Goal: Task Accomplishment & Management: Manage account settings

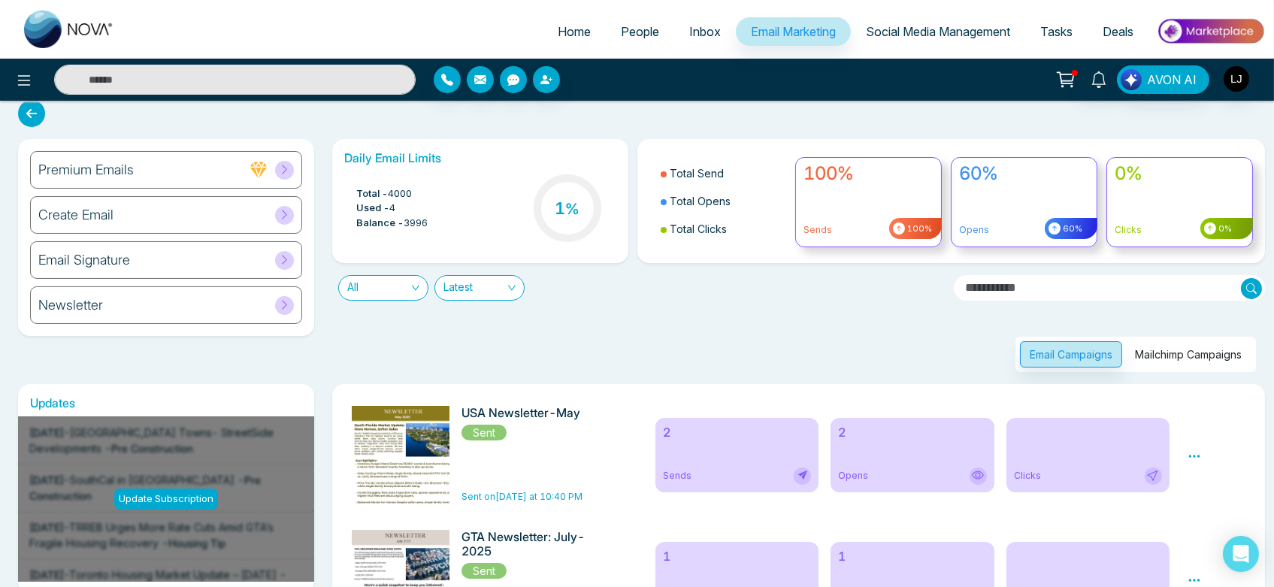
scroll to position [17, 0]
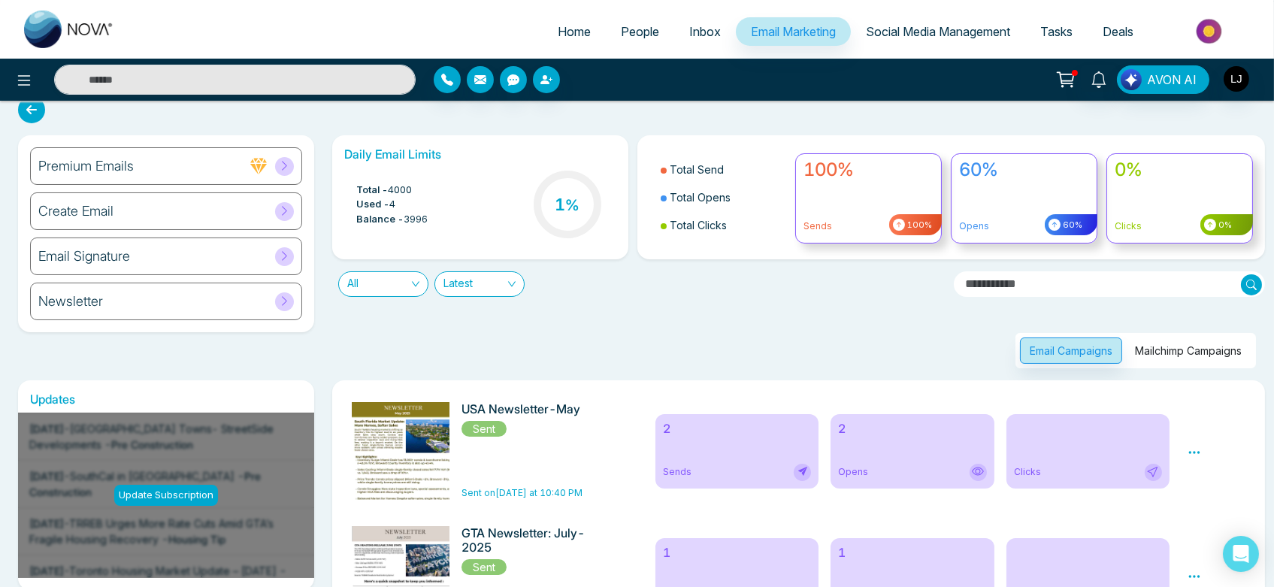
click at [615, 39] on link "People" at bounding box center [640, 31] width 68 height 29
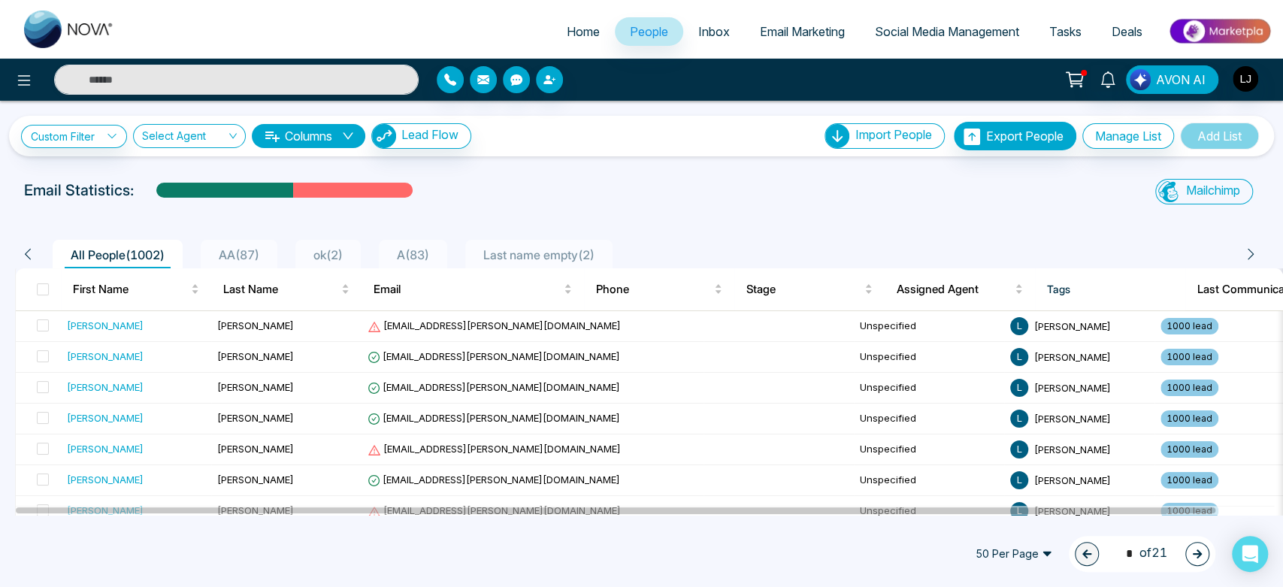
click at [333, 251] on span "ok ( 2 )" at bounding box center [327, 254] width 41 height 15
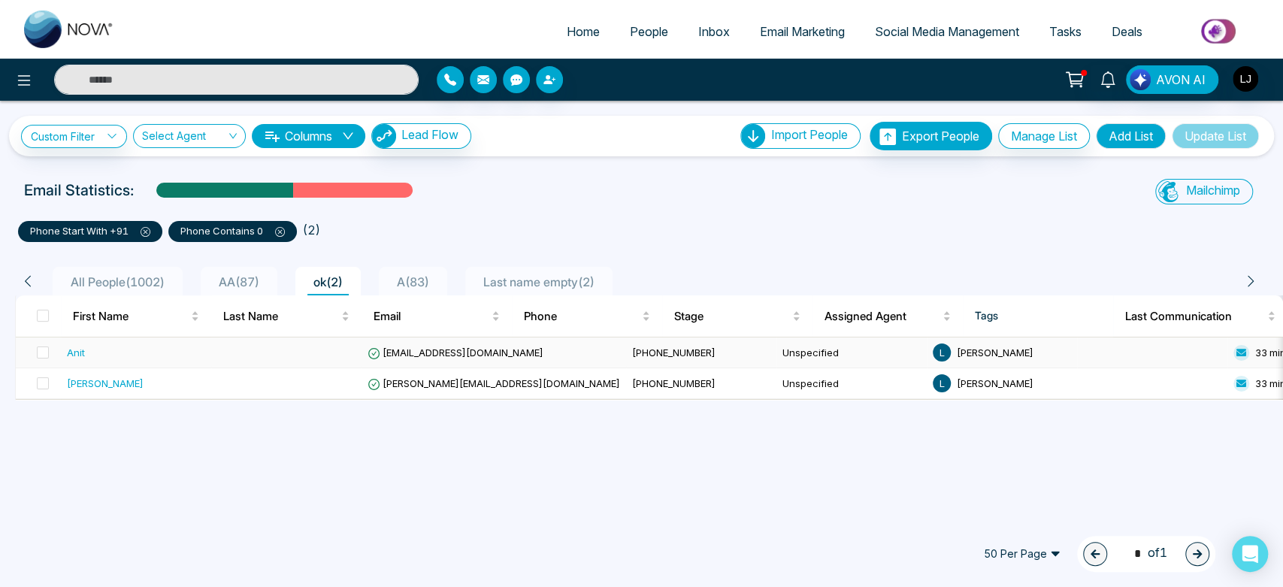
click at [427, 358] on span "Anit@mmnovatech.com" at bounding box center [456, 353] width 176 height 12
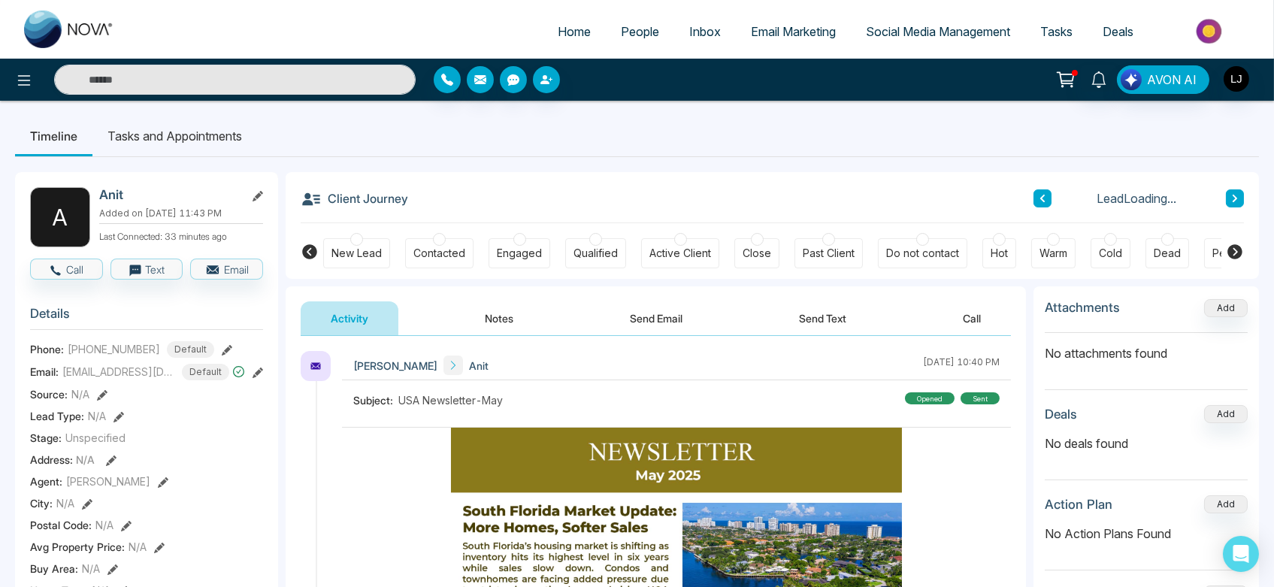
scroll to position [60, 0]
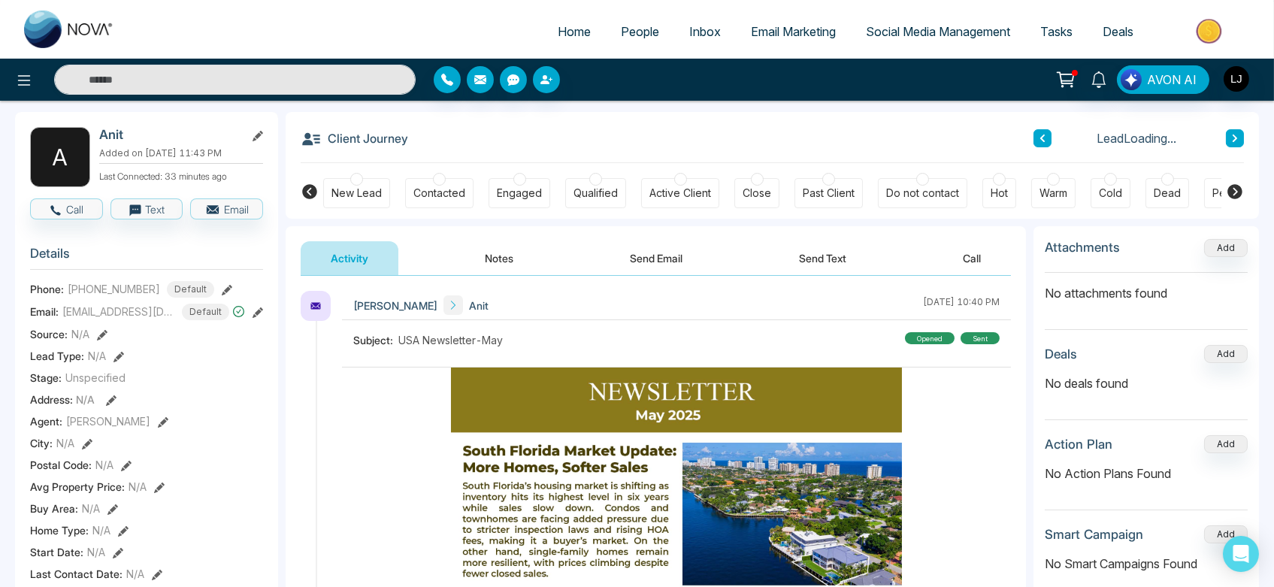
click at [512, 252] on button "Notes" at bounding box center [499, 258] width 89 height 34
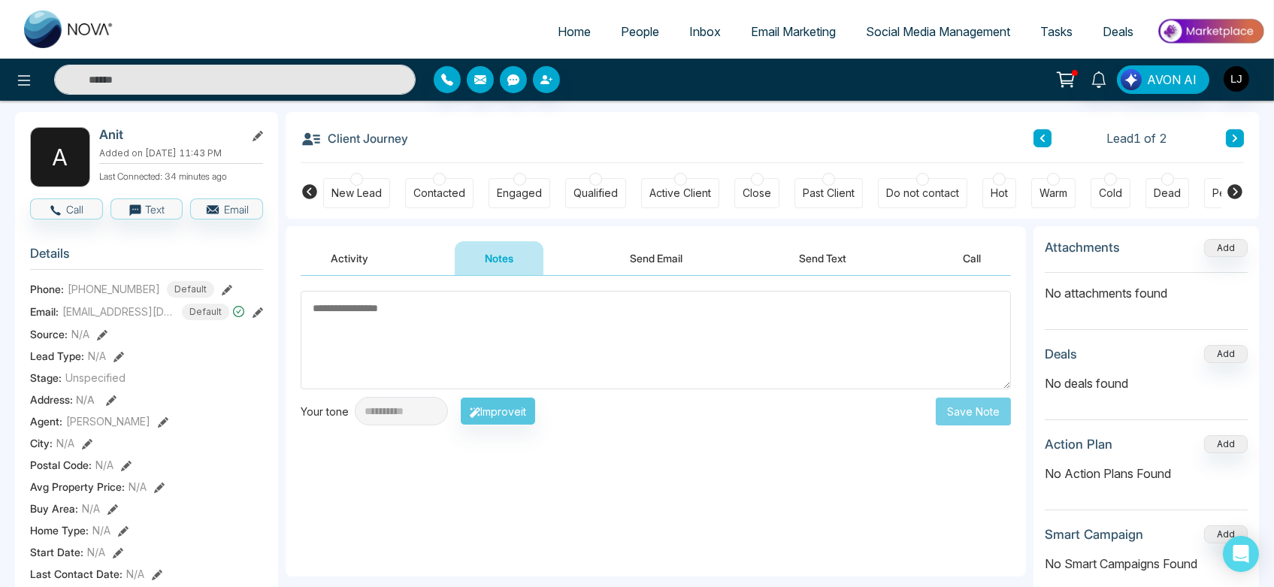
click at [610, 335] on textarea at bounding box center [656, 340] width 710 height 98
type textarea "****"
click at [963, 407] on button "Save Note" at bounding box center [973, 411] width 75 height 28
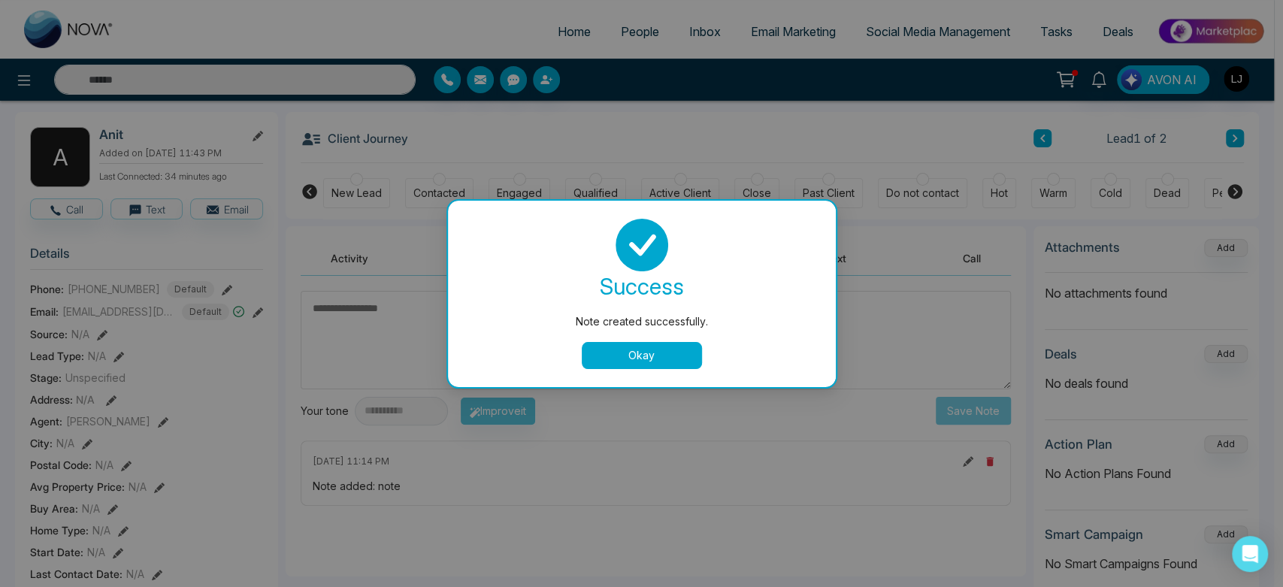
click at [622, 353] on button "Okay" at bounding box center [642, 355] width 120 height 27
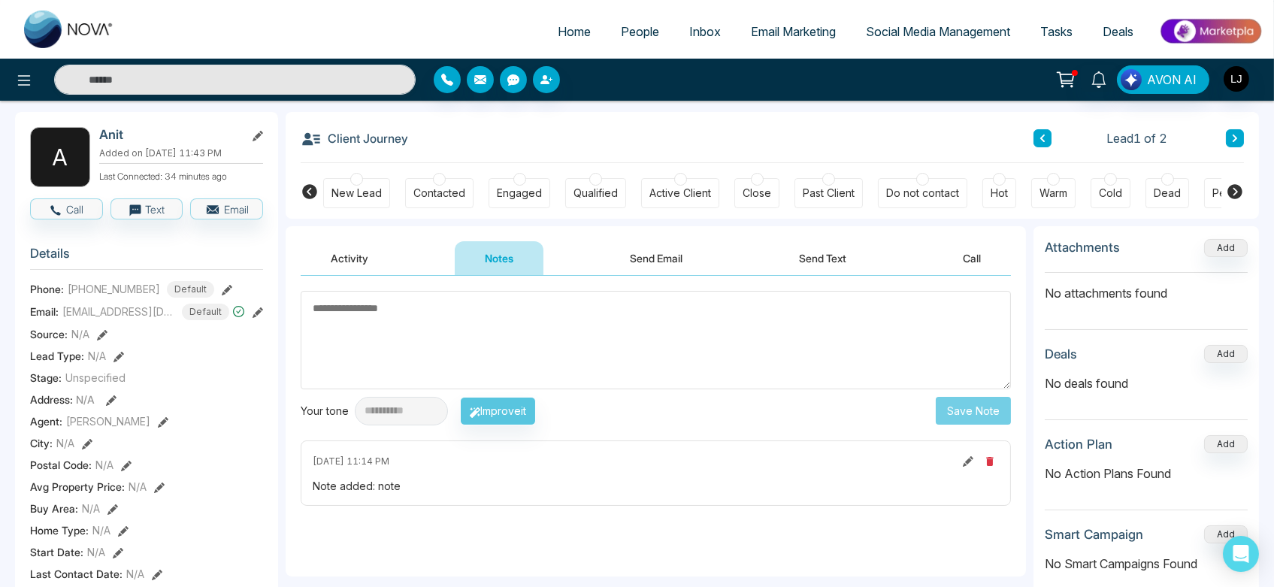
click at [974, 465] on button at bounding box center [968, 461] width 17 height 17
type textarea "****"
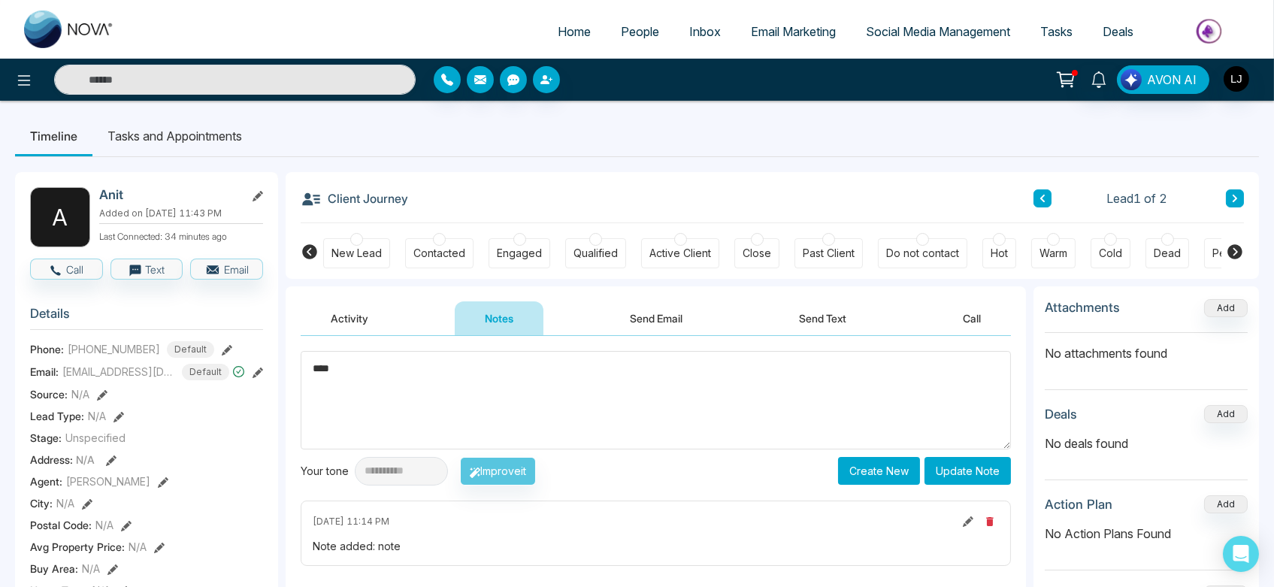
click at [962, 470] on button "Update Note" at bounding box center [968, 471] width 86 height 28
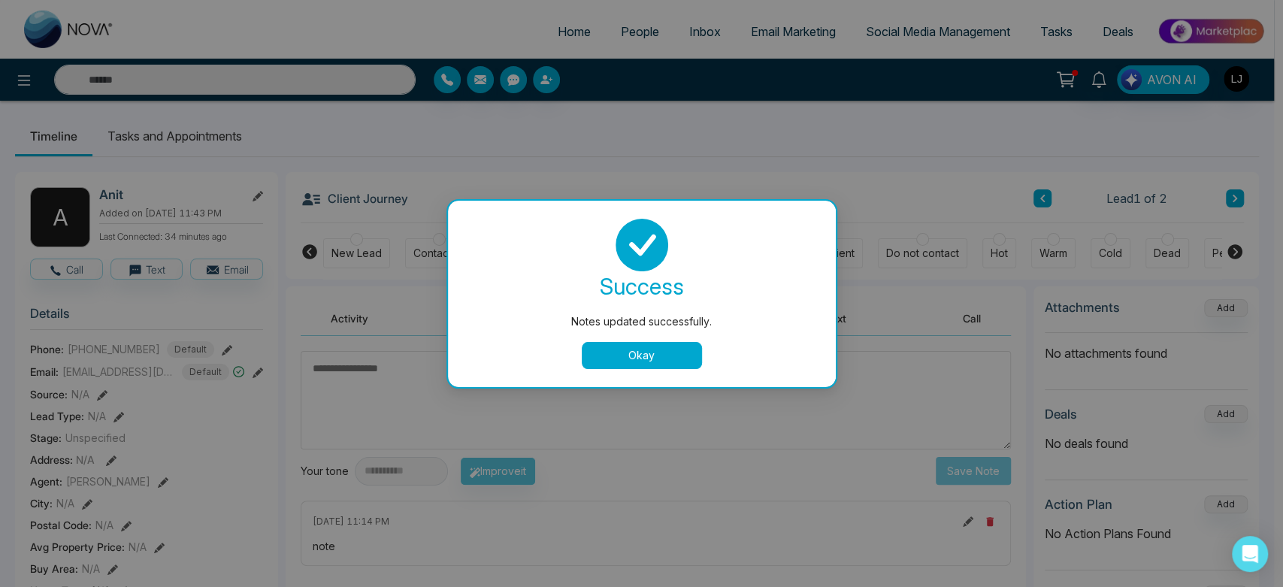
click at [638, 360] on button "Okay" at bounding box center [642, 355] width 120 height 27
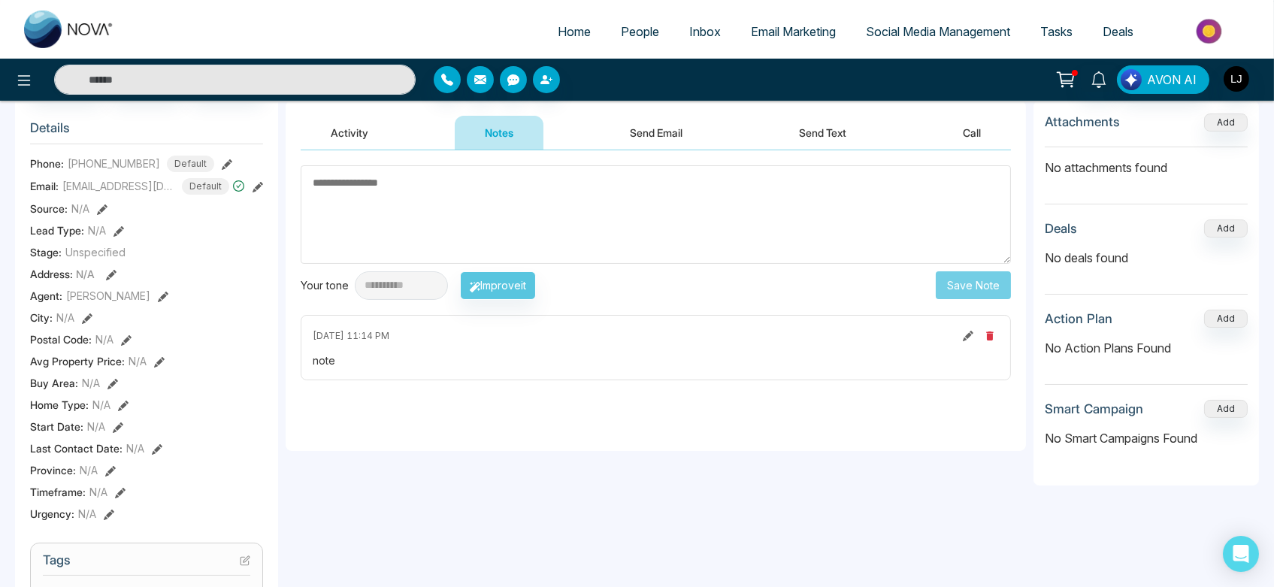
scroll to position [192, 0]
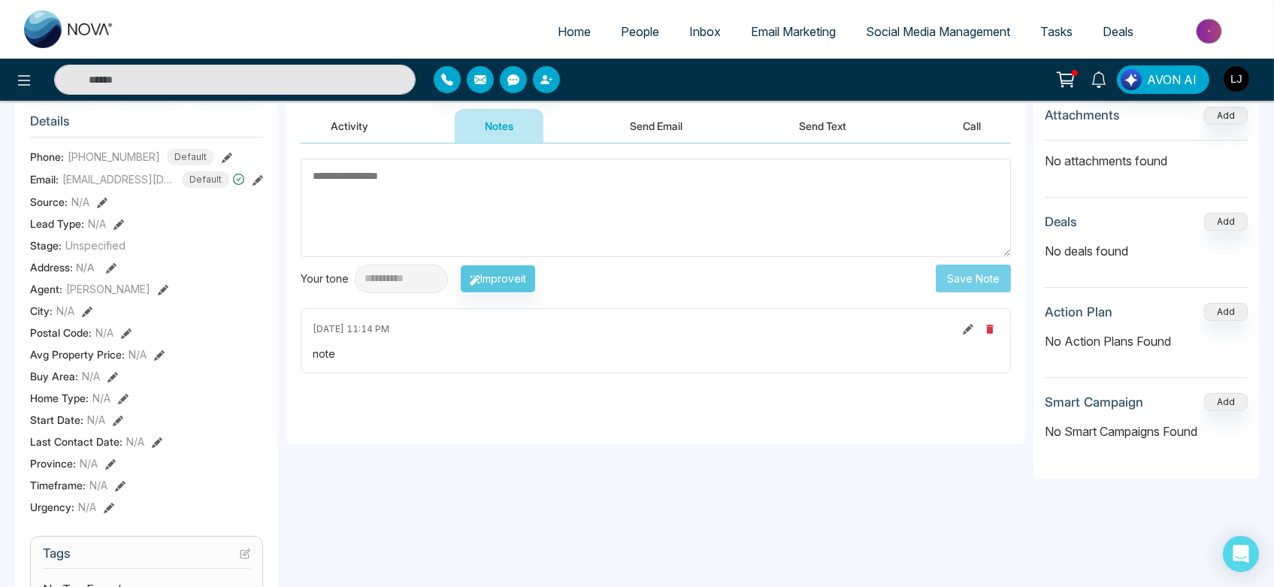
click at [985, 329] on icon "button" at bounding box center [990, 329] width 12 height 12
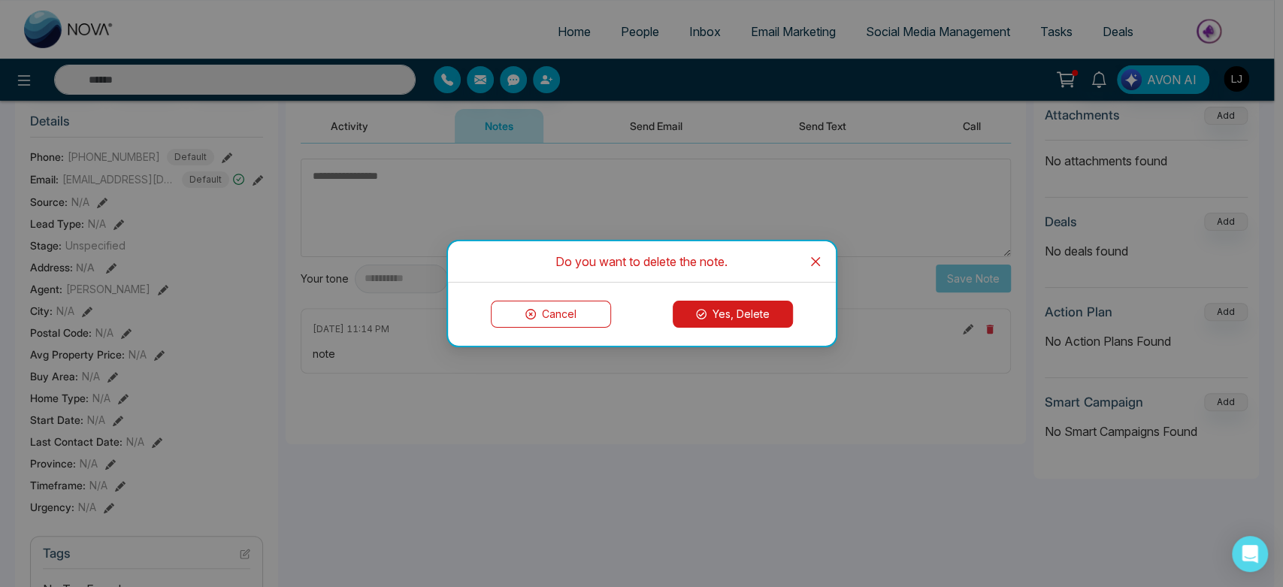
click at [719, 309] on button "Yes, Delete" at bounding box center [733, 314] width 120 height 27
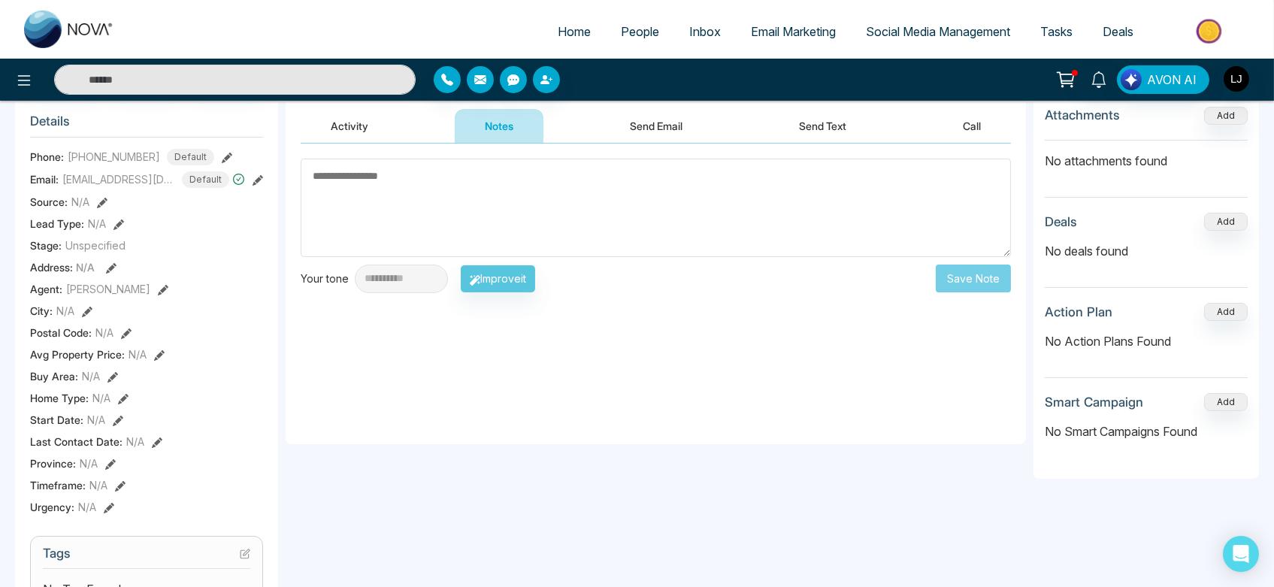
click at [1034, 41] on link "Tasks" at bounding box center [1056, 31] width 62 height 29
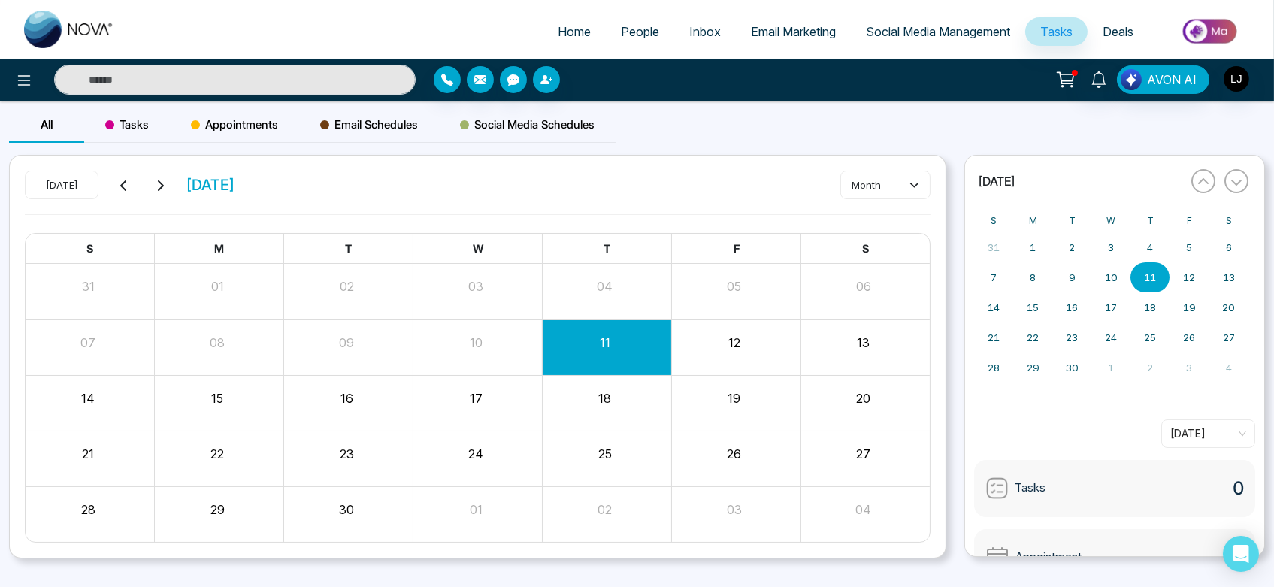
click at [112, 118] on span "Tasks" at bounding box center [127, 125] width 44 height 18
click at [882, 179] on button "Create" at bounding box center [885, 184] width 90 height 27
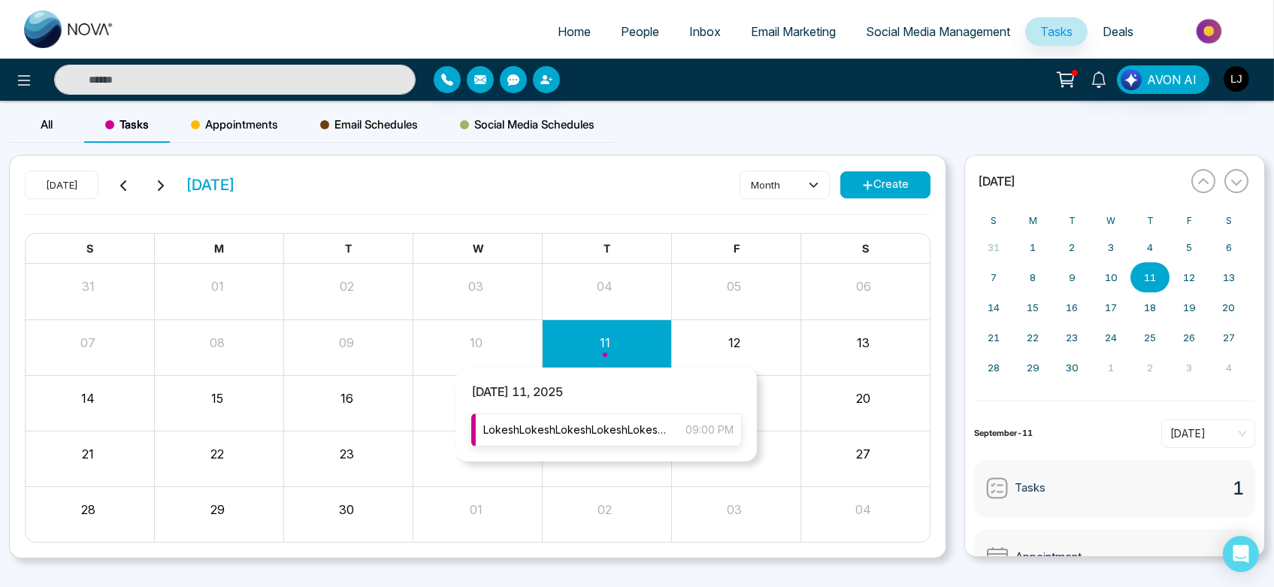
click at [593, 439] on div "LokeshLokeshLokeshLokeshLokeshLokeshLokeshLokeshLokeshLokeshLokeshLokeshLokeshL…" at bounding box center [606, 429] width 271 height 33
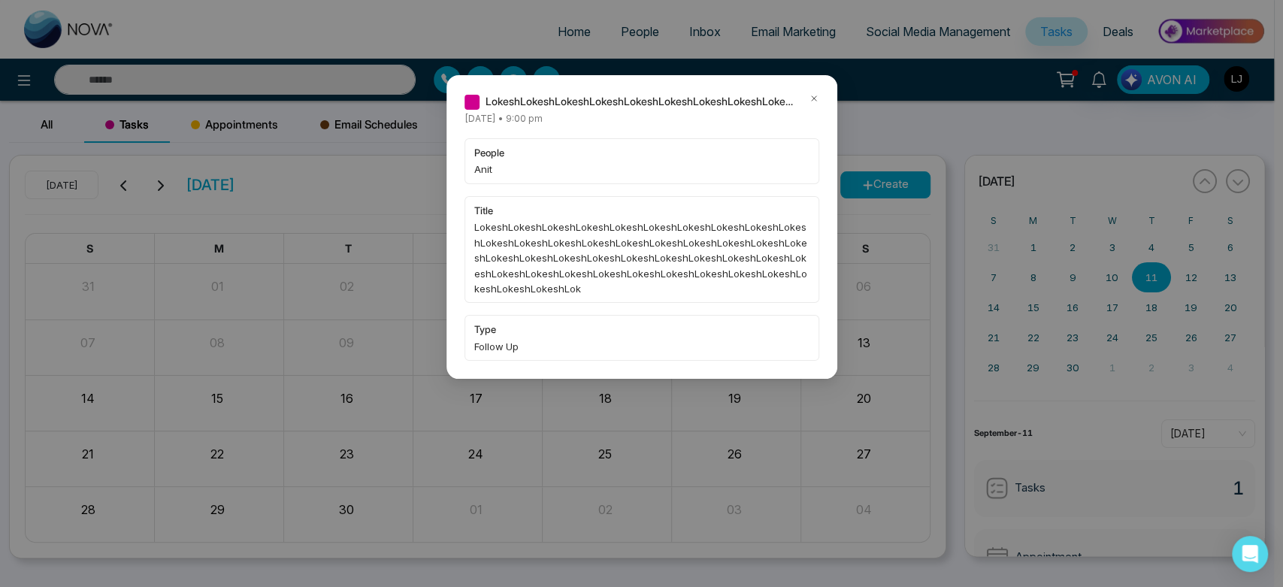
click at [815, 97] on icon at bounding box center [814, 98] width 11 height 11
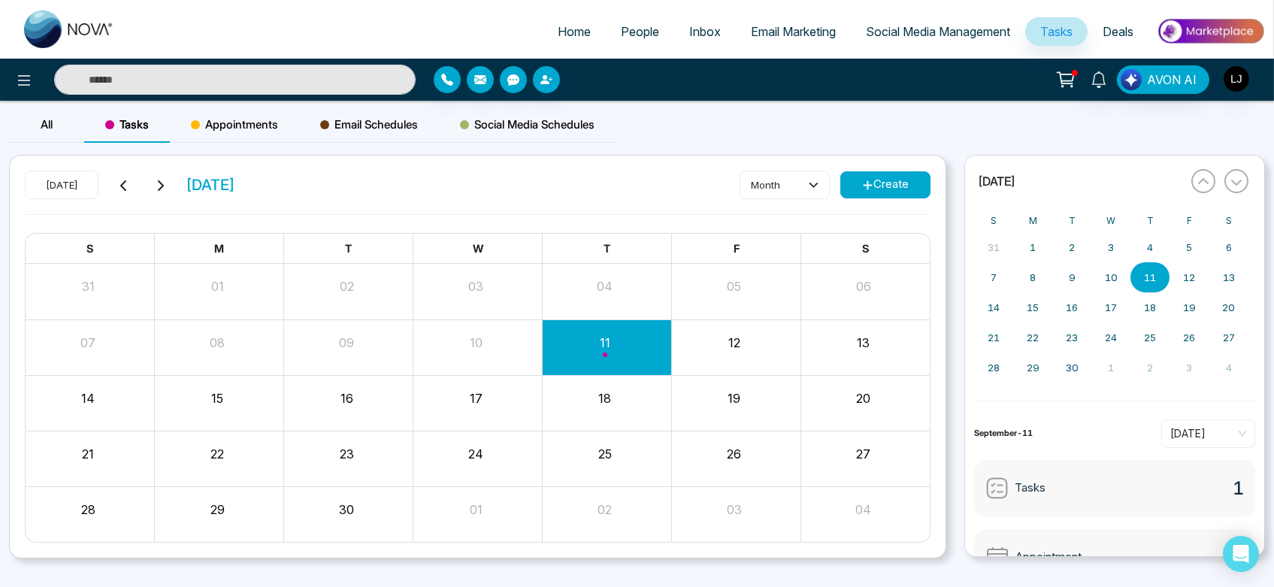
click at [884, 189] on button "Create" at bounding box center [885, 184] width 90 height 27
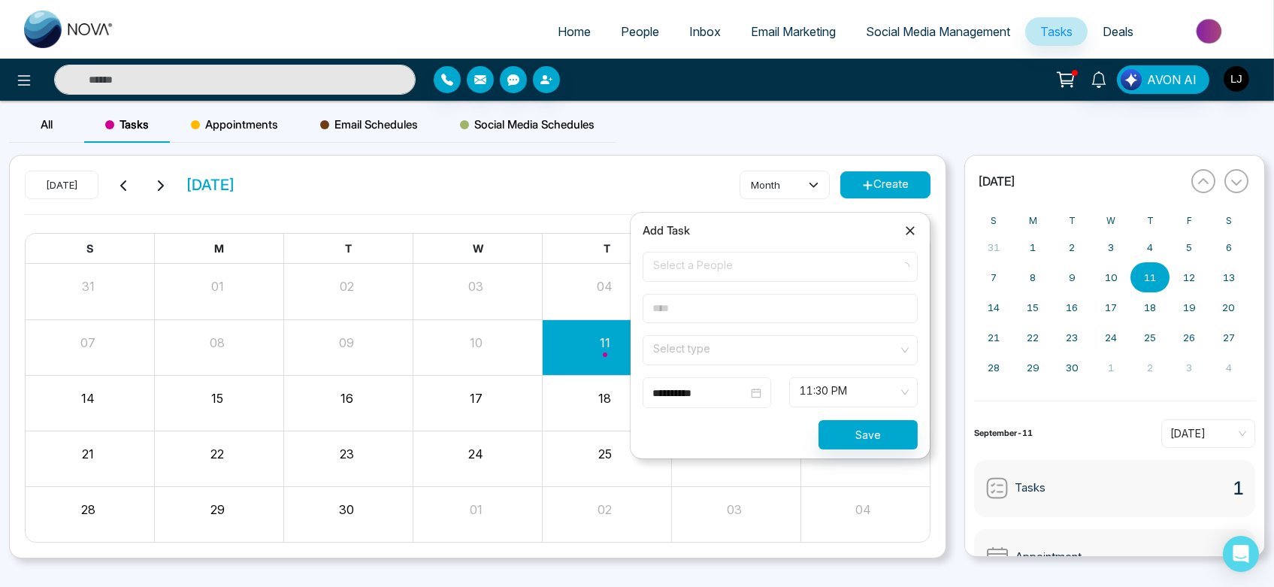
click at [678, 269] on span "Select a People" at bounding box center [780, 267] width 254 height 26
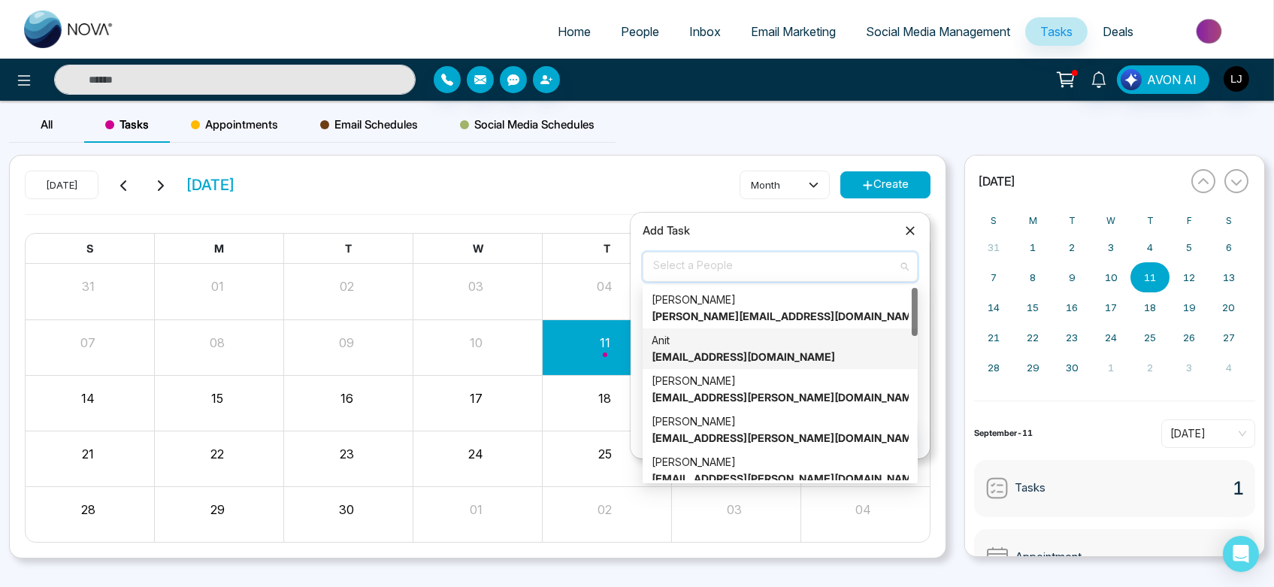
click at [692, 353] on strong "Anit@mmnovatech.com" at bounding box center [743, 356] width 183 height 13
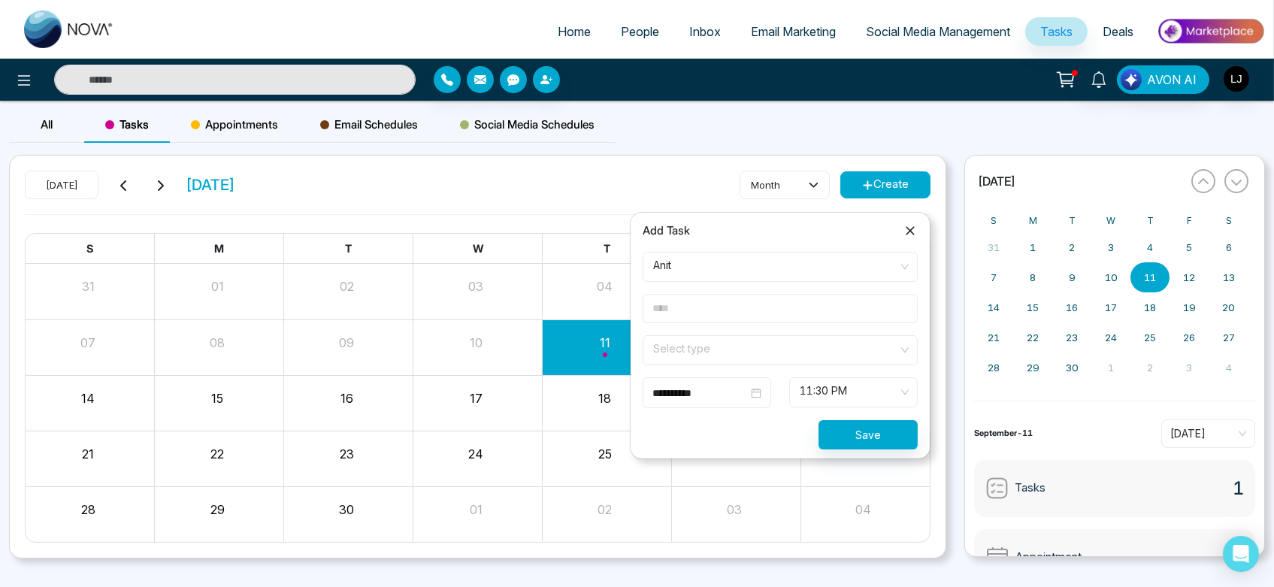
click at [734, 310] on input "text" at bounding box center [780, 308] width 275 height 29
type input "**********"
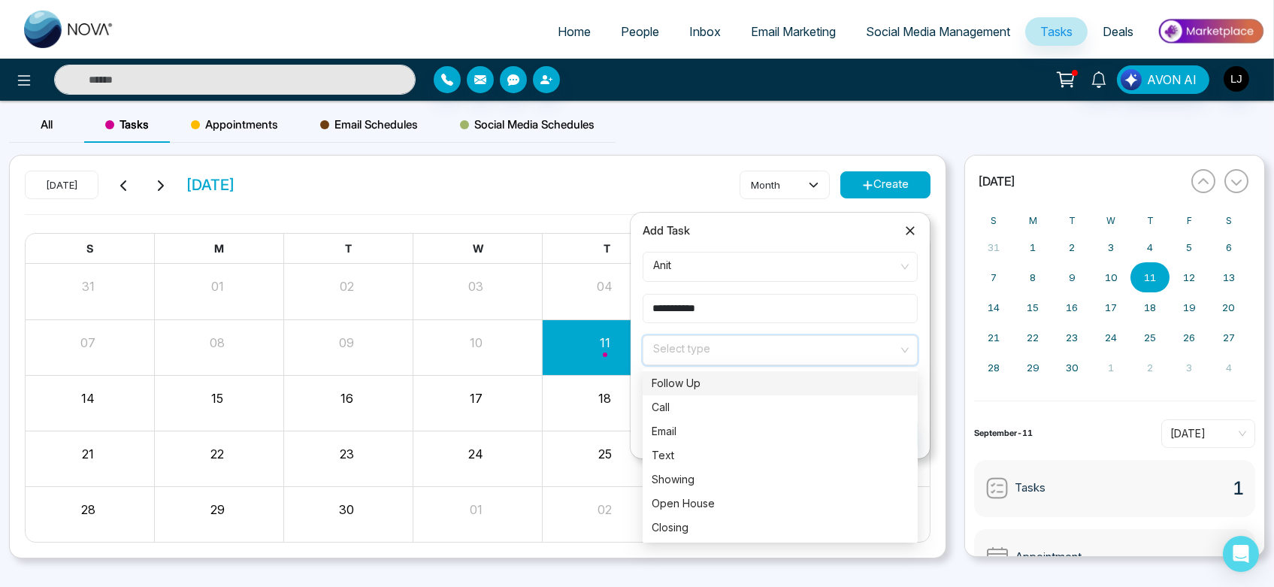
click at [784, 350] on input "search" at bounding box center [775, 347] width 247 height 23
click at [722, 474] on div "Showing" at bounding box center [780, 479] width 257 height 17
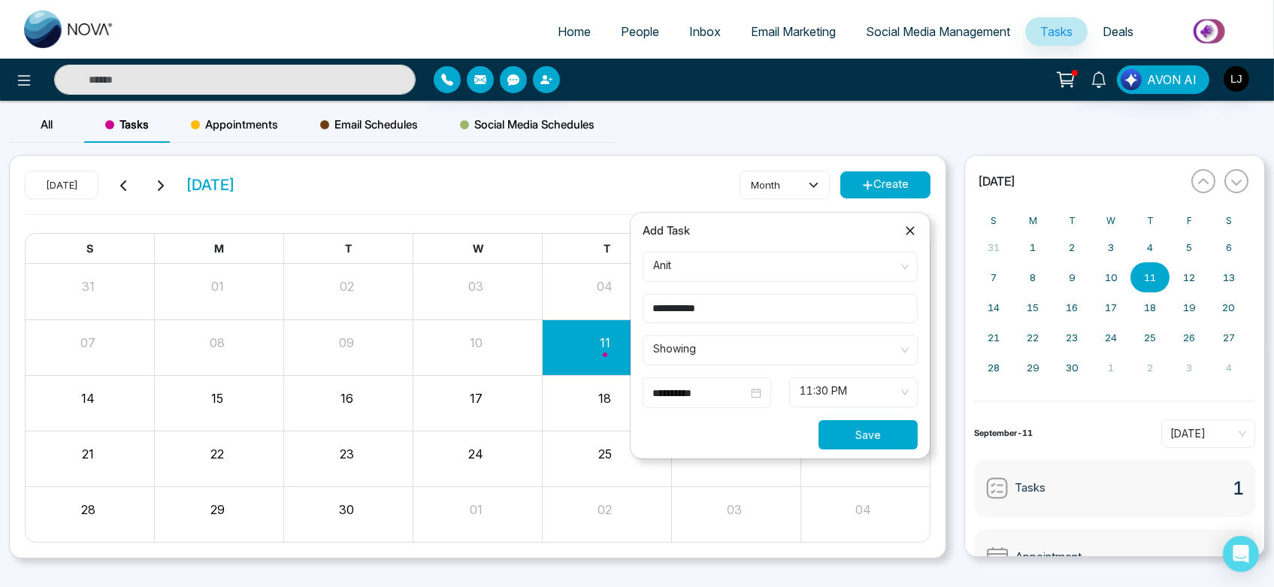
click at [886, 431] on button "Save" at bounding box center [868, 434] width 99 height 29
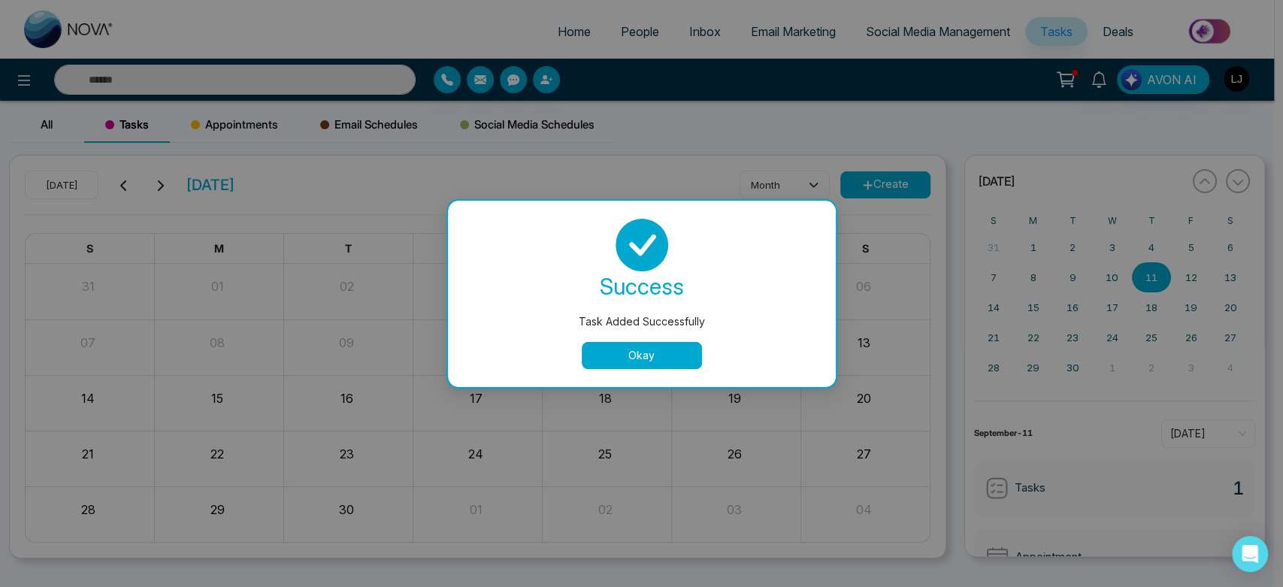
click at [671, 359] on button "Okay" at bounding box center [642, 355] width 120 height 27
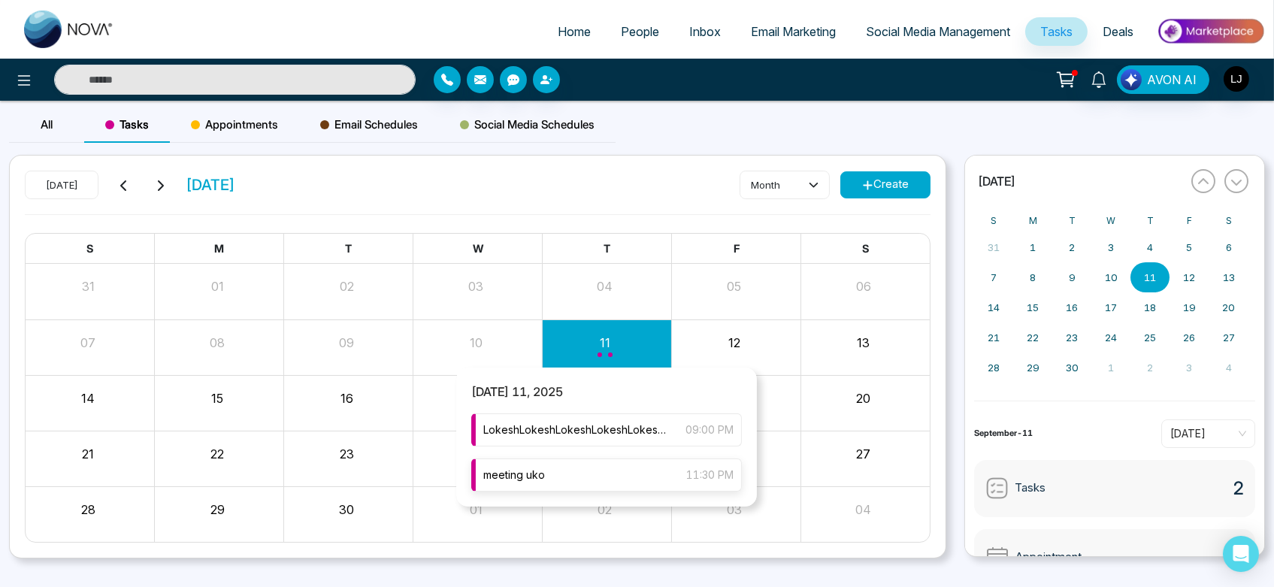
click at [586, 474] on div "meeting uko 11:30 PM" at bounding box center [606, 475] width 271 height 33
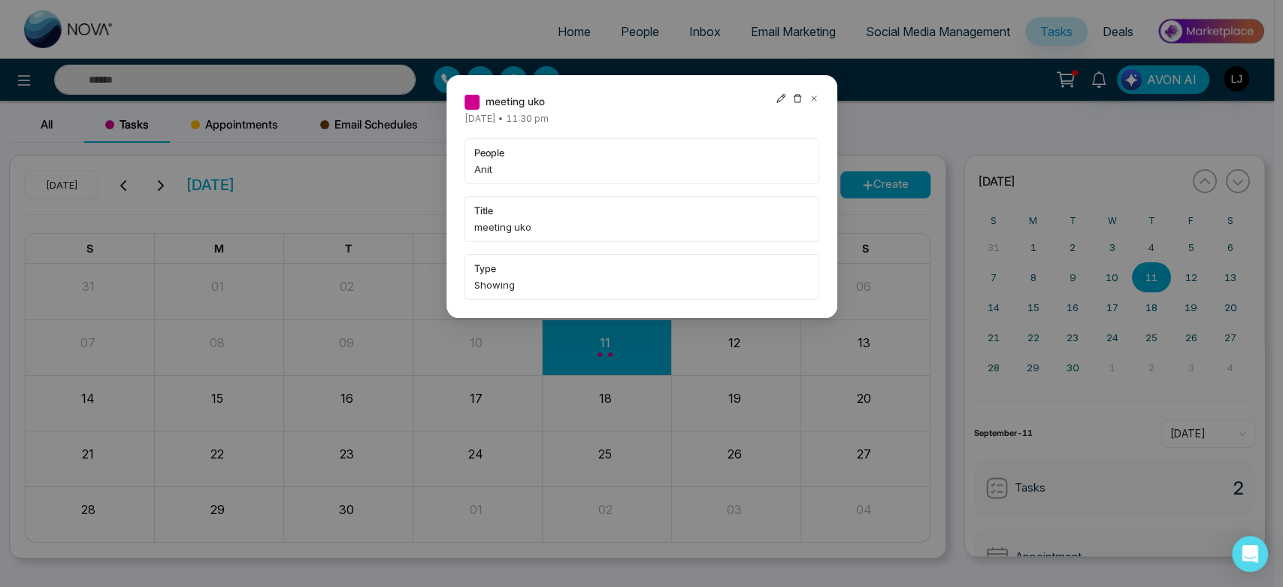
click at [781, 98] on icon at bounding box center [781, 98] width 11 height 11
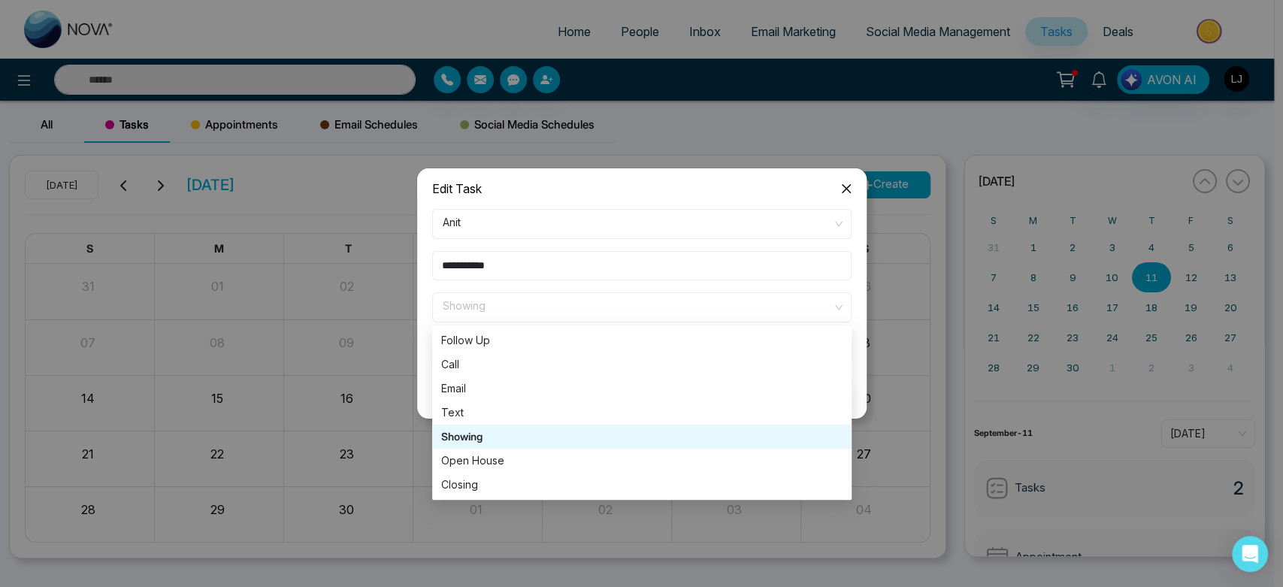
click at [584, 307] on span "Showing" at bounding box center [642, 308] width 398 height 26
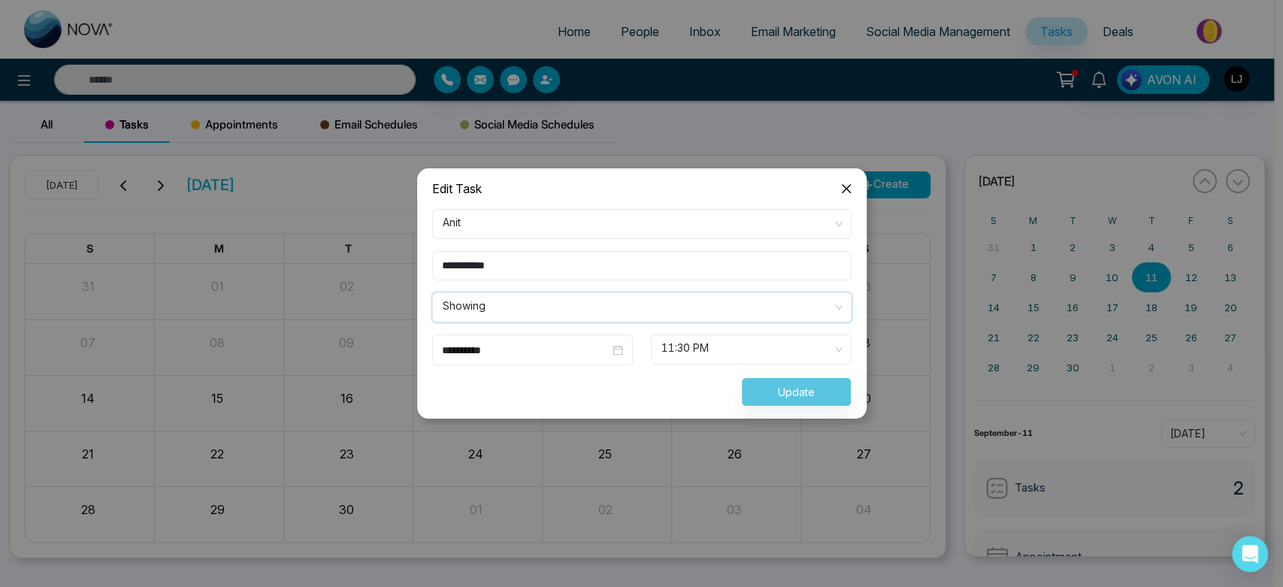
click at [584, 307] on span "Showing" at bounding box center [642, 308] width 398 height 26
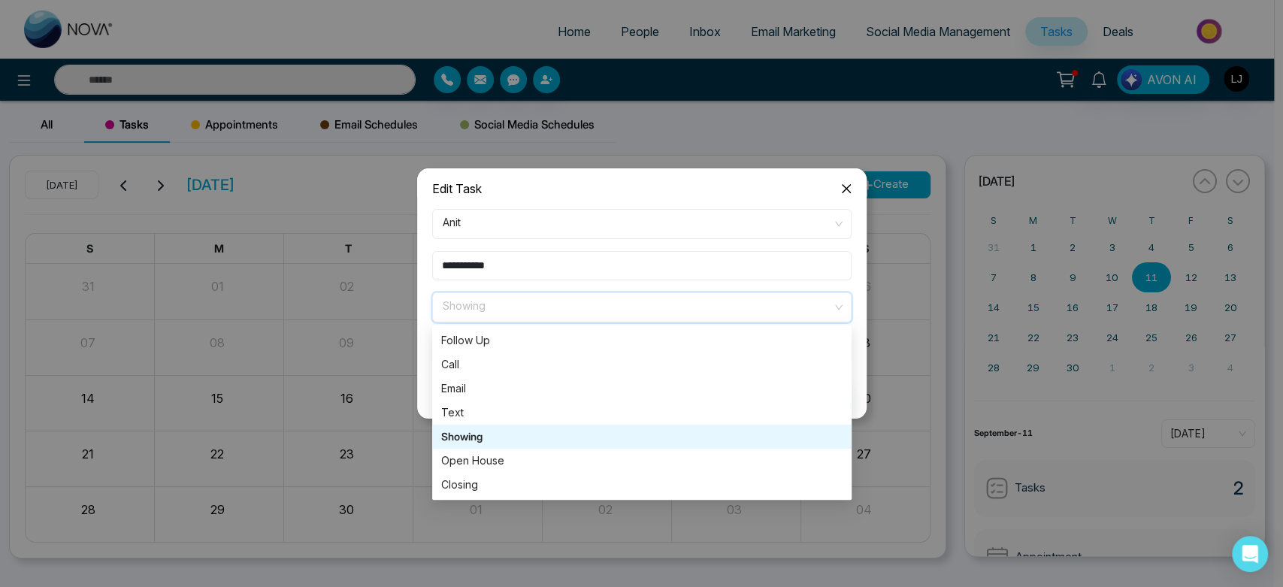
click at [584, 307] on span "Showing" at bounding box center [642, 308] width 398 height 26
click at [552, 405] on div "Text" at bounding box center [641, 412] width 401 height 17
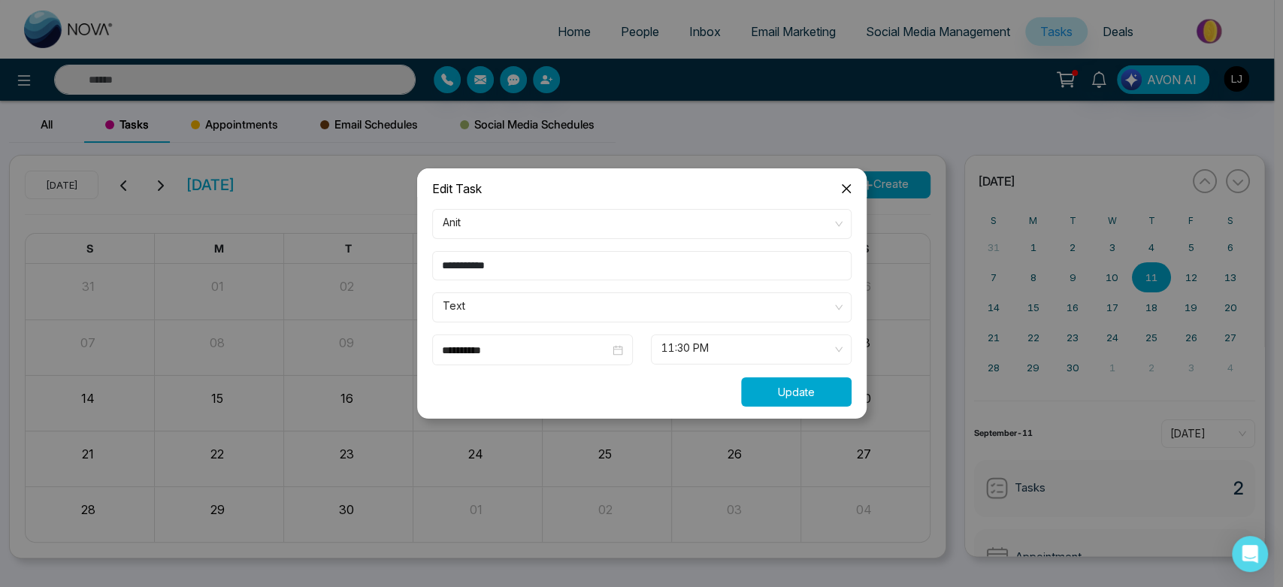
click at [775, 392] on button "Update" at bounding box center [796, 391] width 110 height 29
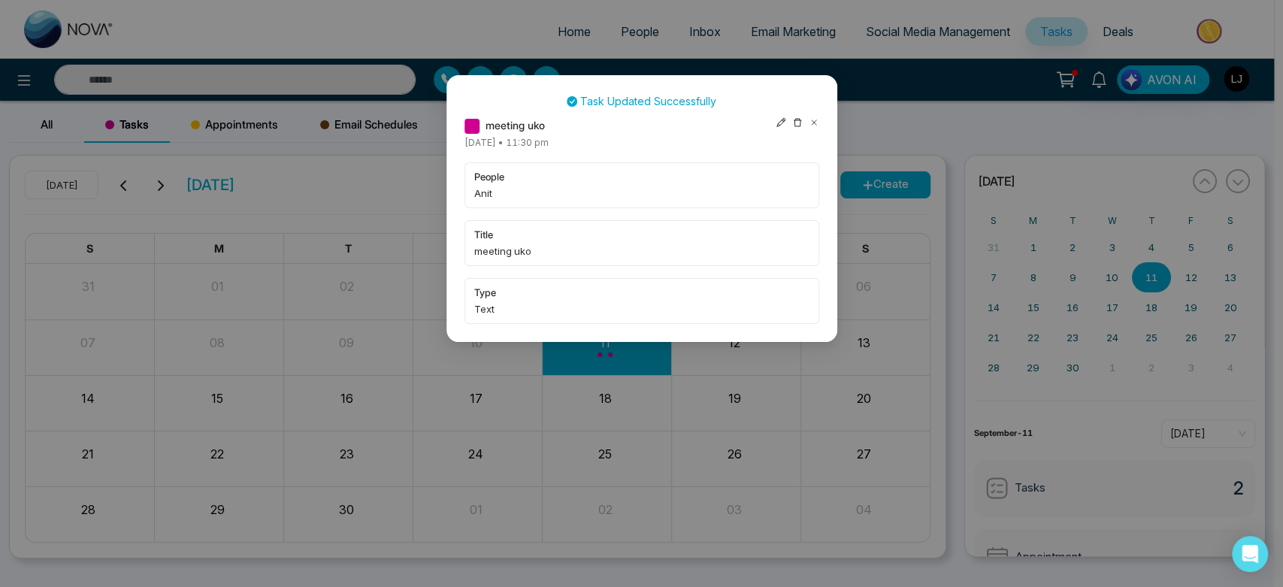
drag, startPoint x: 589, startPoint y: 129, endPoint x: 676, endPoint y: 137, distance: 87.5
click at [676, 137] on div "Task Updated Successfully meeting uko Thursday September-11-2025 • 11:30 pm peo…" at bounding box center [642, 208] width 355 height 231
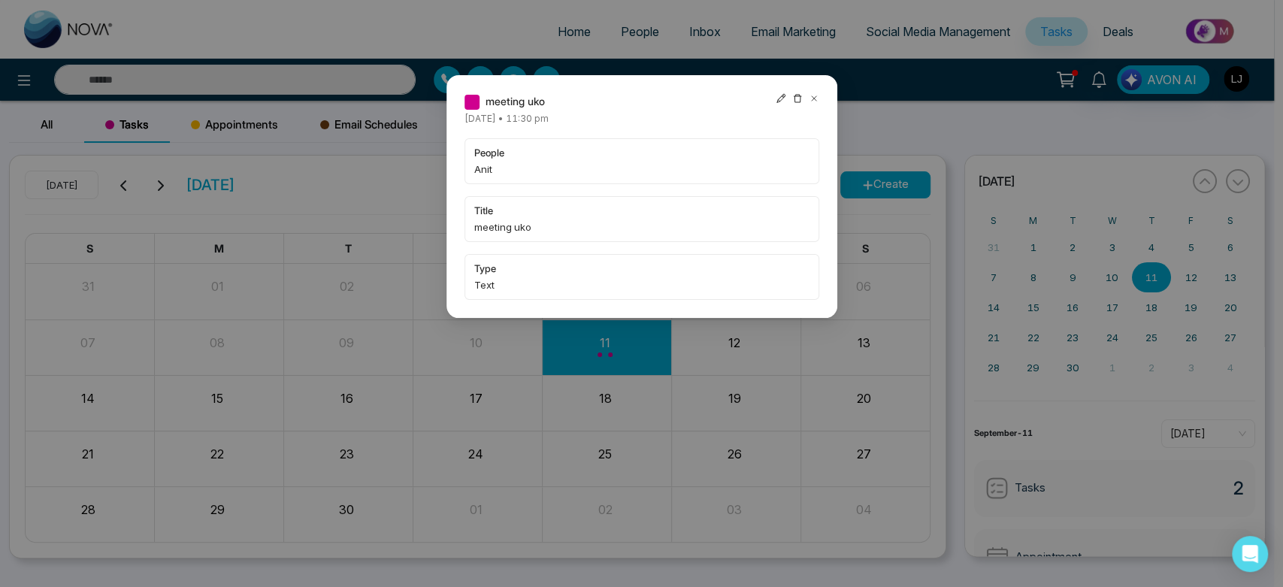
click at [779, 126] on div "meeting uko Thursday September-11-2025 • 11:30 pm people Anit title meeting uko…" at bounding box center [642, 196] width 355 height 207
click at [780, 97] on icon at bounding box center [781, 98] width 9 height 9
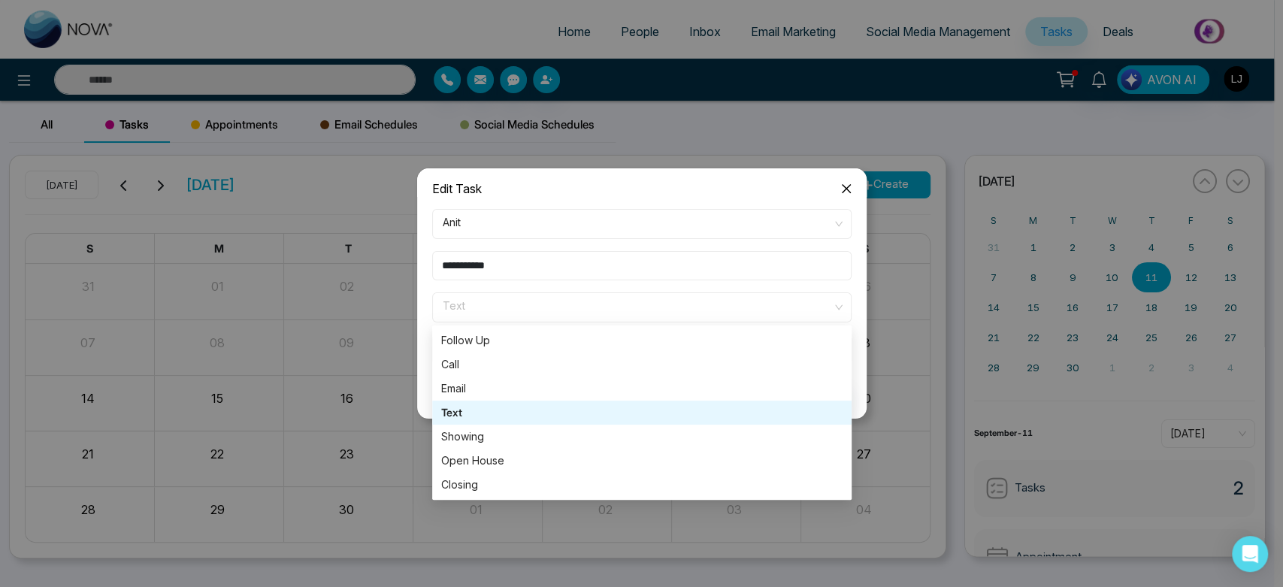
click at [617, 304] on span "Text" at bounding box center [642, 308] width 398 height 26
click at [505, 375] on div "Call" at bounding box center [641, 365] width 419 height 24
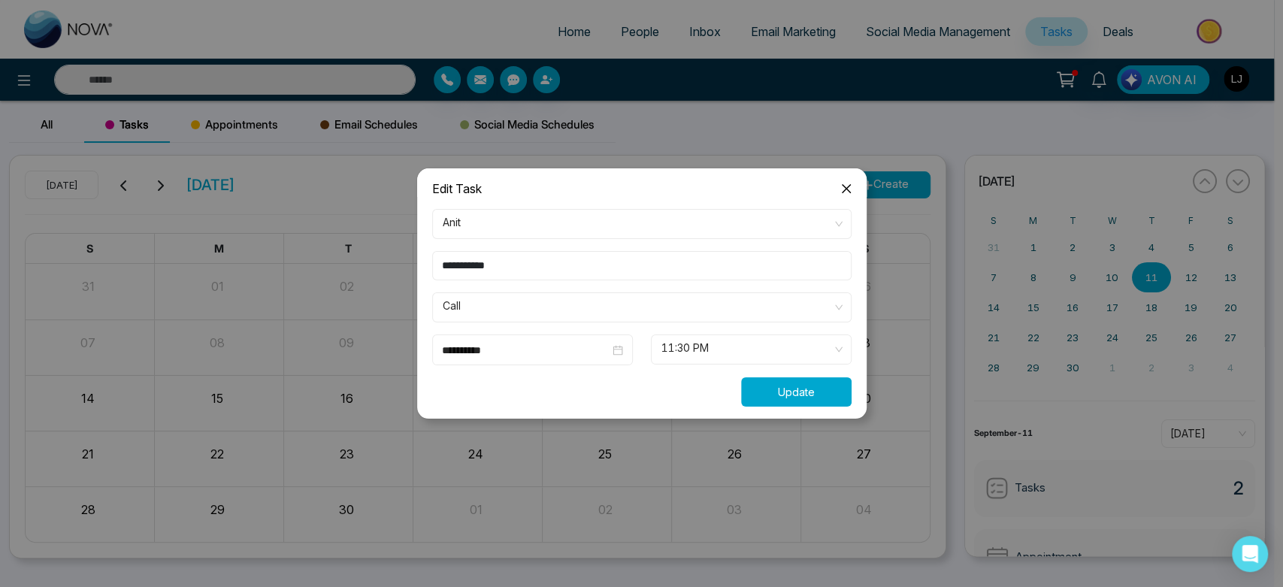
click at [770, 383] on button "Update" at bounding box center [796, 391] width 110 height 29
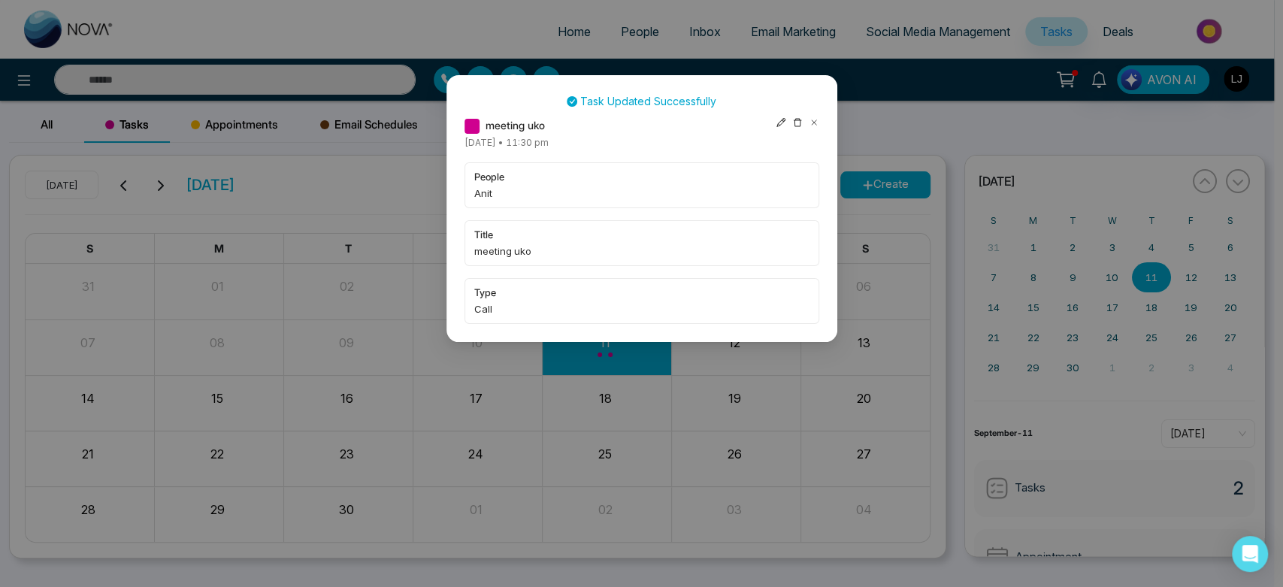
click at [792, 125] on icon at bounding box center [797, 122] width 11 height 11
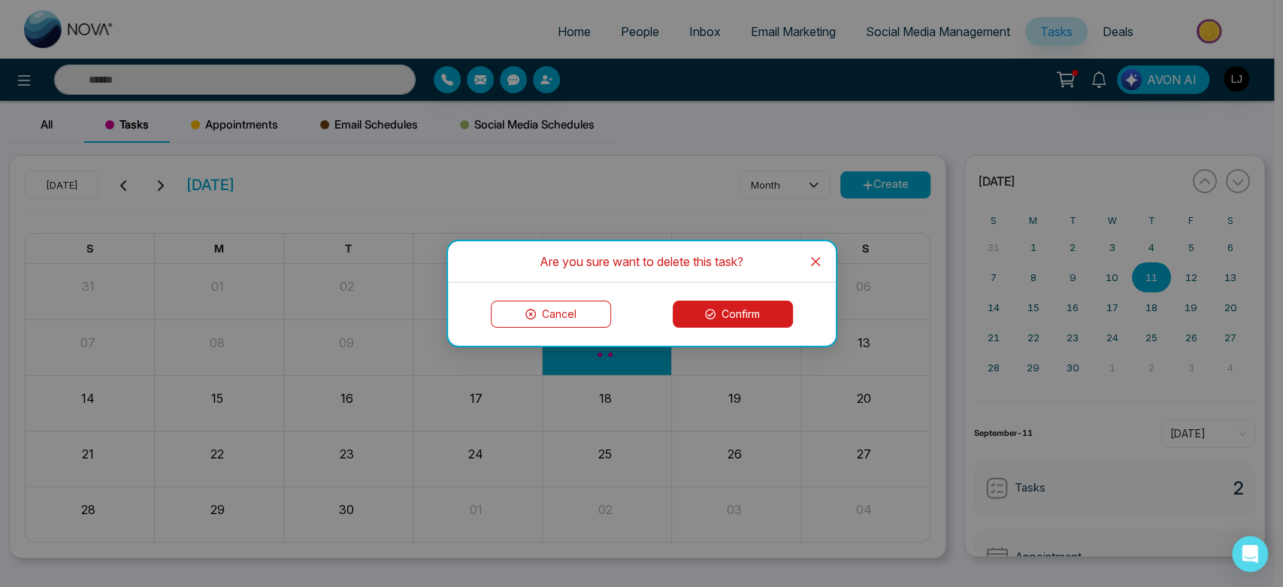
click at [746, 317] on button "Confirm" at bounding box center [733, 314] width 120 height 27
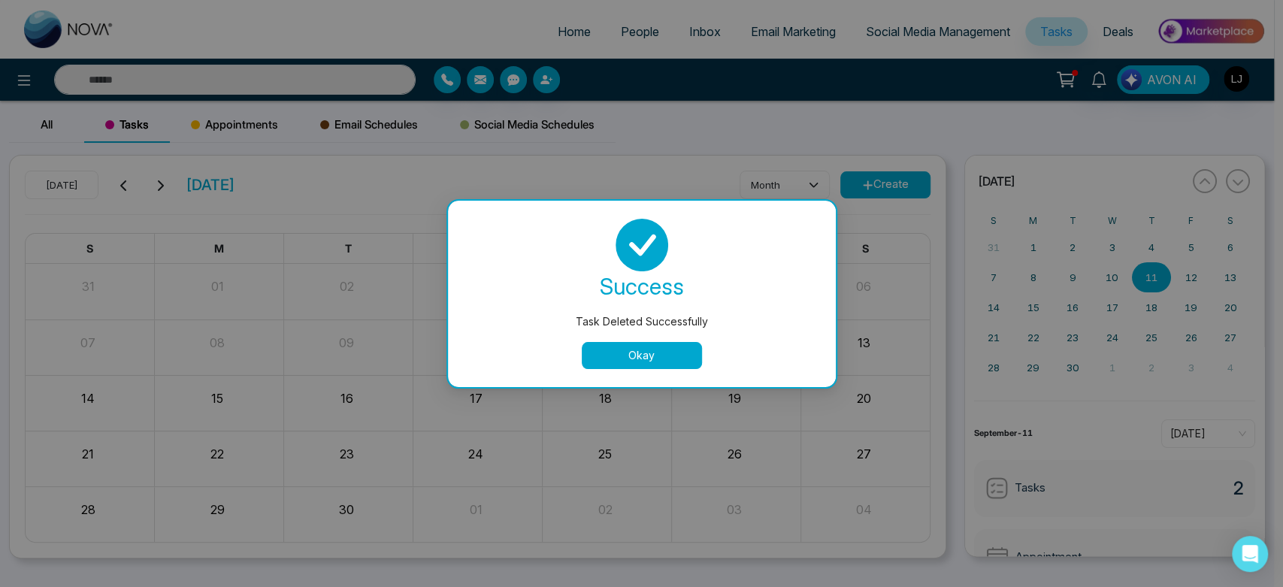
click at [263, 128] on div "Task Deleted Successfully success Task Deleted Successfully Okay" at bounding box center [641, 293] width 1283 height 587
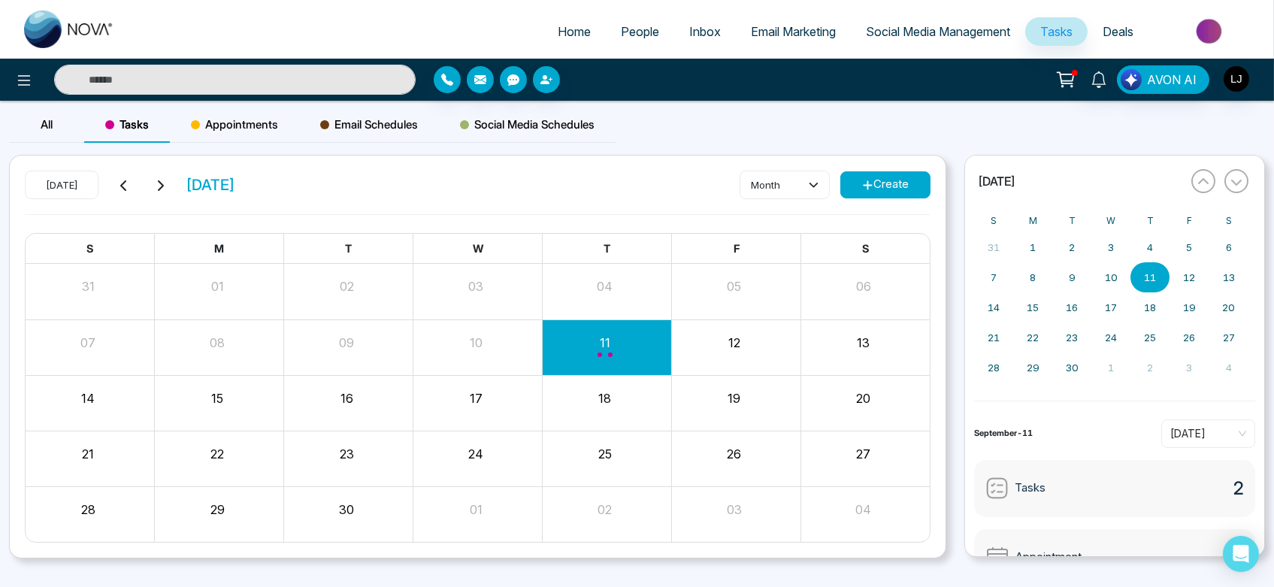
click at [263, 128] on span "Appointments" at bounding box center [234, 125] width 87 height 18
click at [890, 192] on button "Create" at bounding box center [885, 184] width 90 height 27
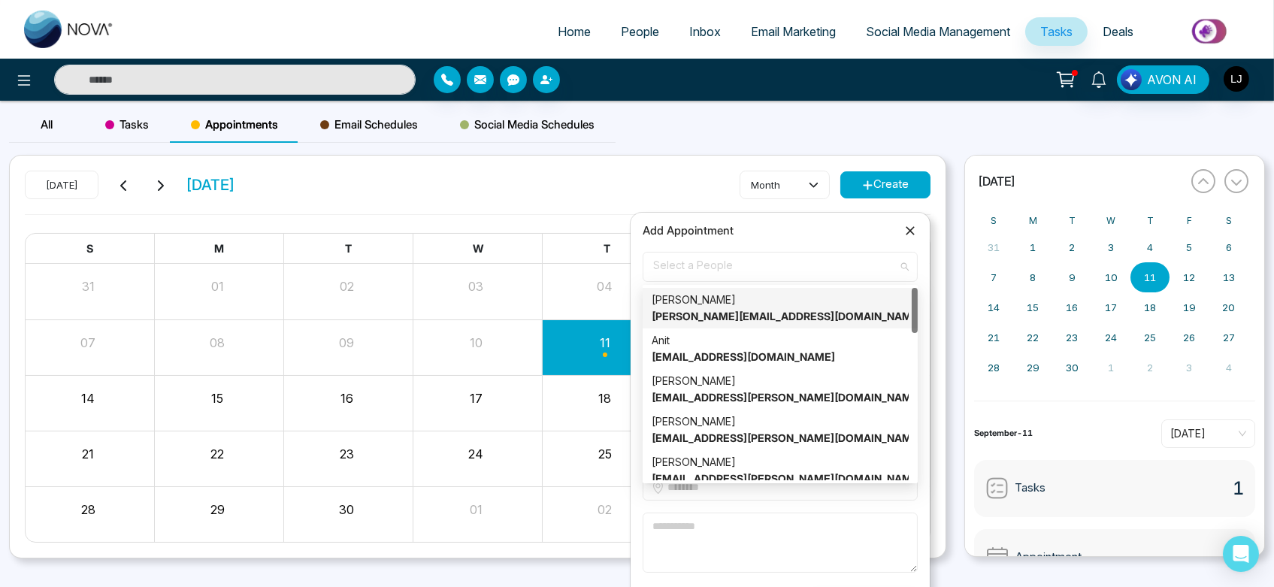
click at [804, 262] on span "Select a People" at bounding box center [780, 267] width 254 height 26
click at [804, 335] on div "Anit Anit@mmnovatech.com" at bounding box center [780, 348] width 257 height 33
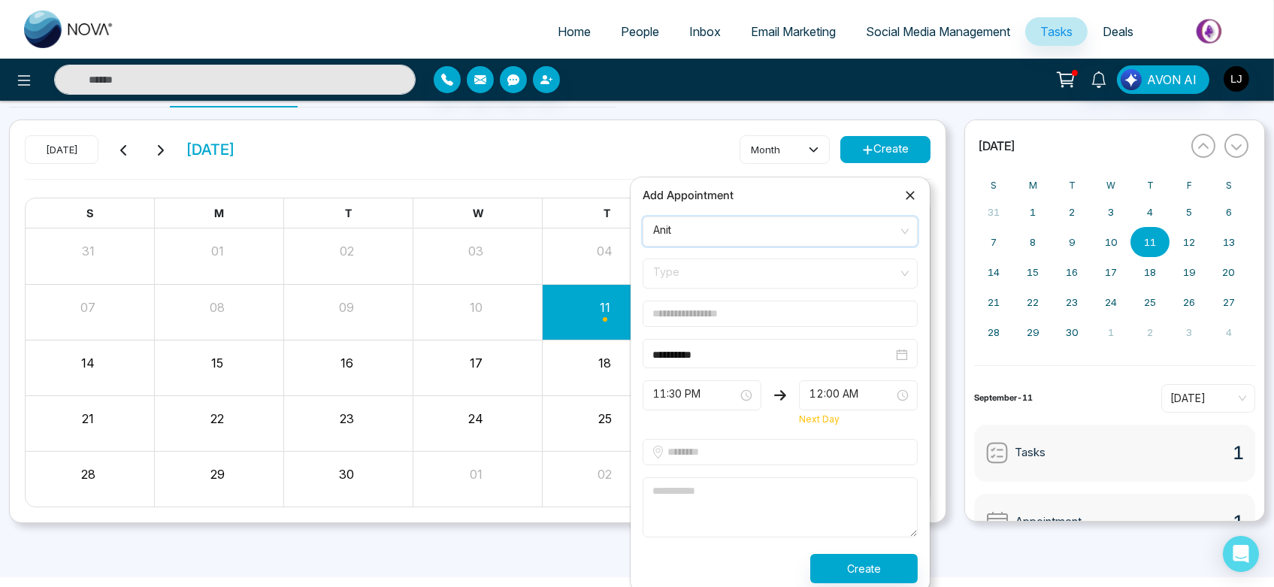
scroll to position [40, 0]
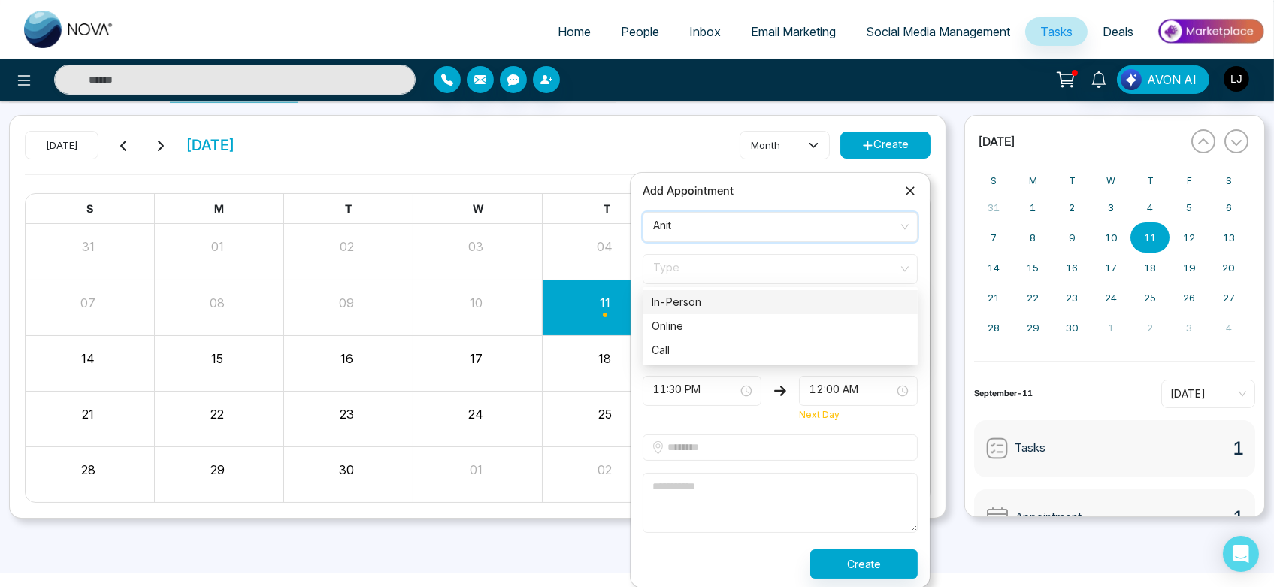
click at [757, 271] on span "Type" at bounding box center [780, 269] width 254 height 26
click at [737, 353] on div "Call" at bounding box center [780, 350] width 257 height 17
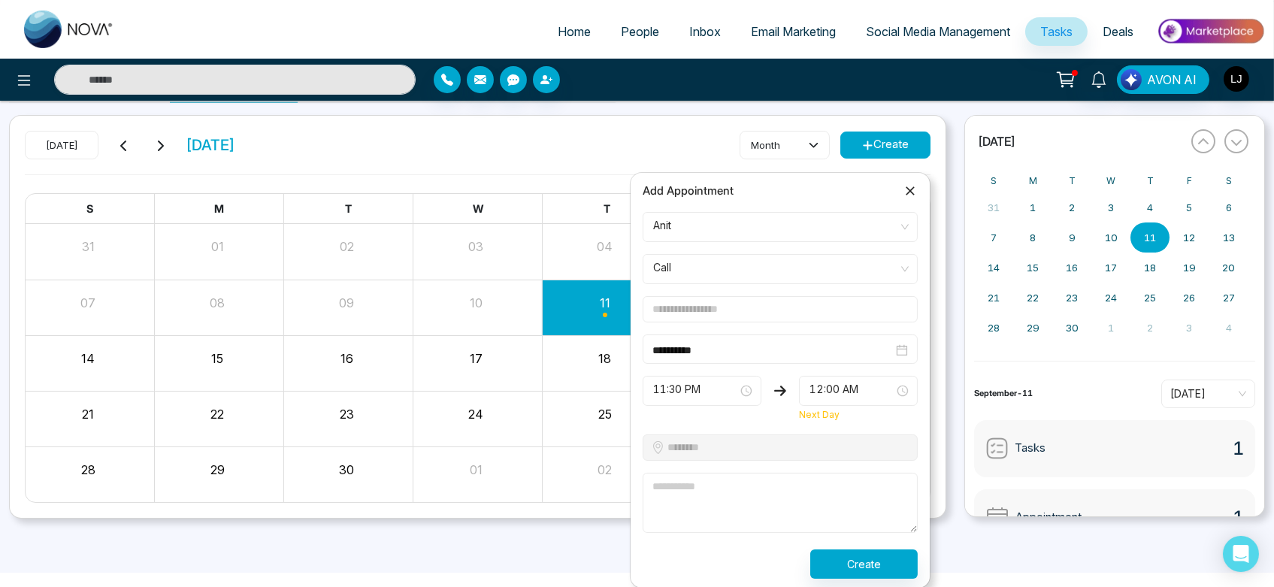
click at [776, 305] on input "text" at bounding box center [780, 309] width 275 height 26
type input "**********"
click at [716, 380] on span "11:30 PM" at bounding box center [702, 391] width 98 height 26
click at [741, 512] on textarea at bounding box center [780, 503] width 275 height 60
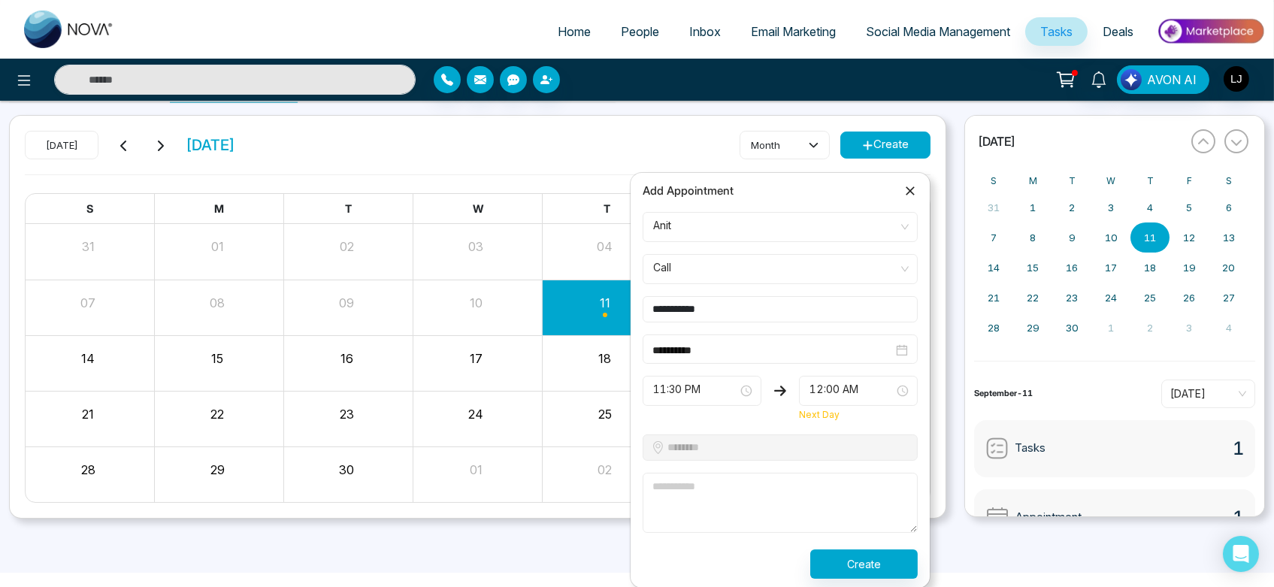
click at [763, 486] on textarea at bounding box center [780, 503] width 275 height 60
type textarea "*********"
click at [865, 563] on button "Create" at bounding box center [863, 563] width 107 height 29
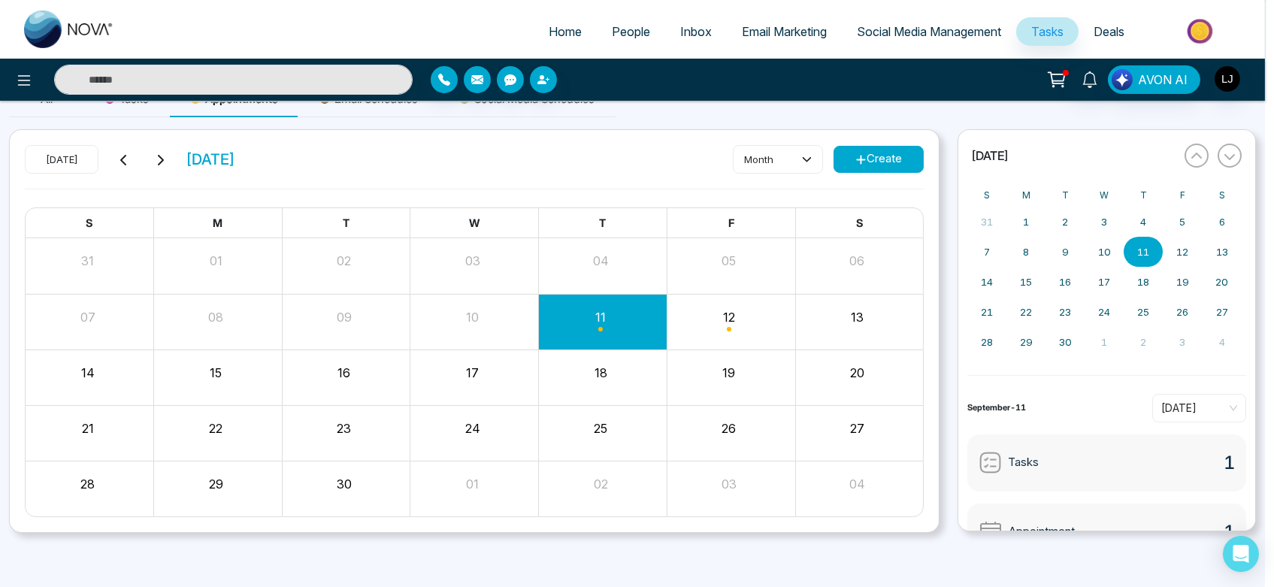
scroll to position [24, 0]
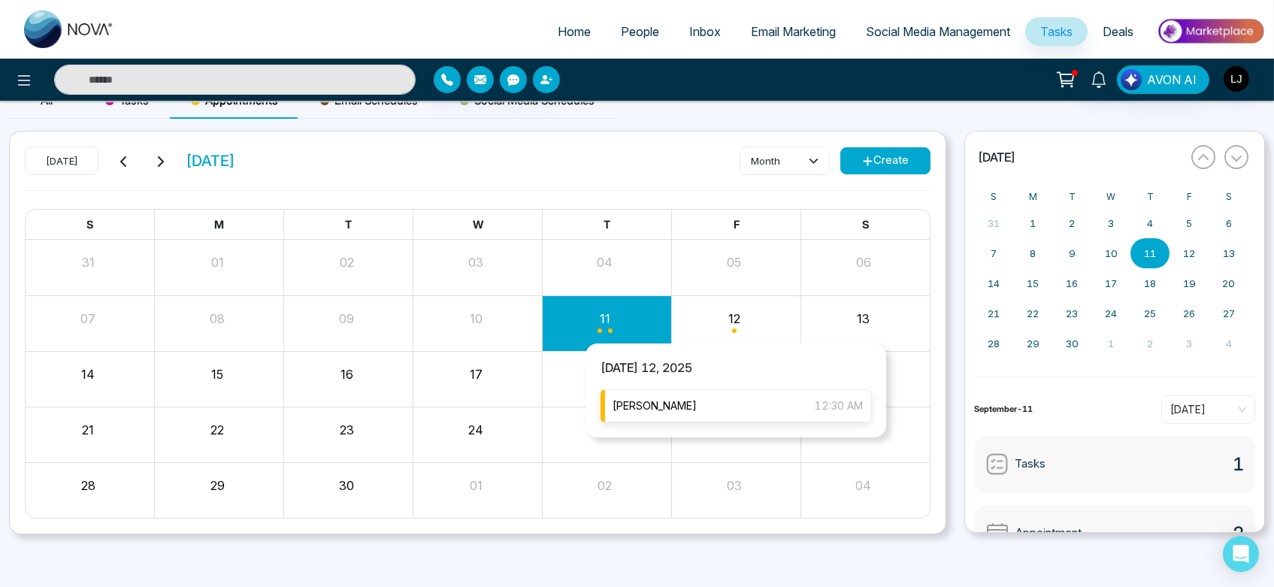
click at [677, 413] on div "Lokesh 12:30 AM" at bounding box center [736, 405] width 271 height 33
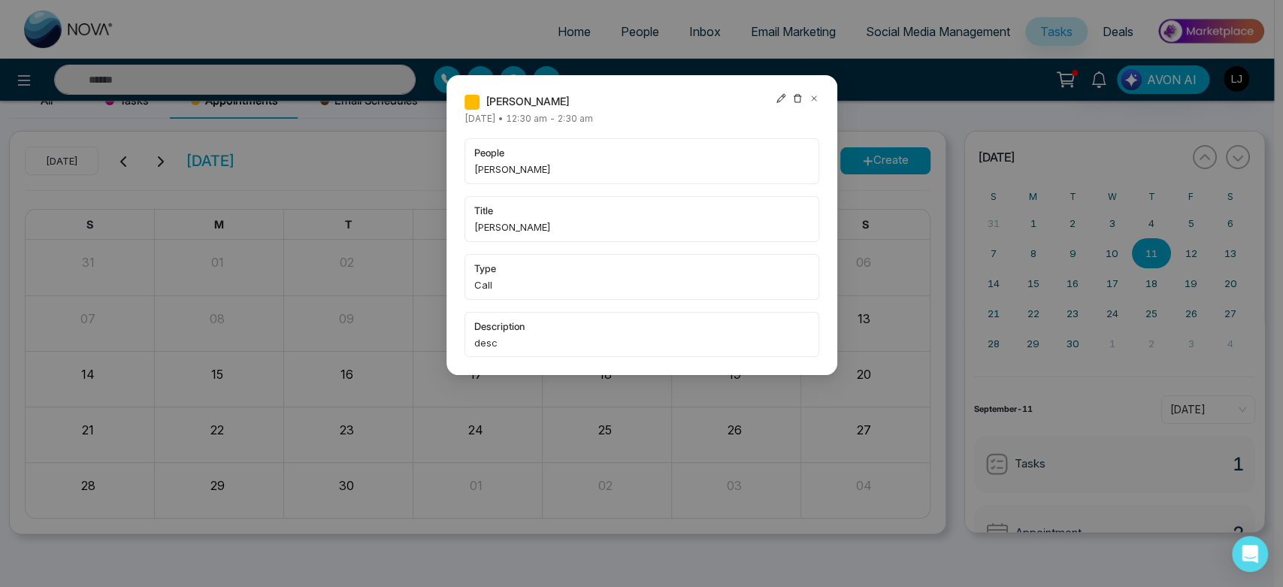
click at [777, 97] on icon at bounding box center [781, 98] width 11 height 11
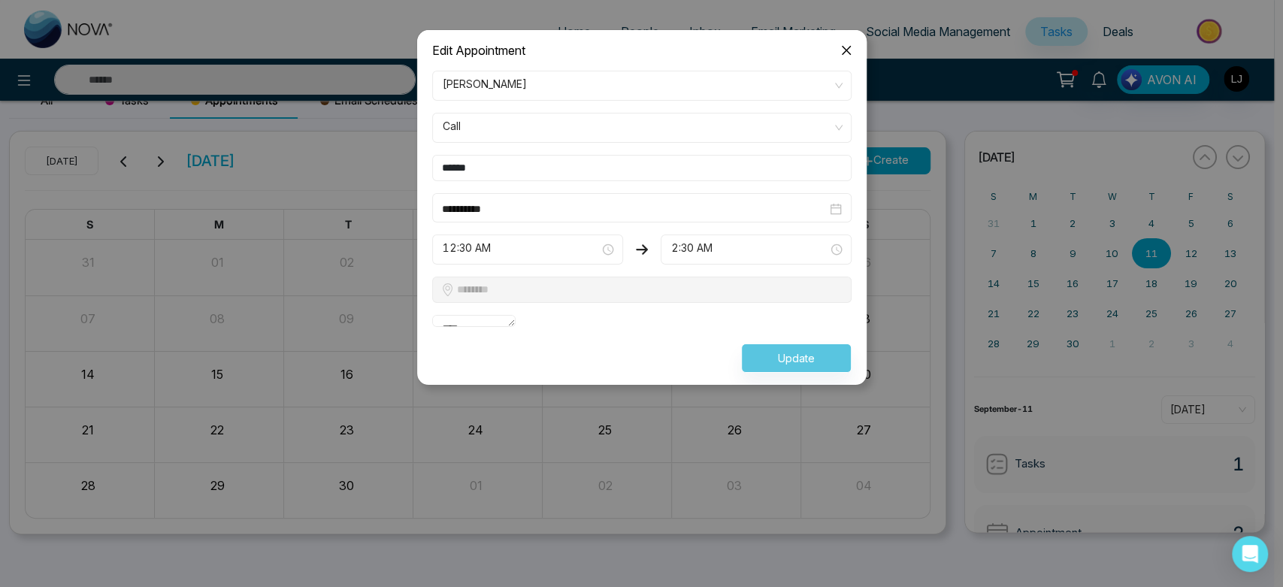
click at [845, 44] on icon "close" at bounding box center [846, 50] width 12 height 12
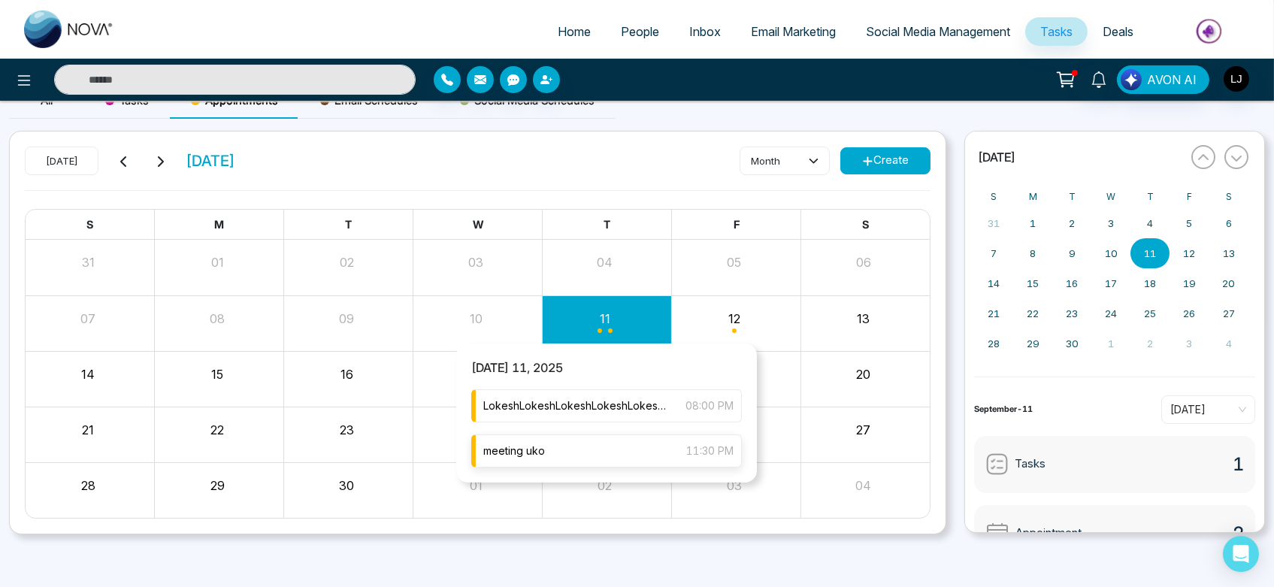
click at [583, 447] on div "meeting uko 11:30 PM" at bounding box center [606, 450] width 271 height 33
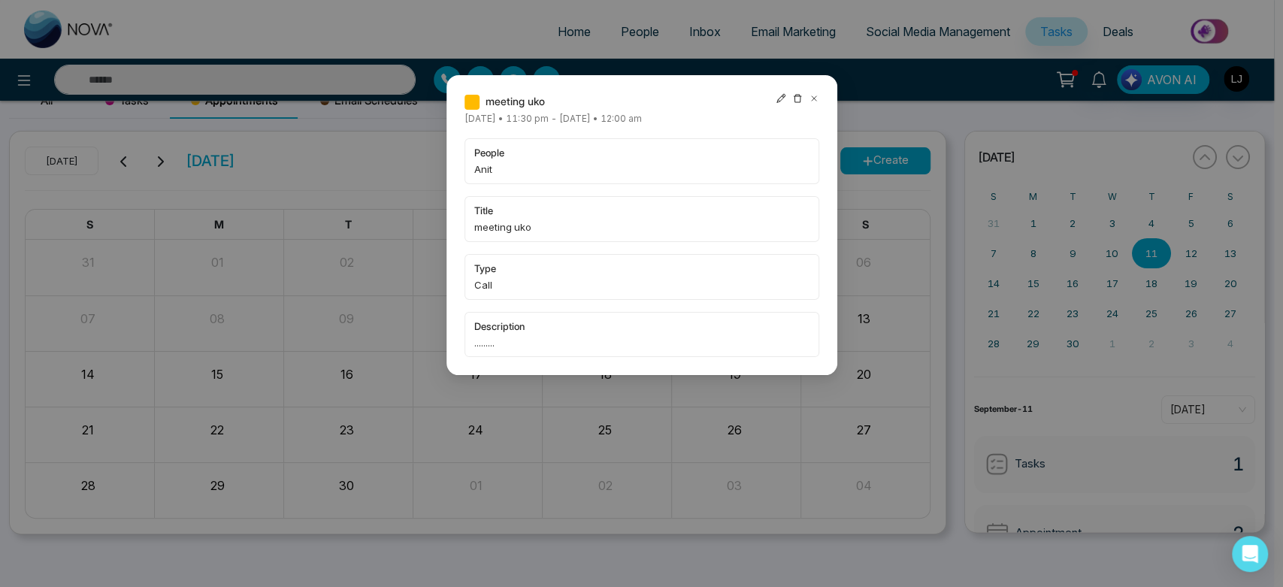
click at [813, 98] on icon at bounding box center [813, 98] width 5 height 5
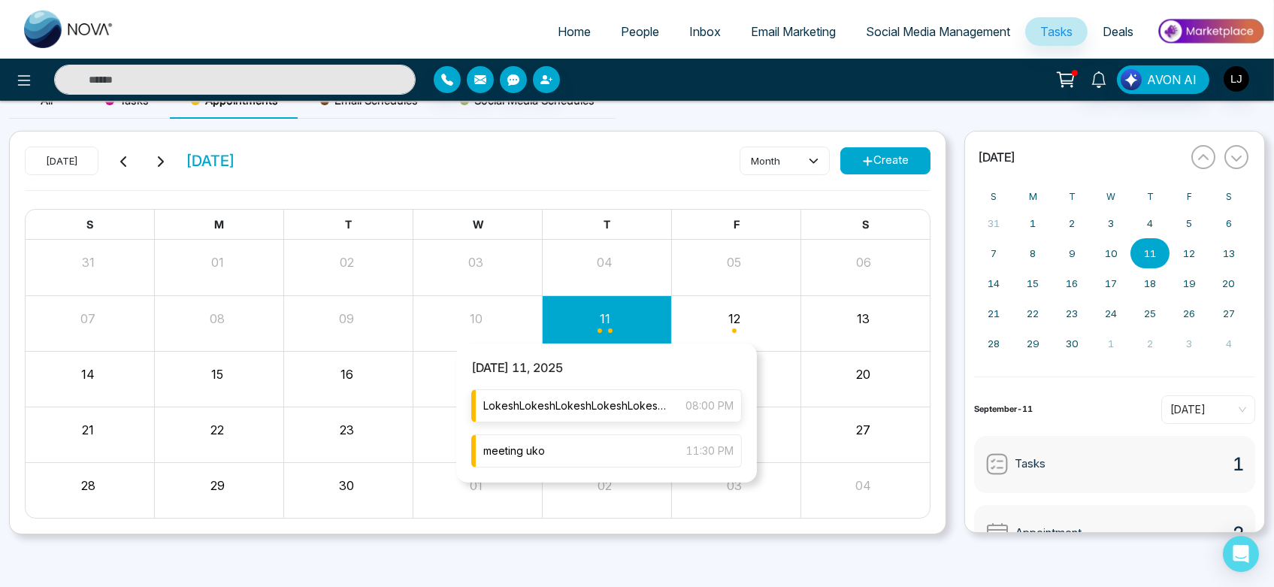
click at [597, 398] on span "LokeshLokeshLokeshLokeshLokeshLokeshLokeshLokeshLokeshLokeshLokeshLokeshLokeshL…" at bounding box center [576, 406] width 187 height 17
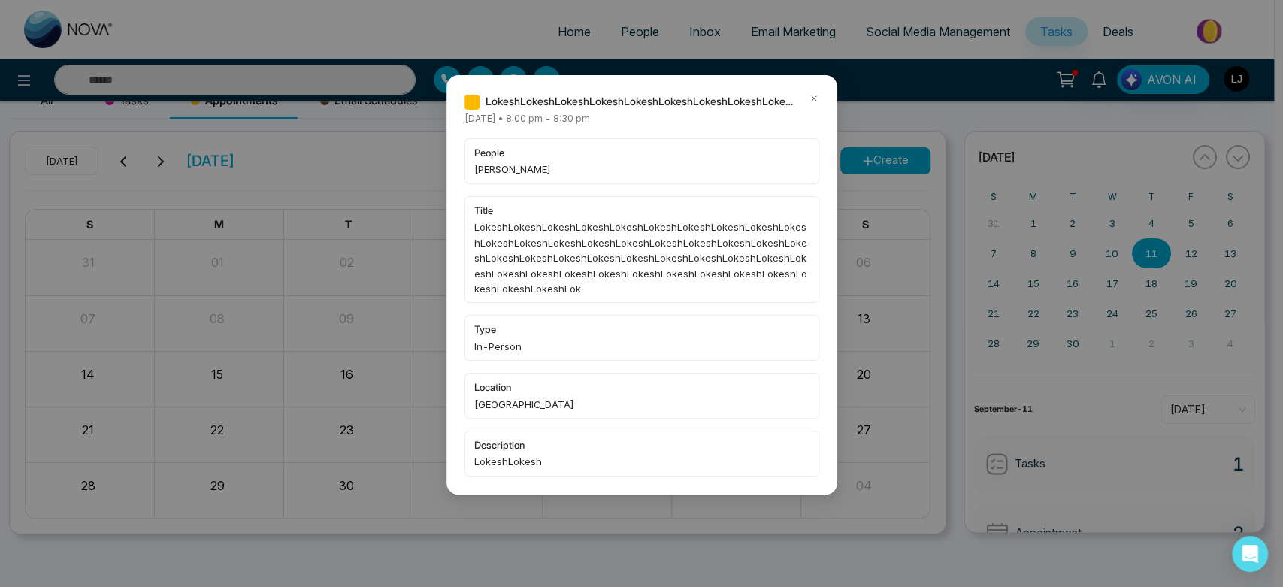
click at [817, 99] on icon at bounding box center [814, 98] width 11 height 11
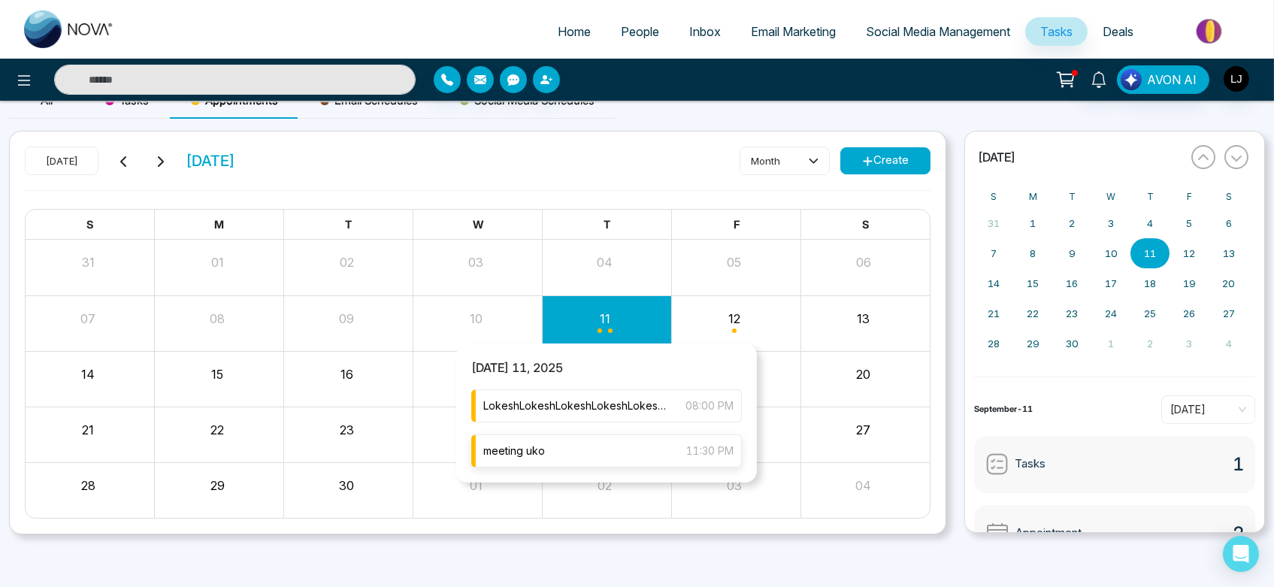
click at [601, 443] on div "meeting uko 11:30 PM" at bounding box center [606, 450] width 271 height 33
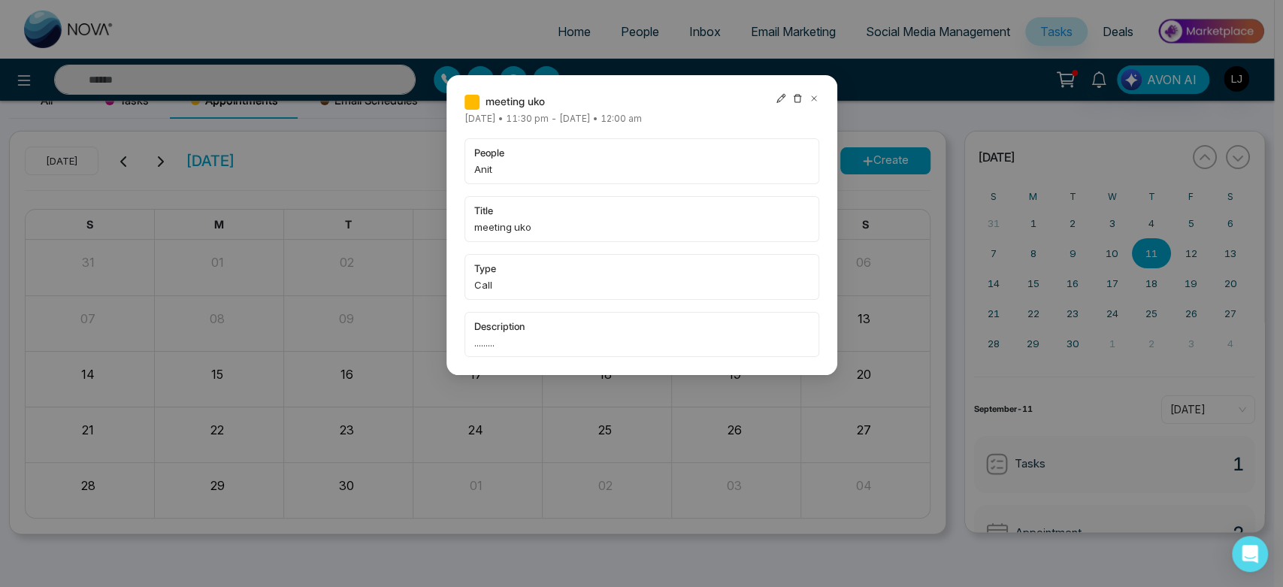
click at [777, 101] on icon at bounding box center [781, 98] width 11 height 11
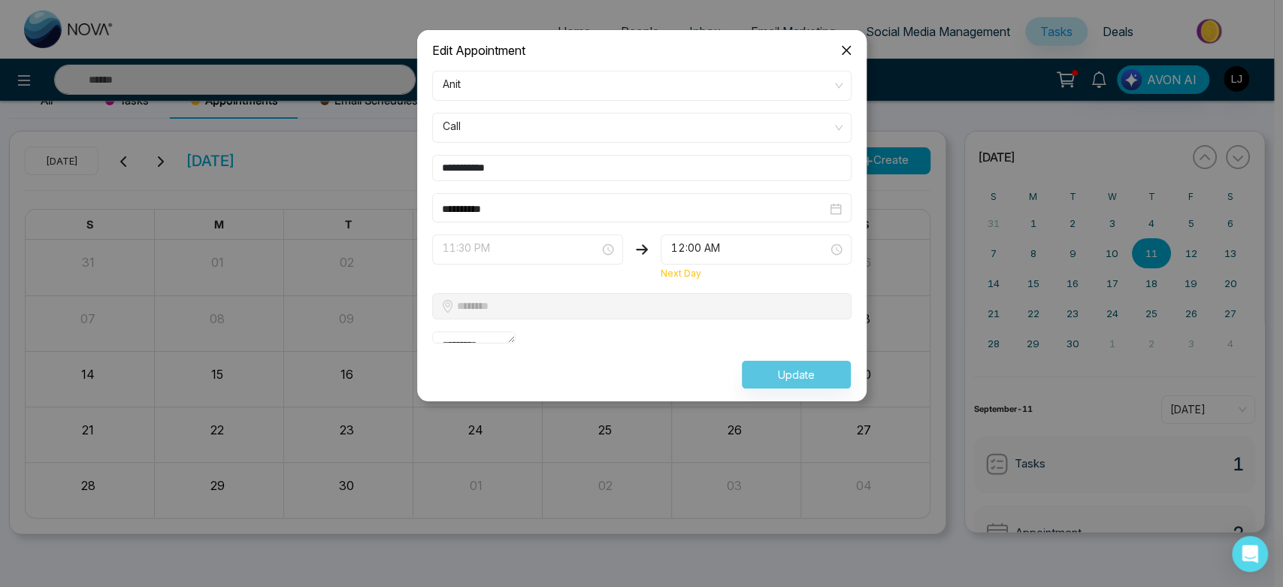
click at [550, 255] on span "11:30 PM" at bounding box center [528, 250] width 170 height 26
click at [521, 209] on input "**********" at bounding box center [634, 209] width 385 height 17
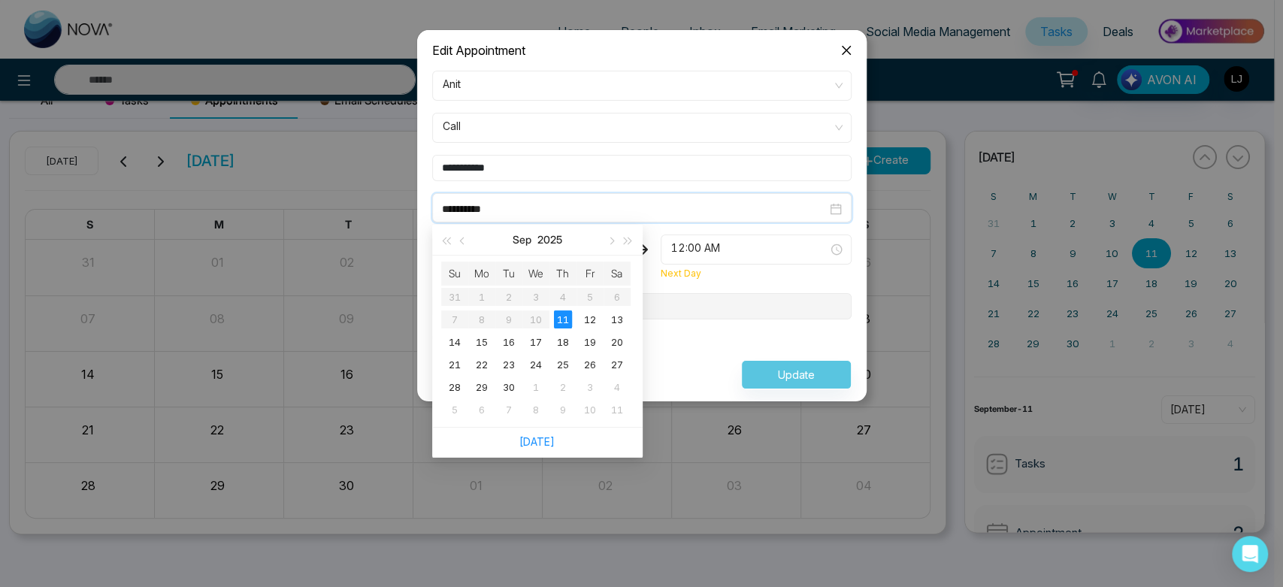
click at [521, 209] on input "**********" at bounding box center [634, 209] width 385 height 17
click at [559, 168] on input "**********" at bounding box center [641, 168] width 419 height 26
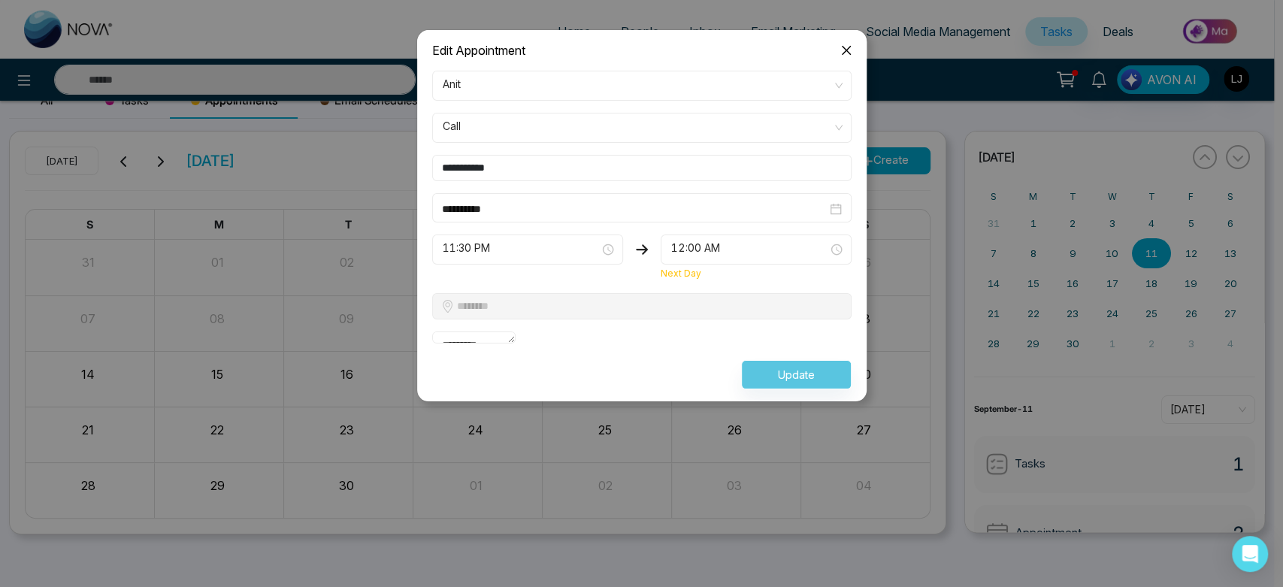
click at [559, 168] on input "**********" at bounding box center [641, 168] width 419 height 26
click at [572, 171] on input "**********" at bounding box center [641, 168] width 419 height 26
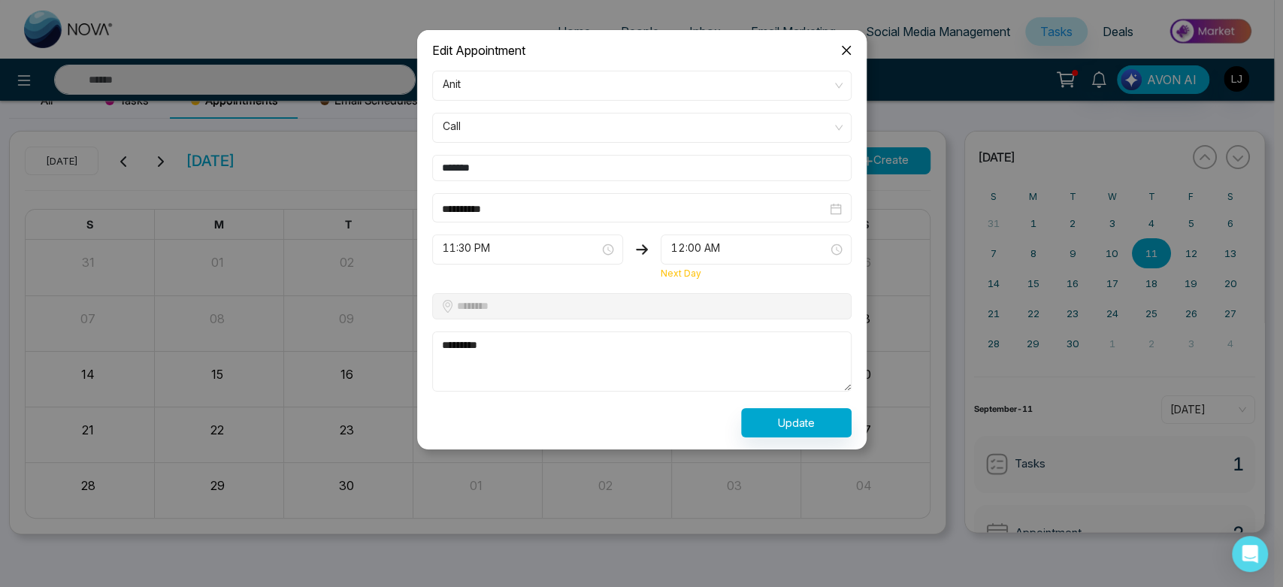
type input "*******"
click at [825, 413] on button "Update" at bounding box center [796, 422] width 110 height 29
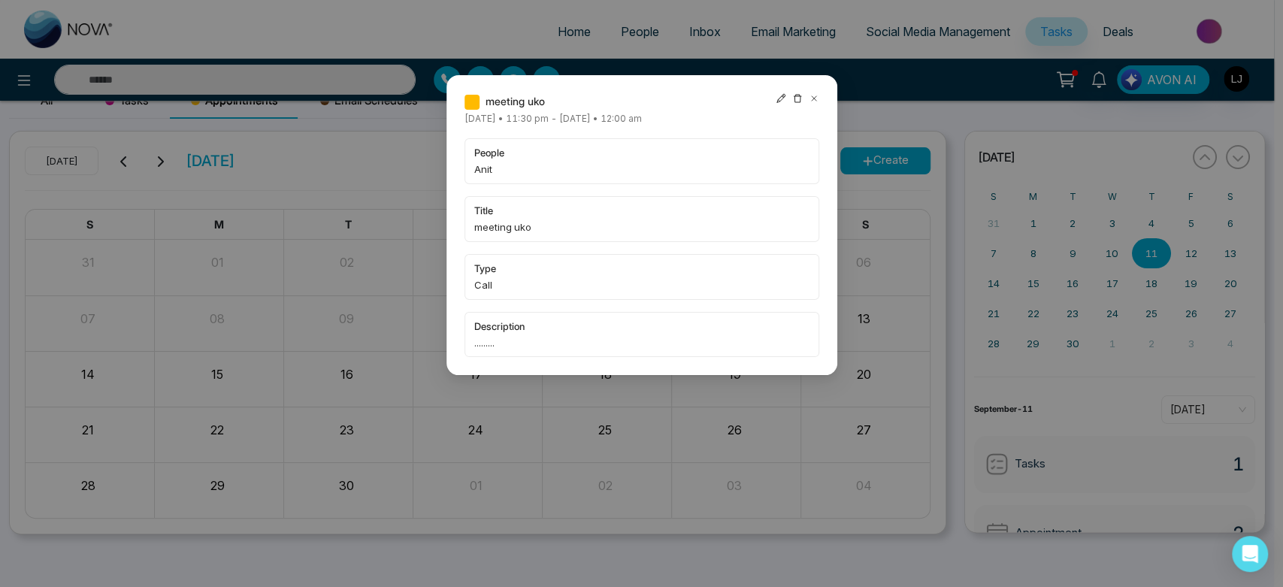
click at [782, 95] on icon at bounding box center [781, 98] width 9 height 9
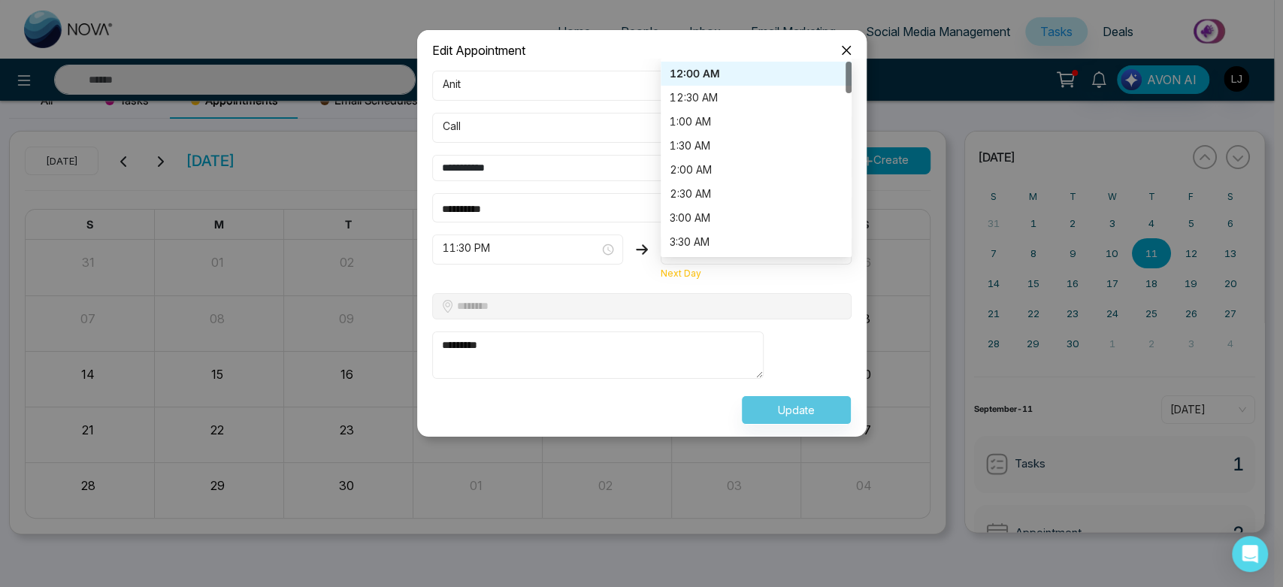
click at [719, 241] on div "12:00 AM 12:00 AM 12:30 AM 12:00 AM 12:30 AM 1:00 AM 1:30 AM 2:00 AM 2:30 AM 3:…" at bounding box center [756, 250] width 191 height 30
click at [720, 93] on div "12:30 AM" at bounding box center [756, 97] width 173 height 17
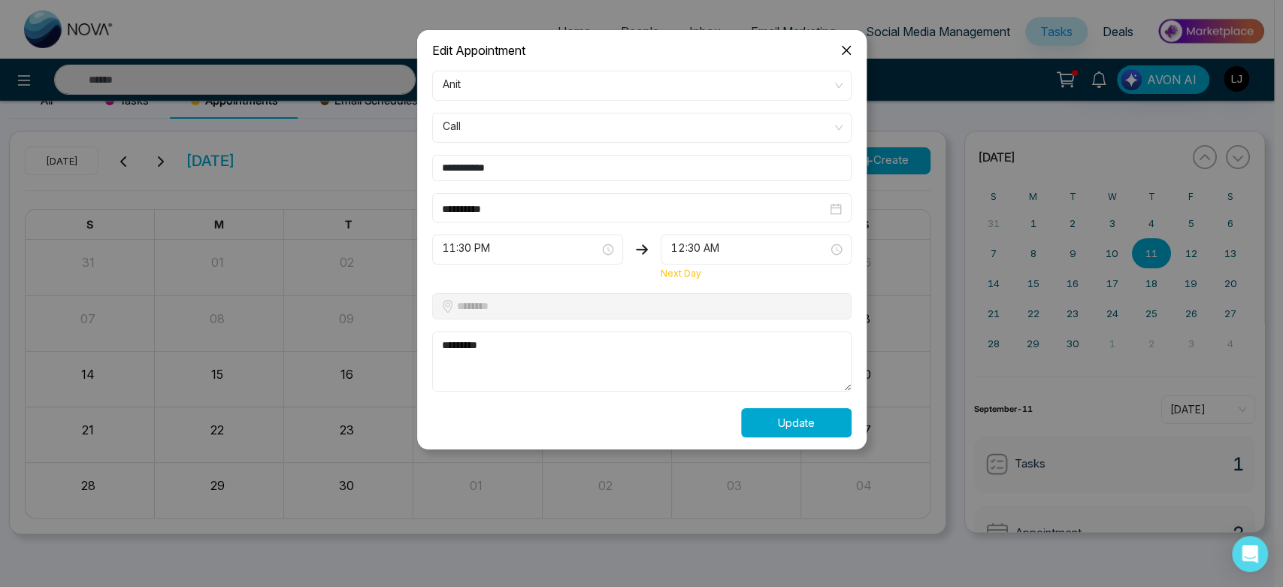
click at [788, 413] on button "Update" at bounding box center [796, 422] width 110 height 29
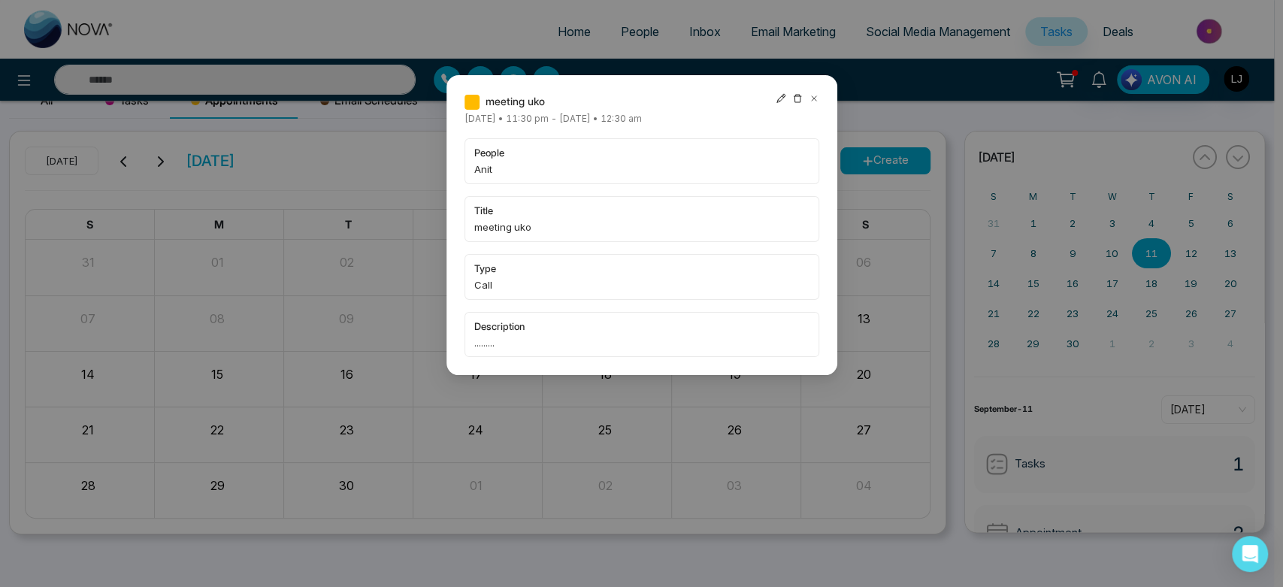
click at [797, 95] on icon at bounding box center [797, 99] width 8 height 8
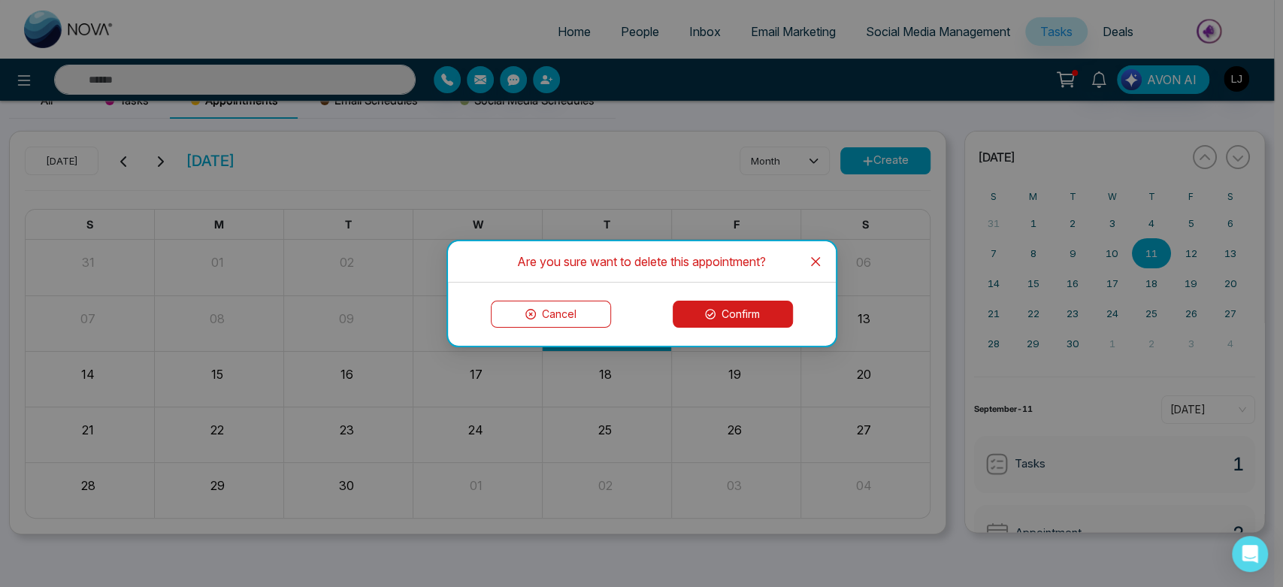
click at [740, 324] on button "Confirm" at bounding box center [733, 314] width 120 height 27
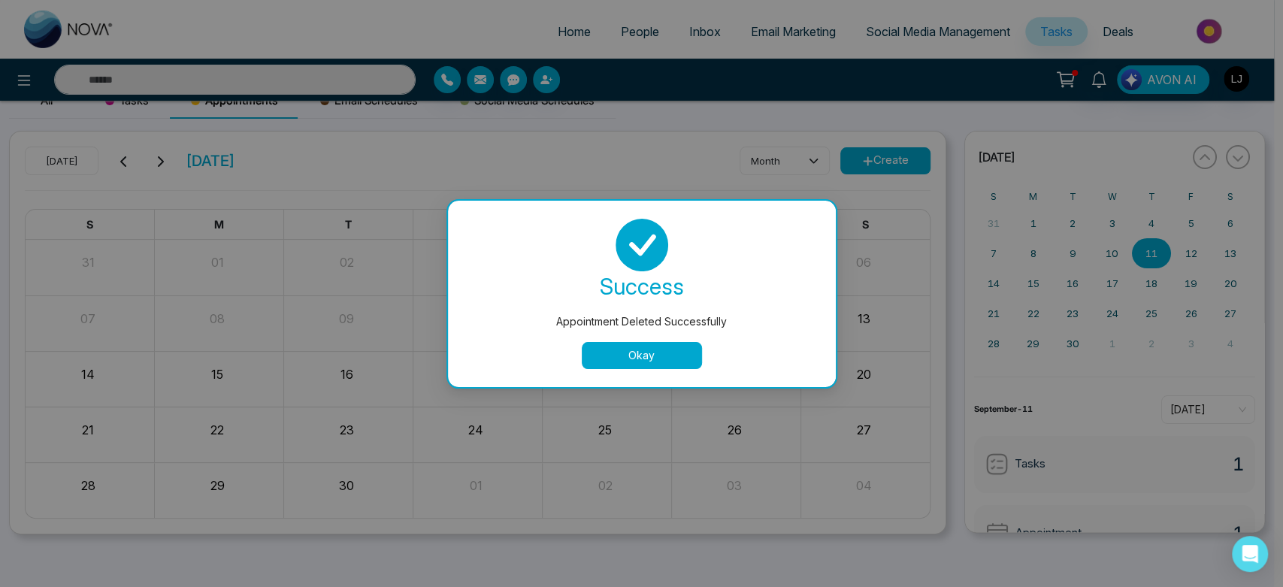
click at [654, 362] on button "Okay" at bounding box center [642, 355] width 120 height 27
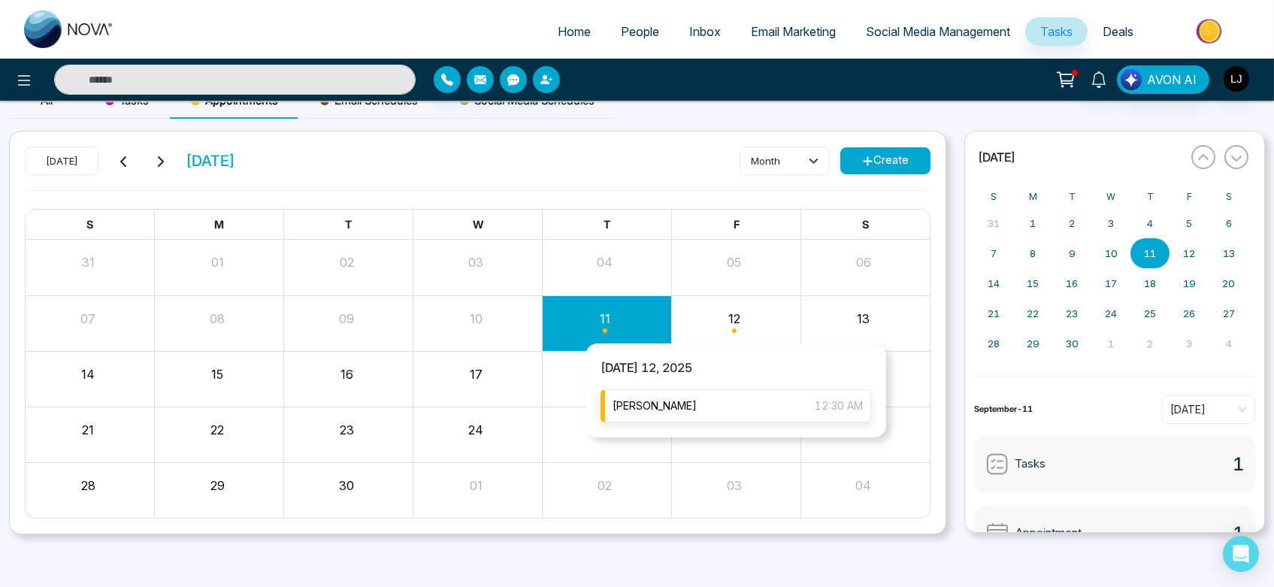
click at [708, 407] on div "Lokesh 12:30 AM" at bounding box center [736, 405] width 271 height 33
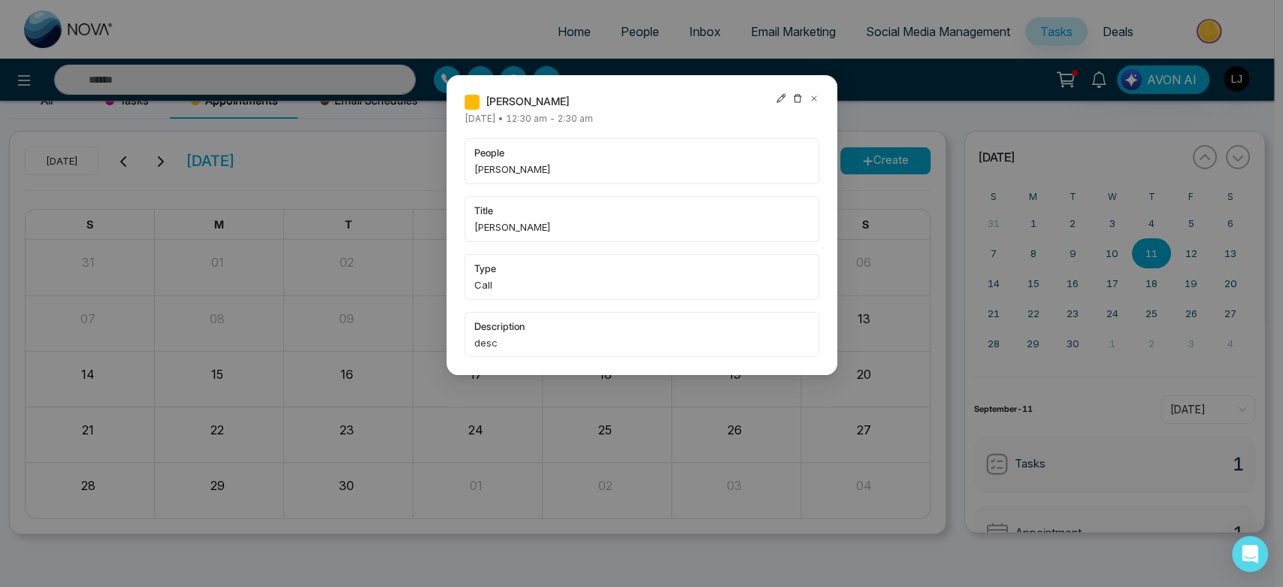
click at [813, 97] on icon at bounding box center [814, 98] width 11 height 11
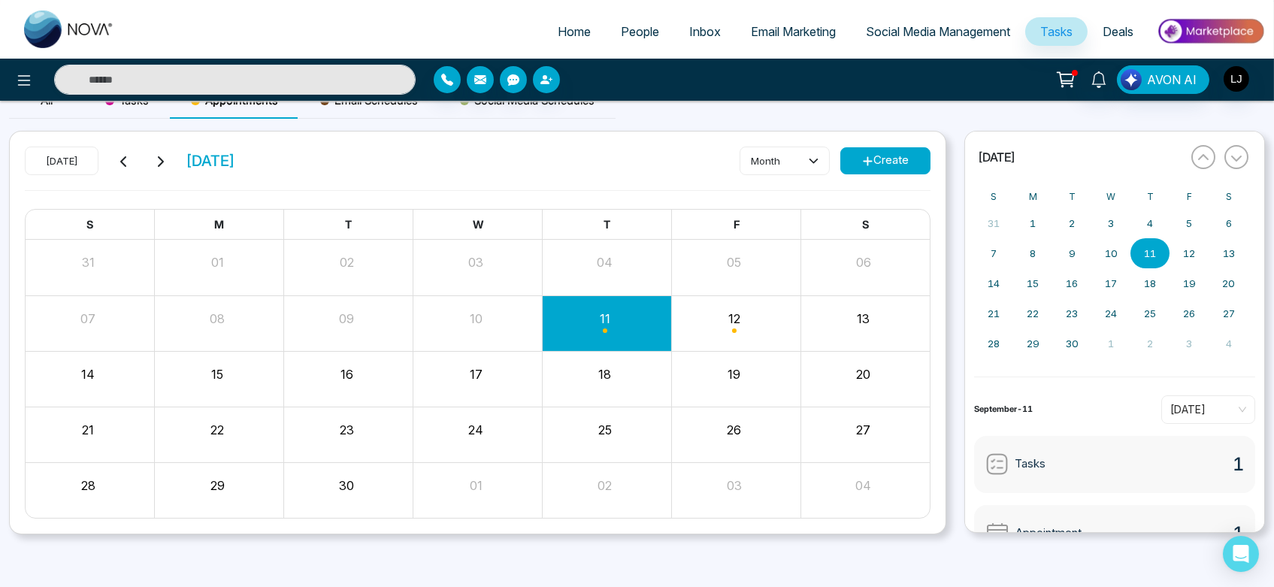
scroll to position [0, 0]
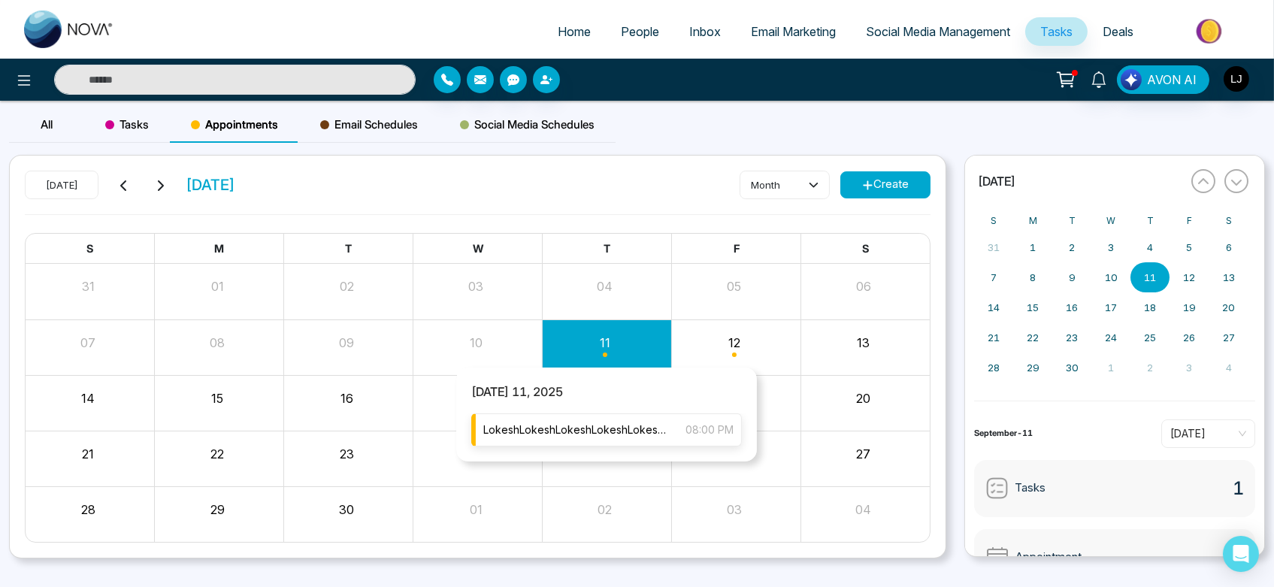
click at [574, 427] on span "LokeshLokeshLokeshLokeshLokeshLokeshLokeshLokeshLokeshLokeshLokeshLokeshLokeshL…" at bounding box center [576, 430] width 187 height 17
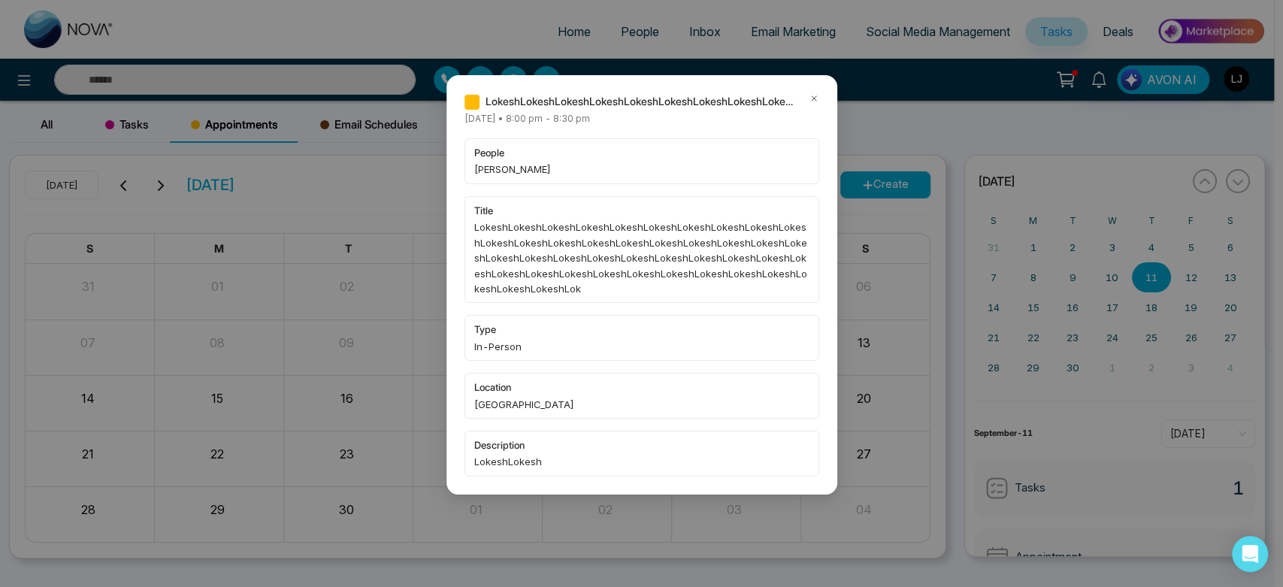
click at [822, 97] on div "LokeshLokeshLokeshLokeshLokeshLokeshLokeshLokeshLokeshLokeshLokeshLokeshLokeshL…" at bounding box center [642, 284] width 391 height 419
click at [813, 97] on icon at bounding box center [814, 98] width 11 height 11
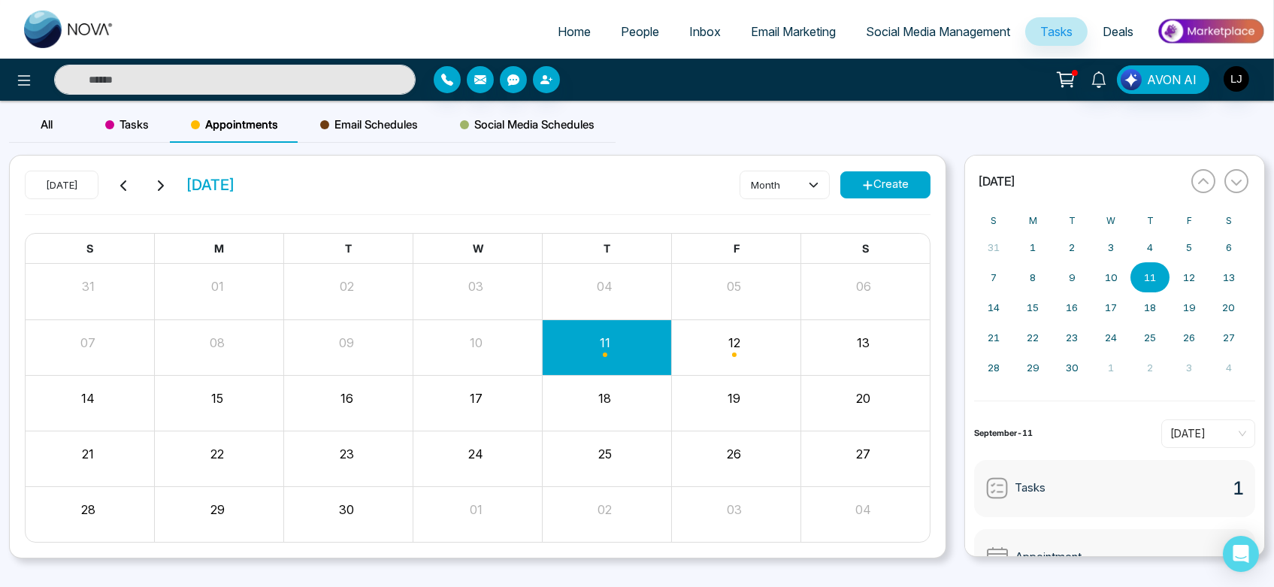
click at [622, 41] on link "People" at bounding box center [640, 31] width 68 height 29
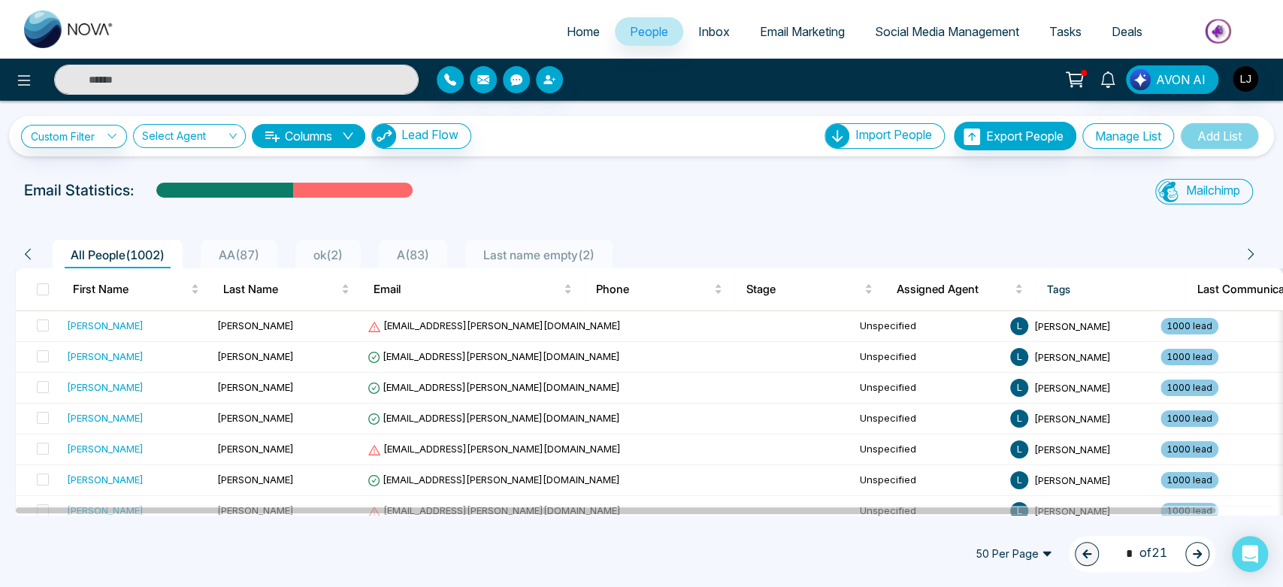
click at [361, 250] on li "ok ( 2 )" at bounding box center [327, 254] width 65 height 29
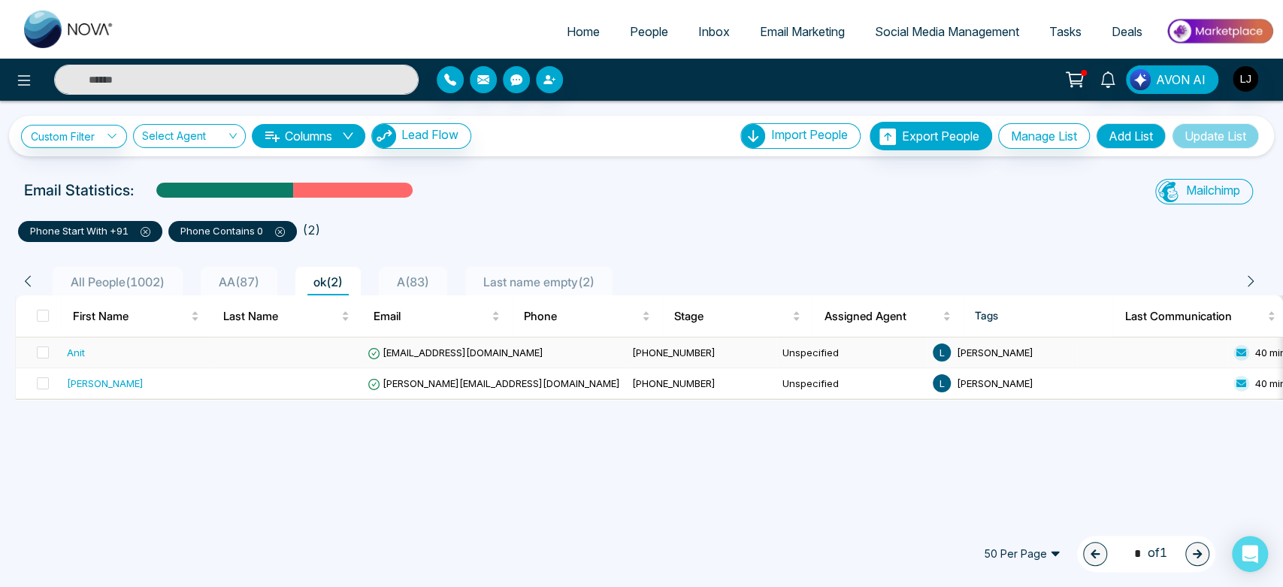
click at [626, 343] on td "+919511894761" at bounding box center [701, 353] width 150 height 31
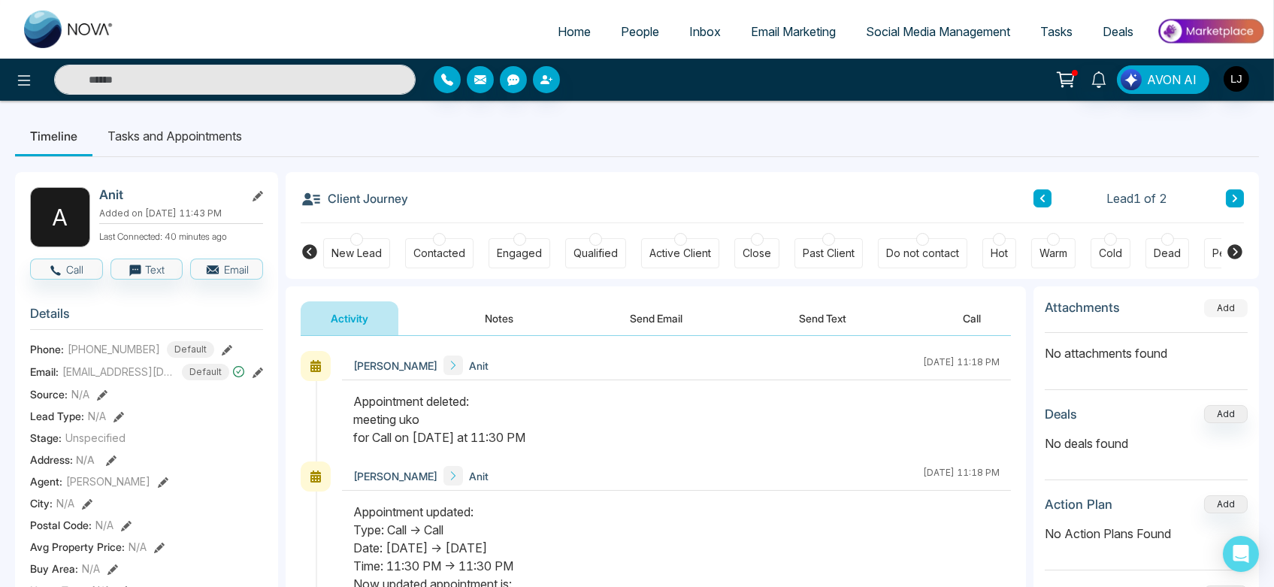
click at [1221, 305] on button "Add" at bounding box center [1226, 308] width 44 height 18
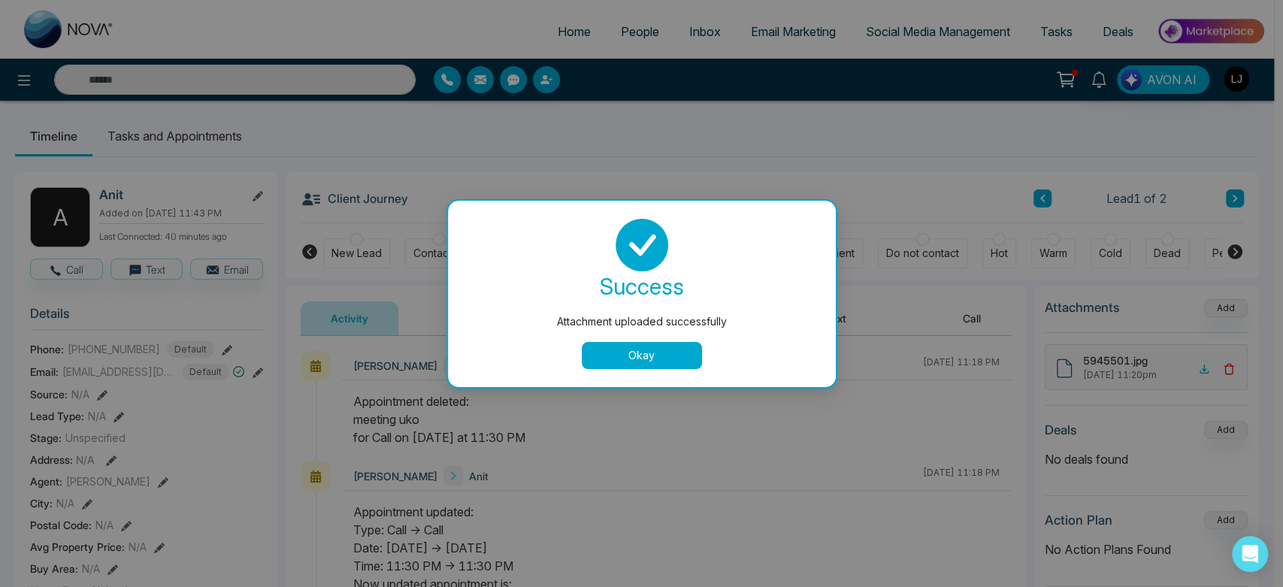
click at [648, 338] on div "success Attachment uploaded successfully Okay" at bounding box center [642, 294] width 352 height 150
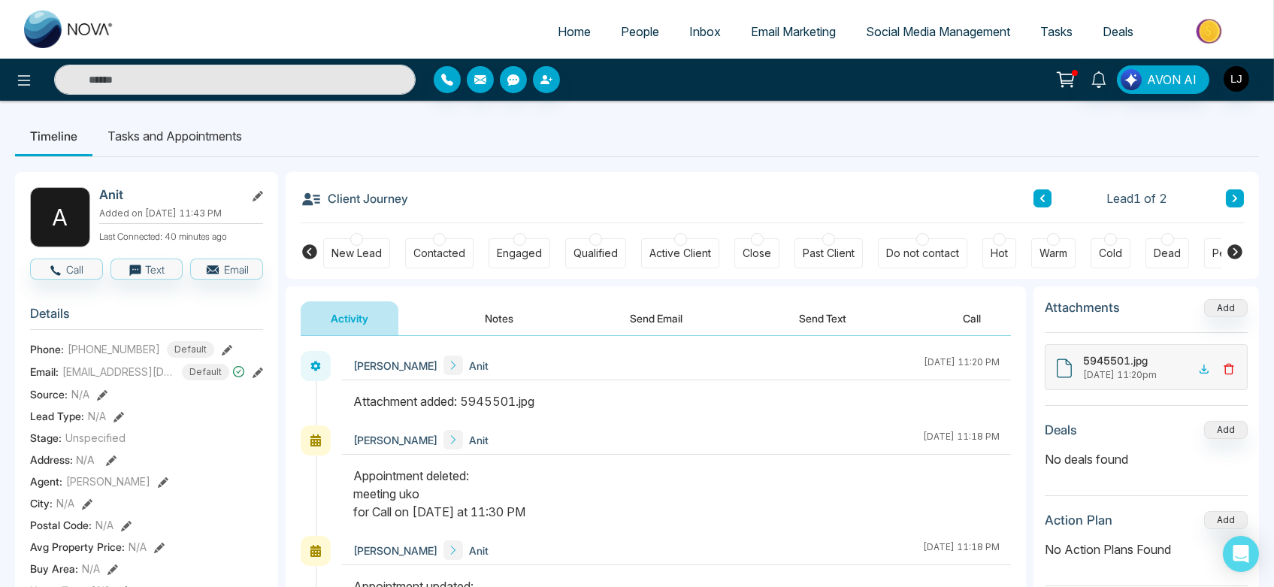
click at [1231, 365] on icon at bounding box center [1228, 369] width 7 height 10
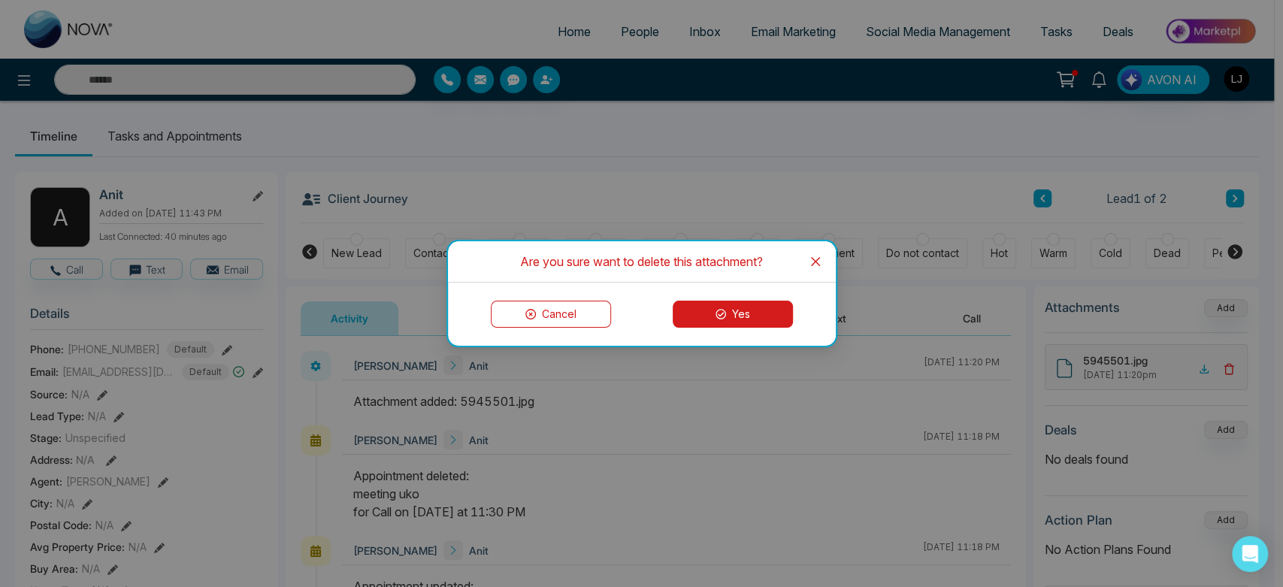
click at [749, 323] on button "Yes" at bounding box center [733, 314] width 120 height 27
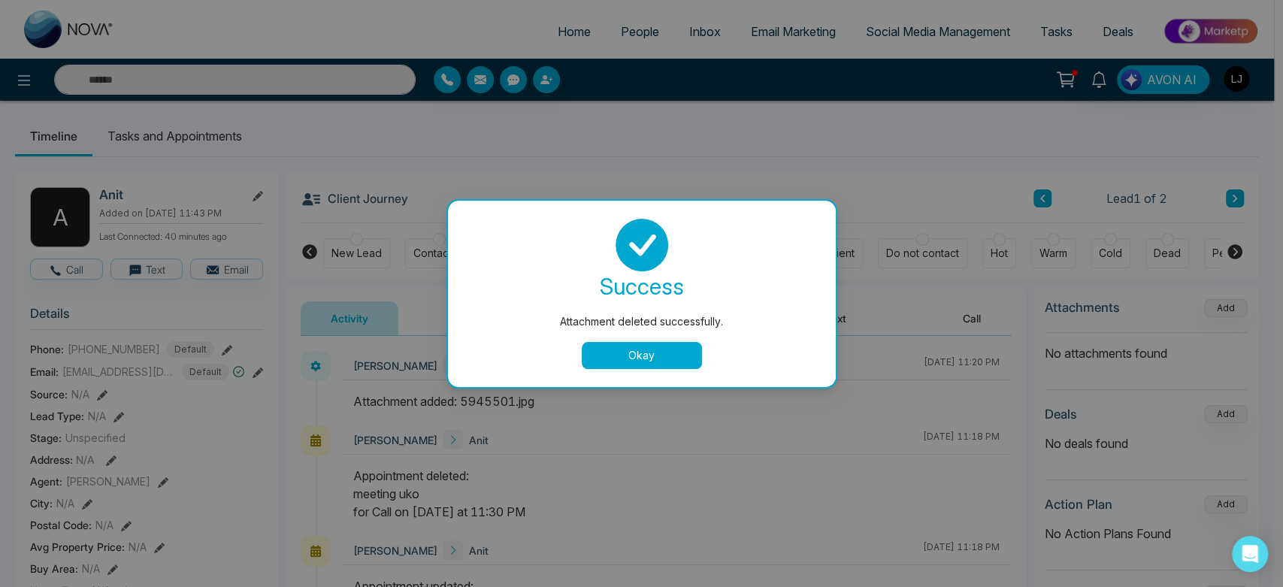
click at [640, 357] on button "Okay" at bounding box center [642, 355] width 120 height 27
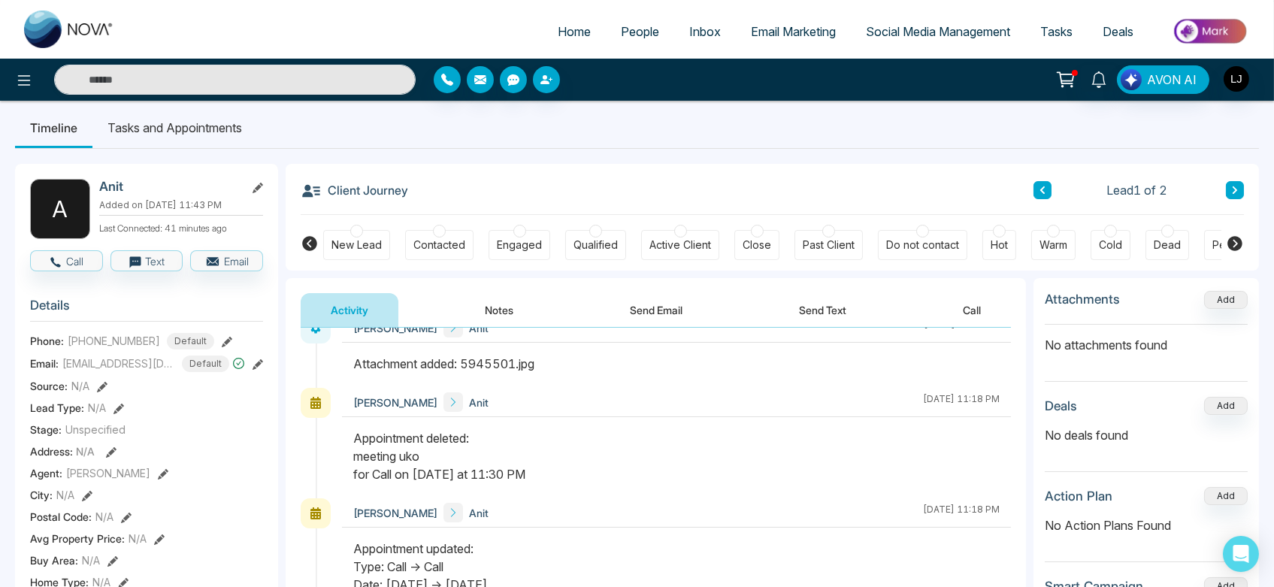
scroll to position [668, 0]
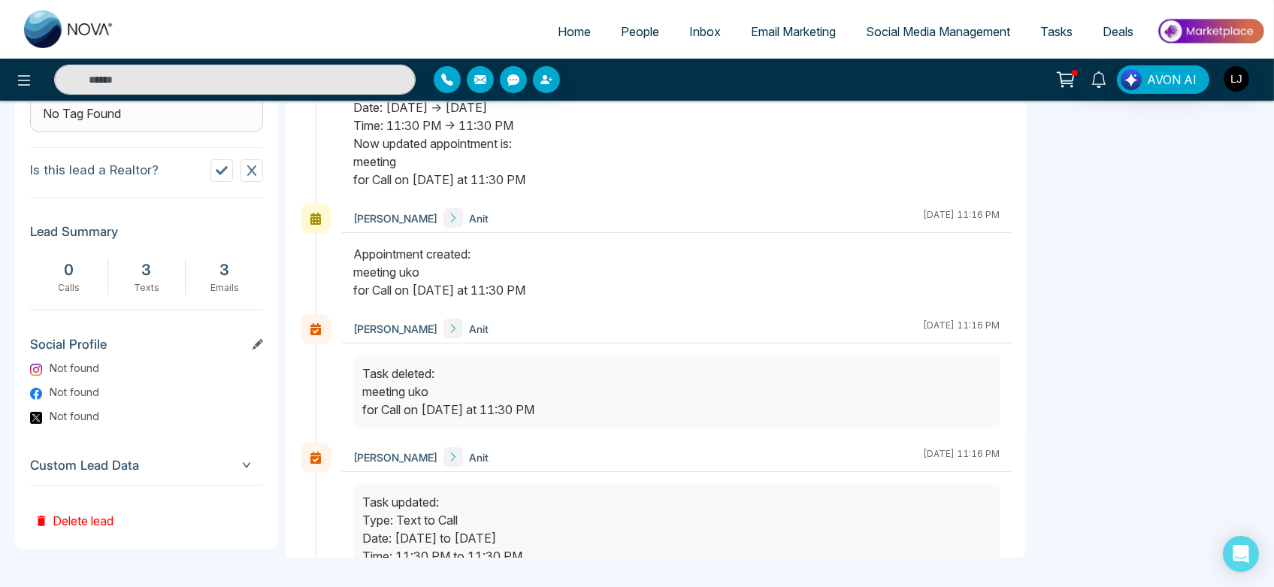
click at [235, 471] on span "Custom Lead Data" at bounding box center [146, 466] width 233 height 20
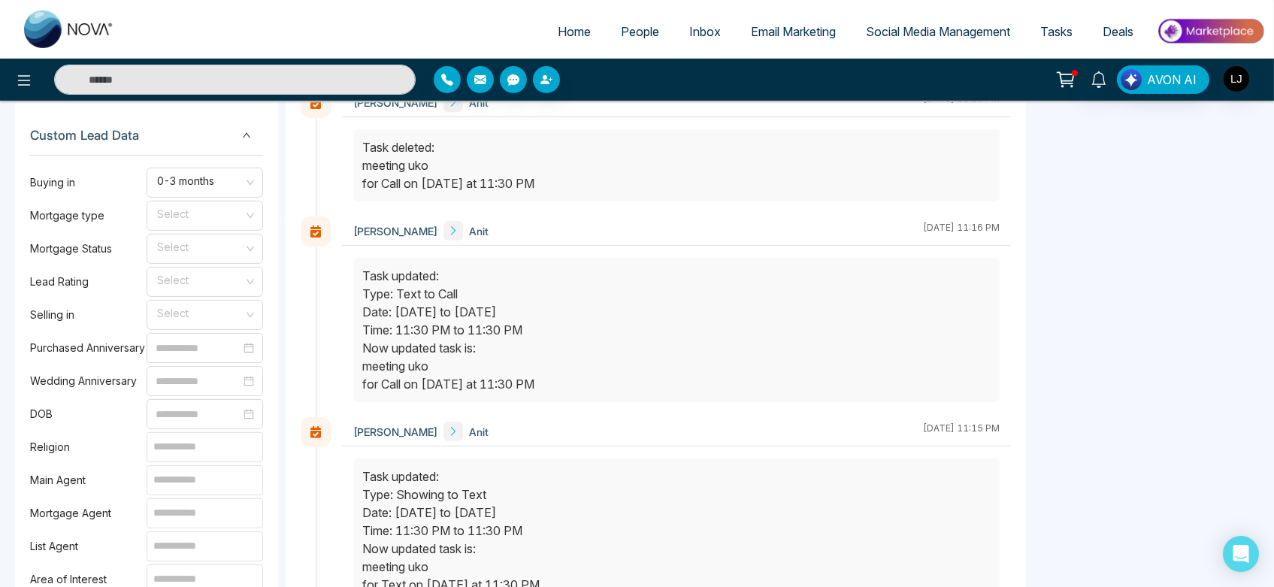
scroll to position [1010, 0]
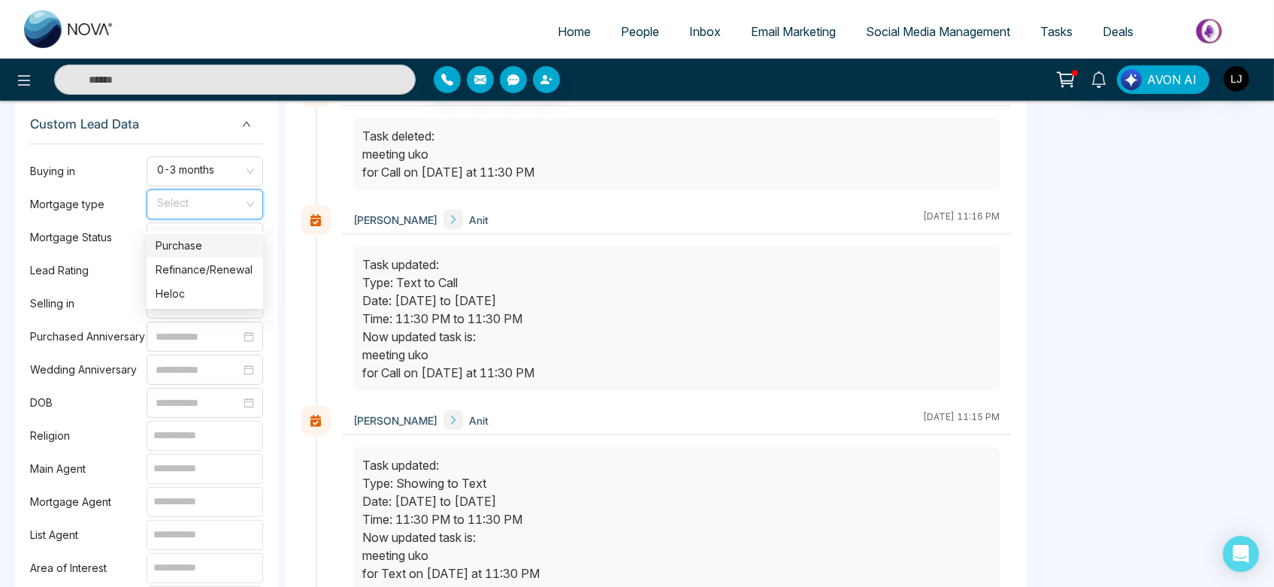
click at [223, 213] on input "search" at bounding box center [200, 201] width 88 height 23
click at [217, 249] on div "Purchase" at bounding box center [205, 246] width 98 height 17
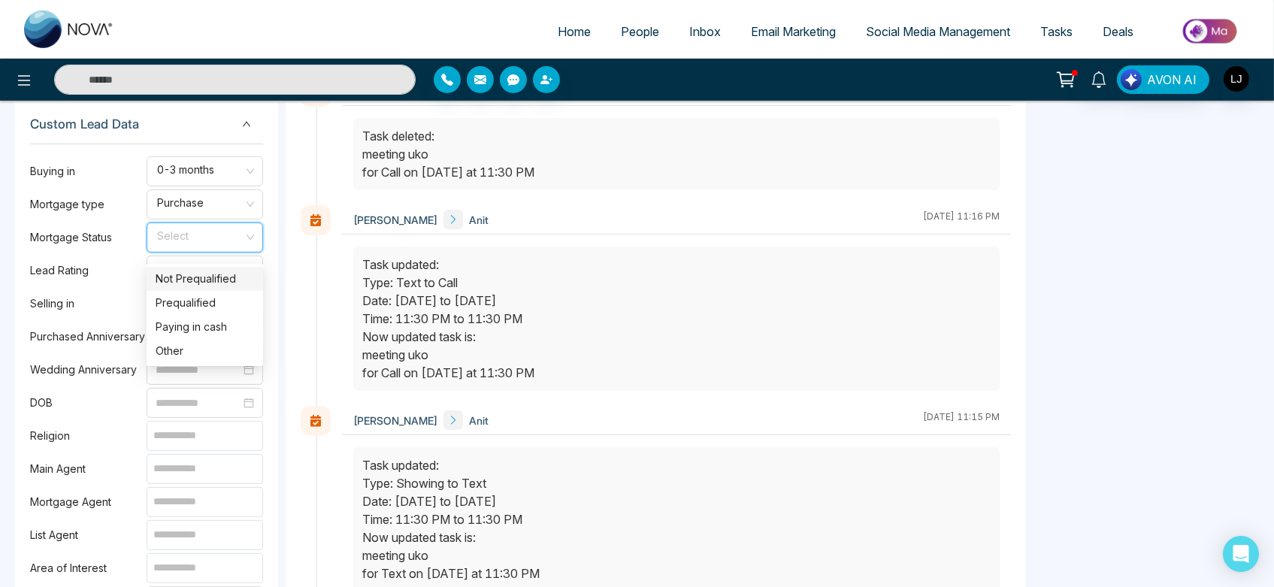
drag, startPoint x: 243, startPoint y: 244, endPoint x: 196, endPoint y: 331, distance: 98.9
click at [196, 331] on div "Paying in cash" at bounding box center [205, 327] width 98 height 17
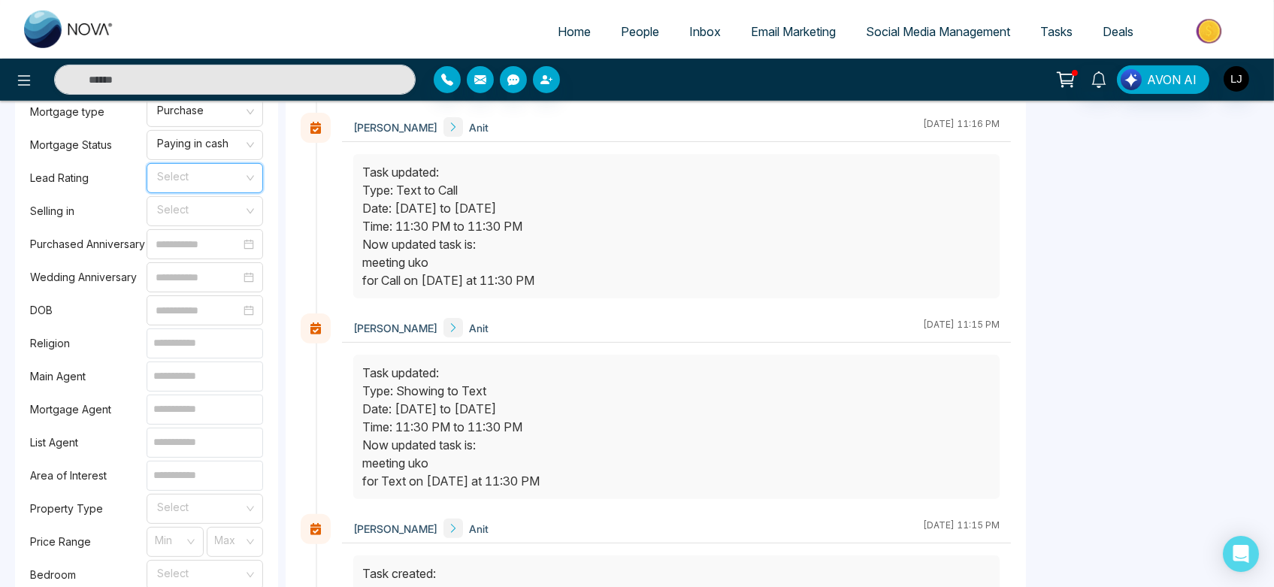
click at [216, 180] on input "search" at bounding box center [200, 175] width 88 height 23
click at [194, 265] on div "Warm" at bounding box center [205, 267] width 98 height 17
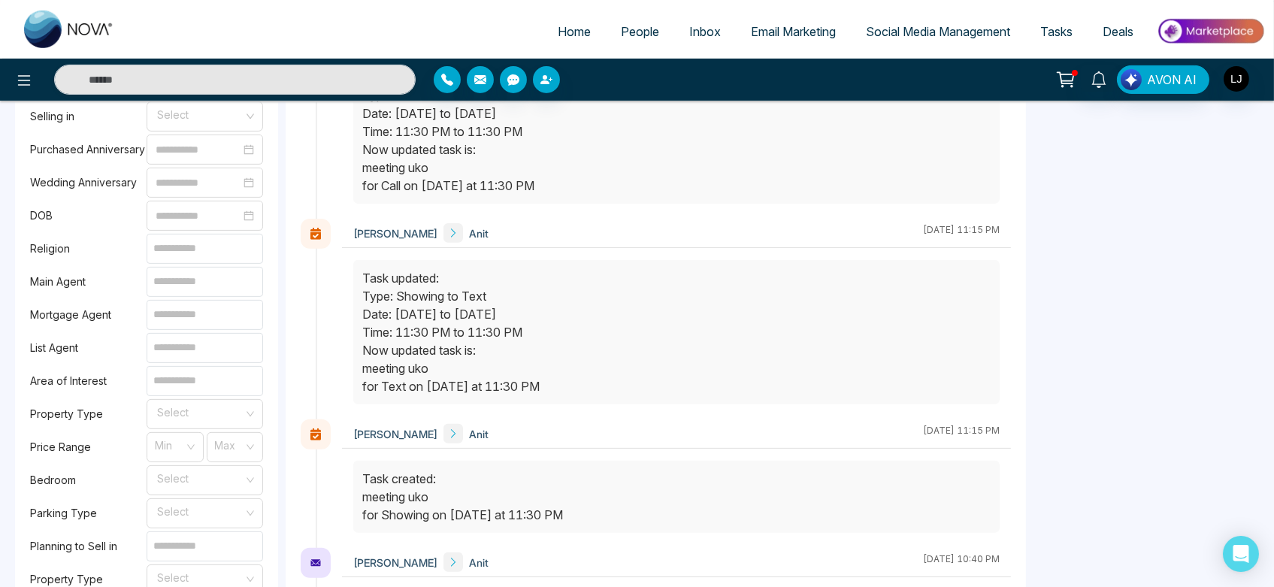
scroll to position [1197, 0]
drag, startPoint x: 210, startPoint y: 254, endPoint x: 210, endPoint y: 266, distance: 12.0
click at [210, 254] on input at bounding box center [205, 249] width 117 height 30
type input "*****"
click at [210, 310] on input at bounding box center [205, 315] width 117 height 30
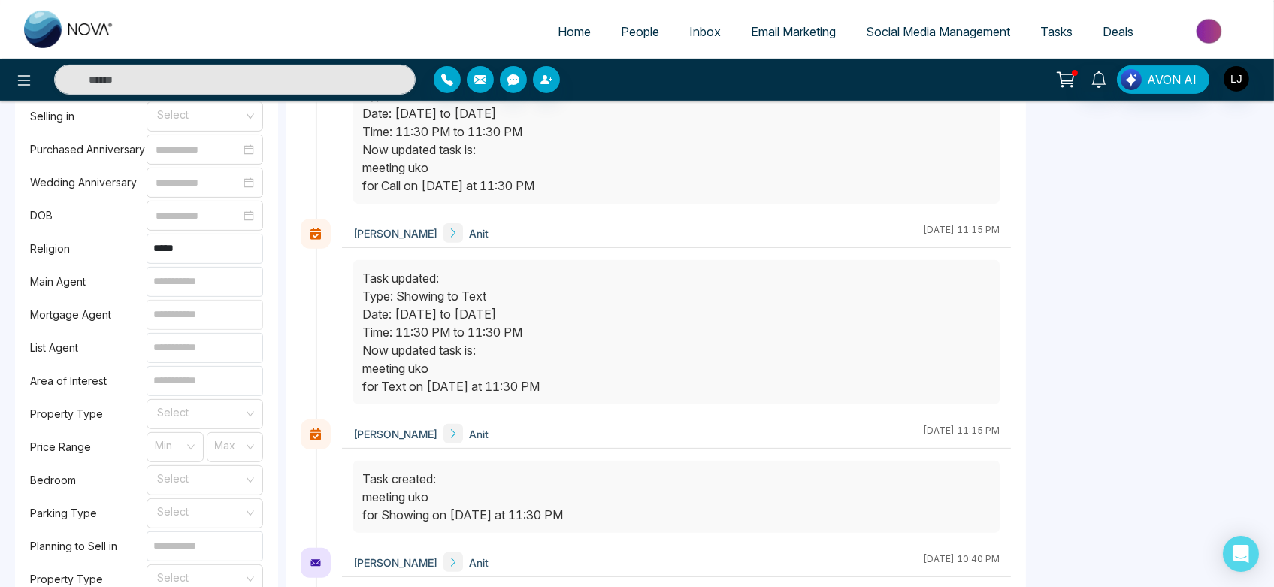
type input "**"
click at [222, 392] on input at bounding box center [205, 381] width 117 height 30
type input "*****"
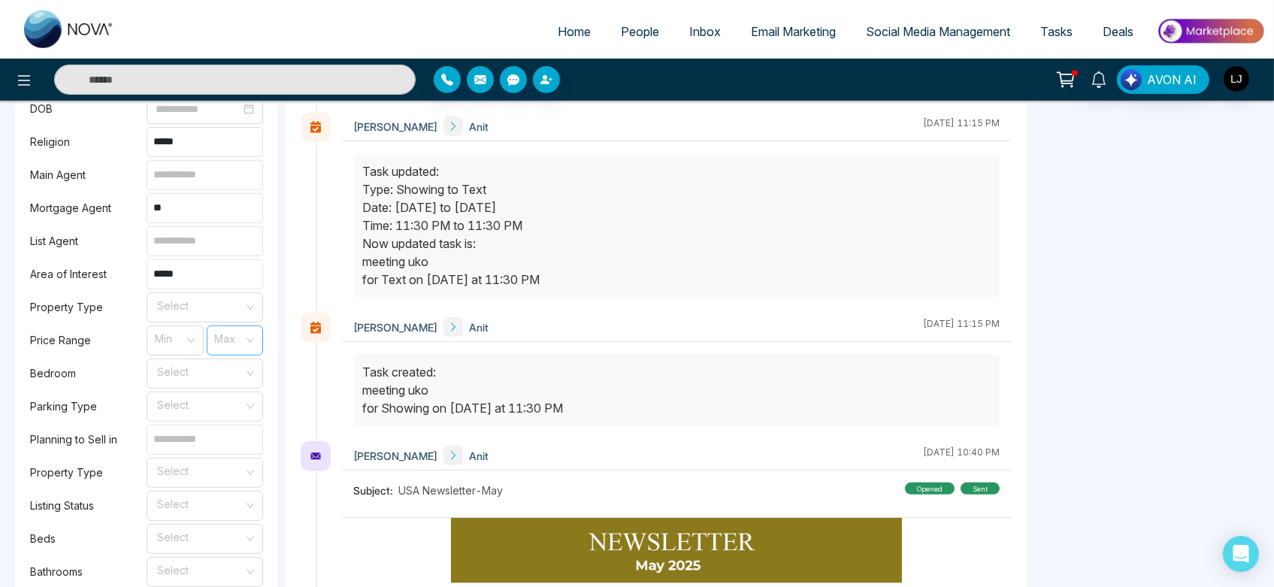
scroll to position [1305, 0]
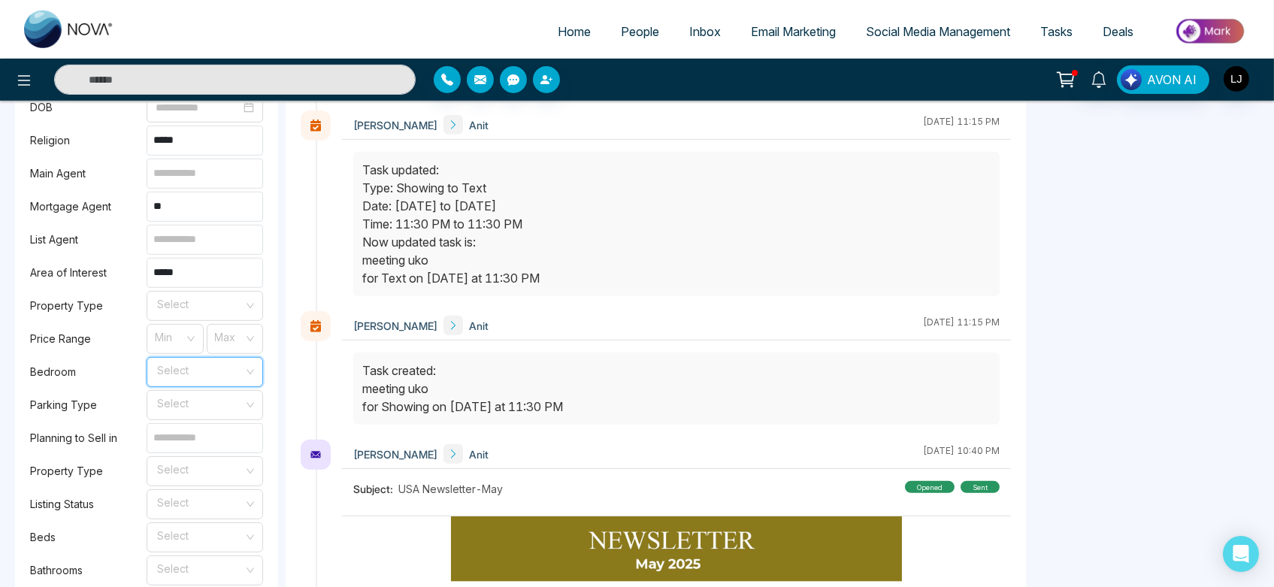
click at [219, 368] on input "search" at bounding box center [200, 369] width 88 height 23
click at [216, 425] on div "2" at bounding box center [205, 437] width 117 height 24
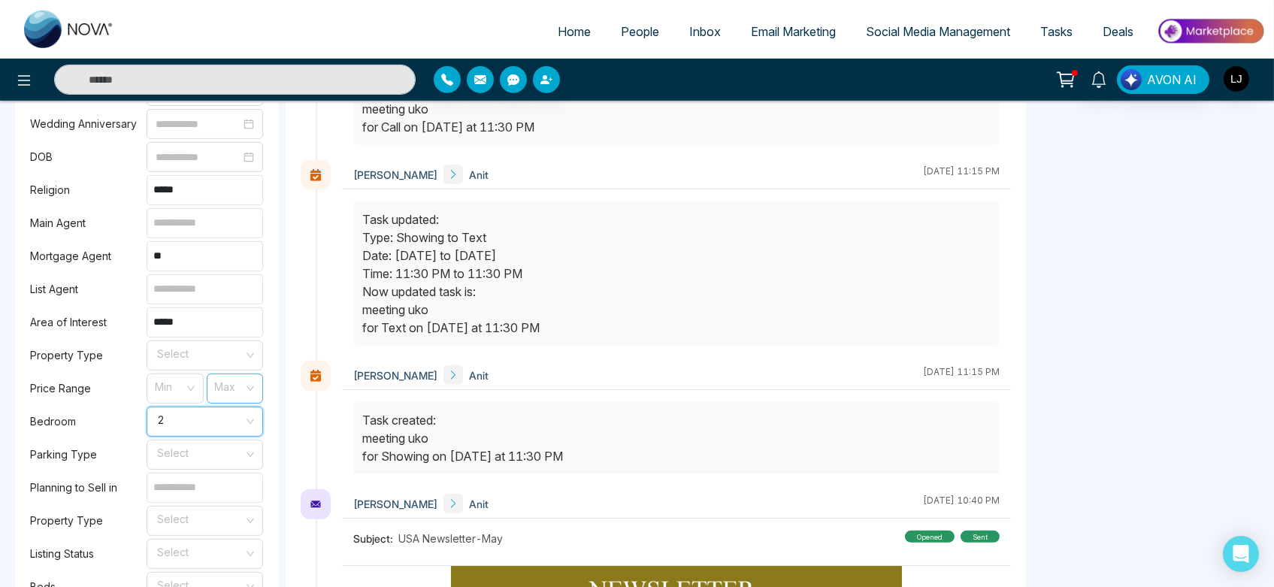
scroll to position [1518, 0]
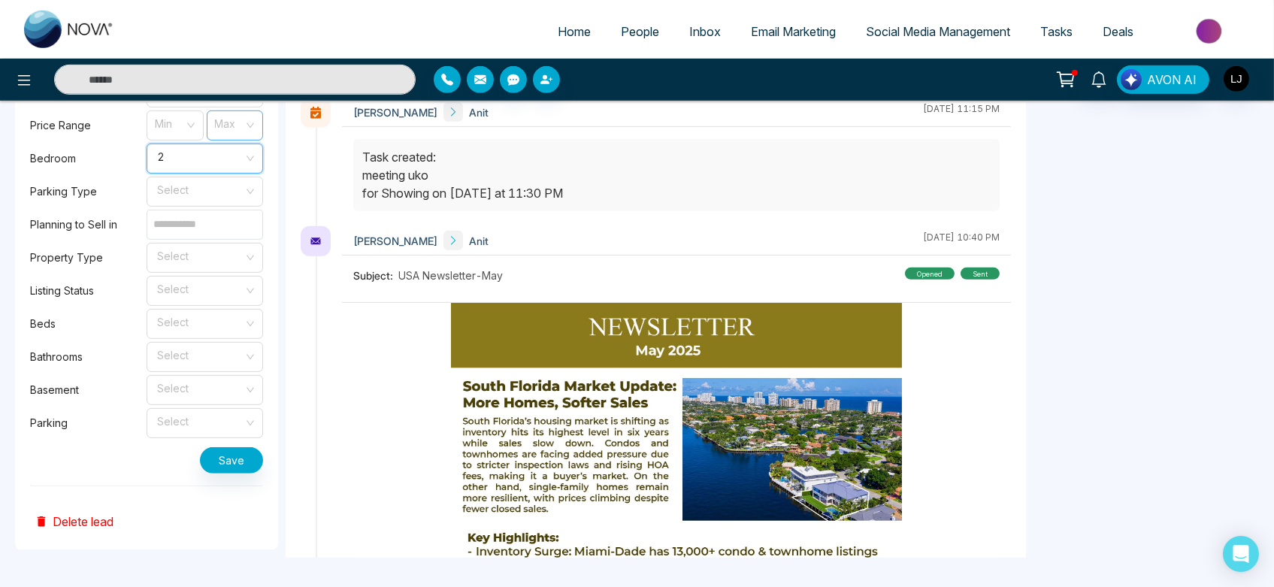
click at [247, 338] on div "Select" at bounding box center [205, 324] width 117 height 30
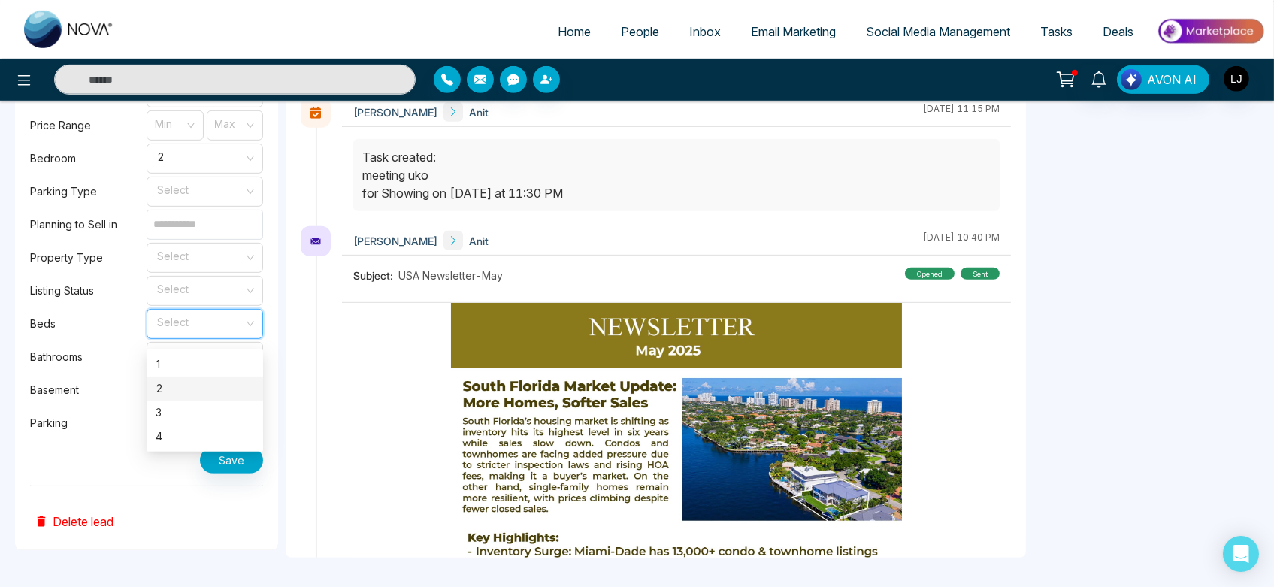
click at [233, 383] on div "2" at bounding box center [205, 388] width 98 height 17
click at [241, 468] on button "Save" at bounding box center [231, 460] width 63 height 26
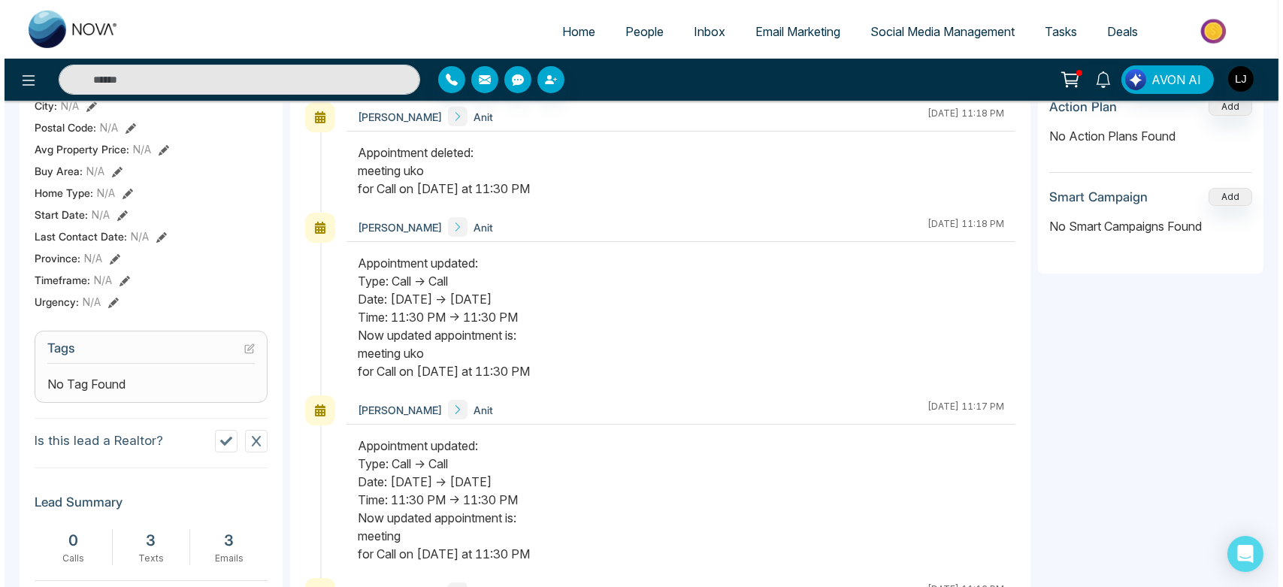
scroll to position [0, 0]
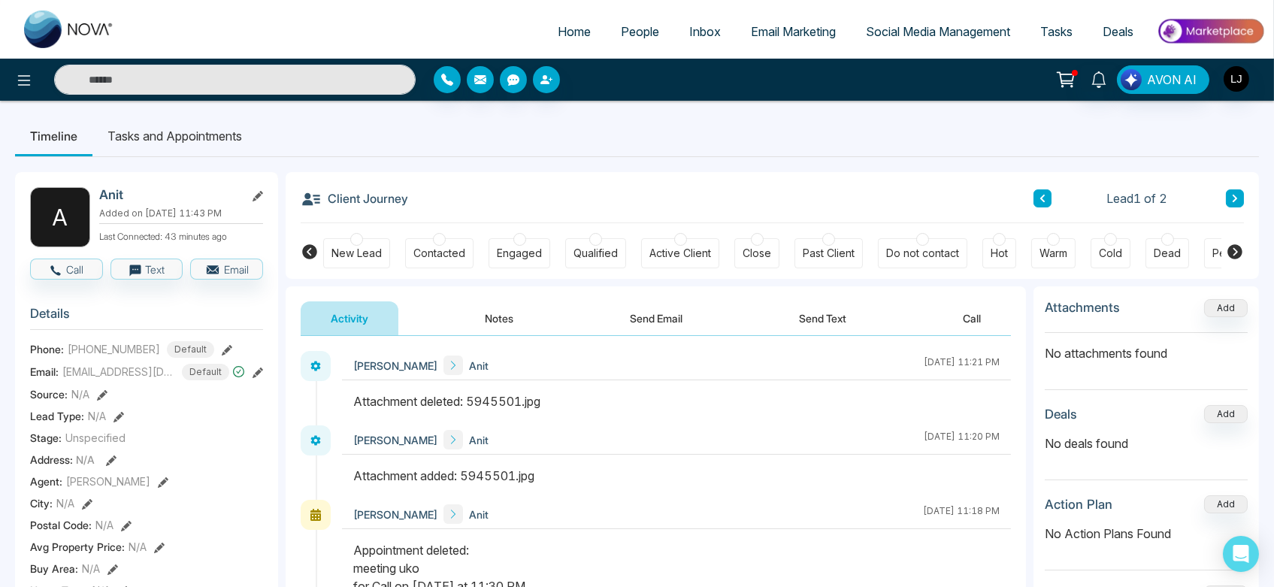
click at [696, 21] on link "Inbox" at bounding box center [705, 31] width 62 height 29
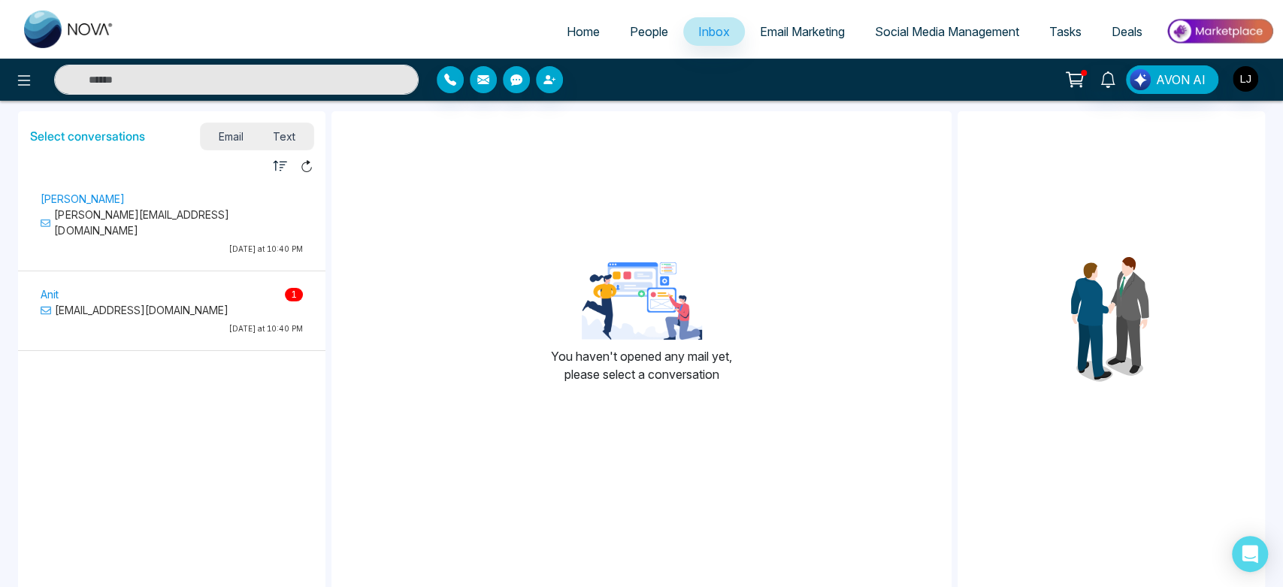
click at [177, 325] on div "Anit 1 Anit@mmnovatech.com Today at 10:40 PM" at bounding box center [171, 313] width 277 height 56
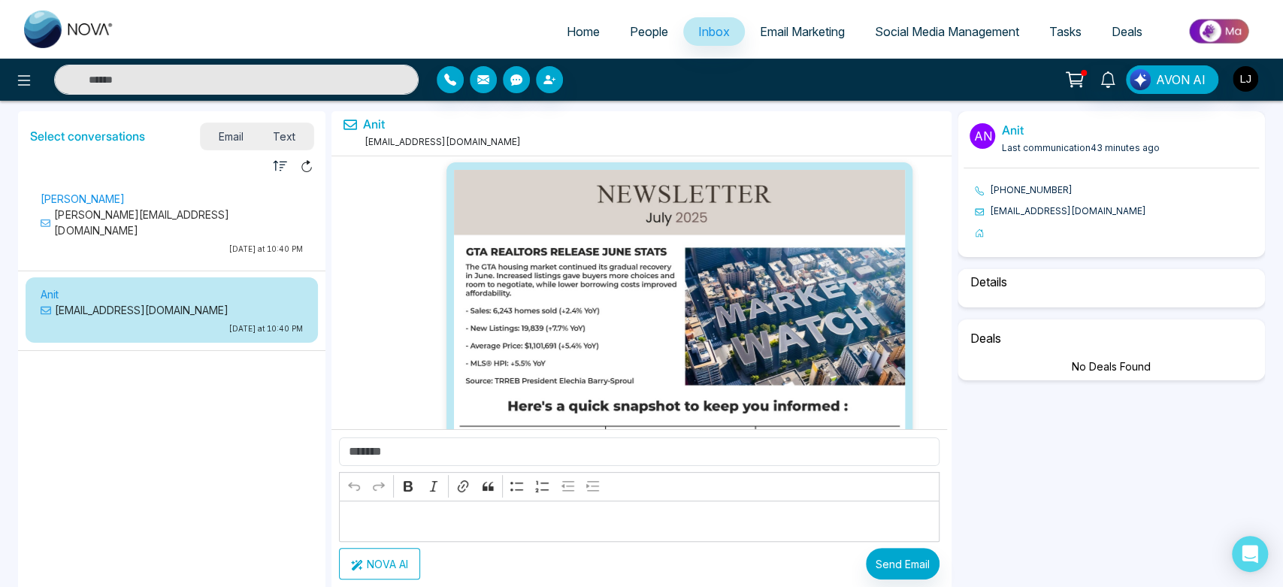
scroll to position [13148, 0]
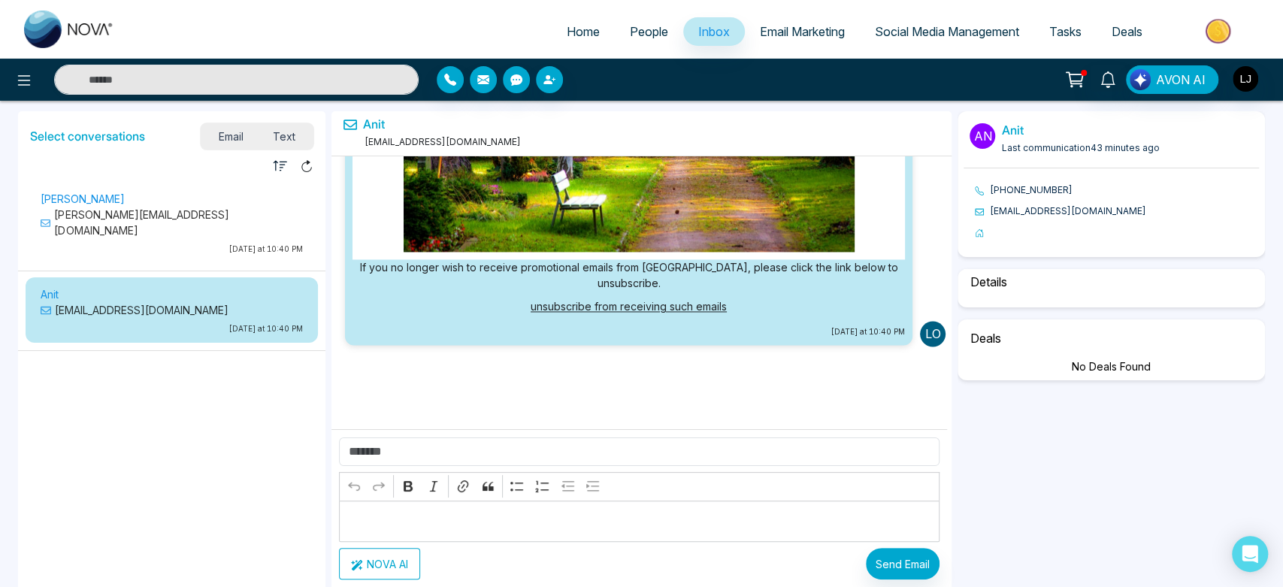
select select "*"
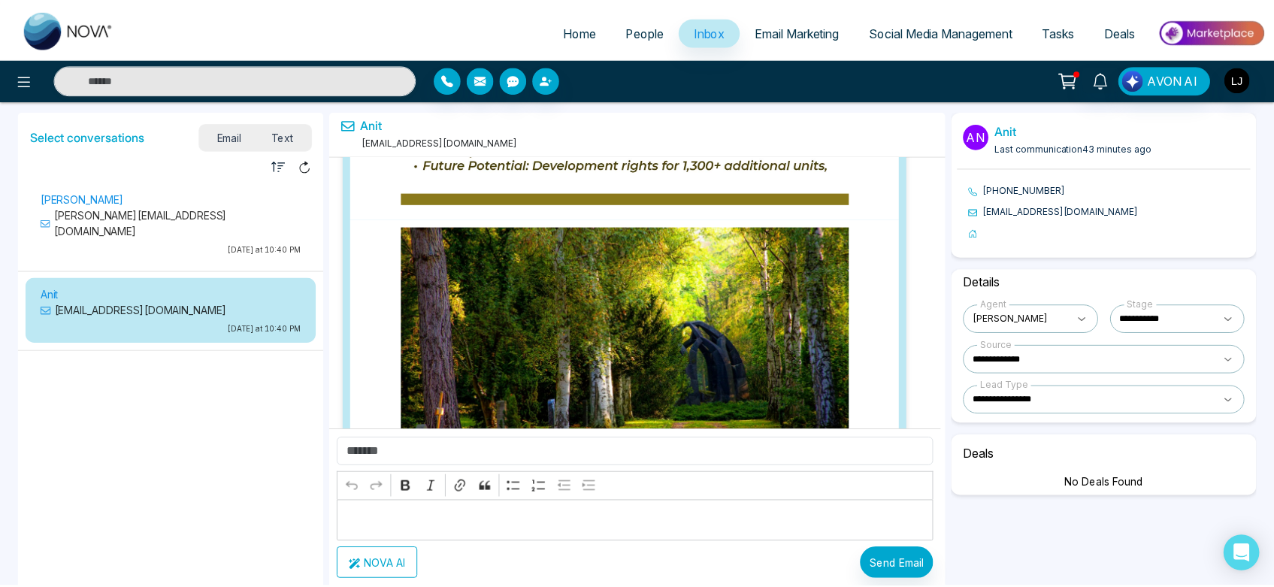
scroll to position [12832, 0]
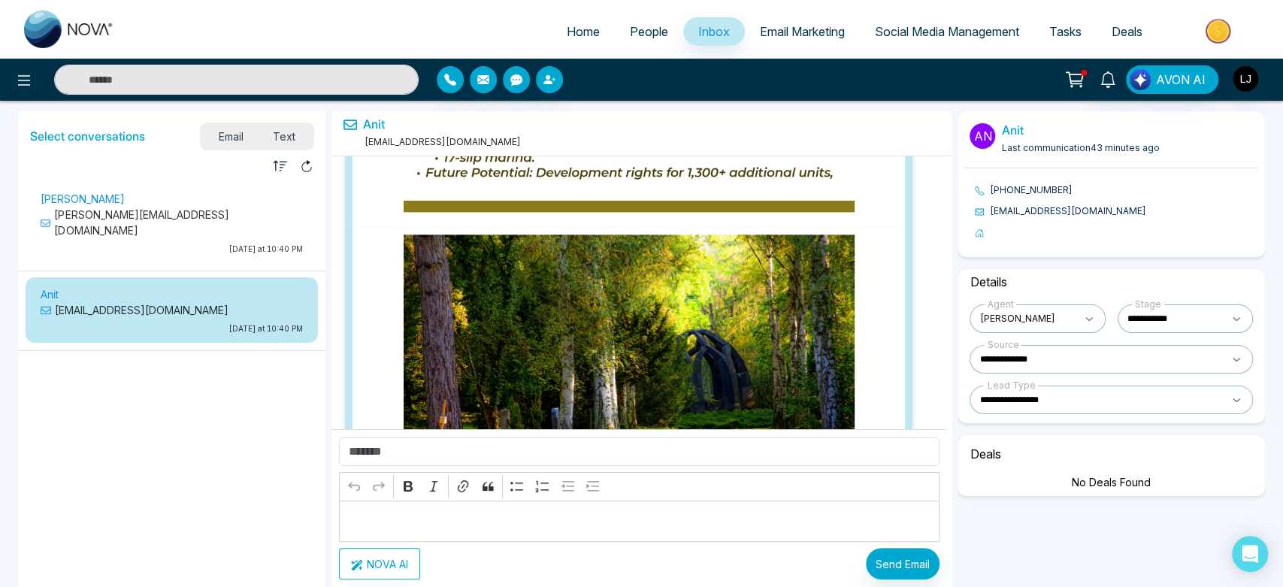
click at [579, 41] on link "Home" at bounding box center [583, 31] width 63 height 29
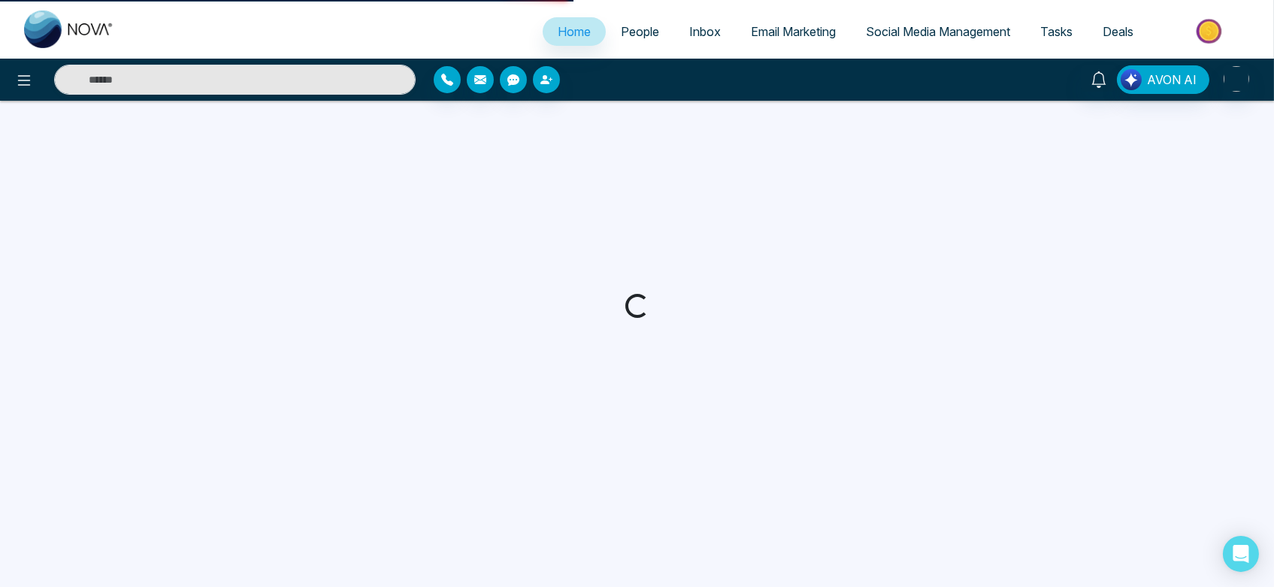
select select "*"
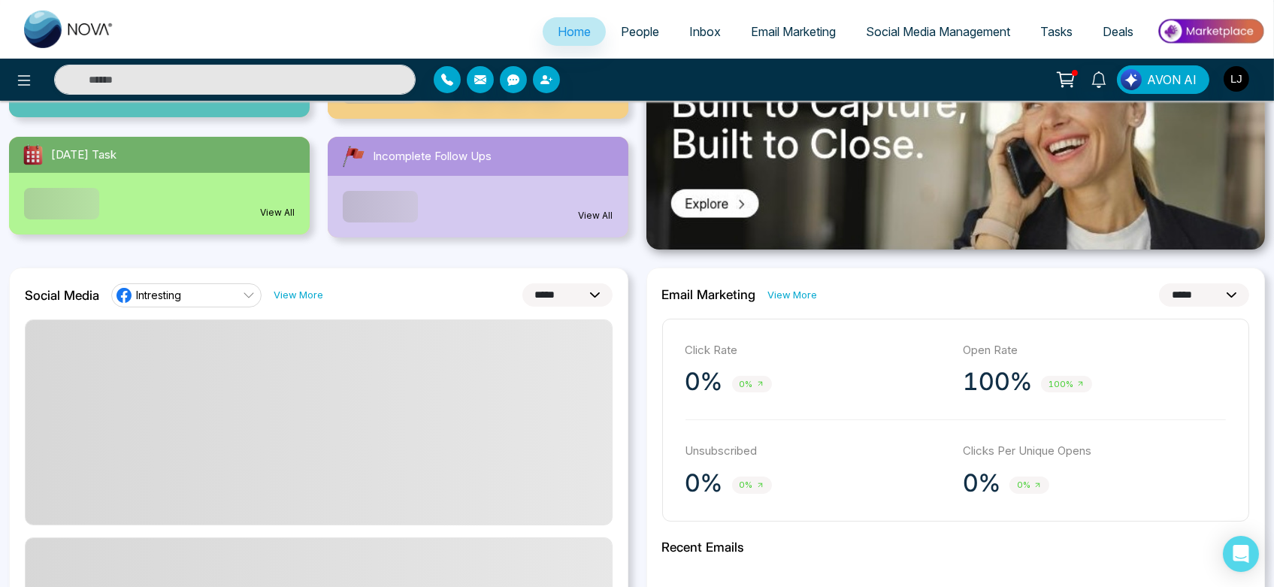
scroll to position [253, 0]
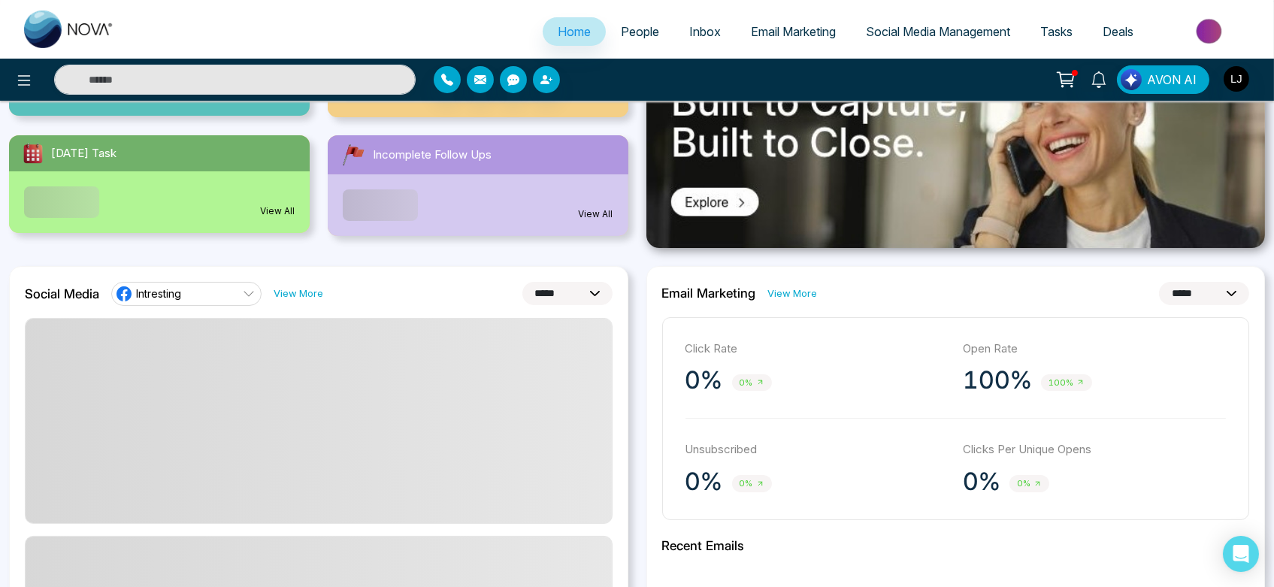
click at [579, 290] on select "**********" at bounding box center [567, 293] width 90 height 23
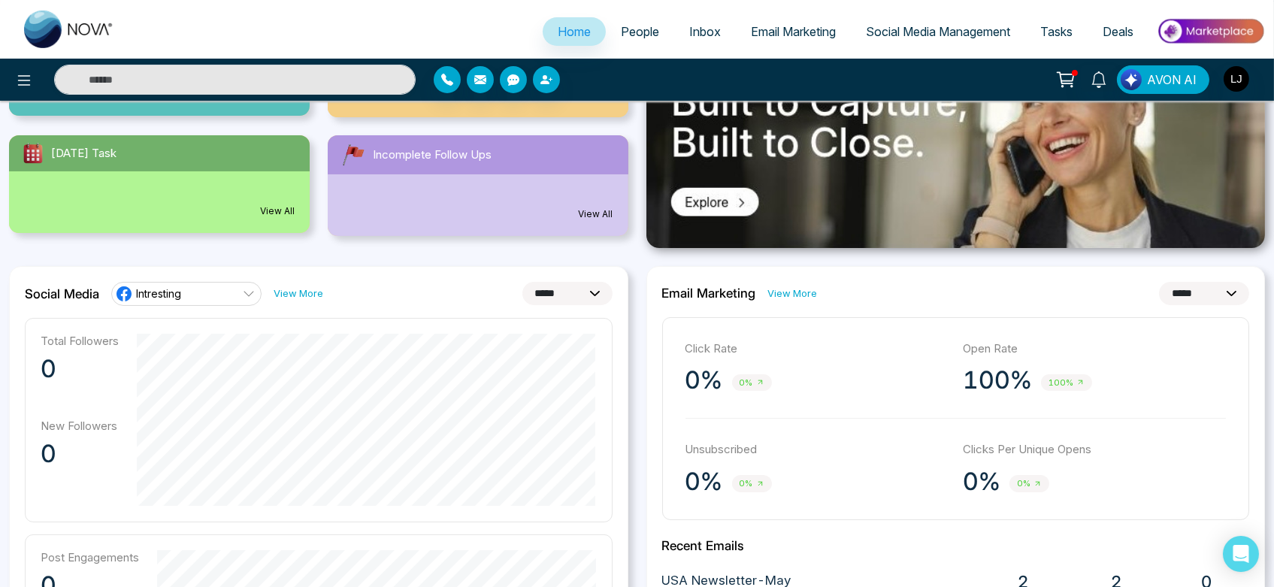
click at [522, 282] on select "**********" at bounding box center [567, 293] width 90 height 23
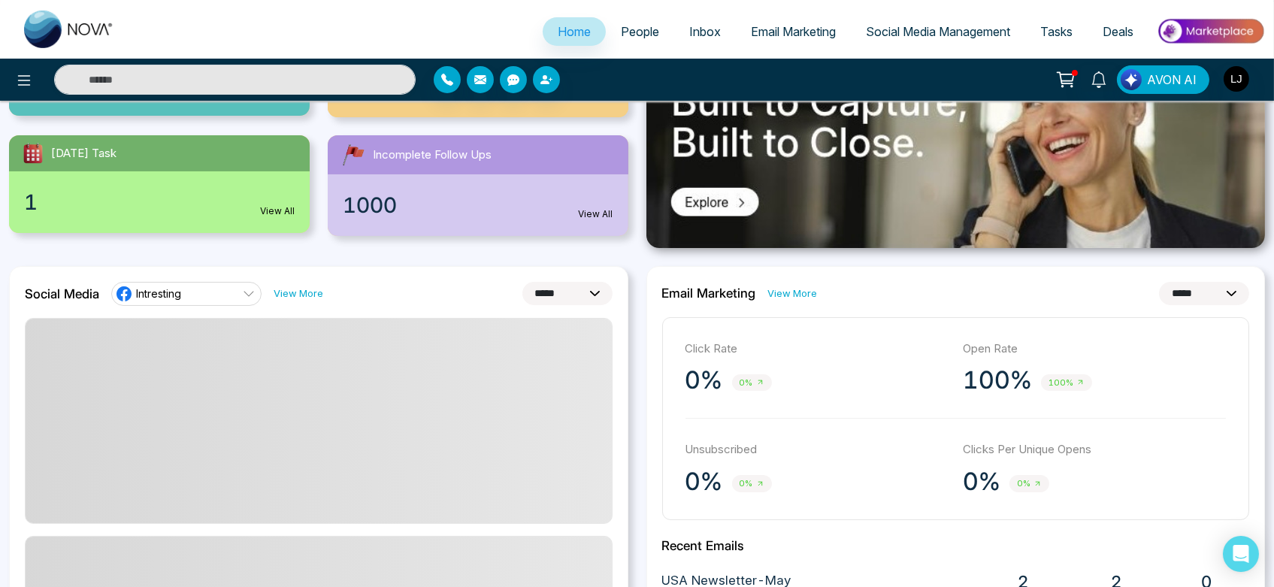
click at [581, 295] on select "**********" at bounding box center [567, 293] width 90 height 23
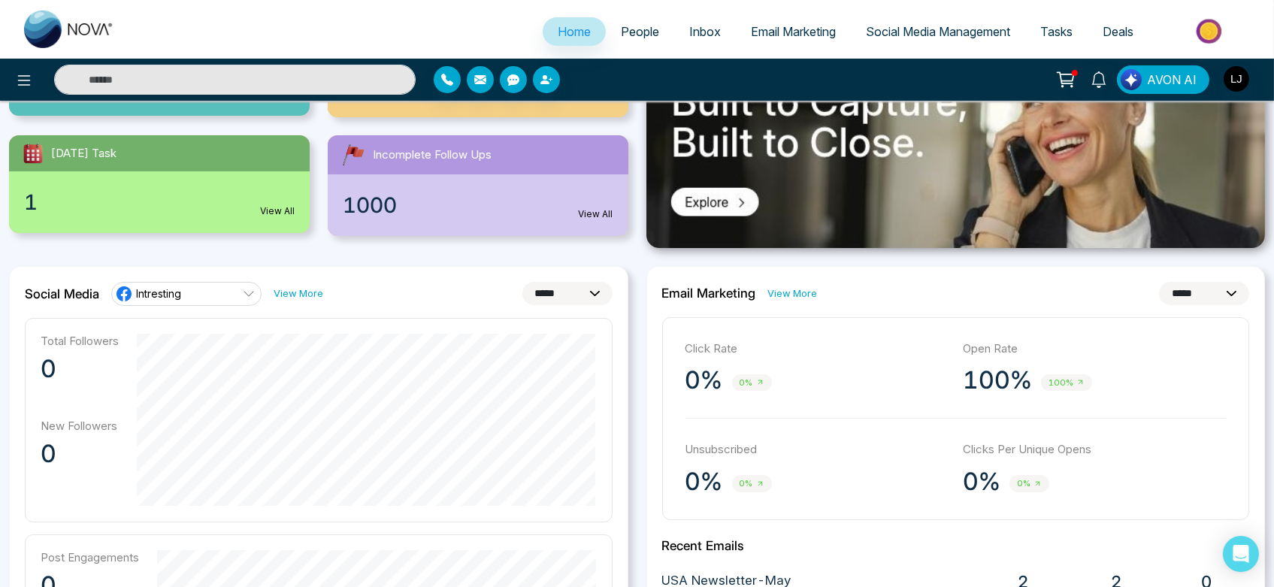
select select "*"
click at [522, 282] on select "**********" at bounding box center [567, 293] width 90 height 23
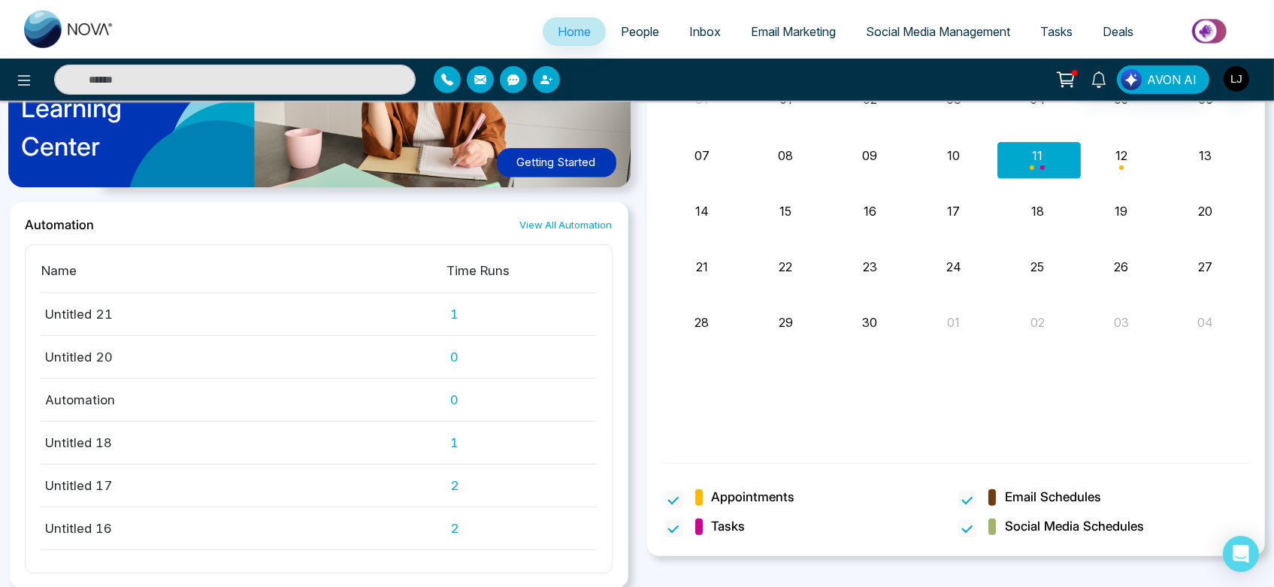
scroll to position [1257, 0]
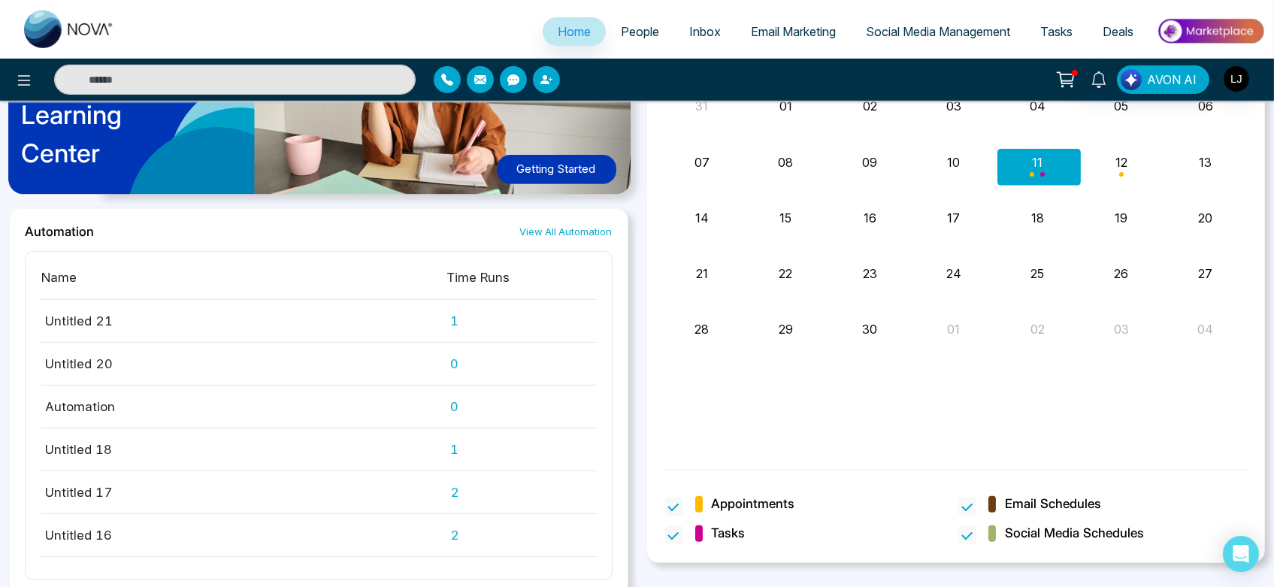
click at [283, 307] on td "Untitled 21" at bounding box center [244, 321] width 406 height 43
drag, startPoint x: 34, startPoint y: 272, endPoint x: 475, endPoint y: 272, distance: 441.2
click at [475, 272] on div "Name Time Runs Untitled 21 1 Untitled 20 0 Automation 0 Untitled 18 1 Untitled …" at bounding box center [319, 415] width 588 height 329
click at [475, 272] on th "Time Runs" at bounding box center [522, 283] width 150 height 33
click at [553, 267] on th "Time Runs" at bounding box center [522, 283] width 150 height 33
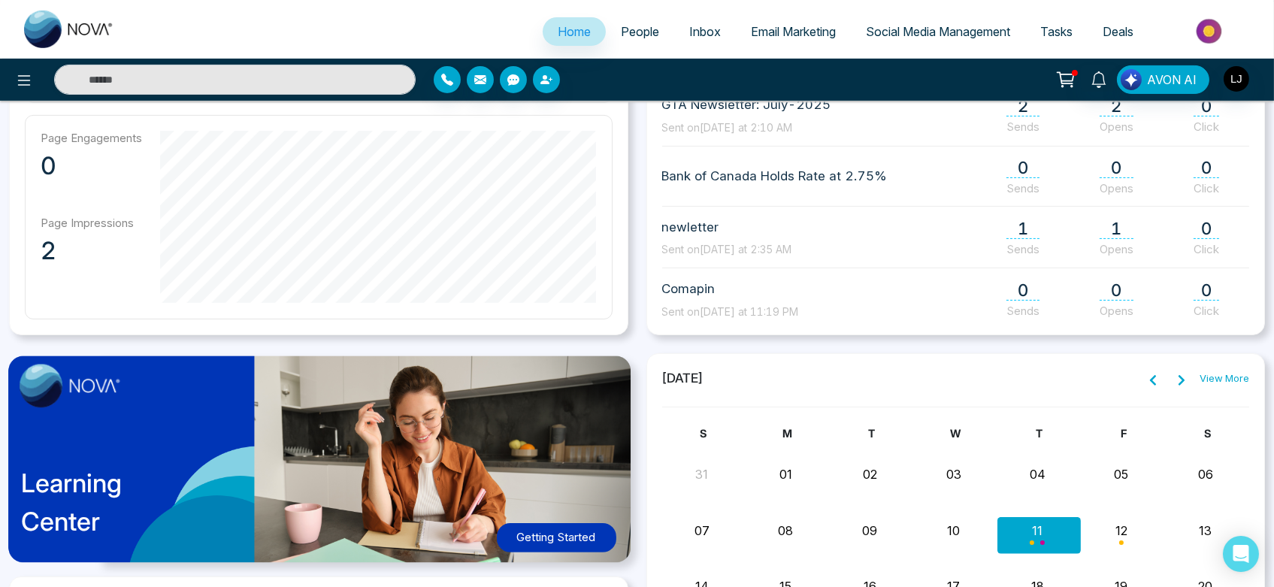
scroll to position [876, 0]
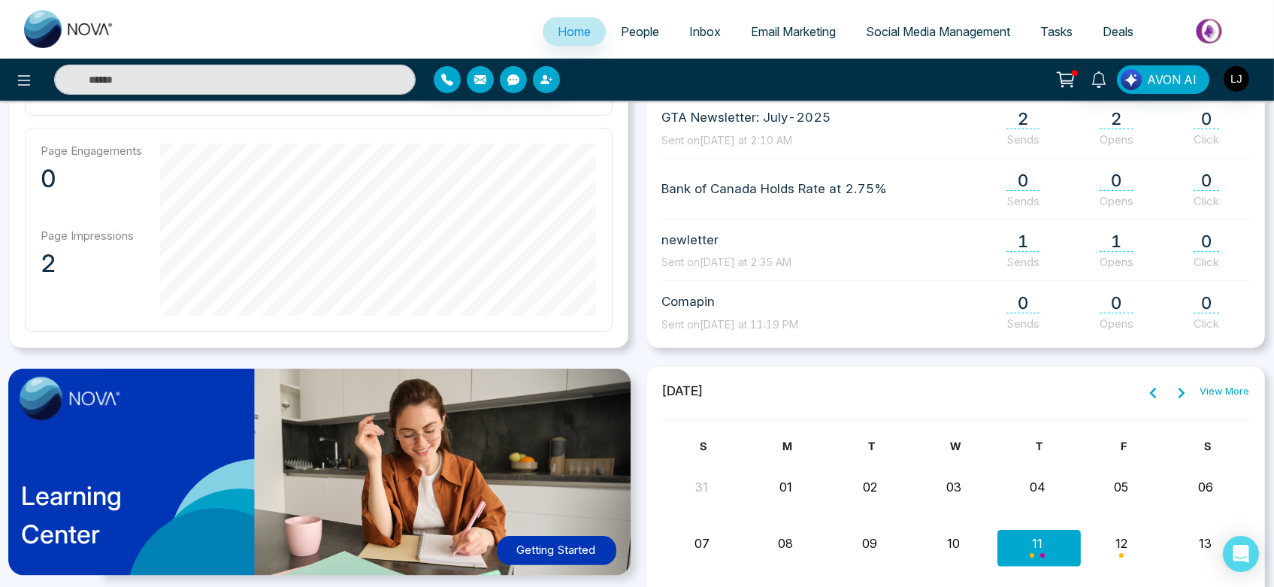
drag, startPoint x: 665, startPoint y: 383, endPoint x: 821, endPoint y: 379, distance: 155.7
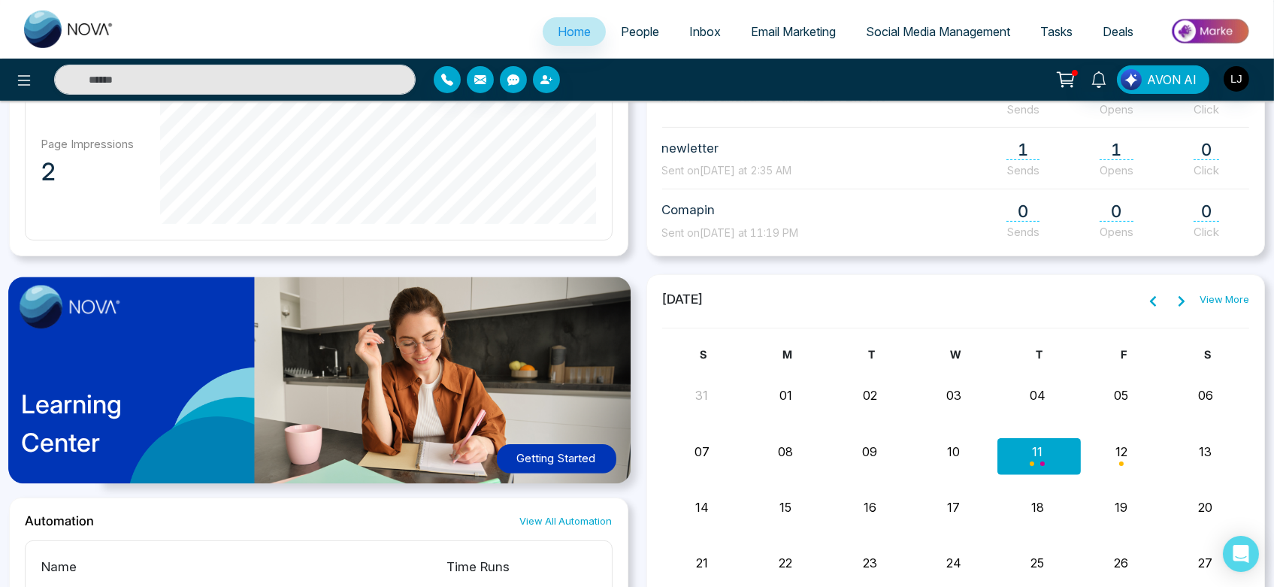
scroll to position [969, 0]
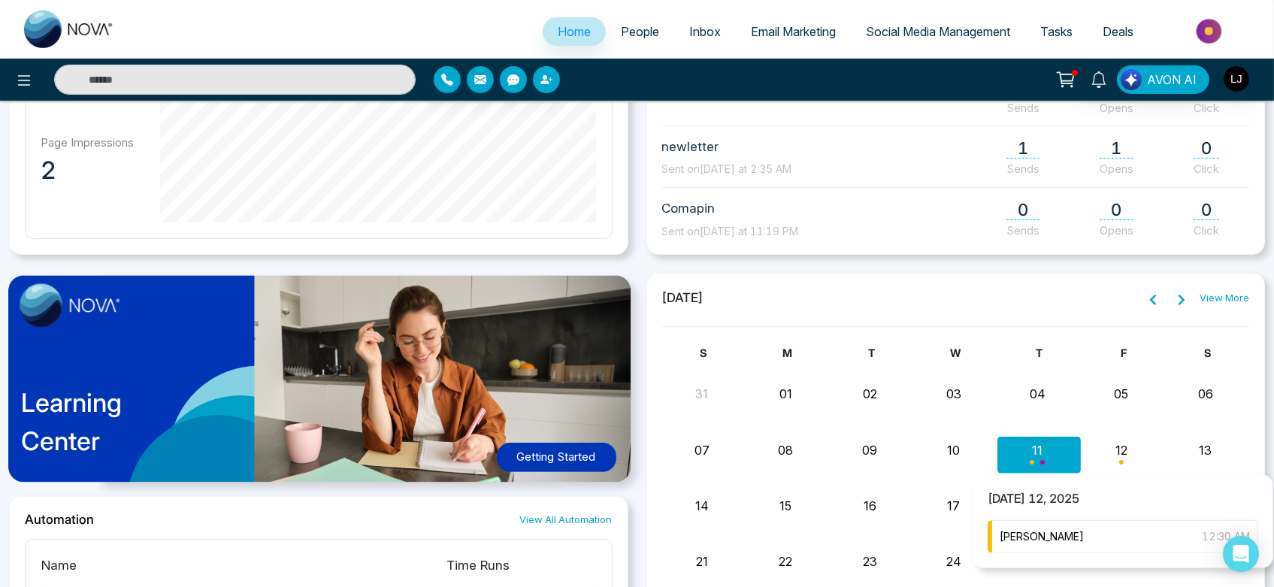
click at [1100, 545] on div "Lokesh 12:30 AM" at bounding box center [1123, 536] width 271 height 33
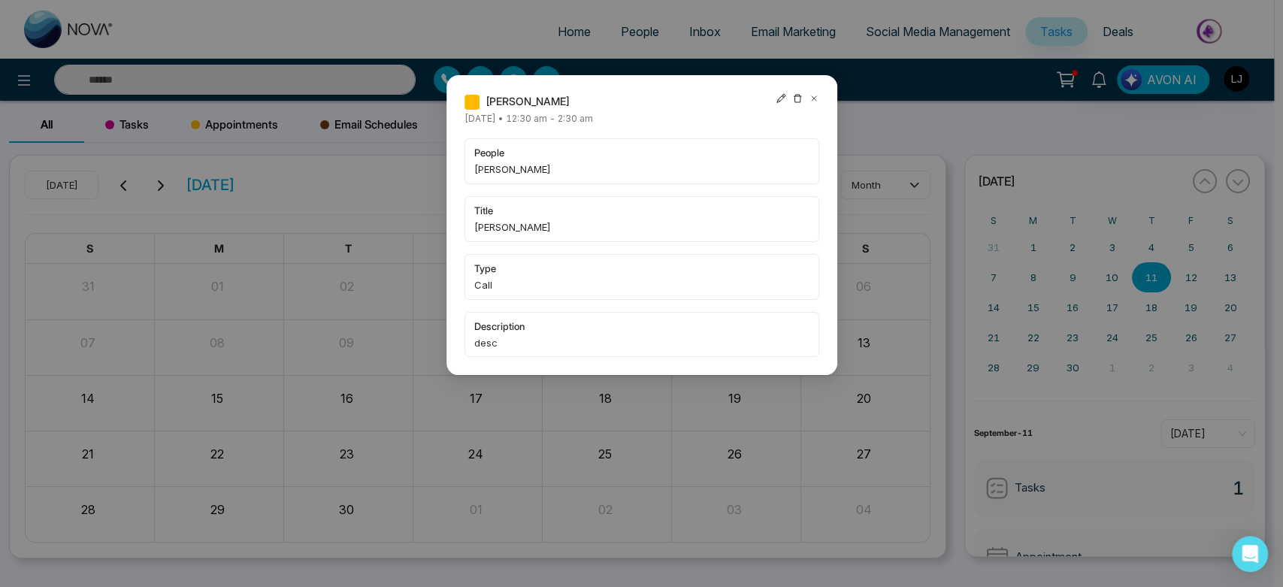
click at [826, 98] on div "Lokesh Friday September-12-2025 • 12:30 am - 2:30 am people Lokesh title Lokesh…" at bounding box center [642, 225] width 391 height 300
click at [815, 98] on icon at bounding box center [814, 98] width 11 height 11
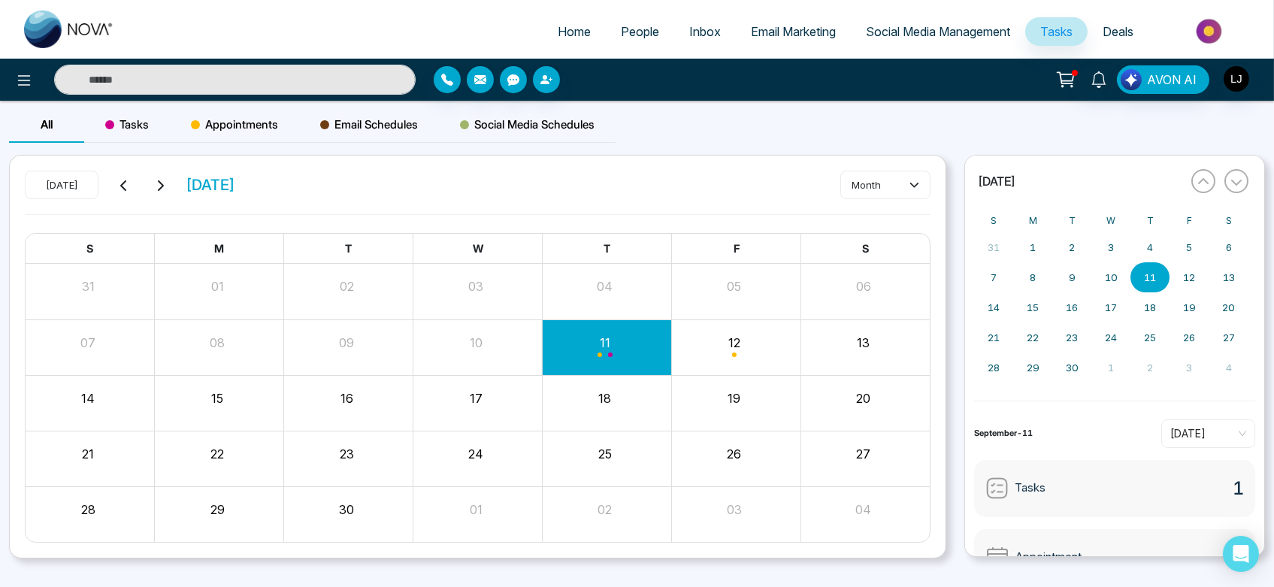
click at [574, 25] on span "Home" at bounding box center [574, 31] width 33 height 15
select select "*"
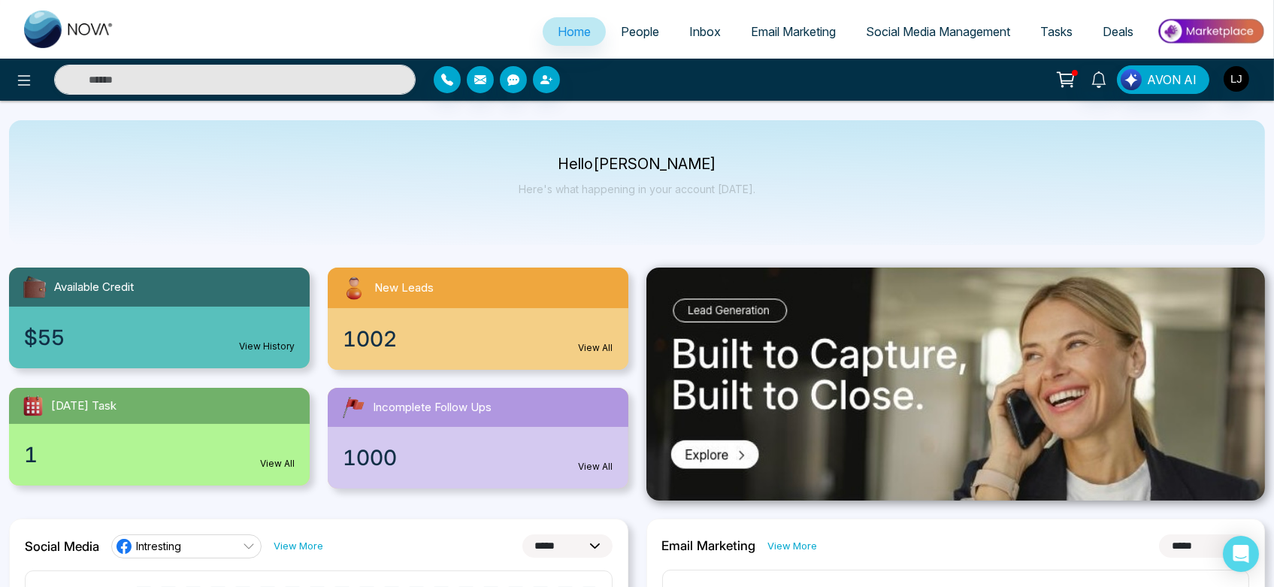
click at [895, 24] on span "Social Media Management" at bounding box center [938, 31] width 144 height 15
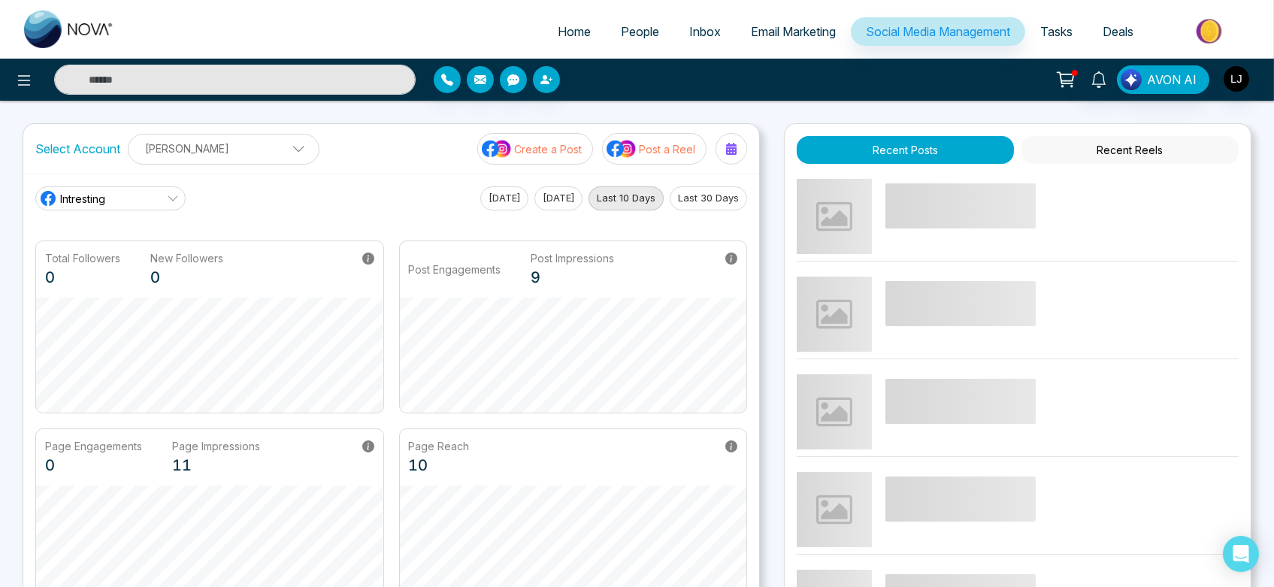
click at [780, 32] on span "Email Marketing" at bounding box center [793, 31] width 85 height 15
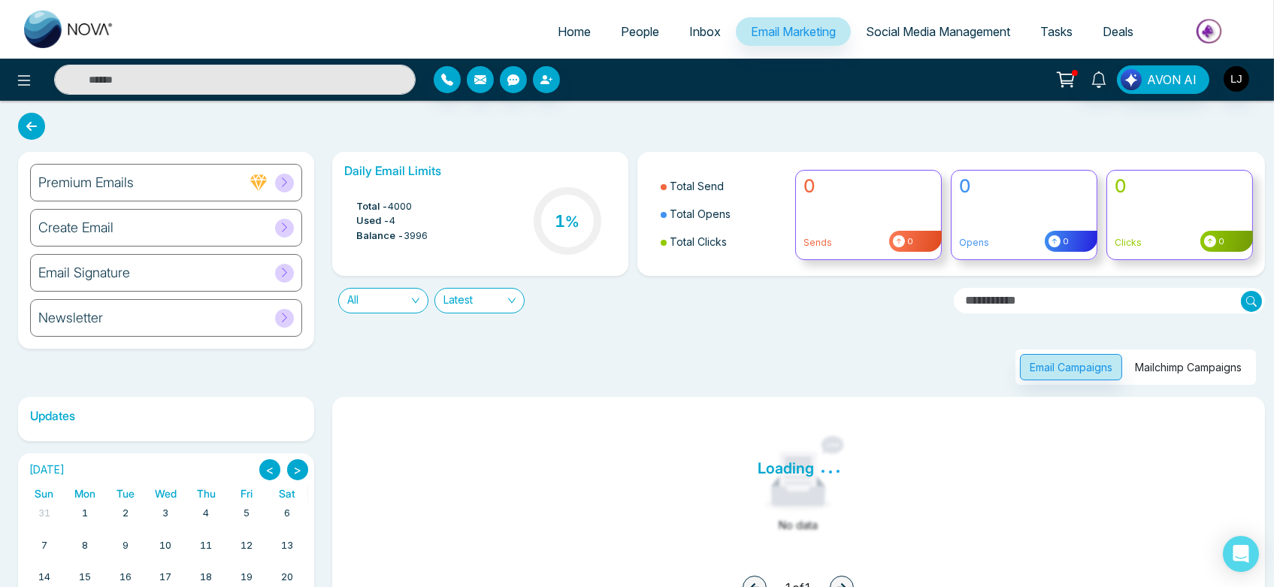
click at [29, 108] on div "Premium Emails Create Email Email Signature Newsletter Daily Email Limits Total…" at bounding box center [637, 407] width 1274 height 612
click at [558, 32] on span "Home" at bounding box center [574, 31] width 33 height 15
select select "*"
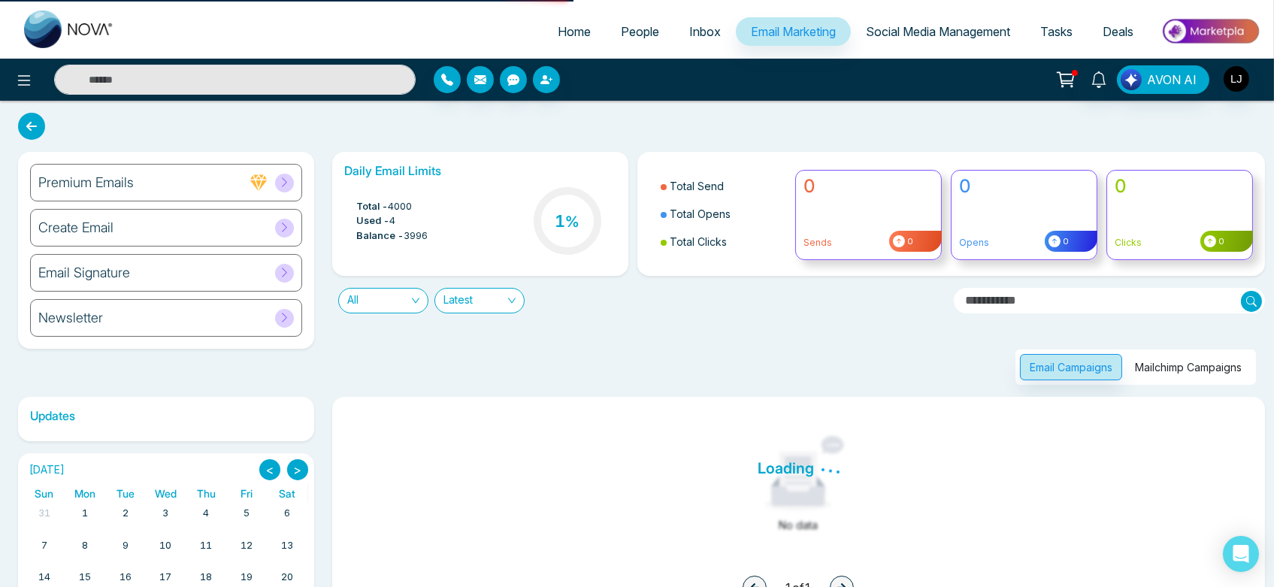
select select "*"
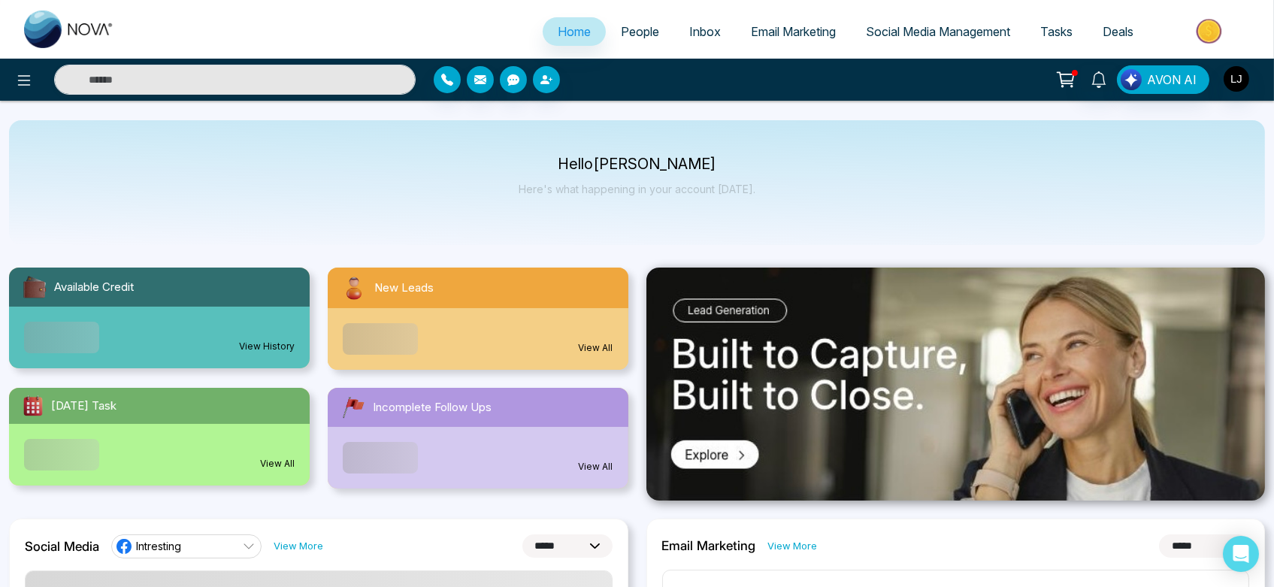
click at [643, 41] on link "People" at bounding box center [640, 31] width 68 height 29
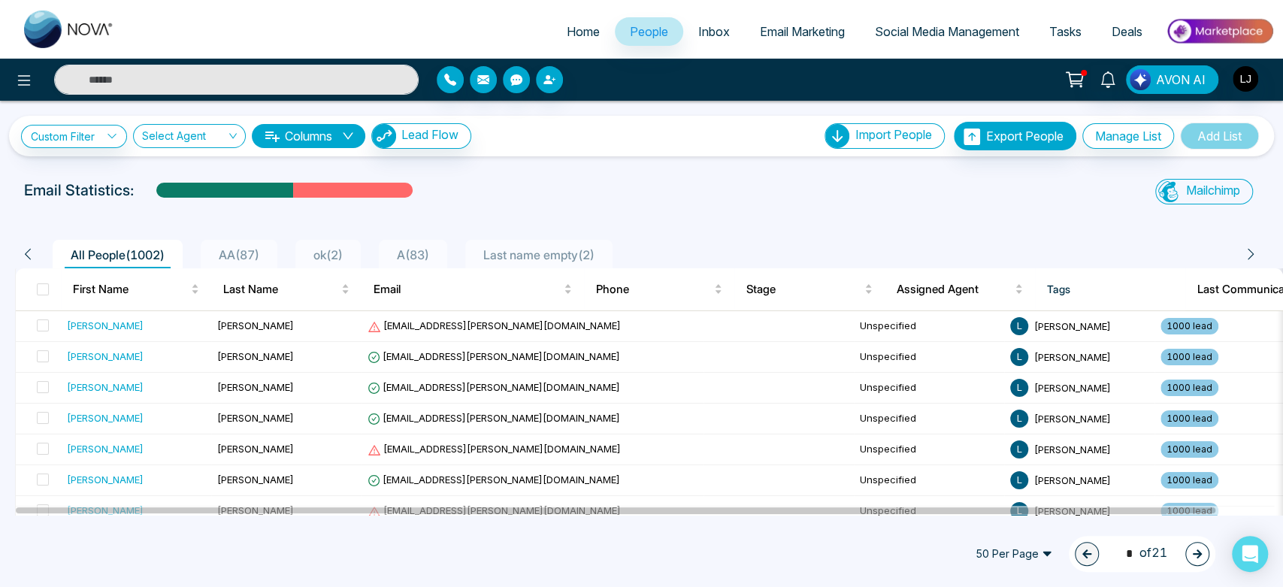
click at [683, 21] on link "Inbox" at bounding box center [714, 31] width 62 height 29
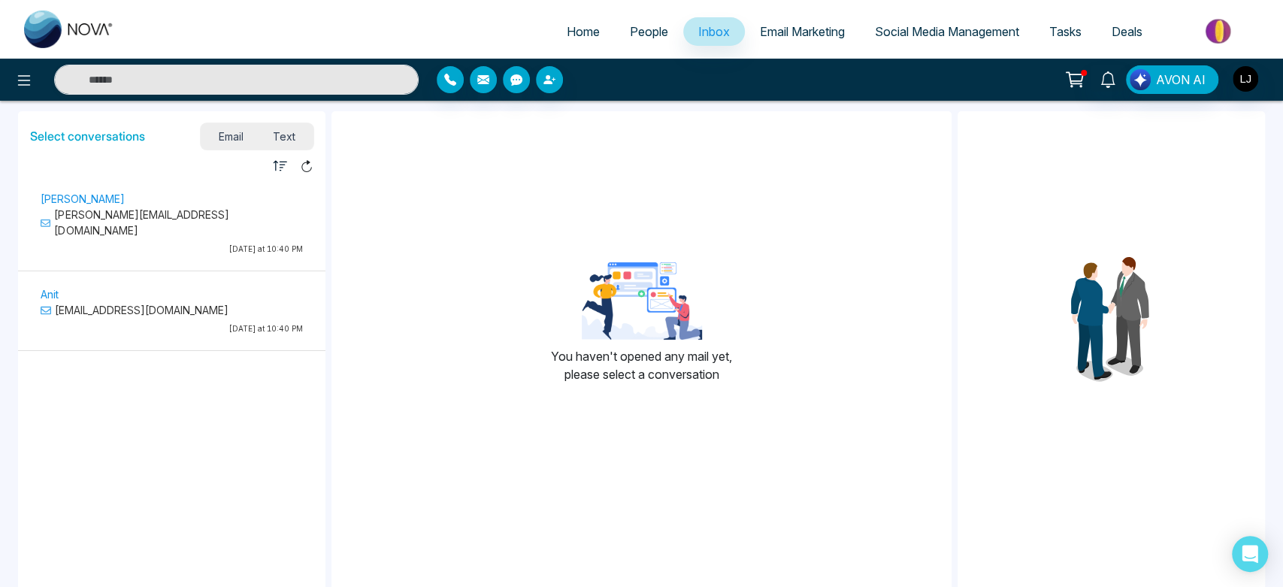
click at [579, 36] on span "Home" at bounding box center [583, 31] width 33 height 15
select select "*"
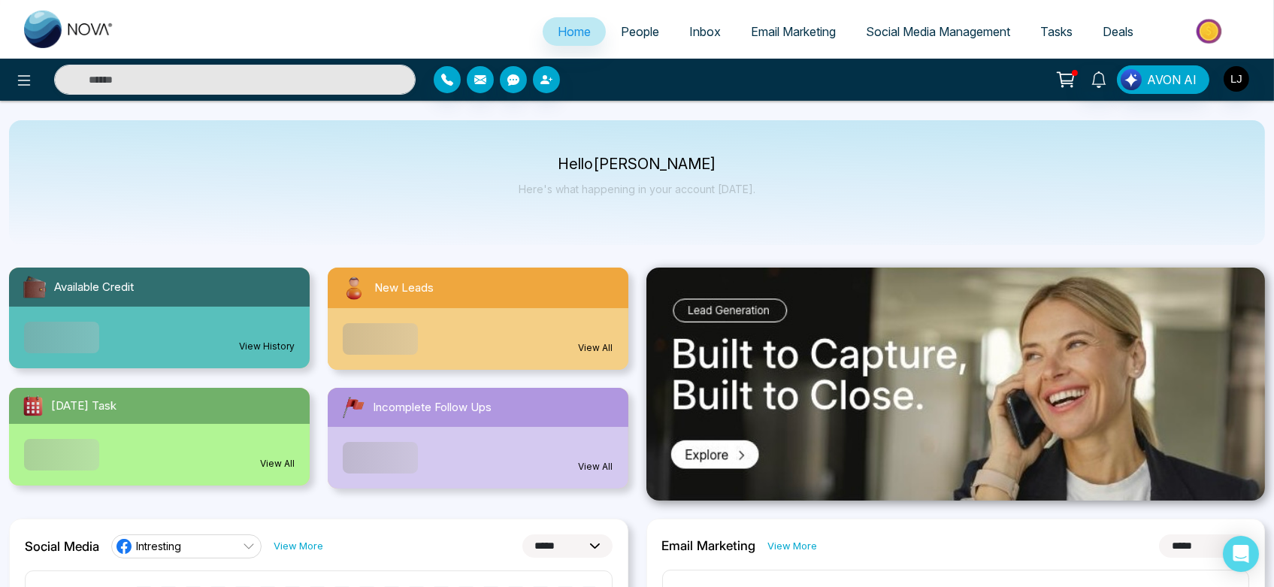
click at [623, 38] on span "People" at bounding box center [640, 31] width 38 height 15
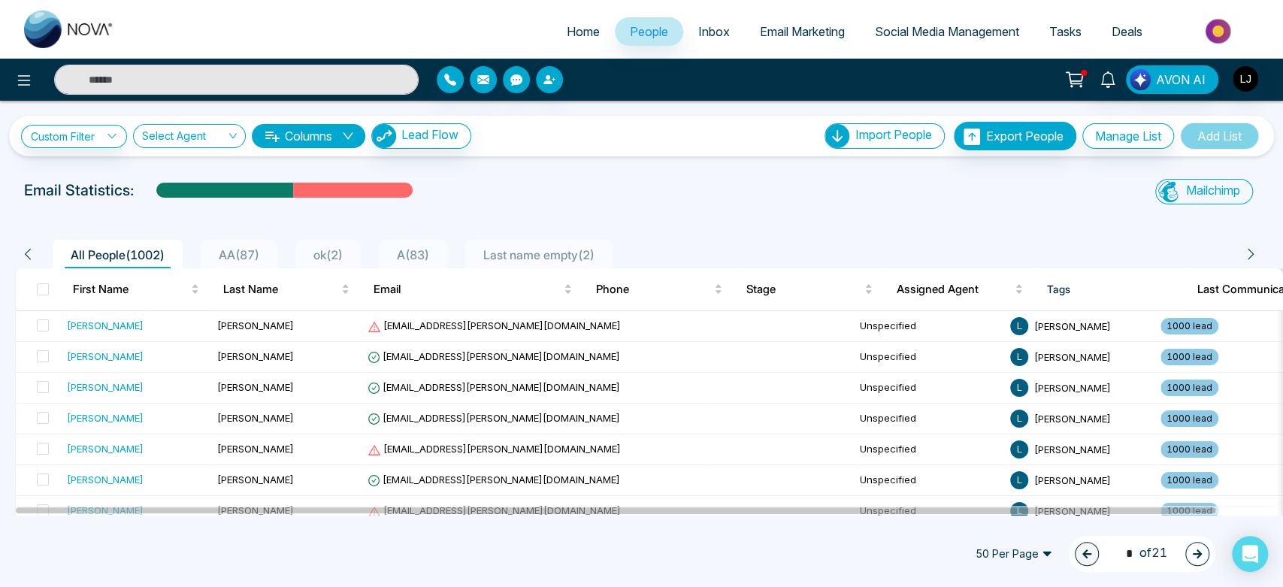
click at [702, 34] on span "Inbox" at bounding box center [714, 31] width 32 height 15
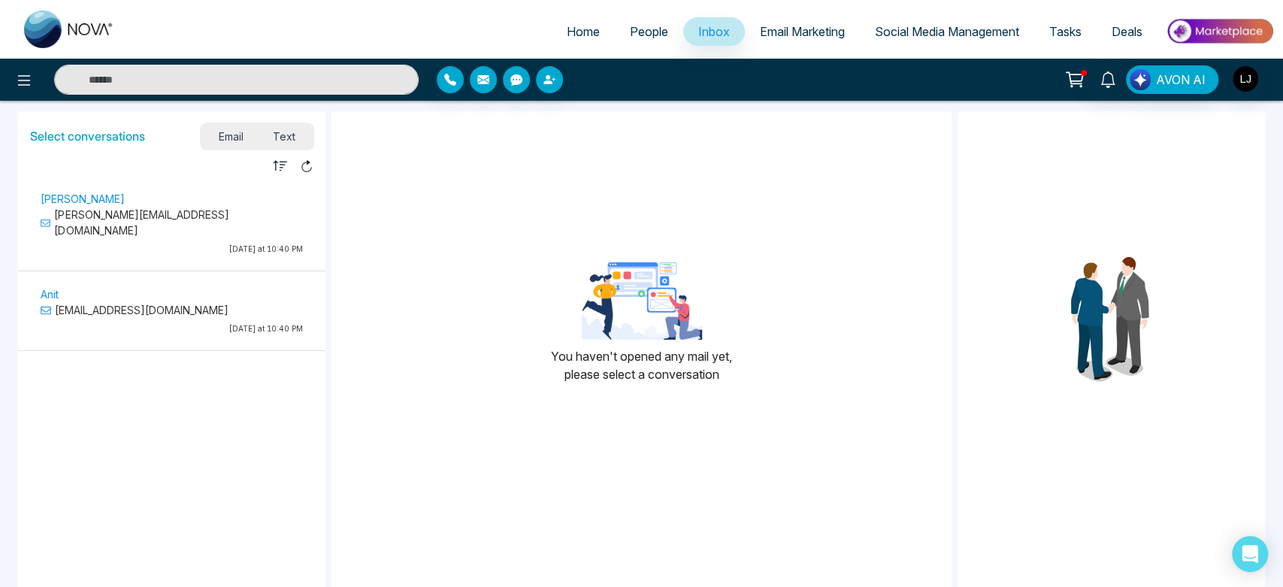
click at [584, 27] on span "Home" at bounding box center [583, 31] width 33 height 15
select select "*"
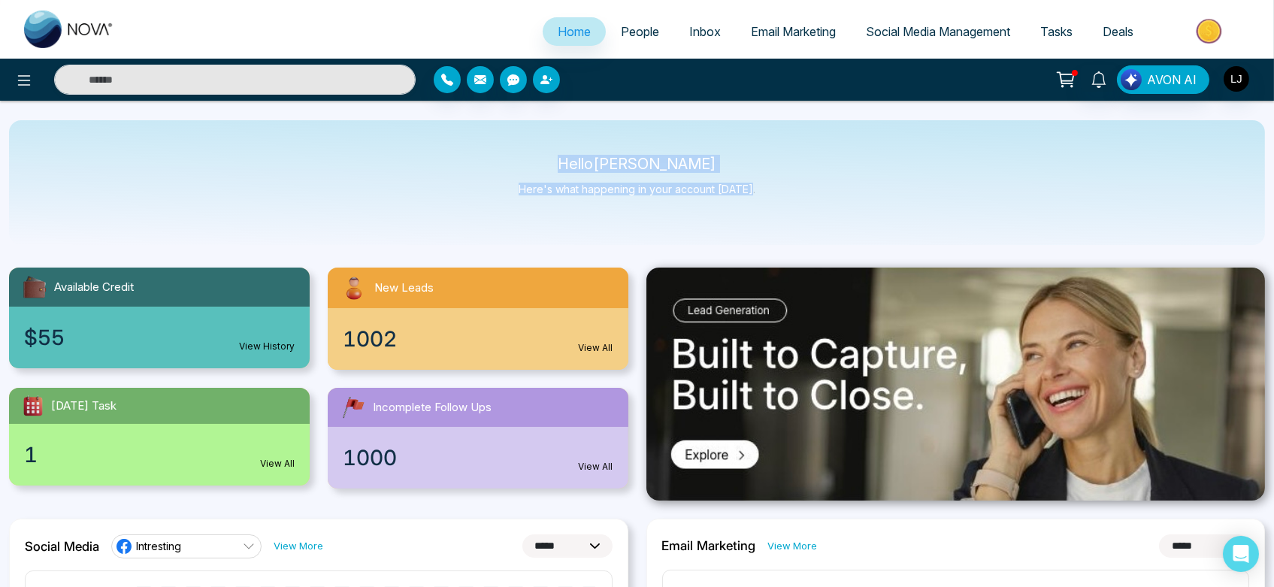
drag, startPoint x: 536, startPoint y: 149, endPoint x: 800, endPoint y: 213, distance: 271.7
click at [800, 213] on div "Hello Lokesh Joshi Here's what happening in your account today." at bounding box center [637, 182] width 1256 height 125
click at [625, 42] on link "People" at bounding box center [640, 31] width 68 height 29
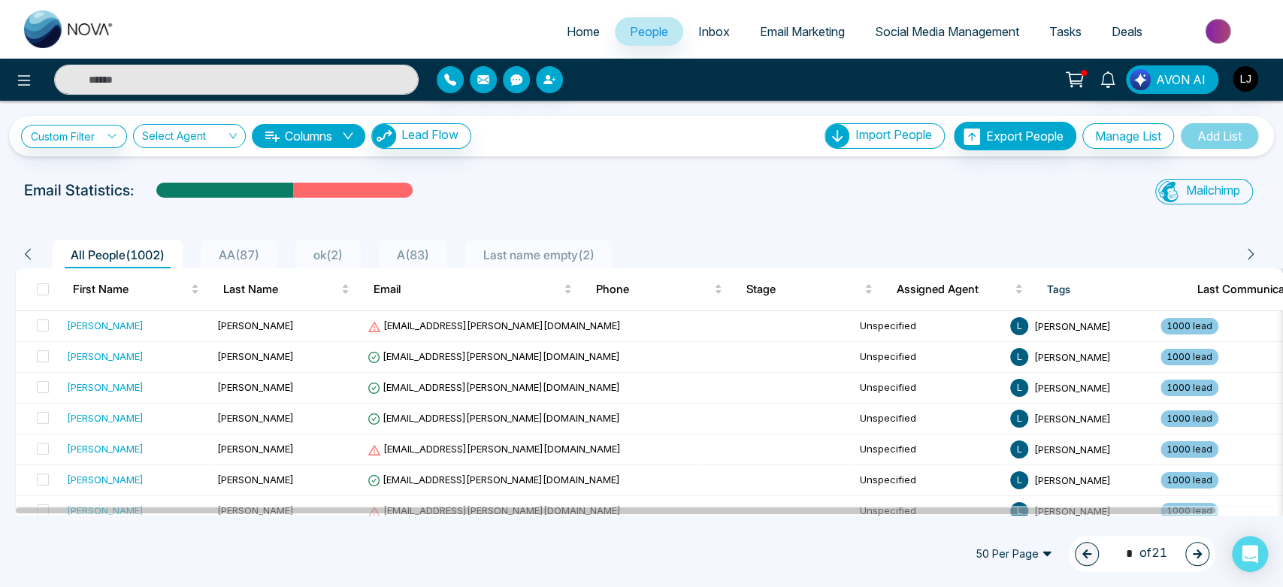
click at [806, 29] on span "Email Marketing" at bounding box center [802, 31] width 85 height 15
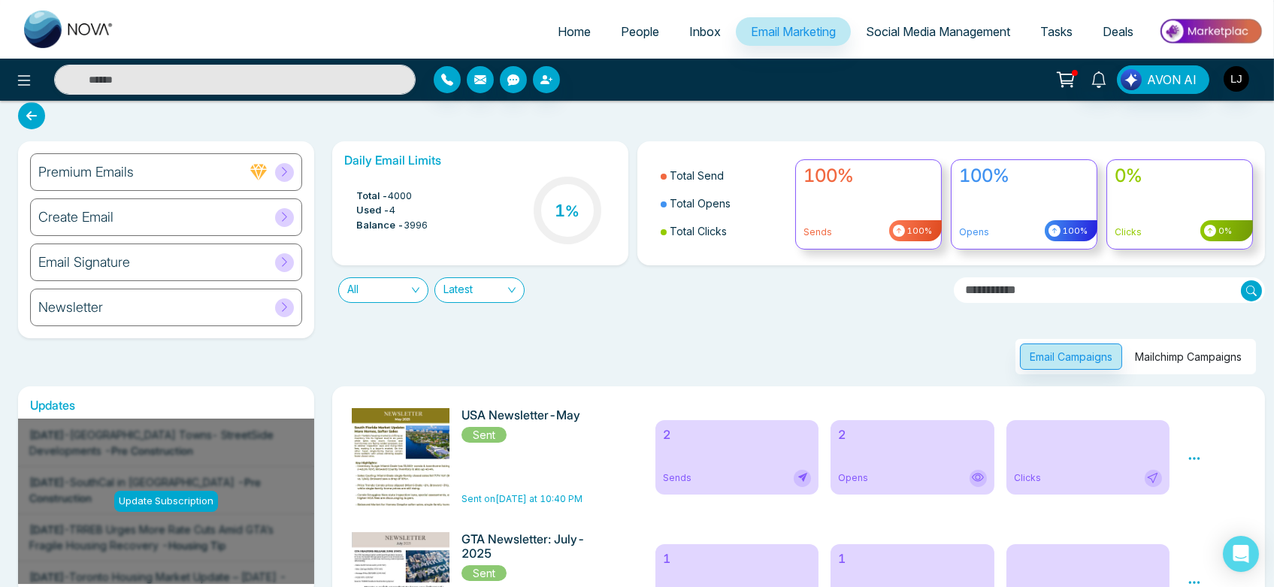
scroll to position [3, 0]
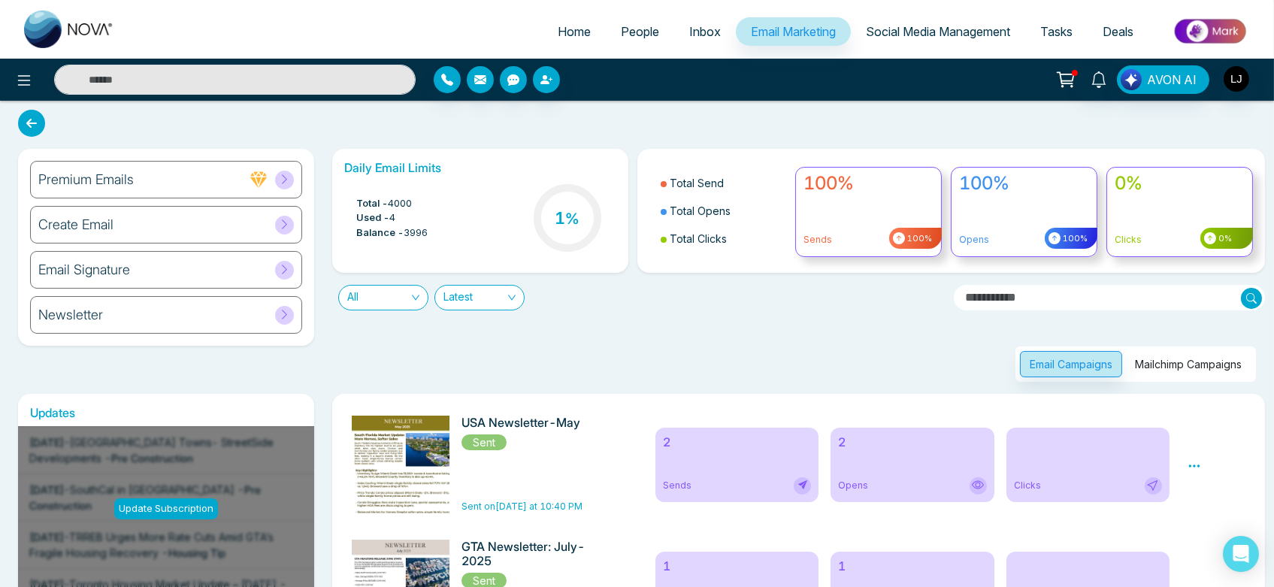
click at [884, 28] on span "Social Media Management" at bounding box center [938, 31] width 144 height 15
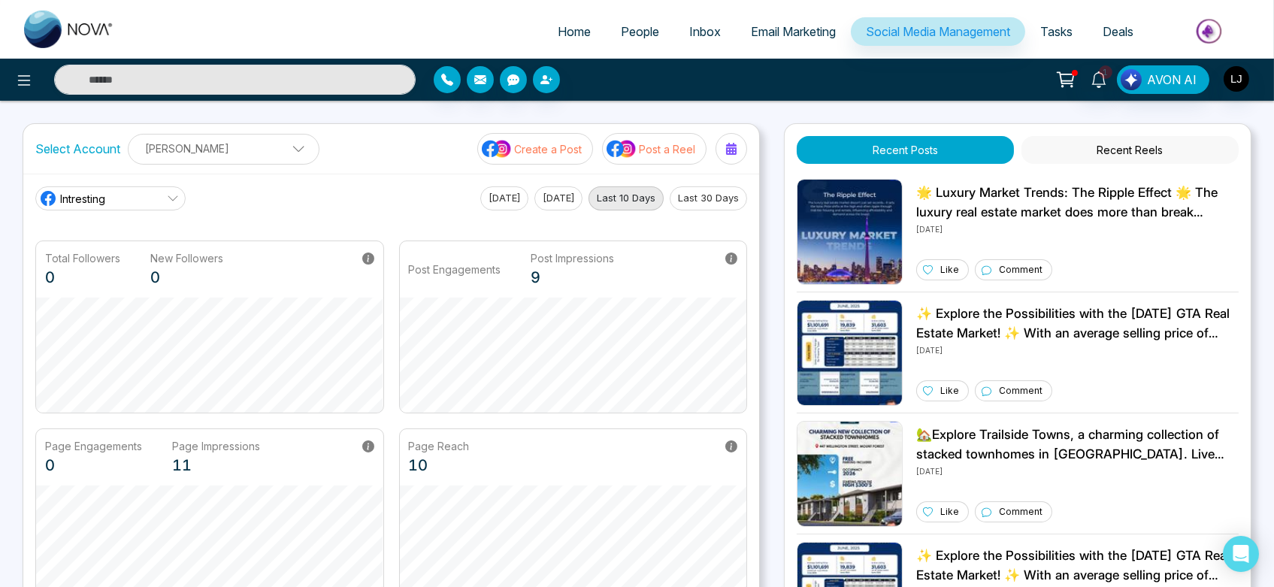
click at [152, 198] on link "Intresting" at bounding box center [110, 198] width 150 height 24
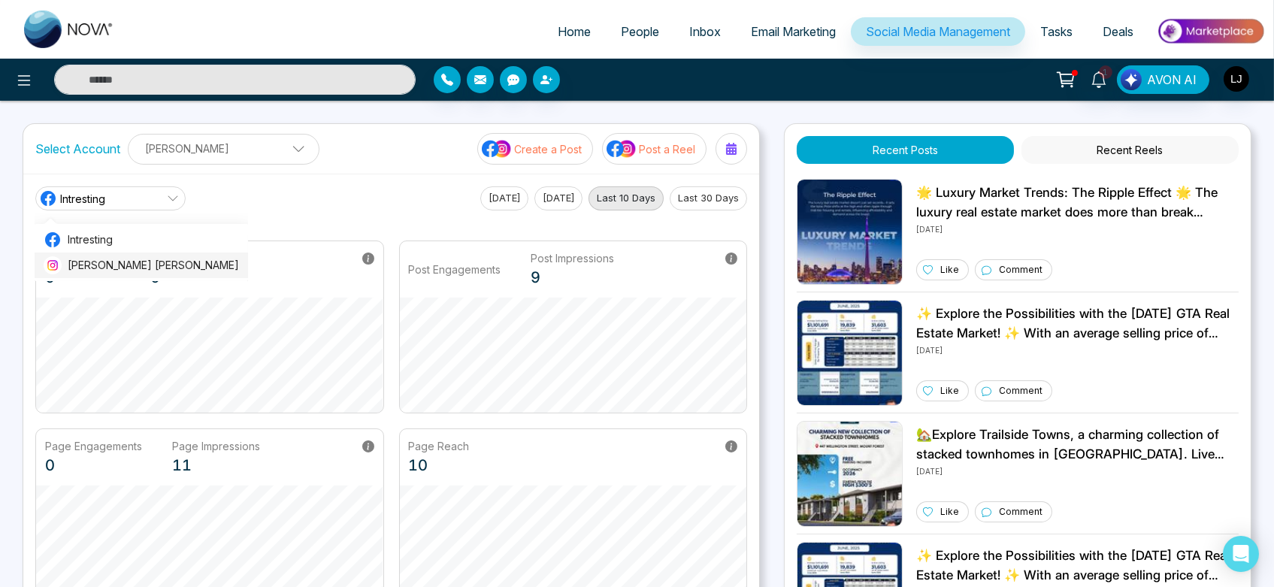
click at [142, 255] on li "Lokesh Avinash Joshi" at bounding box center [141, 266] width 213 height 26
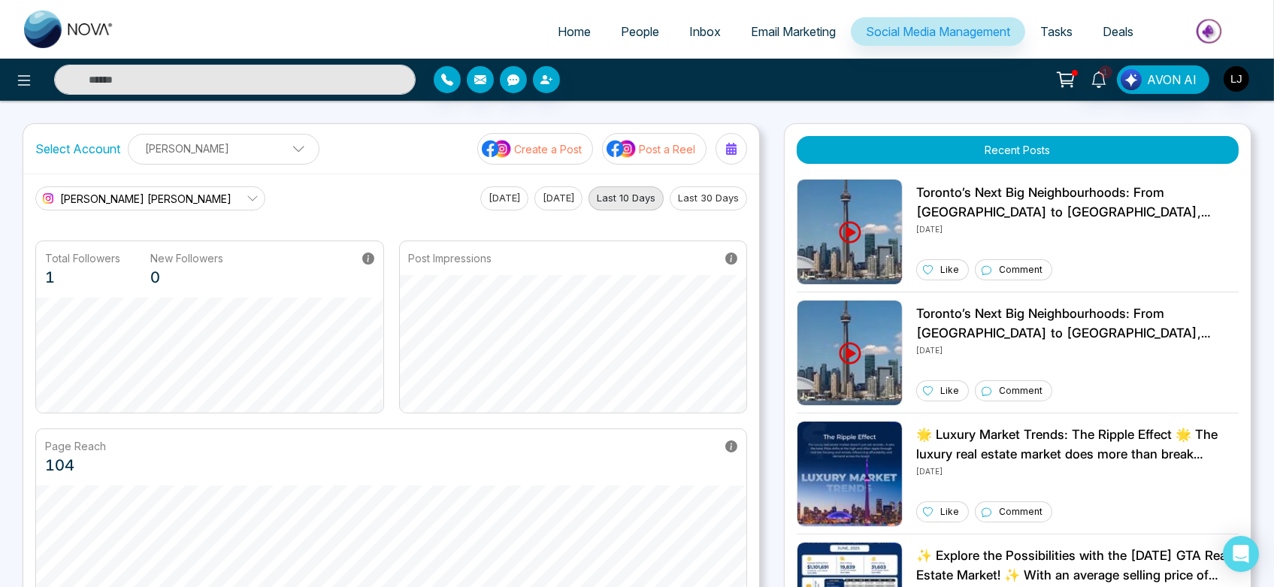
click at [1064, 29] on span "Tasks" at bounding box center [1056, 31] width 32 height 15
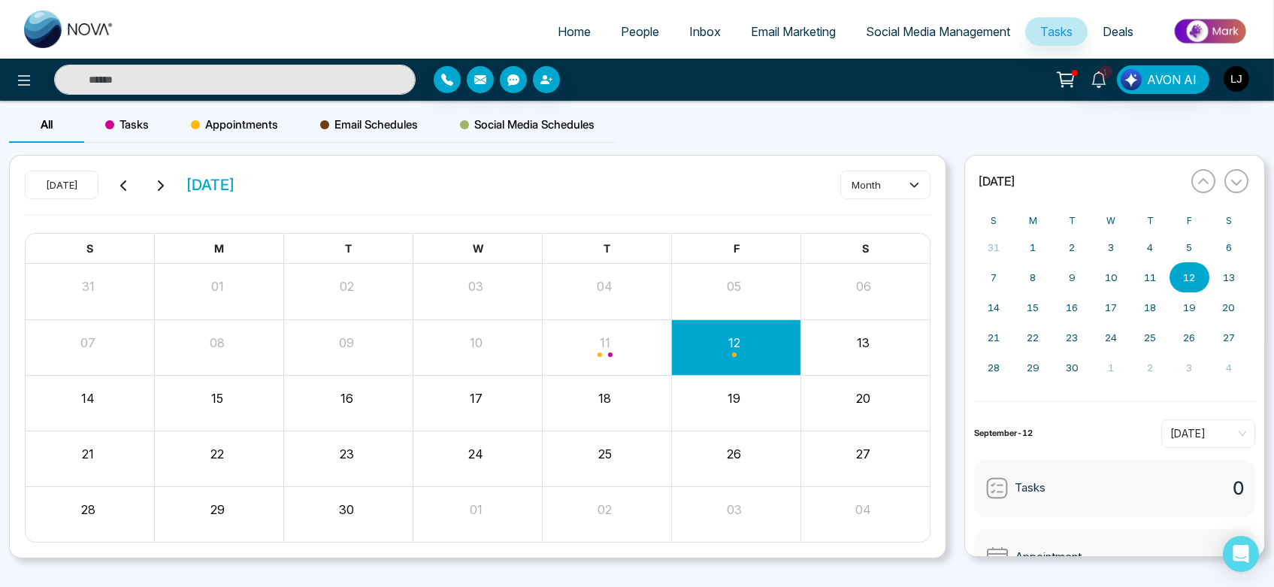
click at [138, 128] on span "Tasks" at bounding box center [127, 125] width 44 height 18
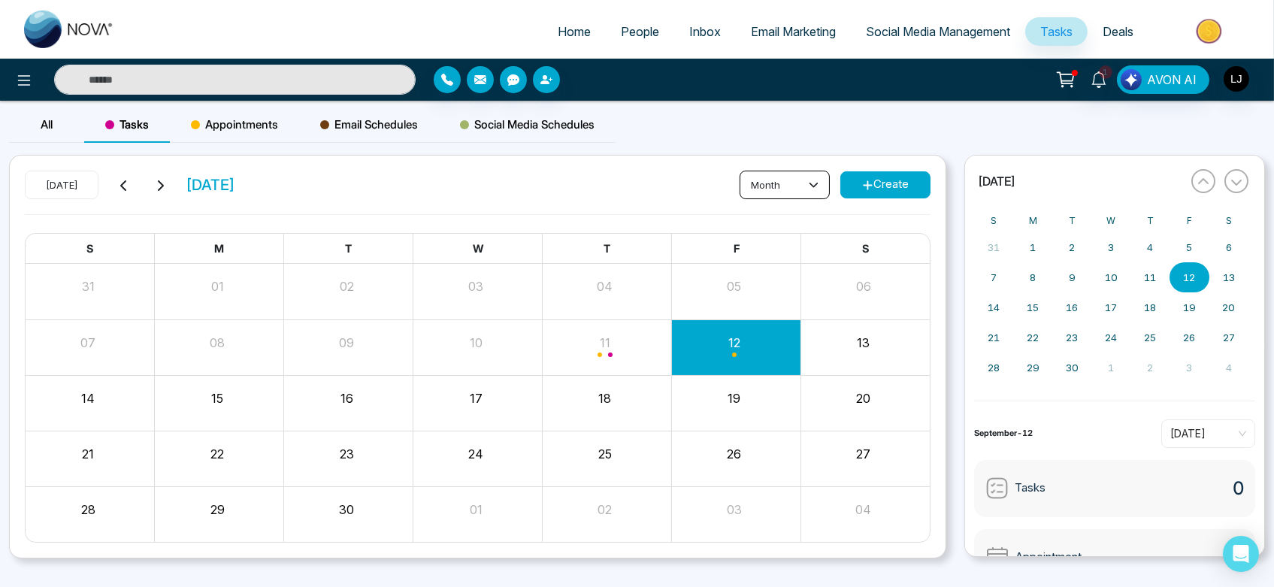
click at [781, 181] on button "month" at bounding box center [785, 185] width 90 height 29
click at [791, 183] on button "month" at bounding box center [785, 185] width 90 height 29
click at [790, 218] on span "day" at bounding box center [784, 216] width 71 height 17
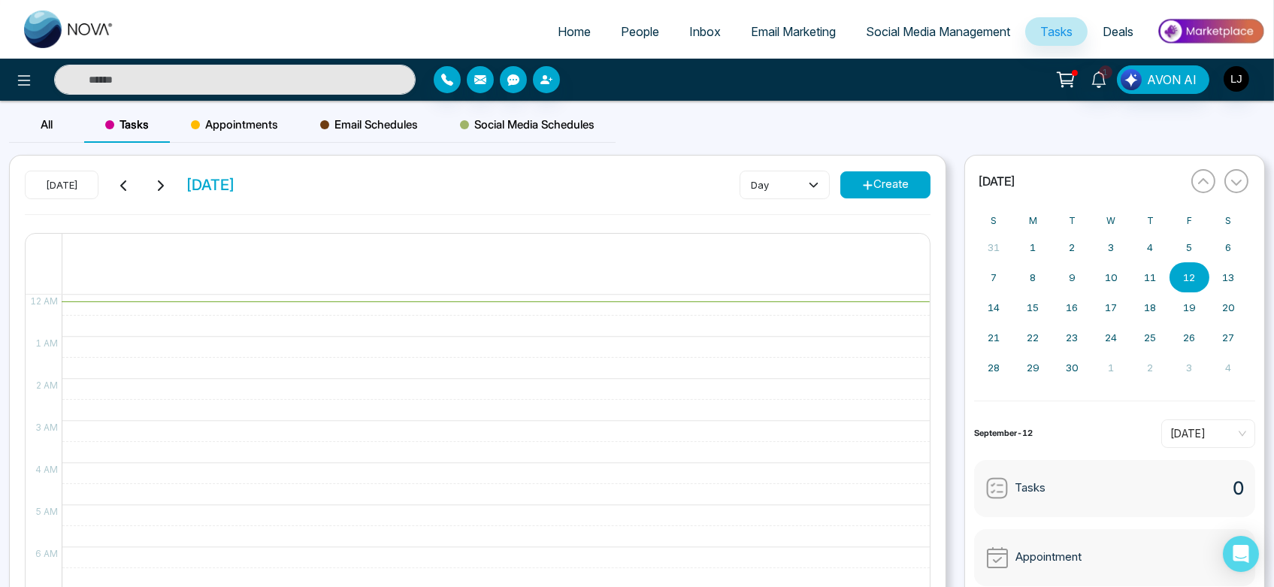
click at [904, 187] on button "Create" at bounding box center [885, 184] width 90 height 27
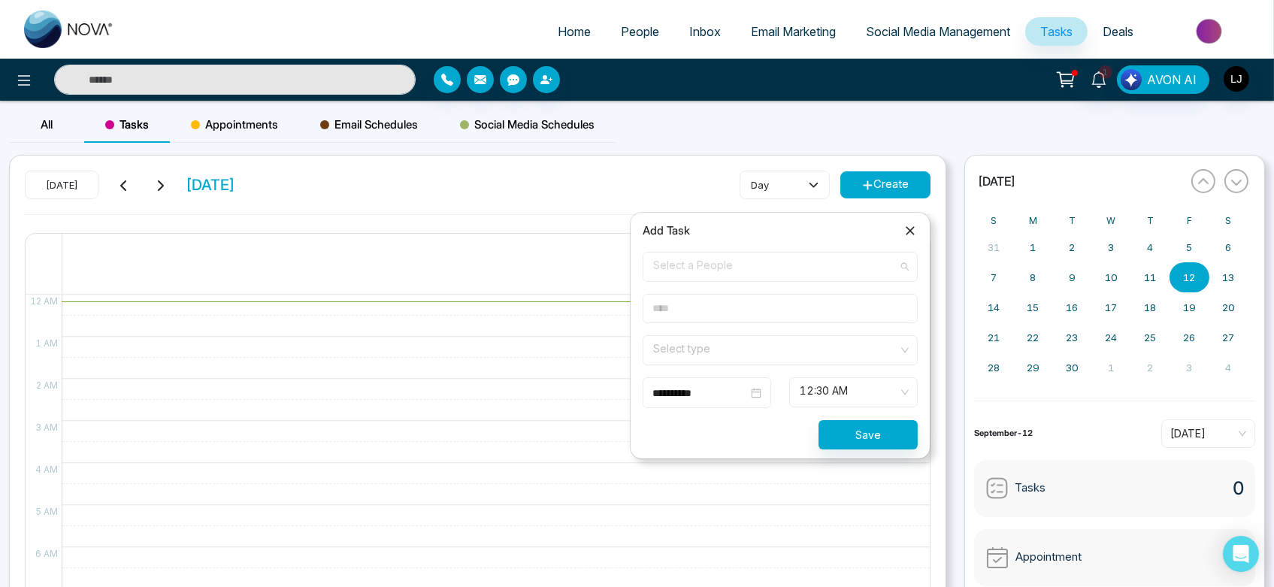
click at [732, 273] on span "Select a People" at bounding box center [780, 267] width 254 height 26
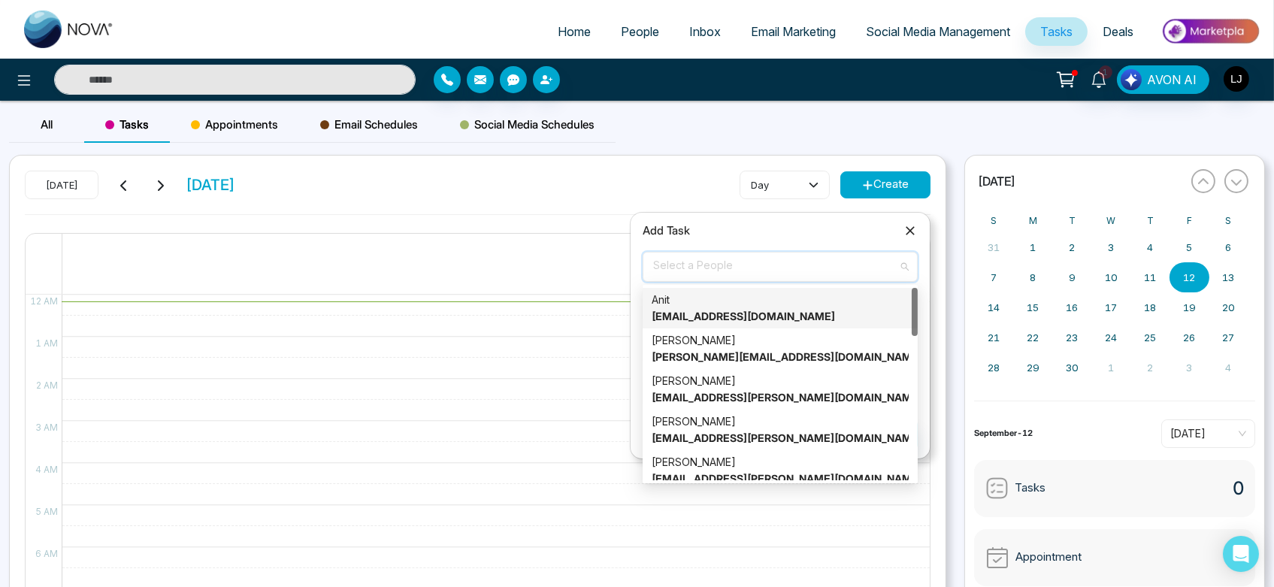
click at [741, 315] on strong "Anit@mmnovatech.com" at bounding box center [743, 316] width 183 height 13
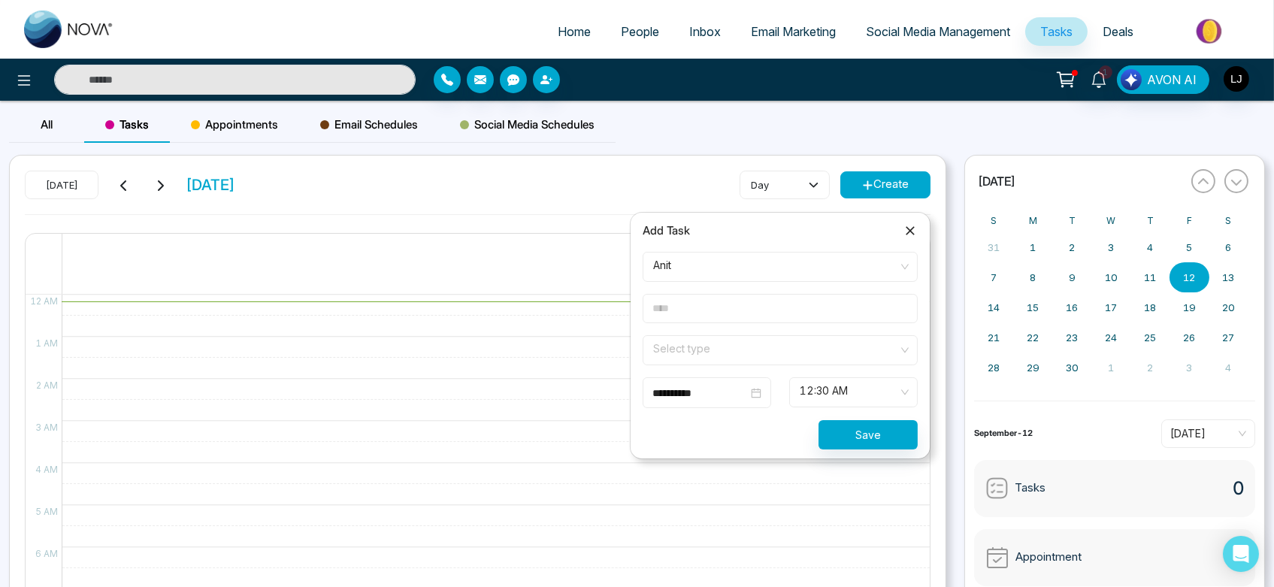
click at [713, 295] on input "text" at bounding box center [780, 308] width 275 height 29
type input "**********"
click at [745, 342] on input "search" at bounding box center [775, 347] width 247 height 23
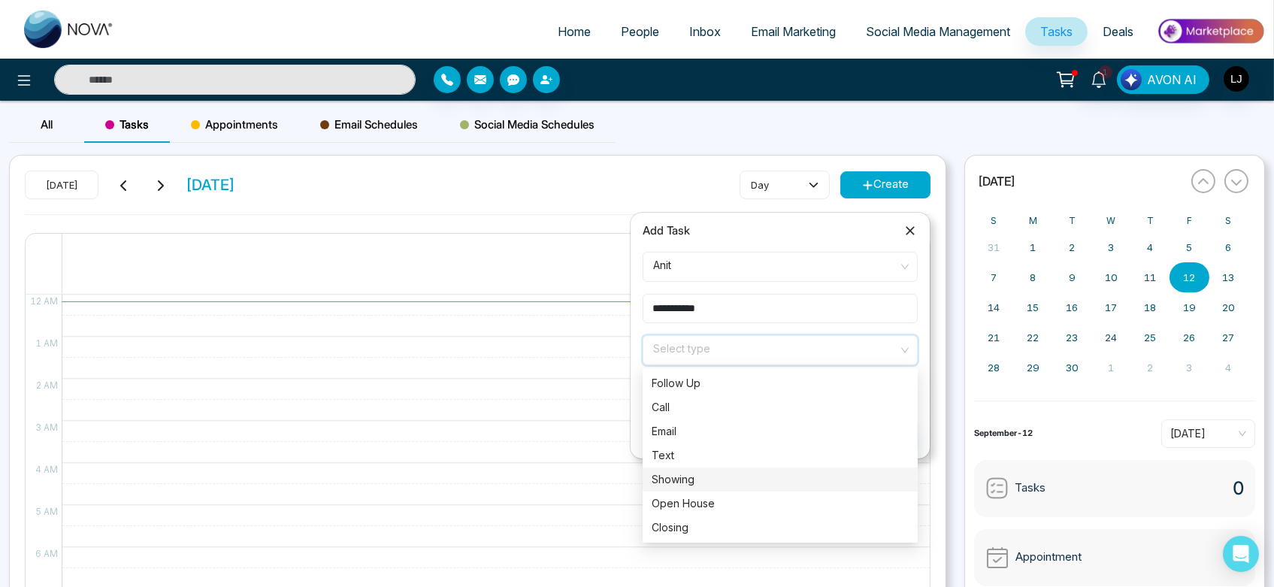
click at [752, 483] on div "Showing" at bounding box center [780, 479] width 257 height 17
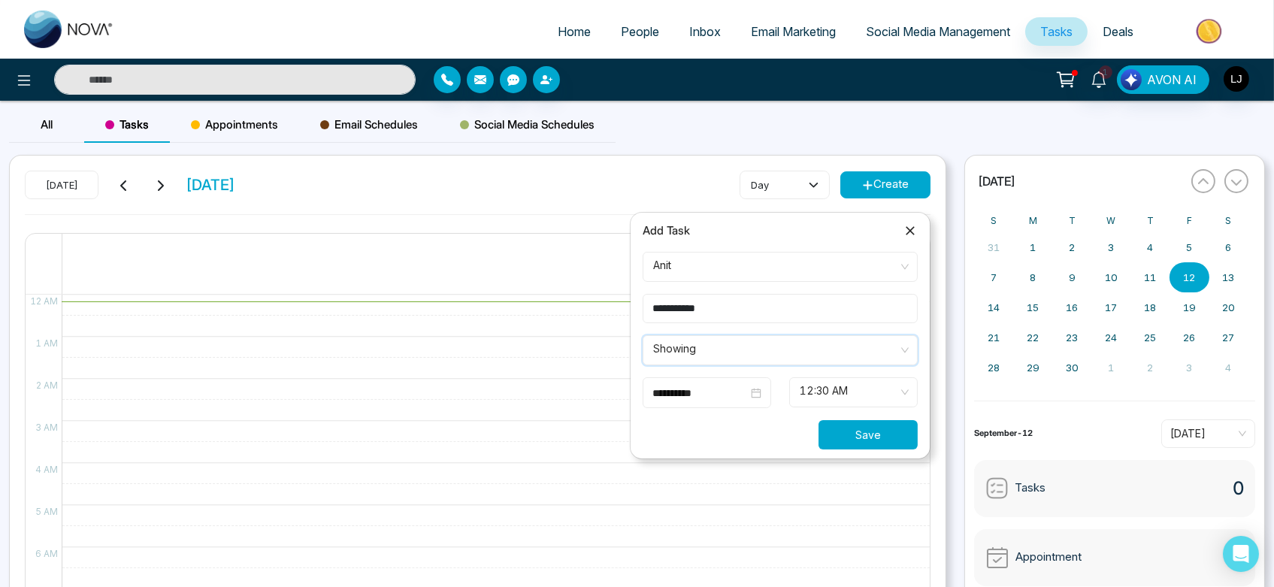
click at [878, 439] on button "Save" at bounding box center [868, 434] width 99 height 29
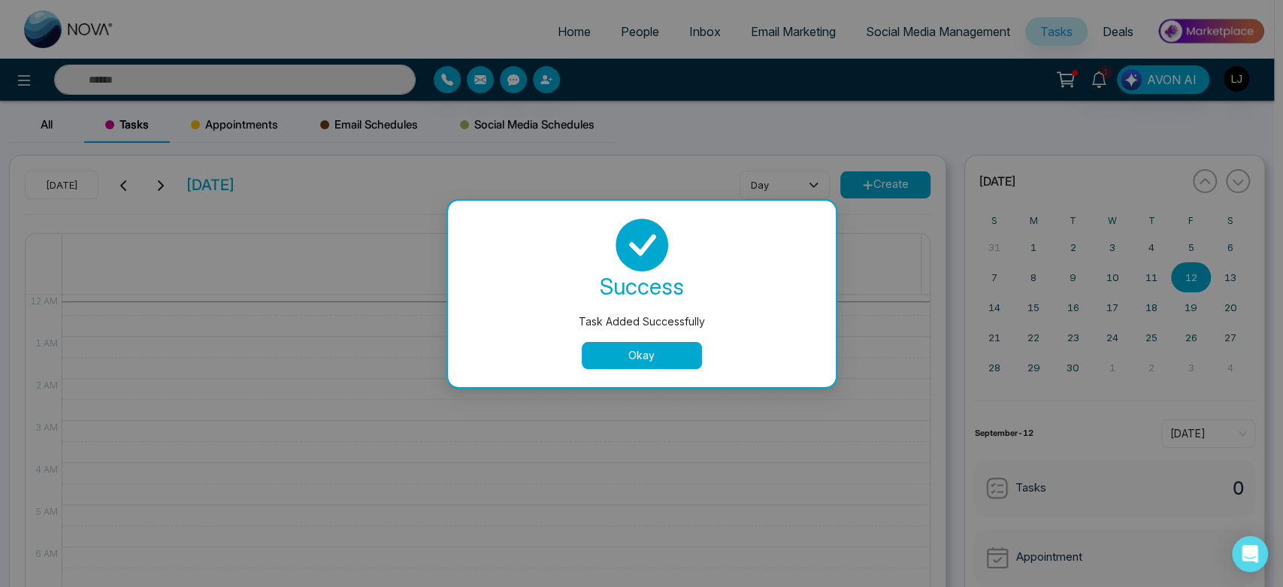
click at [637, 351] on button "Okay" at bounding box center [642, 355] width 120 height 27
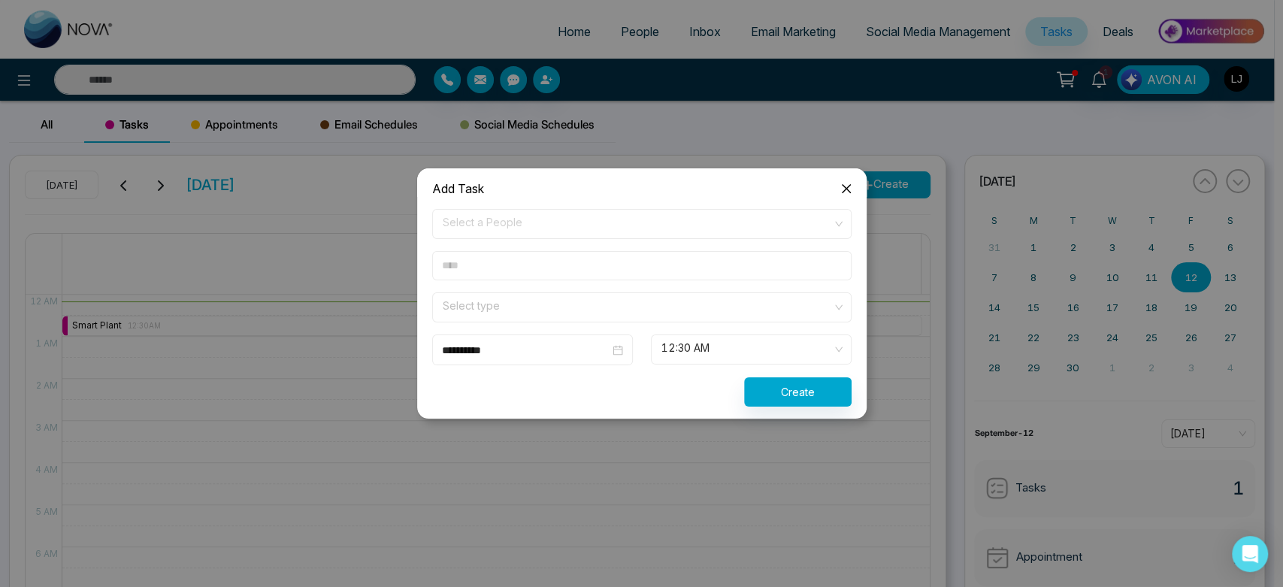
click at [844, 189] on icon "close" at bounding box center [846, 189] width 12 height 12
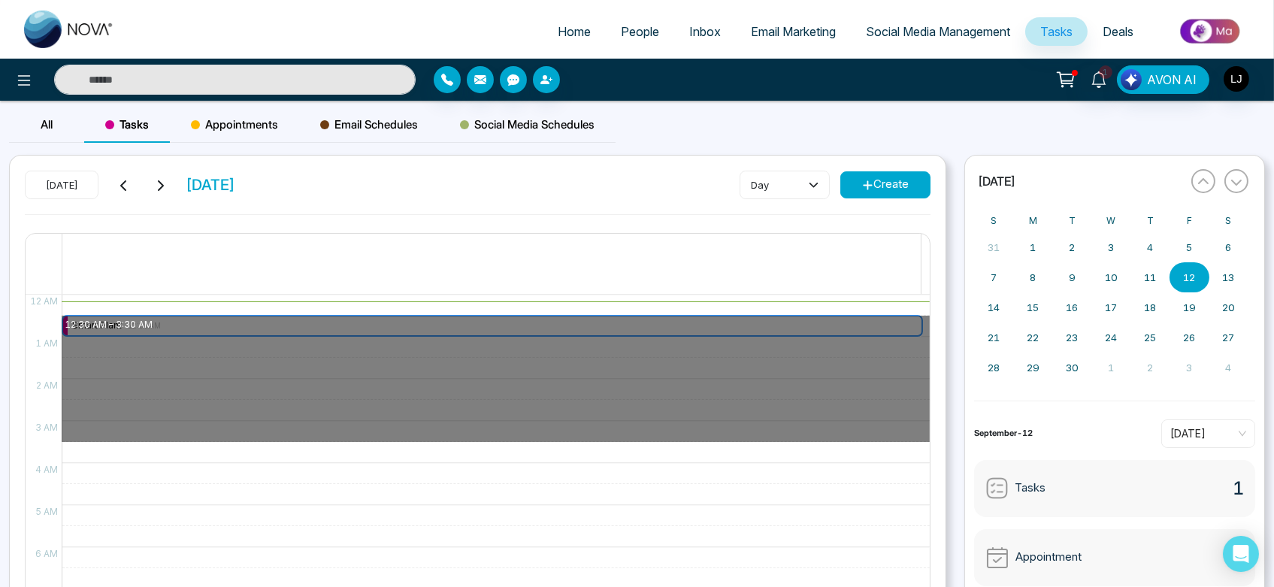
drag, startPoint x: 209, startPoint y: 321, endPoint x: 162, endPoint y: 432, distance: 120.6
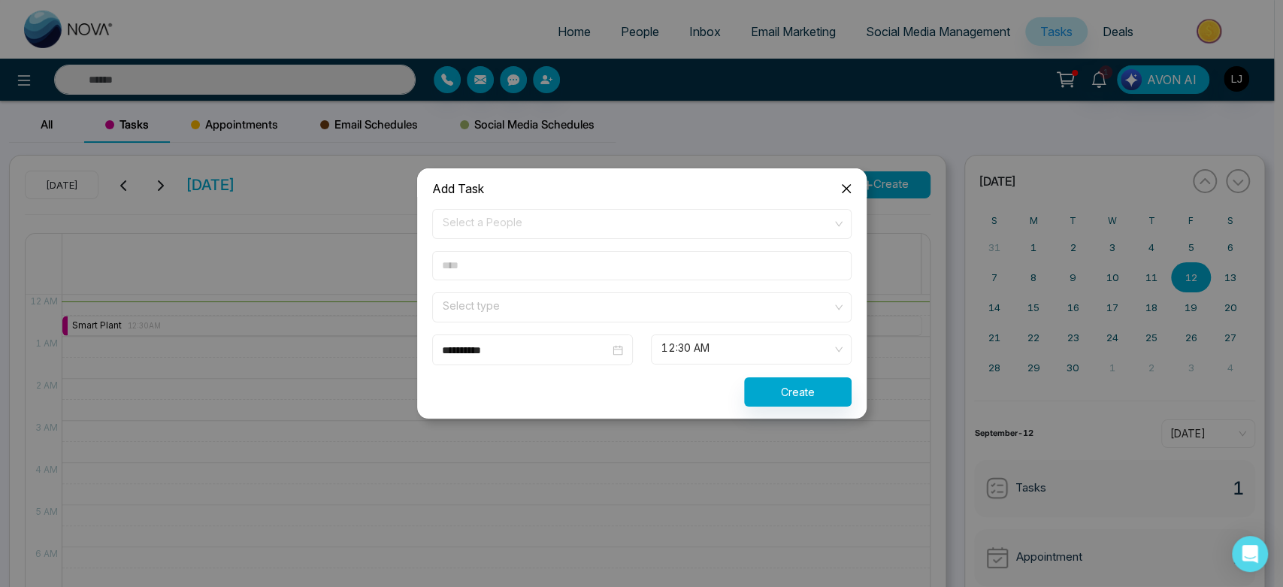
click at [847, 191] on icon "close" at bounding box center [846, 189] width 12 height 12
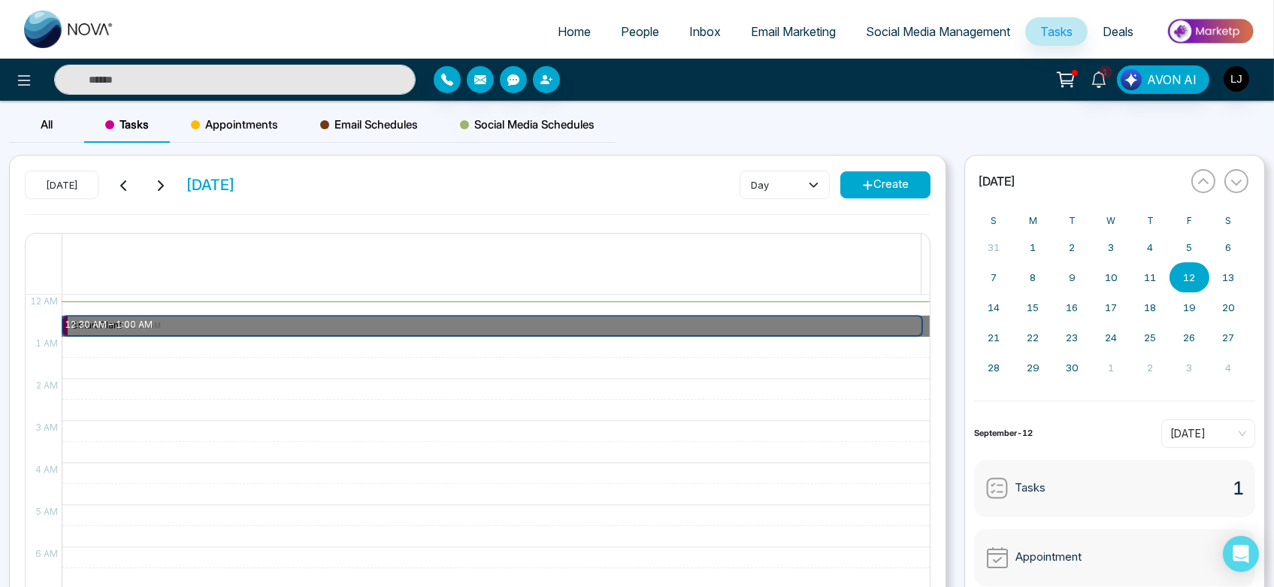
drag, startPoint x: 340, startPoint y: 328, endPoint x: 331, endPoint y: 329, distance: 8.4
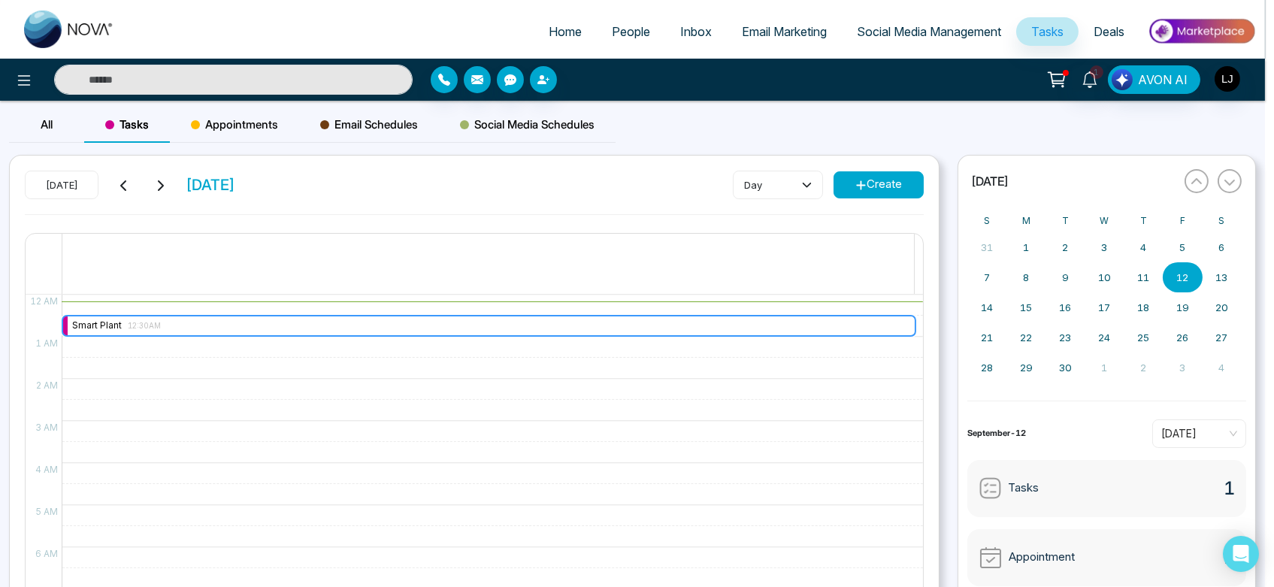
type input "**********"
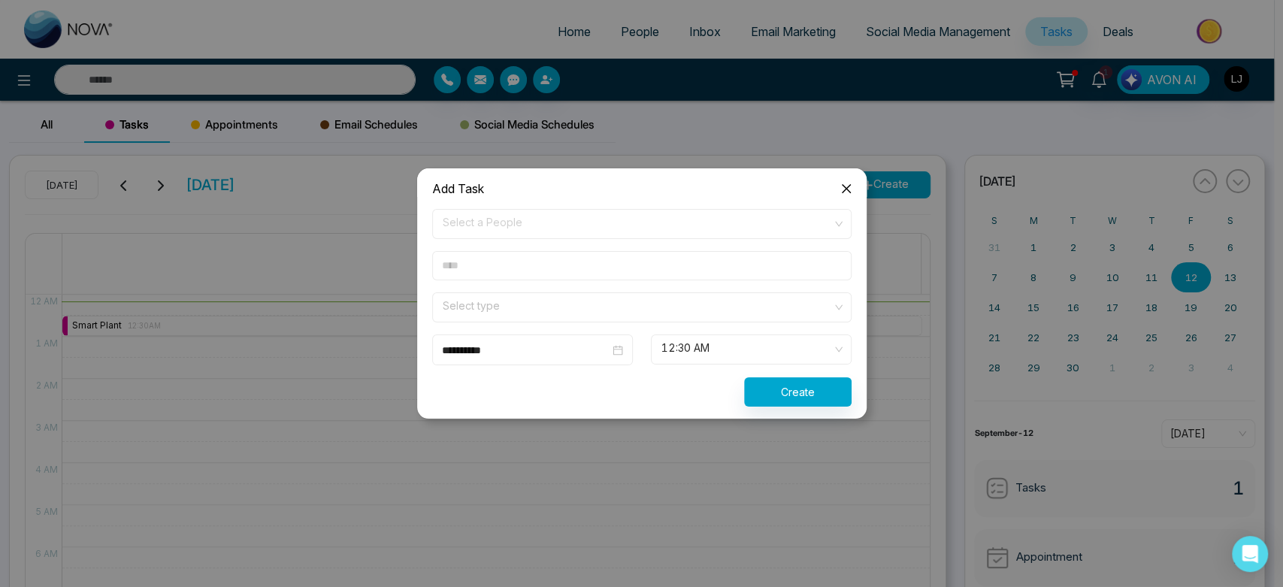
click at [844, 186] on icon "close" at bounding box center [845, 188] width 9 height 9
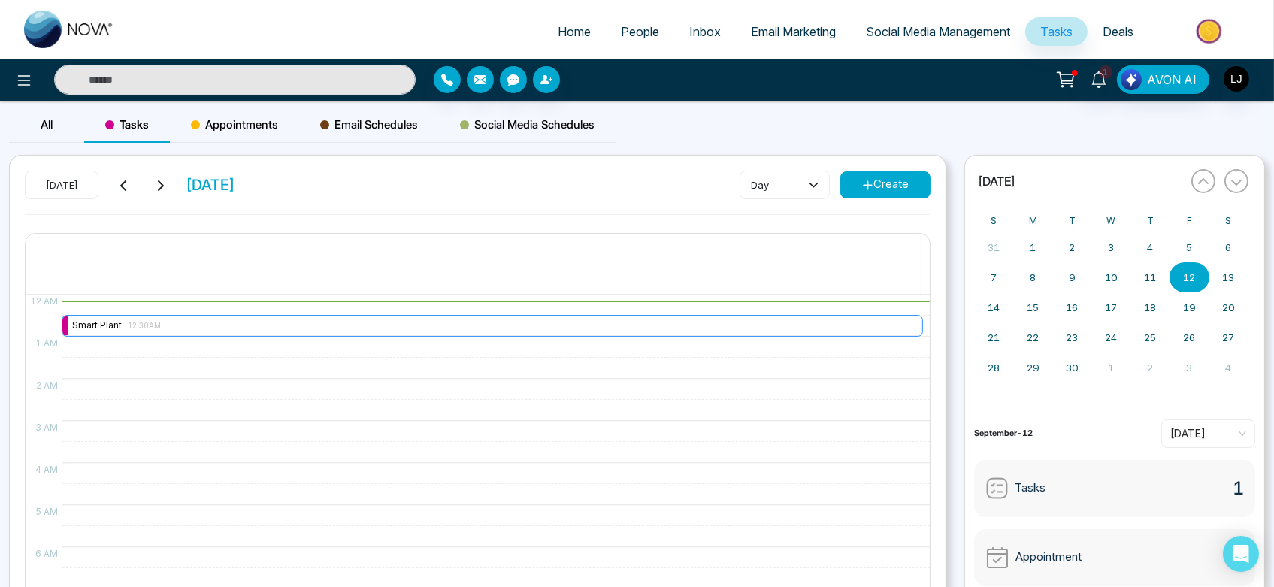
click at [444, 322] on div "Smart Plant 12:30AM" at bounding box center [492, 326] width 860 height 20
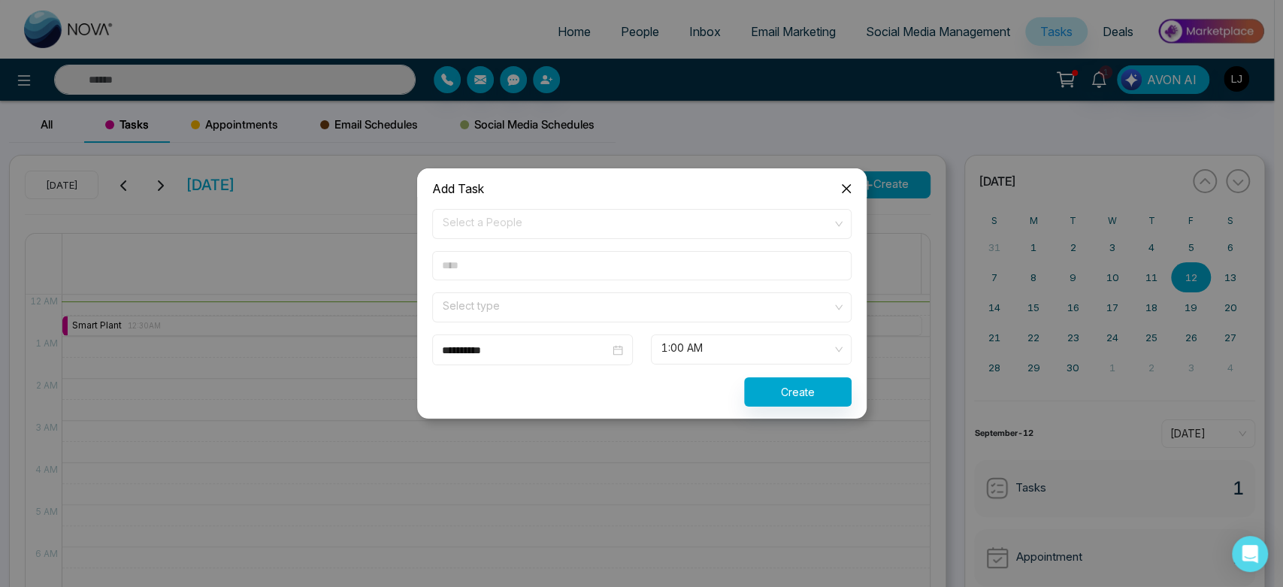
click at [843, 185] on icon "close" at bounding box center [846, 189] width 12 height 12
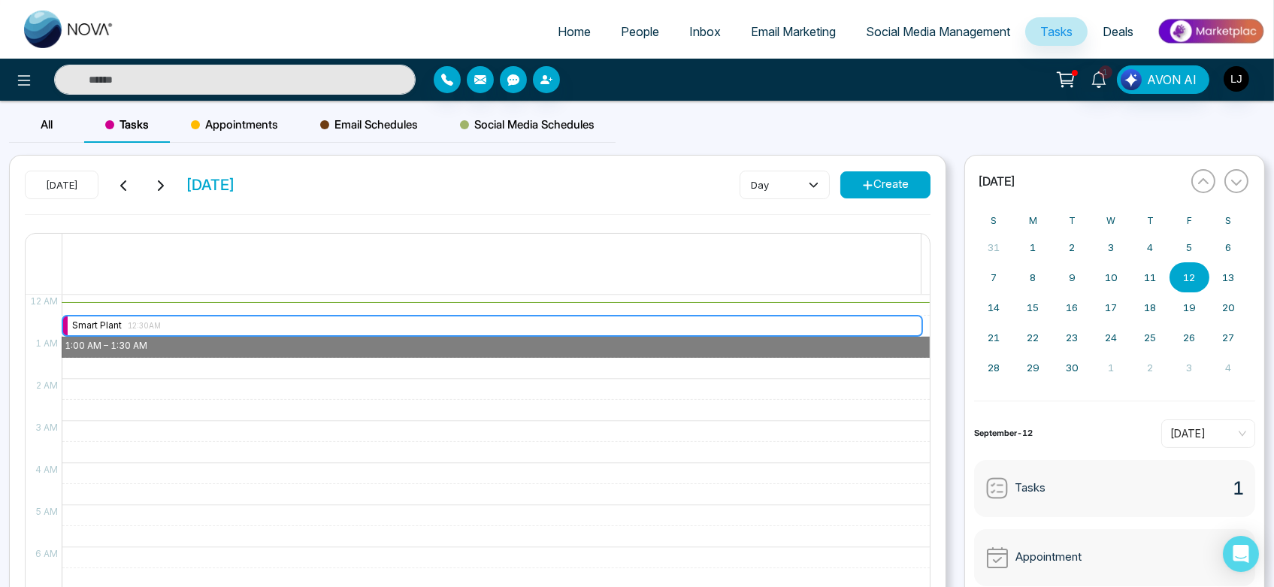
drag, startPoint x: 138, startPoint y: 328, endPoint x: 148, endPoint y: 340, distance: 14.9
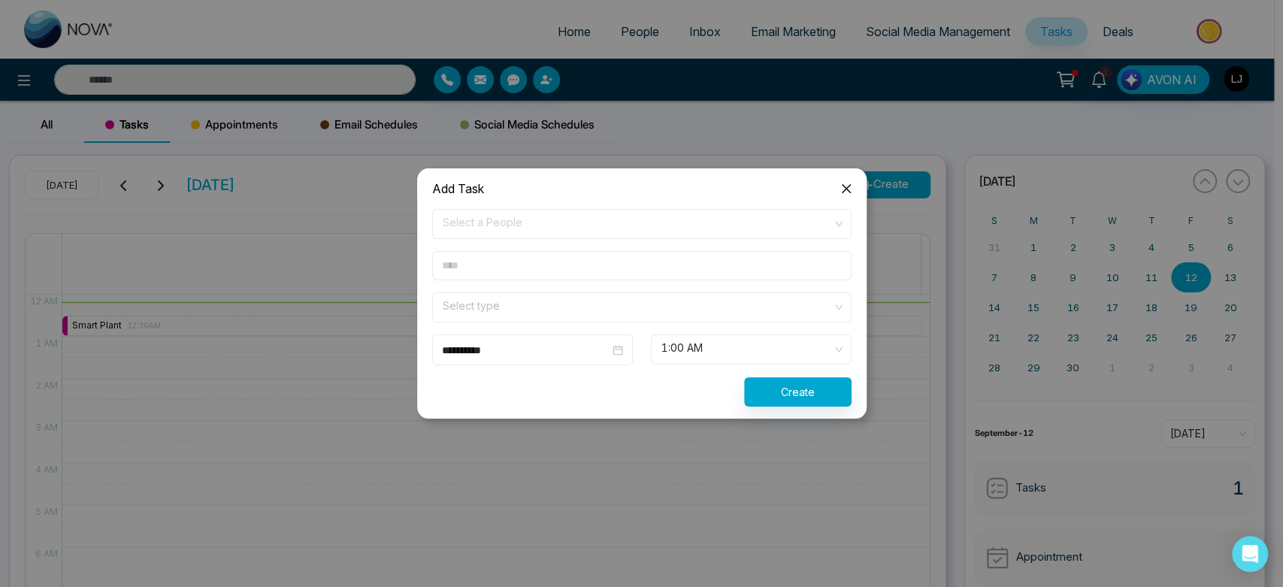
click at [844, 183] on icon "close" at bounding box center [846, 189] width 12 height 12
click at [852, 183] on icon "close" at bounding box center [846, 189] width 12 height 12
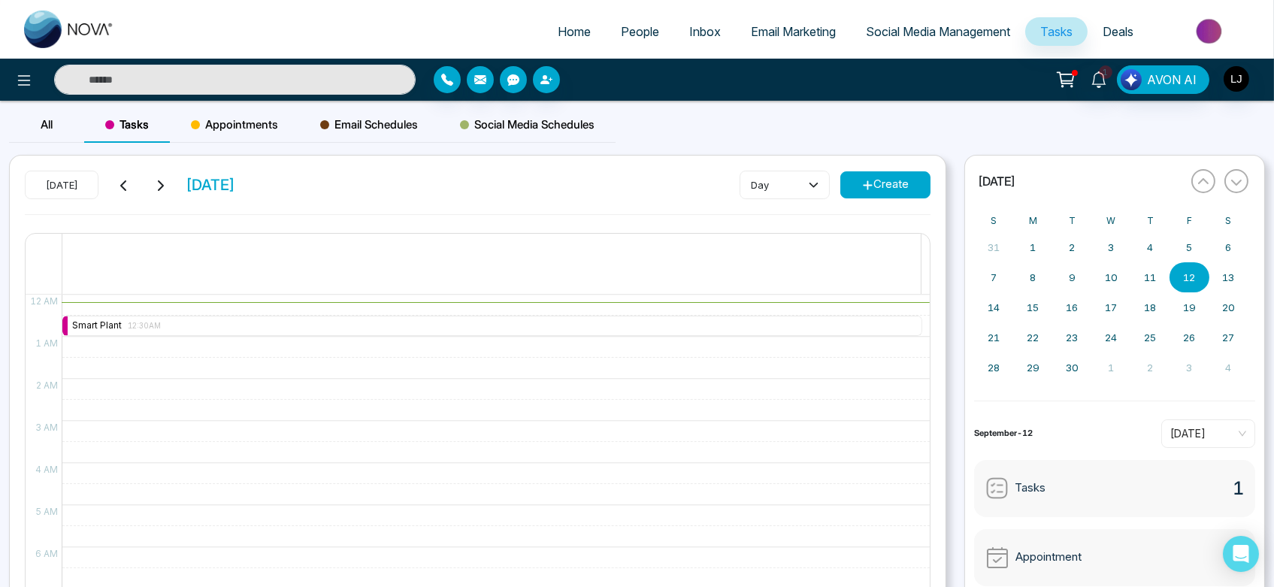
click at [236, 129] on span "Appointments" at bounding box center [234, 125] width 87 height 18
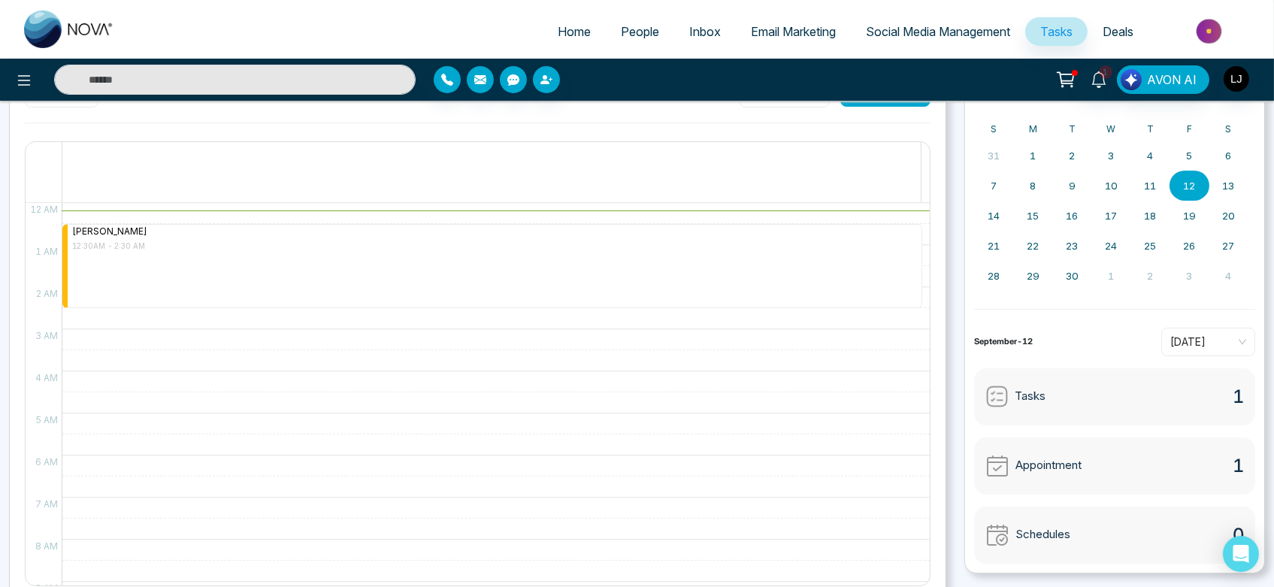
scroll to position [94, 0]
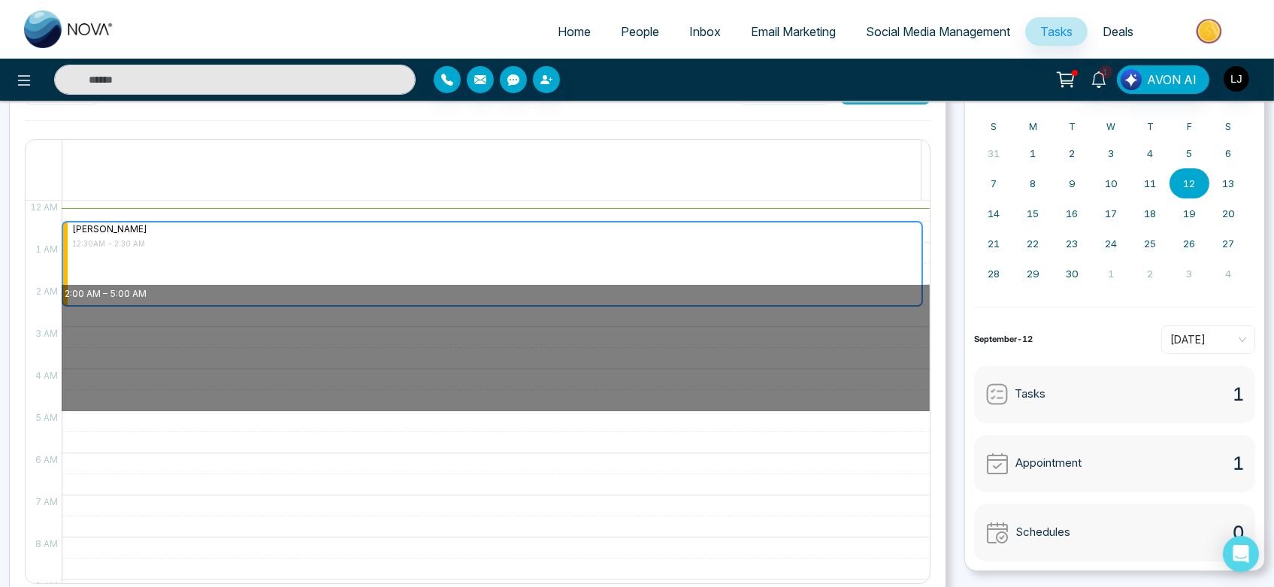
drag, startPoint x: 228, startPoint y: 280, endPoint x: 217, endPoint y: 401, distance: 121.5
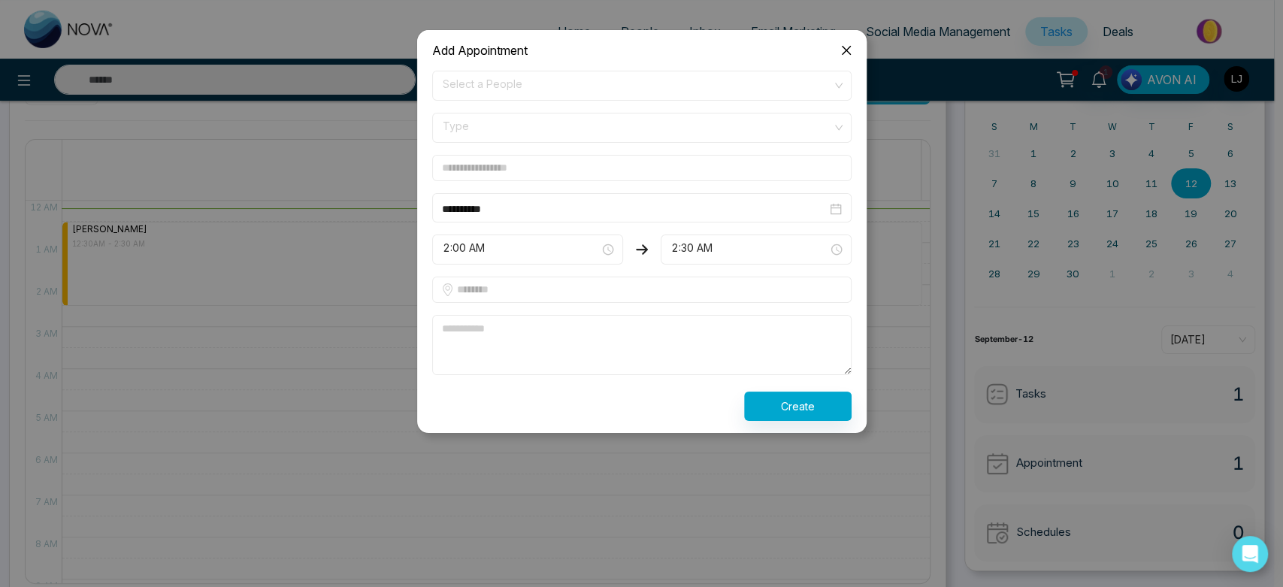
click at [848, 41] on span "Close" at bounding box center [846, 50] width 41 height 41
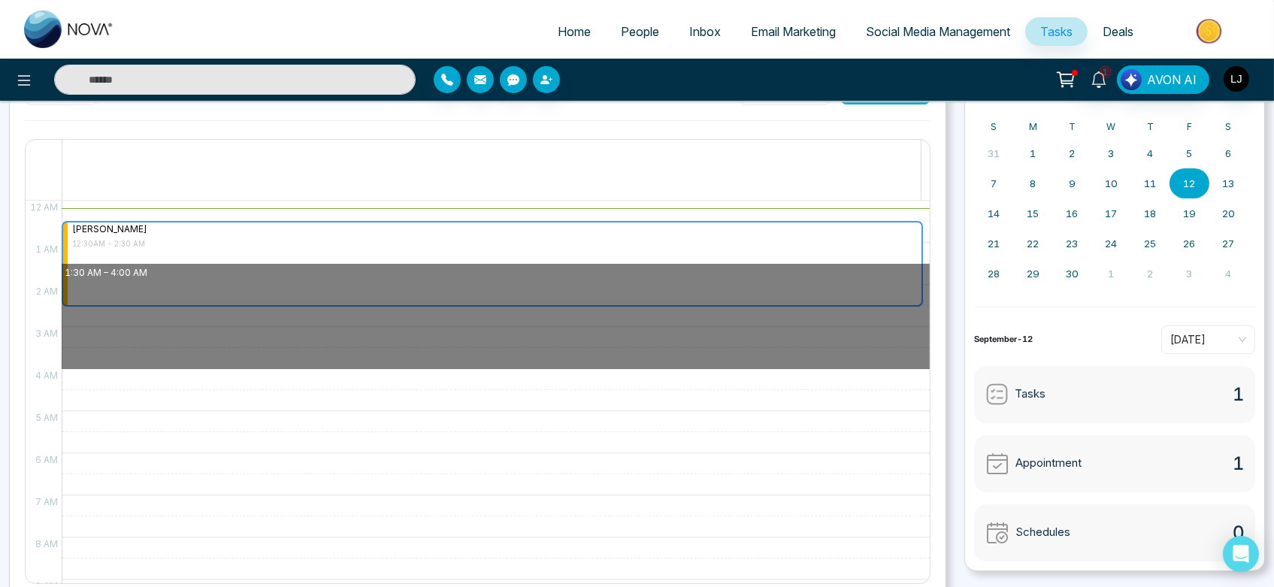
drag, startPoint x: 261, startPoint y: 274, endPoint x: 239, endPoint y: 353, distance: 82.6
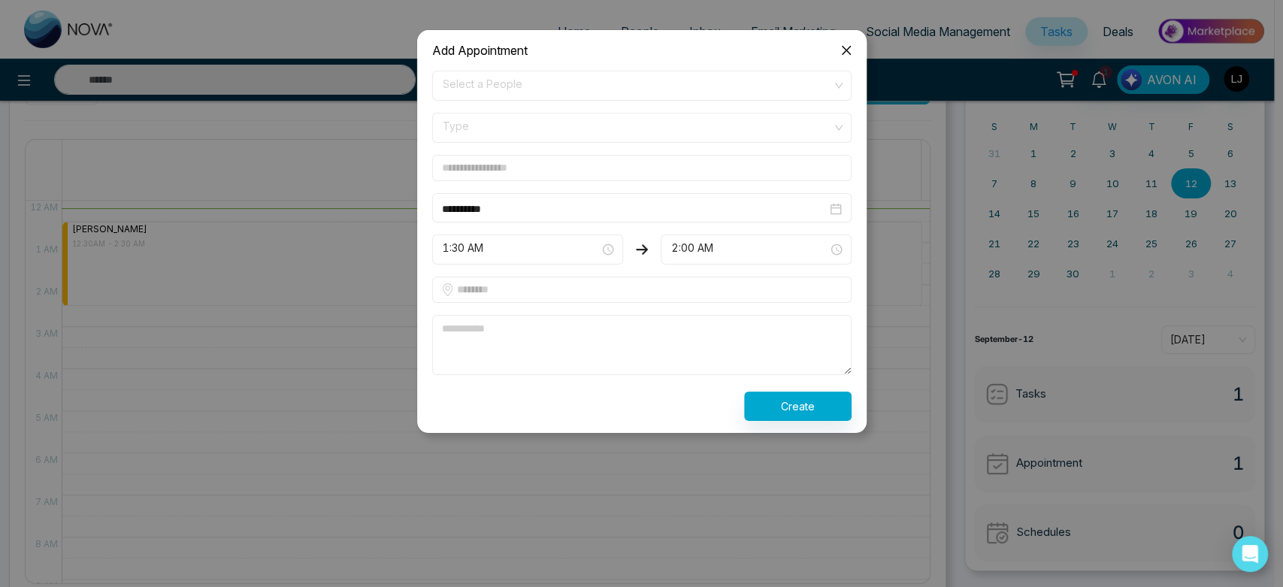
click at [827, 37] on span "Close" at bounding box center [846, 50] width 41 height 41
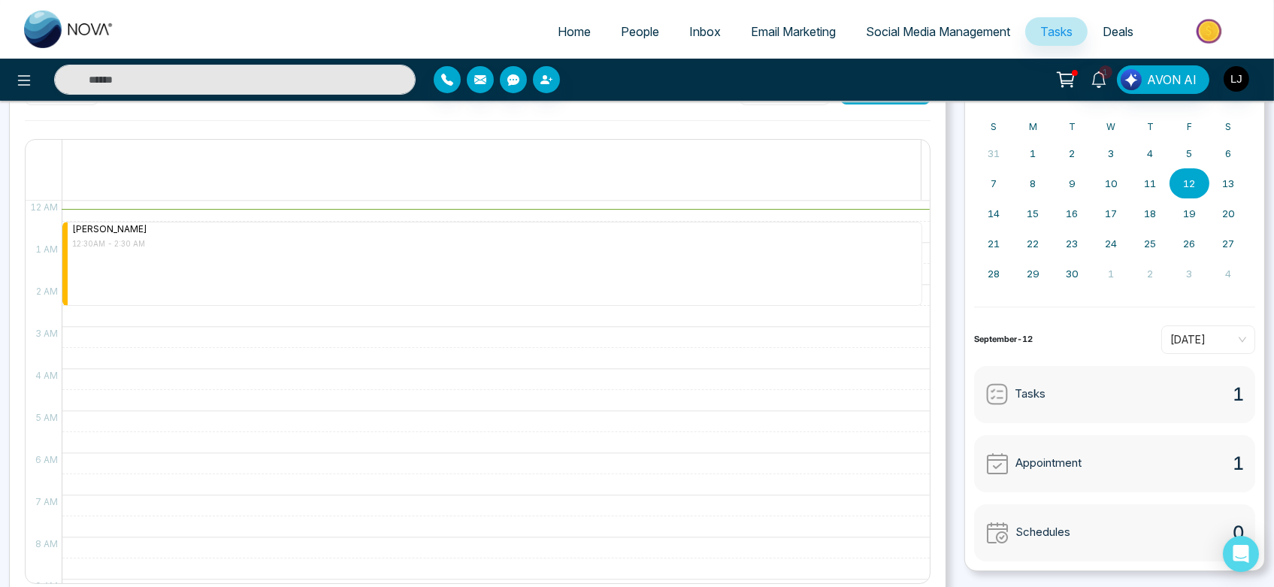
click at [59, 369] on div "4 AM" at bounding box center [44, 383] width 36 height 28
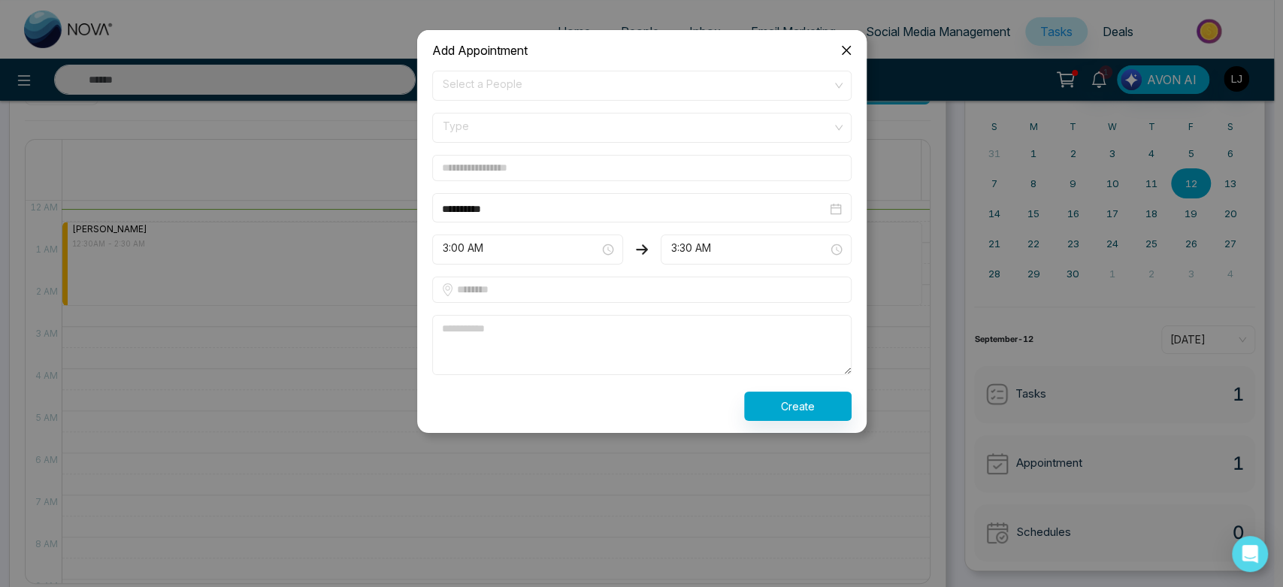
click at [834, 45] on span "Close" at bounding box center [846, 50] width 41 height 41
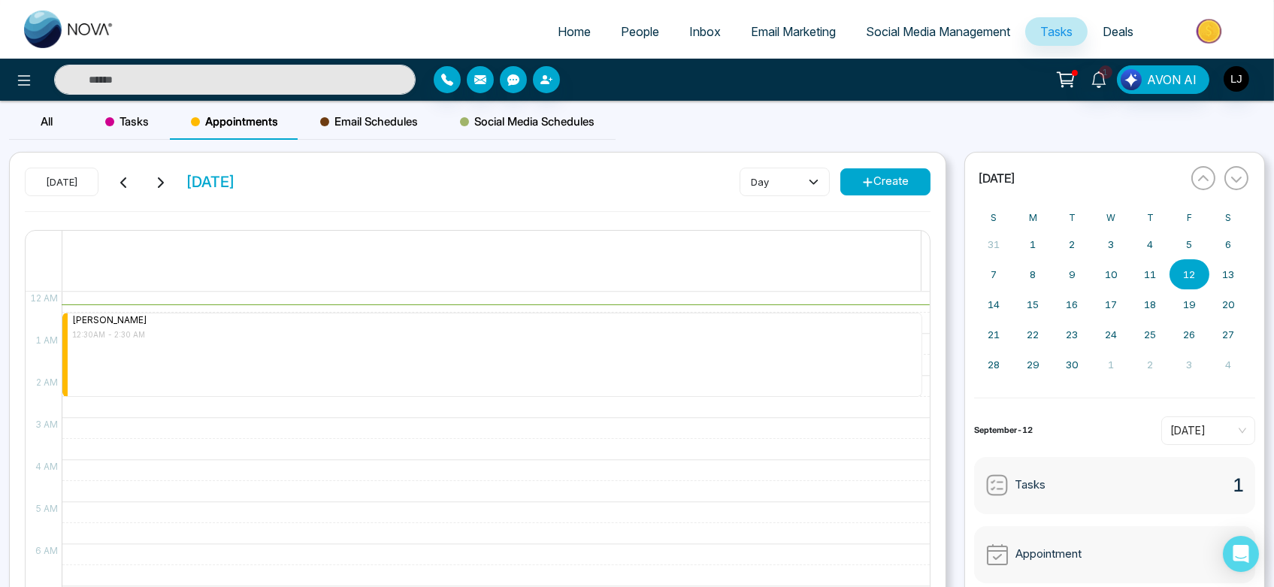
scroll to position [0, 0]
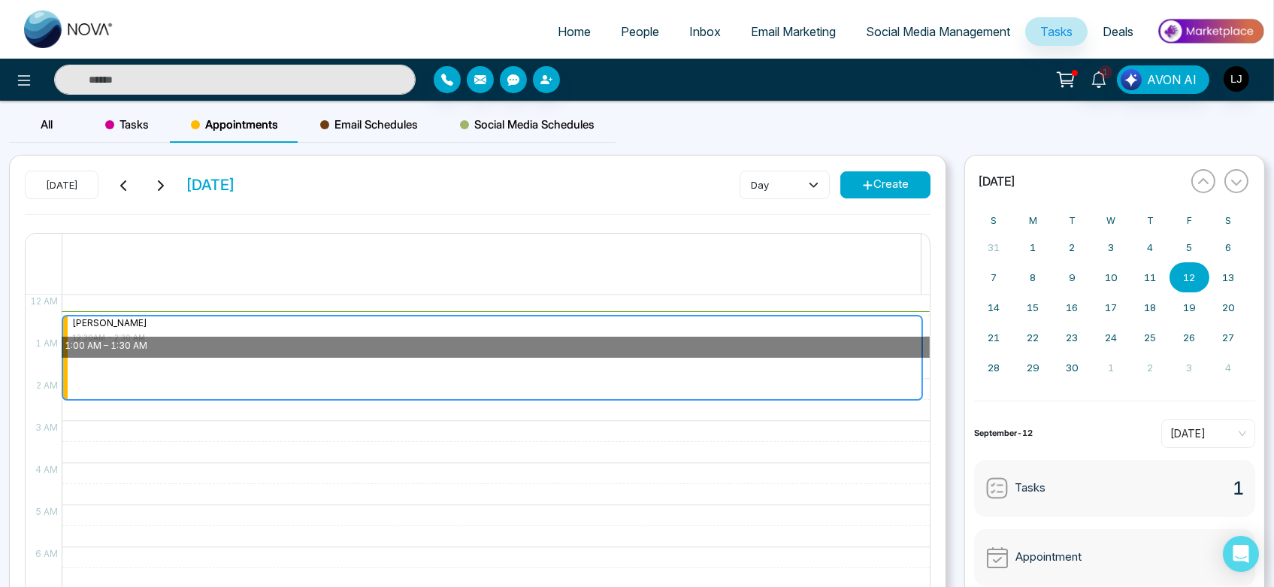
drag, startPoint x: 204, startPoint y: 341, endPoint x: 288, endPoint y: 339, distance: 83.5
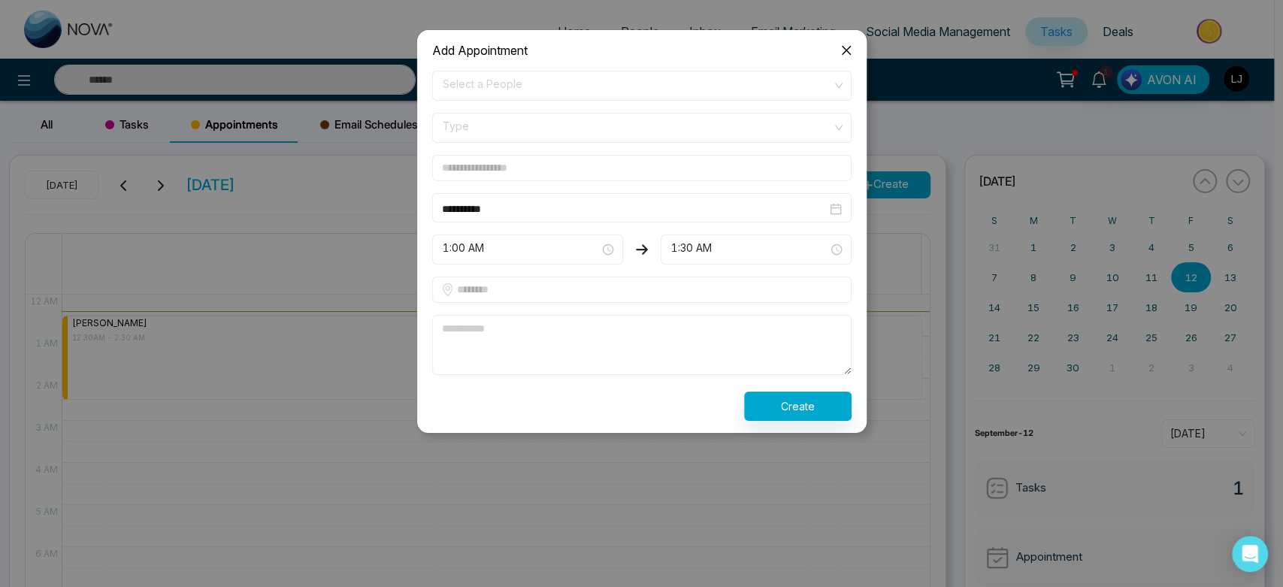
click at [840, 51] on icon "close" at bounding box center [846, 50] width 12 height 12
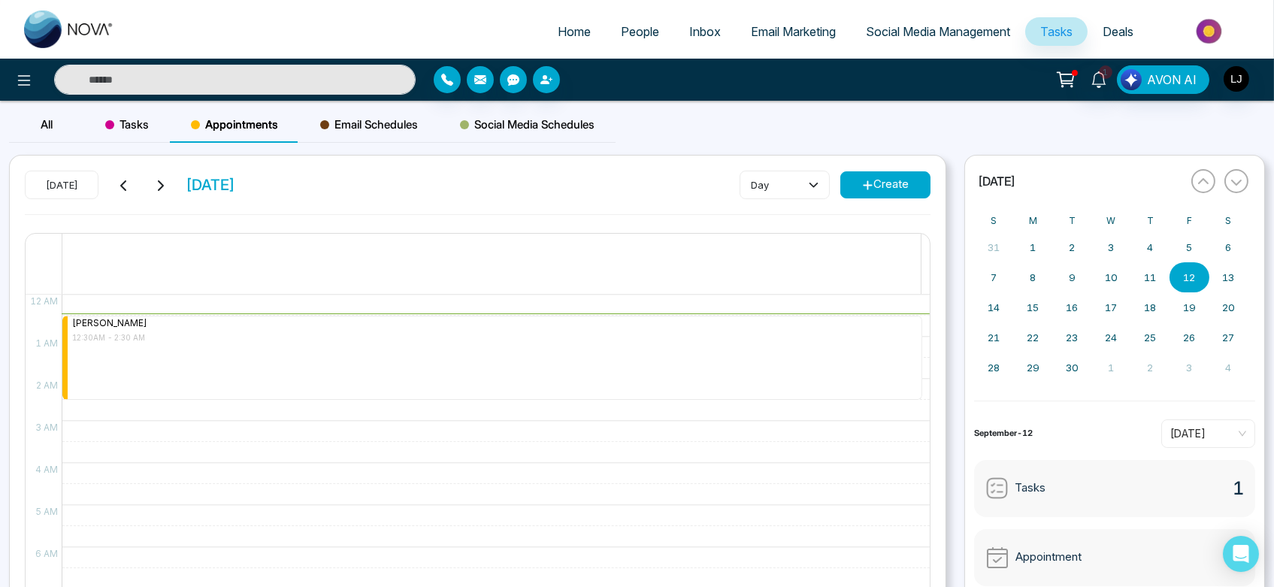
click at [895, 38] on span "Social Media Management" at bounding box center [938, 31] width 144 height 15
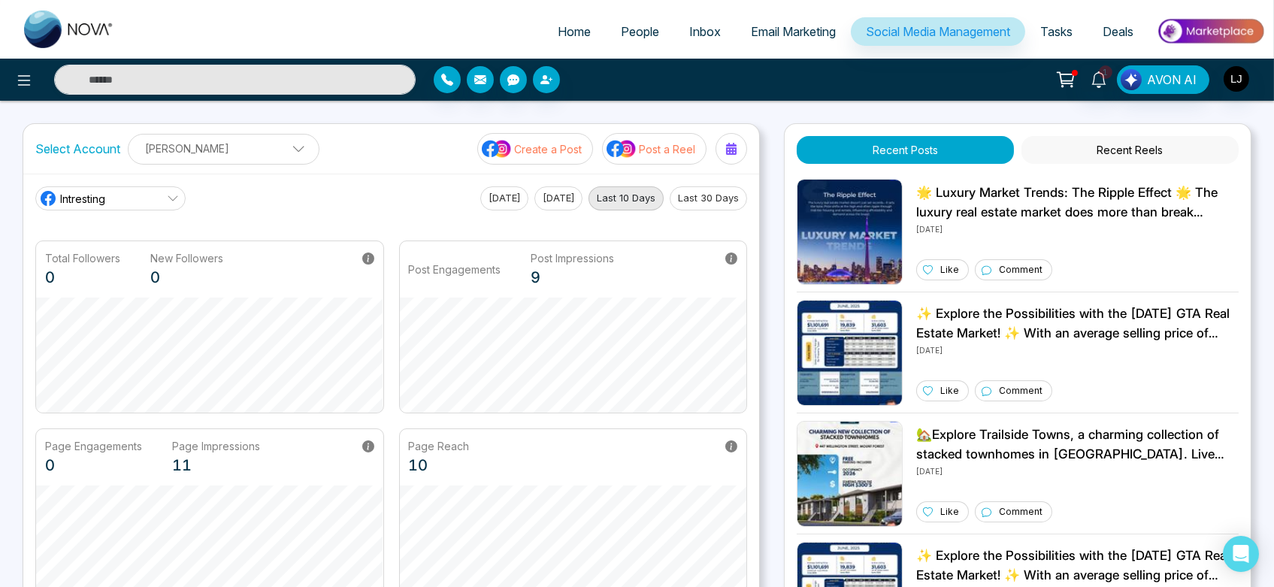
click at [565, 27] on span "Home" at bounding box center [574, 31] width 33 height 15
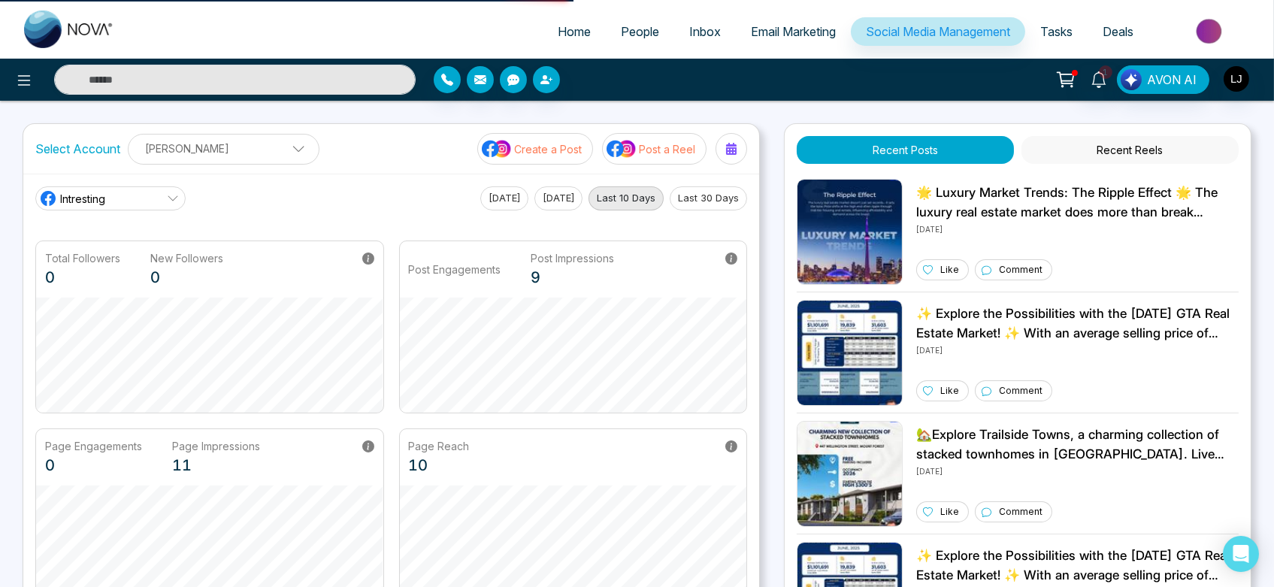
select select "*"
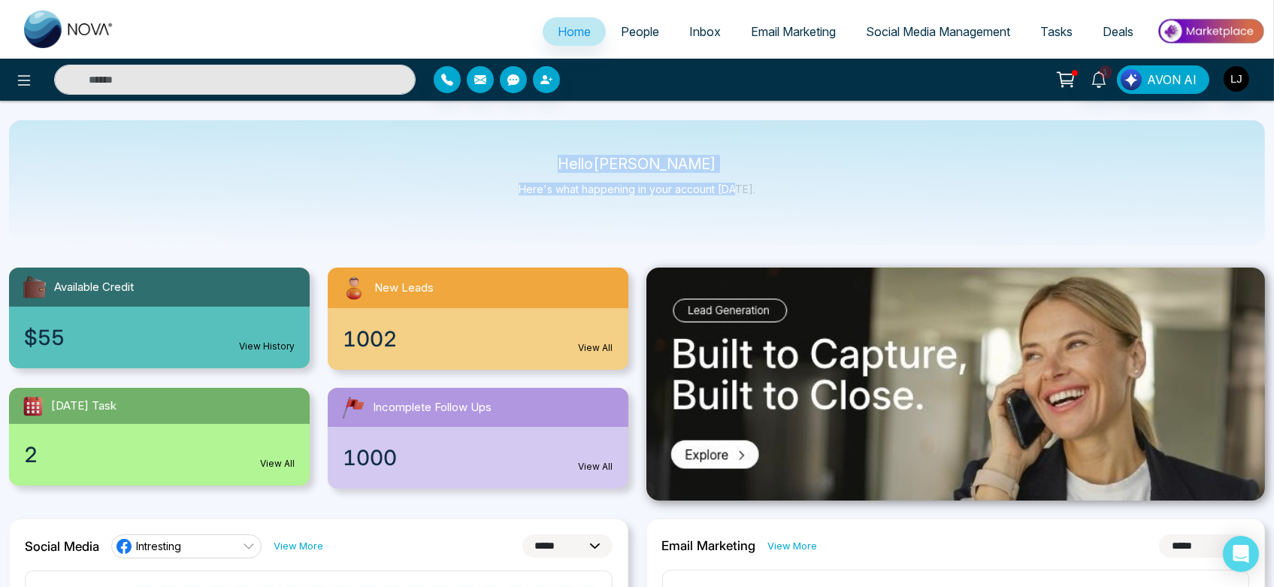
drag, startPoint x: 546, startPoint y: 165, endPoint x: 739, endPoint y: 182, distance: 193.9
click at [739, 182] on div "Hello Lokesh Joshi Here's what happening in your account today." at bounding box center [637, 183] width 237 height 50
click at [739, 183] on p "Here's what happening in your account today." at bounding box center [637, 189] width 237 height 13
drag, startPoint x: 756, startPoint y: 190, endPoint x: 553, endPoint y: 163, distance: 204.8
click at [553, 163] on div "Hello Lokesh Joshi Here's what happening in your account today." at bounding box center [637, 182] width 1256 height 125
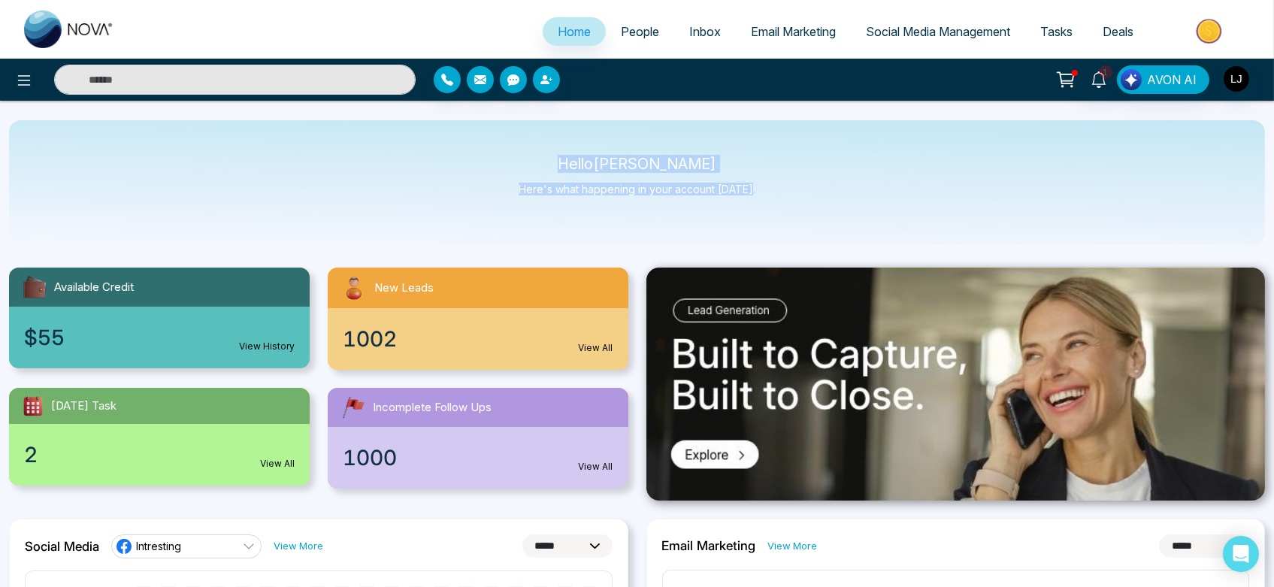
click at [553, 163] on p "Hello Lokesh Joshi" at bounding box center [637, 164] width 237 height 13
drag, startPoint x: 569, startPoint y: 156, endPoint x: 767, endPoint y: 189, distance: 200.4
click at [767, 189] on div "Hello Lokesh Joshi Here's what happening in your account today." at bounding box center [637, 182] width 1256 height 125
drag, startPoint x: 767, startPoint y: 189, endPoint x: 561, endPoint y: 159, distance: 208.1
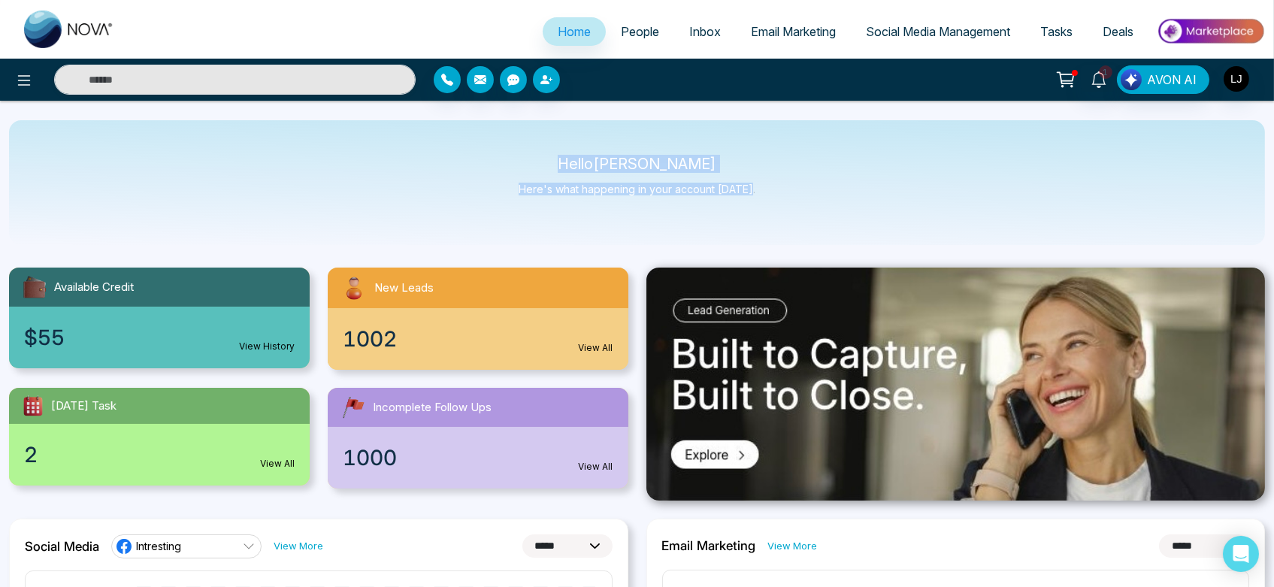
click at [561, 159] on div "Hello Lokesh Joshi Here's what happening in your account today." at bounding box center [637, 182] width 1256 height 125
click at [561, 159] on p "Hello Lokesh Joshi" at bounding box center [637, 164] width 237 height 13
drag, startPoint x: 750, startPoint y: 188, endPoint x: 552, endPoint y: 156, distance: 201.1
click at [552, 156] on div "Hello Lokesh Joshi Here's what happening in your account today." at bounding box center [637, 182] width 1256 height 125
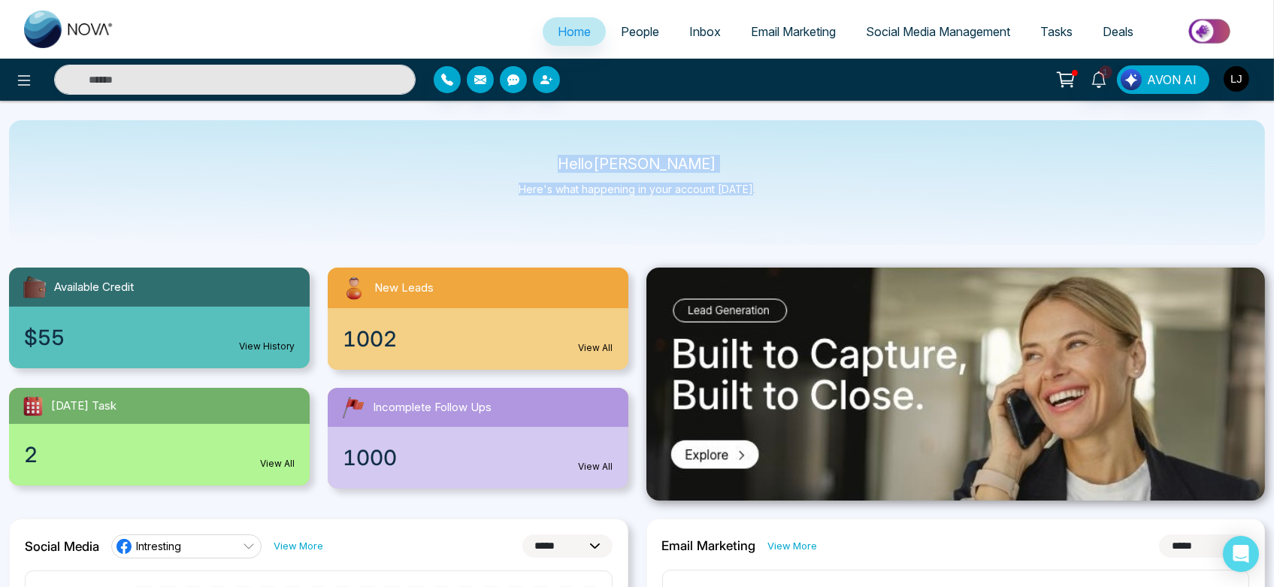
drag, startPoint x: 552, startPoint y: 156, endPoint x: 820, endPoint y: 218, distance: 275.5
click at [820, 218] on div "Hello Lokesh Joshi Here's what happening in your account today." at bounding box center [637, 182] width 1256 height 125
drag, startPoint x: 758, startPoint y: 186, endPoint x: 548, endPoint y: 154, distance: 212.1
click at [548, 154] on div "Hello Lokesh Joshi Here's what happening in your account today." at bounding box center [637, 182] width 1256 height 125
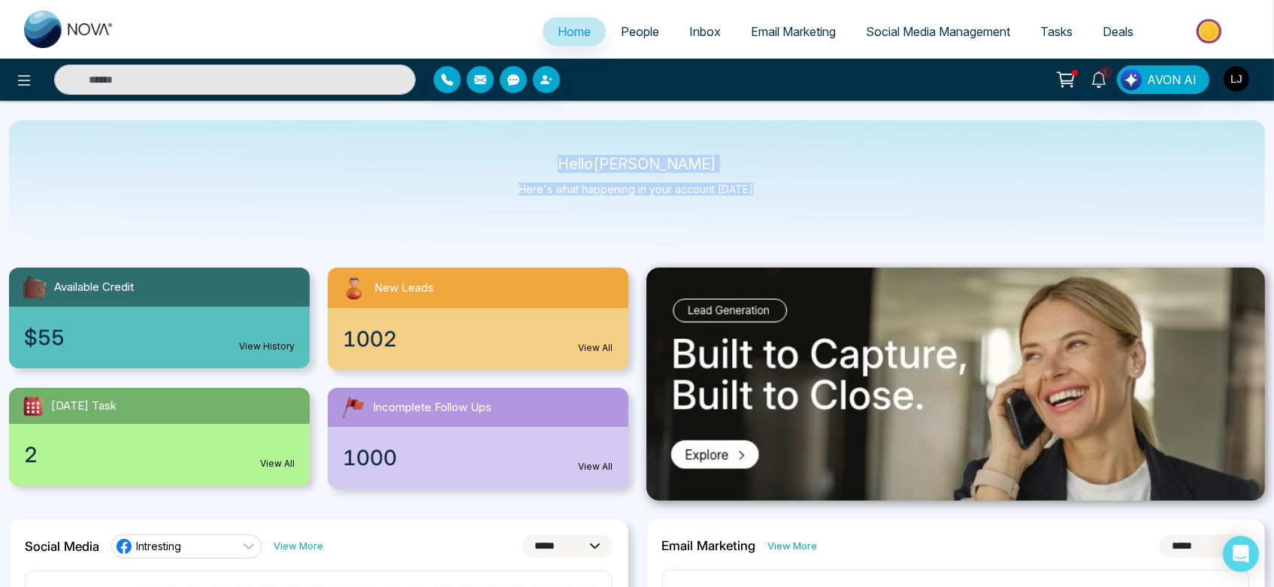
click at [548, 154] on div "Hello Lokesh Joshi Here's what happening in your account today." at bounding box center [637, 182] width 1256 height 125
drag, startPoint x: 548, startPoint y: 154, endPoint x: 753, endPoint y: 191, distance: 208.5
click at [753, 191] on div "Hello Lokesh Joshi Here's what happening in your account today." at bounding box center [637, 182] width 1256 height 125
drag, startPoint x: 575, startPoint y: 160, endPoint x: 792, endPoint y: 192, distance: 218.8
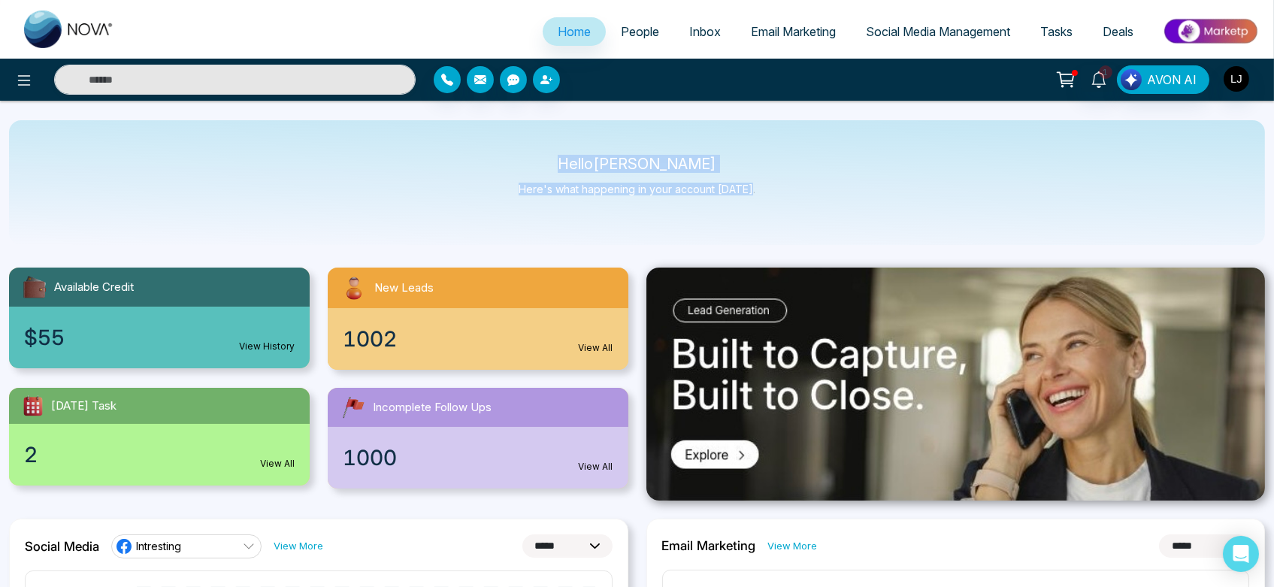
click at [792, 192] on div "Hello Lokesh Joshi Here's what happening in your account today." at bounding box center [637, 182] width 1256 height 125
drag, startPoint x: 560, startPoint y: 159, endPoint x: 769, endPoint y: 189, distance: 211.0
click at [769, 189] on div "Hello Lokesh Joshi Here's what happening in your account today." at bounding box center [637, 182] width 1256 height 125
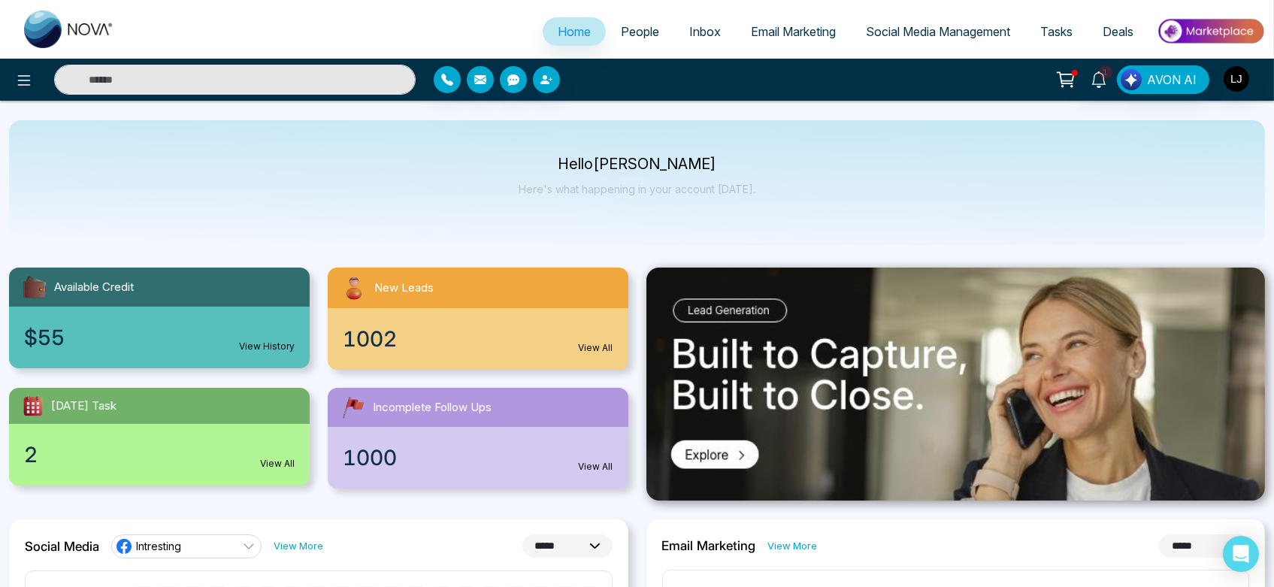
click at [505, 147] on div "Hello Lokesh Joshi Here's what happening in your account today." at bounding box center [637, 182] width 1256 height 125
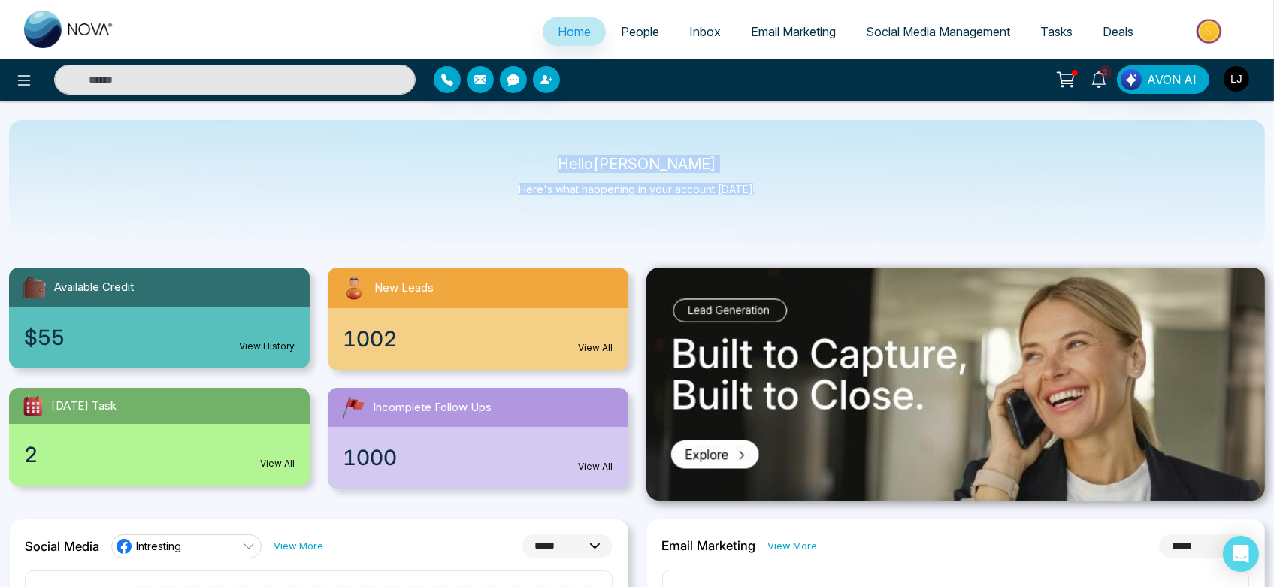
drag, startPoint x: 546, startPoint y: 166, endPoint x: 776, endPoint y: 184, distance: 230.0
click at [776, 184] on div "Hello Lokesh Joshi Here's what happening in your account today." at bounding box center [637, 182] width 1256 height 125
drag, startPoint x: 571, startPoint y: 159, endPoint x: 828, endPoint y: 209, distance: 261.1
click at [828, 209] on div "Hello Lokesh Joshi Here's what happening in your account today." at bounding box center [637, 182] width 1256 height 125
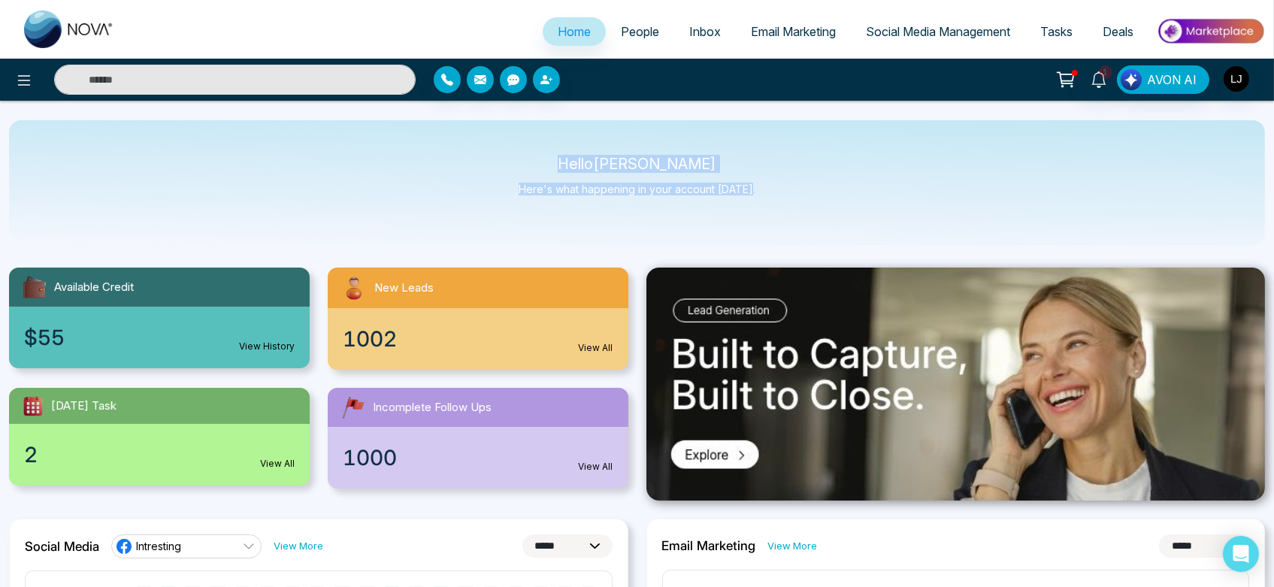
click at [828, 209] on div "Hello Lokesh Joshi Here's what happening in your account today." at bounding box center [637, 182] width 1256 height 125
drag, startPoint x: 576, startPoint y: 162, endPoint x: 786, endPoint y: 201, distance: 214.1
click at [786, 201] on div "Hello Lokesh Joshi Here's what happening in your account today." at bounding box center [637, 182] width 1256 height 125
drag, startPoint x: 753, startPoint y: 197, endPoint x: 523, endPoint y: 146, distance: 235.6
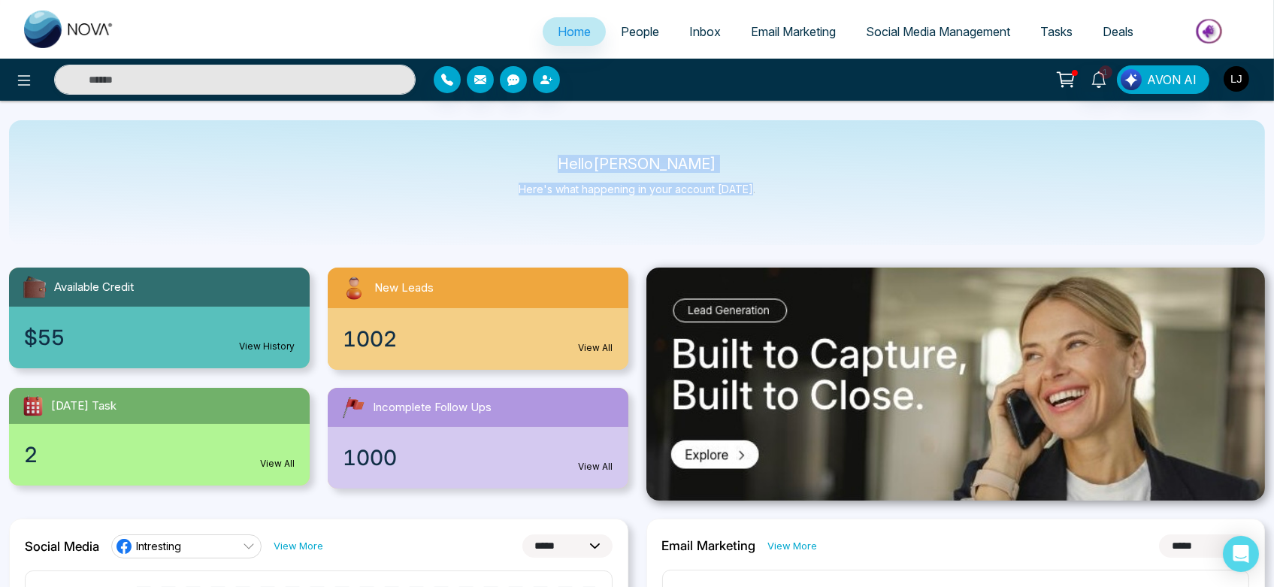
click at [523, 146] on div "Hello Lokesh Joshi Here's what happening in your account today." at bounding box center [637, 182] width 1256 height 125
click at [18, 77] on icon at bounding box center [24, 80] width 18 height 18
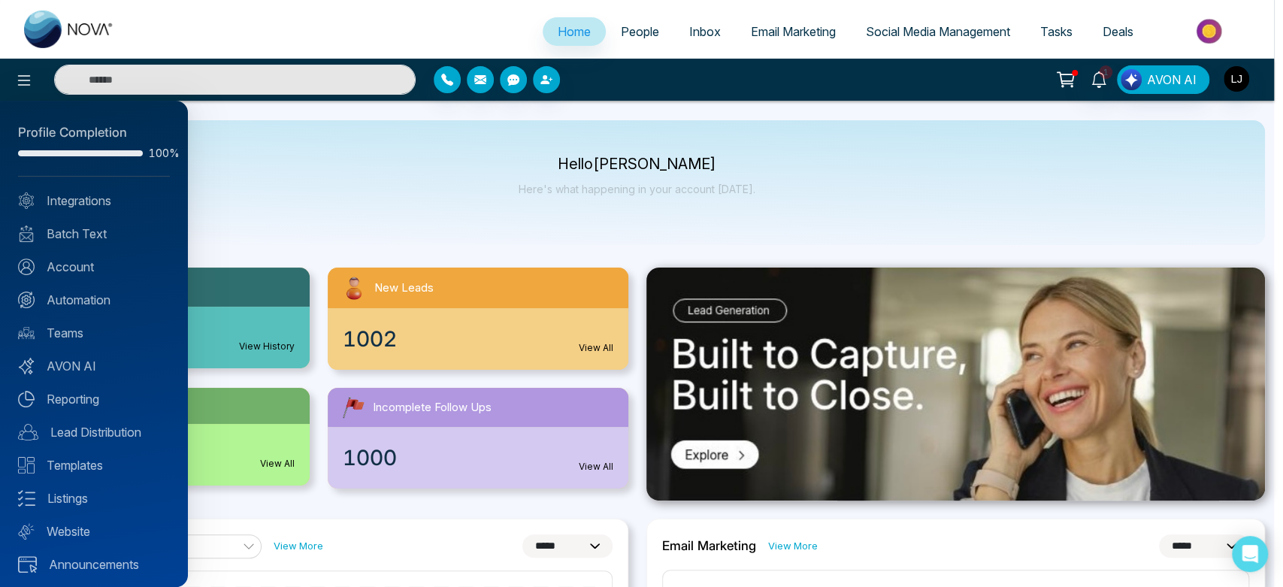
click at [565, 160] on div at bounding box center [641, 293] width 1283 height 587
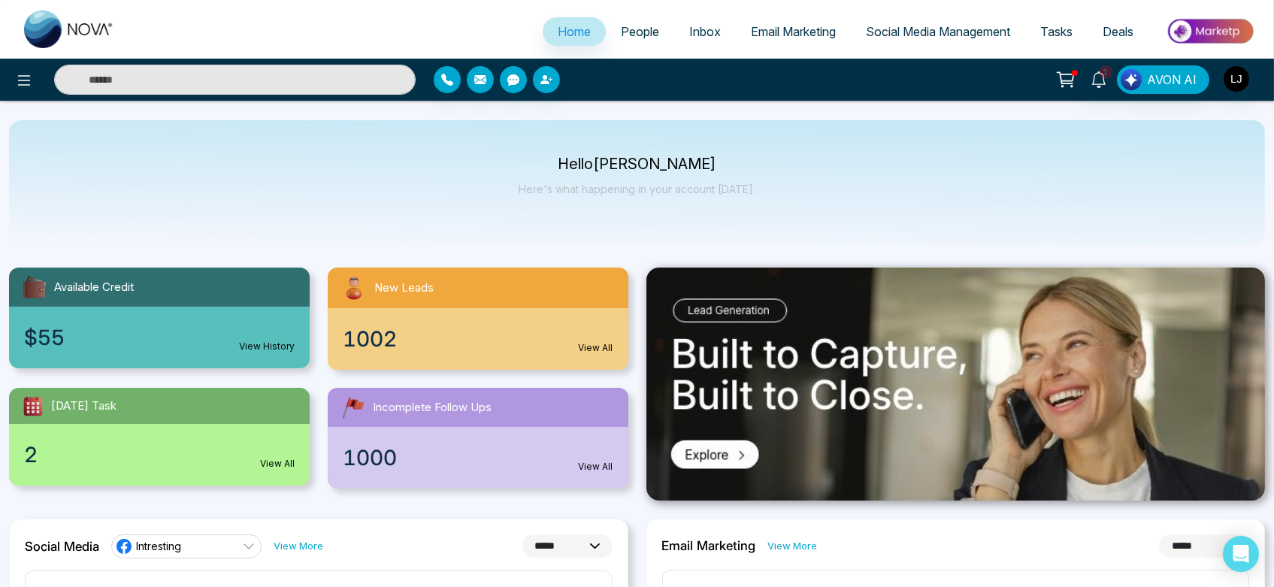
drag, startPoint x: 565, startPoint y: 160, endPoint x: 718, endPoint y: 167, distance: 152.7
click at [718, 167] on p "Hello Lokesh Joshi" at bounding box center [637, 164] width 237 height 13
drag, startPoint x: 696, startPoint y: 165, endPoint x: 574, endPoint y: 167, distance: 122.5
click at [574, 167] on p "Hello Lokesh Joshi" at bounding box center [637, 164] width 237 height 13
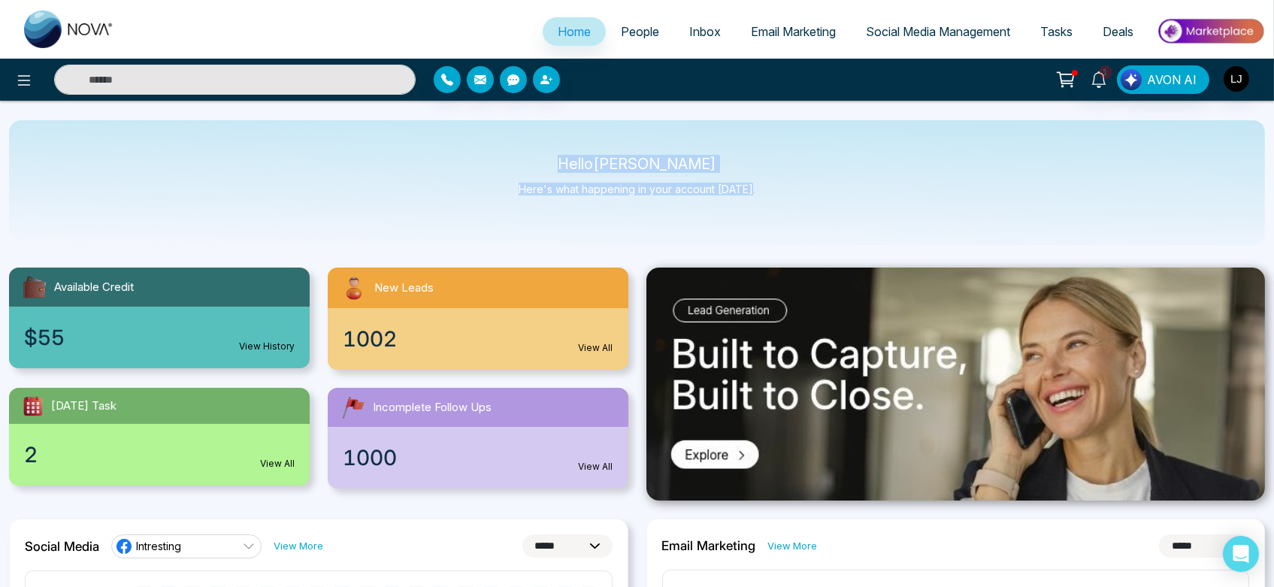
drag, startPoint x: 553, startPoint y: 168, endPoint x: 764, endPoint y: 185, distance: 211.2
click at [764, 185] on div "Hello Lokesh Joshi Here's what happening in your account today." at bounding box center [637, 182] width 1256 height 125
drag, startPoint x: 568, startPoint y: 160, endPoint x: 761, endPoint y: 187, distance: 195.1
click at [761, 187] on div "Hello Lokesh Joshi Here's what happening in your account today." at bounding box center [637, 182] width 1256 height 125
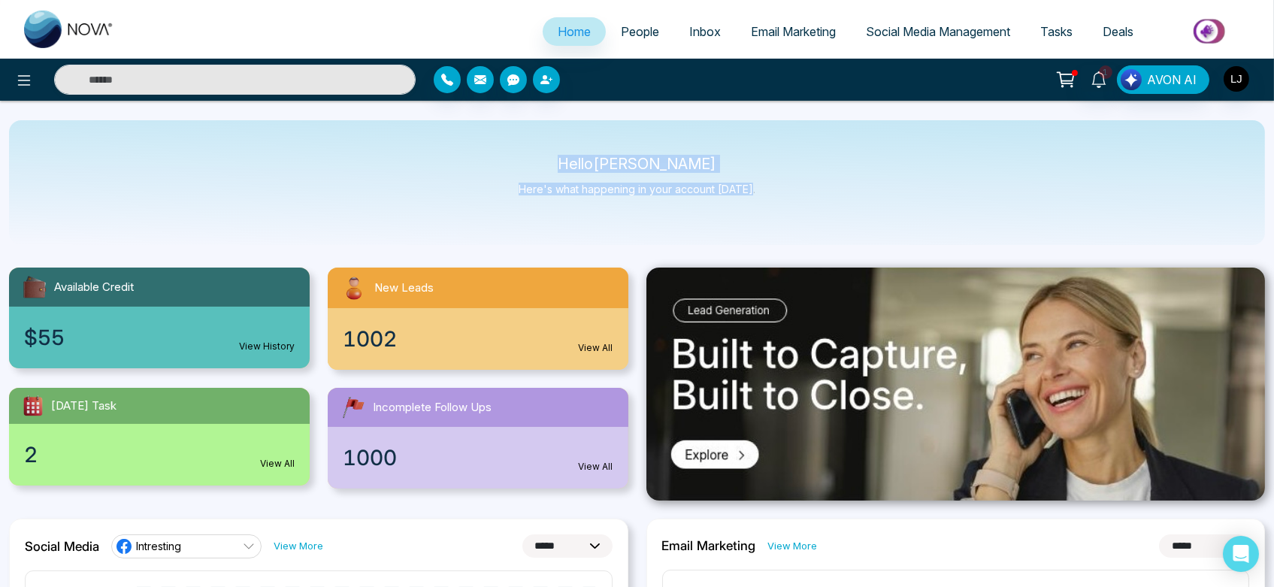
click at [761, 187] on div "Hello Lokesh Joshi Here's what happening in your account today." at bounding box center [637, 182] width 1256 height 125
click at [909, 41] on link "Social Media Management" at bounding box center [938, 31] width 174 height 29
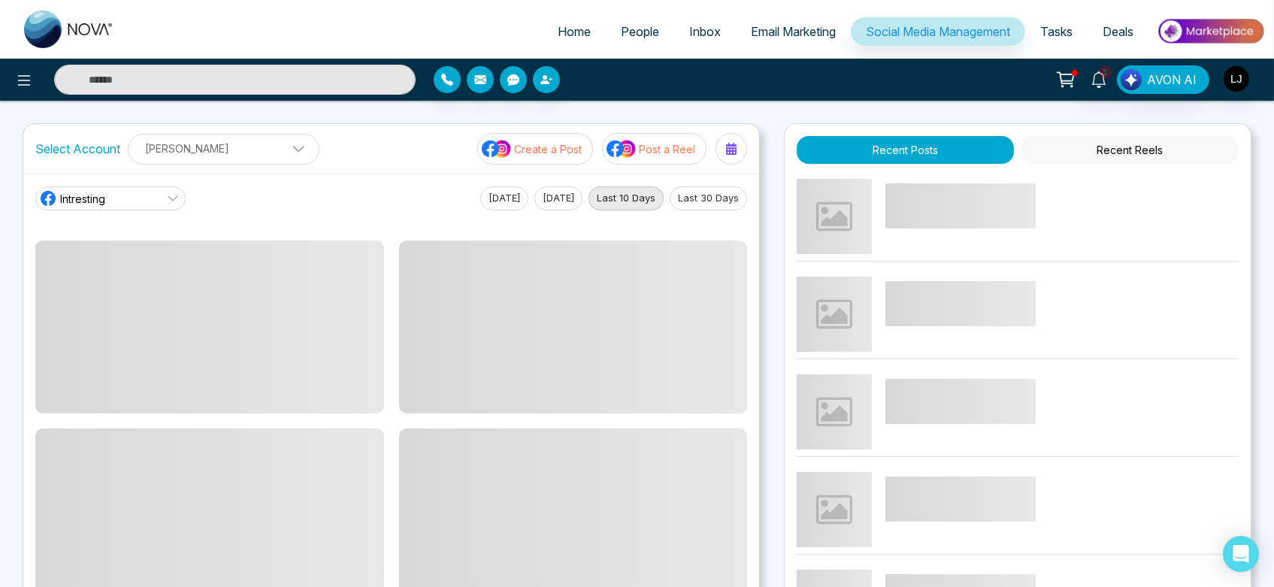
click at [119, 197] on link "Intresting" at bounding box center [110, 198] width 150 height 24
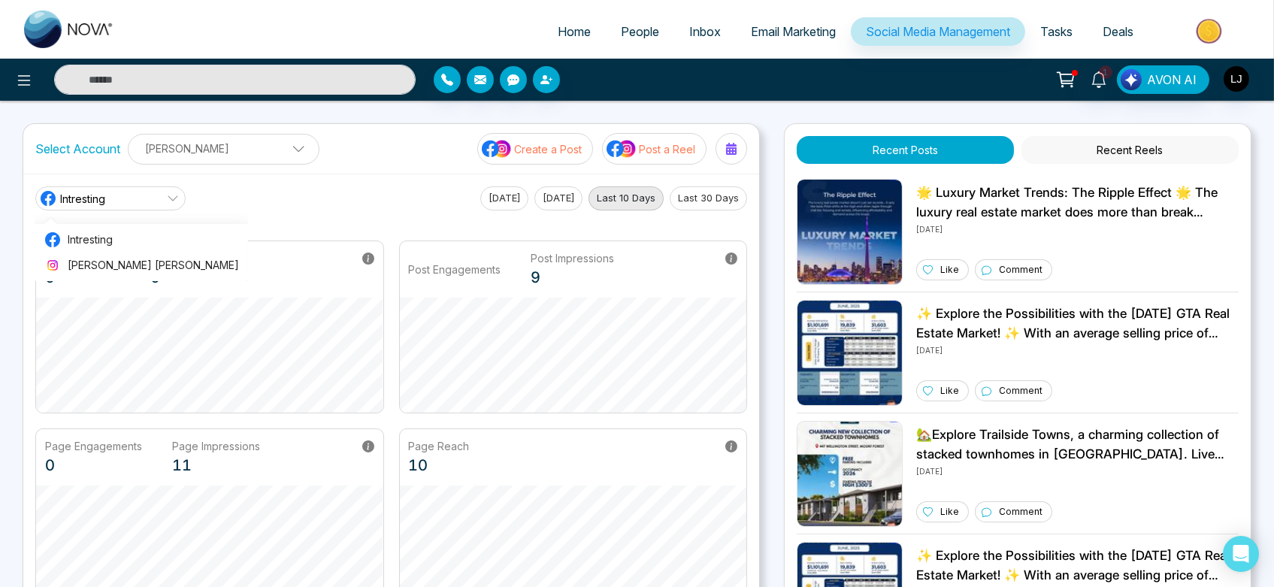
click at [119, 197] on link "Intresting" at bounding box center [110, 198] width 150 height 24
click at [31, 74] on icon at bounding box center [24, 80] width 18 height 18
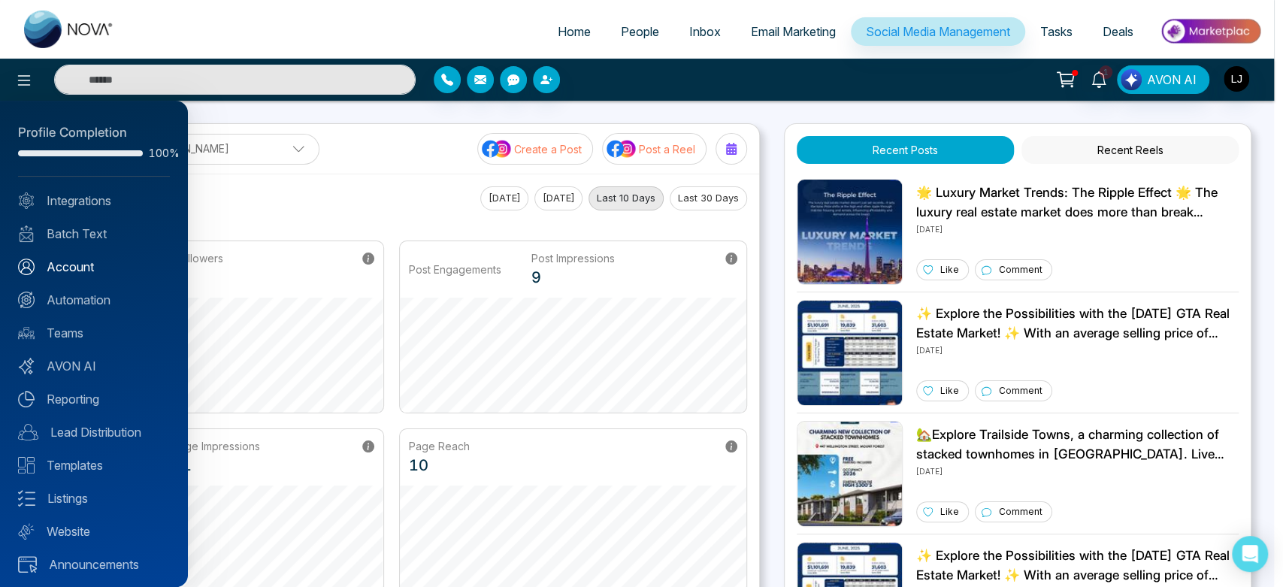
click at [89, 271] on link "Account" at bounding box center [94, 267] width 152 height 18
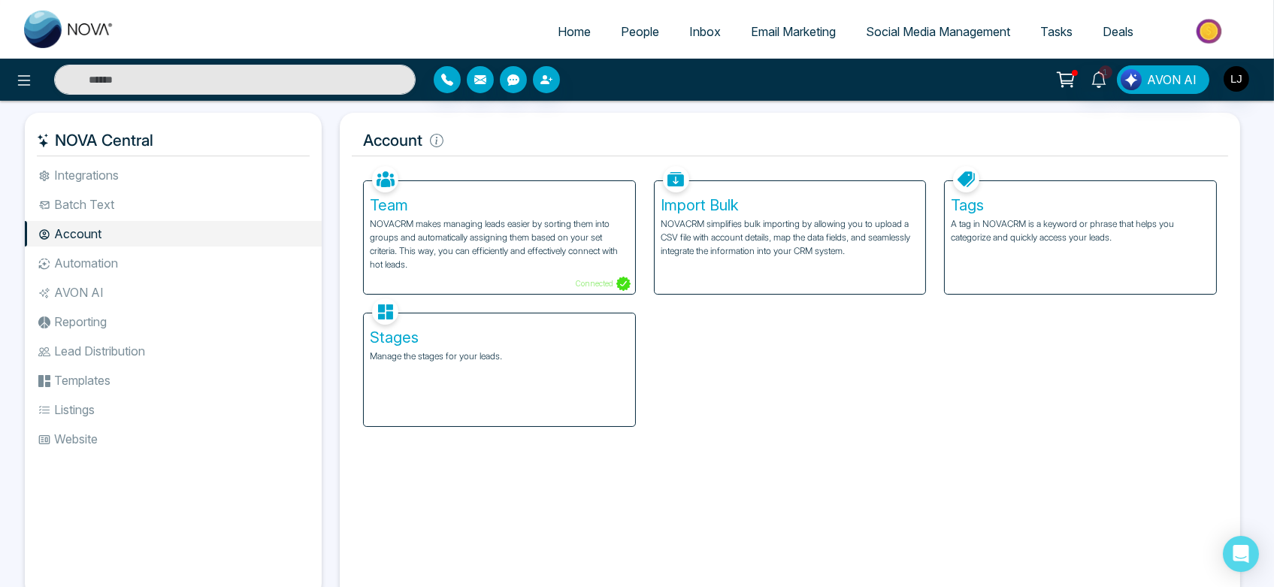
click at [110, 271] on li "Automation" at bounding box center [173, 263] width 297 height 26
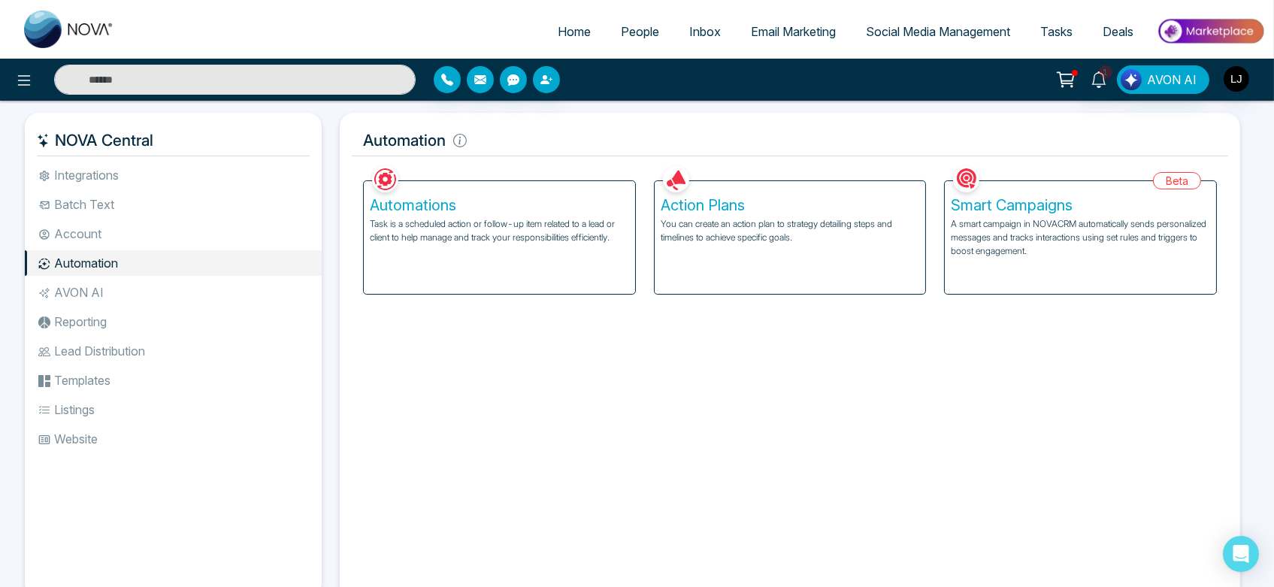
click at [727, 256] on div "Action Plans You can create an action plan to strategy detailing steps and time…" at bounding box center [790, 237] width 271 height 113
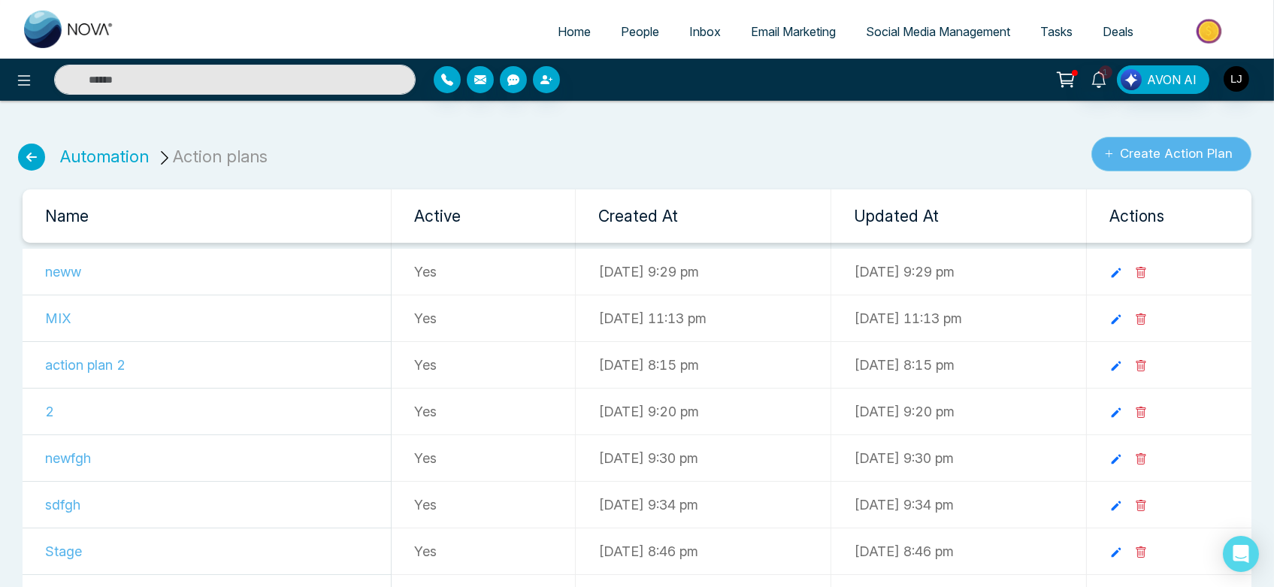
click at [1169, 162] on button "Create Action Plan" at bounding box center [1171, 154] width 160 height 35
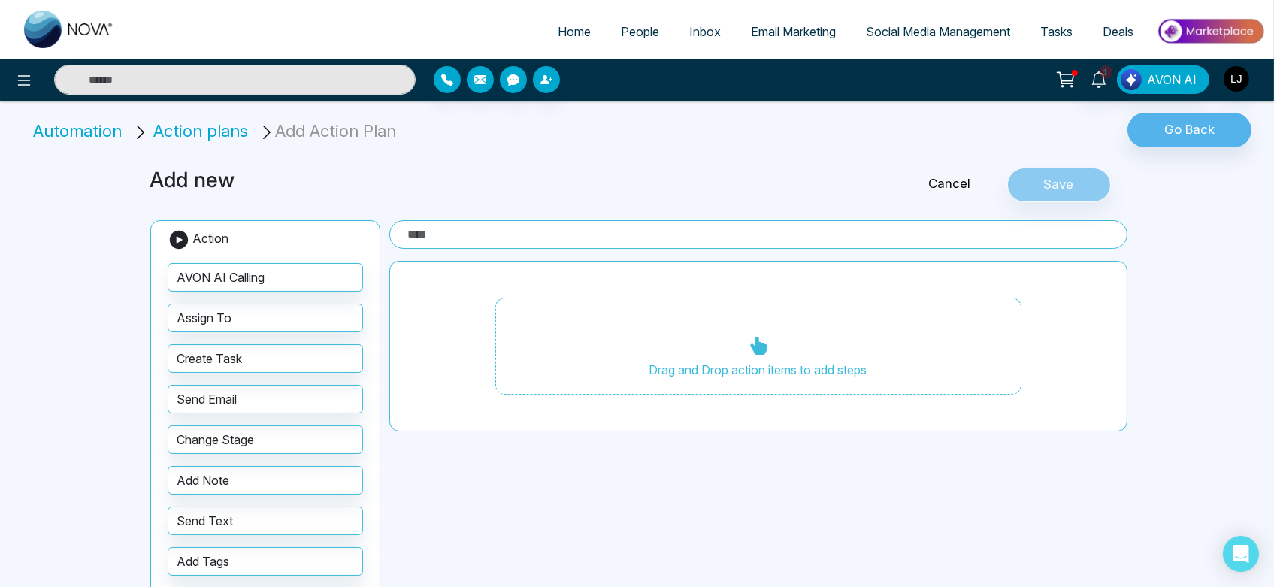
click at [485, 239] on input "text" at bounding box center [758, 234] width 738 height 29
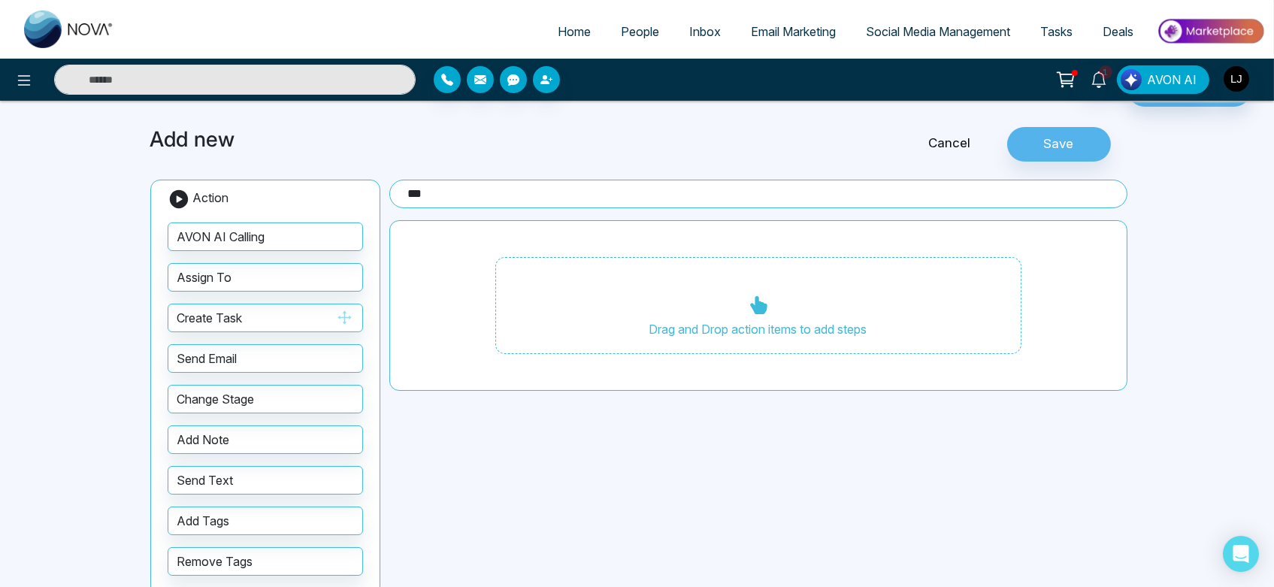
scroll to position [47, 0]
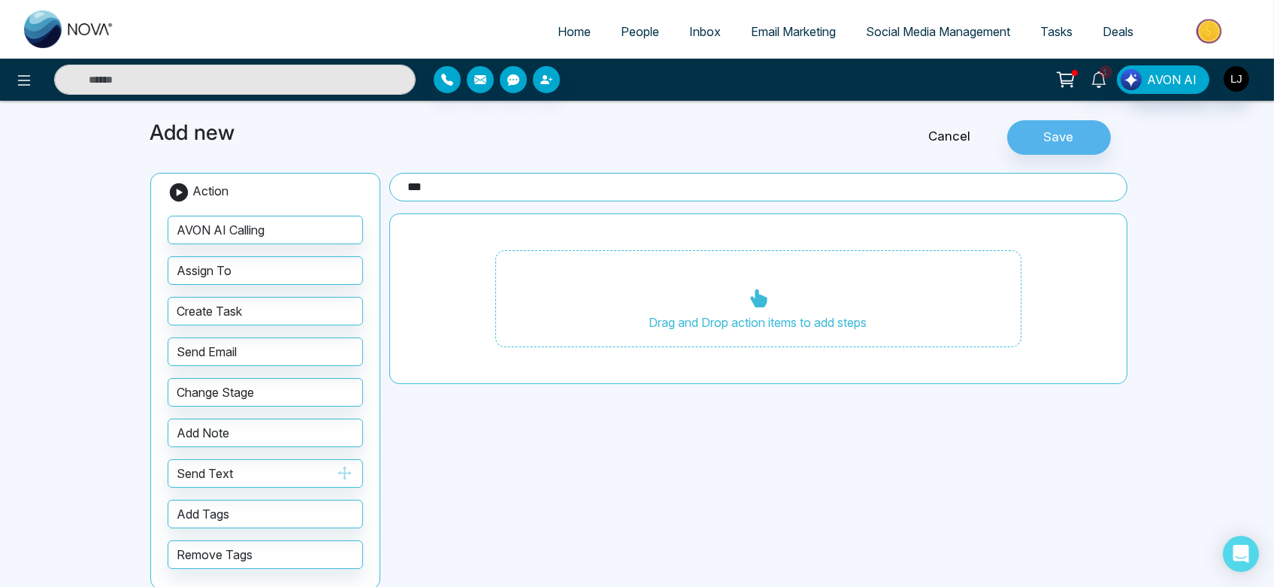
type input "***"
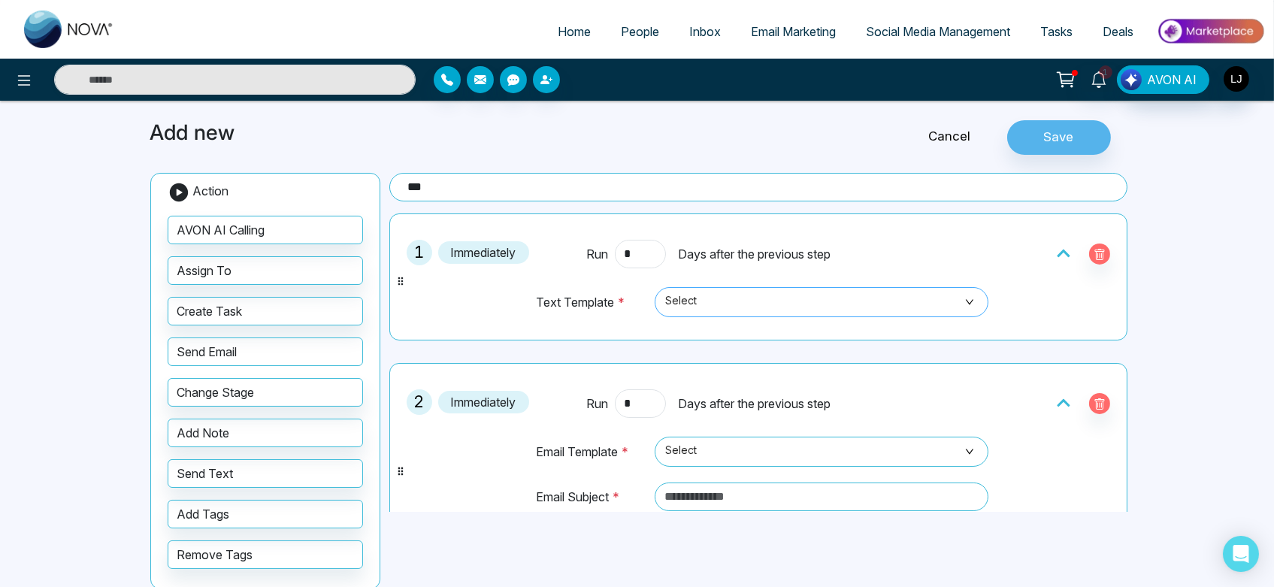
click at [774, 302] on span "Select" at bounding box center [821, 302] width 313 height 26
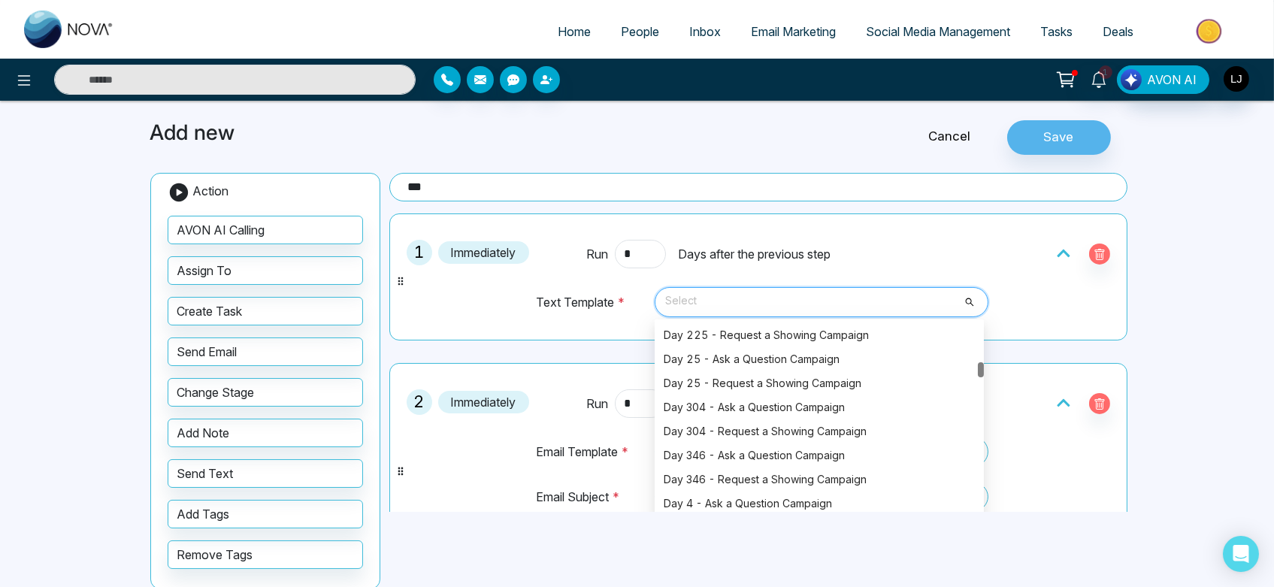
scroll to position [812, 0]
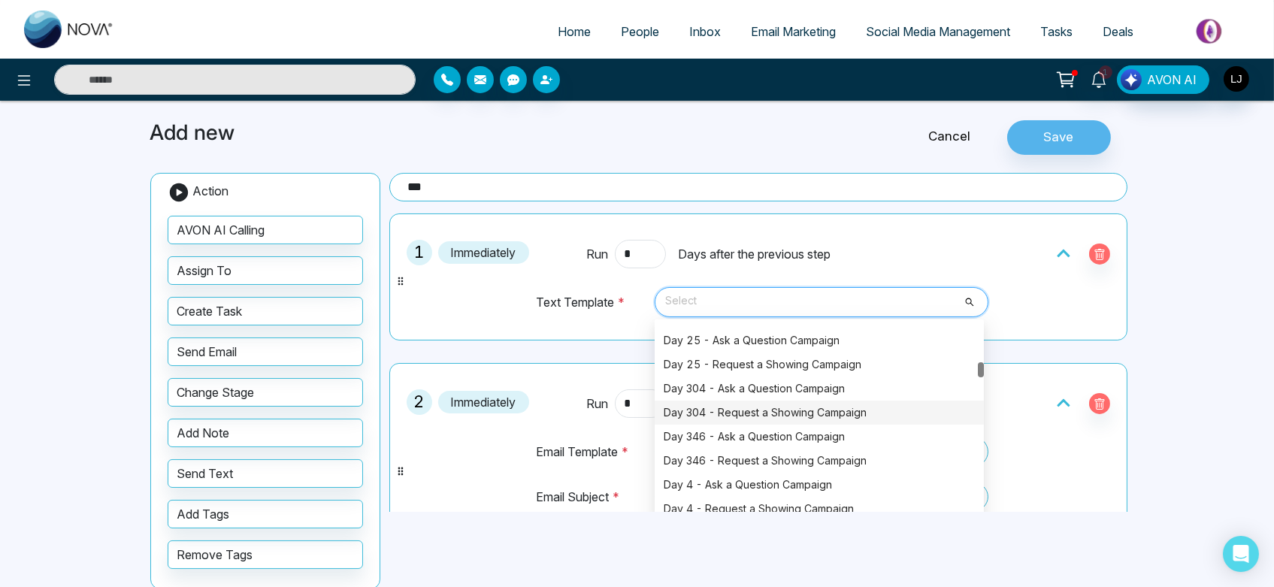
click at [792, 415] on div "Day 304 - Request a Showing Campaign" at bounding box center [819, 412] width 311 height 17
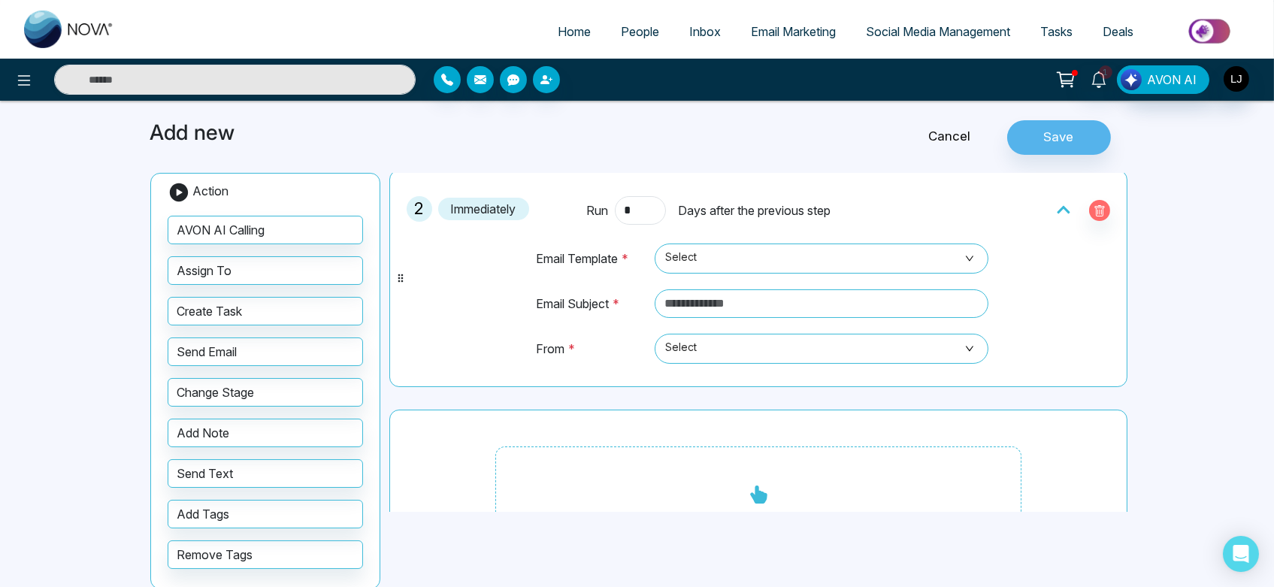
scroll to position [194, 0]
click at [705, 265] on span "Select" at bounding box center [821, 258] width 313 height 26
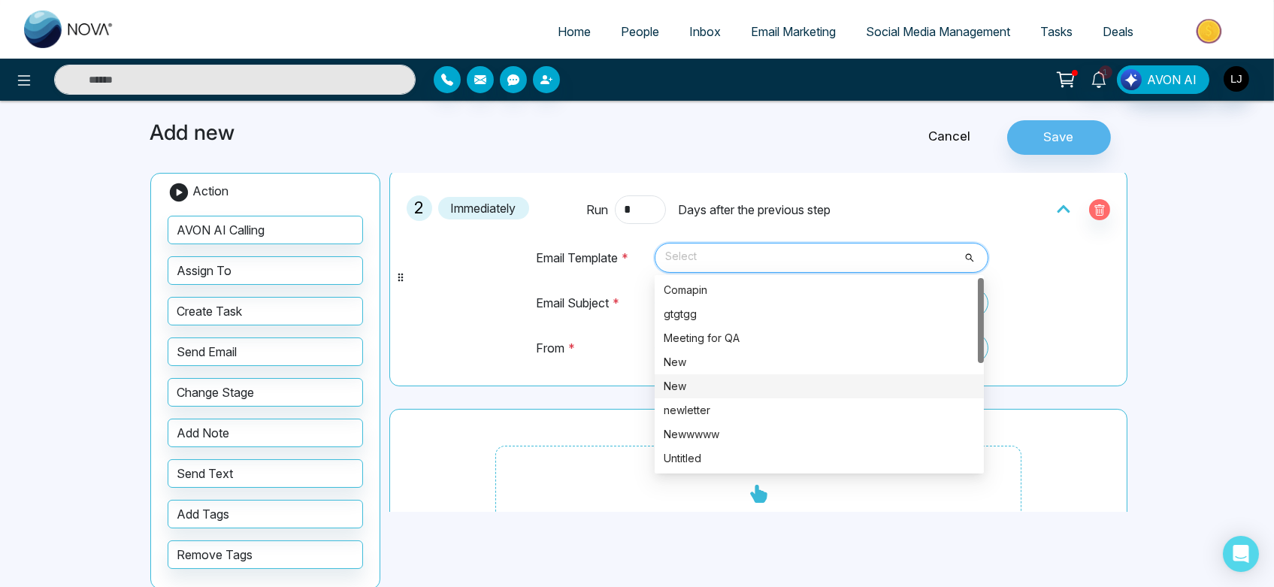
click at [702, 389] on div "New" at bounding box center [819, 386] width 311 height 17
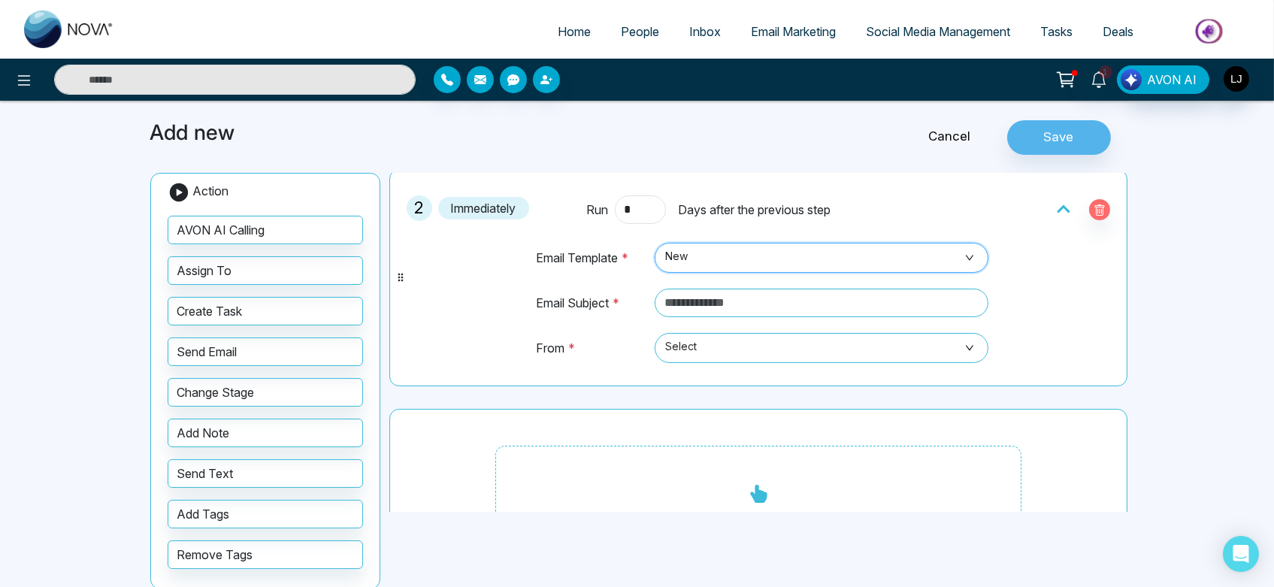
scroll to position [195, 0]
click at [713, 254] on span "New" at bounding box center [821, 257] width 313 height 26
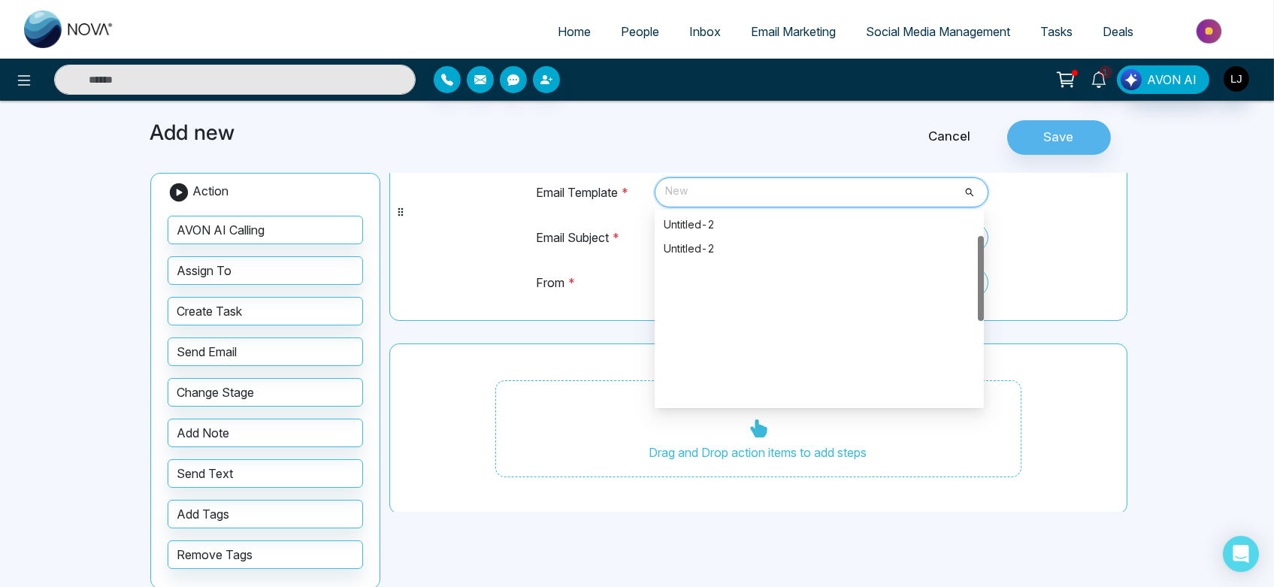
scroll to position [0, 0]
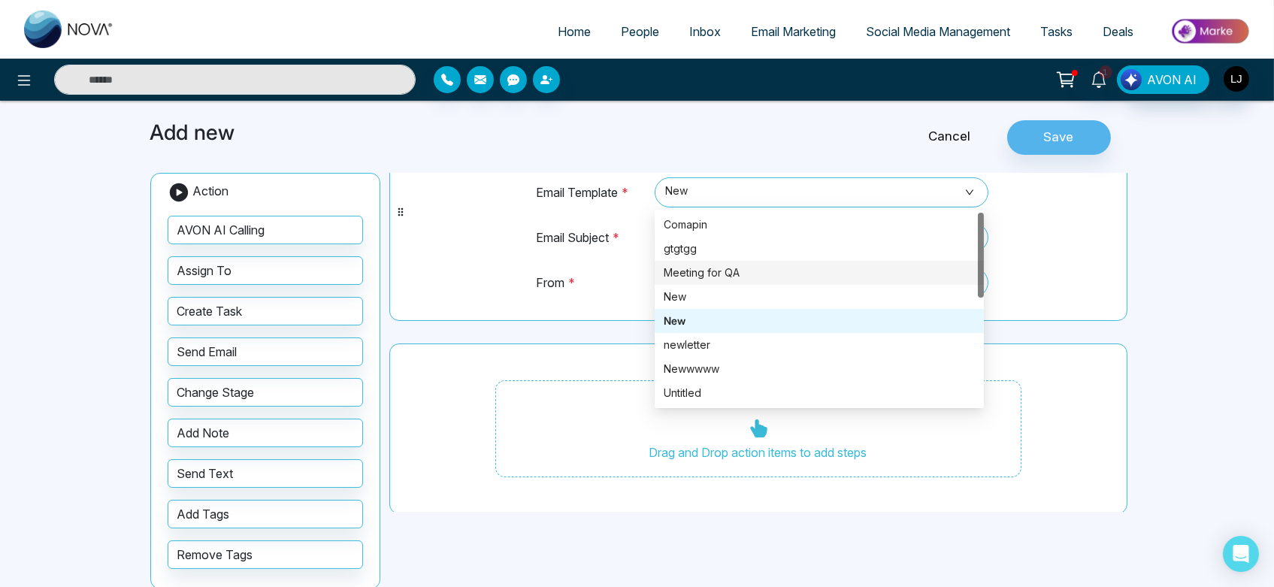
click at [628, 223] on td "Email Subject *" at bounding box center [592, 245] width 114 height 44
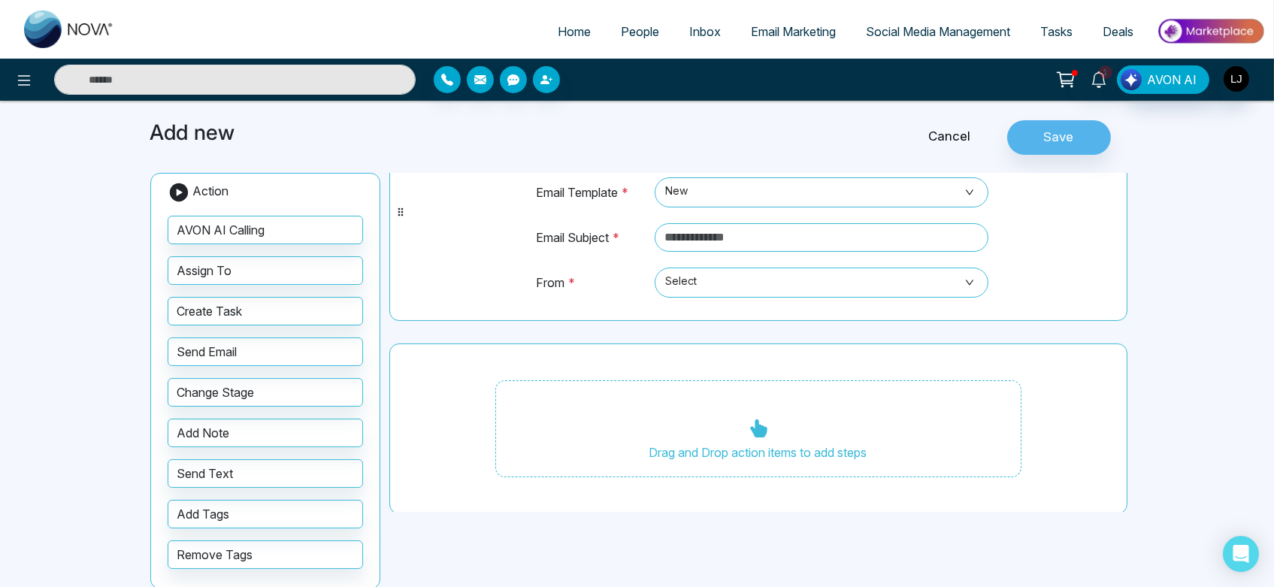
scroll to position [175, 0]
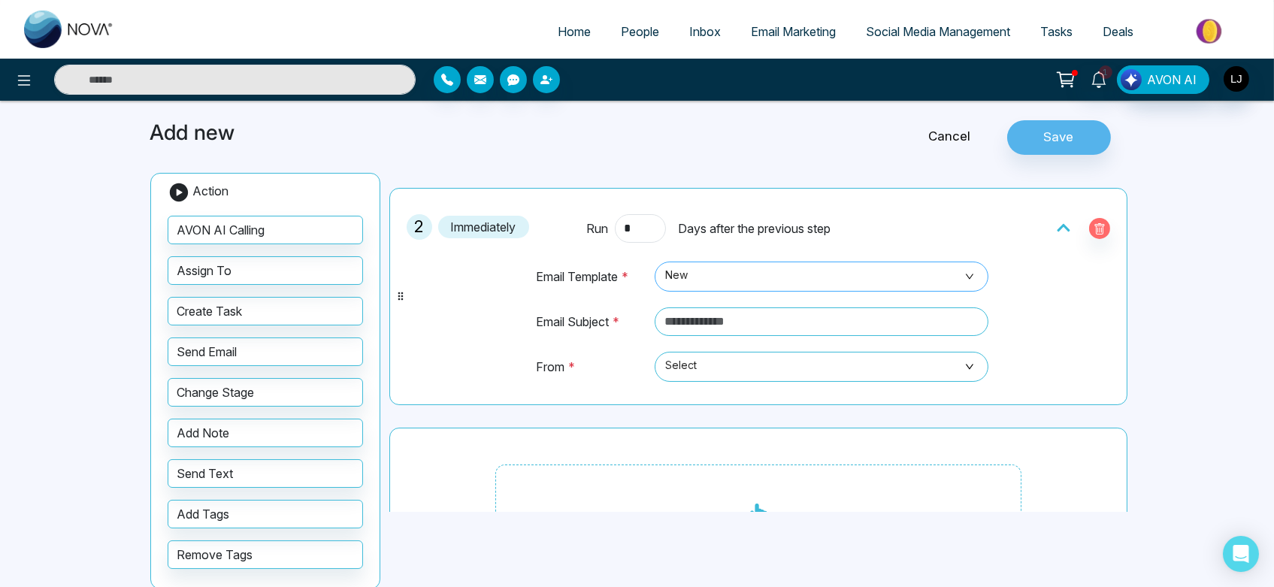
click at [710, 269] on span "New" at bounding box center [821, 277] width 313 height 26
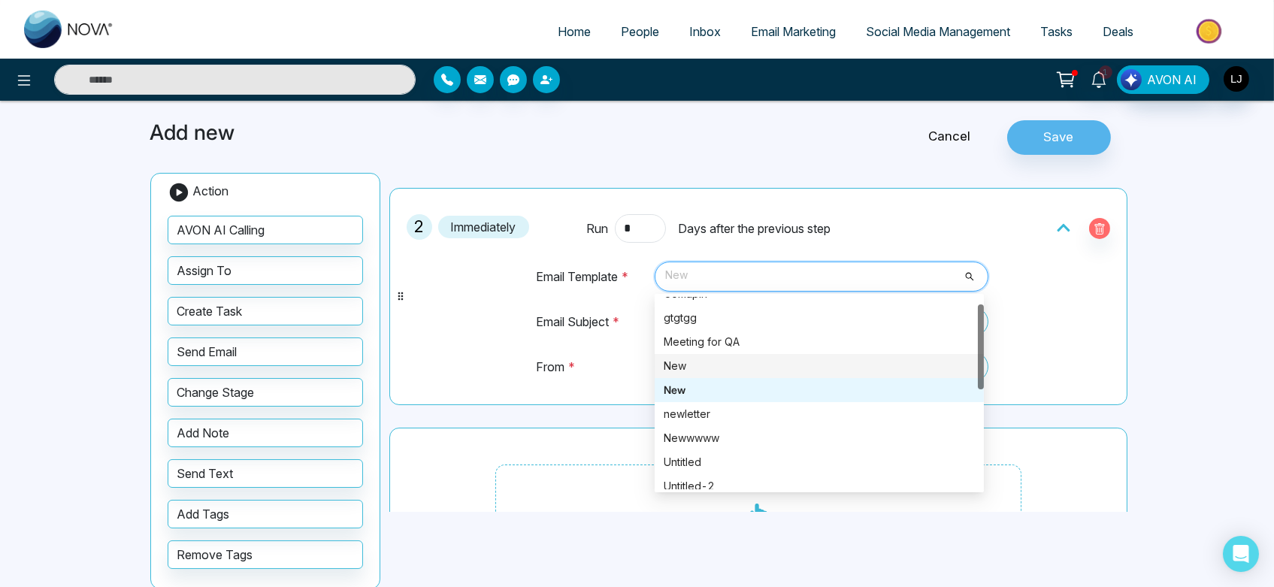
scroll to position [16, 0]
click at [729, 419] on div "newletter" at bounding box center [819, 413] width 311 height 17
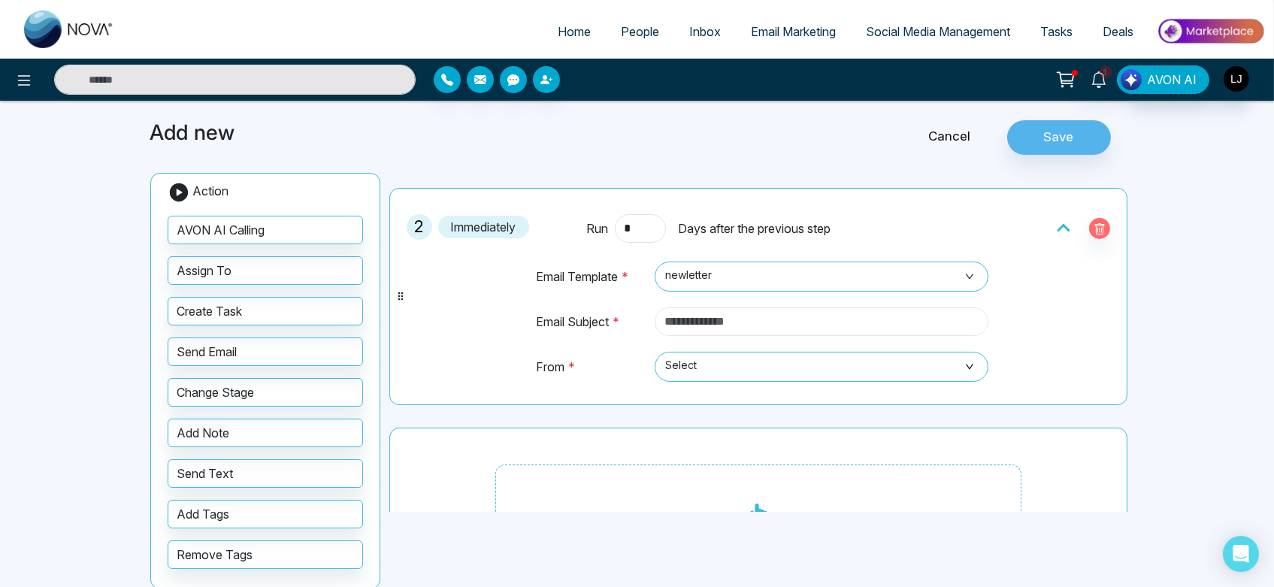
click at [781, 325] on input "text" at bounding box center [822, 321] width 334 height 29
type input "*******"
click at [738, 377] on span "Select" at bounding box center [821, 367] width 313 height 26
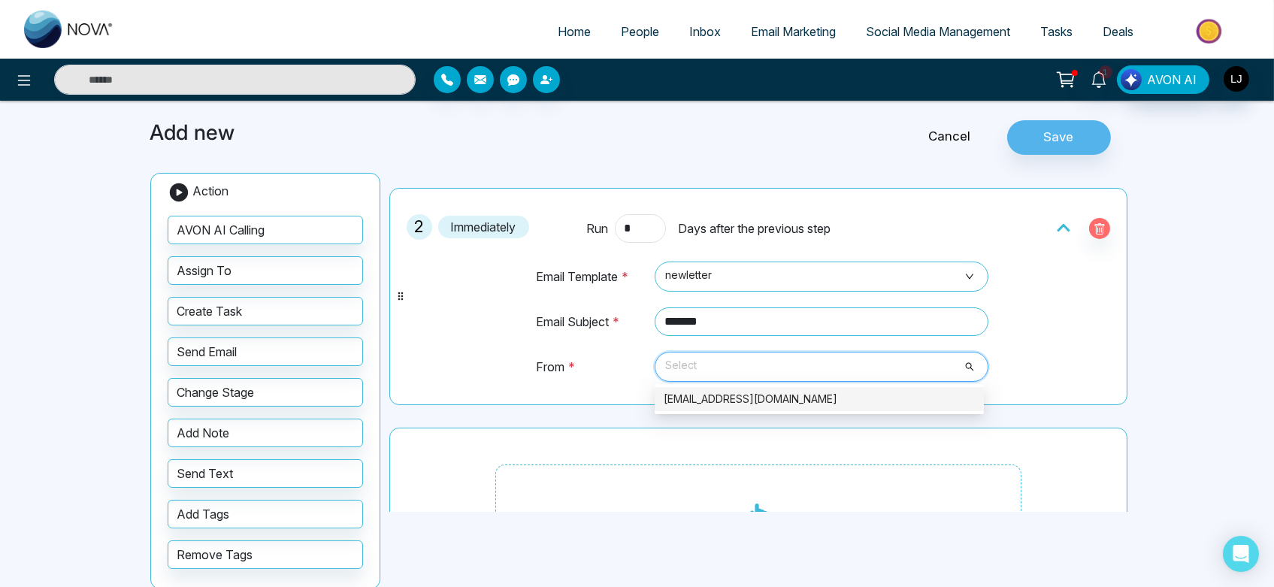
click at [739, 401] on div "lokeshjoshi6454@gmail.com" at bounding box center [819, 399] width 311 height 17
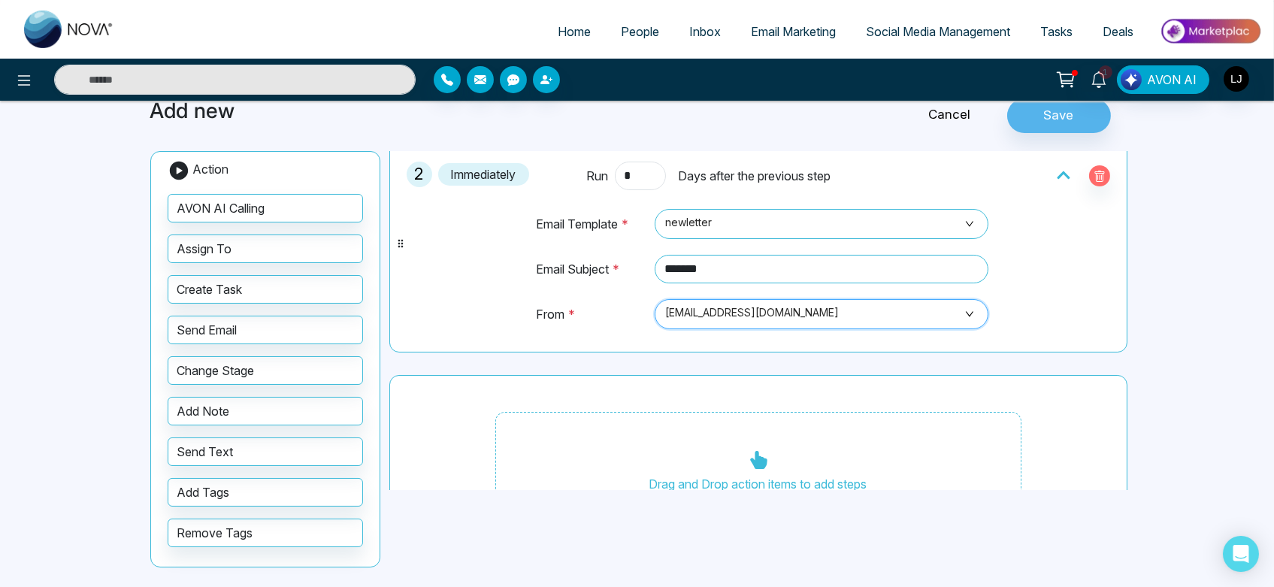
scroll to position [259, 0]
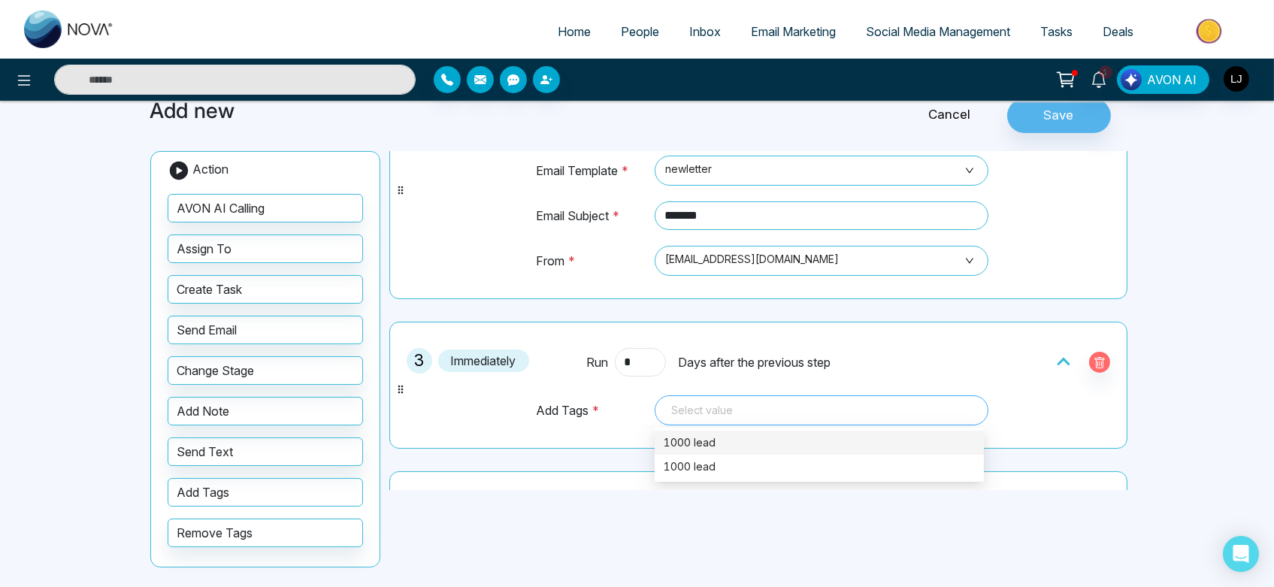
click at [728, 408] on div at bounding box center [821, 410] width 313 height 18
click at [727, 440] on div "1000 lead" at bounding box center [819, 442] width 311 height 17
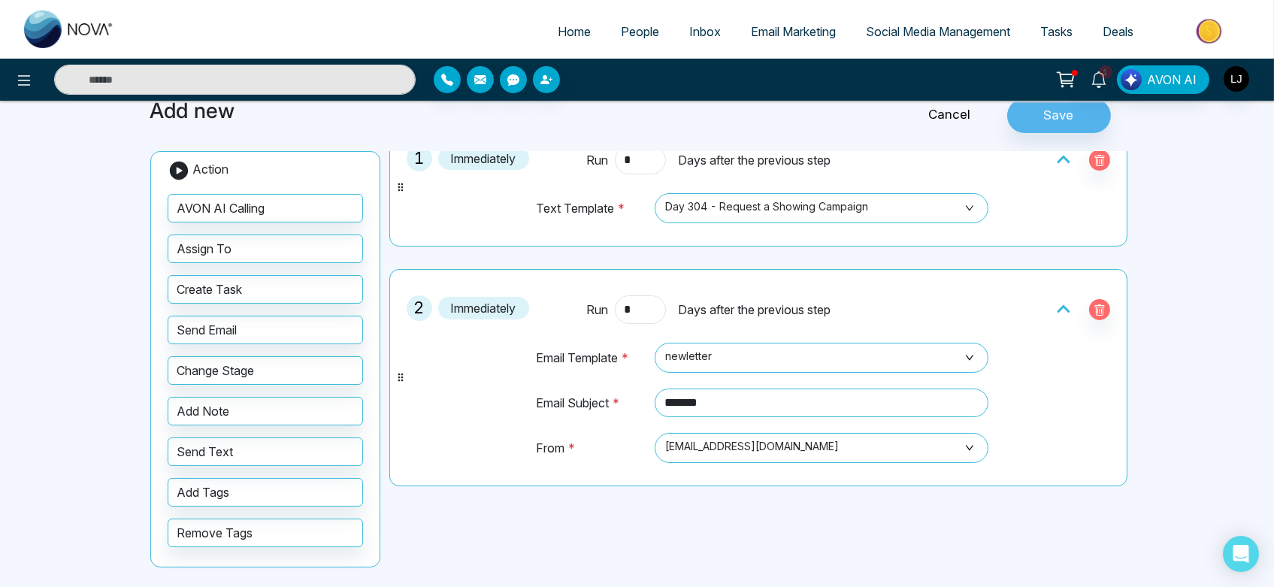
scroll to position [0, 0]
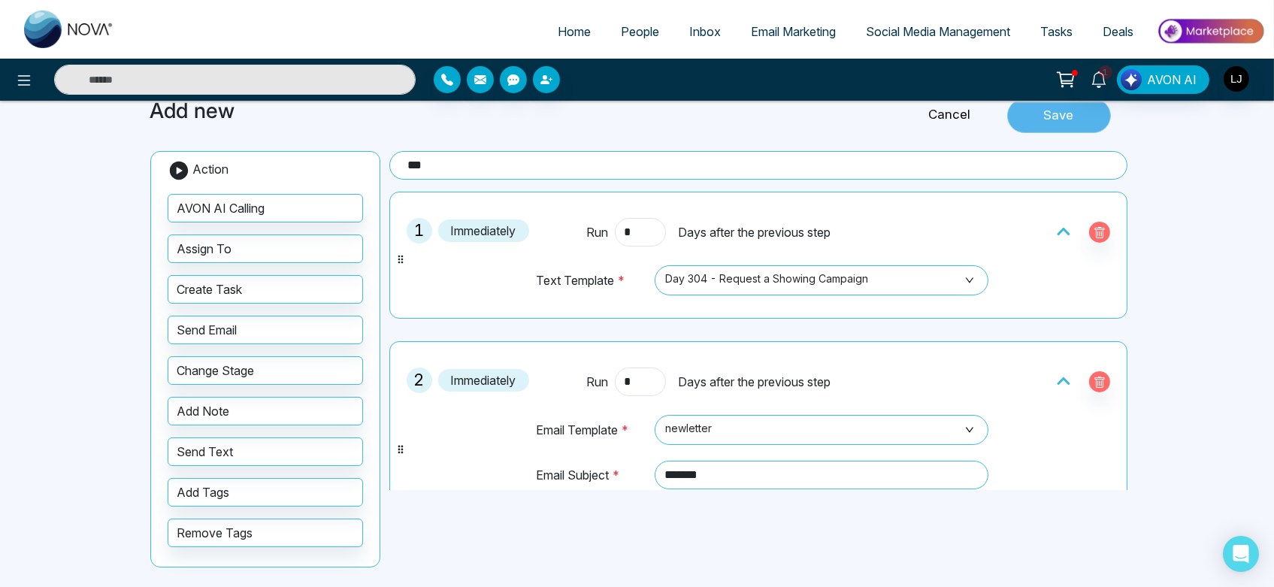
click at [1064, 126] on button "Save" at bounding box center [1059, 115] width 104 height 35
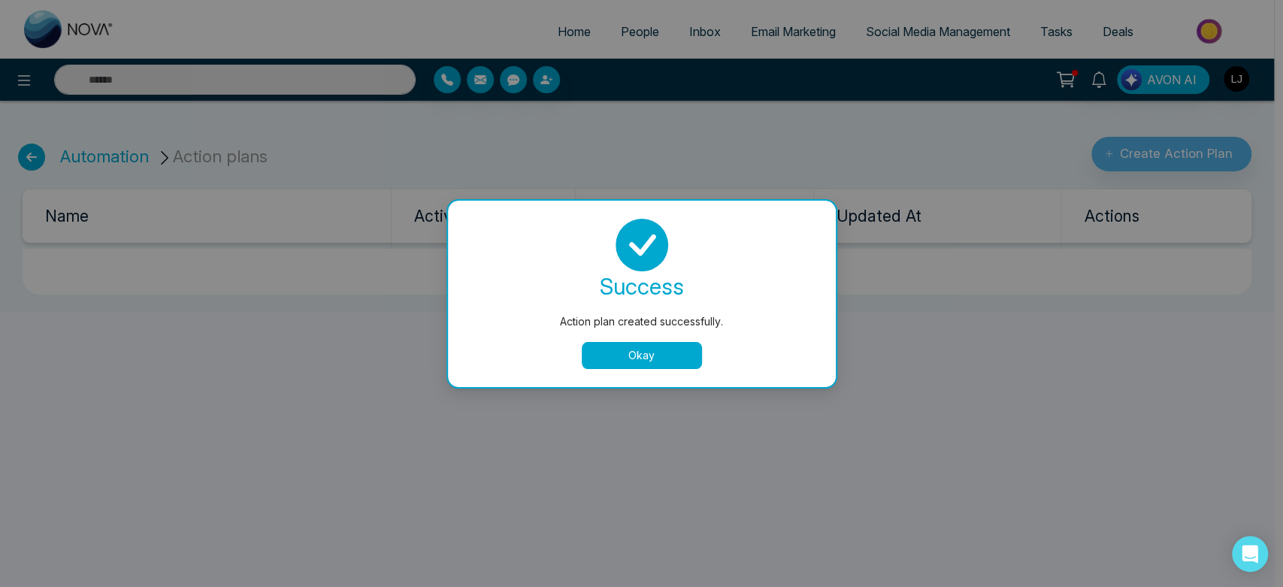
click at [664, 353] on button "Okay" at bounding box center [642, 355] width 120 height 27
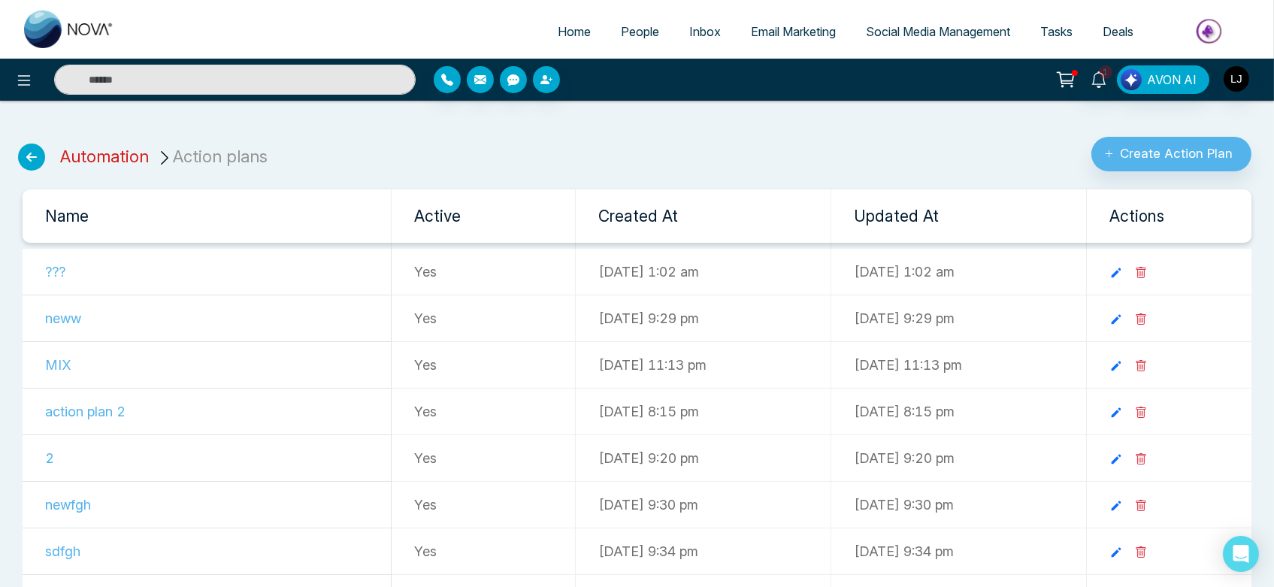
click at [98, 153] on link "Automation" at bounding box center [104, 157] width 89 height 20
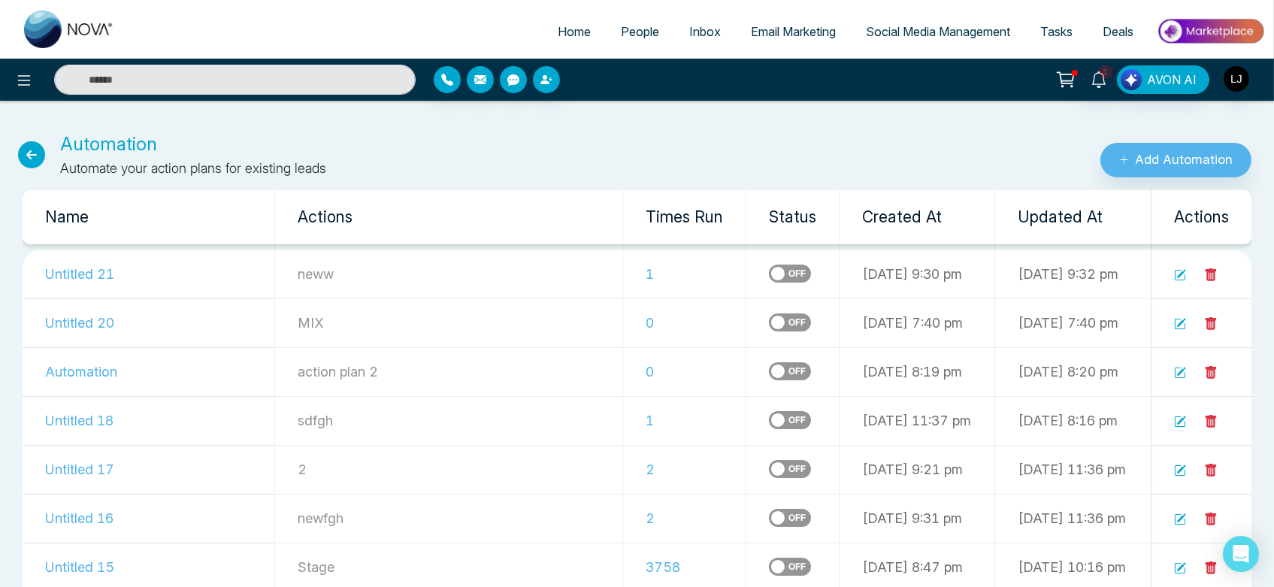
click at [769, 261] on div at bounding box center [790, 265] width 42 height 18
click at [769, 274] on label at bounding box center [790, 274] width 42 height 18
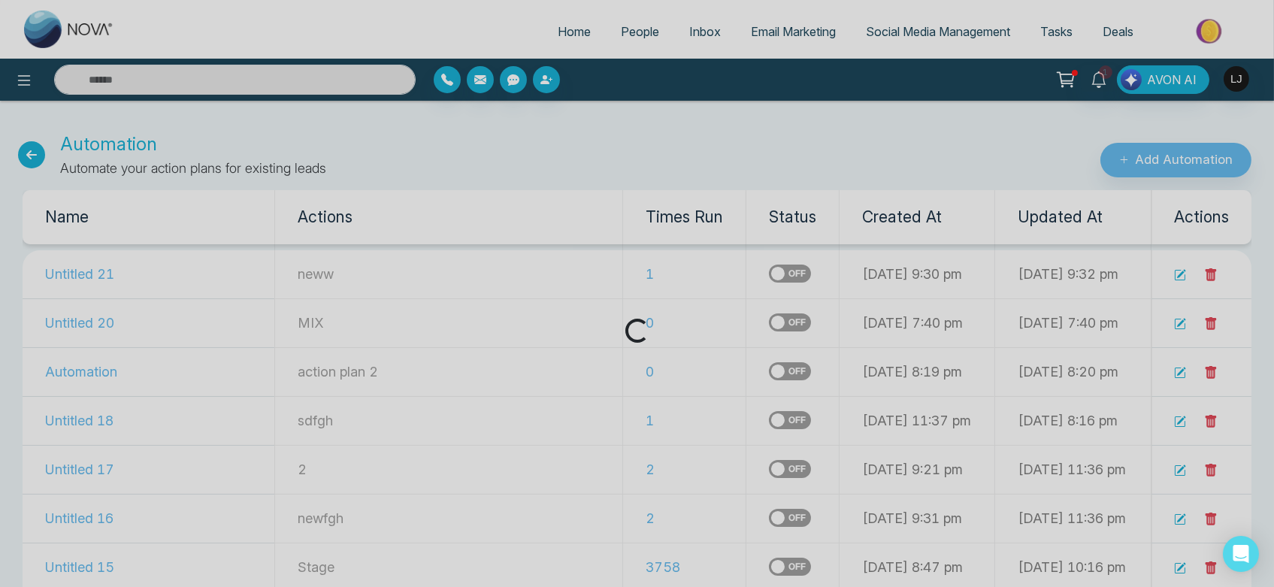
click at [710, 274] on div "Loading..." at bounding box center [637, 293] width 1274 height 587
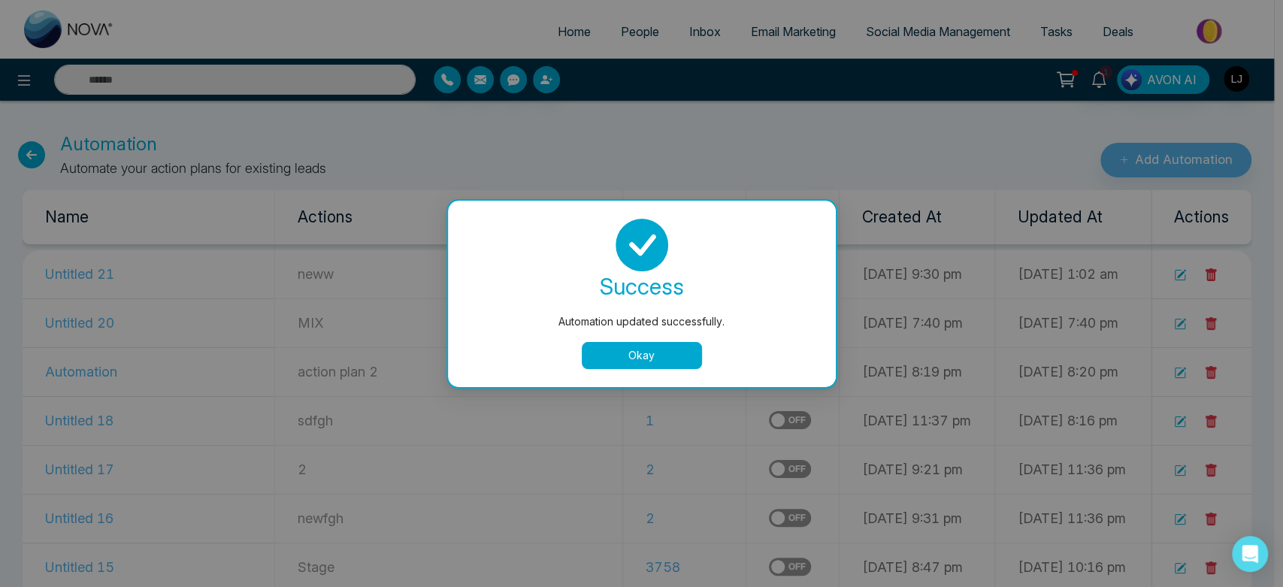
click at [646, 361] on button "Okay" at bounding box center [642, 355] width 120 height 27
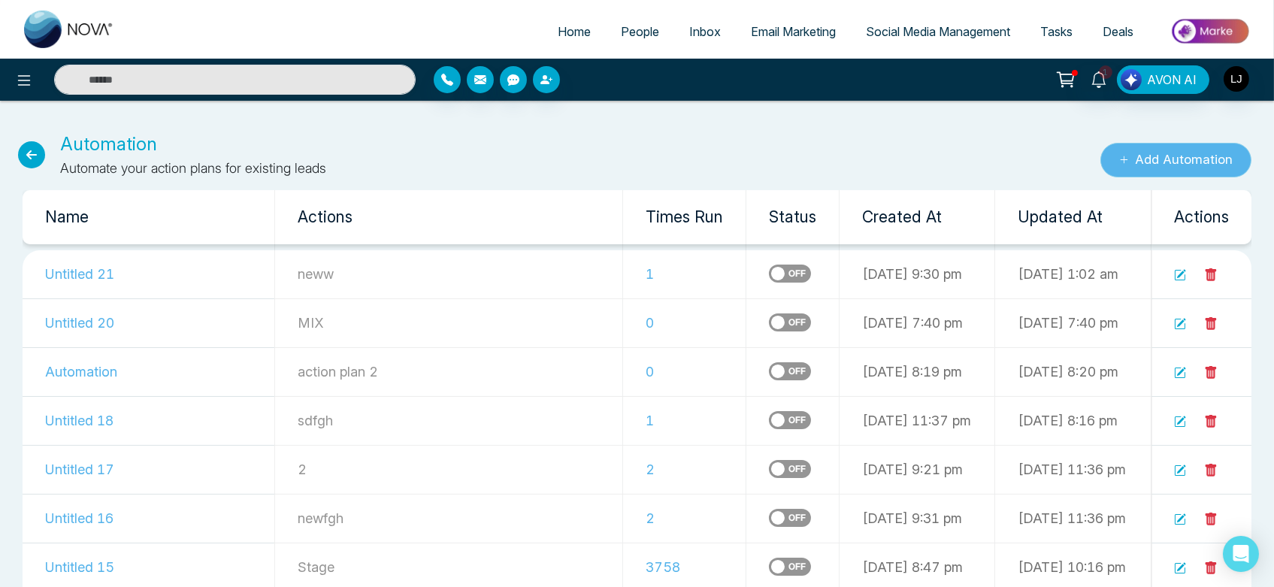
click at [1150, 162] on button "Add Automation" at bounding box center [1175, 160] width 151 height 35
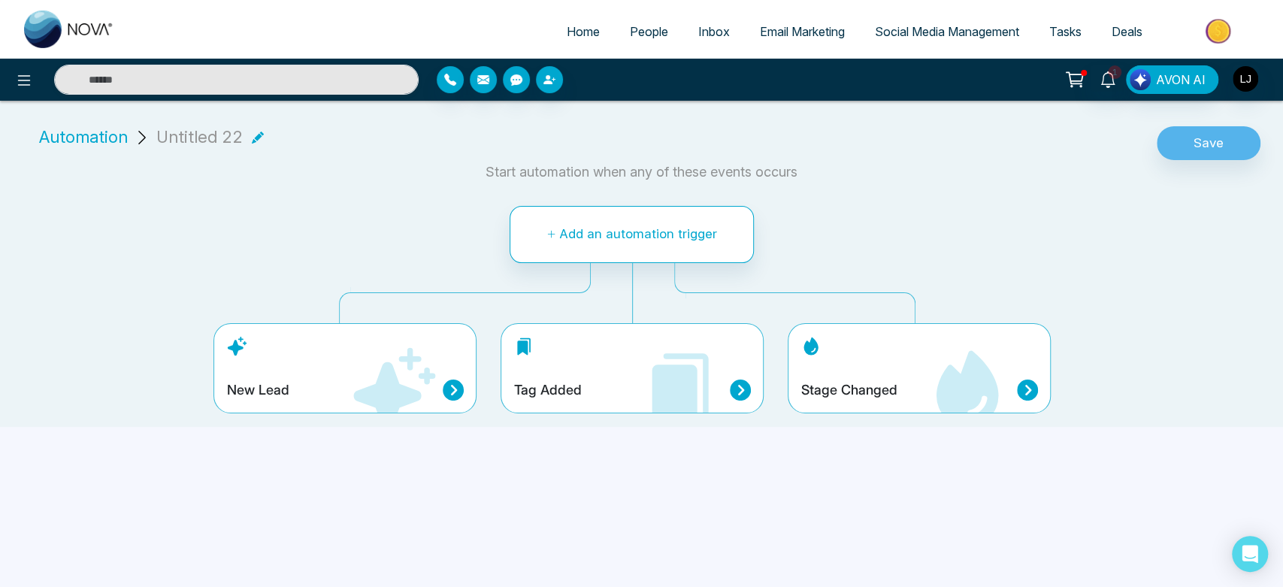
click at [837, 395] on h4 "Stage Changed" at bounding box center [849, 390] width 96 height 17
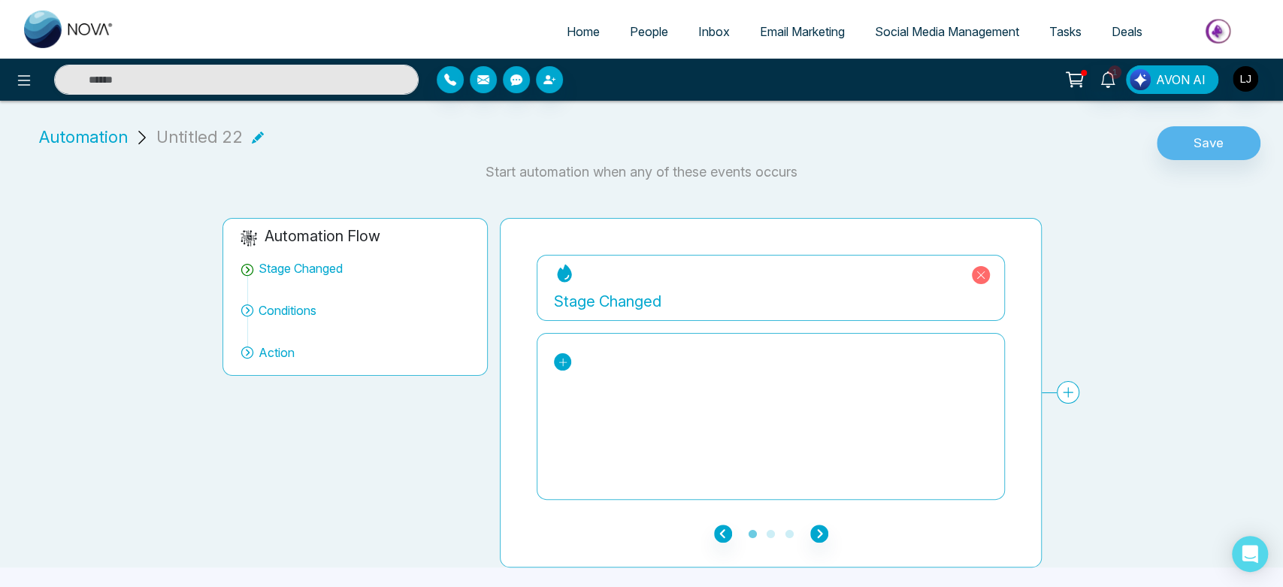
click at [559, 362] on icon at bounding box center [563, 362] width 11 height 11
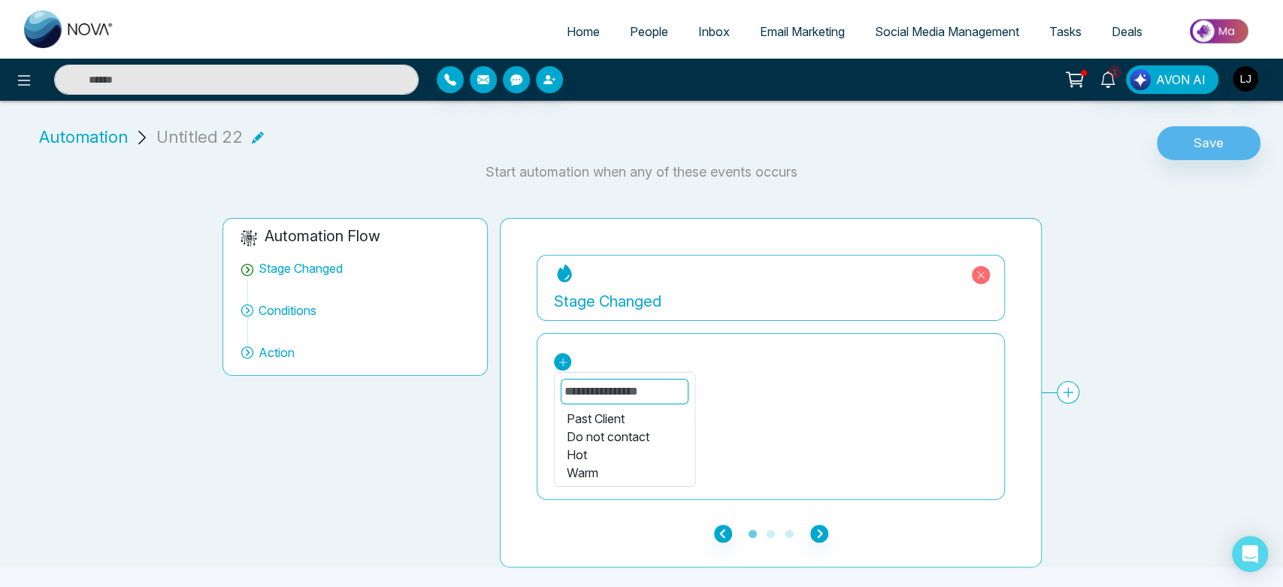
scroll to position [115, 0]
click at [591, 462] on div "Warm" at bounding box center [625, 467] width 116 height 18
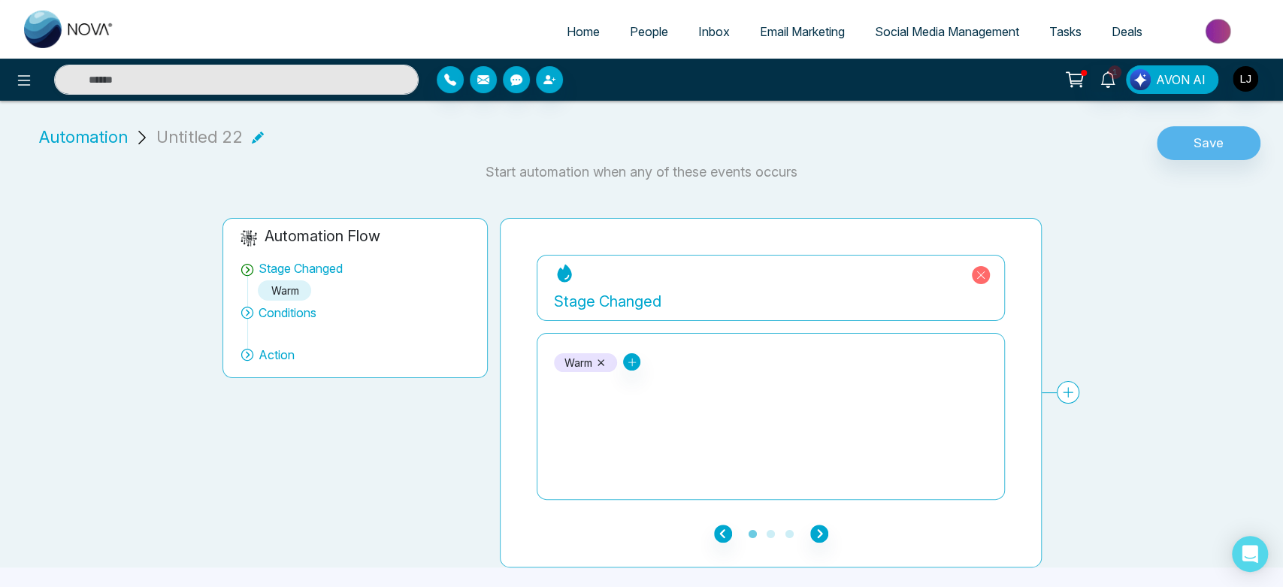
drag, startPoint x: 808, startPoint y: 537, endPoint x: 822, endPoint y: 534, distance: 13.9
click at [822, 534] on ul "1 2 3" at bounding box center [771, 533] width 468 height 18
click at [822, 534] on icon "button" at bounding box center [819, 534] width 18 height 18
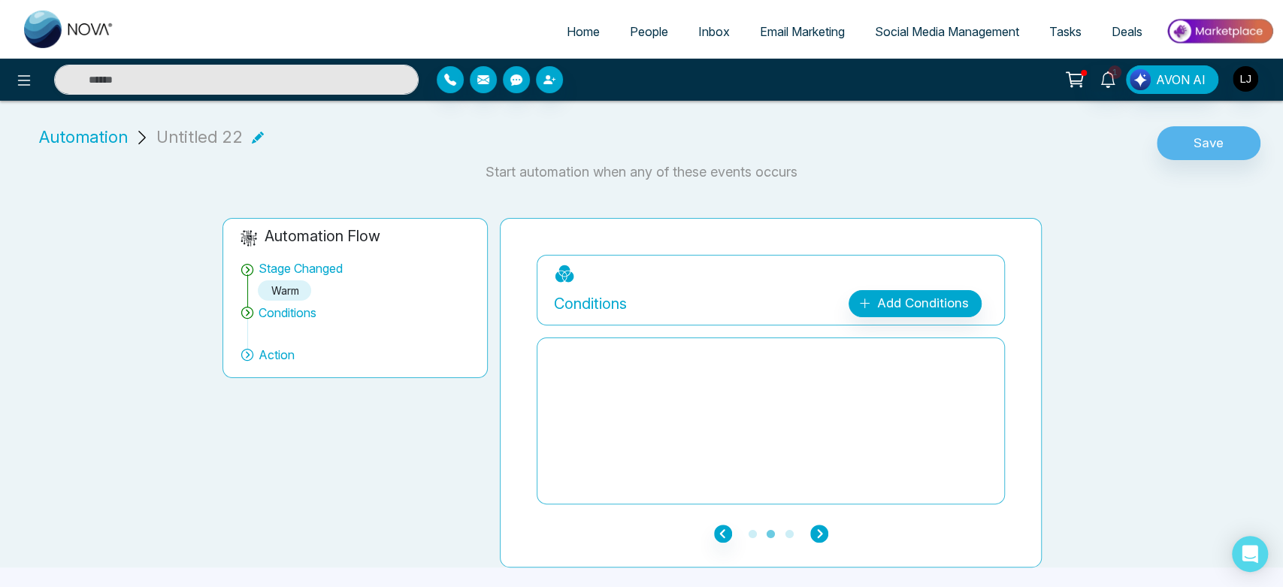
click at [822, 534] on icon "button" at bounding box center [819, 534] width 18 height 18
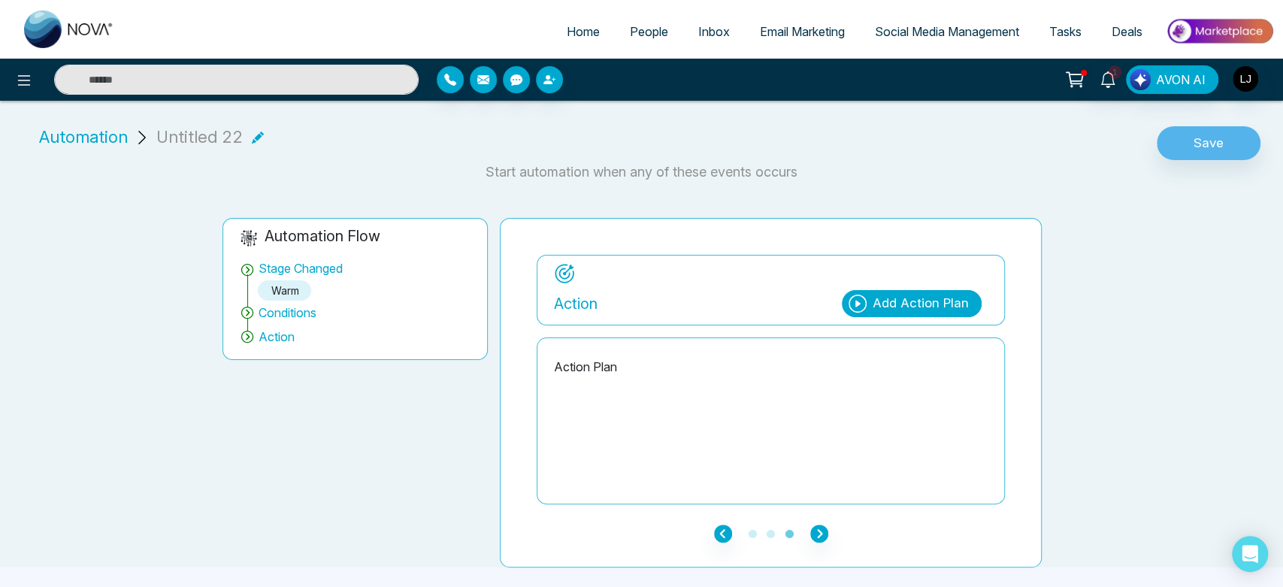
click at [898, 314] on div "Add Action Plan" at bounding box center [912, 303] width 140 height 27
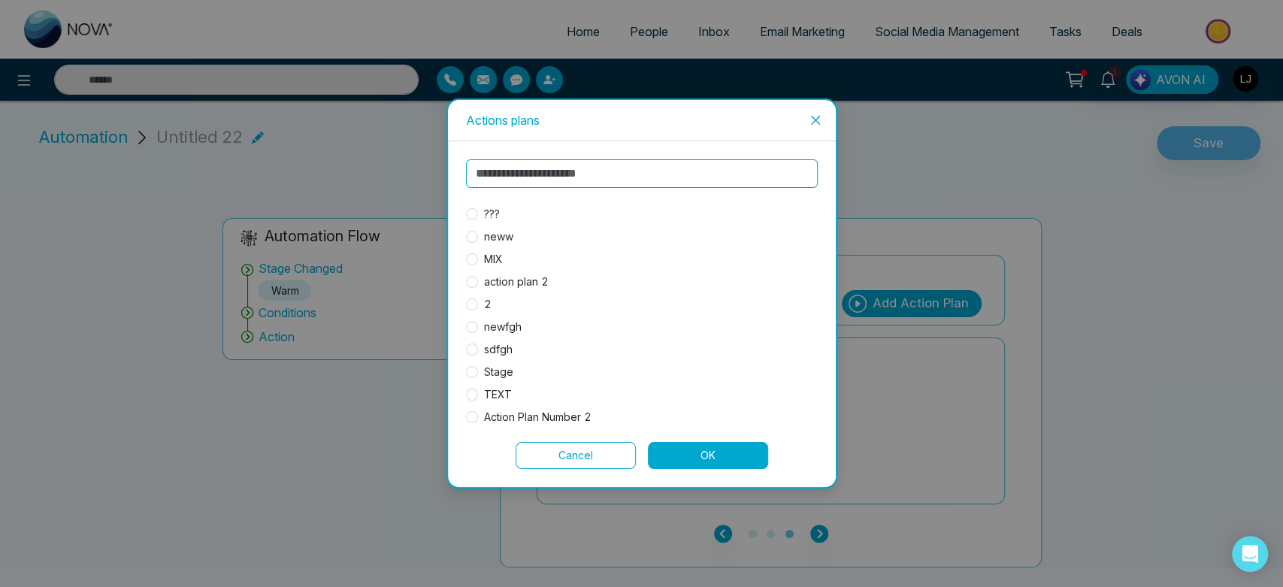
click at [495, 217] on span "???" at bounding box center [492, 214] width 28 height 17
click at [704, 463] on button "OK" at bounding box center [708, 455] width 120 height 27
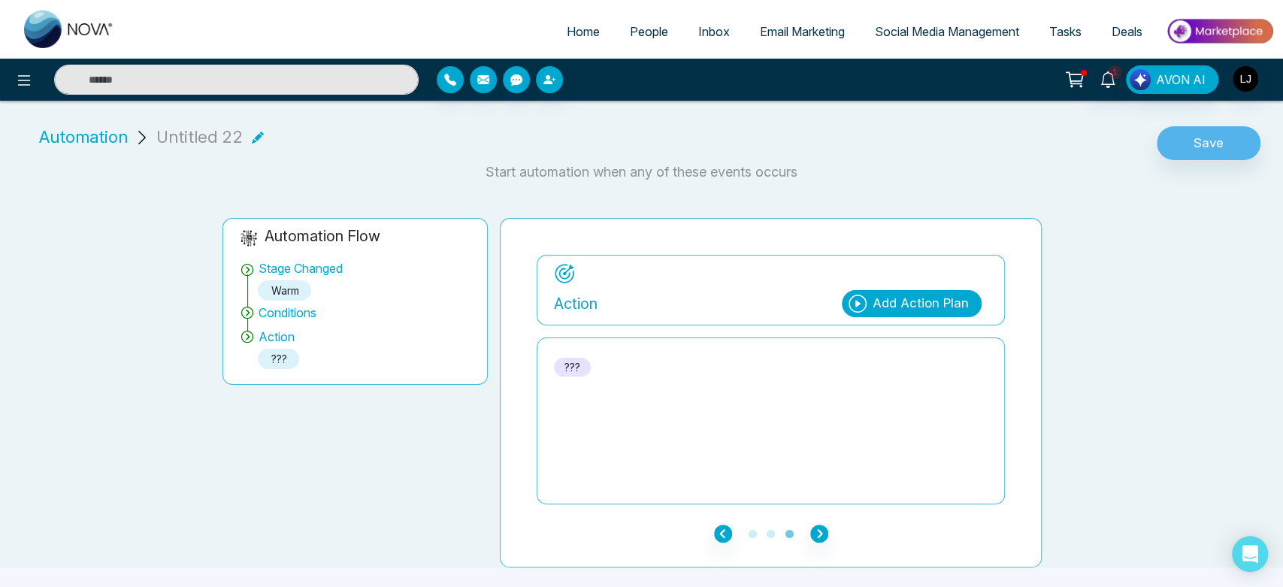
click at [252, 134] on icon at bounding box center [258, 138] width 12 height 12
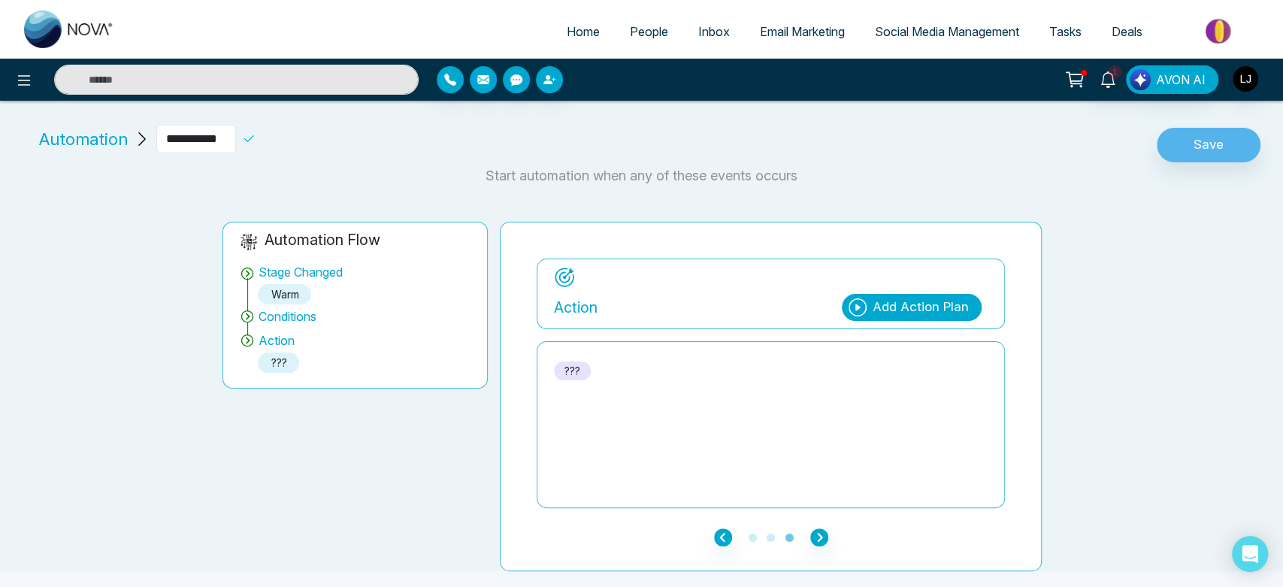
click at [236, 141] on input "**********" at bounding box center [196, 139] width 80 height 29
type input "*"
click at [256, 132] on icon at bounding box center [249, 139] width 14 height 14
drag, startPoint x: 204, startPoint y: 148, endPoint x: 135, endPoint y: 137, distance: 70.1
click at [135, 137] on div "Automation *** Automation name should be alphanumeric" at bounding box center [174, 139] width 283 height 29
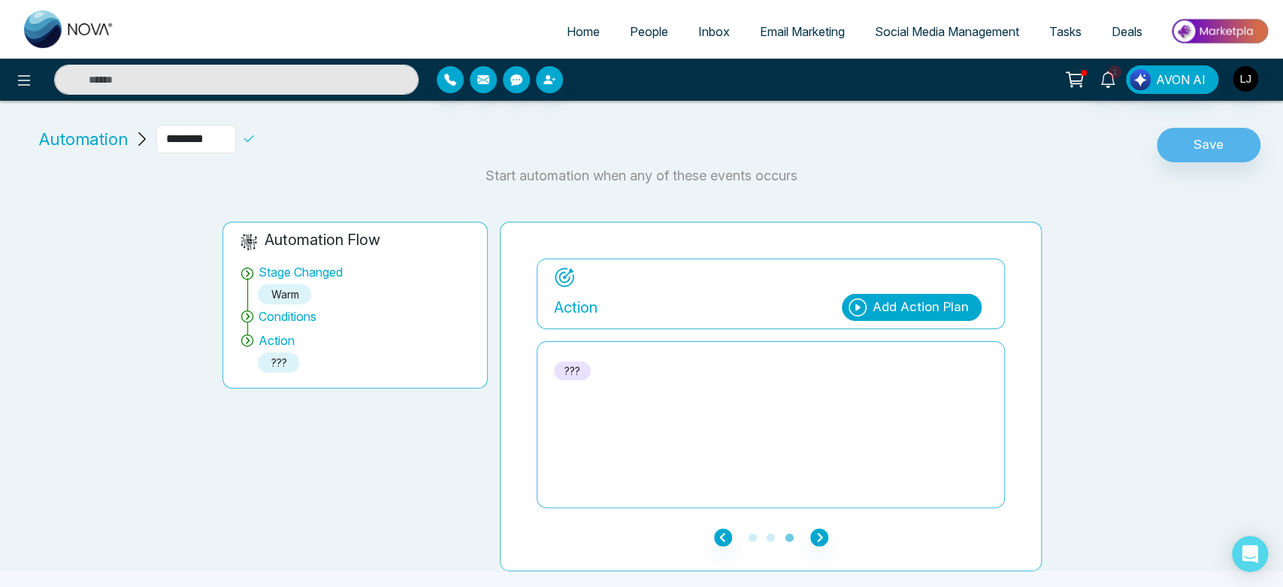
type input "********"
click at [256, 138] on icon at bounding box center [249, 139] width 14 height 14
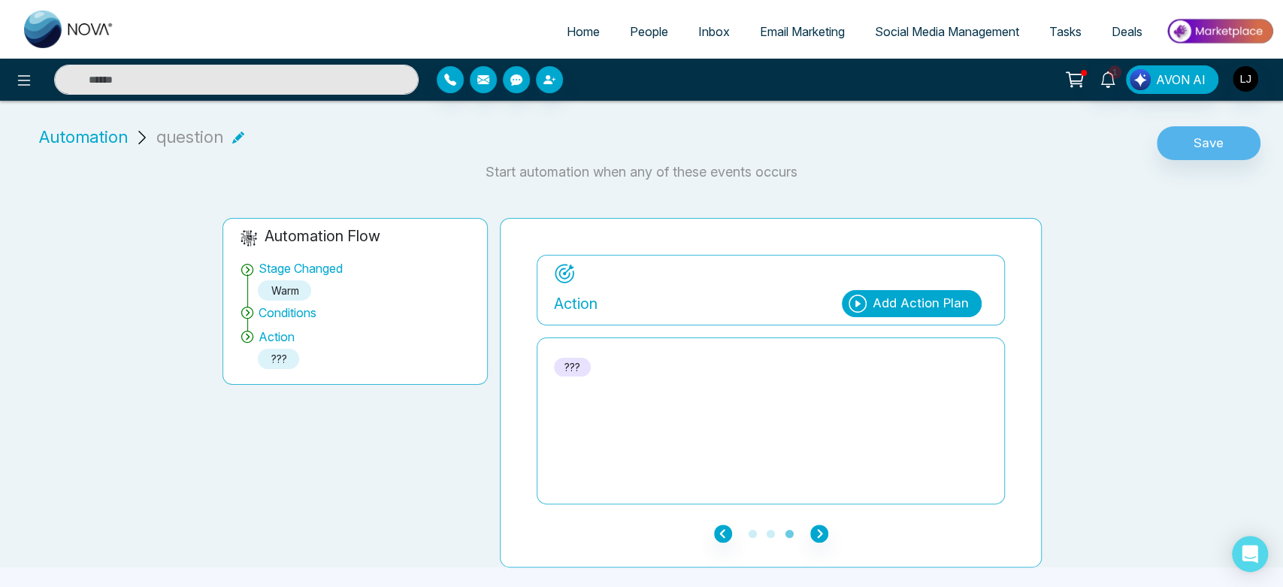
click at [1185, 162] on p "Start automation when any of these events occurs" at bounding box center [641, 172] width 1265 height 20
click at [1200, 150] on button "Save" at bounding box center [1209, 143] width 104 height 35
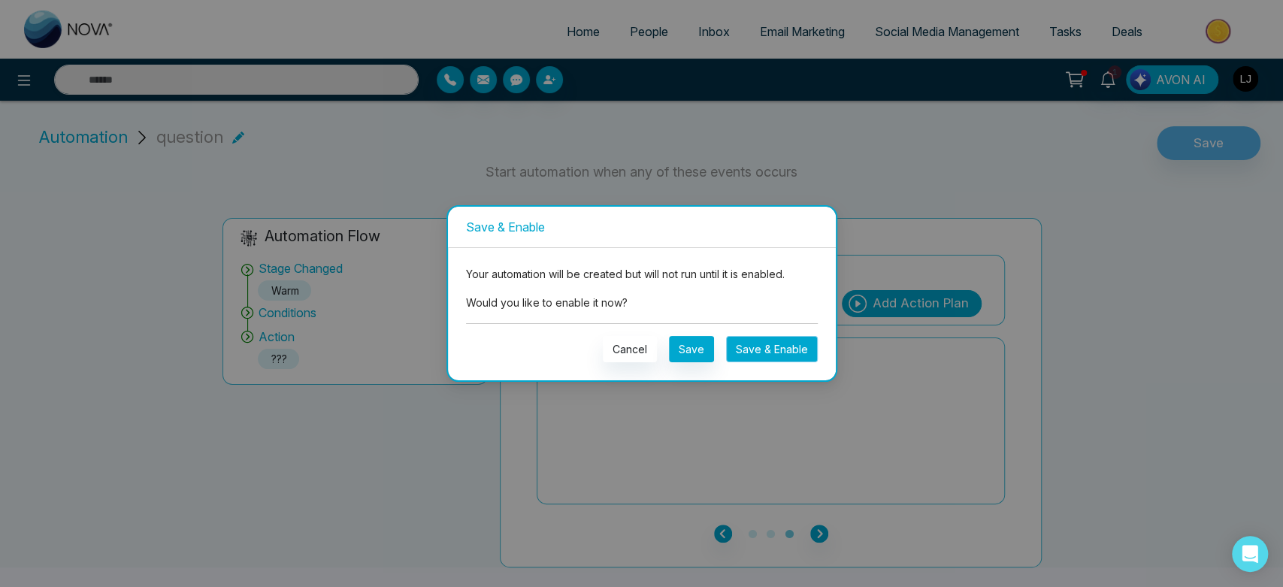
click at [763, 347] on button "Save & Enable" at bounding box center [772, 349] width 92 height 26
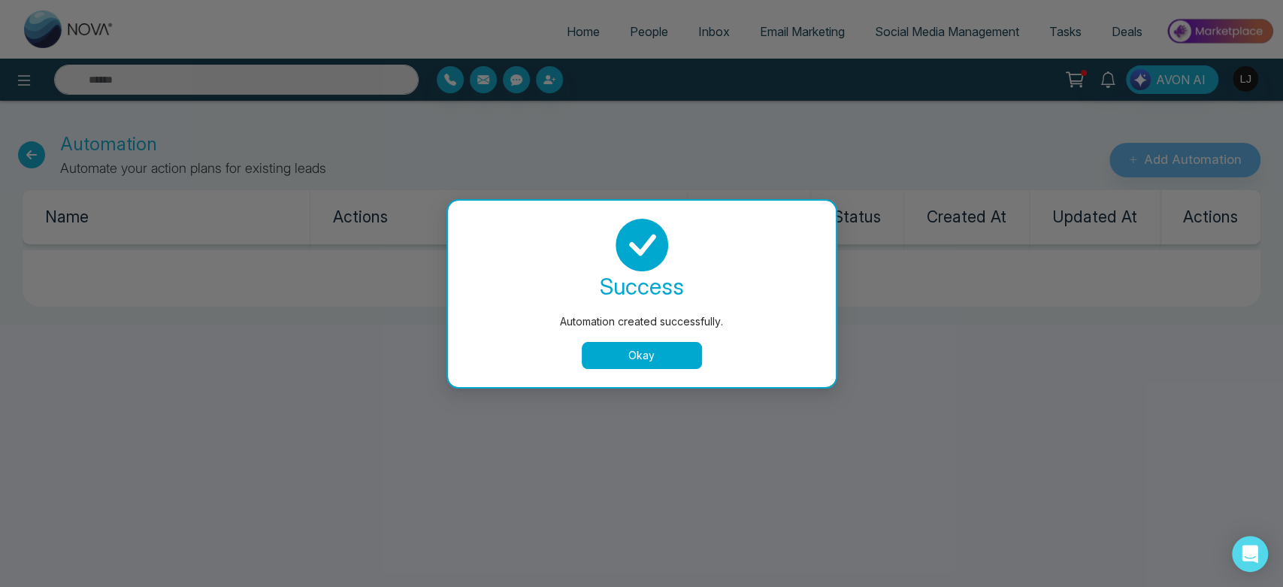
click at [648, 366] on button "Okay" at bounding box center [642, 355] width 120 height 27
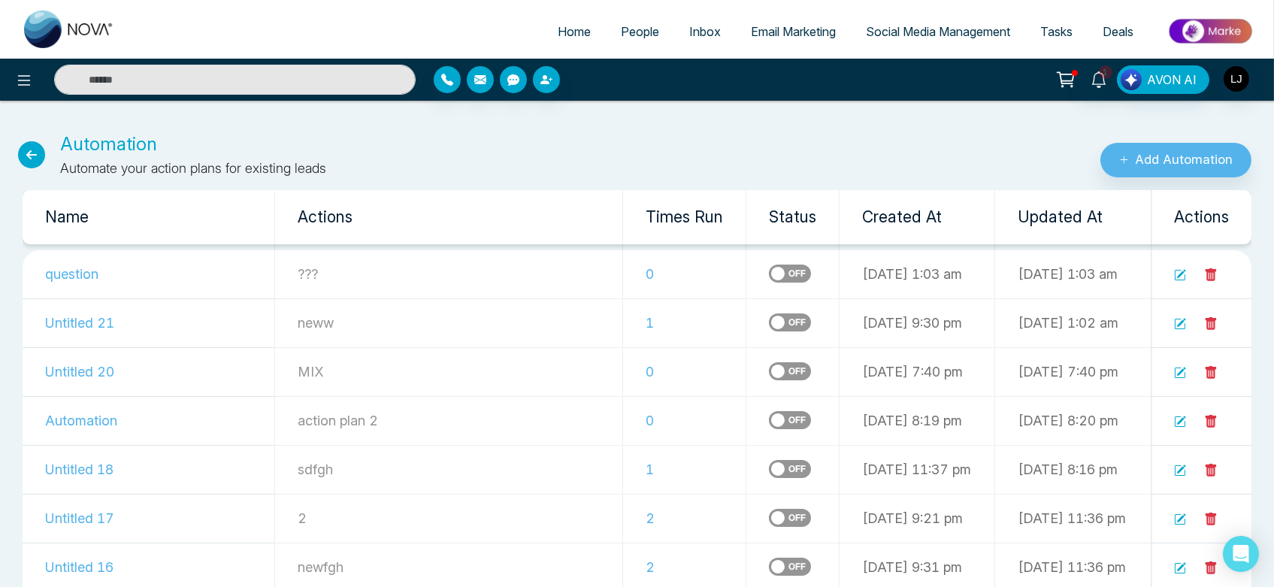
click at [1180, 274] on icon at bounding box center [1181, 274] width 9 height 9
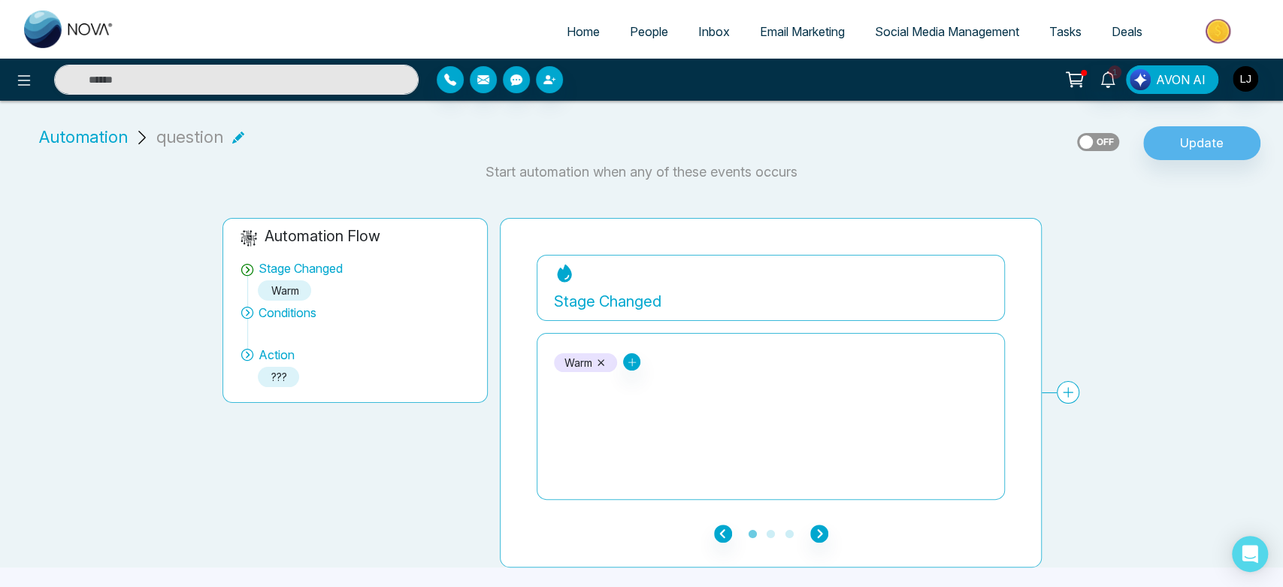
click at [632, 28] on span "People" at bounding box center [649, 31] width 38 height 15
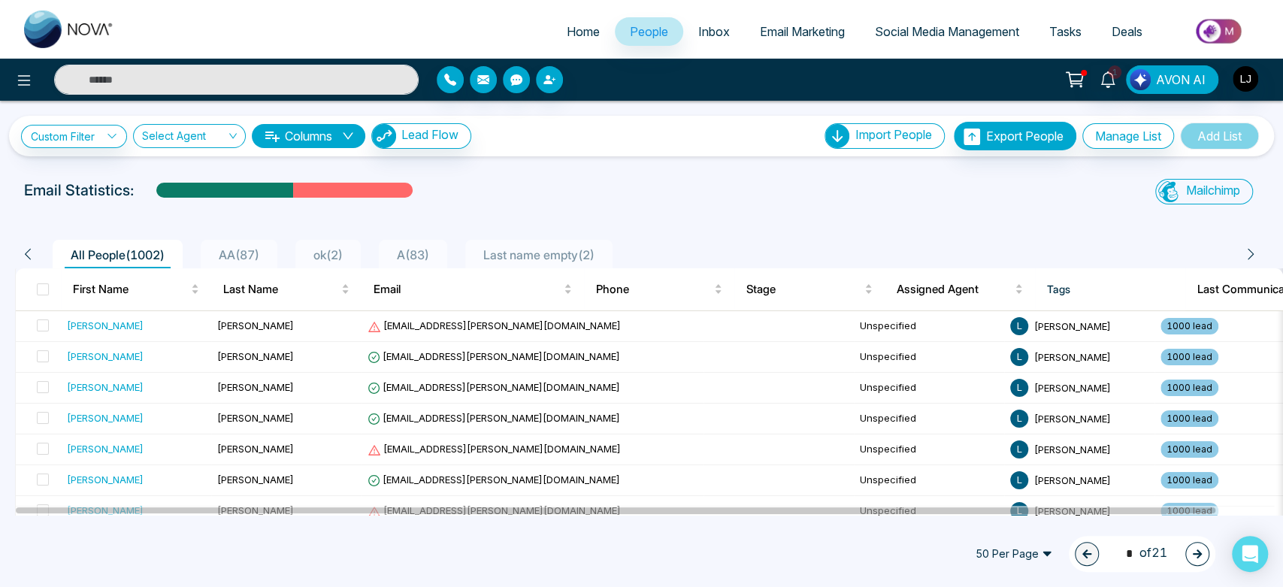
click at [349, 259] on span "ok ( 2 )" at bounding box center [327, 254] width 41 height 15
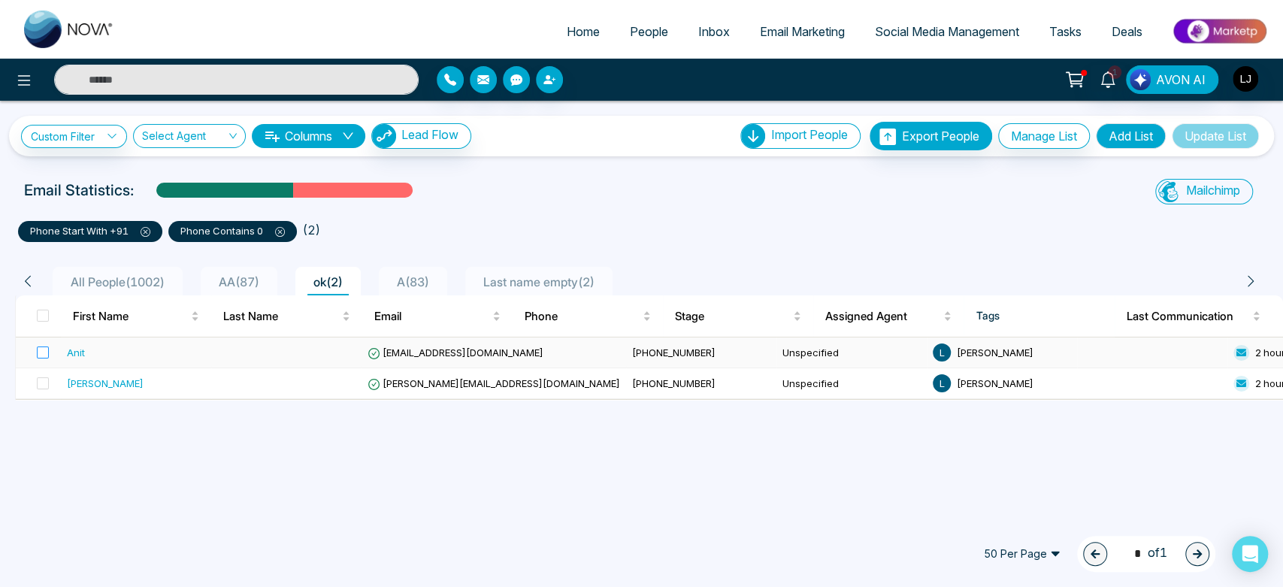
click at [44, 359] on label at bounding box center [38, 352] width 21 height 17
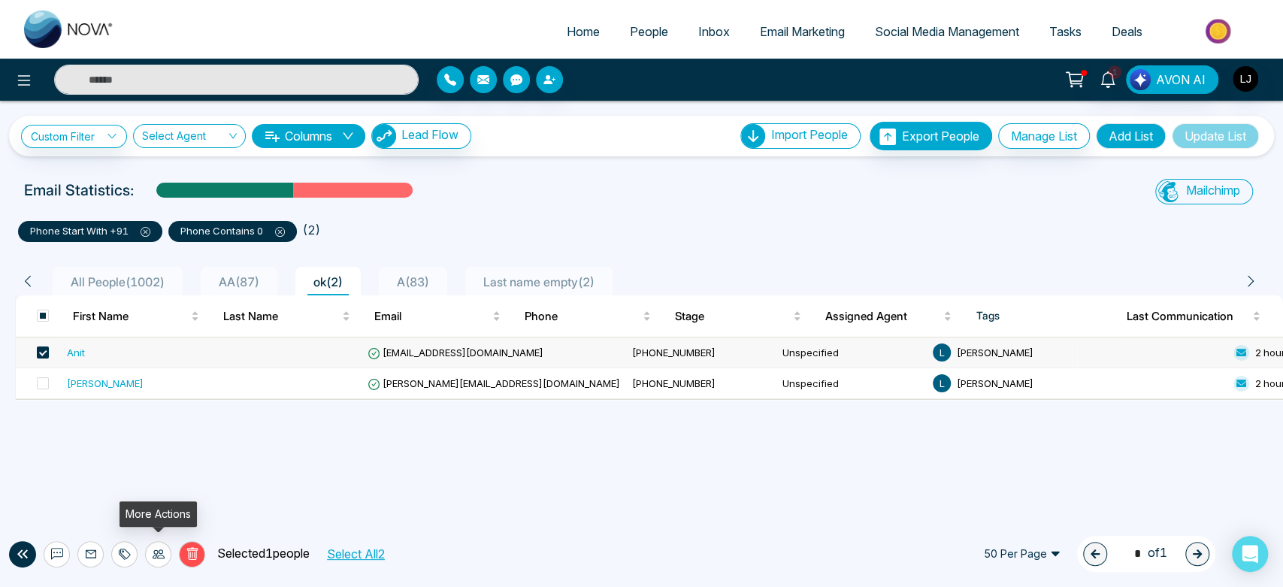
click at [162, 561] on div at bounding box center [158, 554] width 26 height 26
click at [166, 475] on link "Update Stage" at bounding box center [131, 472] width 69 height 13
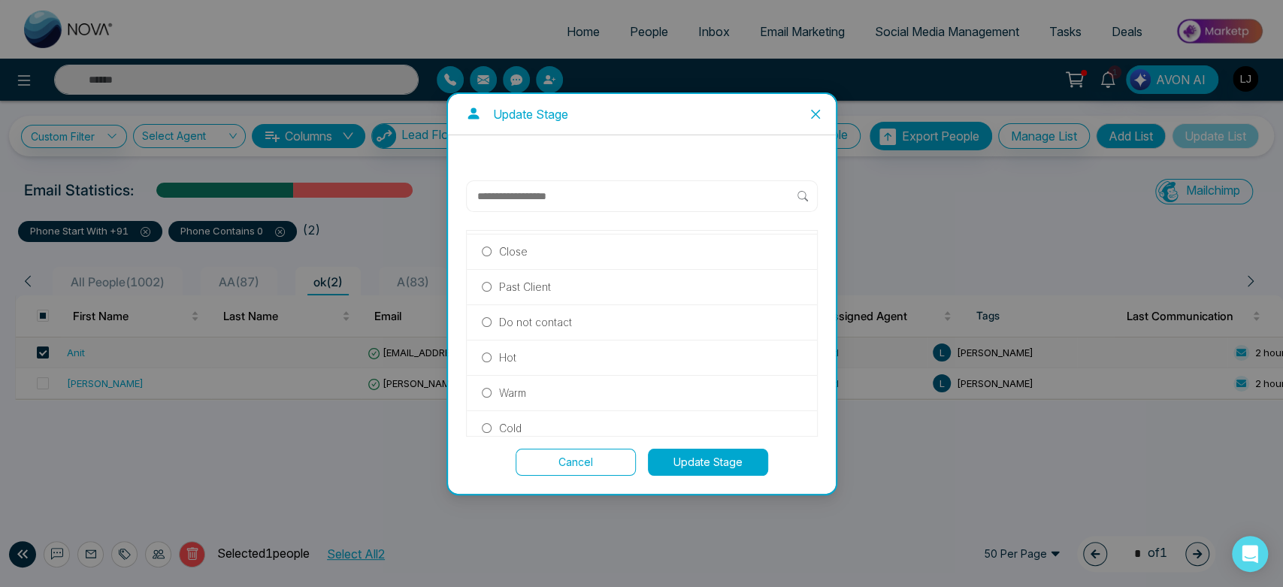
scroll to position [174, 0]
click at [542, 391] on label "Warm" at bounding box center [642, 392] width 320 height 17
click at [680, 453] on button "Update Stage" at bounding box center [708, 462] width 120 height 27
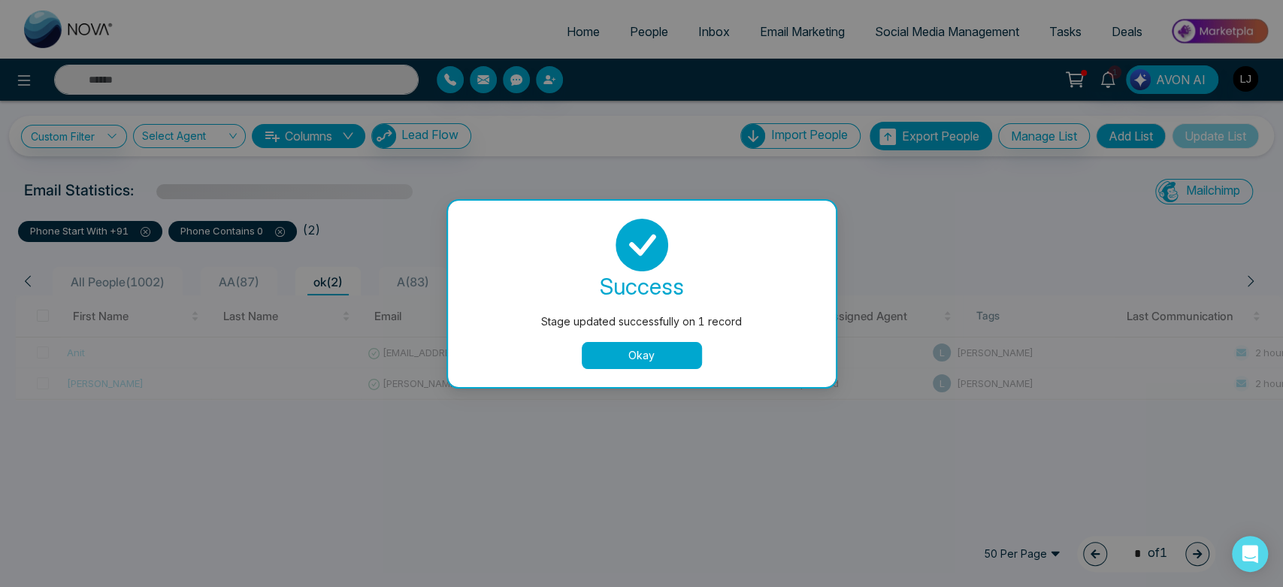
click at [643, 348] on button "Okay" at bounding box center [642, 355] width 120 height 27
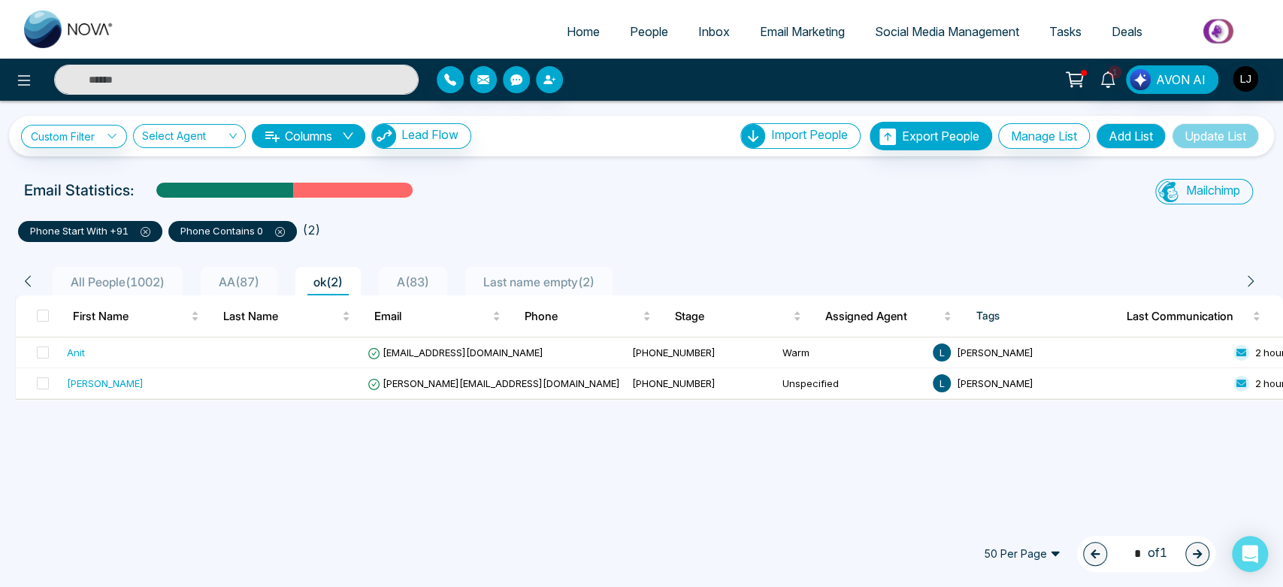
click at [601, 219] on ul "phone start with +91 phone contains 0 ( 2 )" at bounding box center [641, 228] width 1247 height 27
click at [30, 78] on icon at bounding box center [24, 80] width 18 height 18
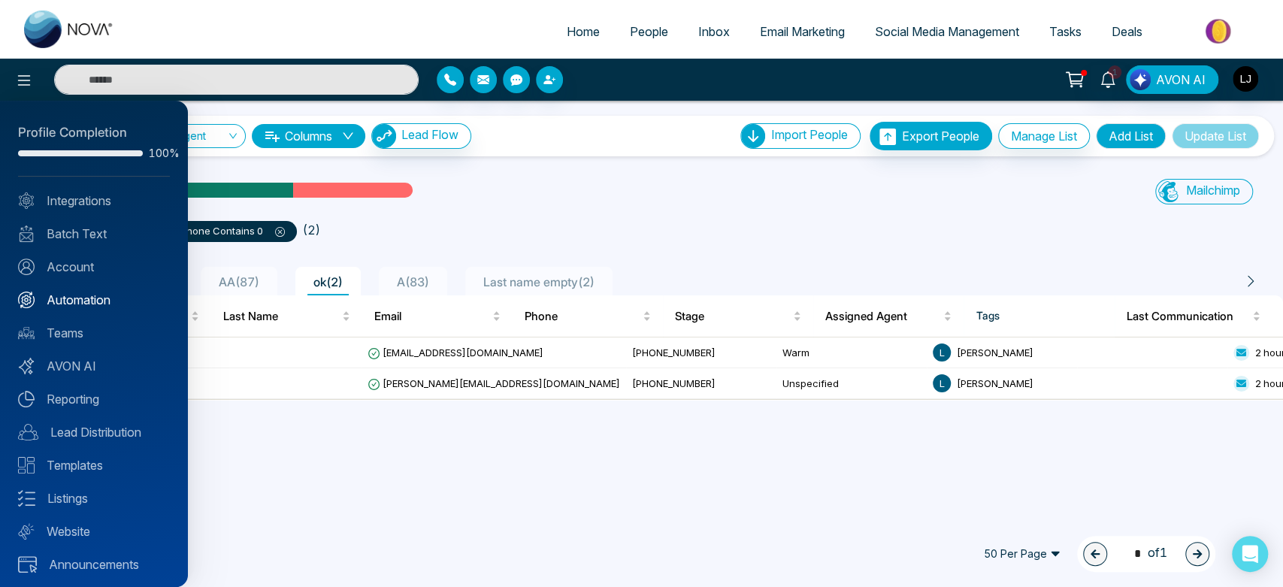
click at [90, 293] on link "Automation" at bounding box center [94, 300] width 152 height 18
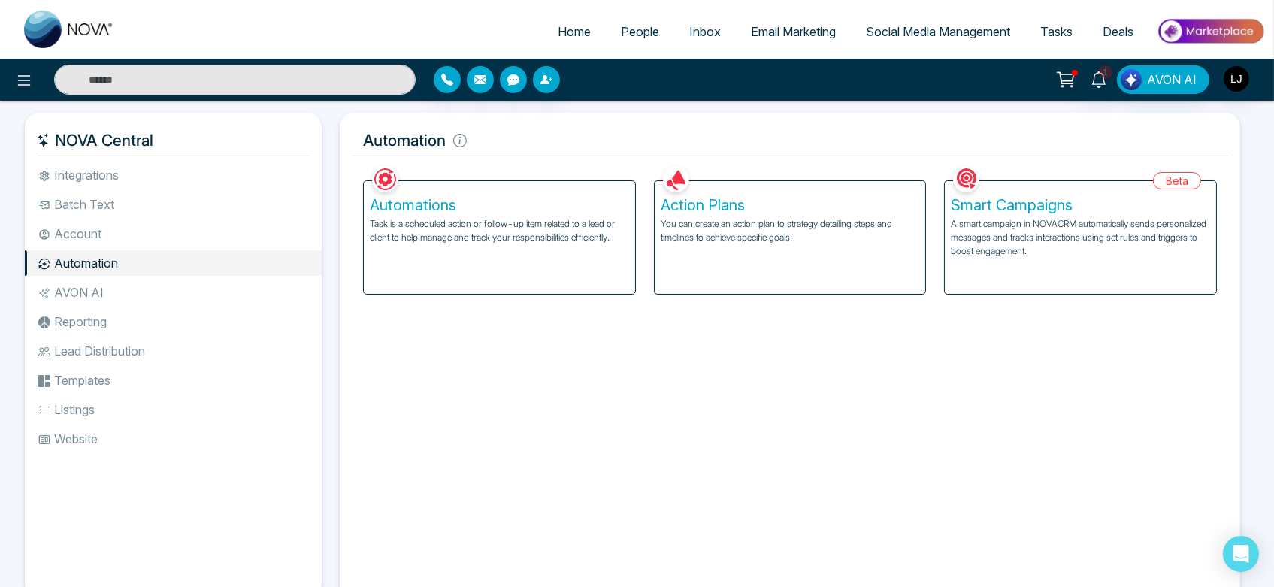
click at [1043, 263] on div "Smart Campaigns A smart campaign in NOVACRM automatically sends personalized me…" at bounding box center [1080, 237] width 271 height 113
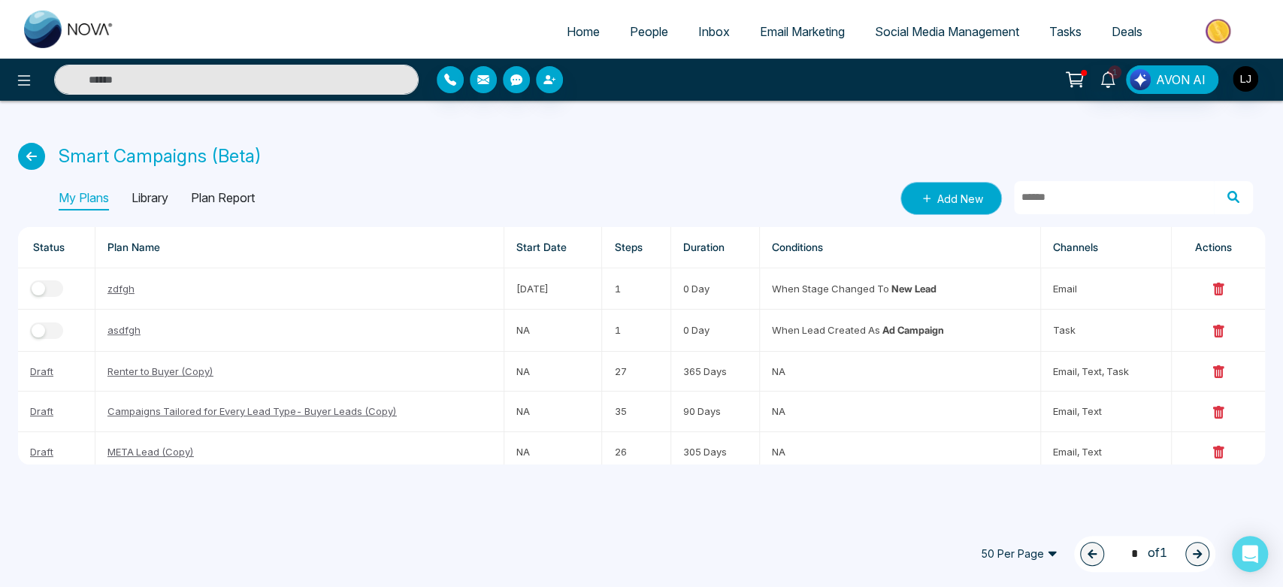
click at [956, 203] on link "Add New" at bounding box center [951, 198] width 101 height 33
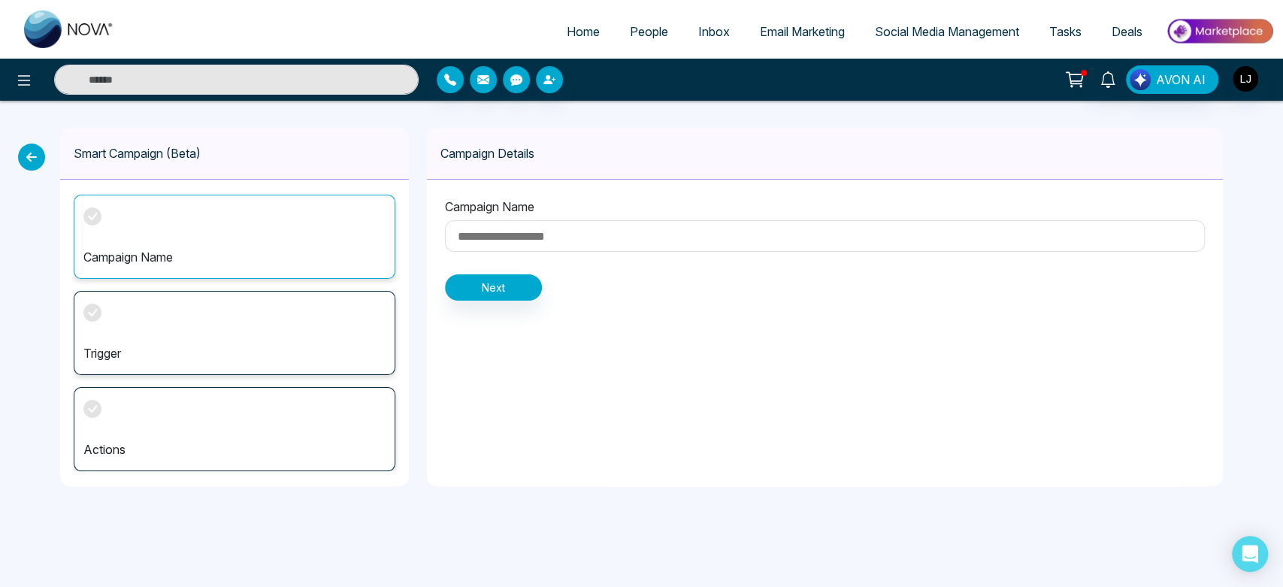
click at [543, 234] on input at bounding box center [825, 236] width 760 height 32
type input "***"
click at [496, 288] on button "Next" at bounding box center [493, 287] width 97 height 26
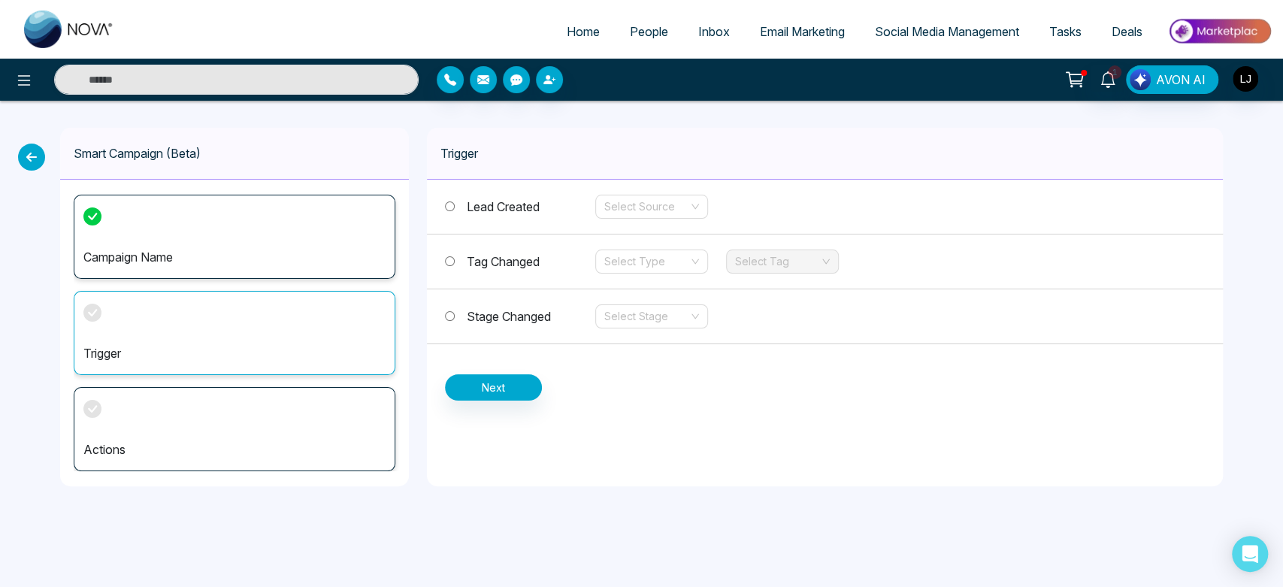
click at [490, 312] on span "Stage Changed" at bounding box center [509, 316] width 84 height 15
click at [628, 317] on input "search" at bounding box center [646, 316] width 84 height 23
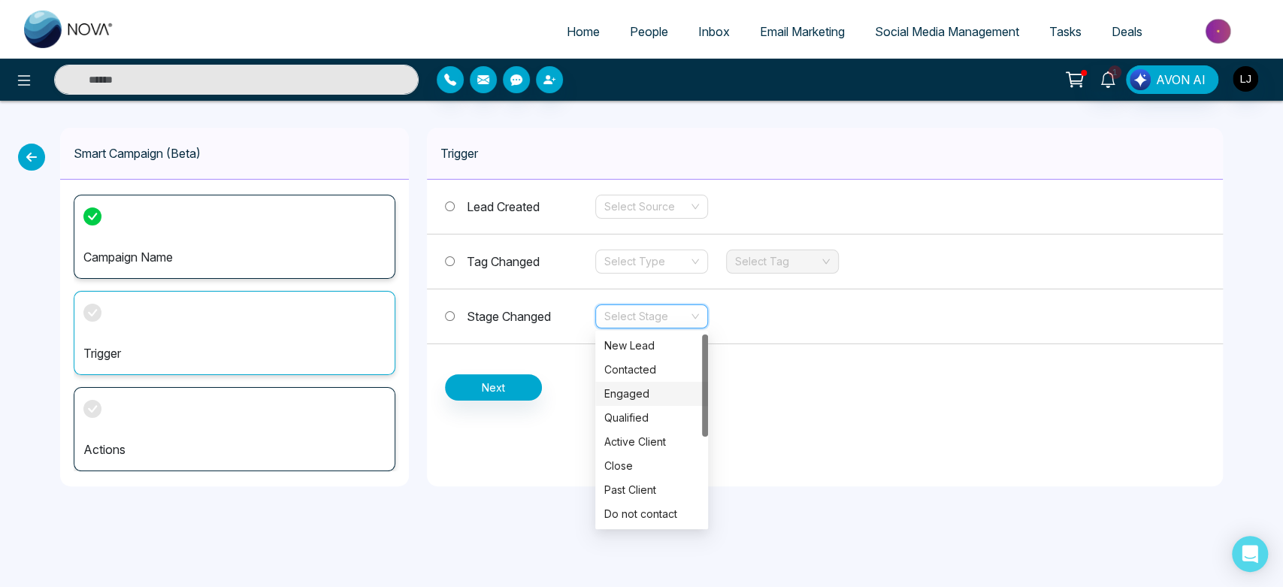
scroll to position [17, 0]
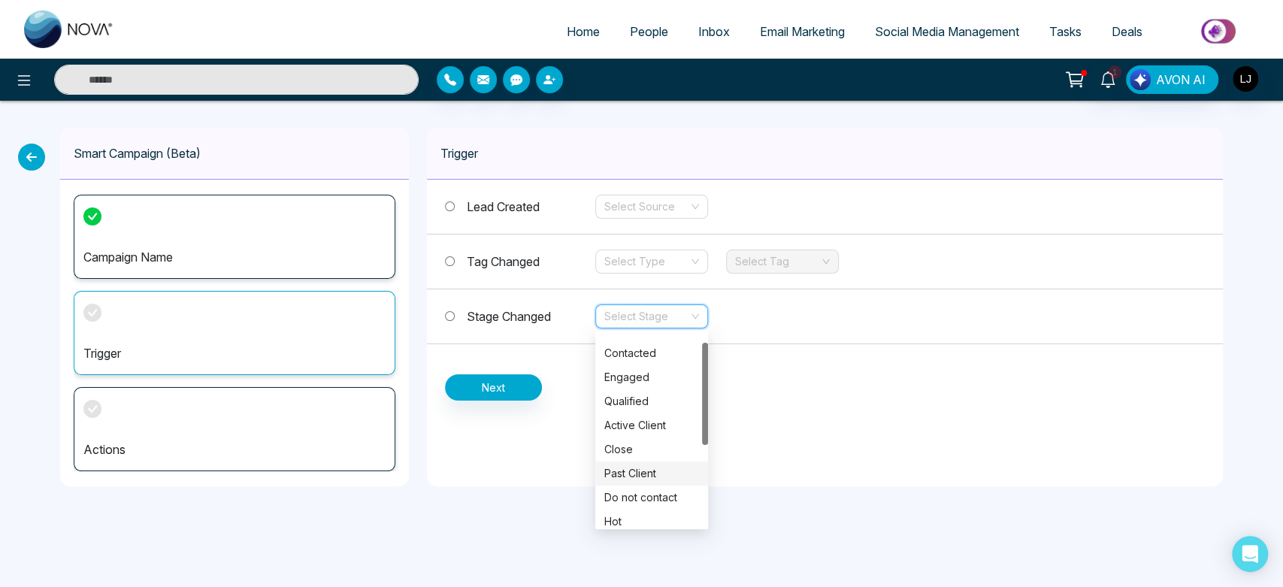
click at [631, 471] on div "Past Client" at bounding box center [651, 473] width 95 height 17
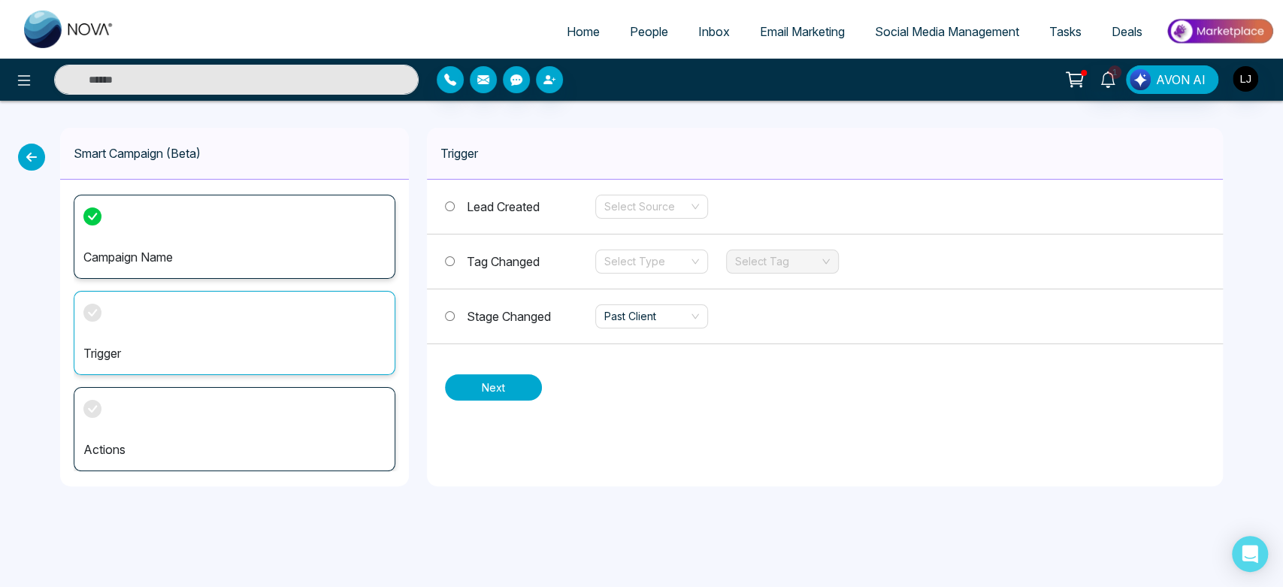
click at [481, 386] on button "Next" at bounding box center [493, 387] width 97 height 26
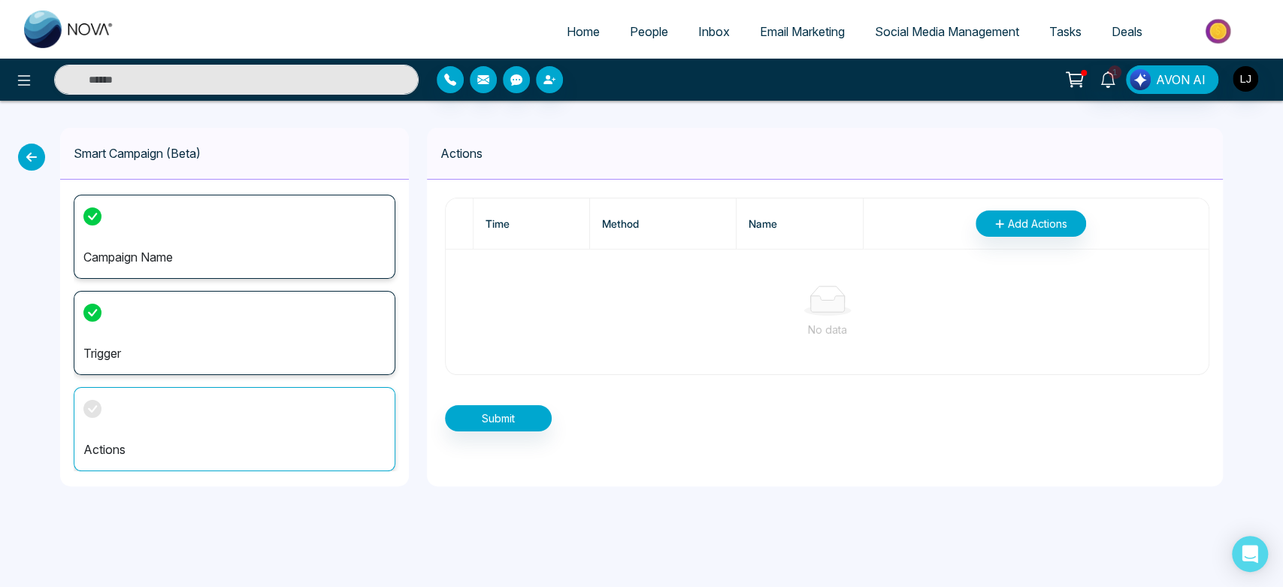
click at [1018, 238] on th "Add Actions" at bounding box center [1036, 223] width 345 height 51
click at [1024, 233] on button "Add Actions" at bounding box center [1031, 223] width 110 height 26
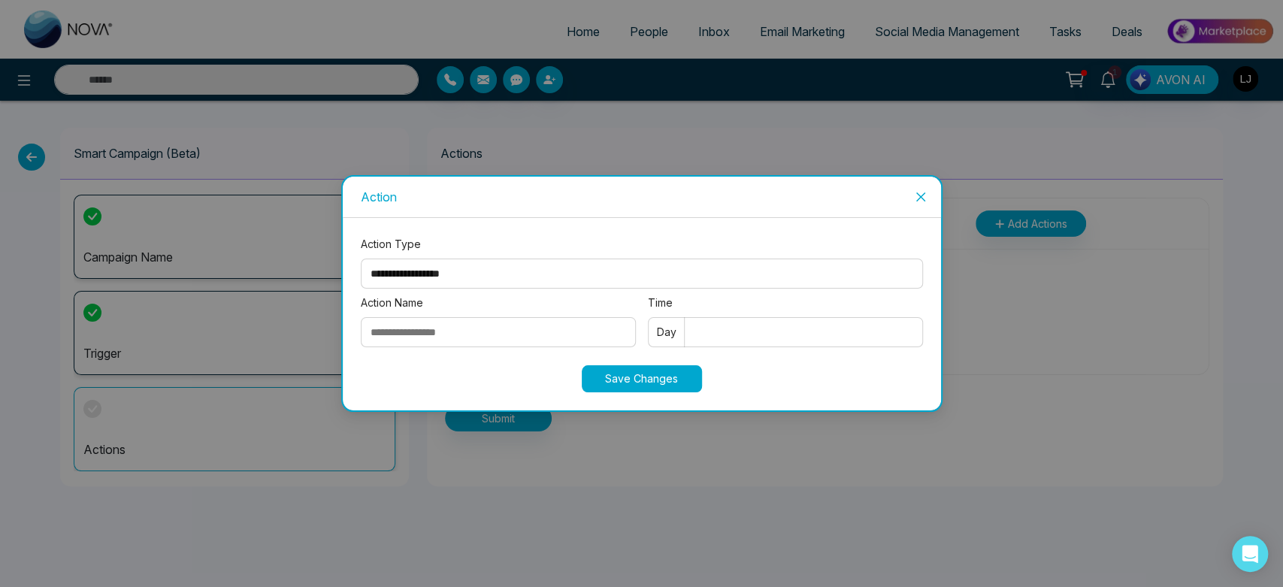
click at [560, 255] on div "**********" at bounding box center [642, 265] width 562 height 59
click at [483, 279] on select "**********" at bounding box center [642, 274] width 562 height 30
select select "****"
click at [361, 259] on select "**********" at bounding box center [642, 274] width 562 height 30
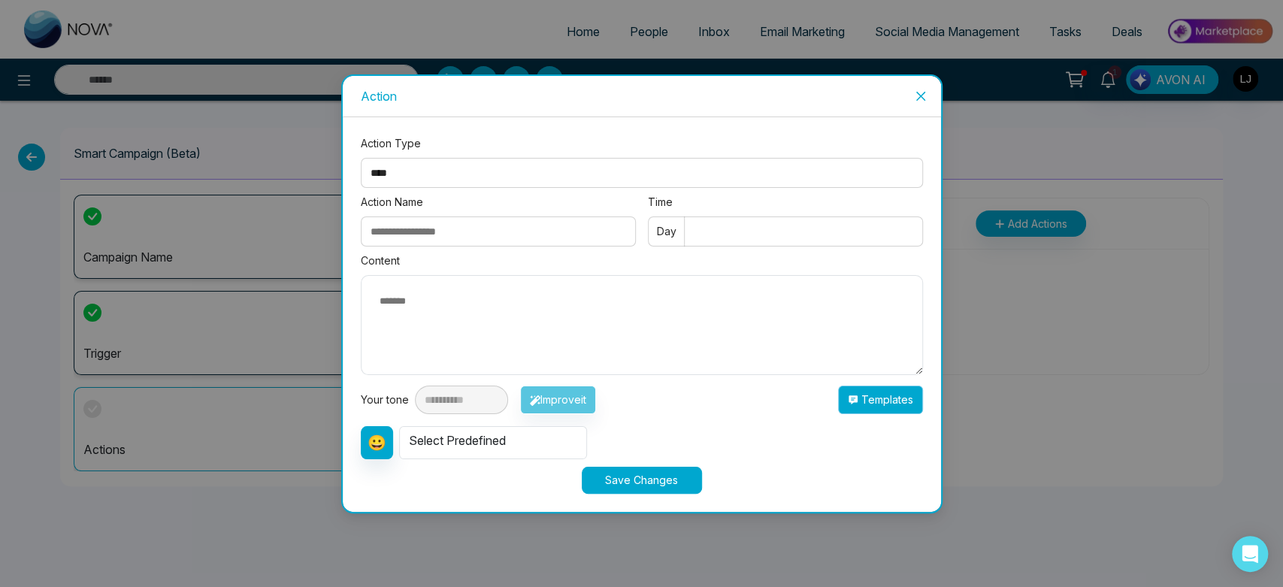
click at [887, 406] on button "Templates" at bounding box center [880, 400] width 85 height 29
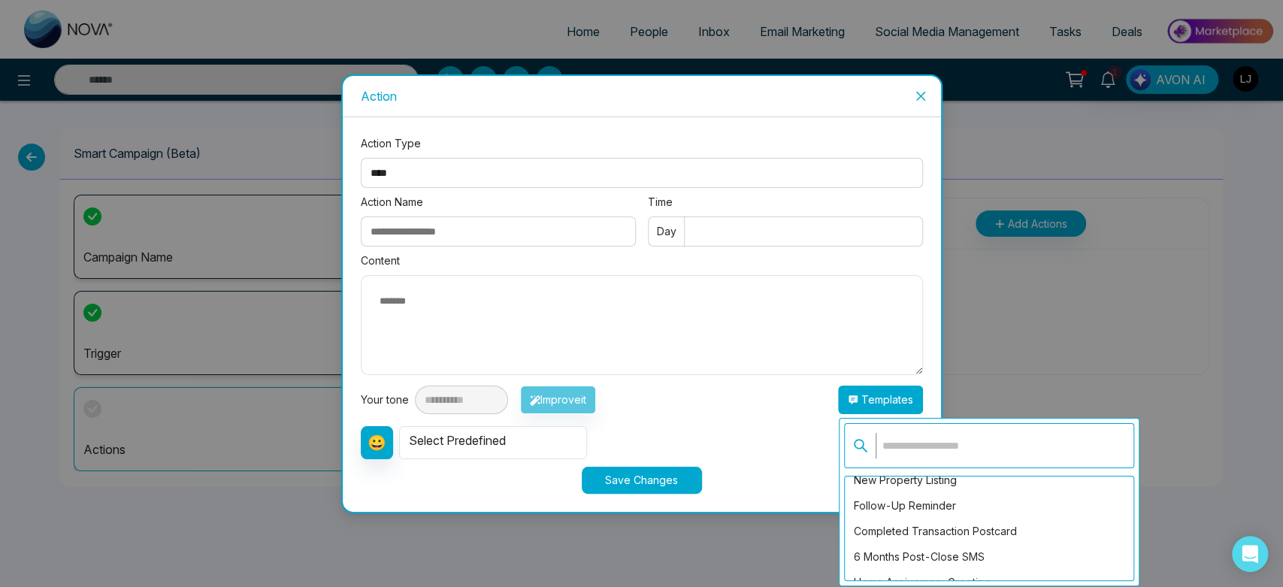
scroll to position [170, 0]
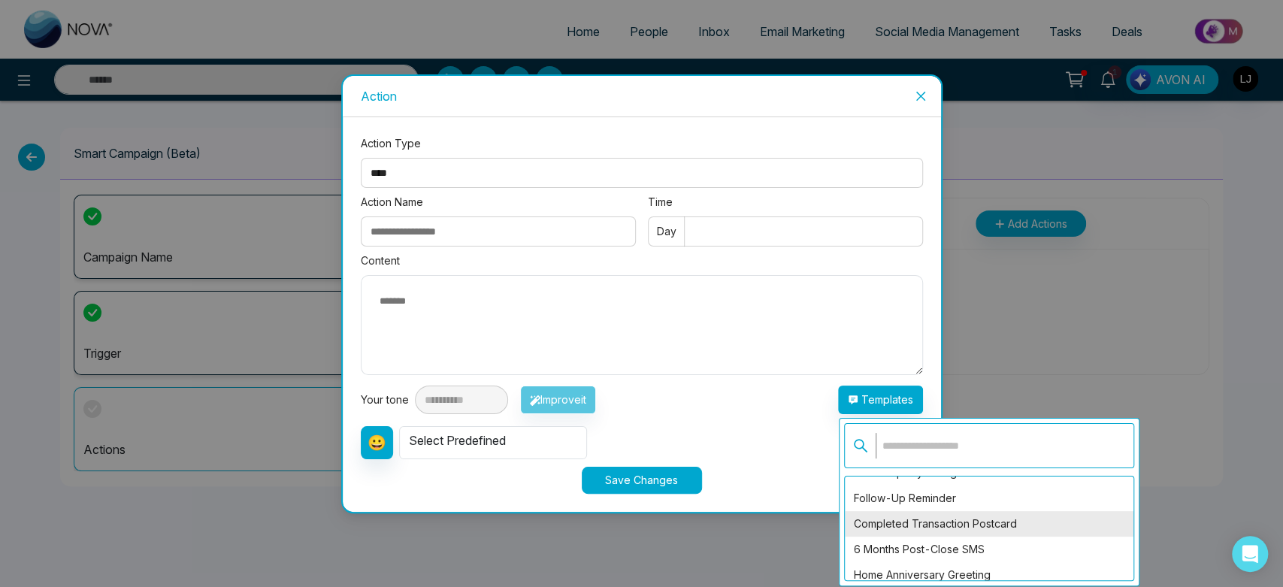
click at [892, 528] on div "Completed Transaction Postcard" at bounding box center [989, 524] width 289 height 26
type textarea "**********"
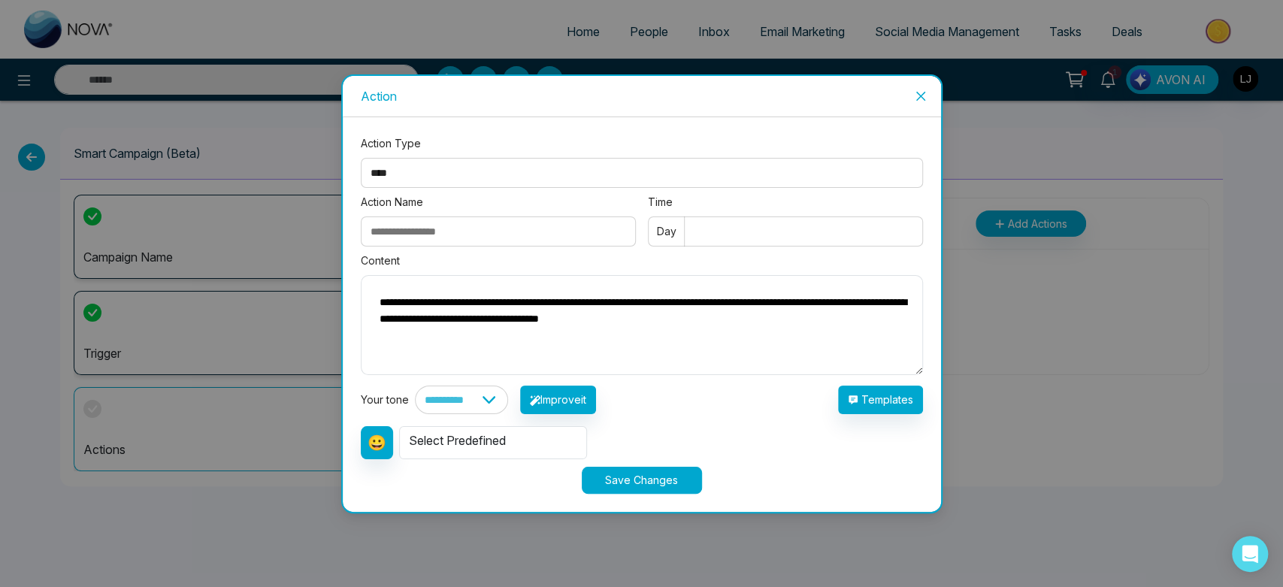
click at [443, 229] on input "Action Name" at bounding box center [498, 231] width 275 height 30
type input "*"
click at [731, 236] on input "Time" at bounding box center [785, 231] width 275 height 30
type input "*"
click at [643, 480] on button "Save Changes" at bounding box center [642, 480] width 120 height 27
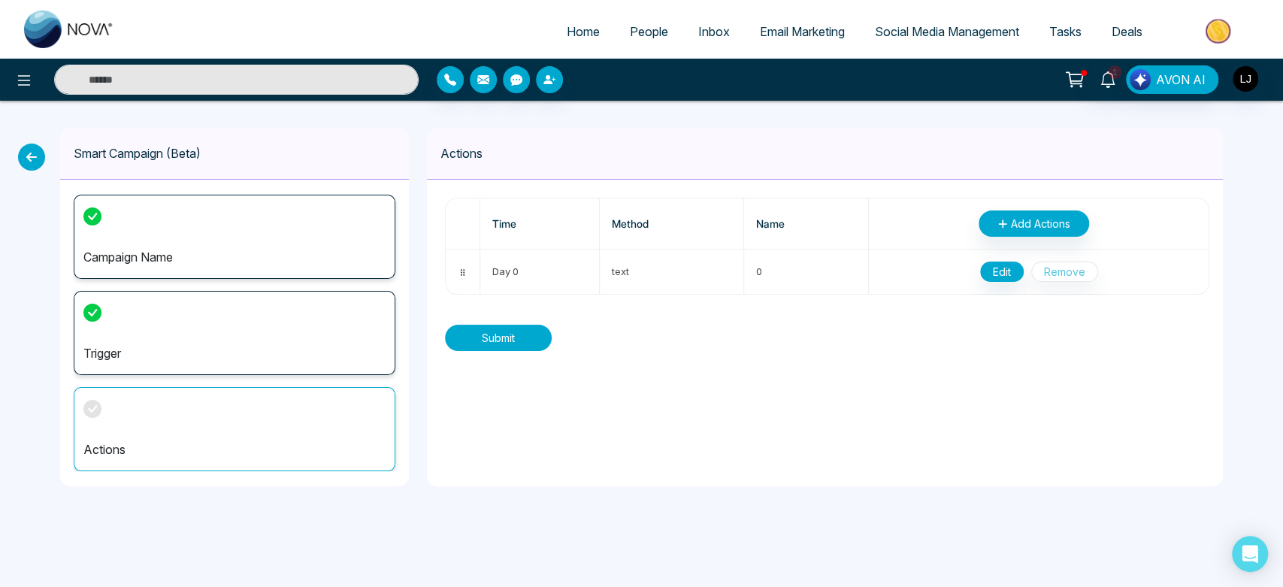
click at [518, 331] on button "Submit" at bounding box center [498, 338] width 107 height 26
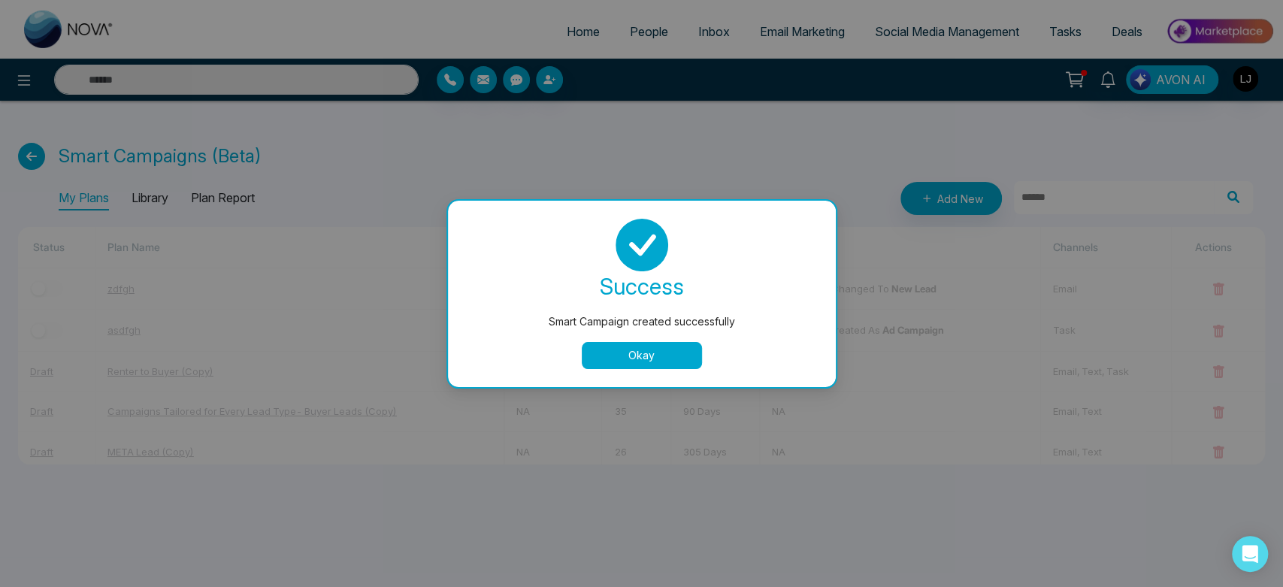
click at [653, 365] on button "Okay" at bounding box center [642, 355] width 120 height 27
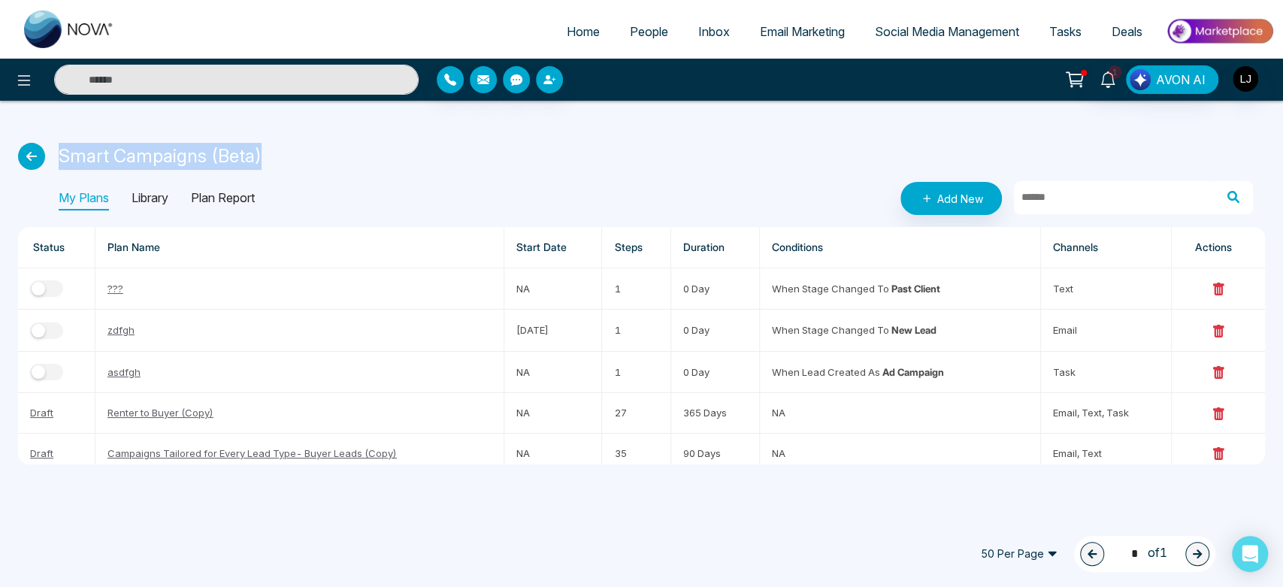
drag, startPoint x: 59, startPoint y: 155, endPoint x: 267, endPoint y: 156, distance: 208.2
click at [267, 156] on div "Smart Campaigns (Beta)" at bounding box center [641, 156] width 1247 height 27
click at [284, 156] on div "Smart Campaigns (Beta)" at bounding box center [641, 156] width 1247 height 27
click at [45, 293] on button "button" at bounding box center [46, 288] width 33 height 17
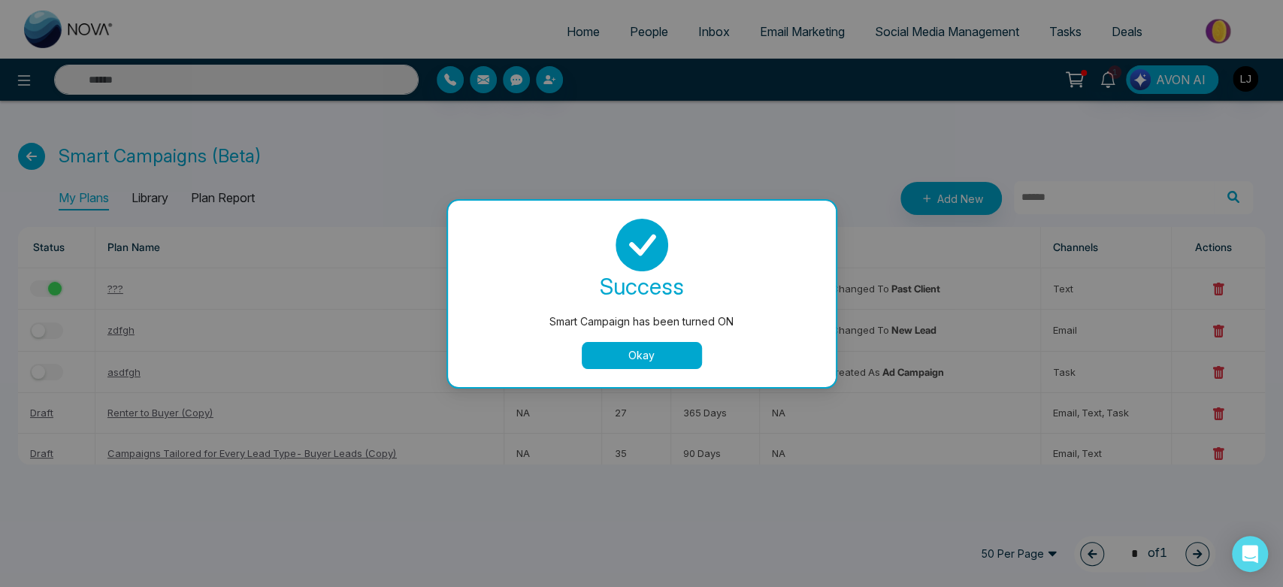
click at [643, 365] on button "Okay" at bounding box center [642, 355] width 120 height 27
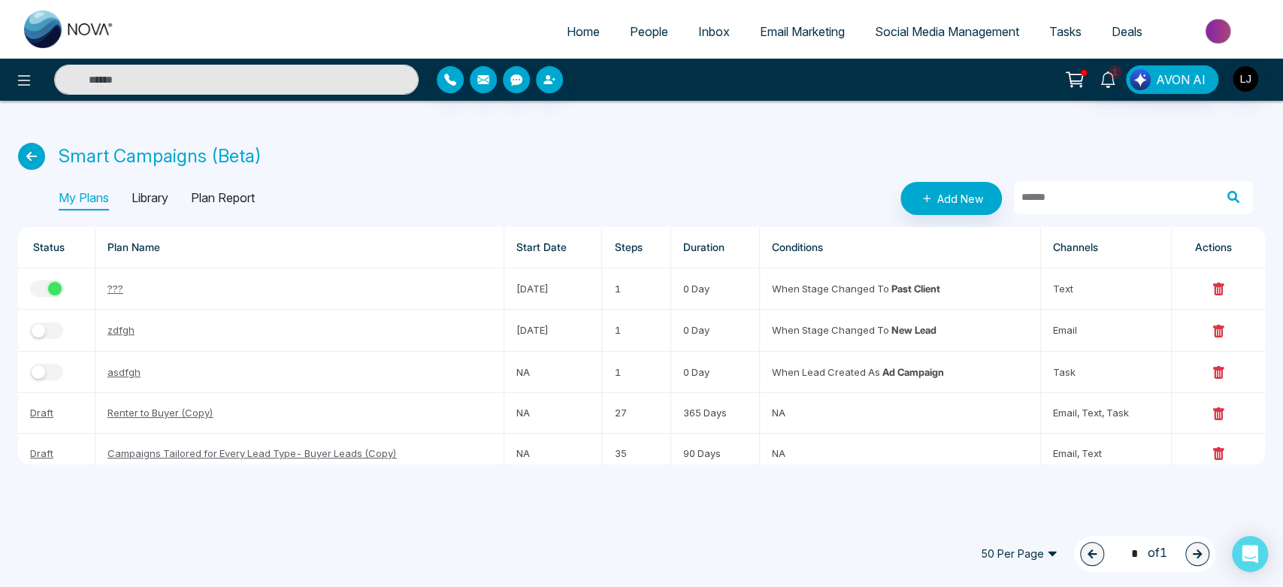
drag, startPoint x: 616, startPoint y: 5, endPoint x: 486, endPoint y: 186, distance: 223.0
click at [486, 186] on div "My Plans Library Plan Report Add New" at bounding box center [656, 198] width 1194 height 33
drag, startPoint x: 664, startPoint y: 5, endPoint x: 185, endPoint y: 156, distance: 502.3
click at [185, 156] on div "Smart Campaigns (Beta)" at bounding box center [641, 156] width 1247 height 27
click at [39, 161] on icon at bounding box center [31, 156] width 27 height 27
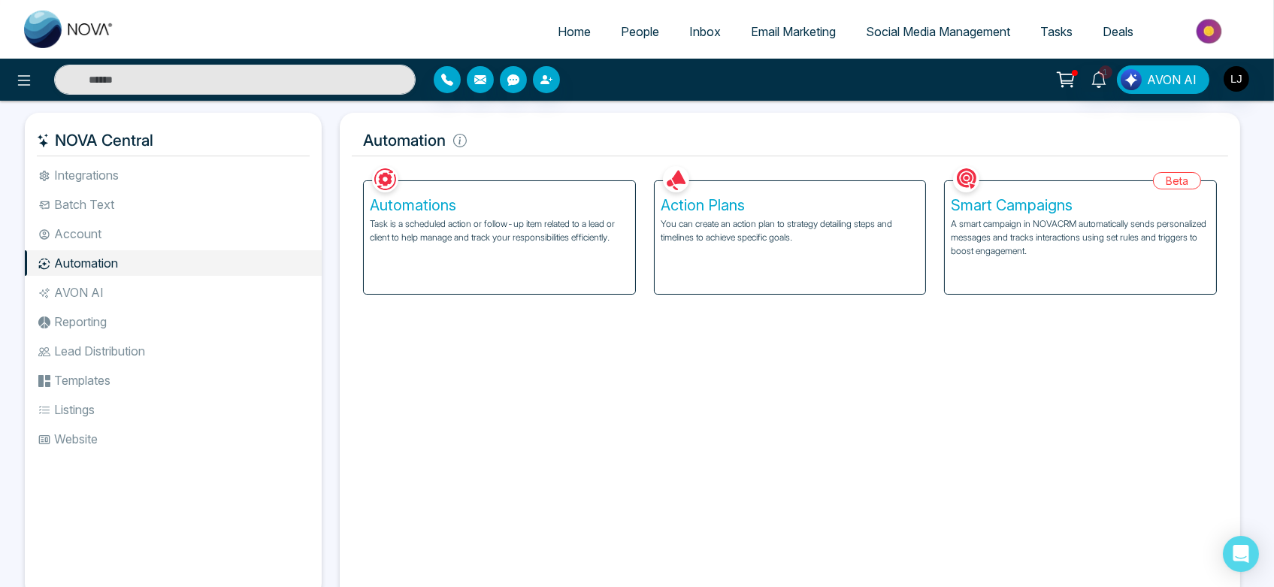
click at [488, 262] on div "Automations Task is a scheduled action or follow-up item related to a lead or c…" at bounding box center [499, 237] width 271 height 113
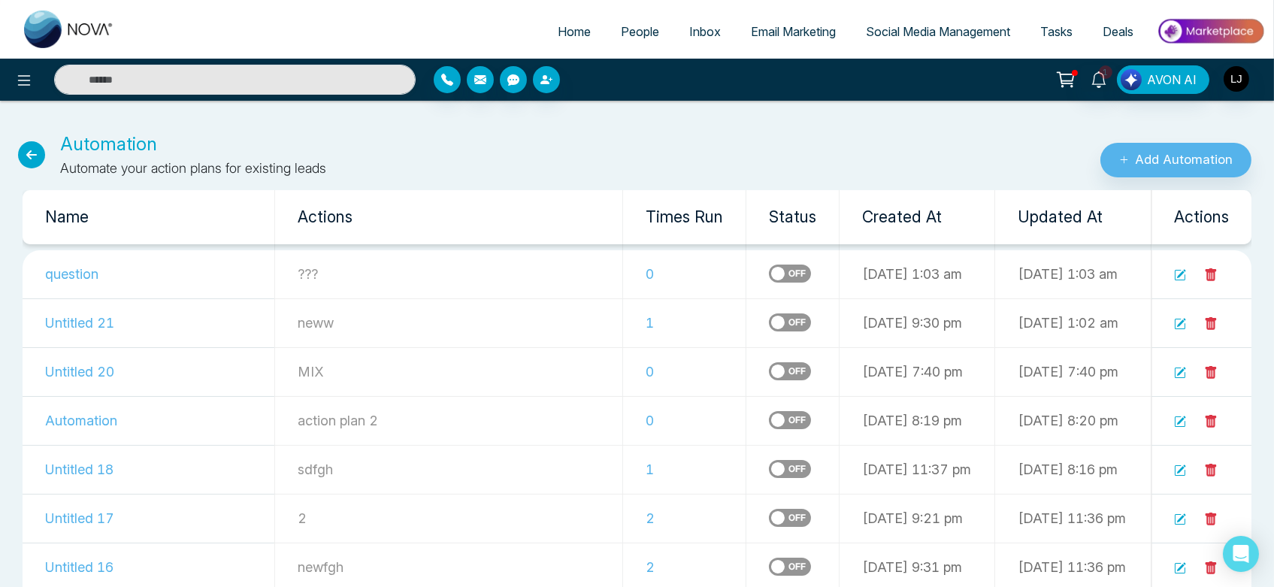
click at [1179, 273] on icon at bounding box center [1180, 275] width 12 height 12
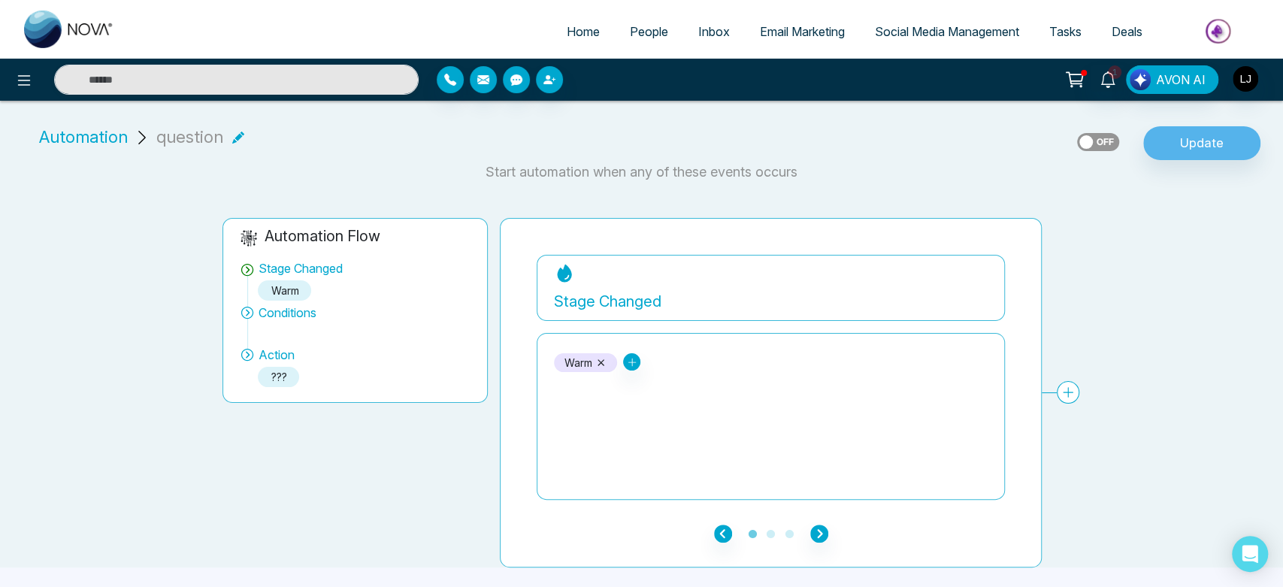
click at [638, 36] on span "People" at bounding box center [649, 31] width 38 height 15
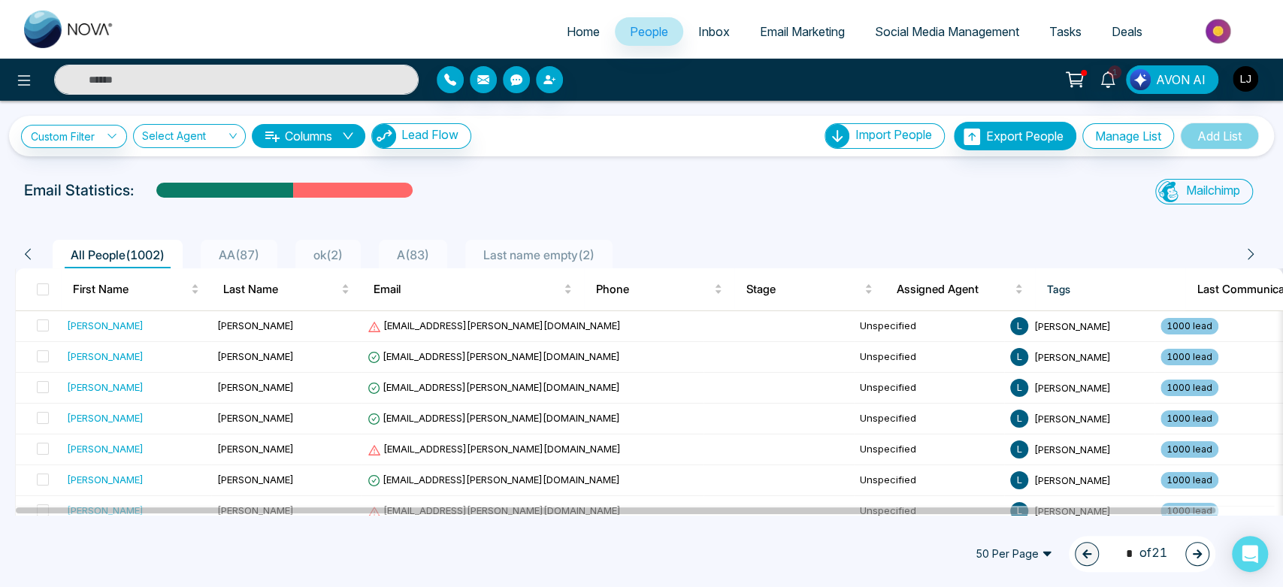
click at [333, 255] on span "ok ( 2 )" at bounding box center [327, 254] width 41 height 15
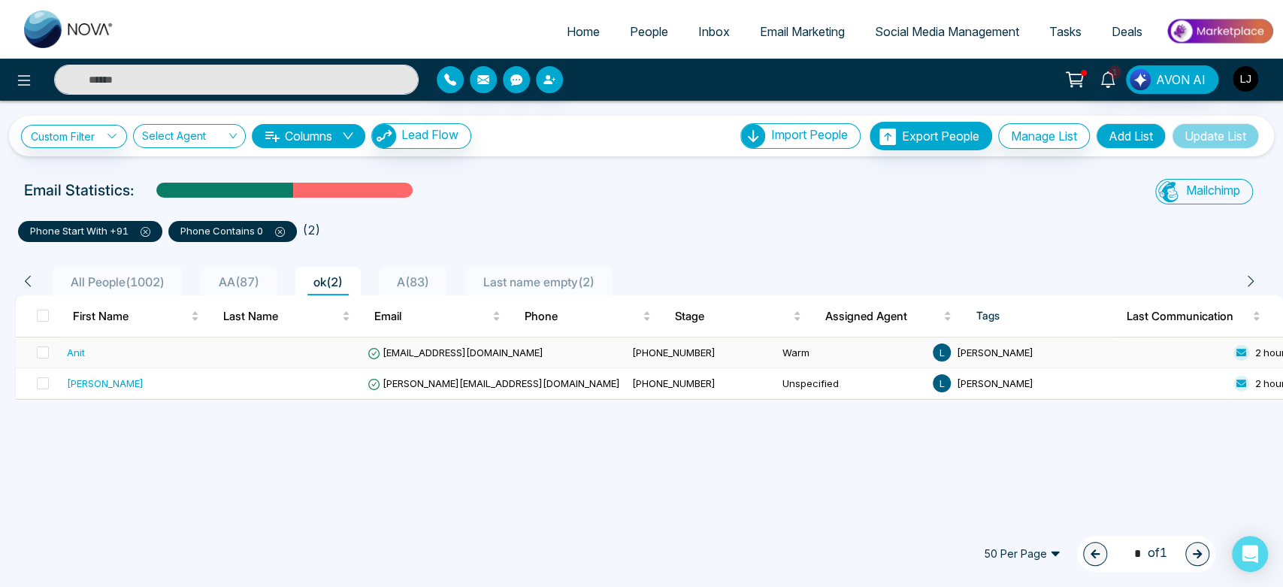
click at [626, 365] on td "+919511894761" at bounding box center [701, 353] width 150 height 31
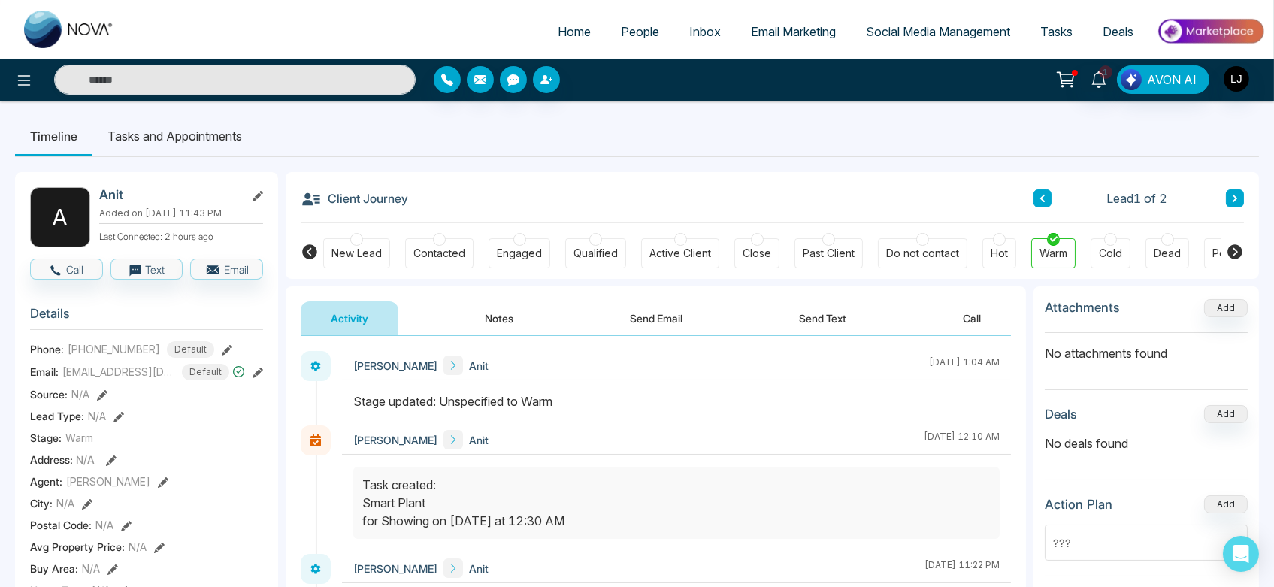
click at [653, 204] on div "Client Journey Lead 1 of 2" at bounding box center [772, 197] width 943 height 51
drag, startPoint x: 352, startPoint y: 407, endPoint x: 598, endPoint y: 390, distance: 246.4
click at [598, 390] on div "Lokesh Joshi Anit September 12 2025 | 1:04 AM" at bounding box center [676, 388] width 669 height 74
click at [480, 329] on button "Notes" at bounding box center [499, 318] width 89 height 34
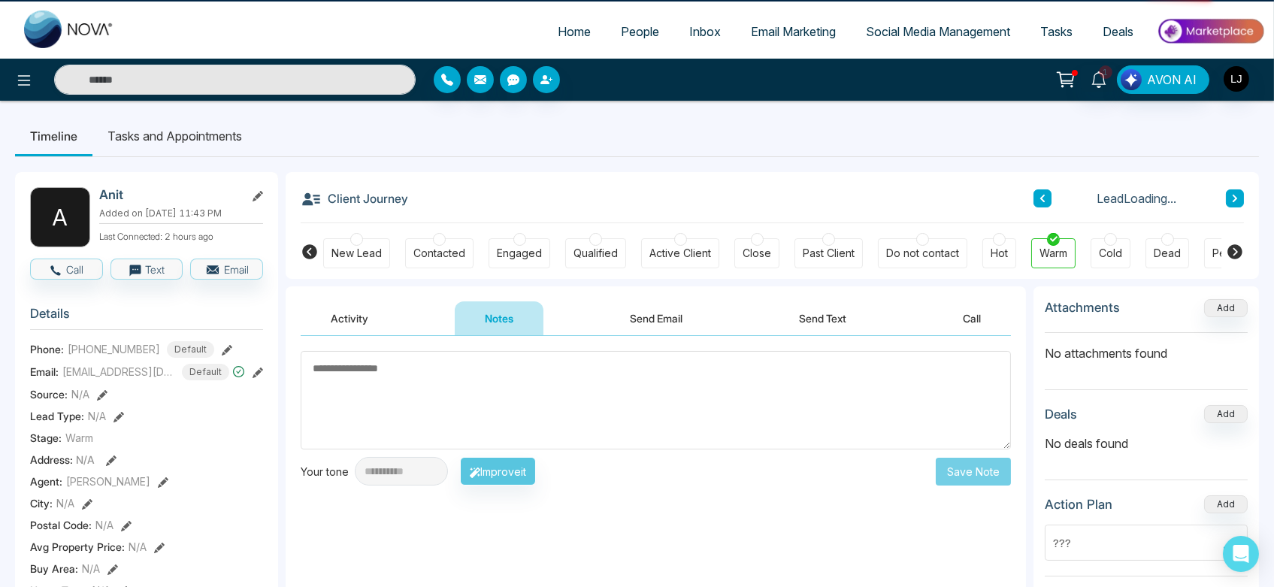
click at [372, 329] on button "Activity" at bounding box center [350, 318] width 98 height 34
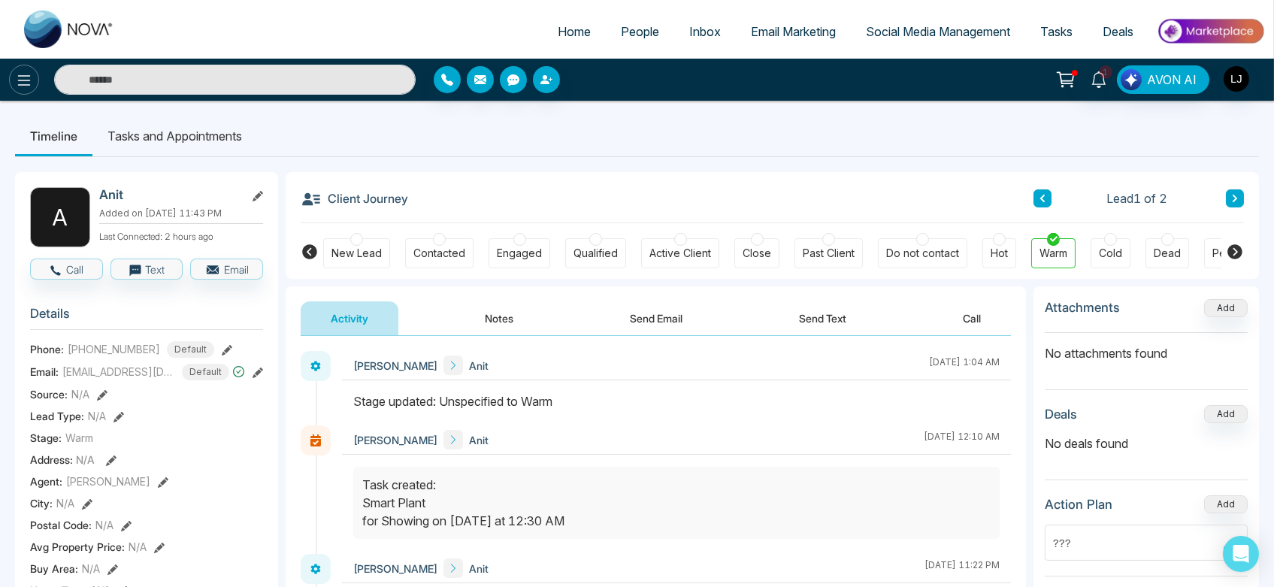
click at [25, 76] on icon at bounding box center [24, 80] width 13 height 11
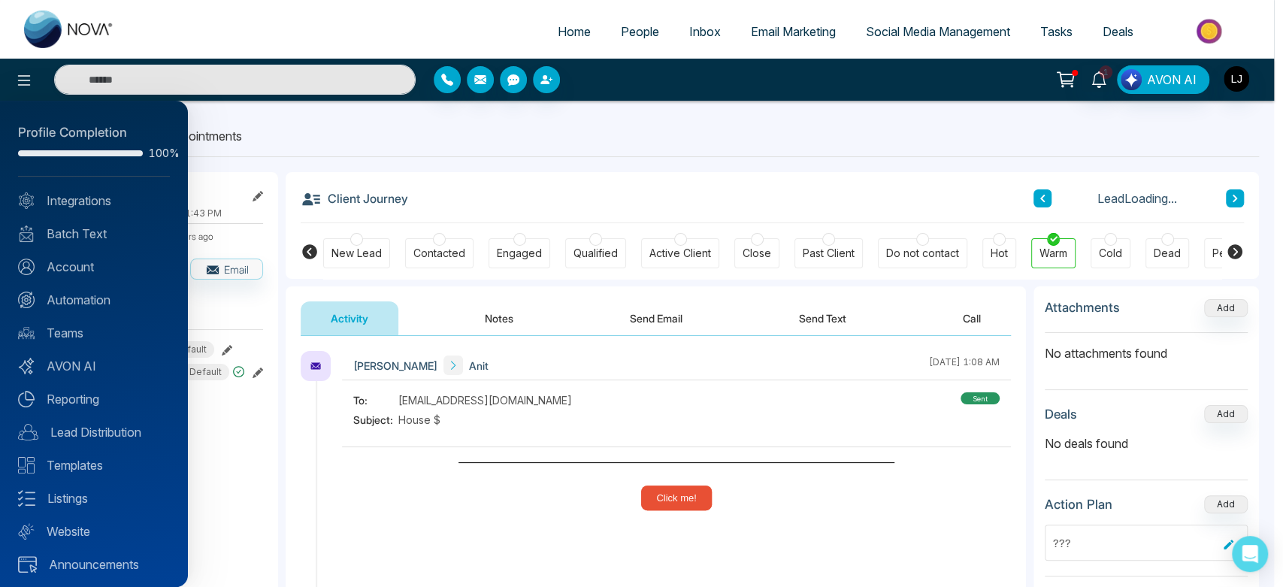
click at [570, 188] on div at bounding box center [641, 293] width 1283 height 587
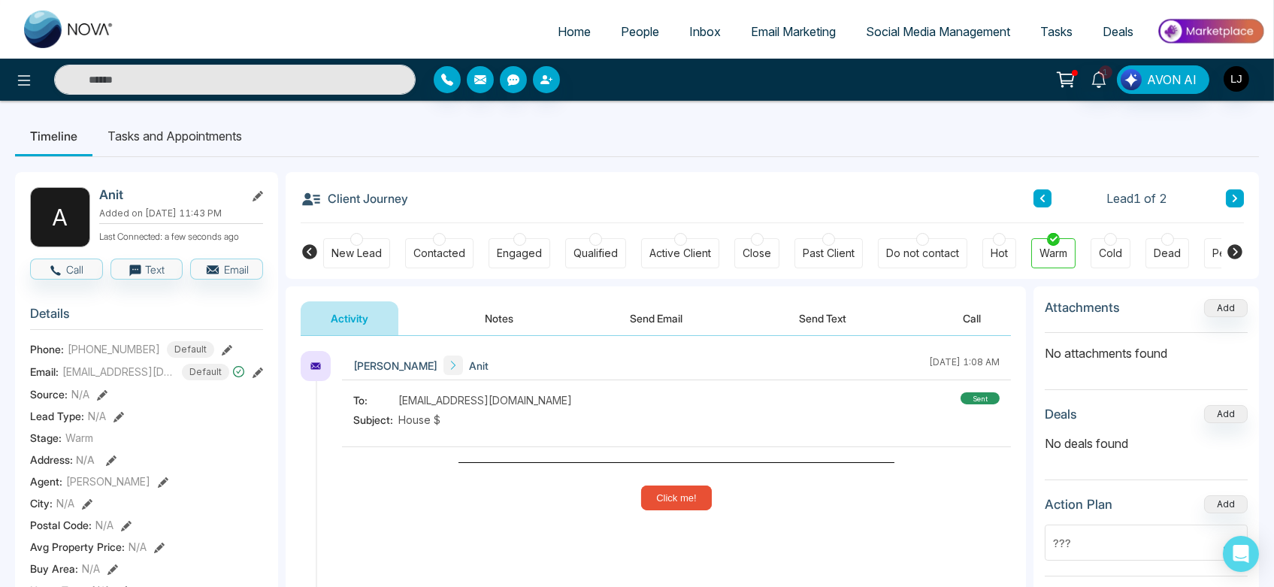
drag, startPoint x: 418, startPoint y: 196, endPoint x: 462, endPoint y: 202, distance: 44.8
click at [462, 202] on div "Client Journey Lead 1 of 2" at bounding box center [772, 197] width 943 height 51
click at [26, 85] on icon at bounding box center [24, 80] width 18 height 18
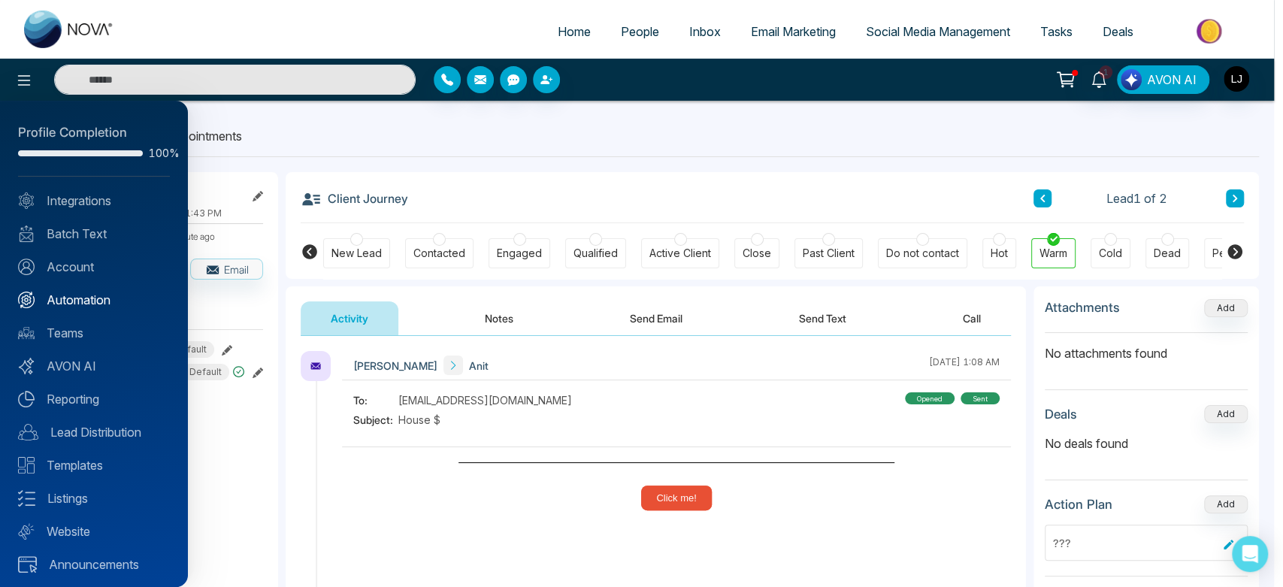
click at [75, 293] on link "Automation" at bounding box center [94, 300] width 152 height 18
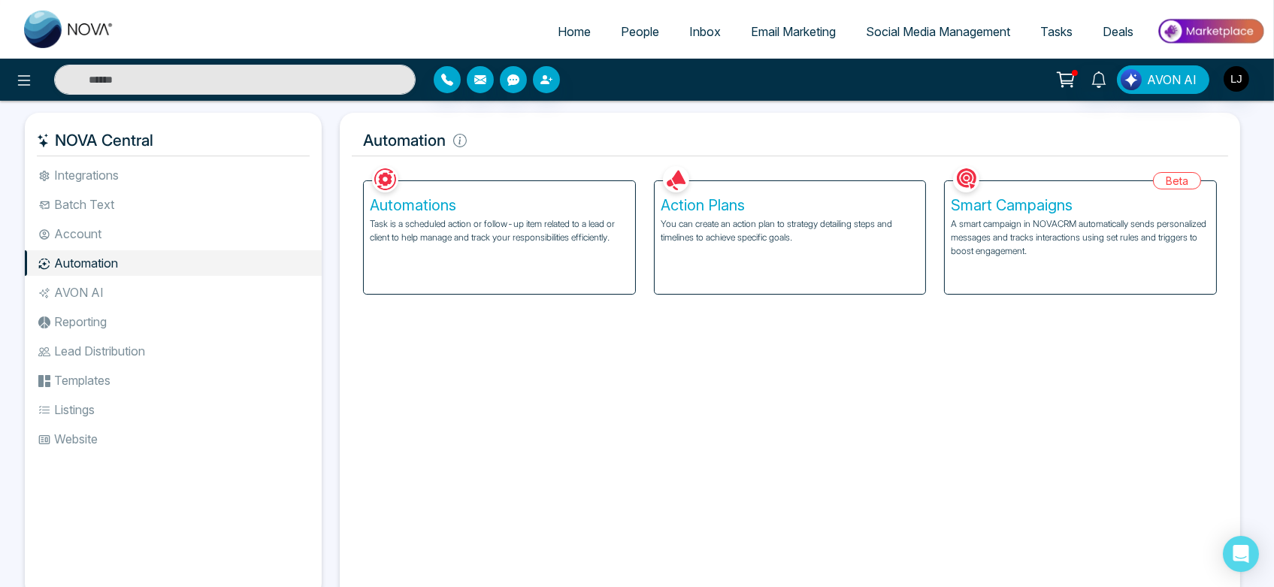
click at [486, 274] on div "Automations Task is a scheduled action or follow-up item related to a lead or c…" at bounding box center [499, 237] width 271 height 113
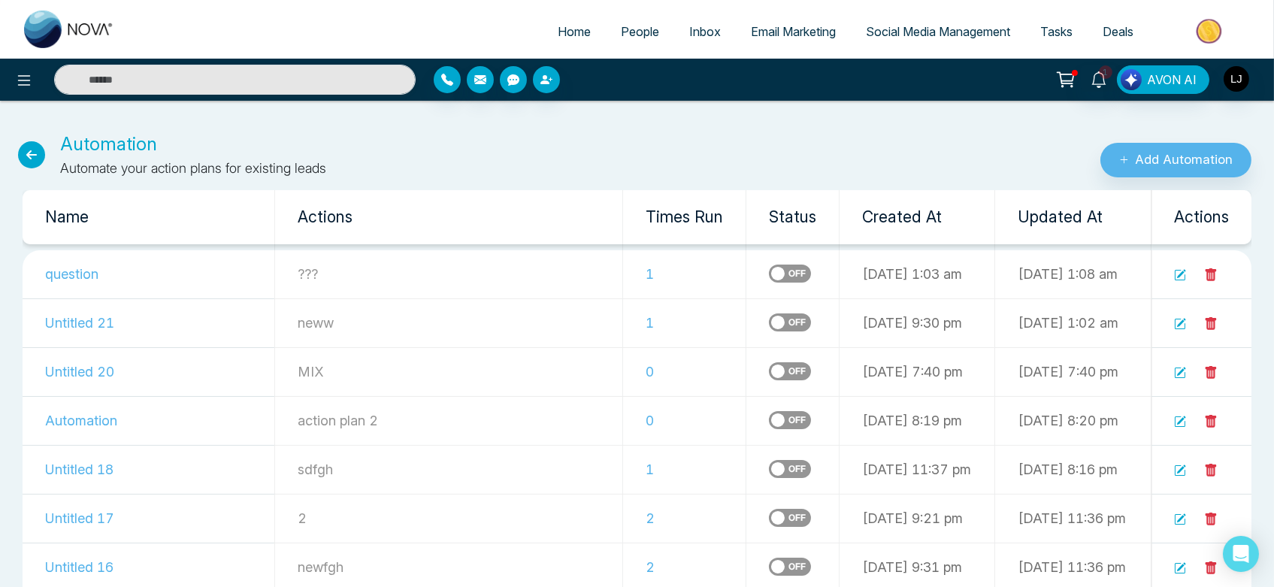
drag, startPoint x: 566, startPoint y: 274, endPoint x: 586, endPoint y: 273, distance: 20.3
click at [623, 273] on td "1" at bounding box center [684, 274] width 123 height 49
click at [18, 155] on icon at bounding box center [31, 154] width 27 height 27
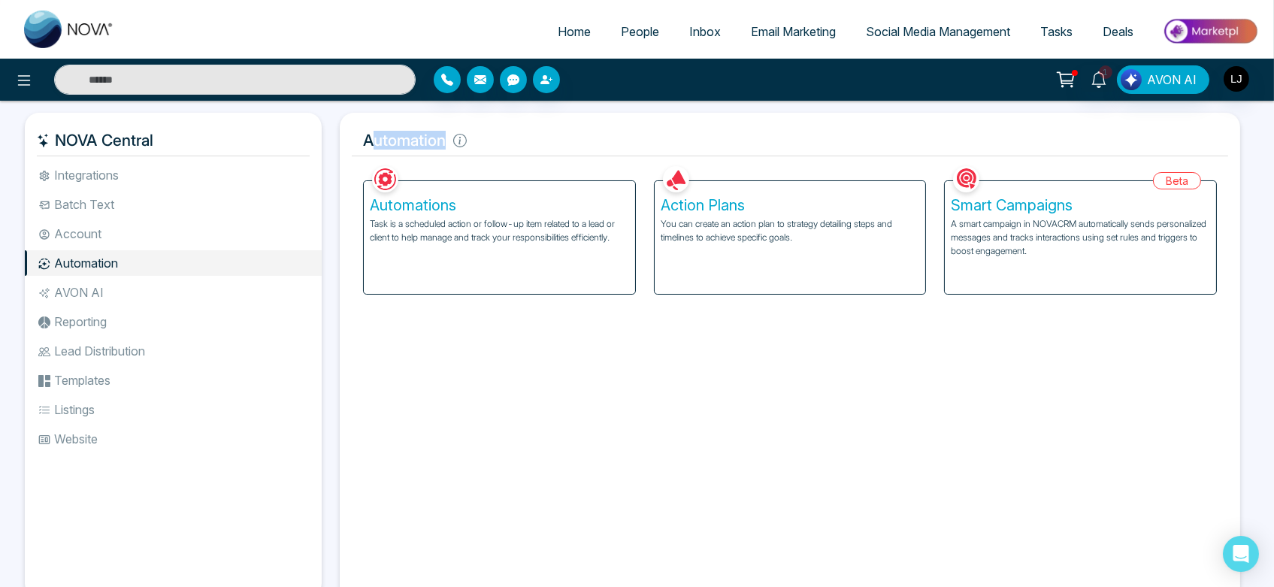
drag, startPoint x: 370, startPoint y: 145, endPoint x: 512, endPoint y: 146, distance: 142.1
click at [512, 146] on h5 "Automation" at bounding box center [790, 141] width 876 height 32
click at [621, 33] on span "People" at bounding box center [640, 31] width 38 height 15
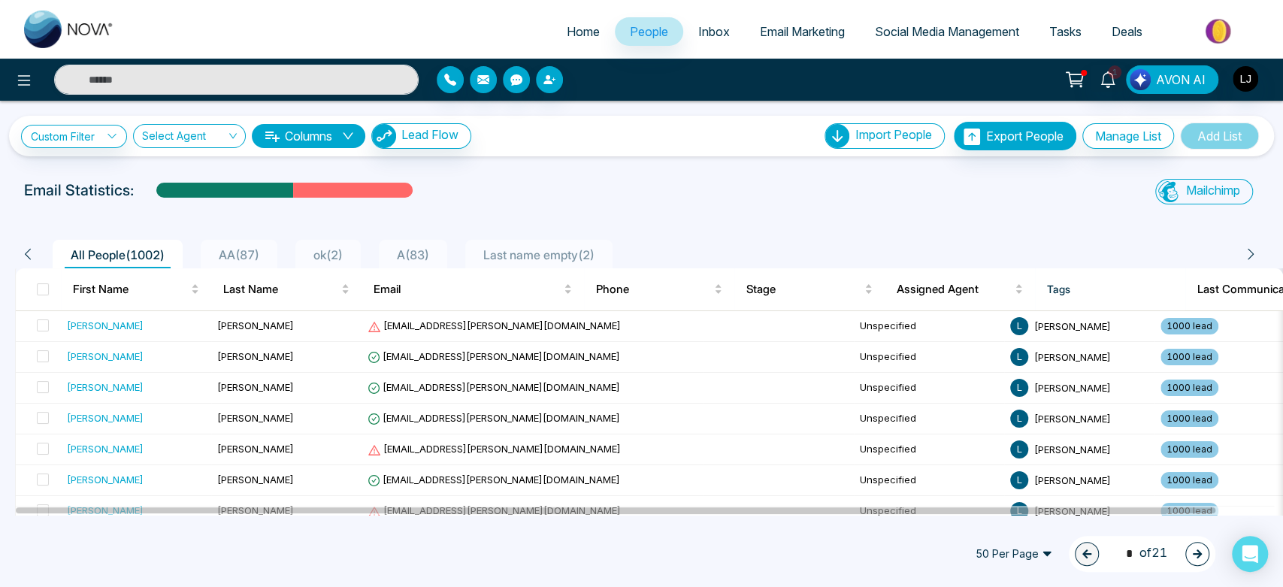
click at [333, 257] on span "ok ( 2 )" at bounding box center [327, 254] width 41 height 15
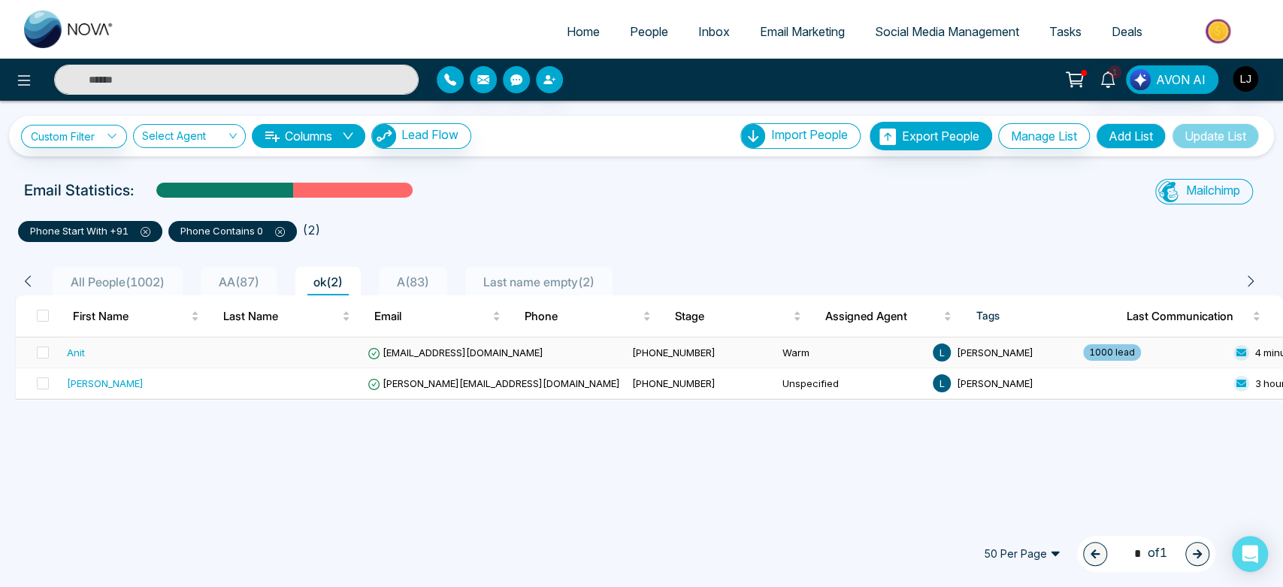
click at [632, 347] on span "+919511894761" at bounding box center [673, 353] width 83 height 12
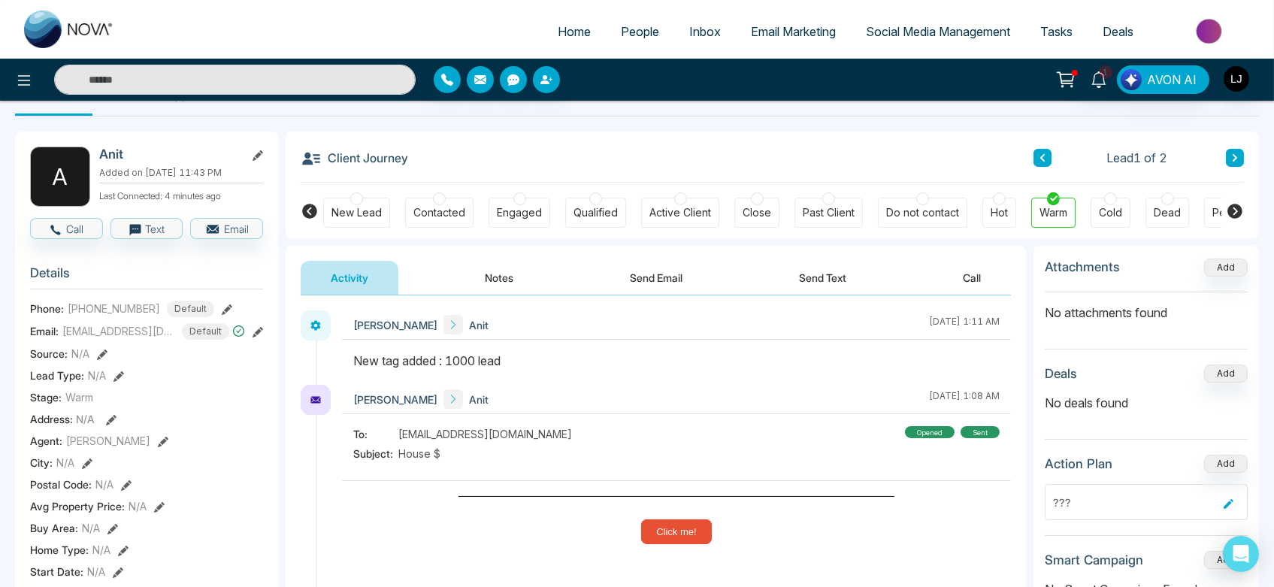
click at [444, 153] on div "Client Journey Lead 1 of 2" at bounding box center [772, 157] width 943 height 51
click at [30, 79] on icon at bounding box center [24, 80] width 18 height 18
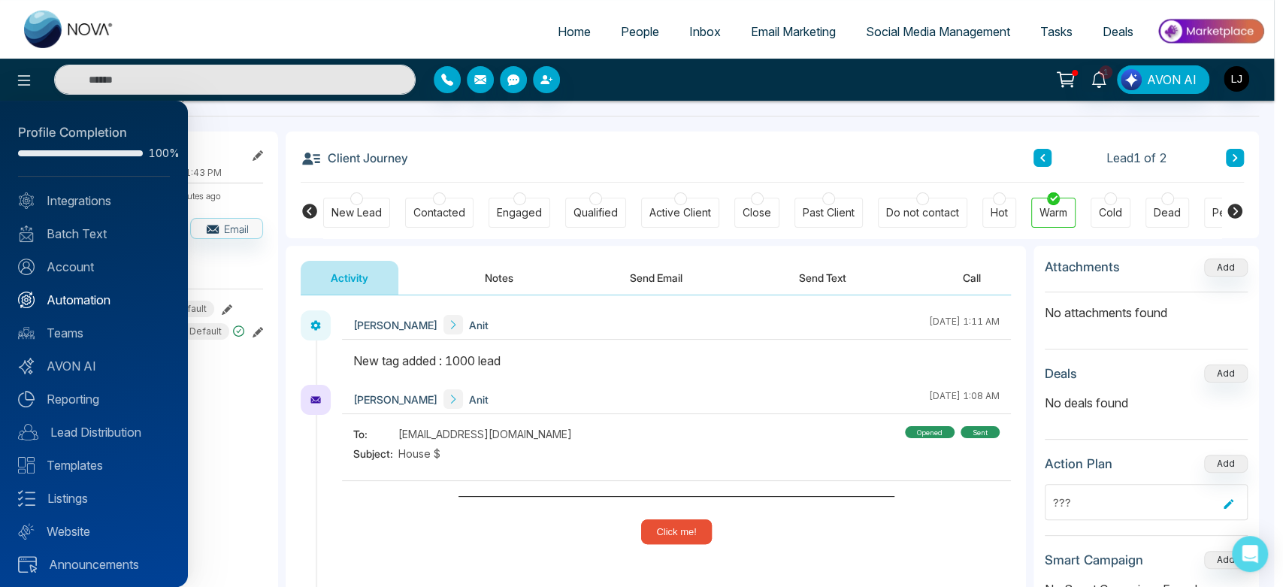
click at [87, 304] on link "Automation" at bounding box center [94, 300] width 152 height 18
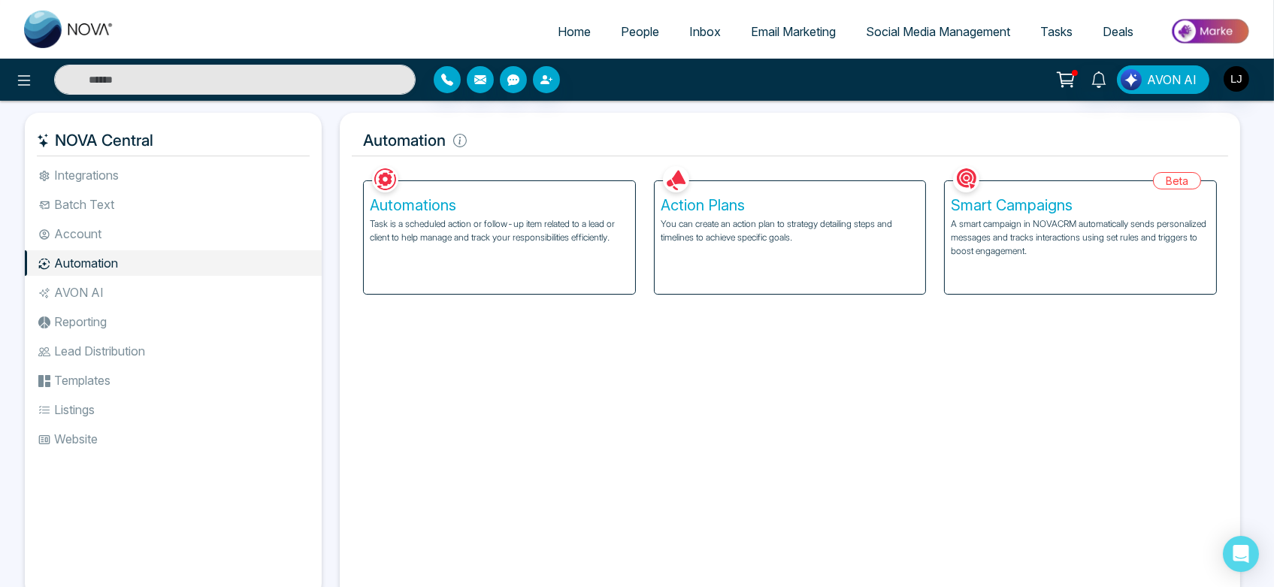
click at [748, 275] on div "Action Plans You can create an action plan to strategy detailing steps and time…" at bounding box center [790, 237] width 271 height 113
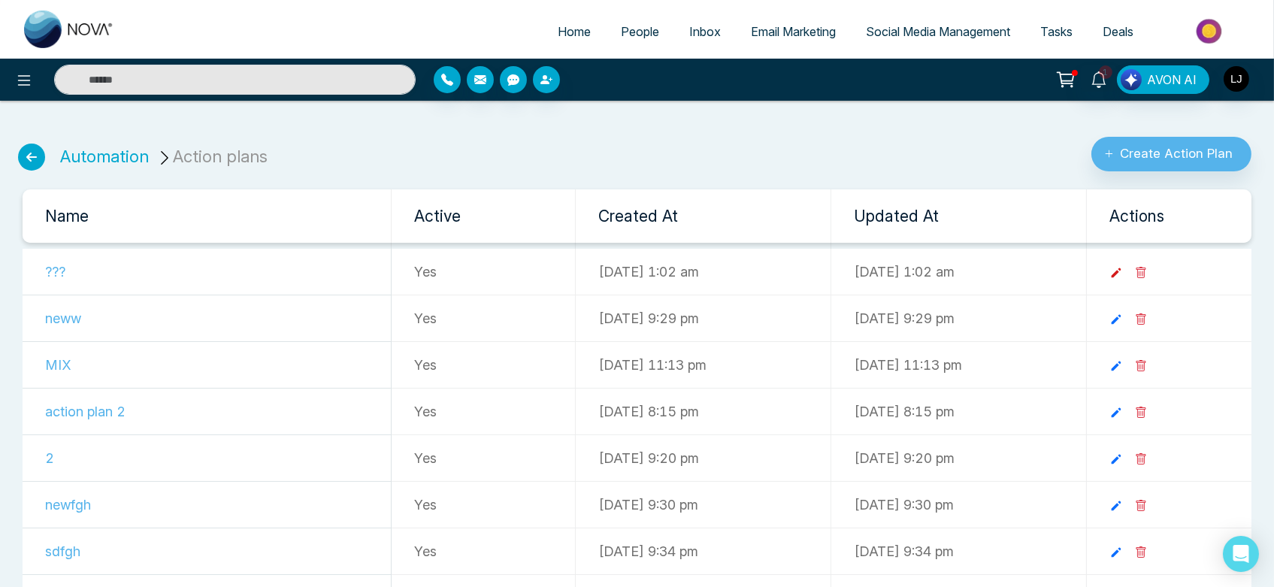
click at [1122, 273] on icon at bounding box center [1117, 273] width 10 height 10
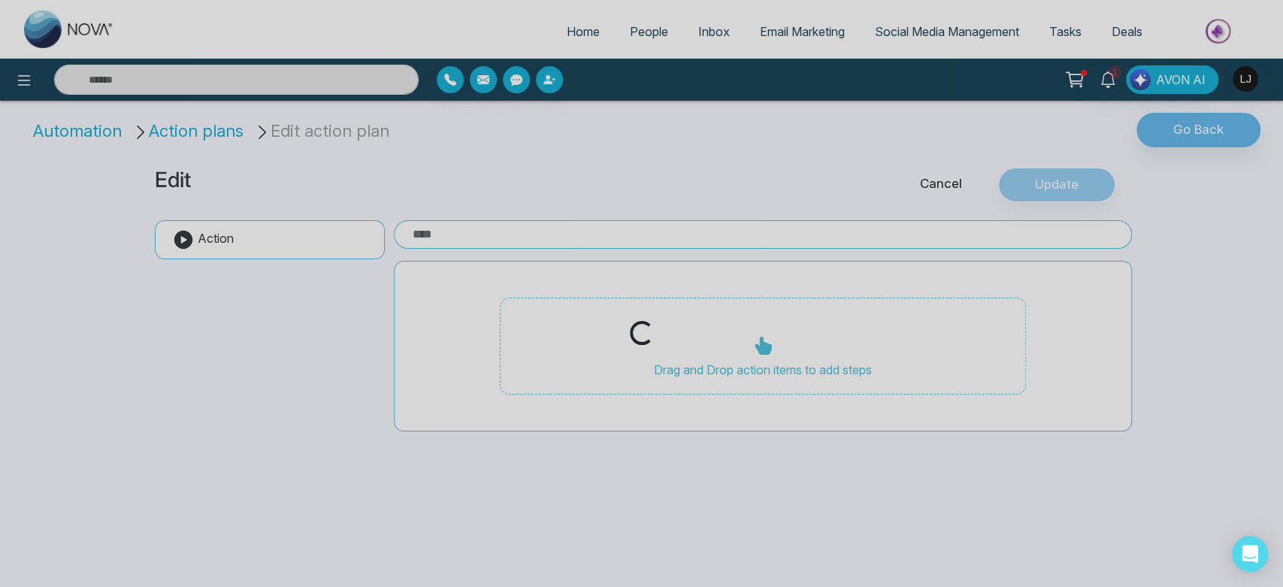
type input "***"
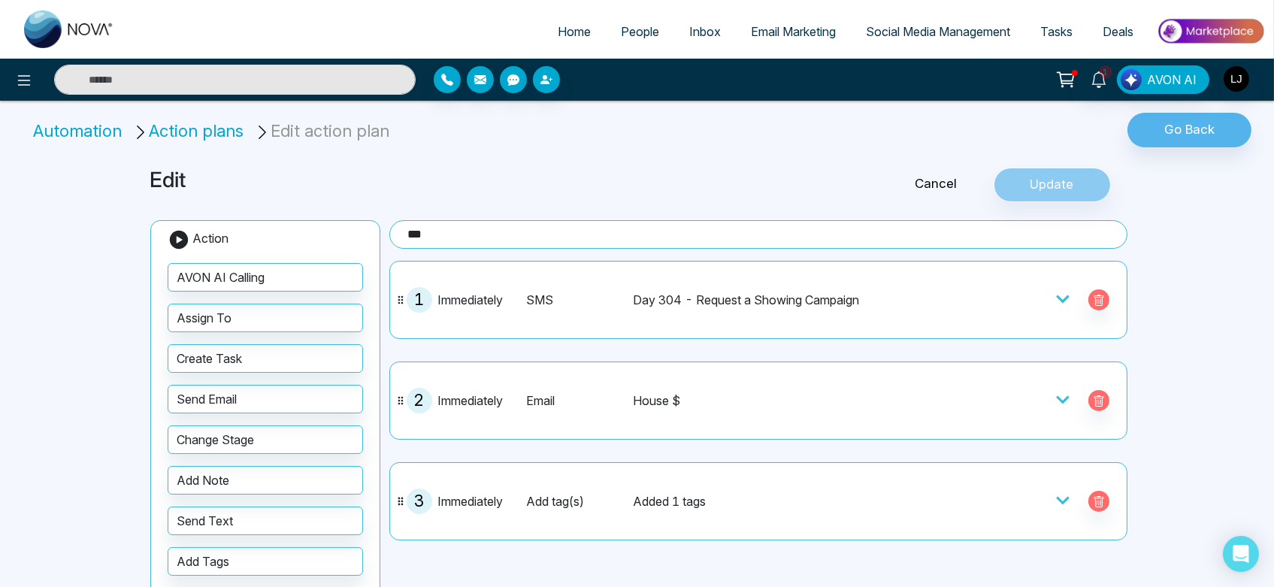
click at [1057, 298] on icon at bounding box center [1063, 299] width 13 height 8
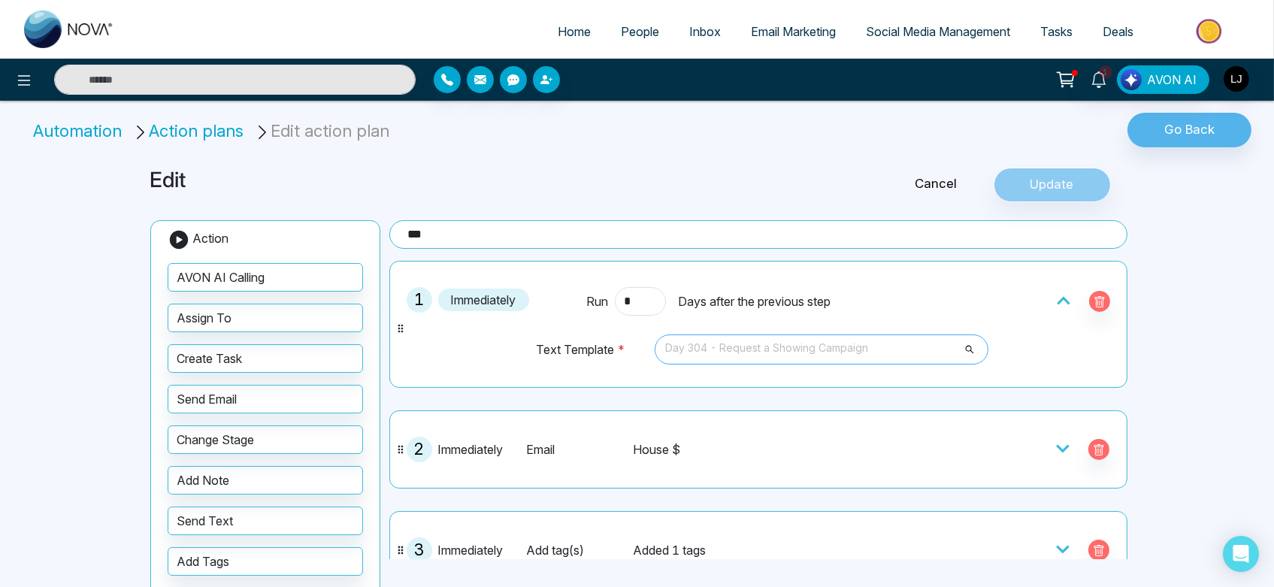
click at [886, 359] on span "Day 304 - Request a Showing Campaign" at bounding box center [821, 350] width 313 height 26
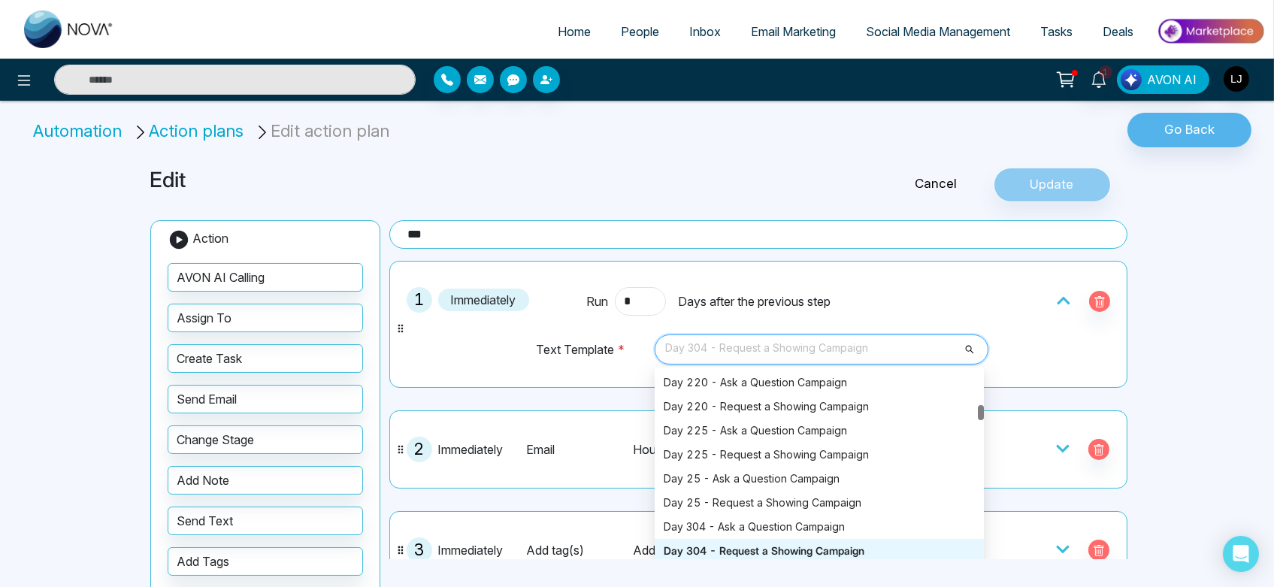
click at [886, 359] on span "Day 304 - Request a Showing Campaign" at bounding box center [821, 350] width 313 height 26
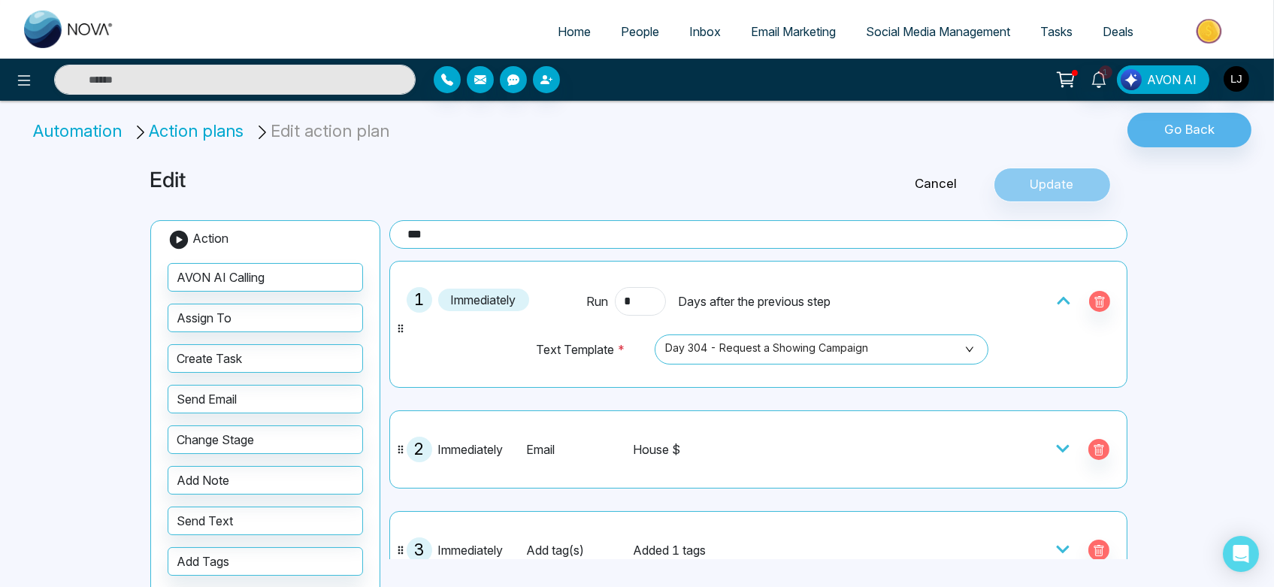
click at [933, 189] on link "Cancel" at bounding box center [936, 184] width 114 height 20
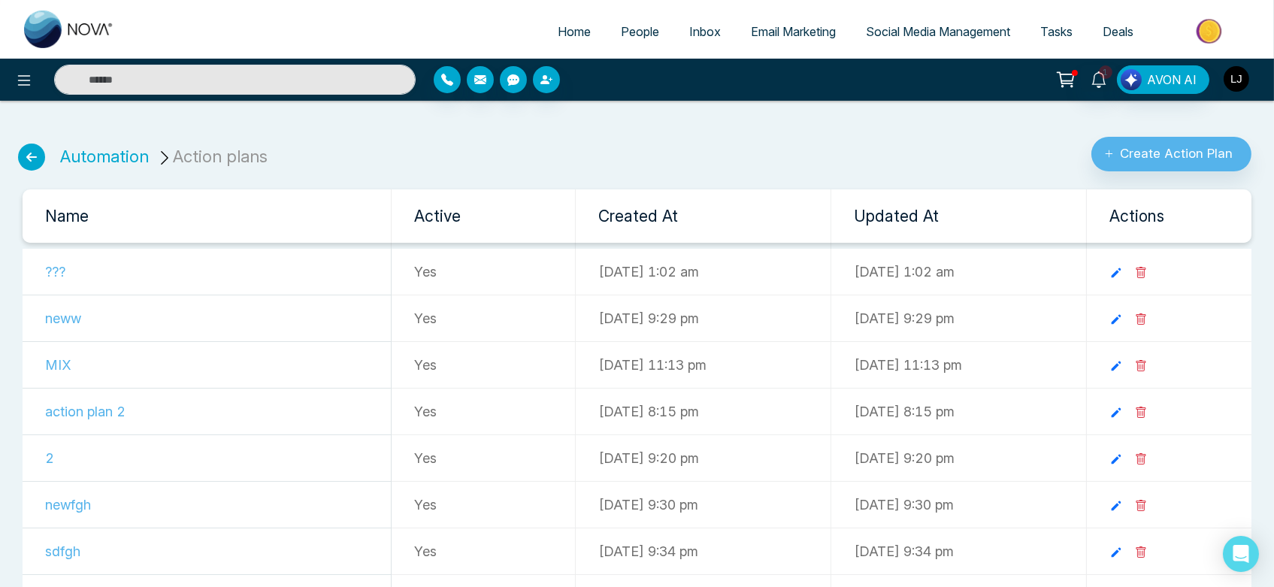
click at [1239, 77] on img "button" at bounding box center [1237, 79] width 26 height 26
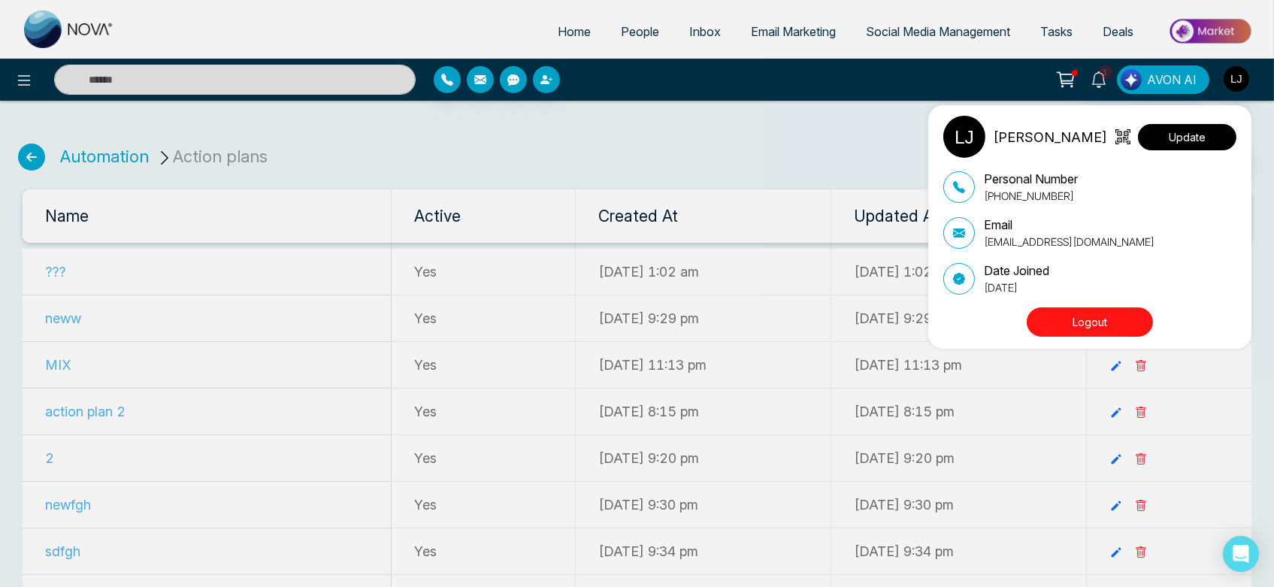
click at [1222, 135] on button "Update" at bounding box center [1187, 137] width 98 height 26
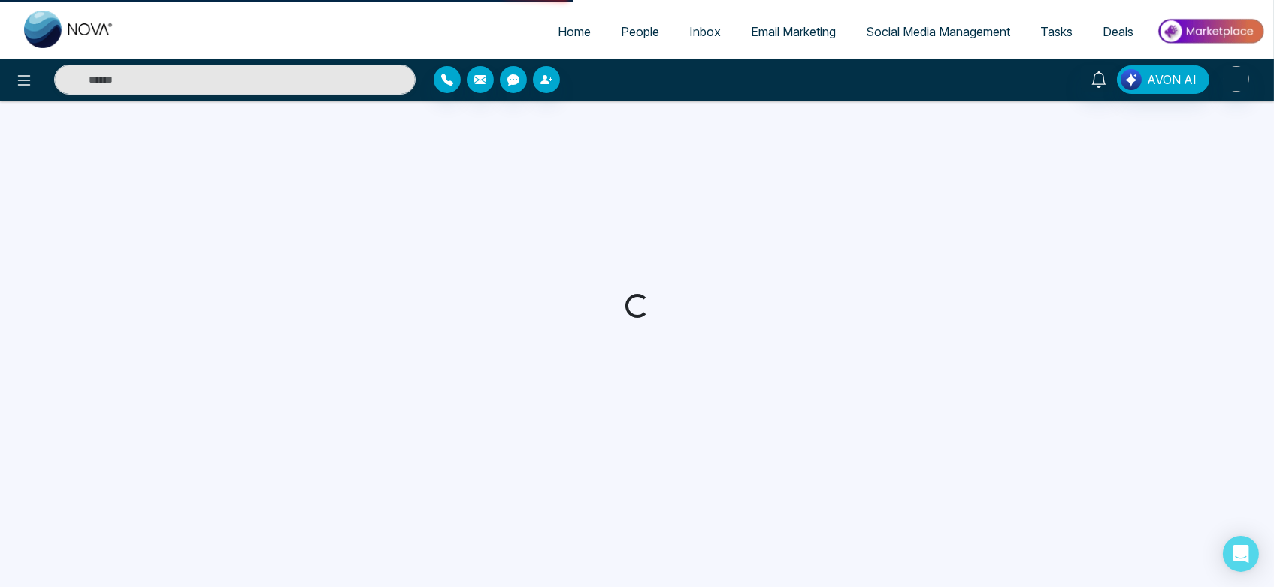
select select
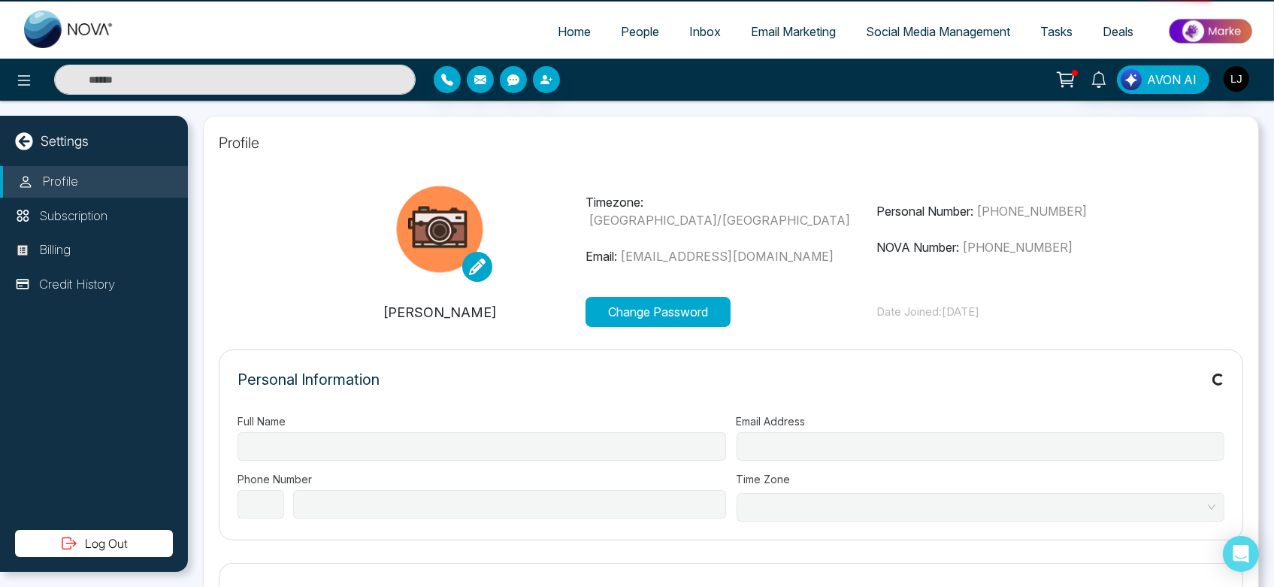
type input "**********"
select select "***"
type input "**********"
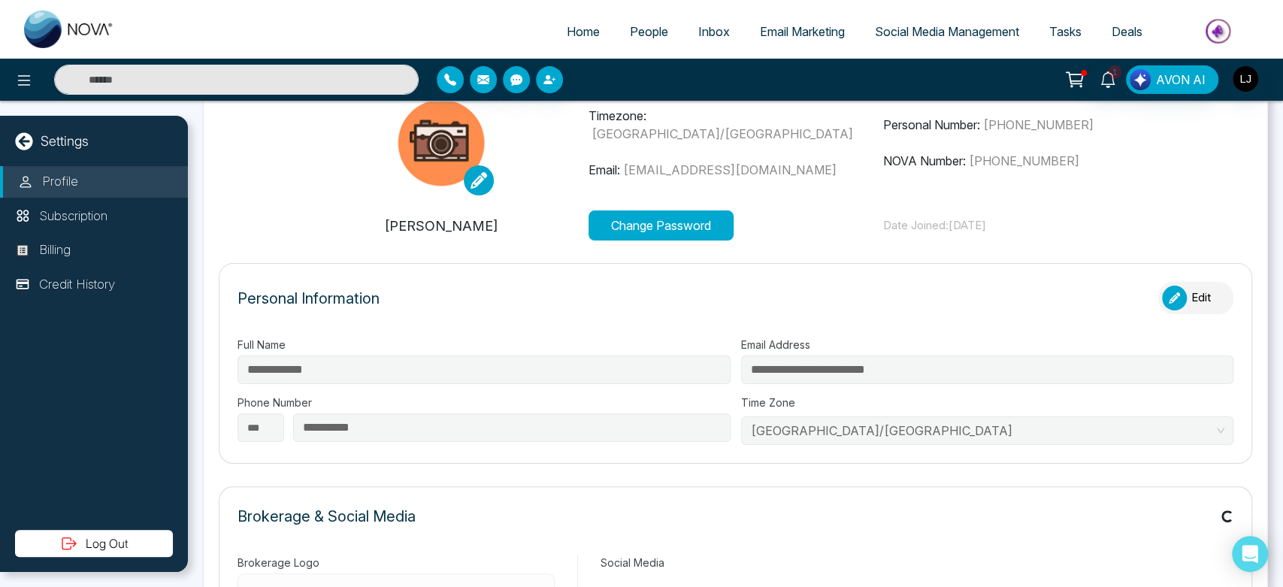
type input "*"
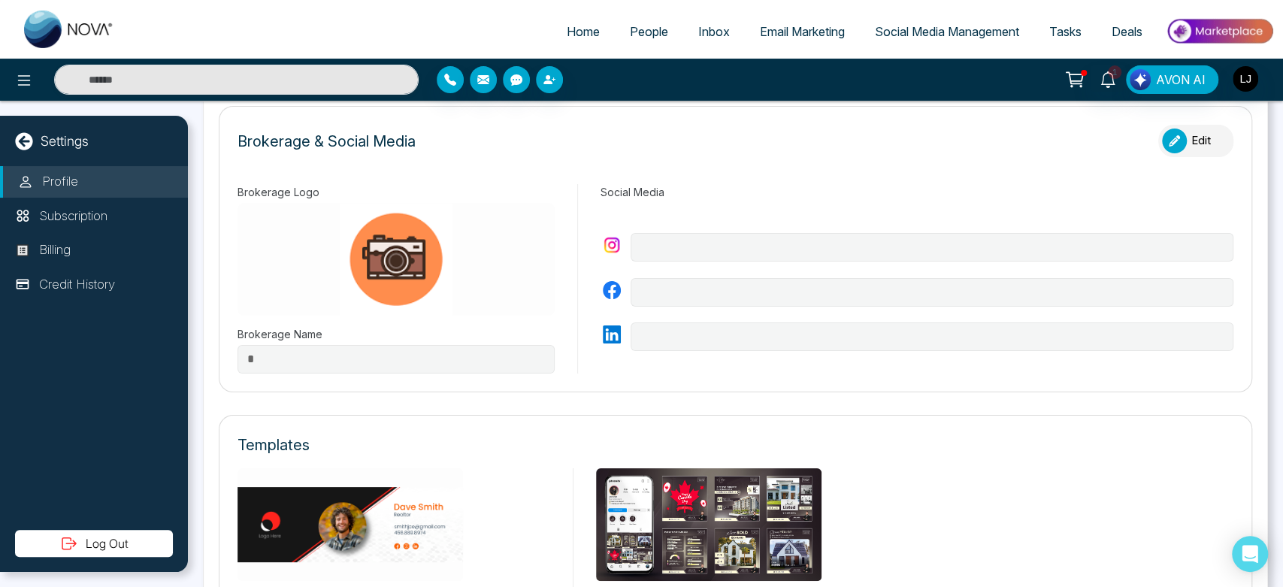
scroll to position [456, 0]
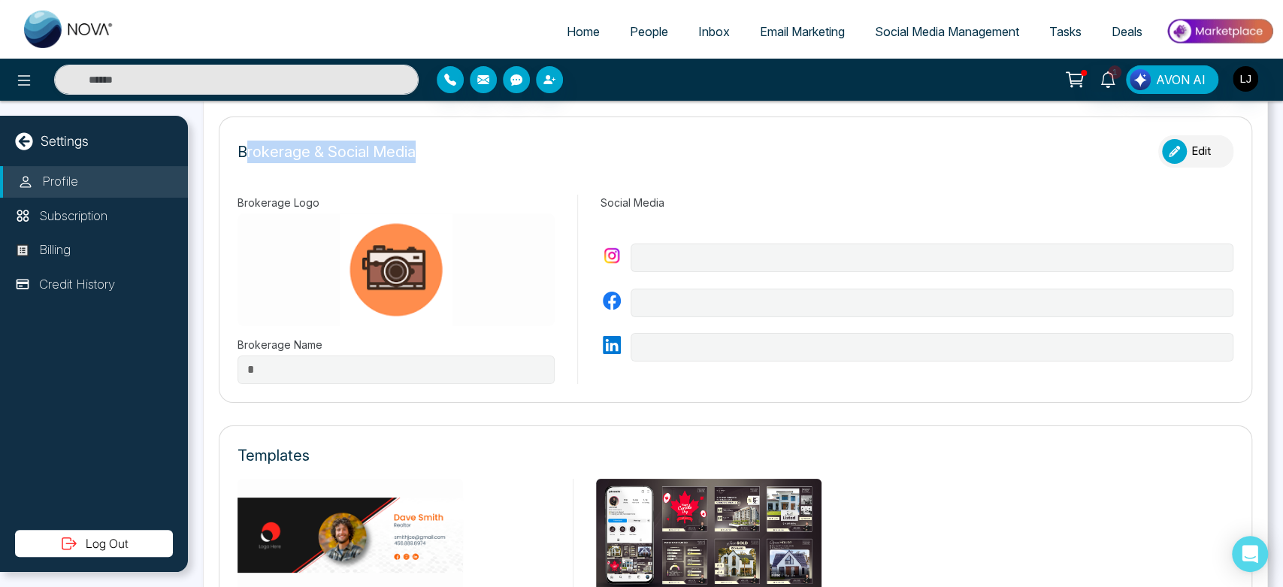
drag, startPoint x: 249, startPoint y: 147, endPoint x: 436, endPoint y: 150, distance: 187.2
click at [436, 150] on div "Brokerage & Social Media Edit" at bounding box center [736, 158] width 996 height 47
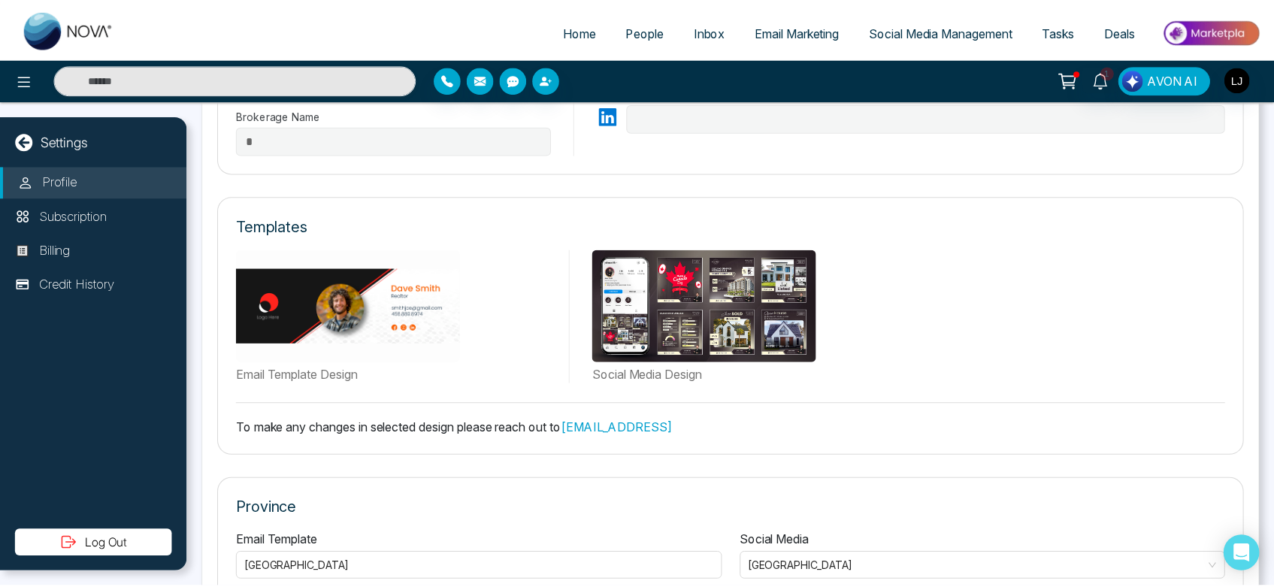
scroll to position [767, 0]
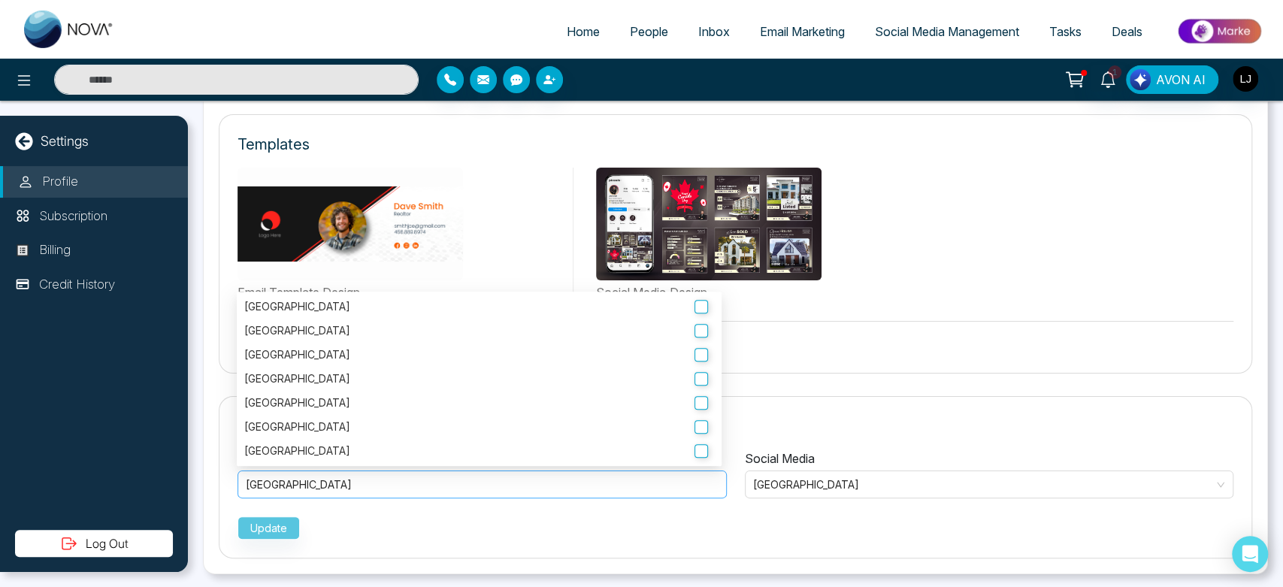
click at [426, 477] on div "Alberta" at bounding box center [482, 485] width 473 height 18
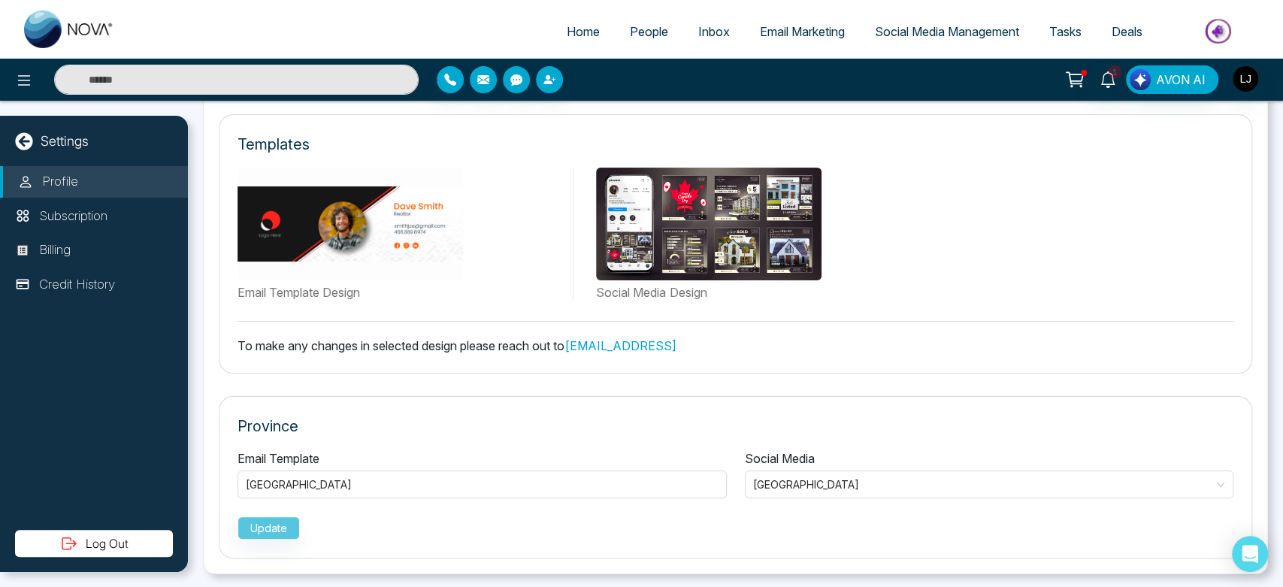
click at [898, 437] on div "Province Email Template Alberta Ontario British Columbia Alberta Manitoba Quebe…" at bounding box center [736, 477] width 1034 height 162
click at [883, 486] on span "Alberta" at bounding box center [989, 485] width 473 height 22
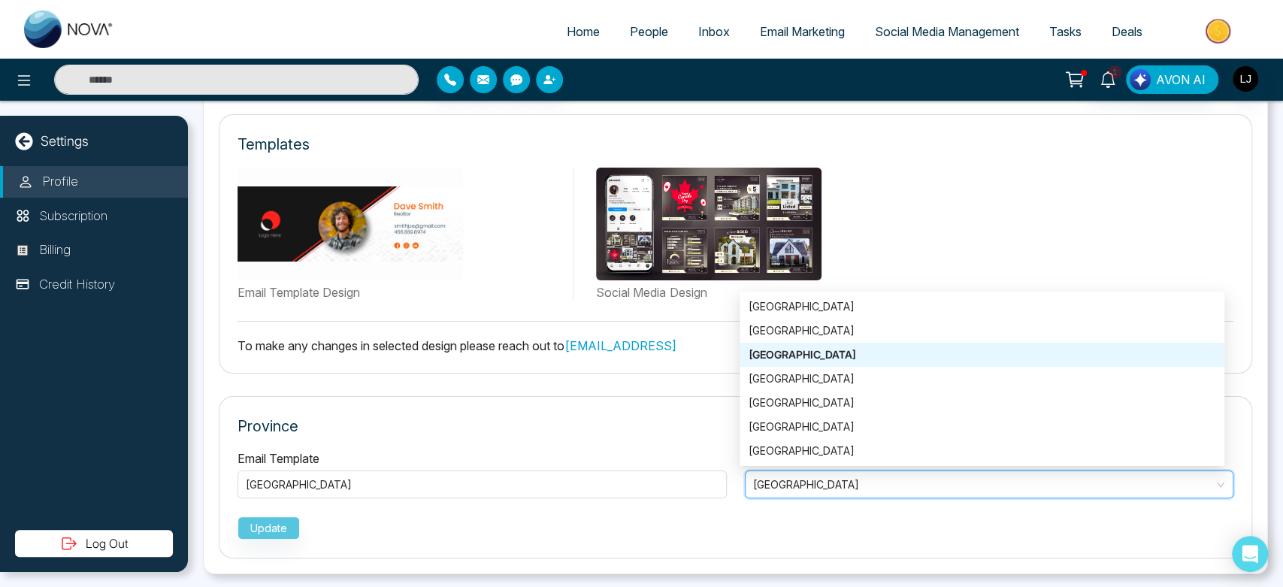
click at [883, 486] on span "Alberta" at bounding box center [989, 485] width 473 height 22
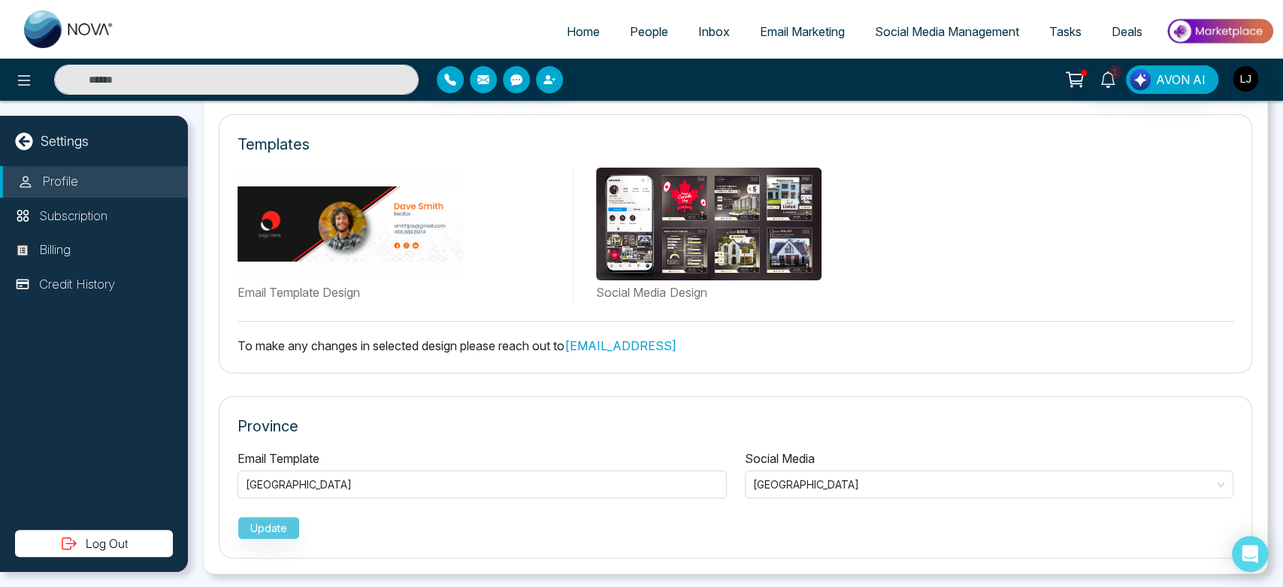
click at [643, 423] on p "Province" at bounding box center [736, 426] width 996 height 23
click at [18, 86] on icon at bounding box center [24, 80] width 18 height 18
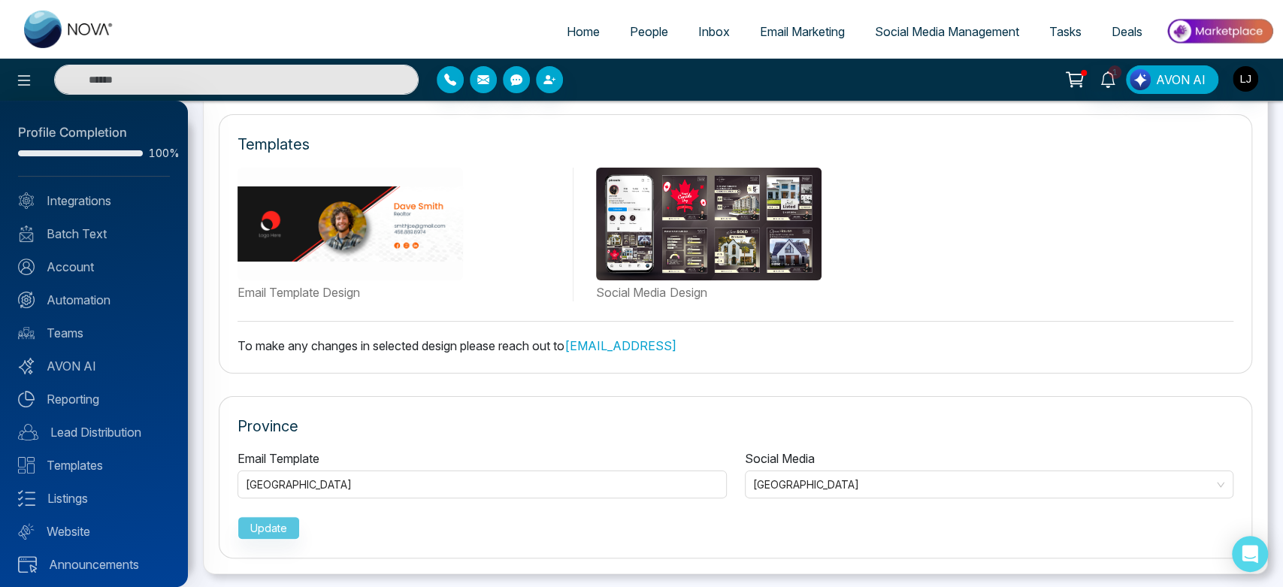
click at [78, 310] on div "Profile Completion 100% Integrations Batch Text Account Automation Teams AVON A…" at bounding box center [94, 344] width 188 height 486
click at [91, 307] on link "Automation" at bounding box center [94, 300] width 152 height 18
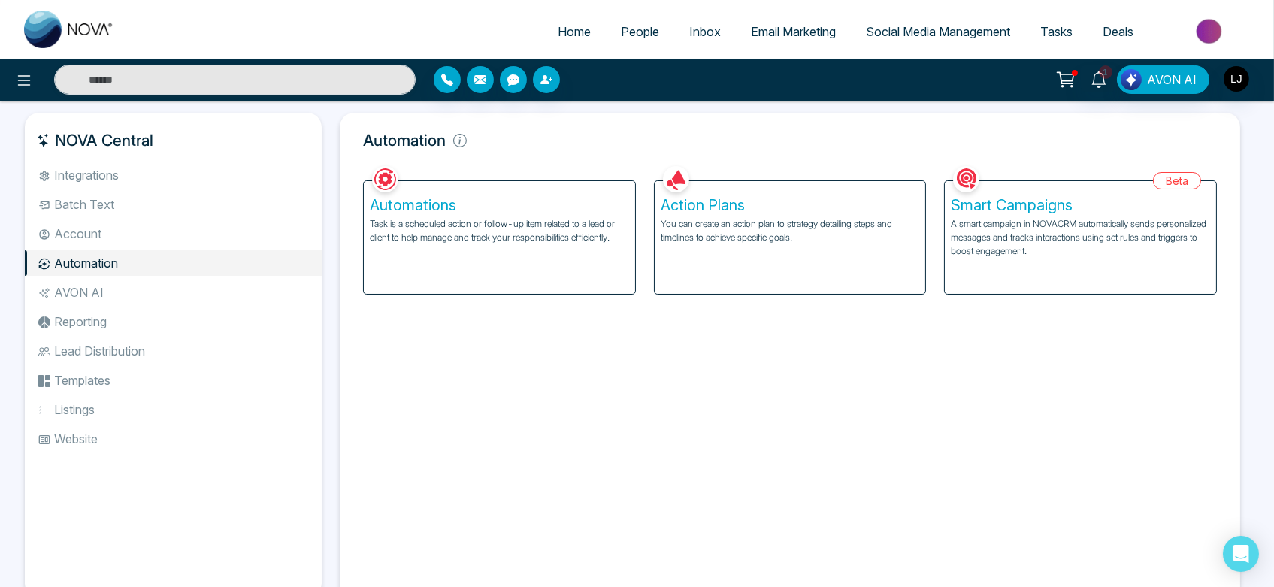
click at [490, 250] on div "Automations Task is a scheduled action or follow-up item related to a lead or c…" at bounding box center [499, 237] width 271 height 113
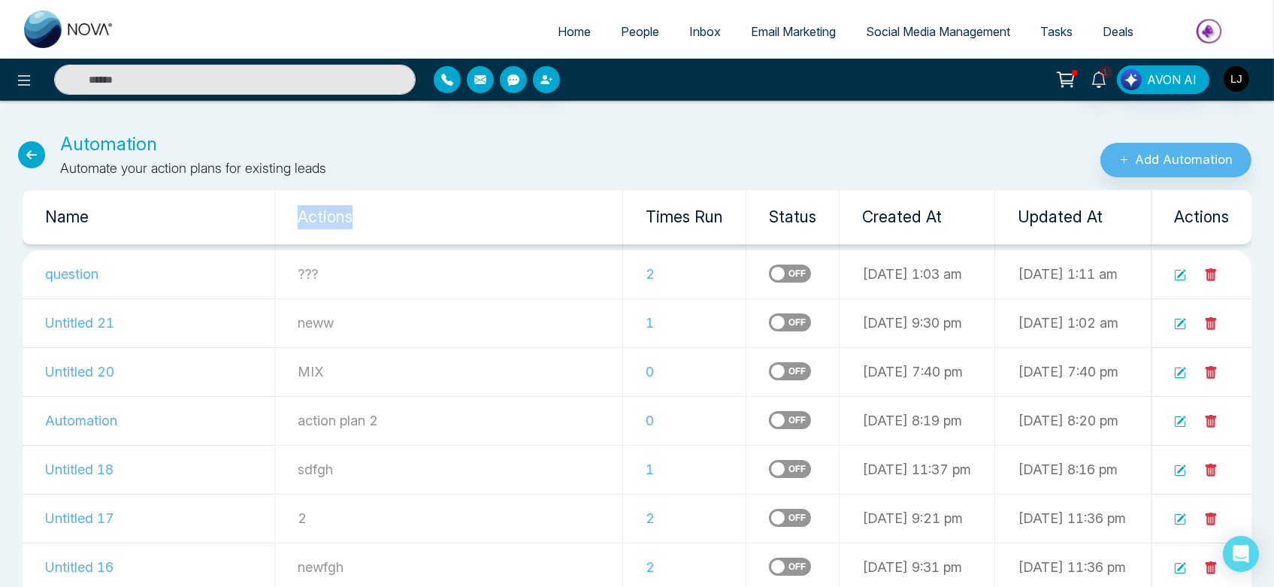
drag, startPoint x: 325, startPoint y: 228, endPoint x: 244, endPoint y: 208, distance: 82.8
click at [274, 208] on th "Actions" at bounding box center [448, 217] width 348 height 54
click at [443, 221] on th "Actions" at bounding box center [448, 217] width 348 height 54
drag, startPoint x: 1161, startPoint y: 223, endPoint x: 1240, endPoint y: 226, distance: 79.7
click at [1240, 226] on th "Actions" at bounding box center [1202, 217] width 101 height 54
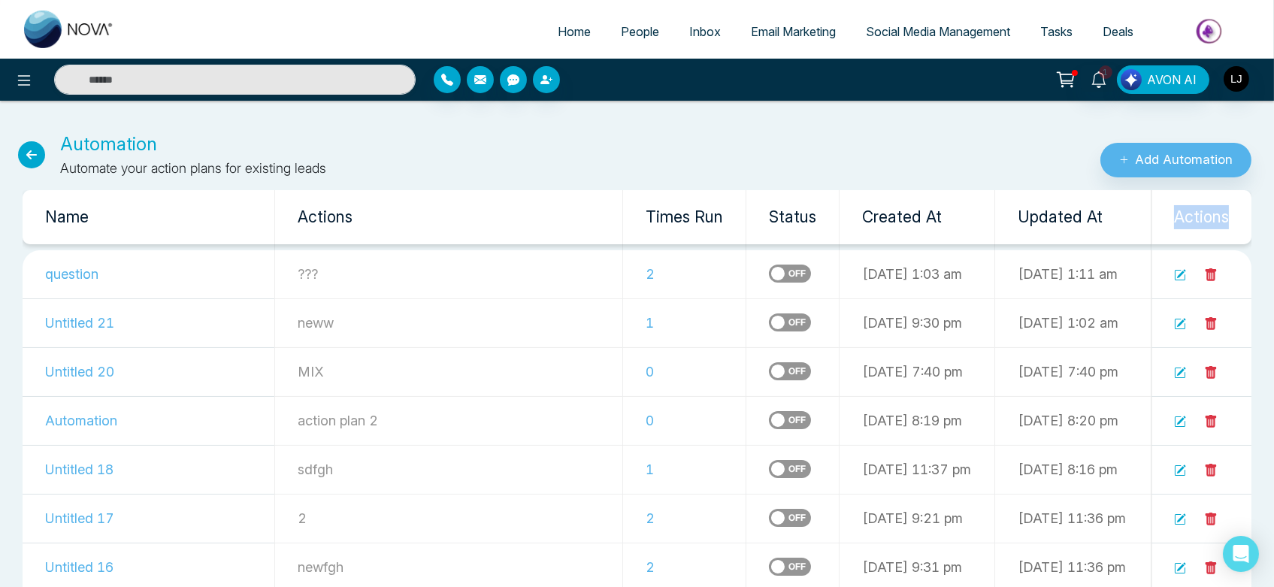
click at [1240, 226] on th "Actions" at bounding box center [1202, 217] width 101 height 54
drag, startPoint x: 253, startPoint y: 223, endPoint x: 364, endPoint y: 217, distance: 110.6
click at [364, 217] on th "Actions" at bounding box center [448, 217] width 348 height 54
drag, startPoint x: 1237, startPoint y: 219, endPoint x: 1176, endPoint y: 210, distance: 61.6
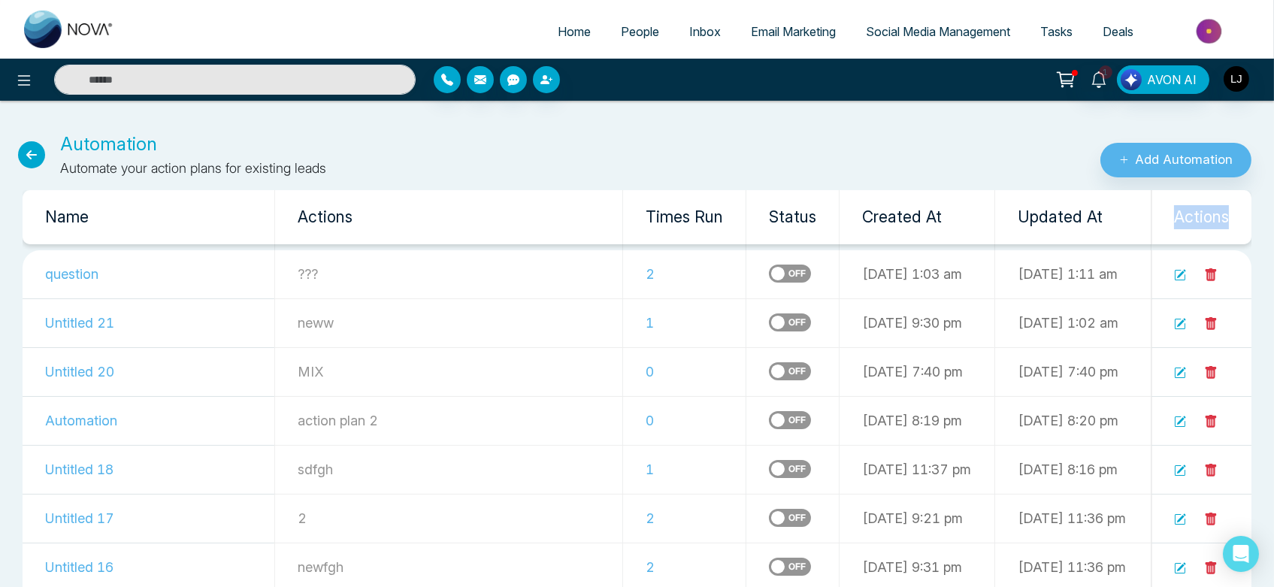
click at [1176, 210] on th "Actions" at bounding box center [1202, 217] width 101 height 54
drag, startPoint x: 1176, startPoint y: 210, endPoint x: 1248, endPoint y: 210, distance: 71.4
click at [1248, 210] on th "Actions" at bounding box center [1202, 217] width 101 height 54
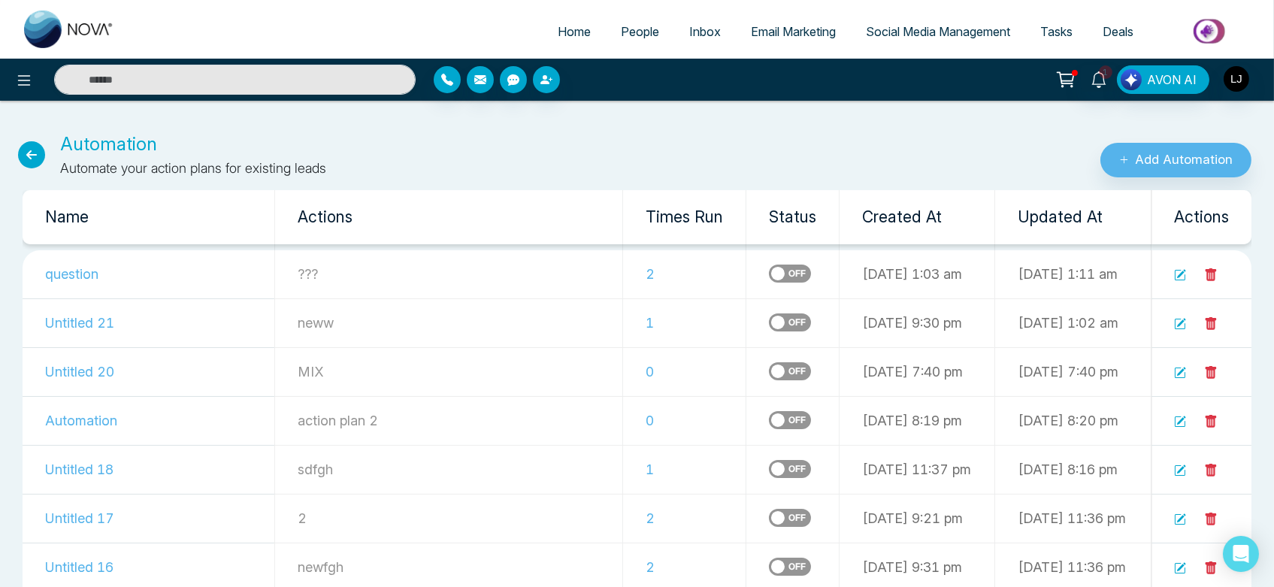
click at [26, 160] on icon at bounding box center [31, 154] width 27 height 27
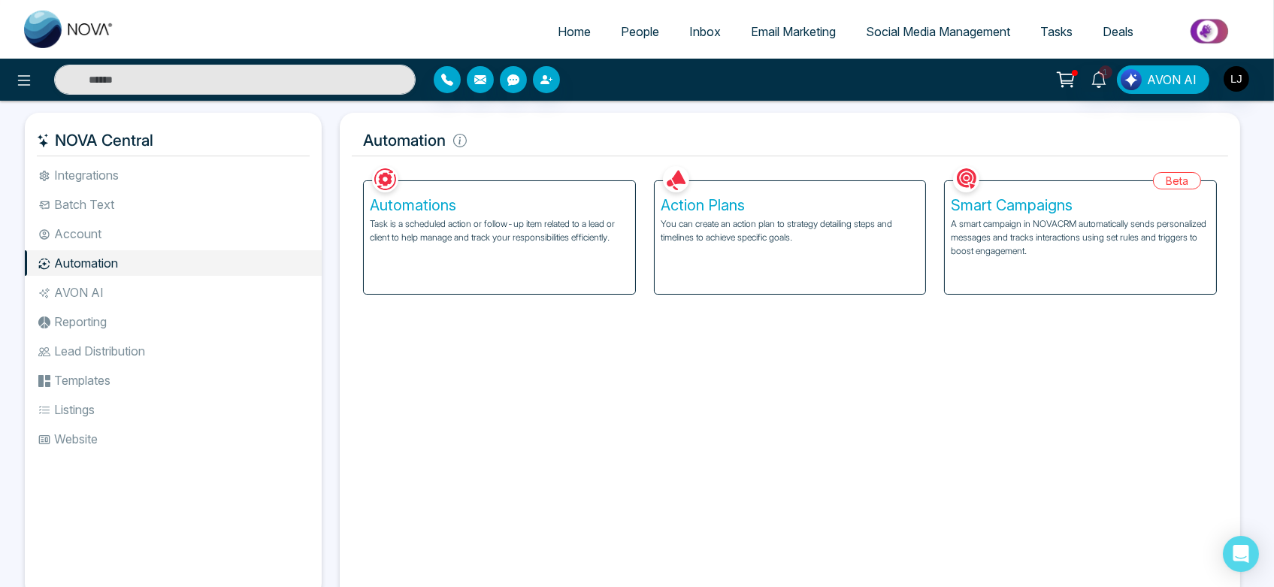
click at [142, 238] on li "Account" at bounding box center [173, 234] width 297 height 26
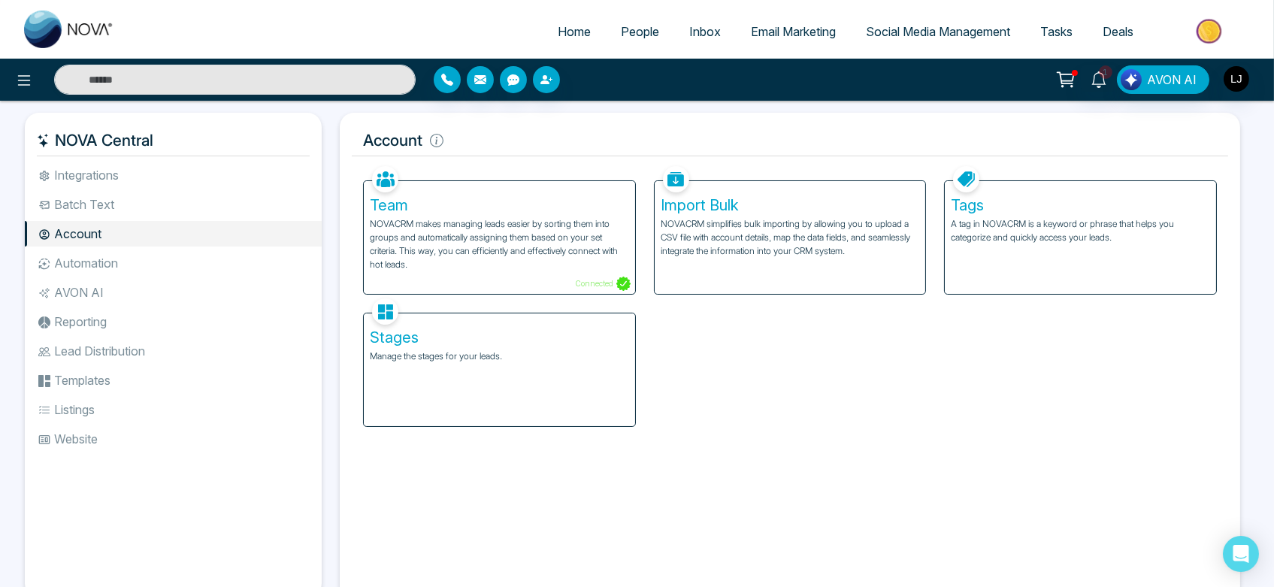
click at [1082, 236] on p "A tag in NOVACRM is a keyword or phrase that helps you categorize and quickly a…" at bounding box center [1080, 230] width 259 height 27
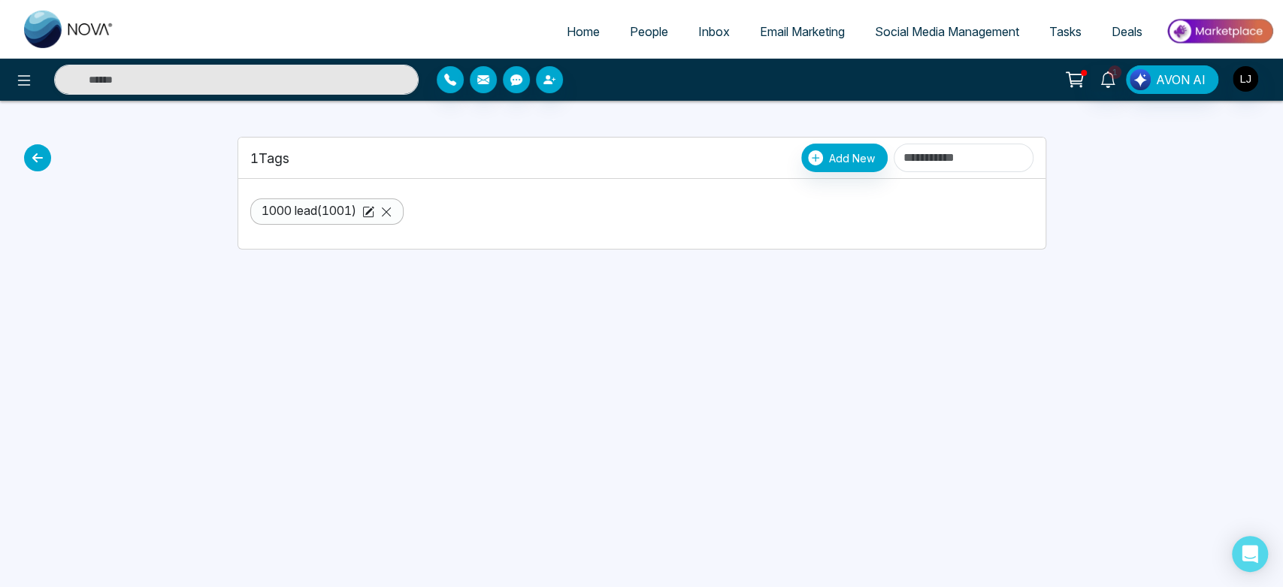
click at [750, 153] on div "1 Tags Add New" at bounding box center [641, 158] width 783 height 29
click at [807, 167] on button "Add New" at bounding box center [844, 158] width 86 height 29
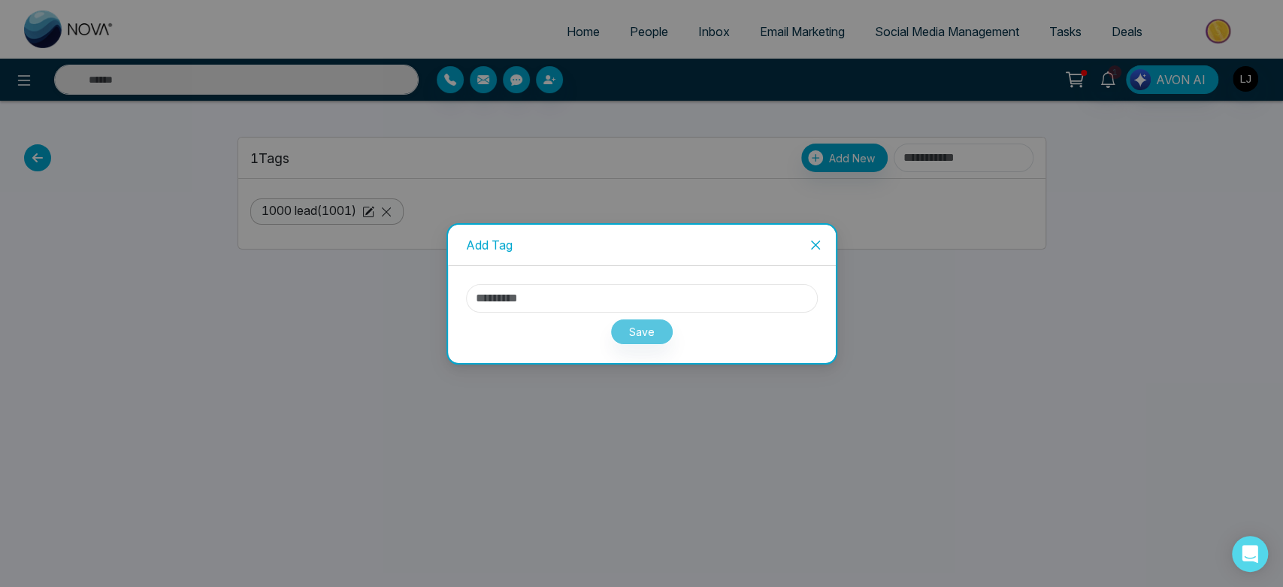
click at [559, 302] on input "text" at bounding box center [642, 298] width 352 height 29
type input "**********"
click at [815, 245] on icon "close" at bounding box center [816, 245] width 12 height 12
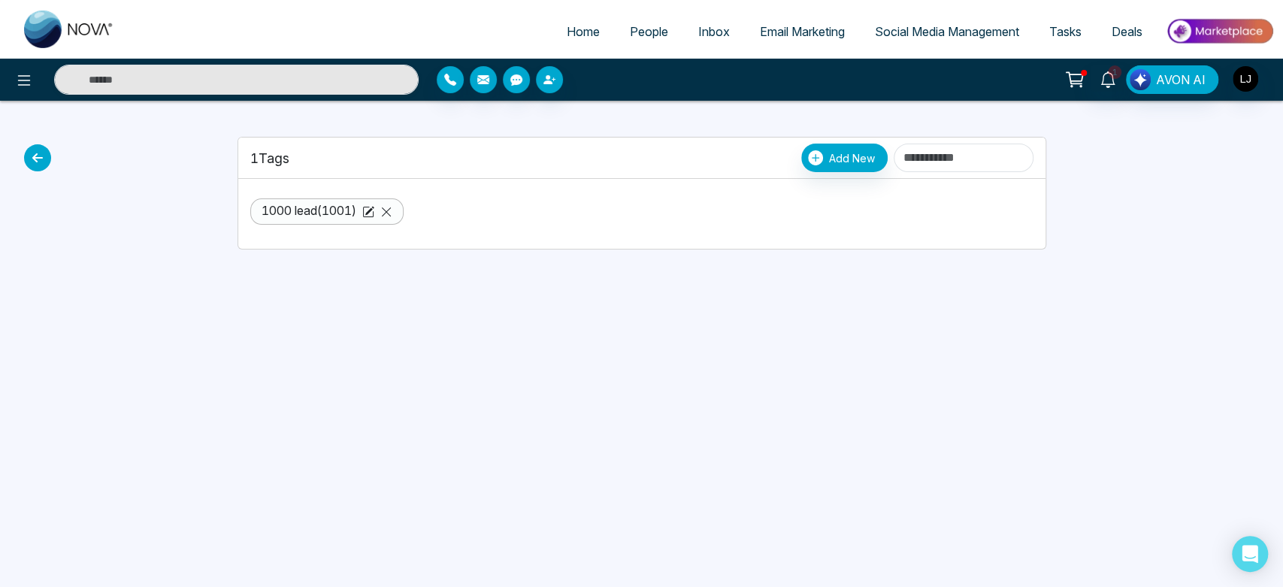
click at [38, 157] on icon at bounding box center [37, 157] width 27 height 27
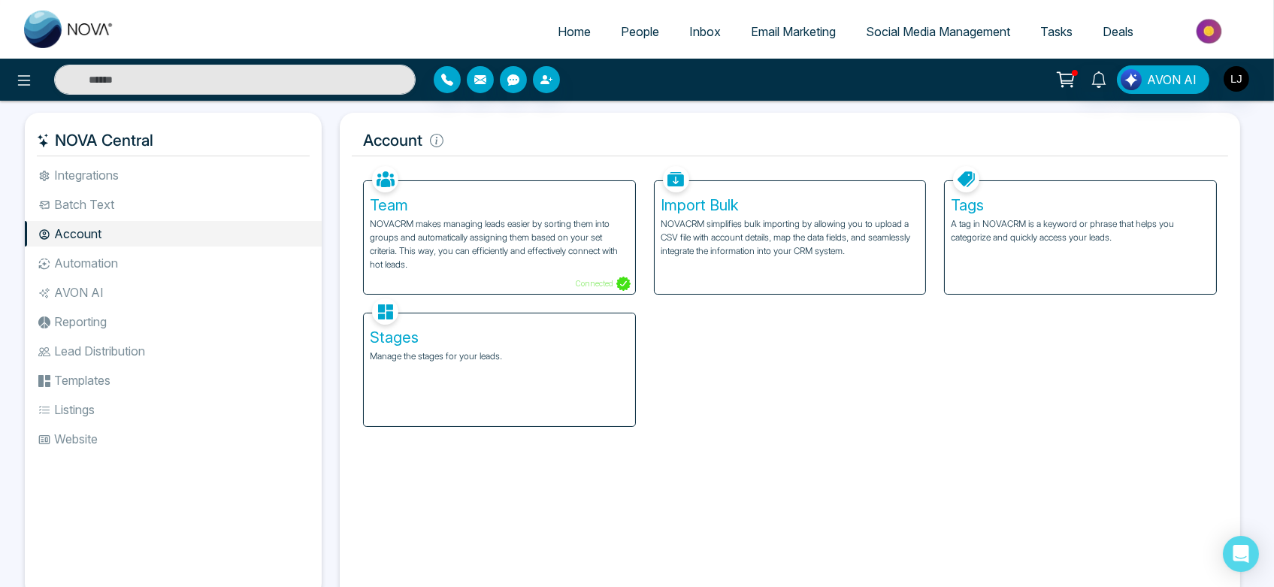
click at [163, 162] on li "Integrations" at bounding box center [173, 175] width 297 height 26
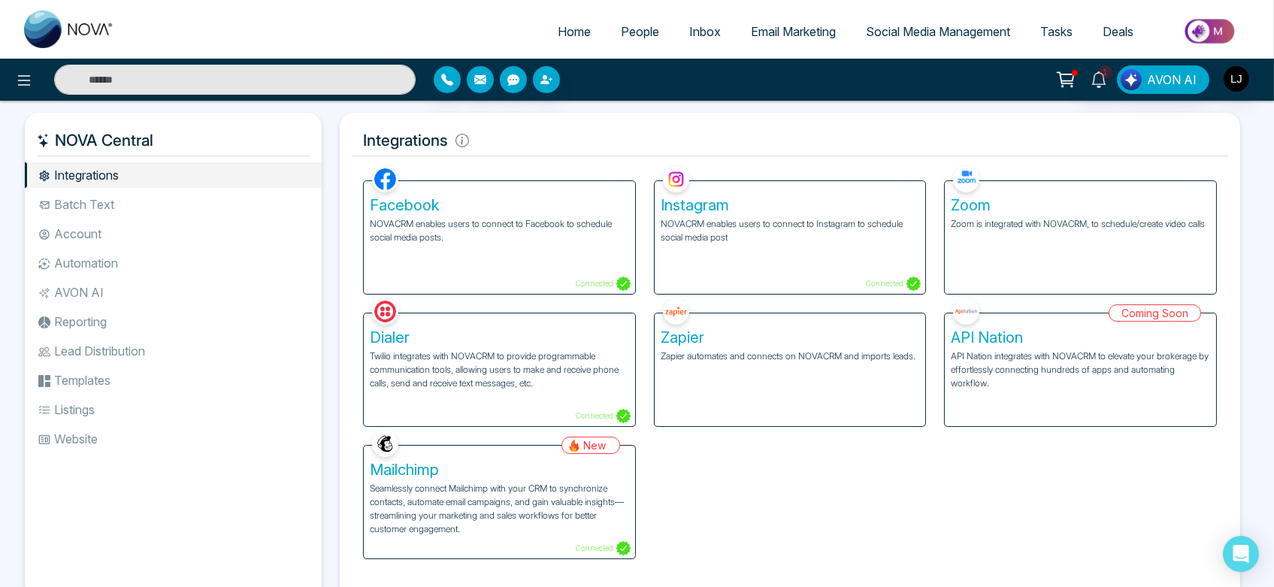
click at [76, 203] on li "Batch Text" at bounding box center [173, 205] width 297 height 26
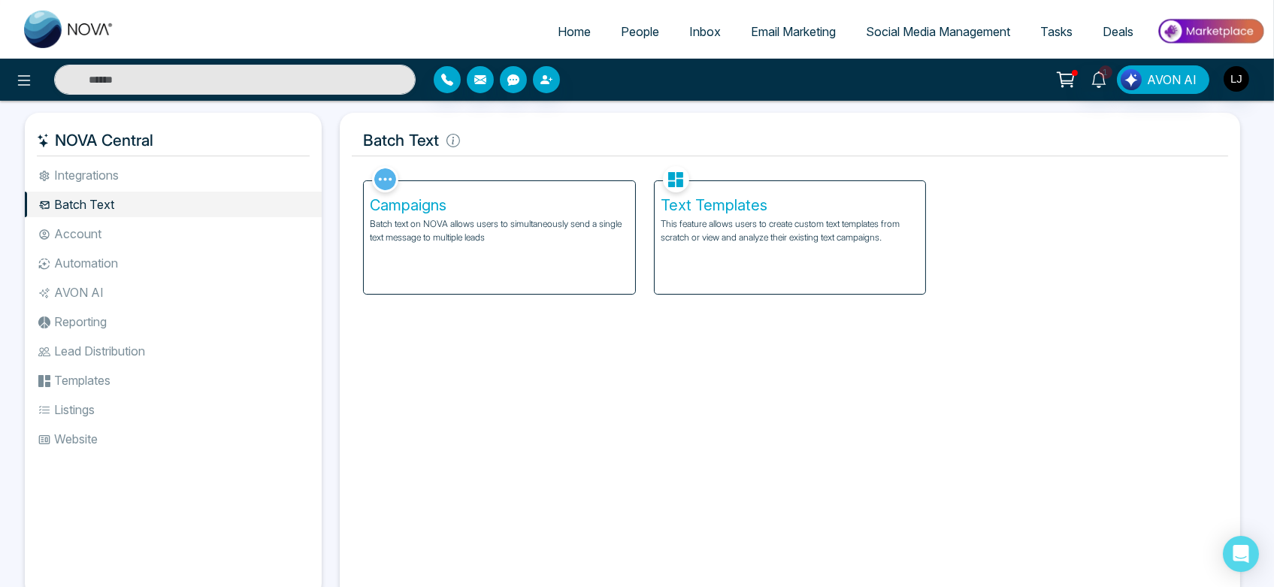
click at [161, 177] on li "Integrations" at bounding box center [173, 175] width 297 height 26
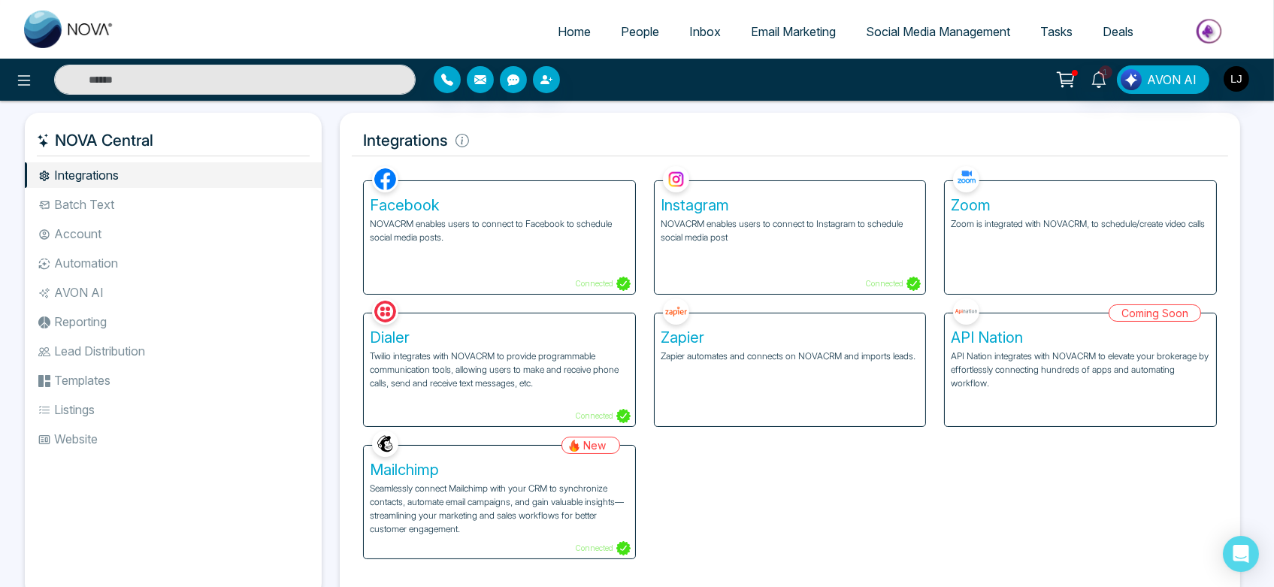
click at [930, 47] on li "Social Media Management" at bounding box center [938, 32] width 174 height 31
drag, startPoint x: 494, startPoint y: 141, endPoint x: 401, endPoint y: 152, distance: 93.1
click at [401, 152] on h5 "Integrations" at bounding box center [790, 141] width 876 height 32
drag, startPoint x: 362, startPoint y: 145, endPoint x: 450, endPoint y: 137, distance: 88.3
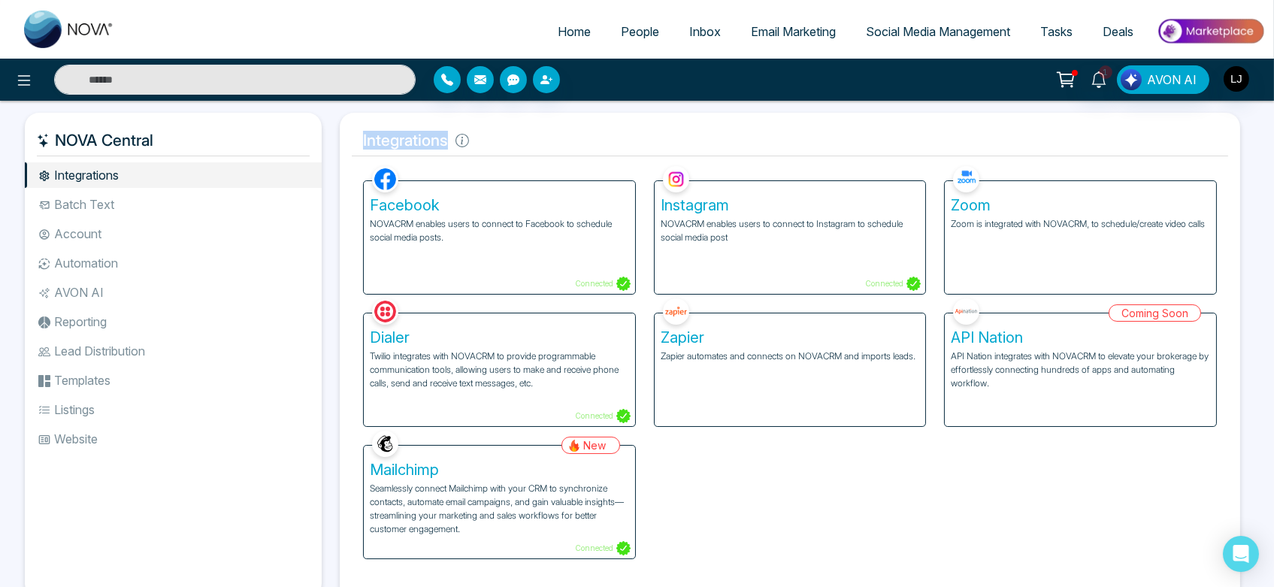
click at [450, 137] on h5 "Integrations" at bounding box center [790, 141] width 876 height 32
click at [533, 132] on h5 "Integrations" at bounding box center [790, 141] width 876 height 32
click at [99, 276] on ul "Integrations Batch Text Account Automation AVON AI Reporting Lead Distribution …" at bounding box center [173, 367] width 297 height 411
click at [116, 274] on li "Automation" at bounding box center [173, 263] width 297 height 26
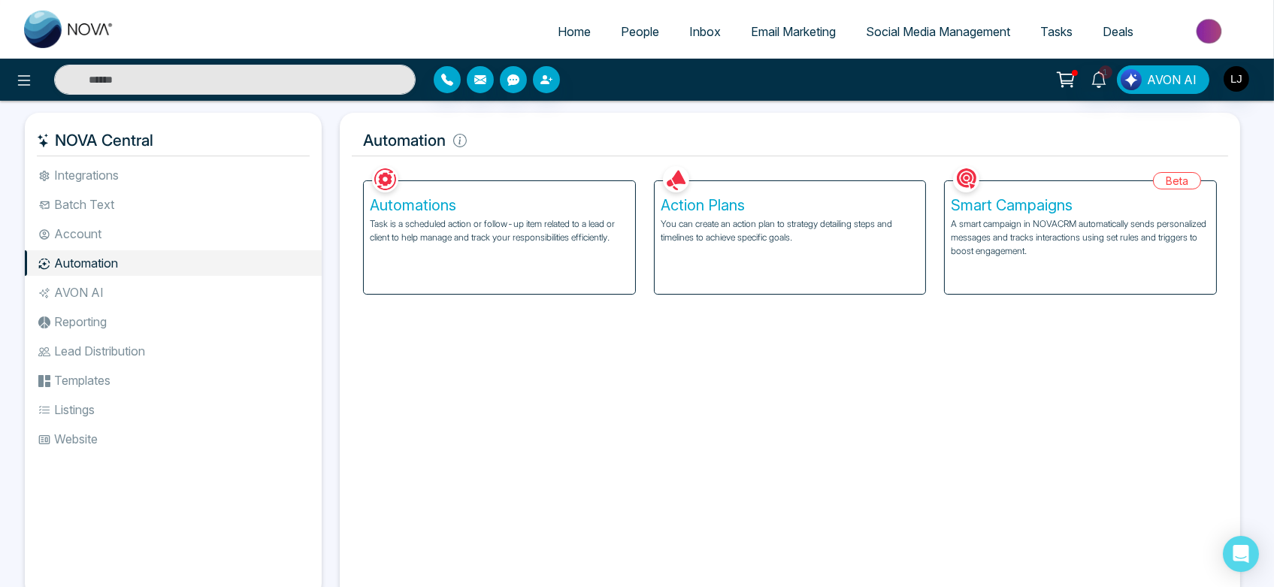
click at [774, 253] on div "Action Plans You can create an action plan to strategy detailing steps and time…" at bounding box center [790, 237] width 271 height 113
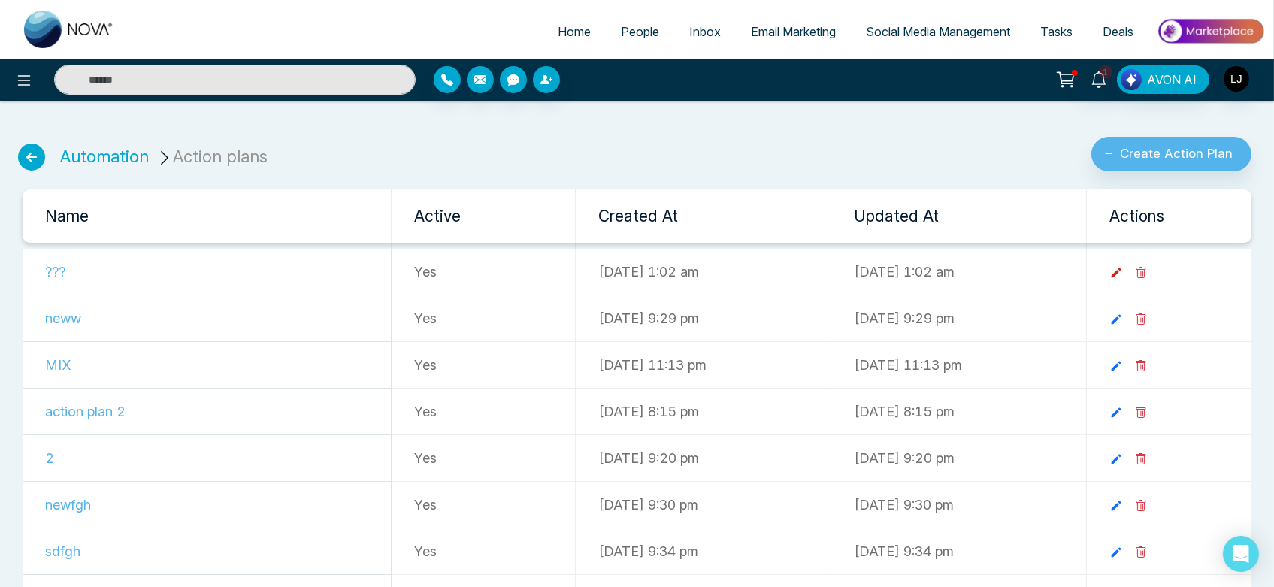
click at [1122, 275] on icon at bounding box center [1117, 273] width 10 height 10
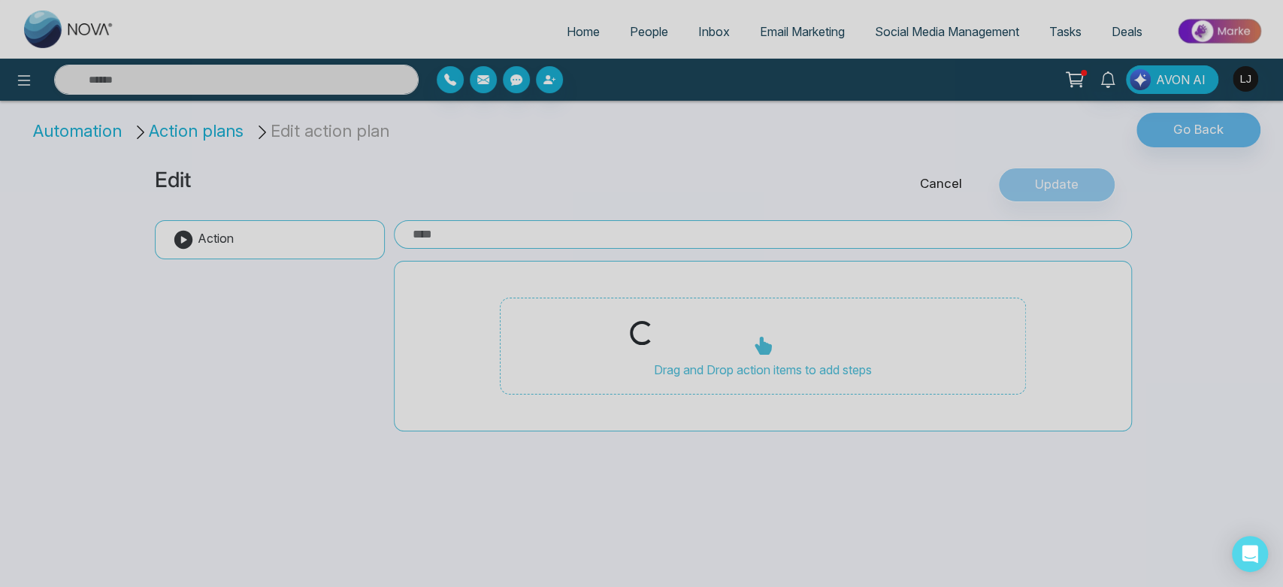
type input "***"
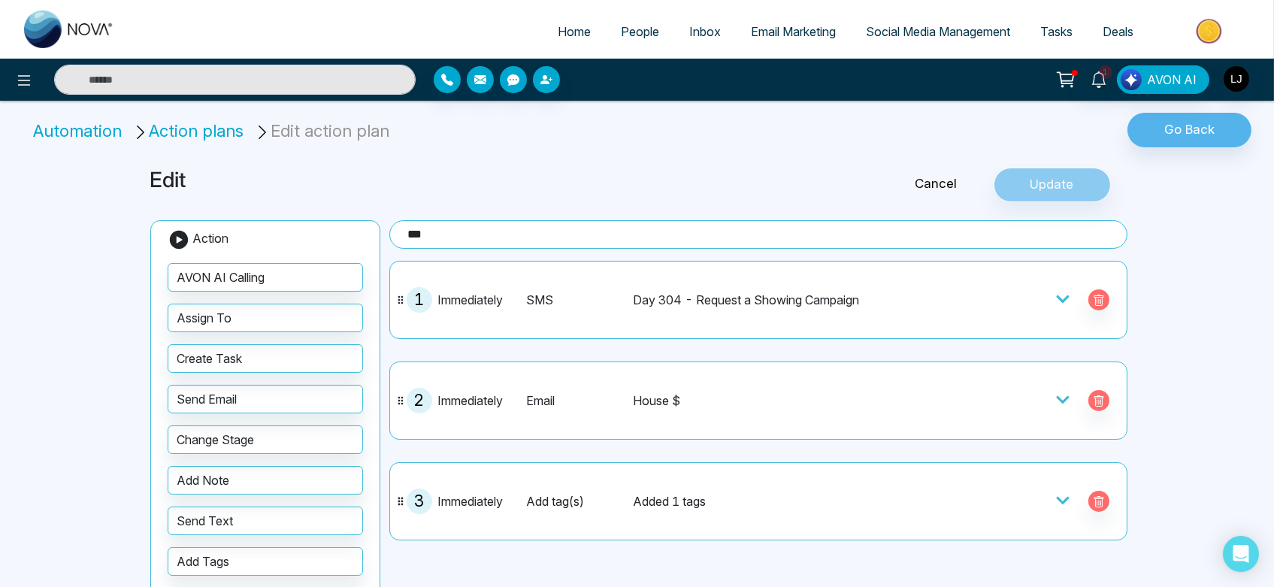
click at [1028, 298] on div at bounding box center [1028, 300] width 180 height 26
click at [1055, 298] on icon at bounding box center [1062, 299] width 15 height 15
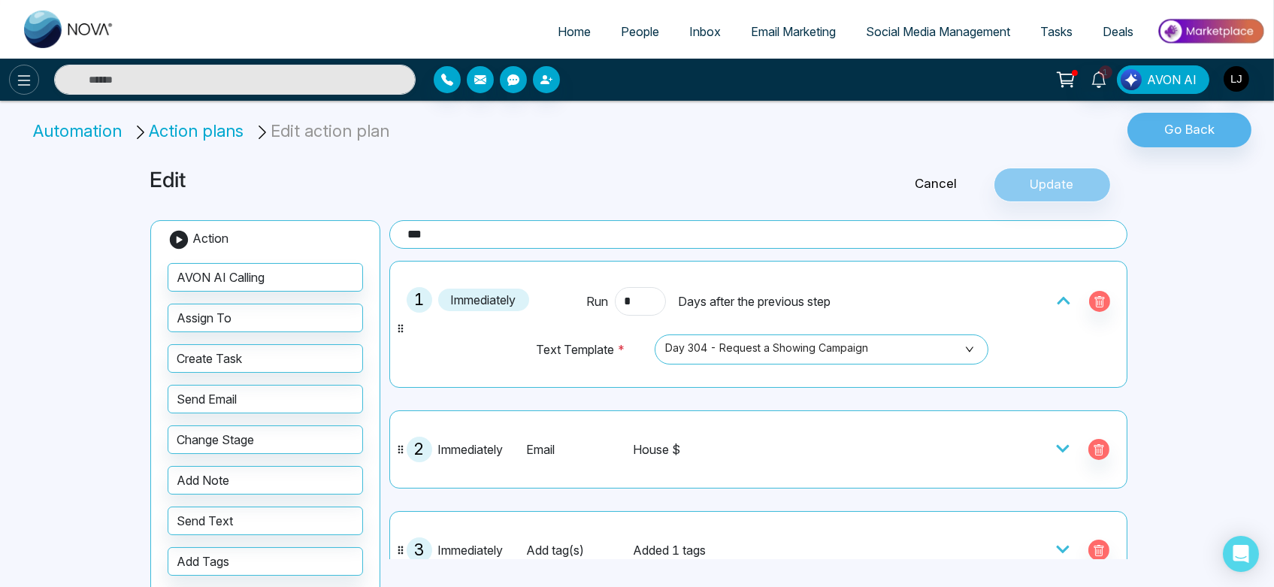
click at [10, 77] on button at bounding box center [24, 80] width 30 height 30
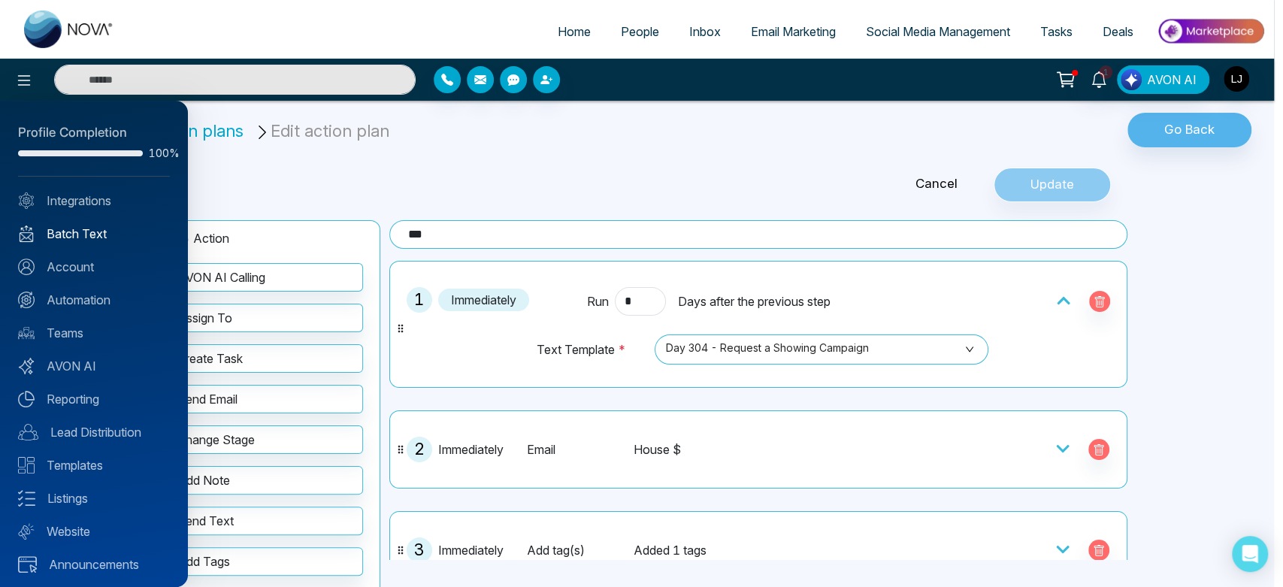
click at [78, 229] on link "Batch Text" at bounding box center [94, 234] width 152 height 18
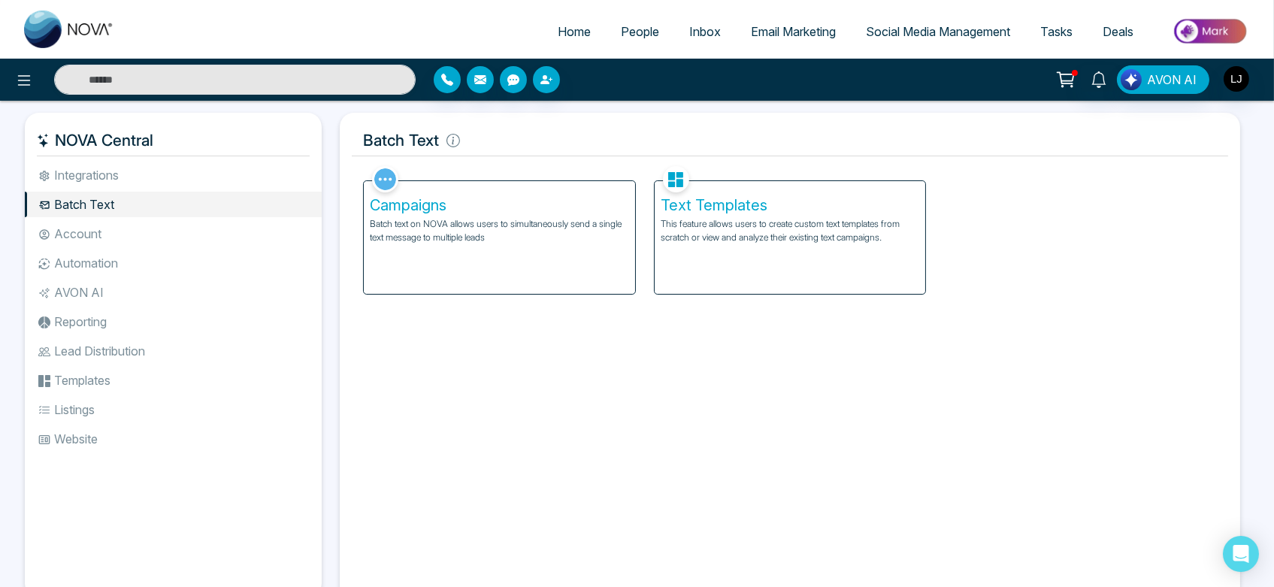
click at [529, 234] on p "Batch text on NOVA allows users to simultaneously send a single text message to…" at bounding box center [499, 230] width 259 height 27
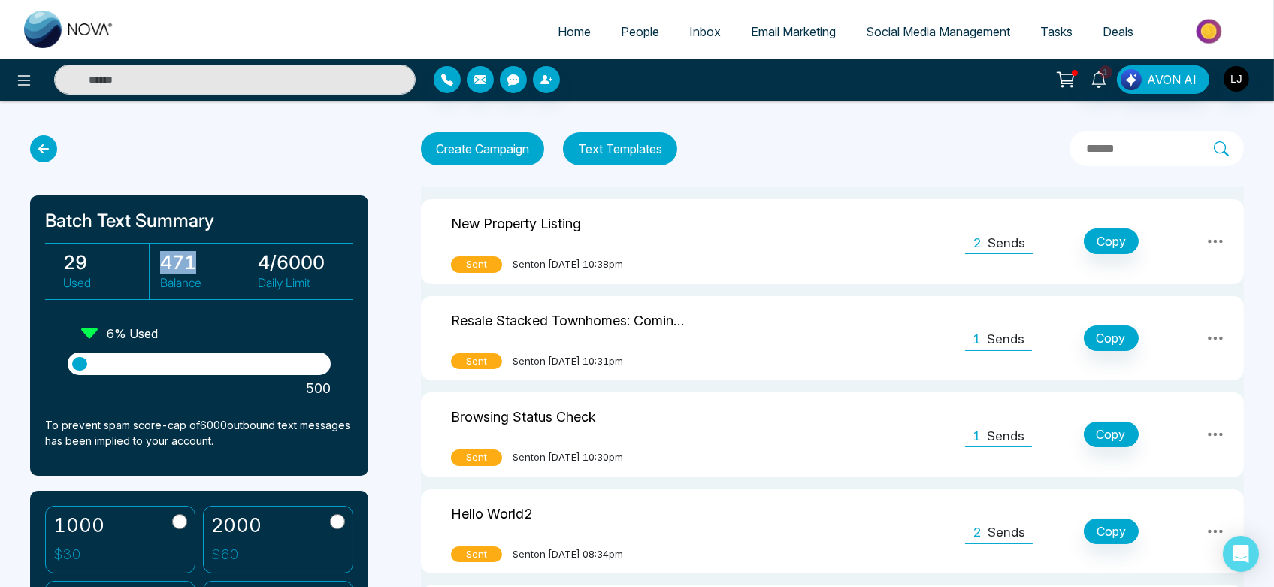
drag, startPoint x: 155, startPoint y: 248, endPoint x: 207, endPoint y: 251, distance: 52.0
click at [207, 251] on div "471 Balance" at bounding box center [198, 272] width 95 height 56
click at [207, 251] on h3 "471" at bounding box center [203, 262] width 86 height 23
click at [20, 82] on icon at bounding box center [24, 80] width 18 height 18
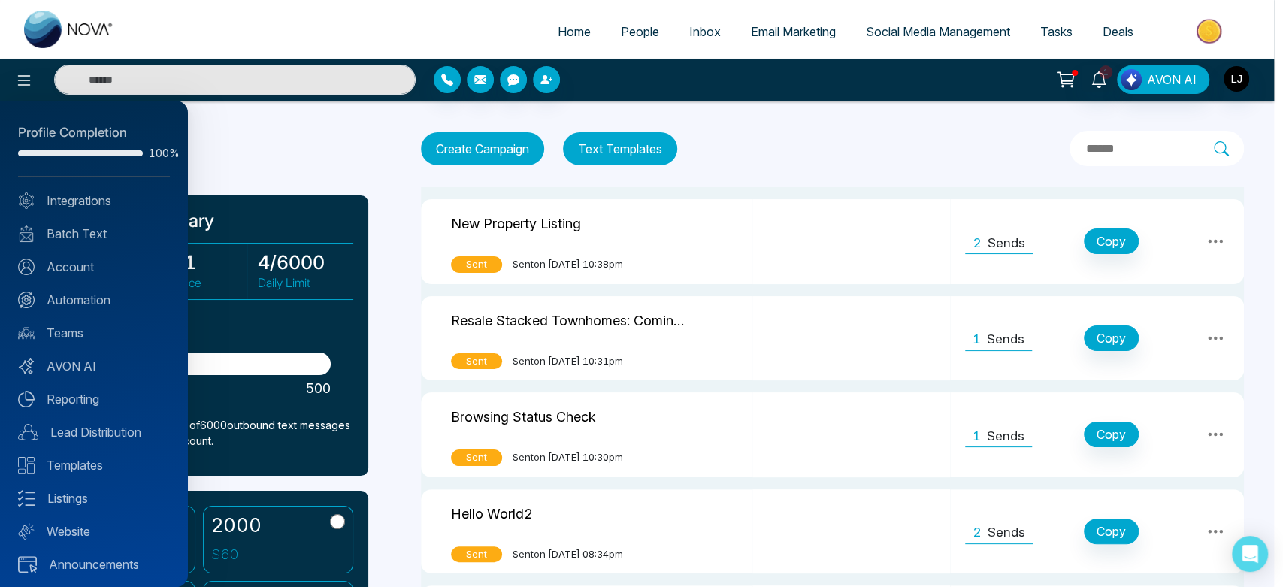
click at [289, 168] on div at bounding box center [641, 293] width 1283 height 587
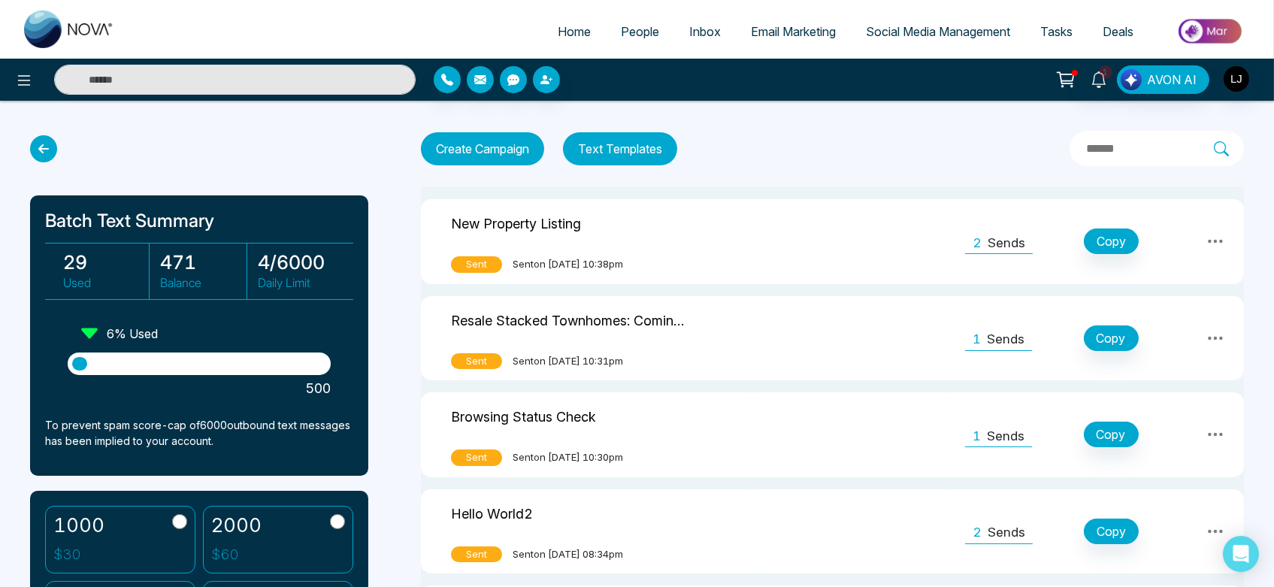
click at [626, 34] on span "People" at bounding box center [640, 31] width 38 height 15
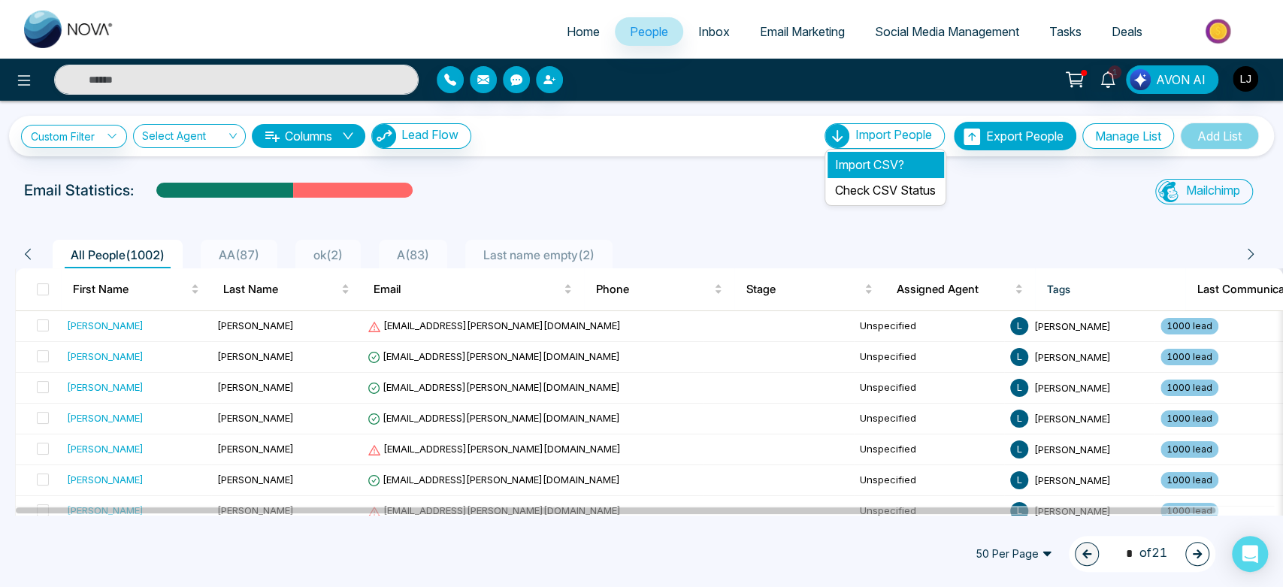
click at [897, 169] on li "Import CSV?" at bounding box center [886, 165] width 116 height 26
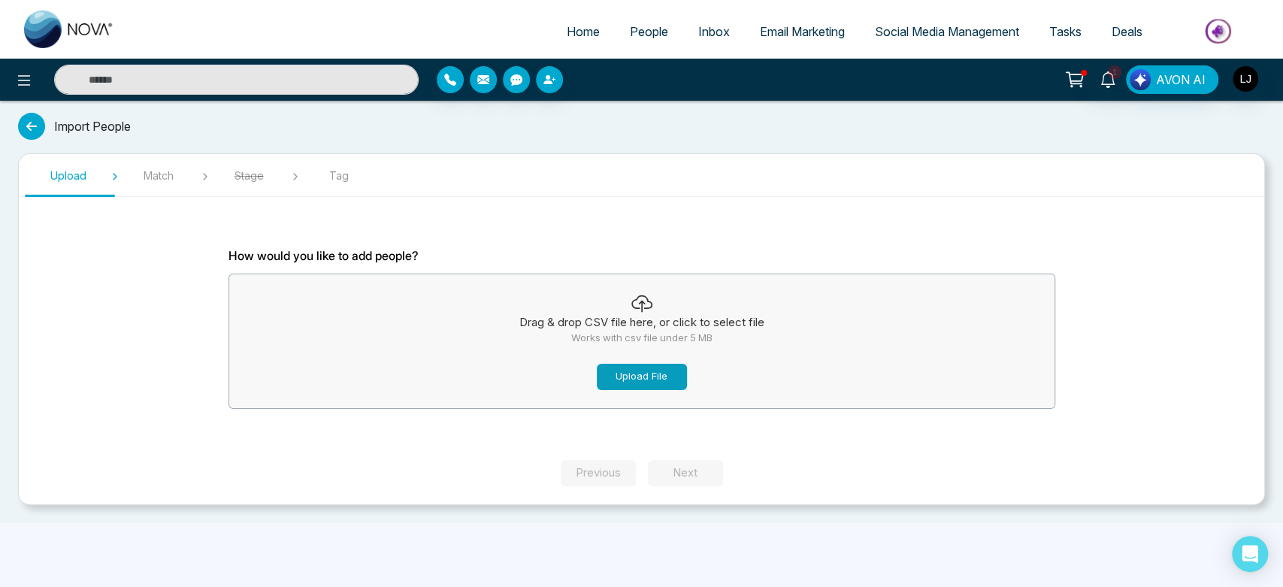
click at [639, 368] on button "Upload File" at bounding box center [642, 377] width 90 height 26
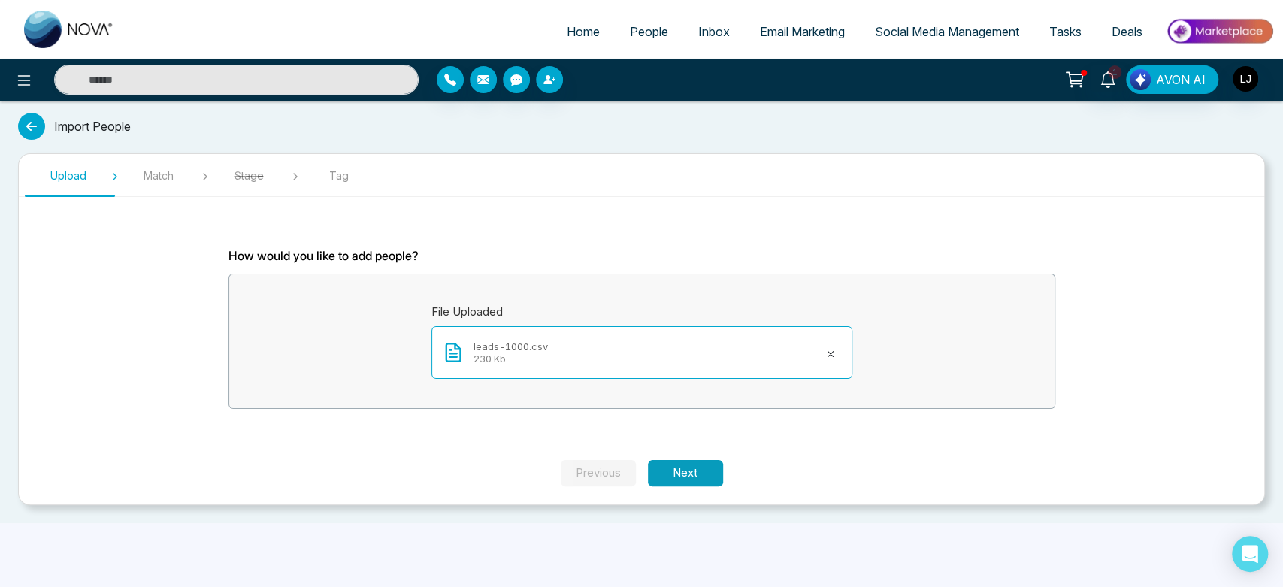
click at [668, 477] on button "Next" at bounding box center [685, 473] width 75 height 26
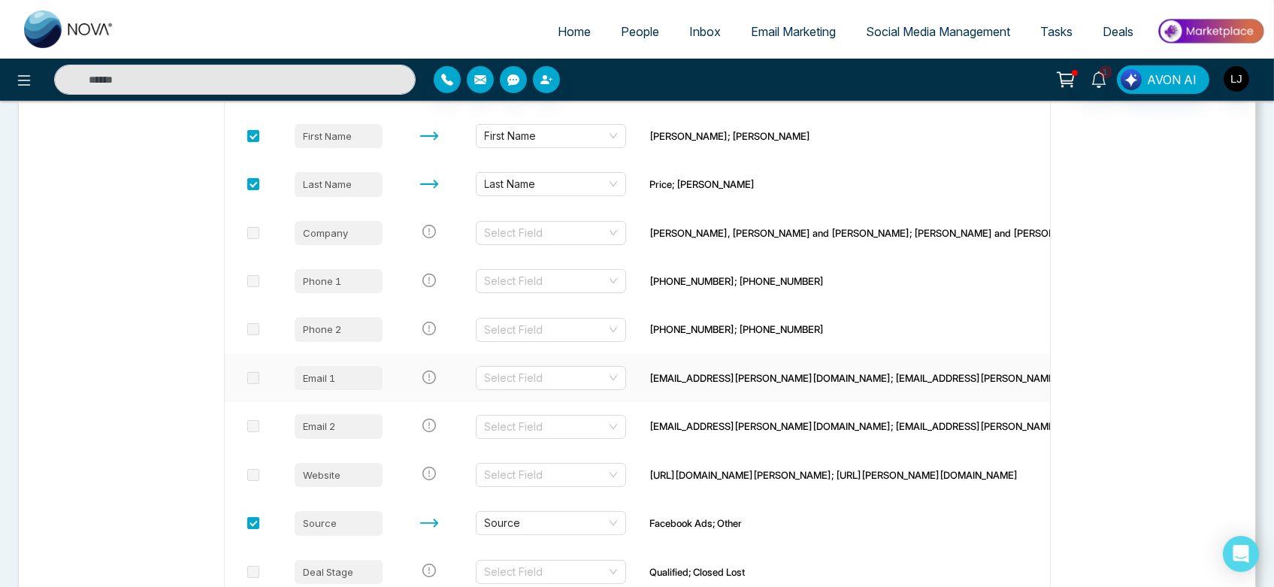
scroll to position [337, 0]
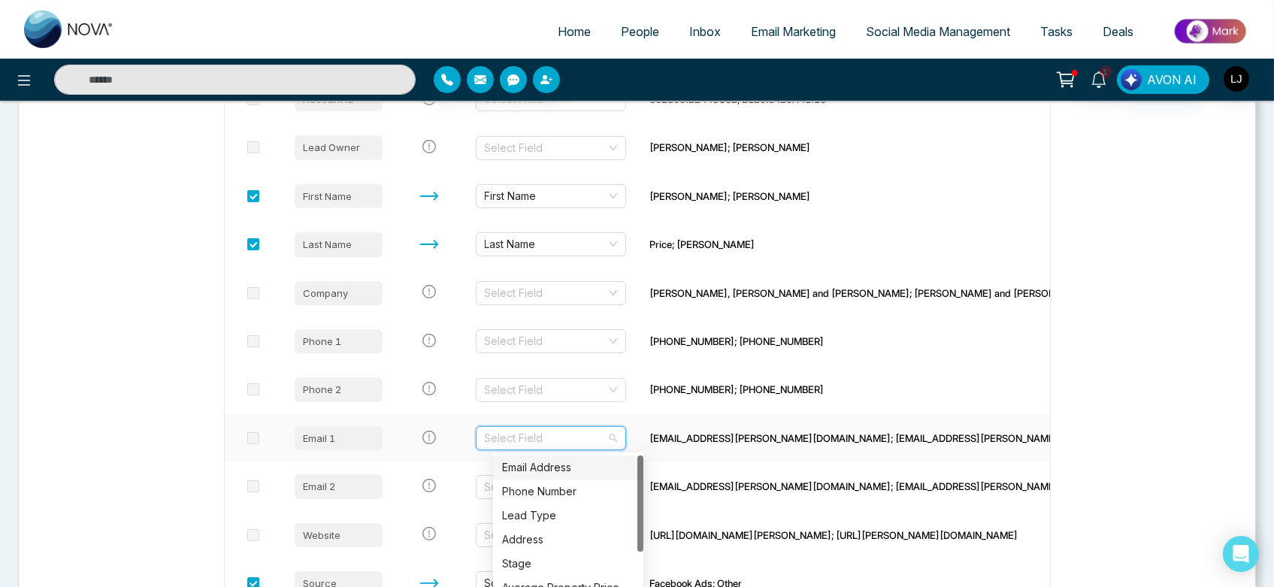
click at [556, 428] on input "search" at bounding box center [546, 438] width 122 height 23
click at [562, 476] on div "Email Address" at bounding box center [568, 468] width 150 height 24
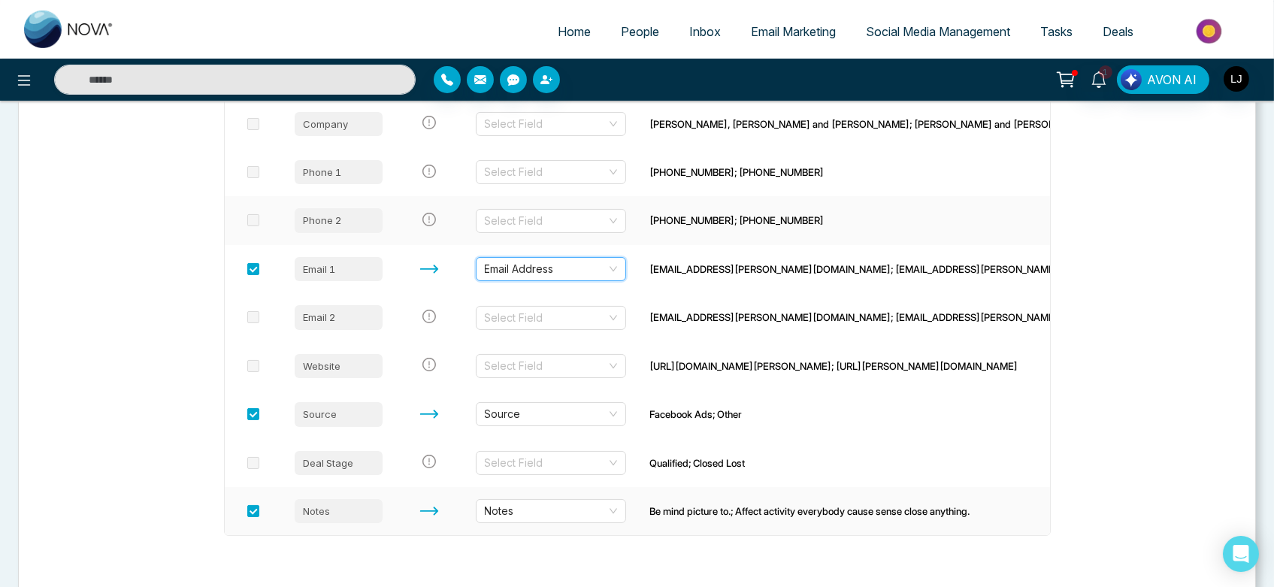
scroll to position [523, 0]
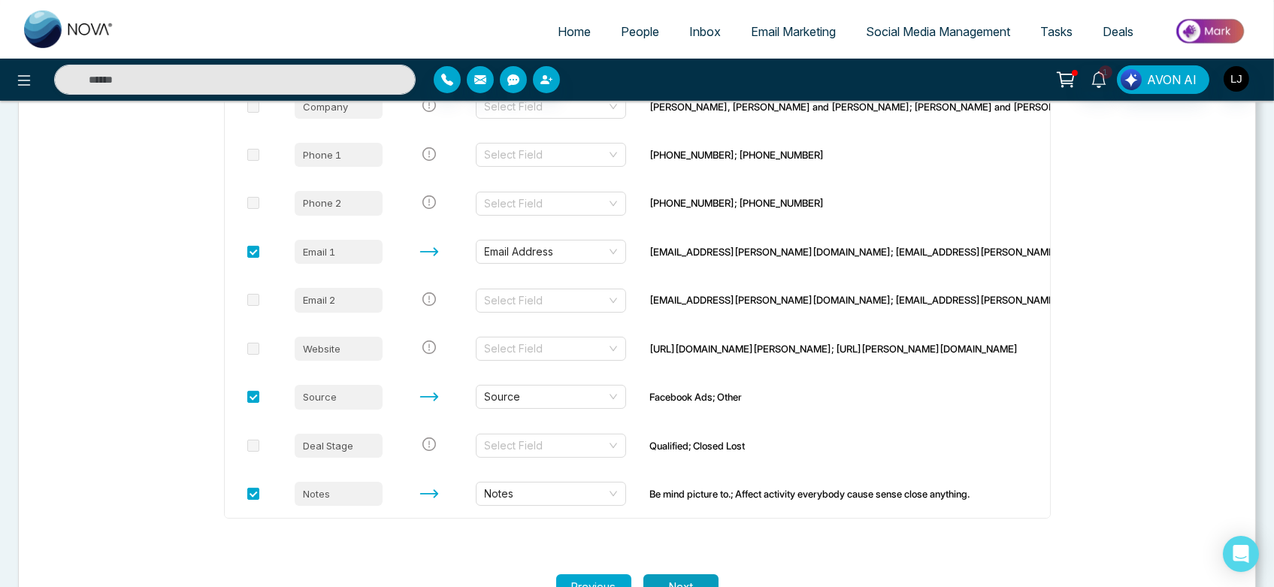
click at [698, 580] on button "Next" at bounding box center [680, 587] width 75 height 26
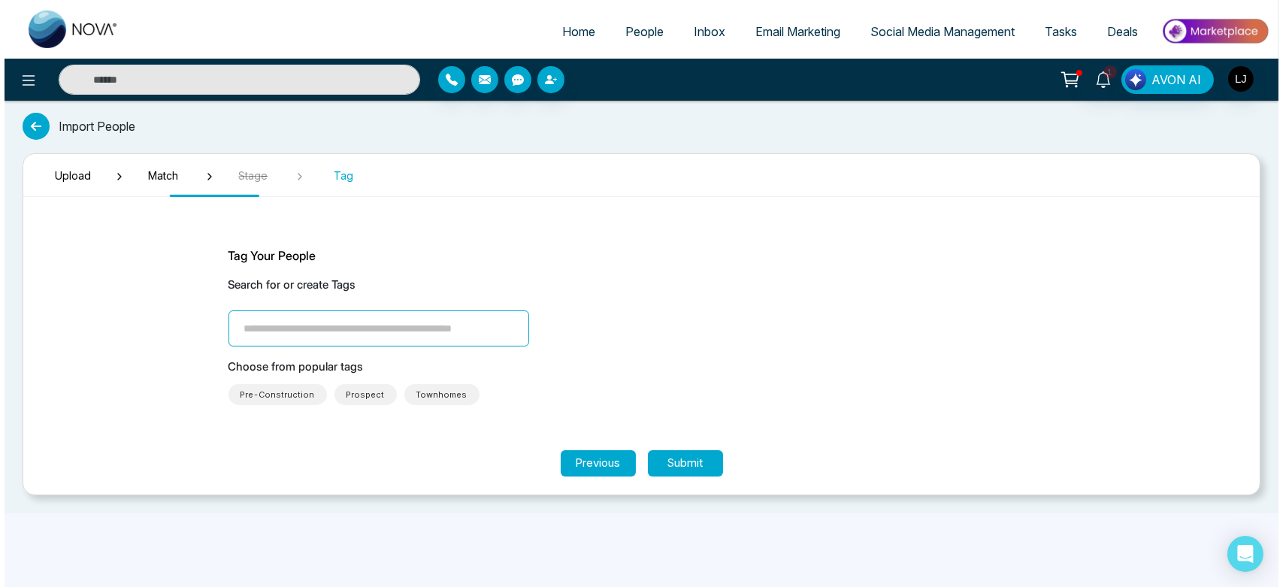
scroll to position [0, 0]
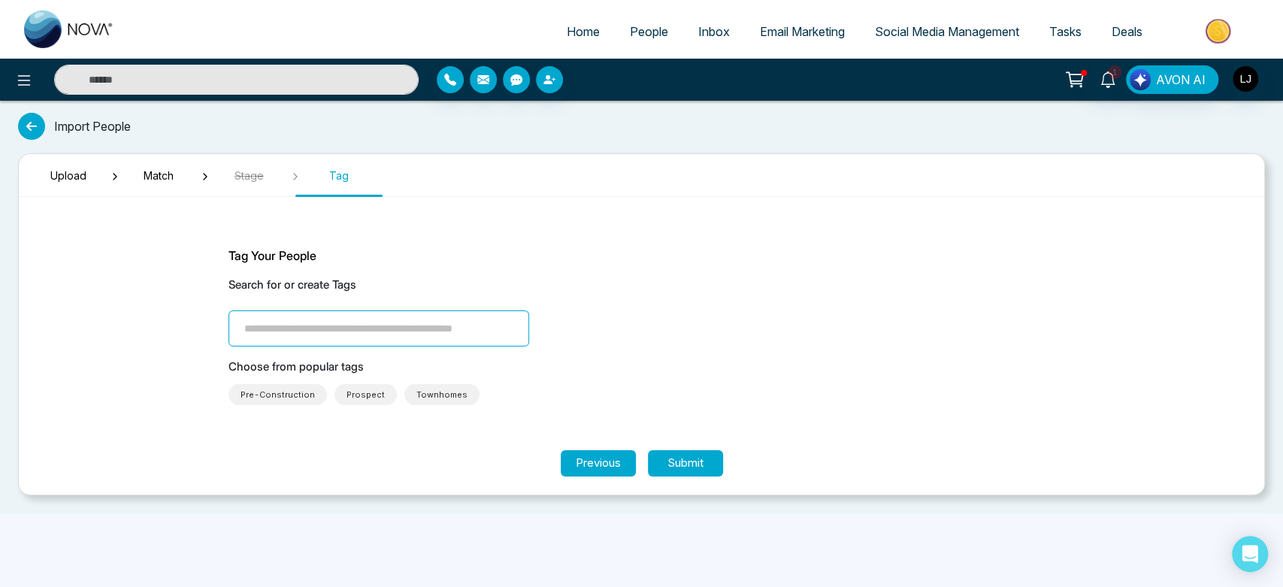
click at [336, 334] on input "search" at bounding box center [379, 328] width 301 height 36
click at [348, 353] on div "1000 lead" at bounding box center [378, 363] width 301 height 24
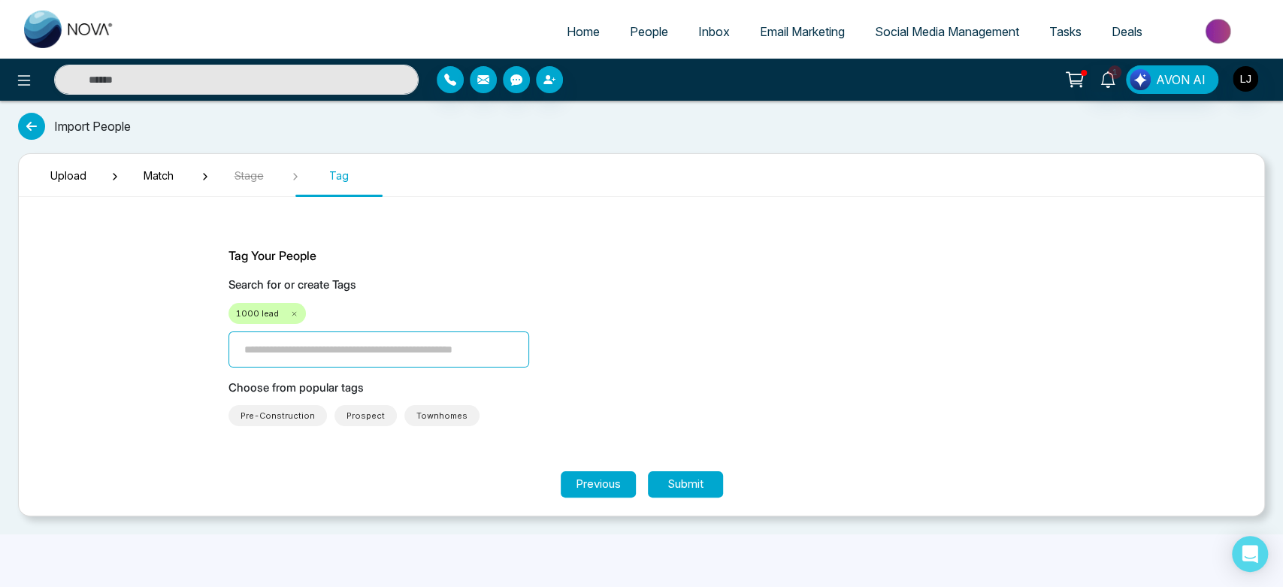
click at [290, 317] on icon at bounding box center [294, 314] width 8 height 8
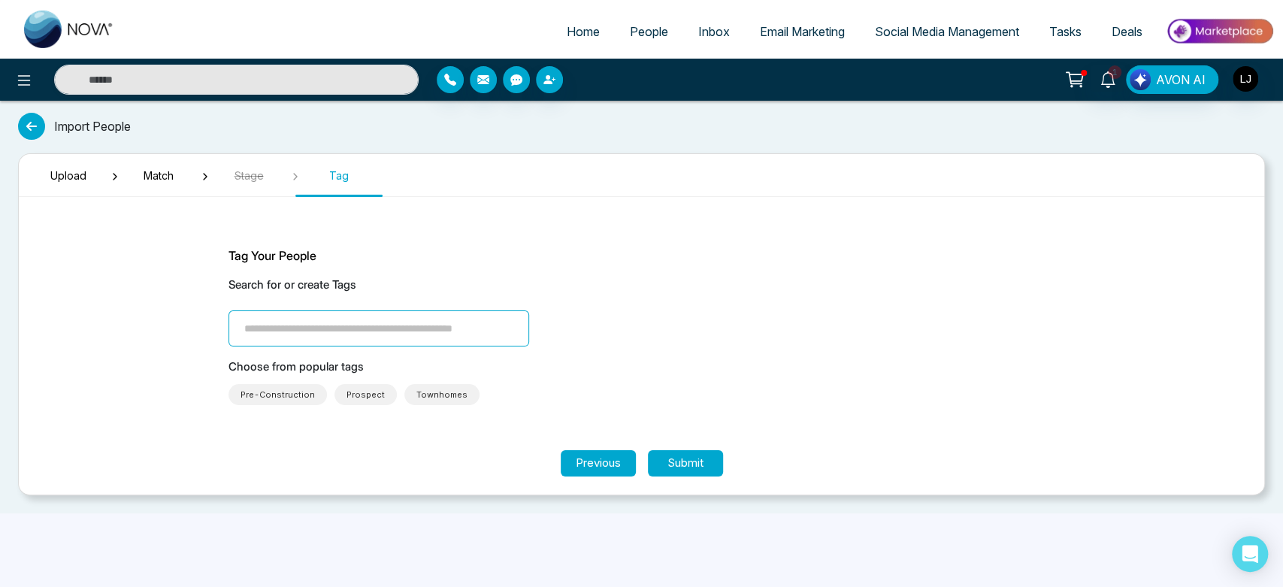
click at [307, 339] on input "search" at bounding box center [379, 328] width 301 height 36
type input "********"
click at [629, 333] on div "Search for or create Tags ********" at bounding box center [642, 312] width 827 height 70
click at [310, 323] on input "********" at bounding box center [379, 328] width 301 height 36
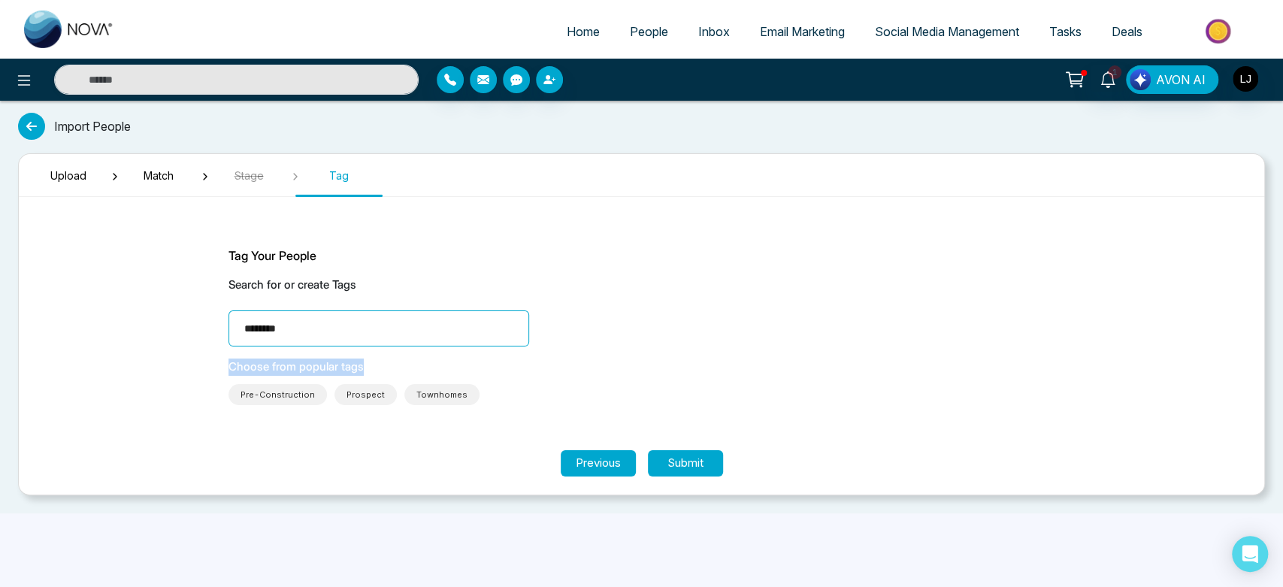
drag, startPoint x: 223, startPoint y: 353, endPoint x: 422, endPoint y: 362, distance: 199.4
click at [422, 362] on section "Tag Your People Search for or create Tags ******** Choose from popular tags Pre…" at bounding box center [642, 329] width 902 height 241
click at [422, 362] on p "Choose from popular tags" at bounding box center [642, 367] width 827 height 17
click at [303, 316] on input "********" at bounding box center [379, 328] width 301 height 36
click at [328, 337] on input "********" at bounding box center [379, 328] width 301 height 36
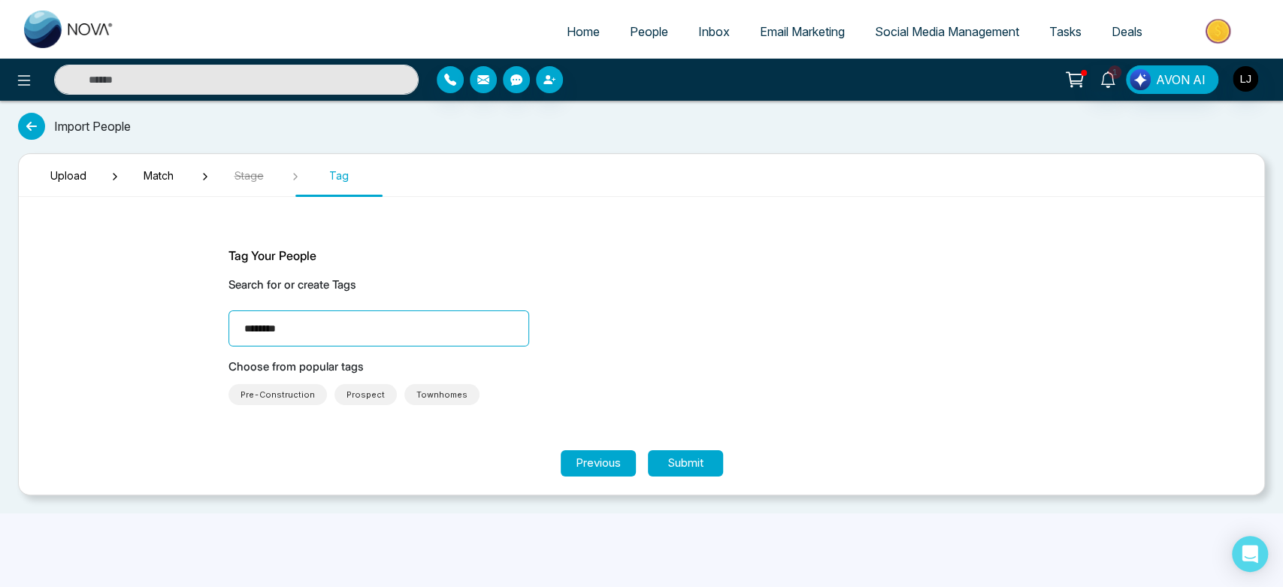
drag, startPoint x: 327, startPoint y: 337, endPoint x: 393, endPoint y: 338, distance: 66.2
click at [393, 338] on input "********" at bounding box center [379, 328] width 301 height 36
drag, startPoint x: 393, startPoint y: 338, endPoint x: 216, endPoint y: 327, distance: 177.0
click at [216, 327] on section "Tag Your People Search for or create Tags djsjdjdj ******** Choose from popular…" at bounding box center [642, 329] width 902 height 241
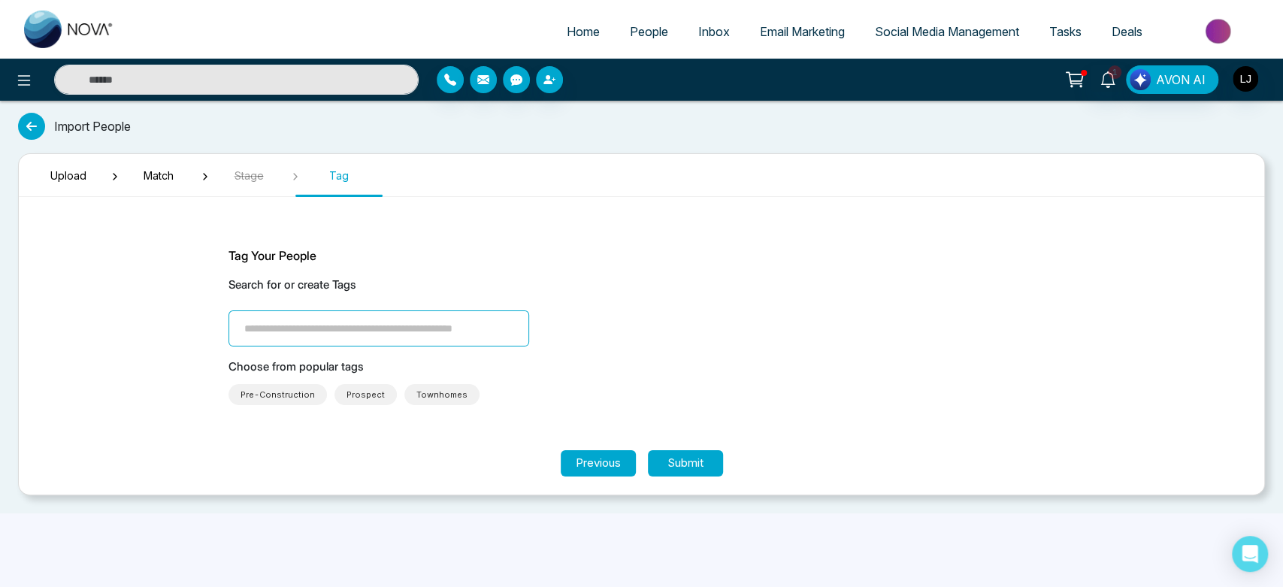
click at [665, 352] on div "Tag Your People Search for or create Tags Choose from popular tags Pre-Construc…" at bounding box center [642, 326] width 827 height 159
click at [174, 173] on span "Match" at bounding box center [158, 176] width 75 height 16
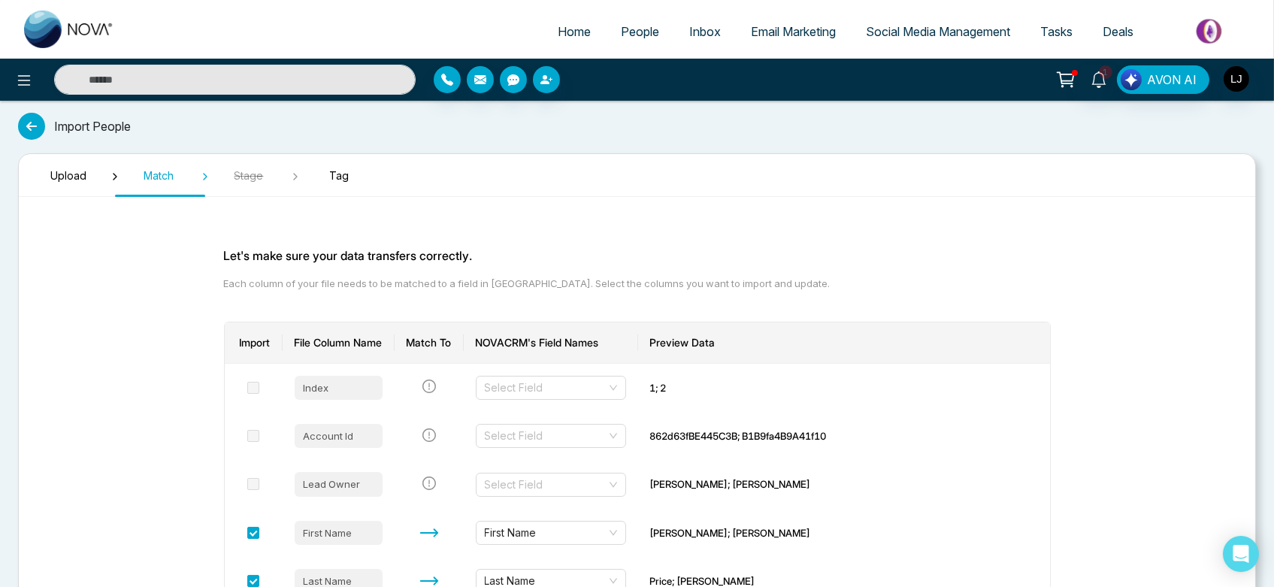
click at [344, 169] on span "Tag" at bounding box center [338, 176] width 75 height 16
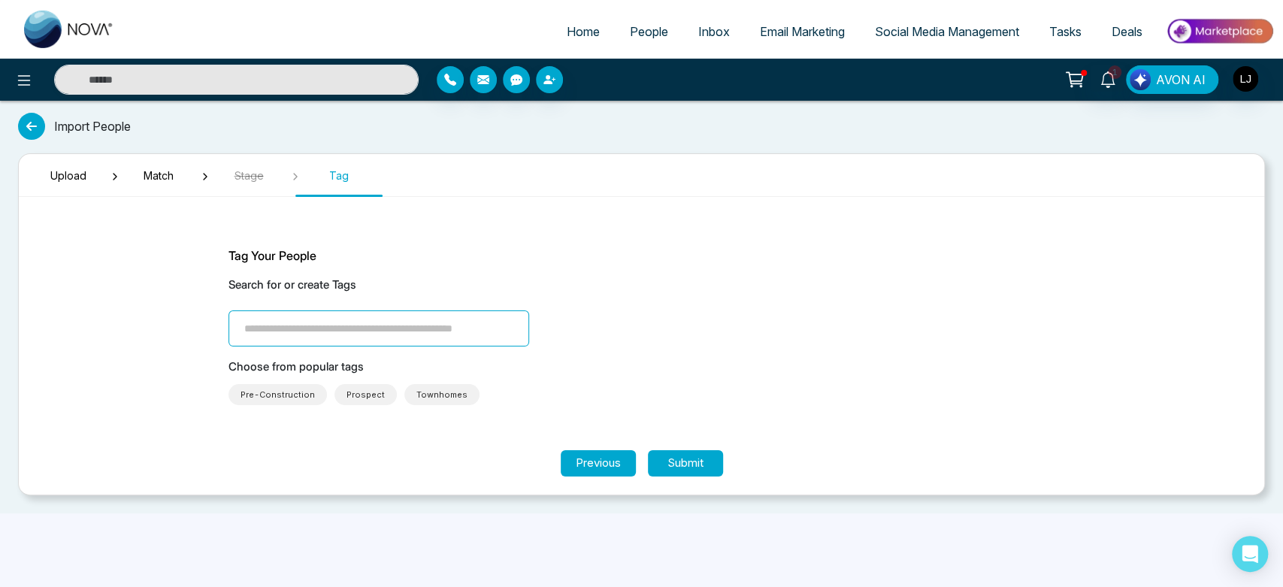
click at [369, 336] on input "search" at bounding box center [379, 328] width 301 height 36
type input "****"
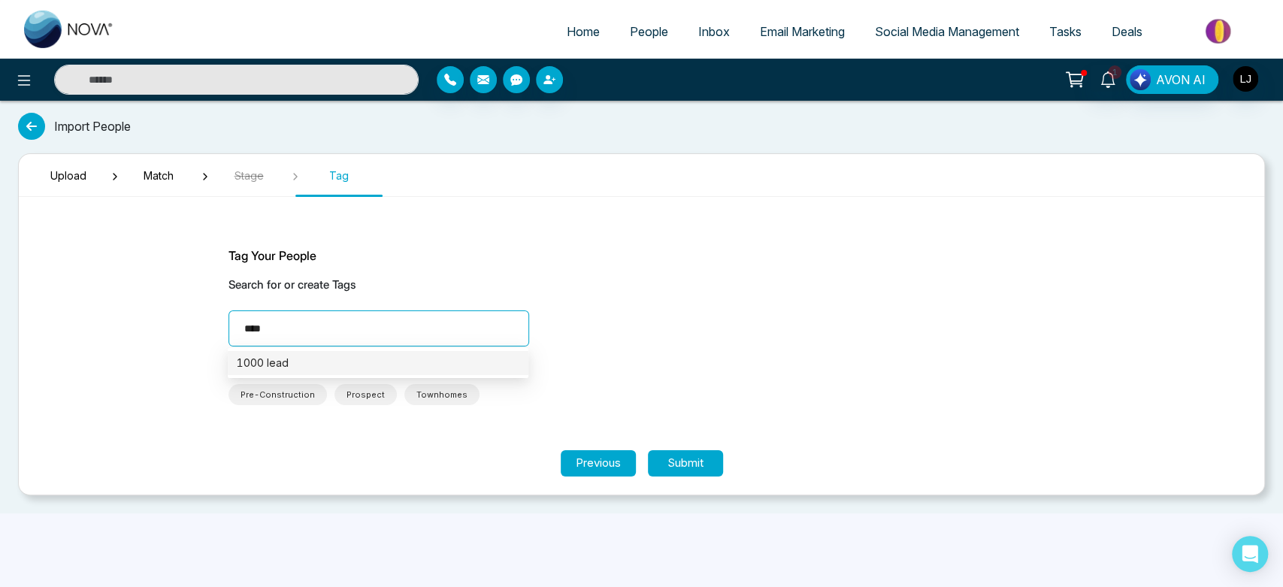
drag, startPoint x: 376, startPoint y: 329, endPoint x: 218, endPoint y: 320, distance: 158.1
click at [218, 320] on section "Tag Your People Search for or create Tags **** Choose from popular tags Pre-Con…" at bounding box center [642, 329] width 902 height 241
click at [632, 31] on span "People" at bounding box center [649, 31] width 38 height 15
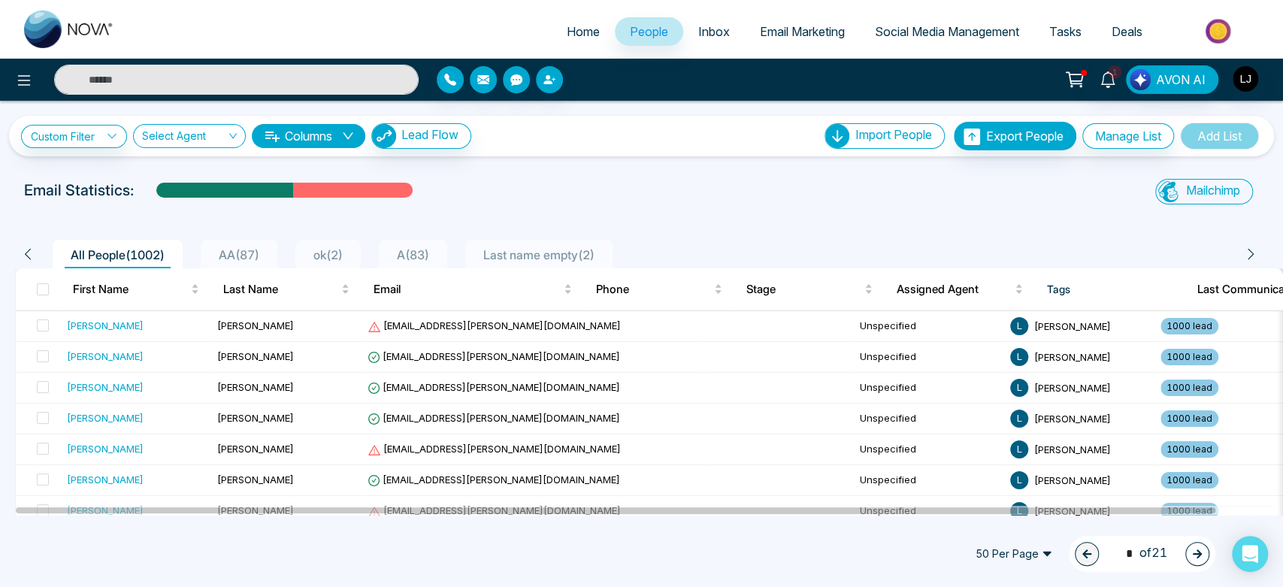
click at [344, 257] on span "ok ( 2 )" at bounding box center [327, 254] width 41 height 15
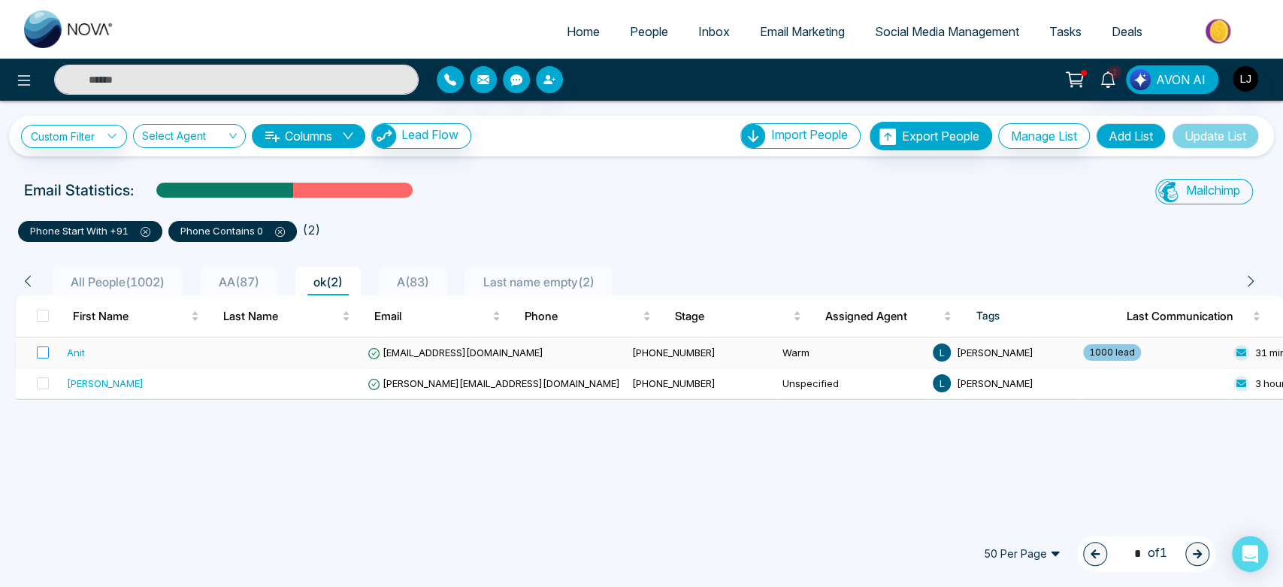
click at [43, 359] on label at bounding box center [38, 352] width 21 height 17
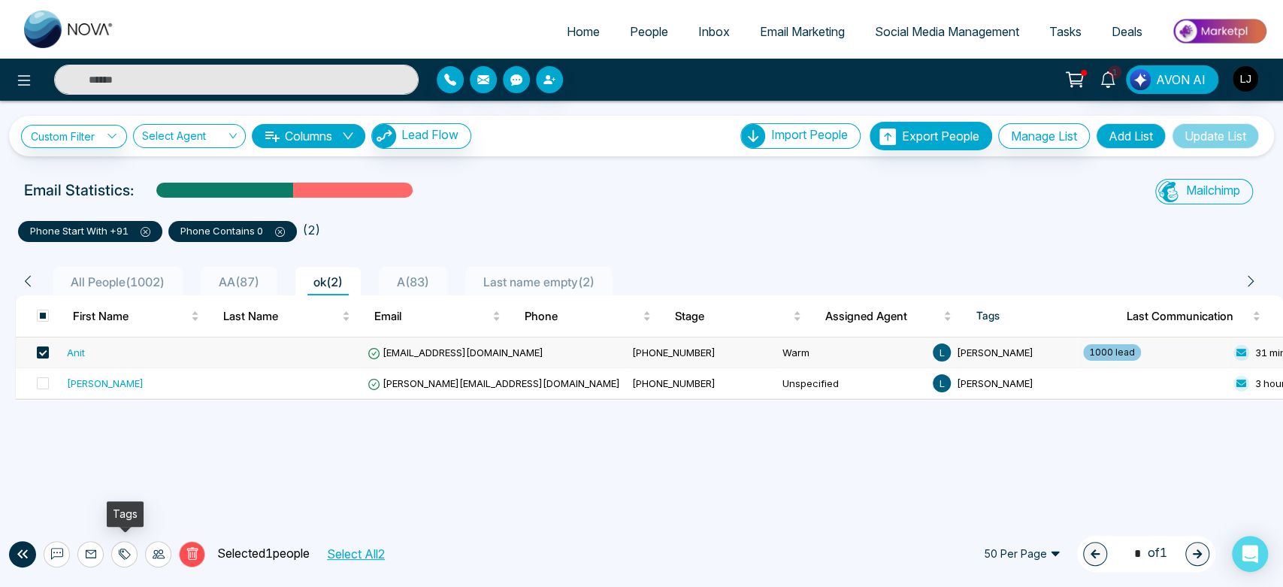
click at [126, 557] on icon at bounding box center [125, 554] width 12 height 12
click at [111, 490] on link "Add Tags" at bounding box center [87, 496] width 48 height 13
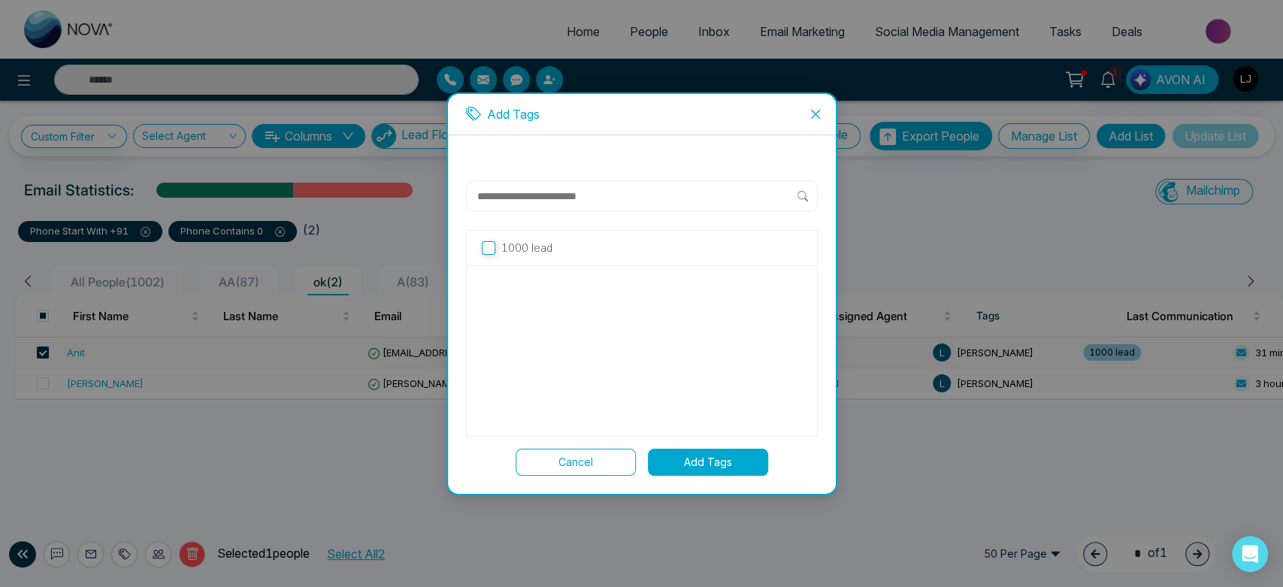
click at [543, 451] on button "Cancel" at bounding box center [576, 462] width 120 height 27
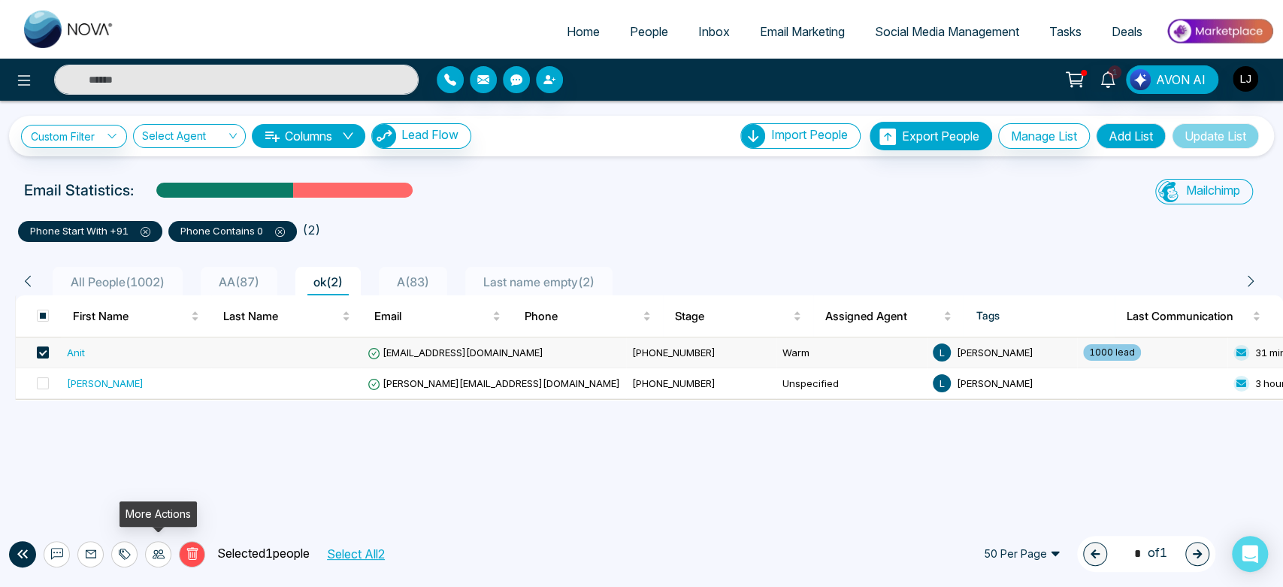
click at [156, 552] on icon at bounding box center [159, 554] width 12 height 12
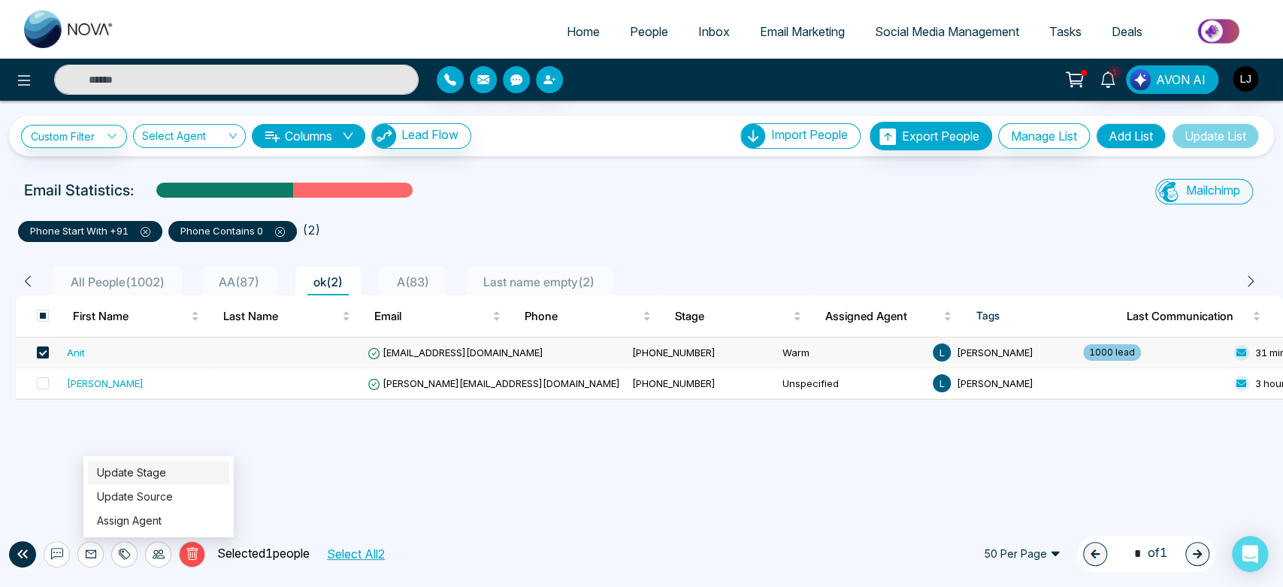
click at [162, 471] on link "Update Stage" at bounding box center [131, 472] width 69 height 13
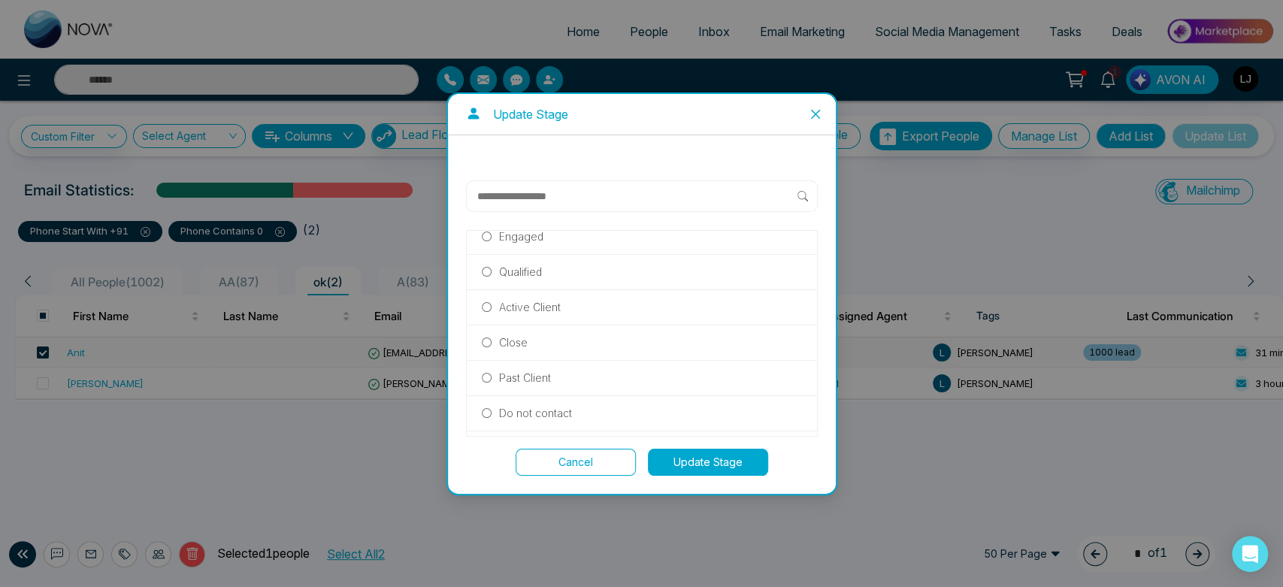
scroll to position [108, 0]
click at [496, 344] on label "Past Client" at bounding box center [642, 352] width 320 height 17
click at [710, 470] on button "Update Stage" at bounding box center [708, 462] width 120 height 27
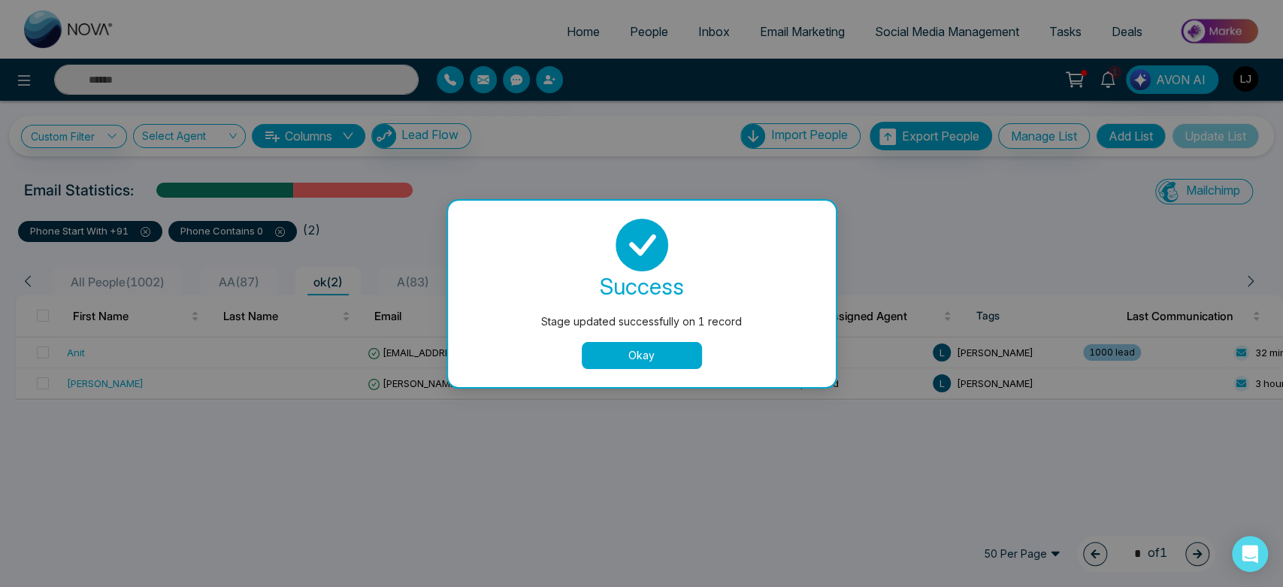
click at [640, 349] on button "Okay" at bounding box center [642, 355] width 120 height 27
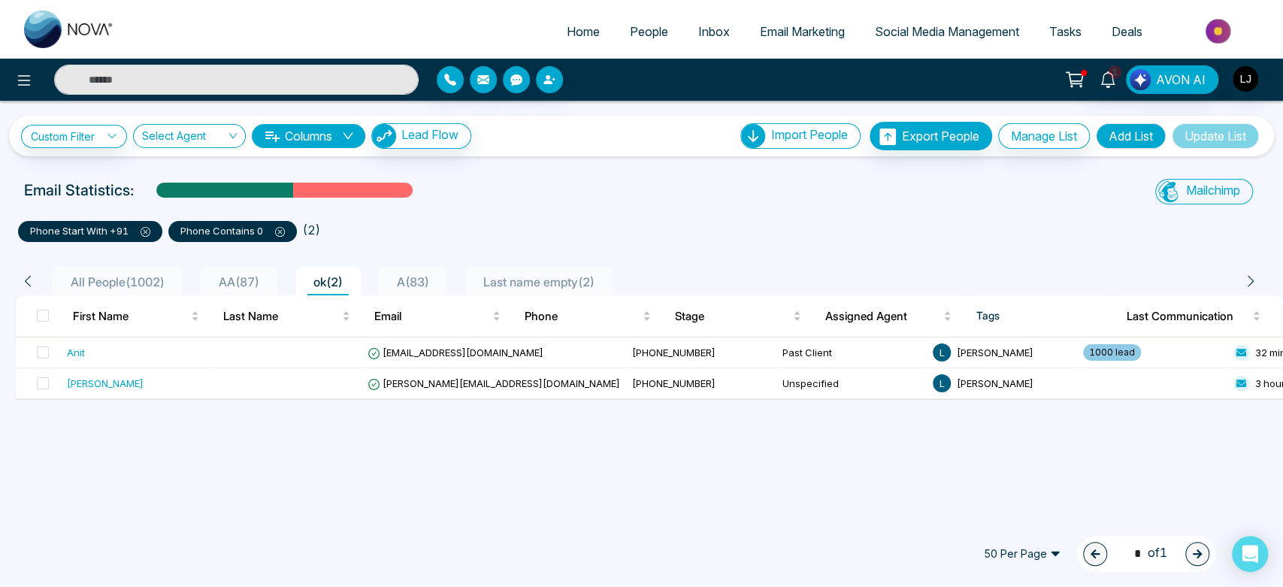
click at [1259, 92] on div "1 AVON AI" at bounding box center [1016, 79] width 516 height 29
click at [1226, 72] on div "1 AVON AI" at bounding box center [1016, 79] width 516 height 29
click at [1239, 74] on img "button" at bounding box center [1246, 79] width 26 height 26
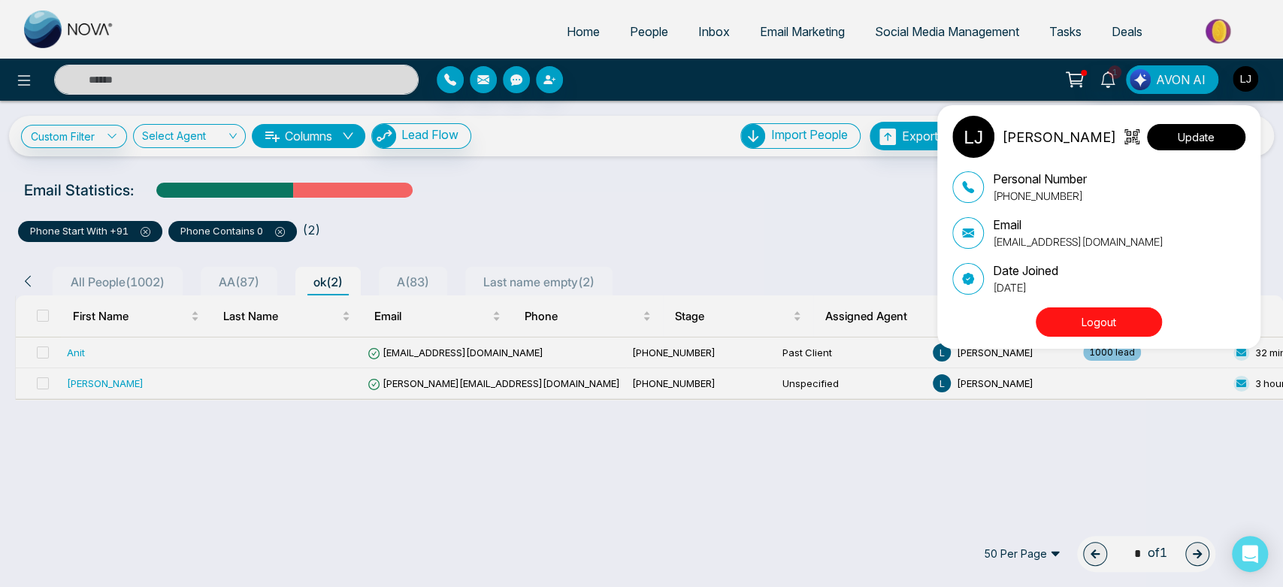
click at [1213, 147] on button "Update" at bounding box center [1196, 137] width 98 height 26
select select
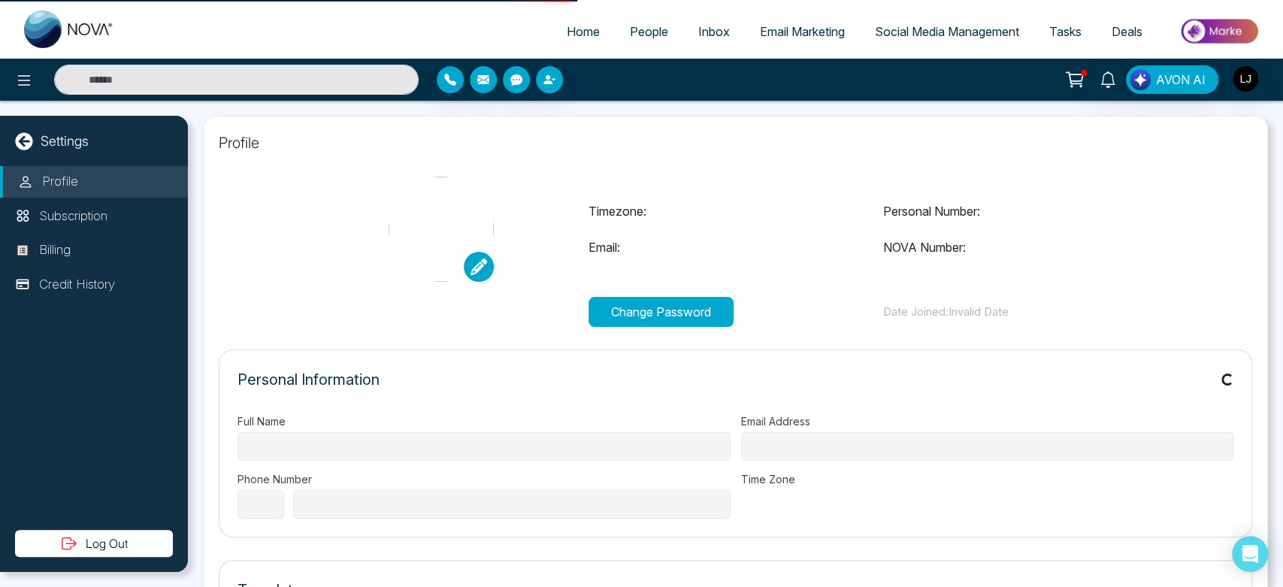
type input "**********"
select select "***"
type input "**********"
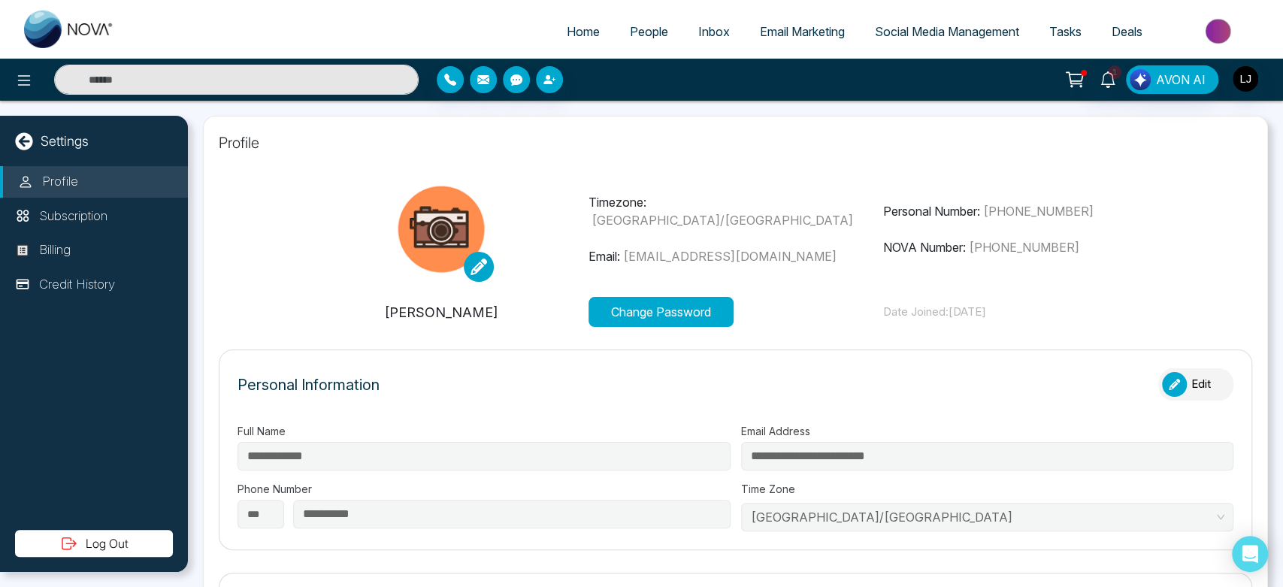
scroll to position [38, 0]
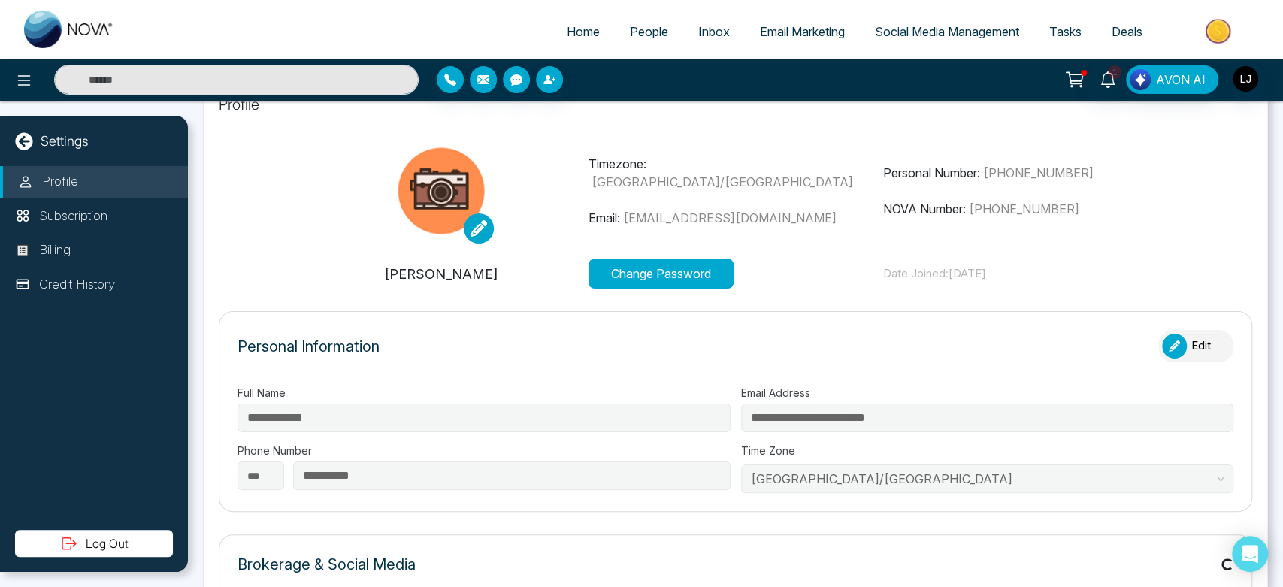
type input "*"
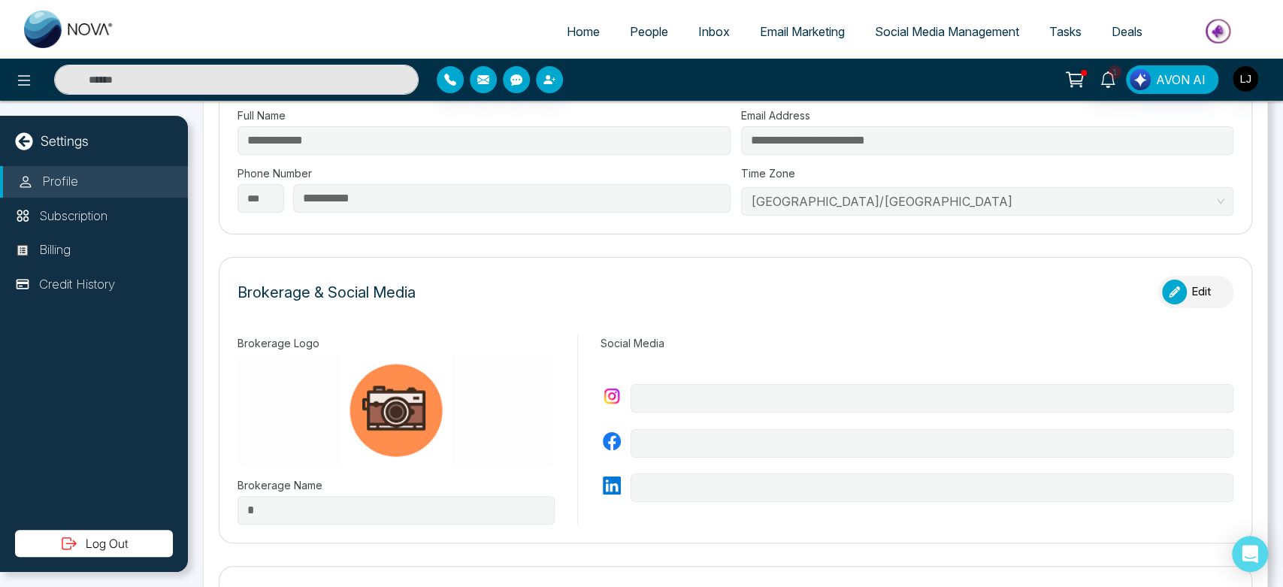
scroll to position [0, 0]
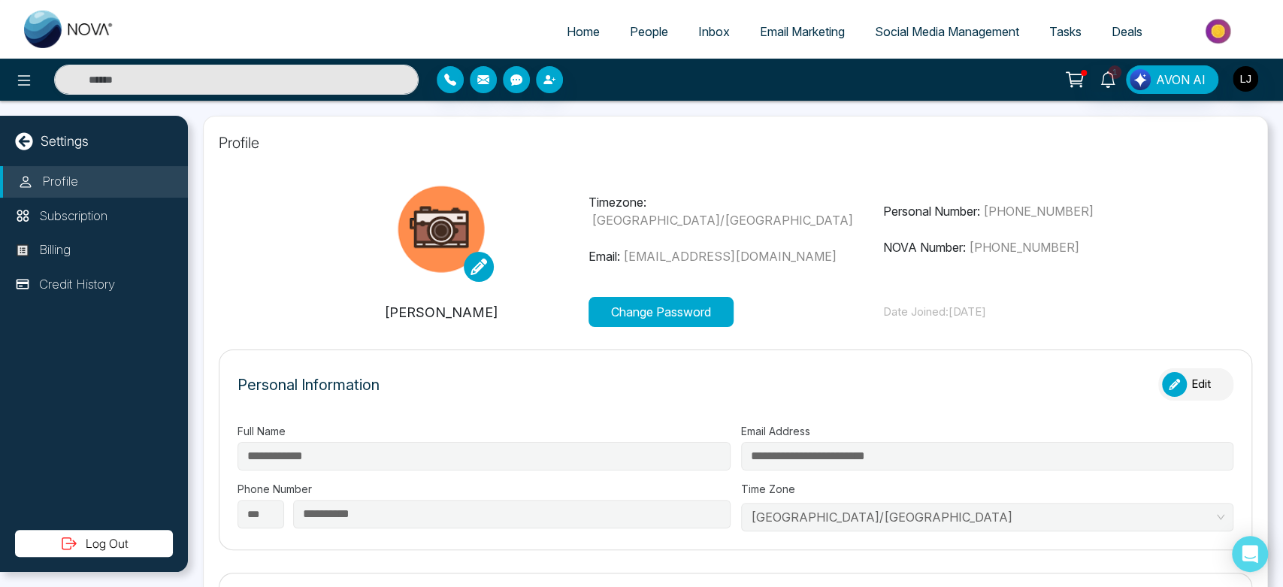
click at [1131, 30] on span "Deals" at bounding box center [1127, 31] width 31 height 15
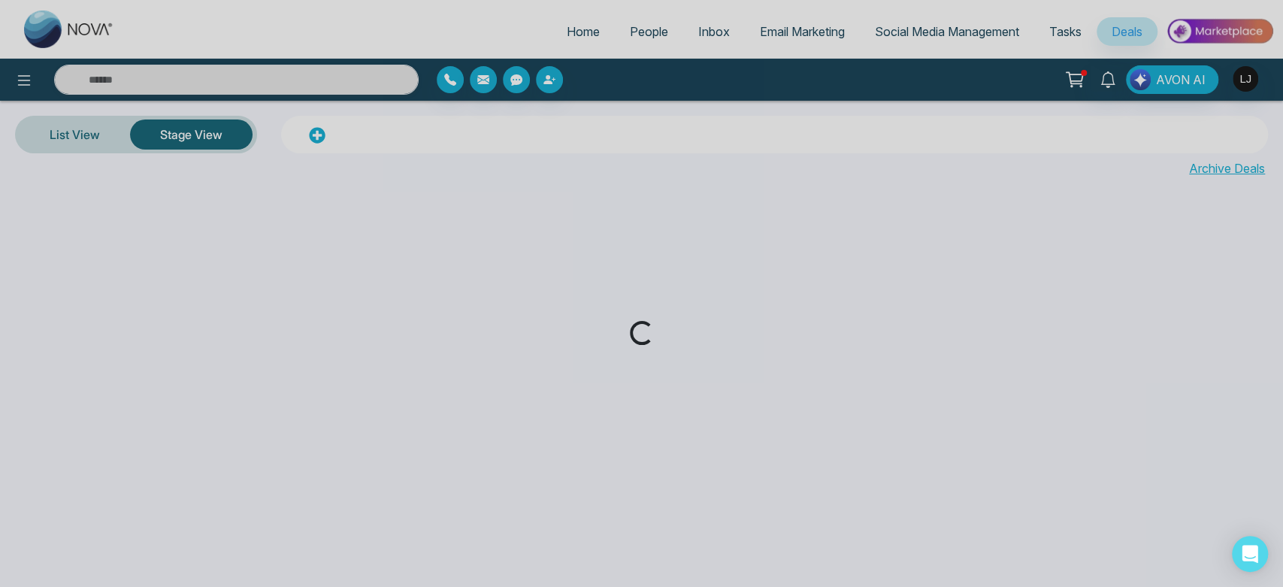
click at [1064, 31] on div "Loading..." at bounding box center [641, 293] width 1283 height 587
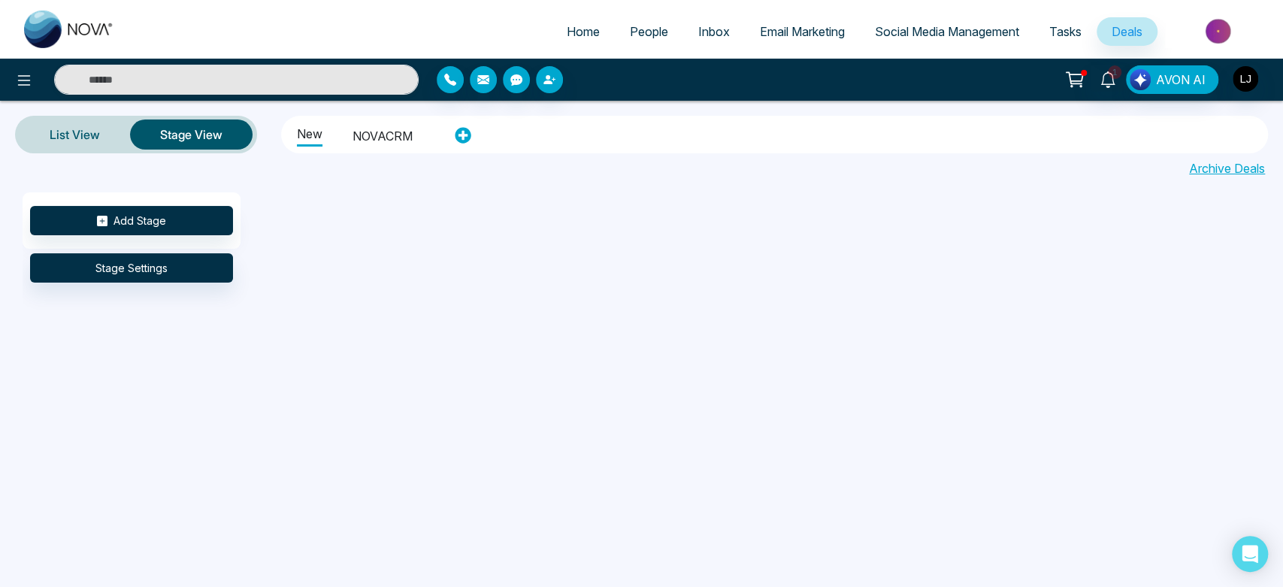
click at [1061, 31] on span "Tasks" at bounding box center [1065, 31] width 32 height 15
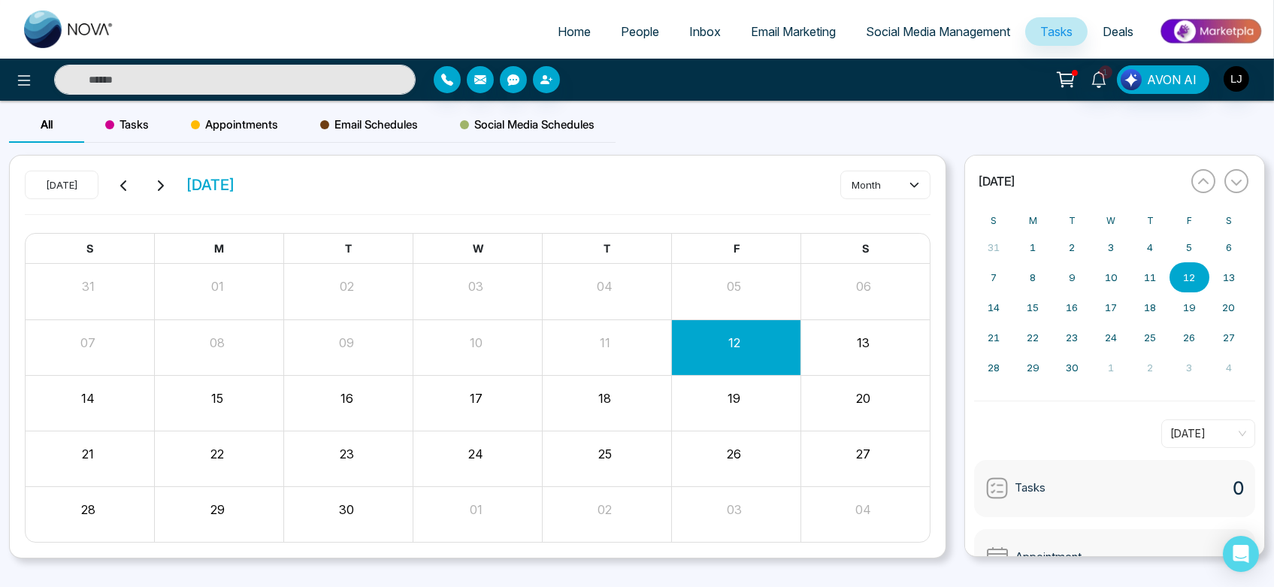
click at [891, 35] on span "Social Media Management" at bounding box center [938, 31] width 144 height 15
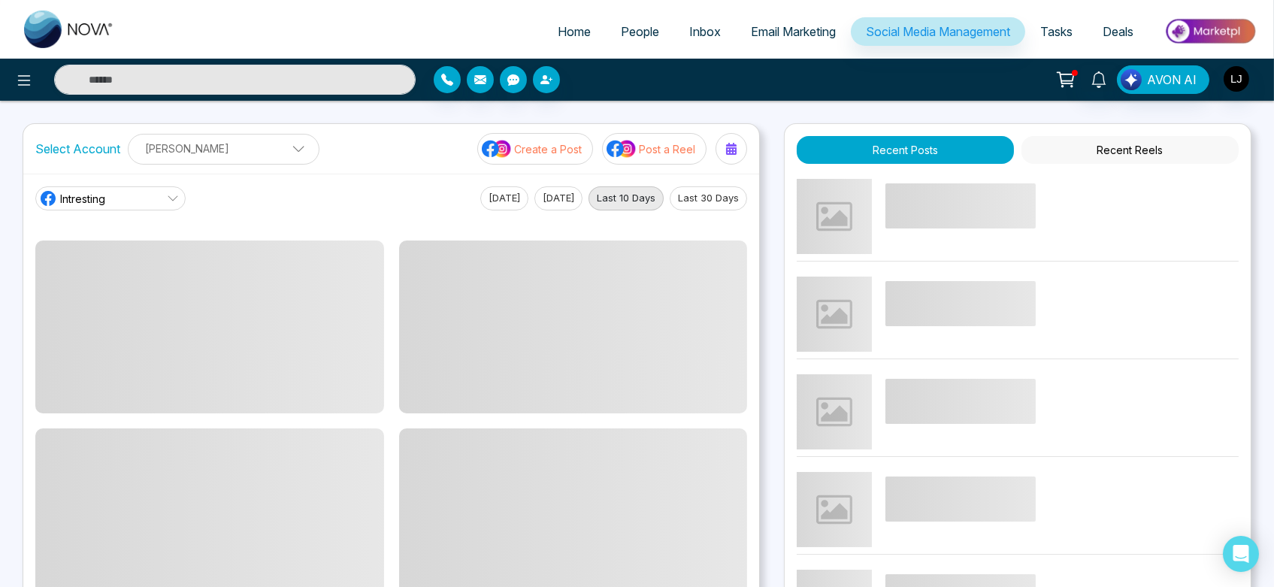
click at [785, 36] on span "Email Marketing" at bounding box center [793, 31] width 85 height 15
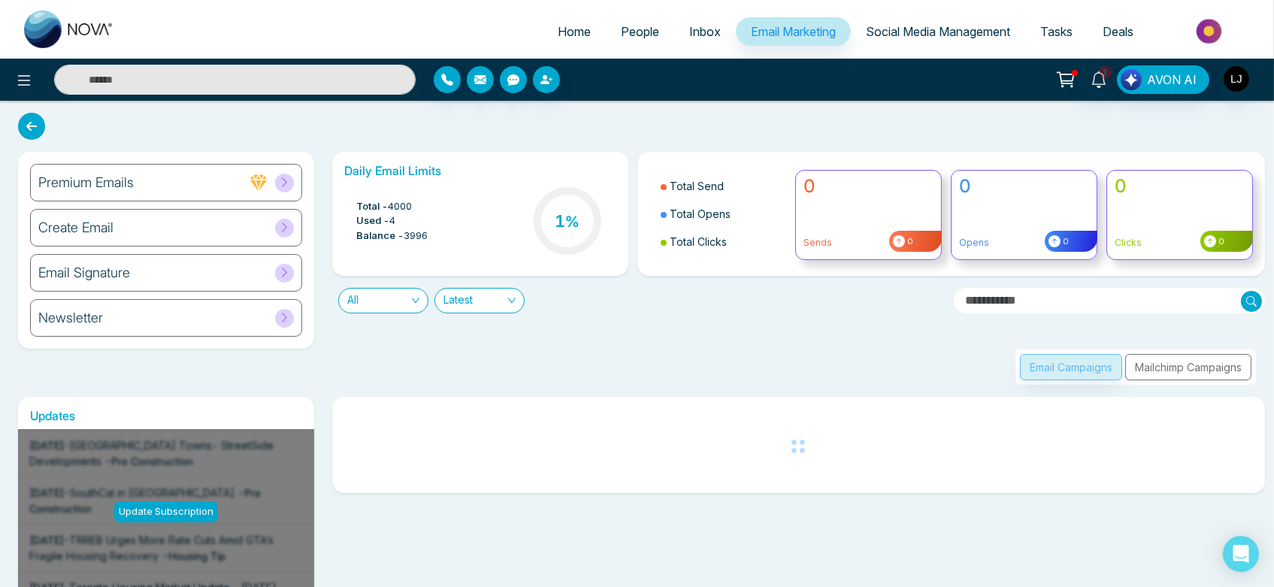
click at [634, 26] on span "People" at bounding box center [640, 31] width 38 height 15
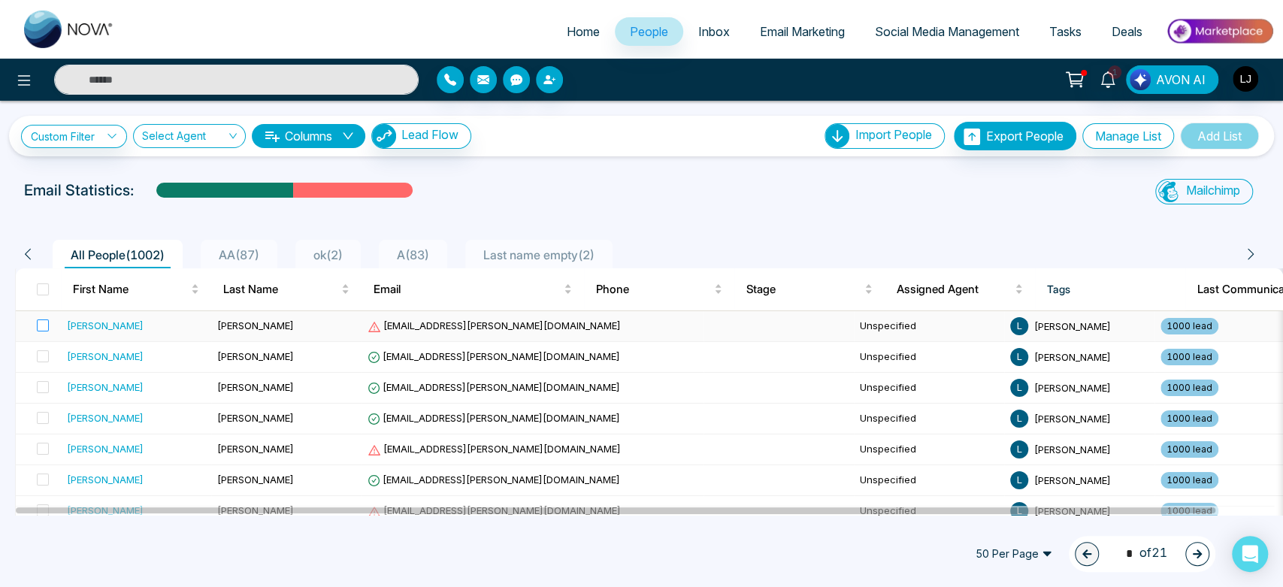
click at [36, 329] on label at bounding box center [38, 326] width 21 height 17
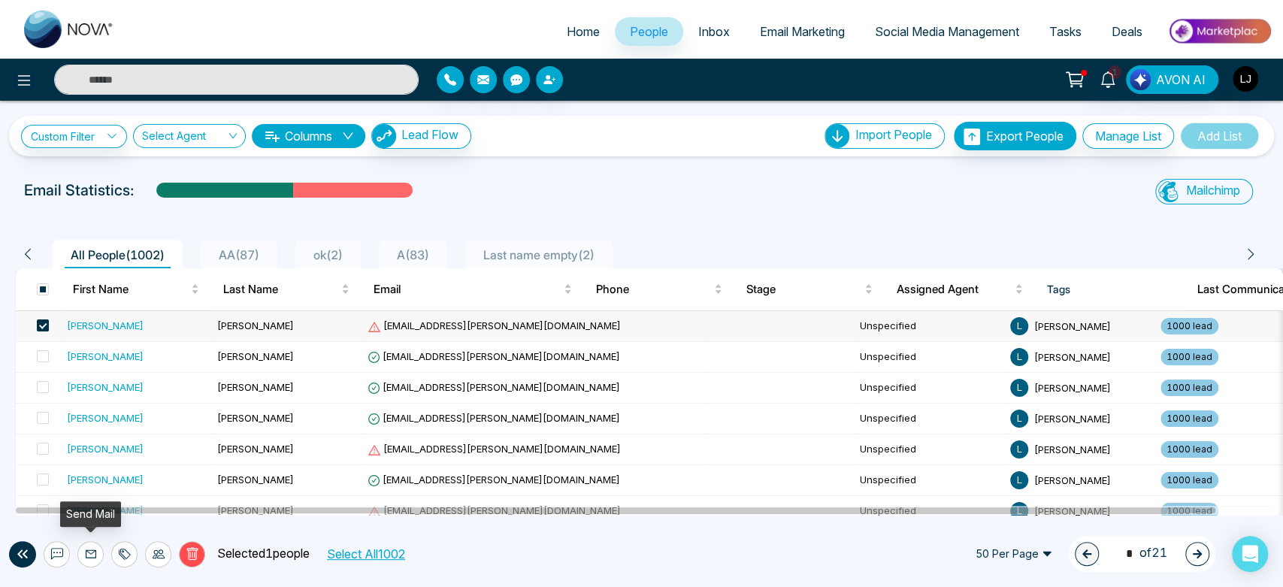
click at [94, 555] on icon at bounding box center [91, 554] width 12 height 12
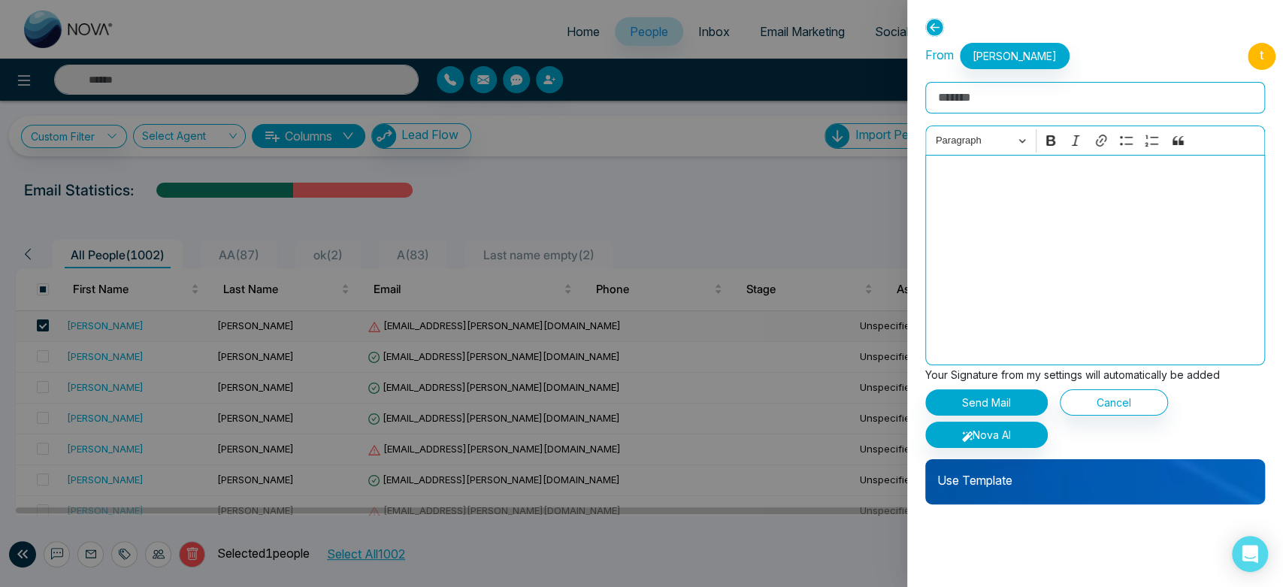
click at [1016, 471] on p "Use Template" at bounding box center [1095, 474] width 340 height 30
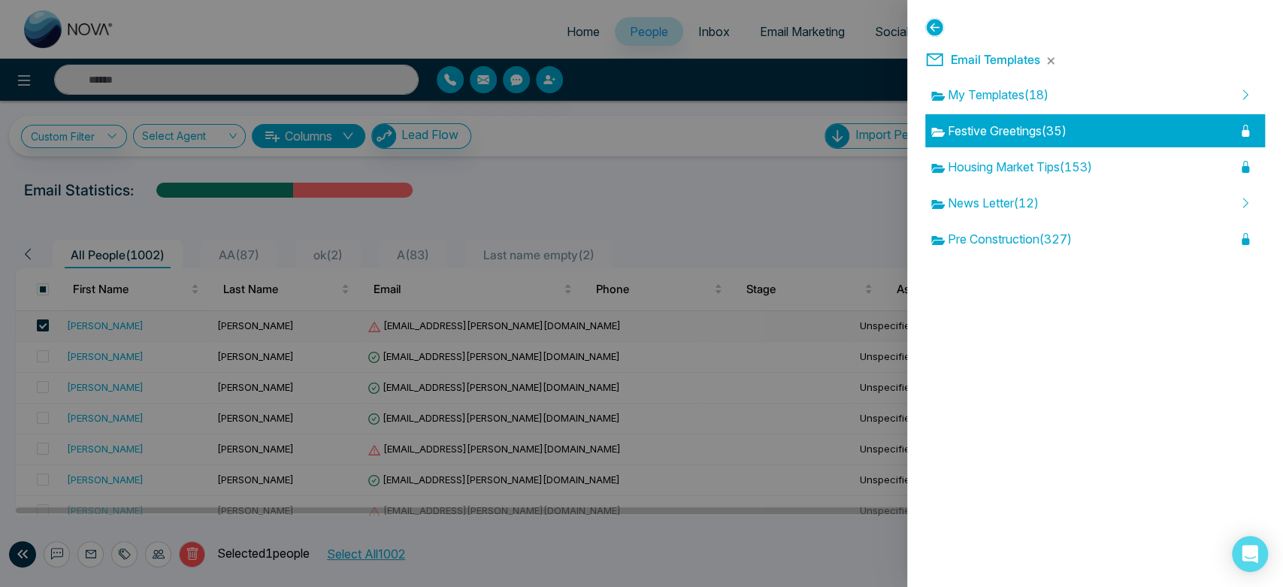
click at [1094, 135] on div "Festive Greetings ( 35 )" at bounding box center [1095, 130] width 340 height 33
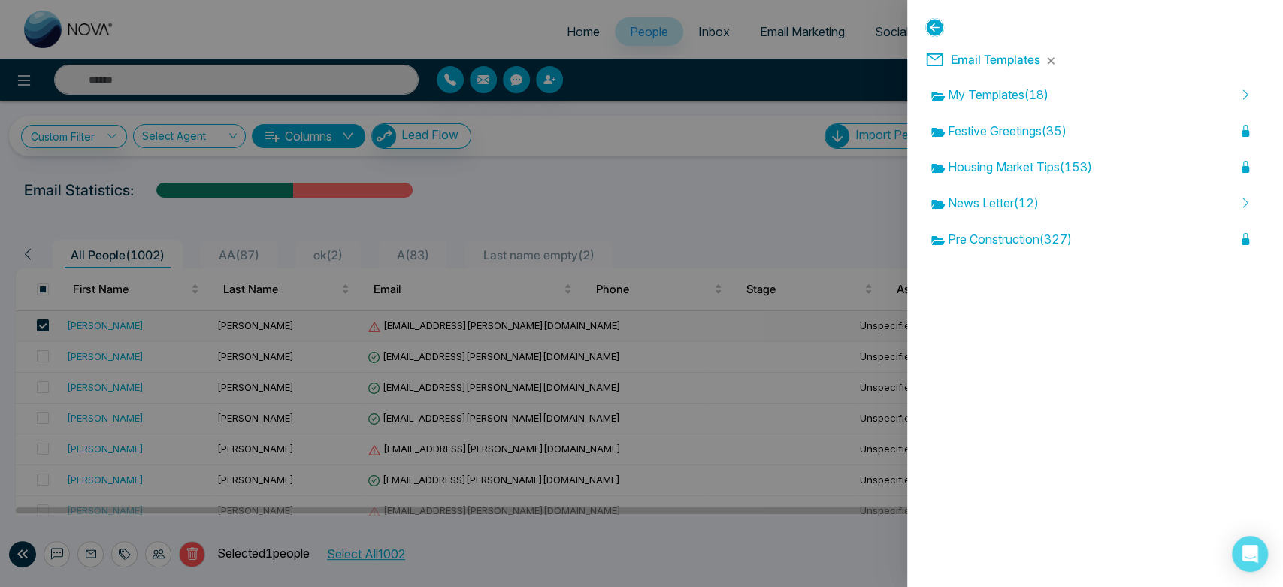
click at [1100, 149] on div "Update subscription is not included in your current plan. To access this featur…" at bounding box center [641, 293] width 1283 height 587
click at [804, 126] on icon at bounding box center [806, 131] width 18 height 18
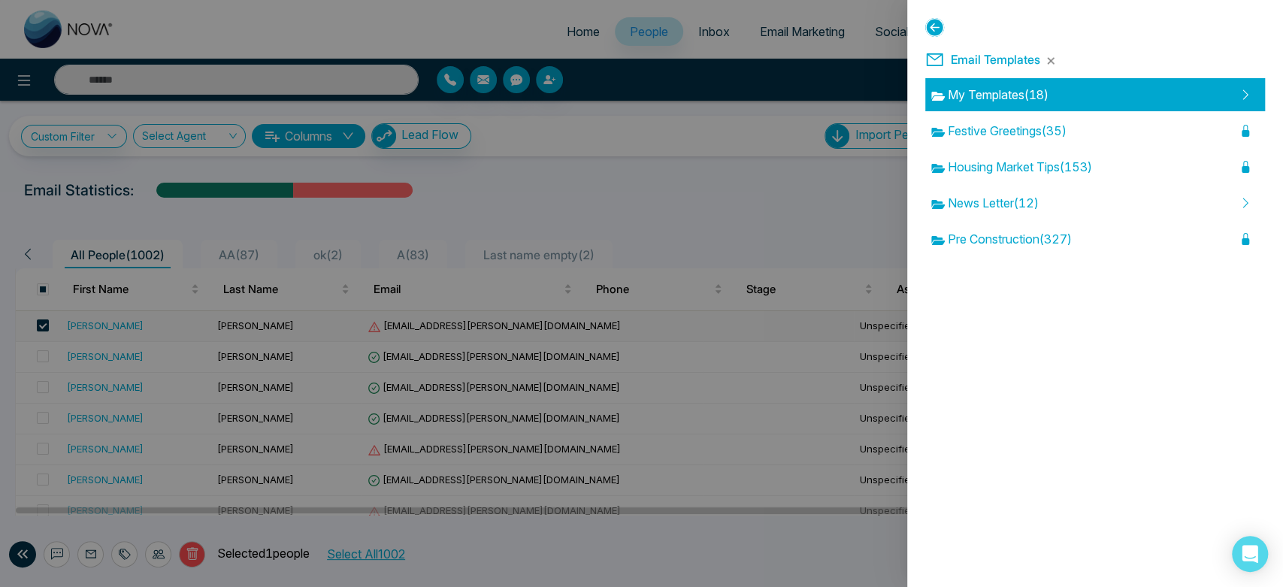
click at [1002, 94] on span "My Templates ( 18 )" at bounding box center [989, 95] width 117 height 18
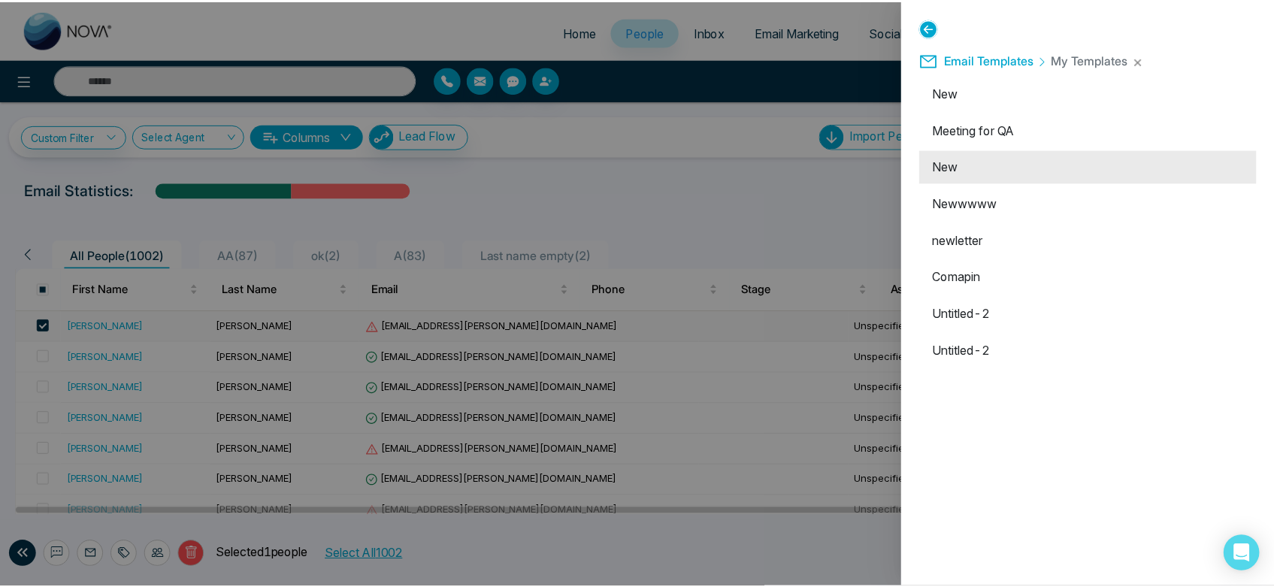
scroll to position [374, 0]
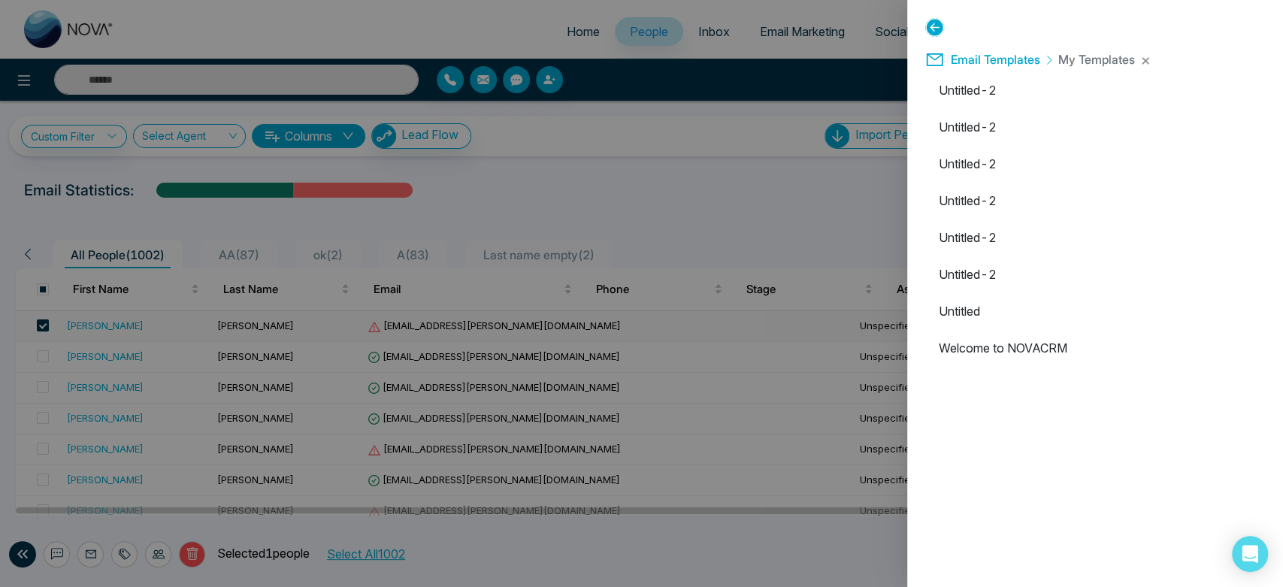
click at [931, 23] on icon at bounding box center [934, 27] width 19 height 19
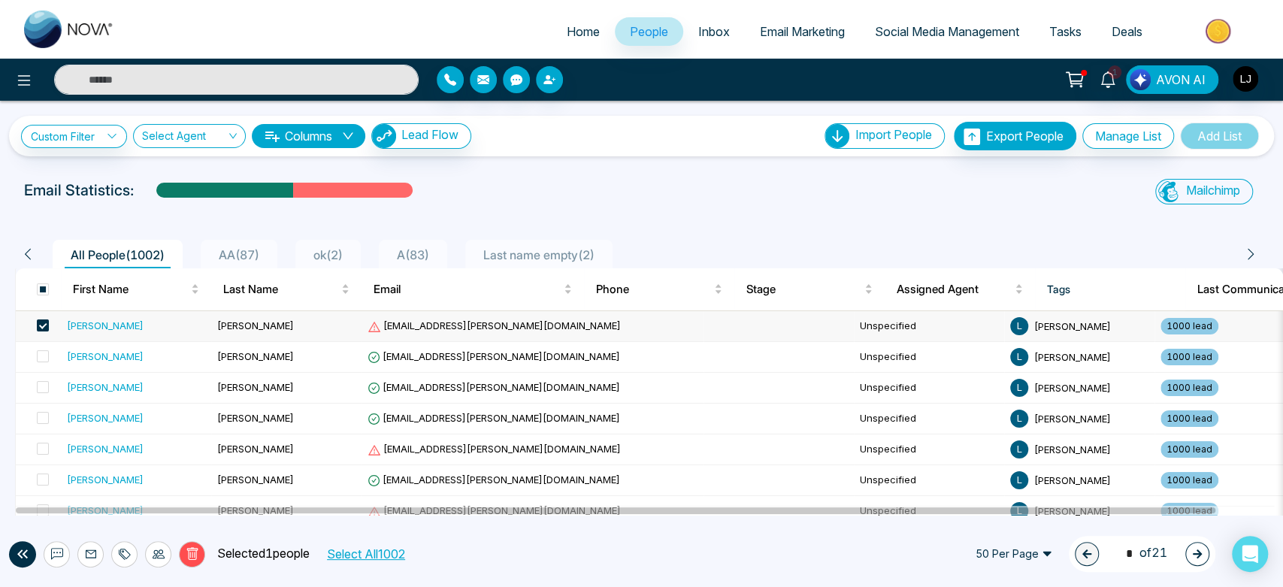
click at [509, 174] on div "Custom Filter Choose a filter Cancel Apply Select Agent Columns Lead Flow Impor…" at bounding box center [641, 308] width 1283 height 414
click at [436, 324] on span "tyroneodom@garrison-pope.biz" at bounding box center [494, 325] width 253 height 12
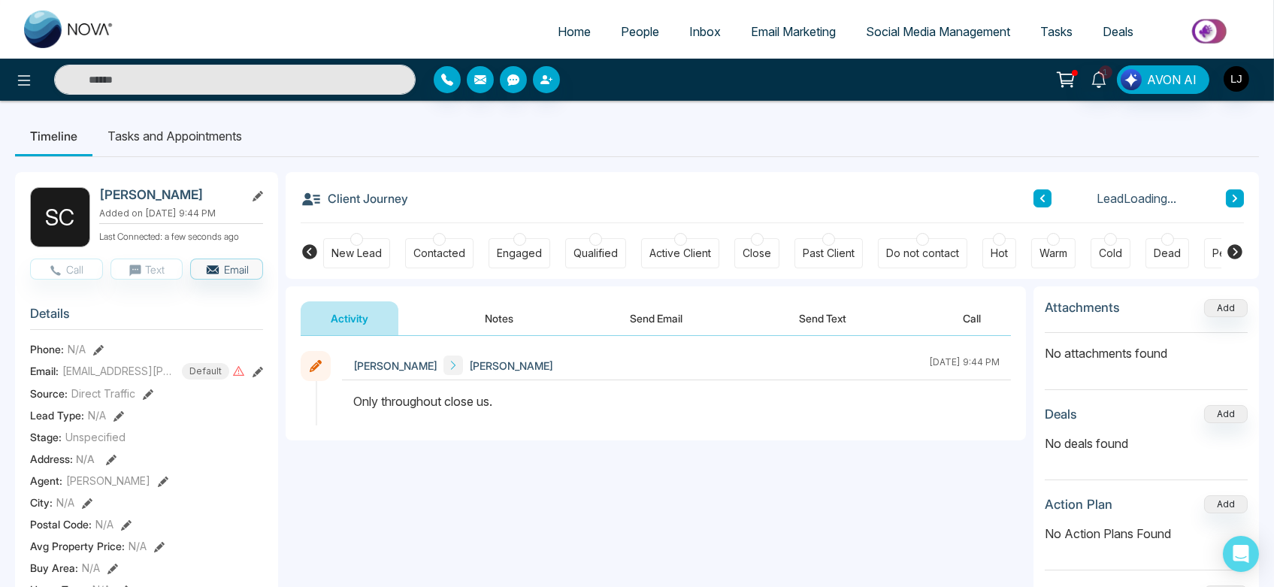
click at [661, 325] on button "Send Email" at bounding box center [656, 318] width 113 height 34
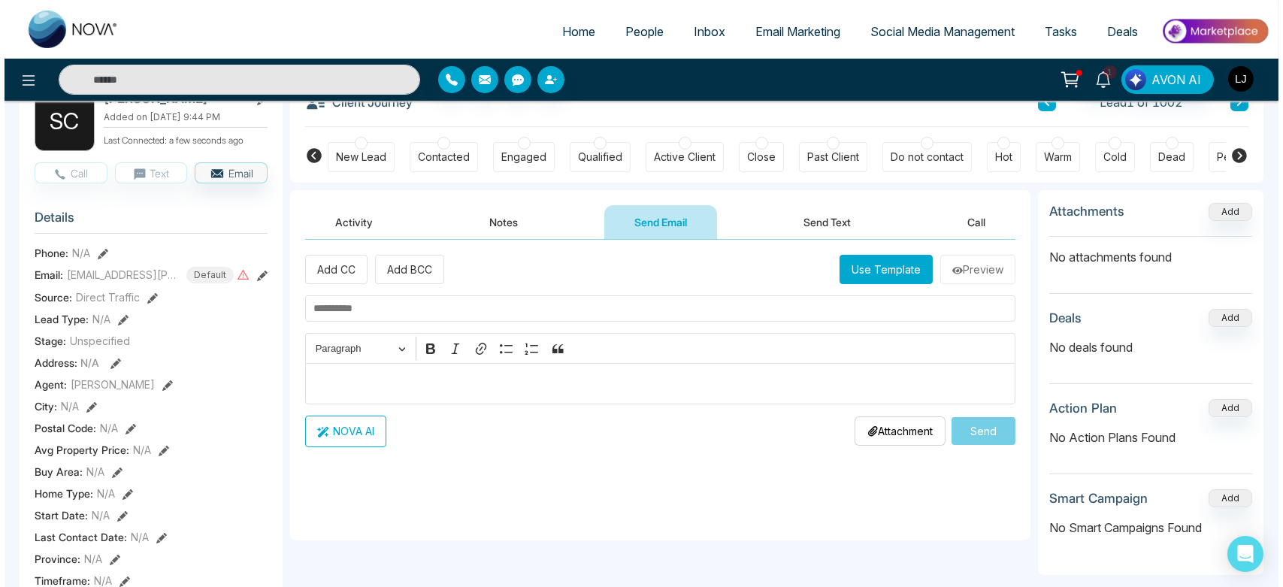
scroll to position [94, 0]
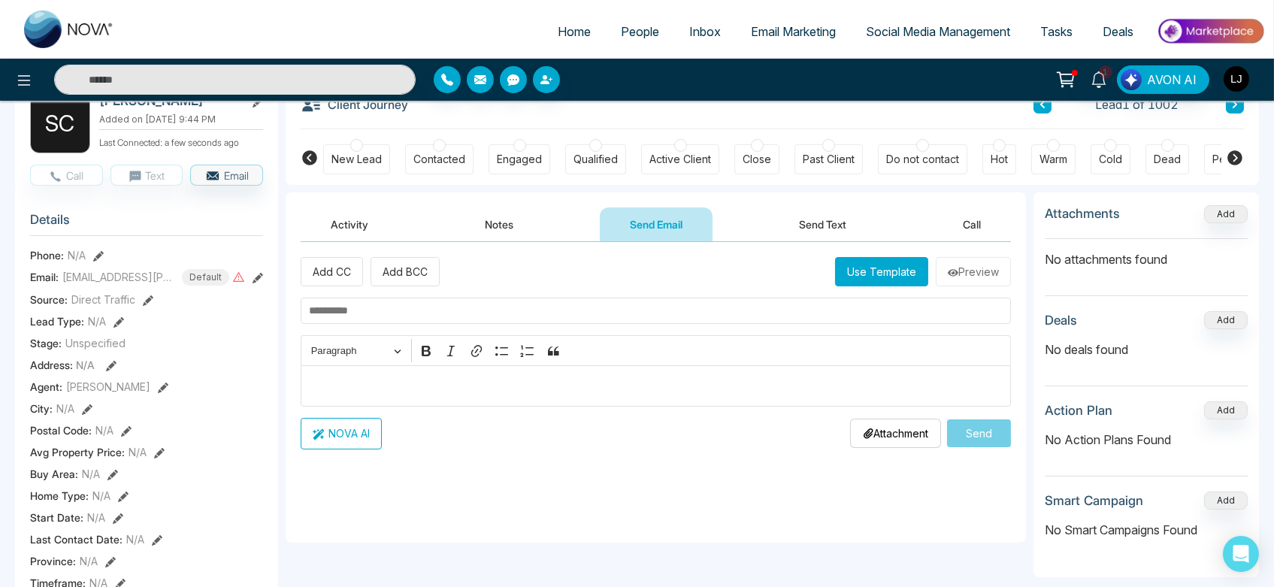
click at [869, 264] on button "Use Template" at bounding box center [881, 271] width 93 height 29
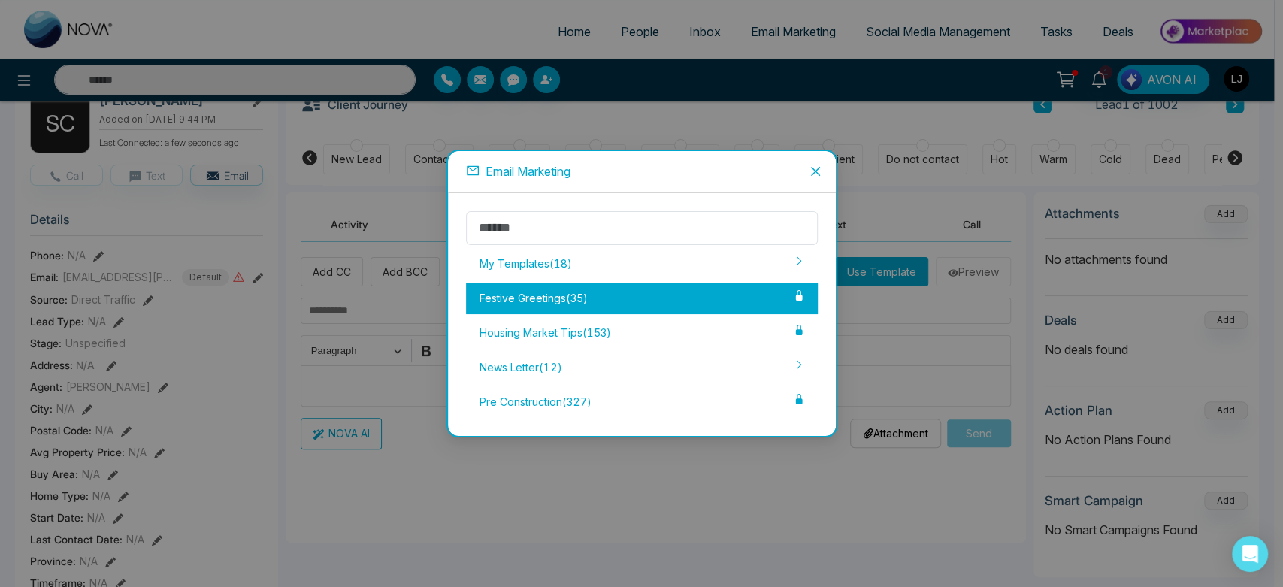
click at [680, 289] on div "Festive Greetings ( 35 )" at bounding box center [642, 299] width 352 height 32
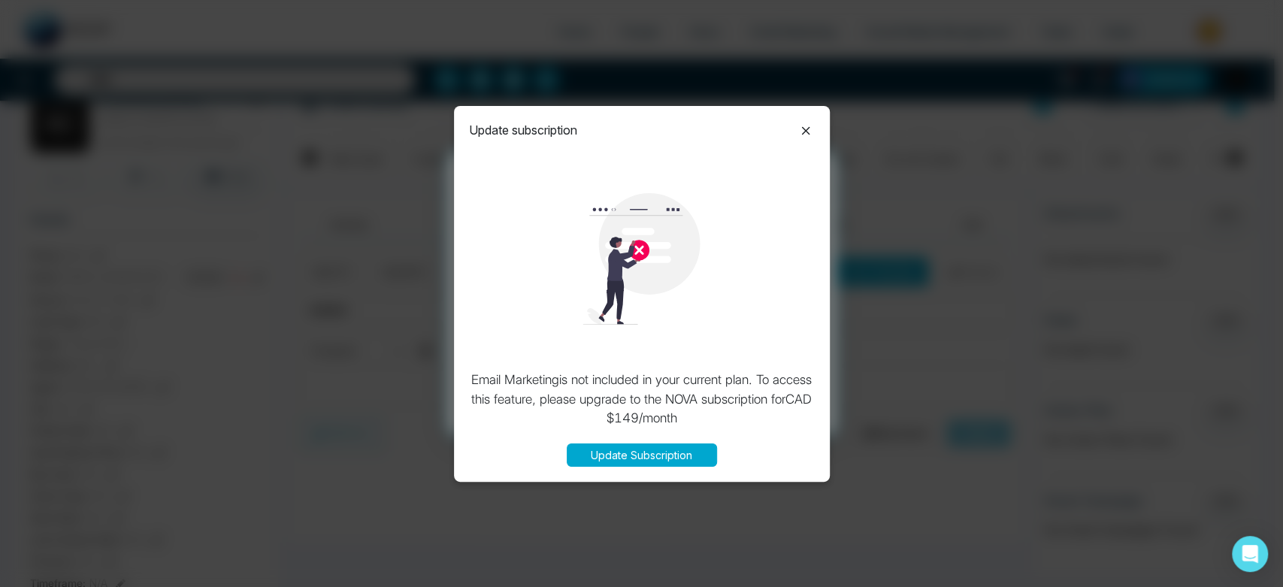
drag, startPoint x: 806, startPoint y: 138, endPoint x: 385, endPoint y: 16, distance: 438.2
click at [800, 126] on icon at bounding box center [806, 131] width 18 height 18
click at [805, 131] on icon at bounding box center [805, 131] width 8 height 8
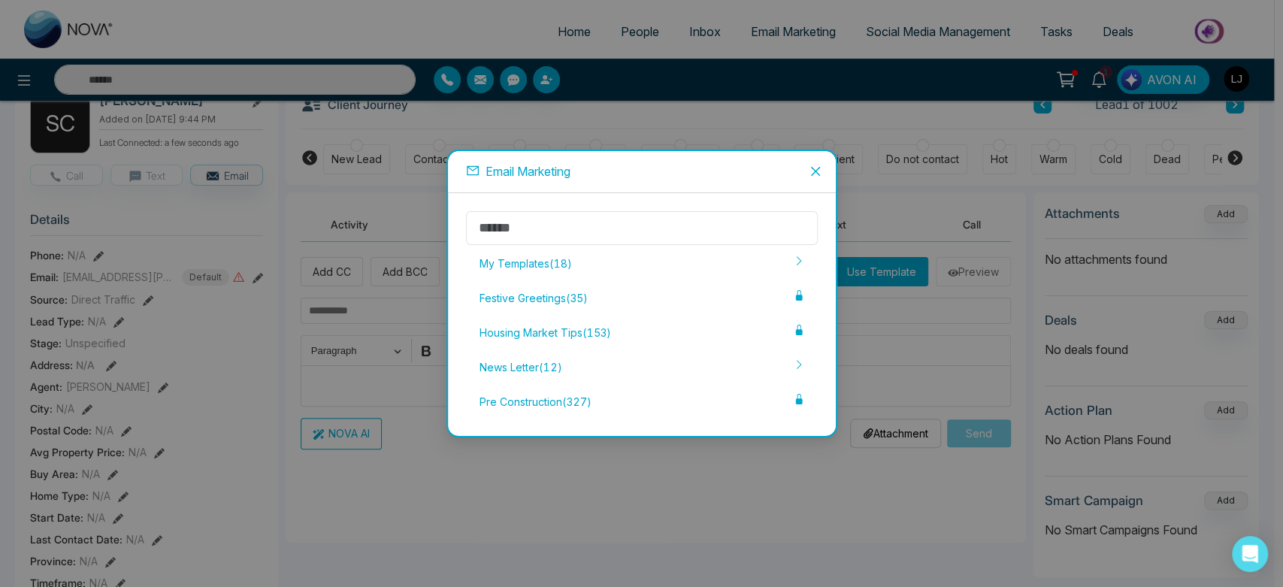
click at [816, 177] on span "Close" at bounding box center [815, 171] width 41 height 41
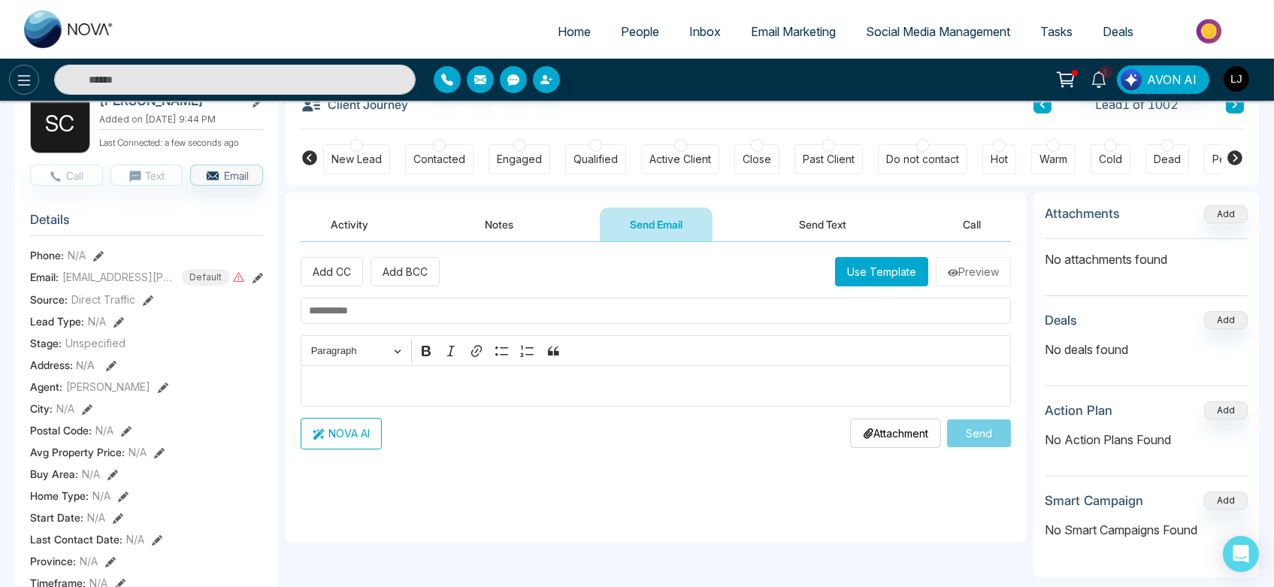
click at [15, 74] on icon at bounding box center [24, 80] width 18 height 18
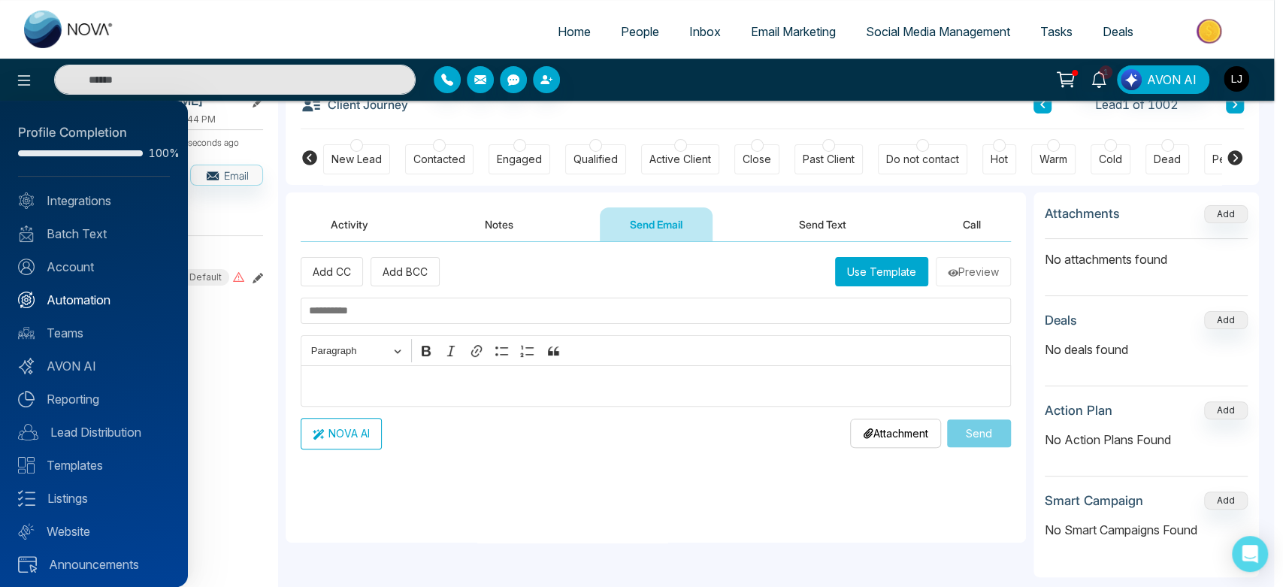
click at [96, 303] on link "Automation" at bounding box center [94, 300] width 152 height 18
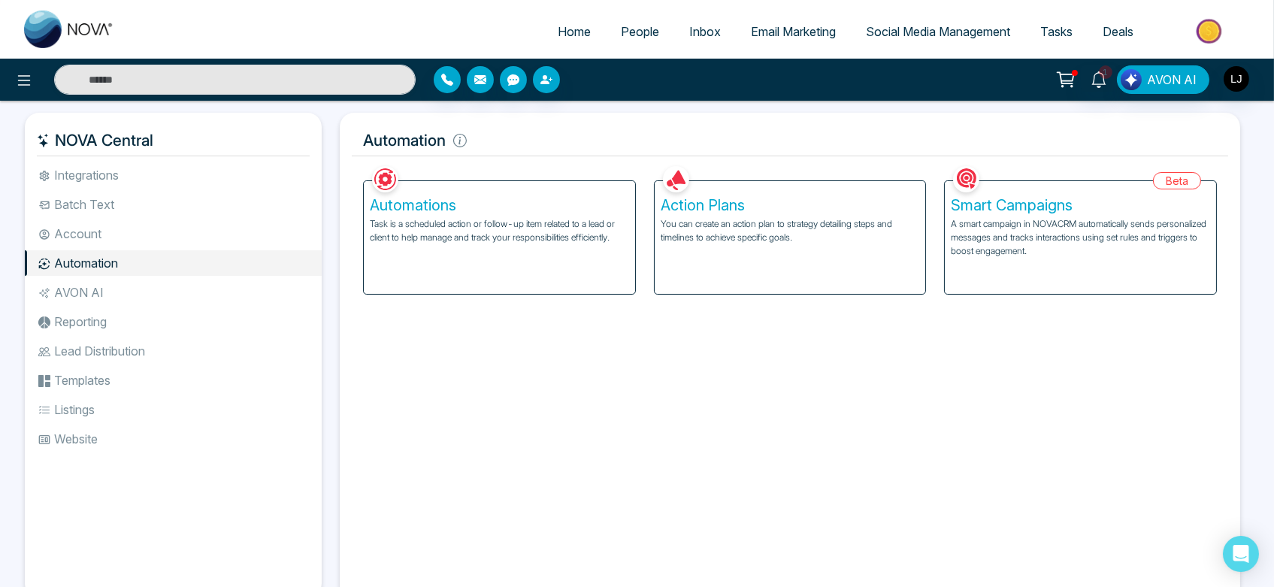
click at [714, 213] on h5 "Action Plans" at bounding box center [790, 205] width 259 height 18
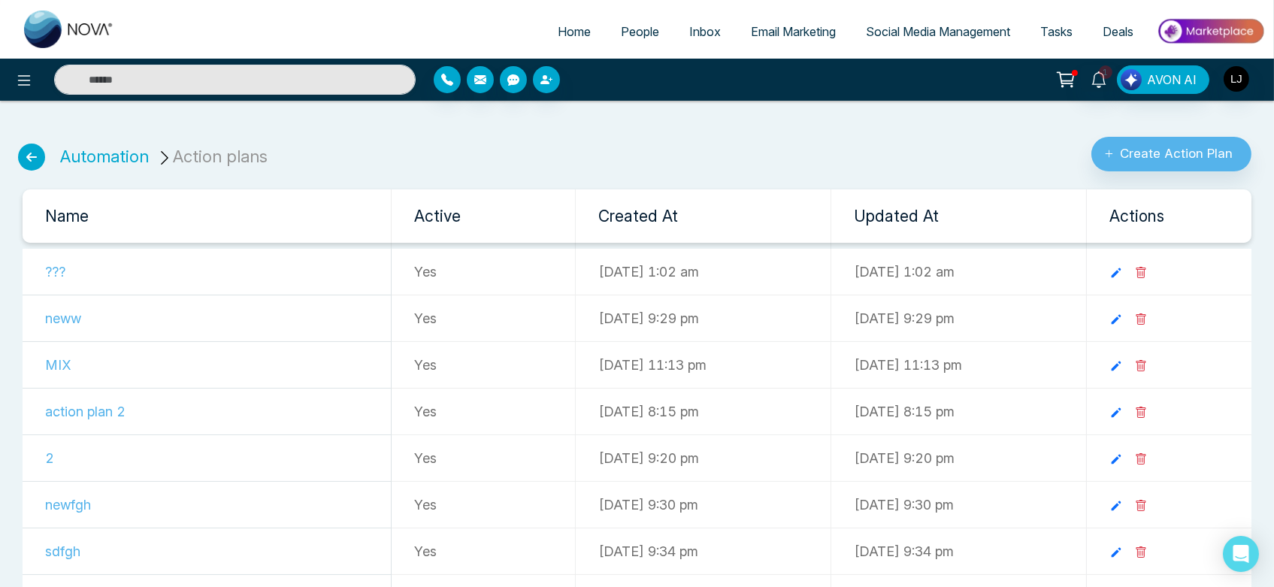
click at [1123, 268] on icon at bounding box center [1117, 273] width 14 height 14
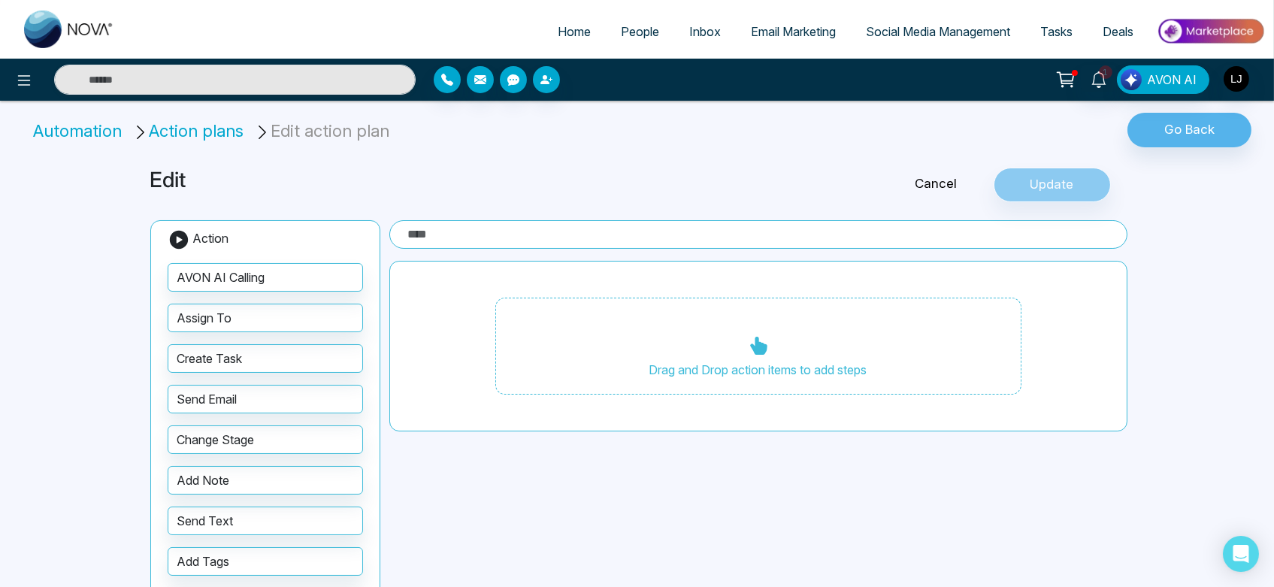
type input "***"
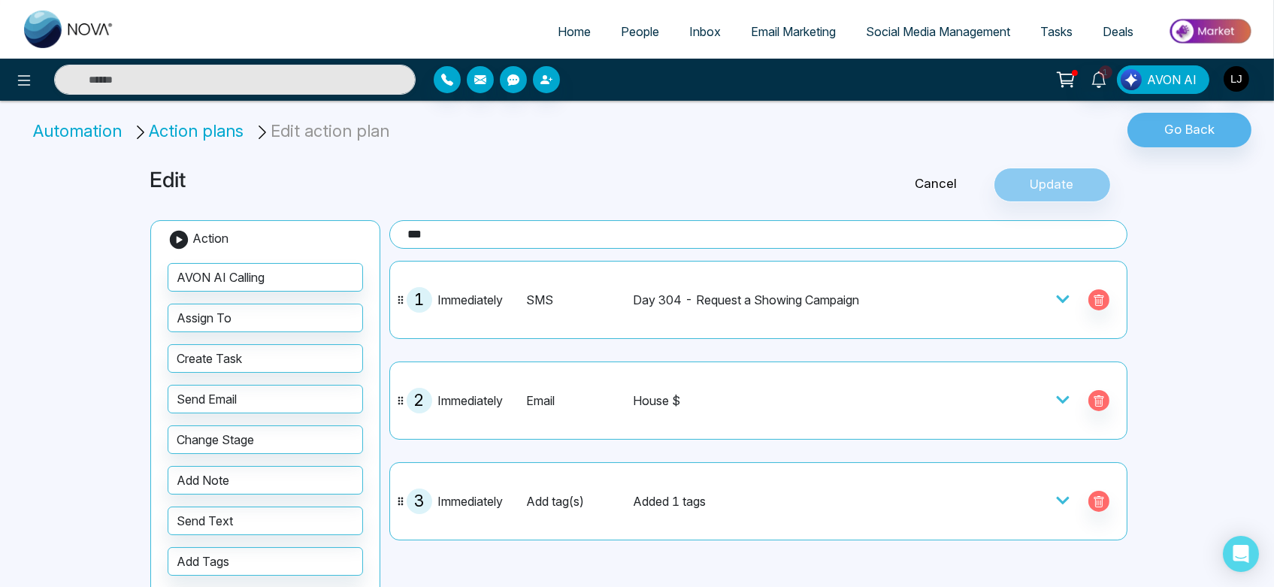
click at [186, 130] on li "Action plans" at bounding box center [190, 131] width 117 height 25
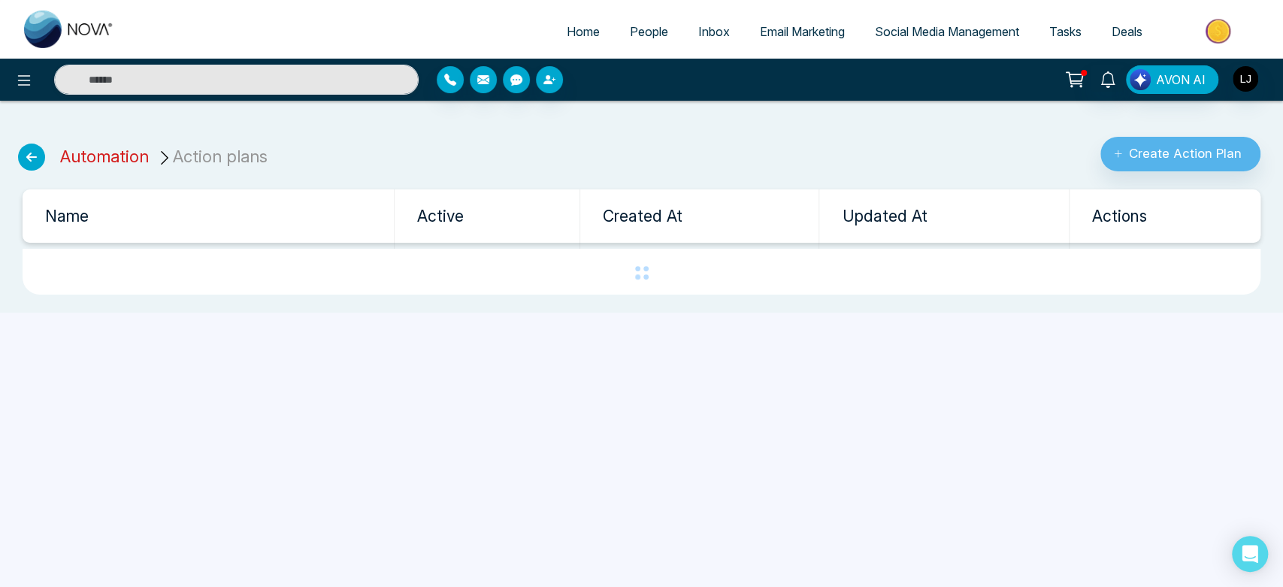
click at [120, 155] on link "Automation" at bounding box center [104, 157] width 89 height 20
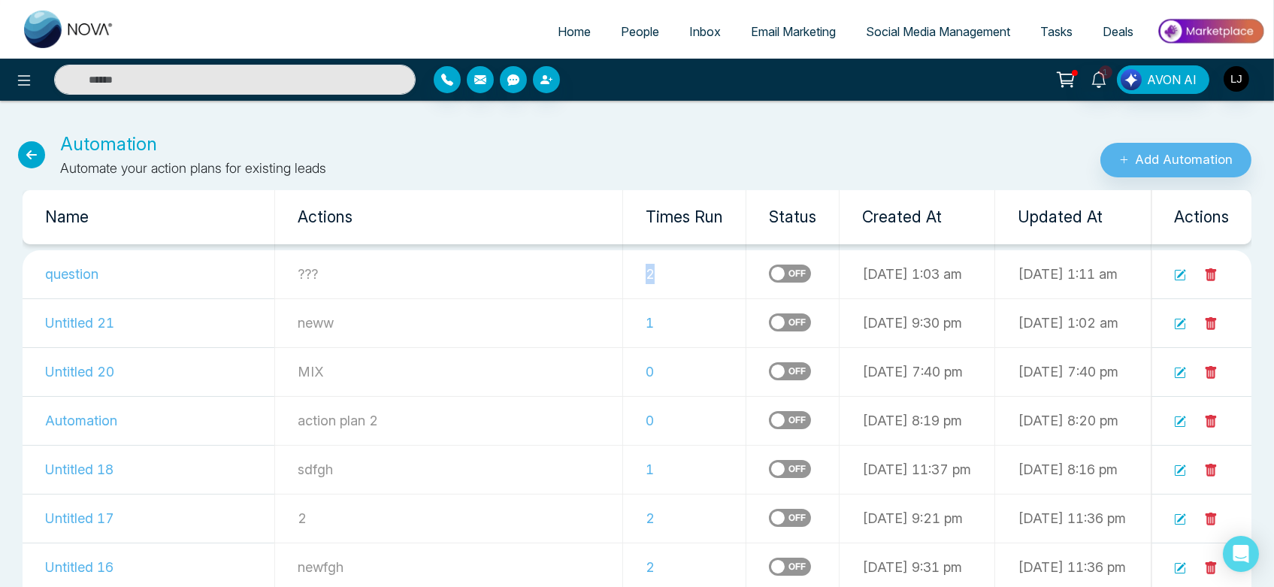
drag, startPoint x: 545, startPoint y: 272, endPoint x: 595, endPoint y: 272, distance: 50.4
click at [623, 272] on td "2" at bounding box center [684, 274] width 123 height 49
click at [27, 91] on button at bounding box center [24, 80] width 30 height 30
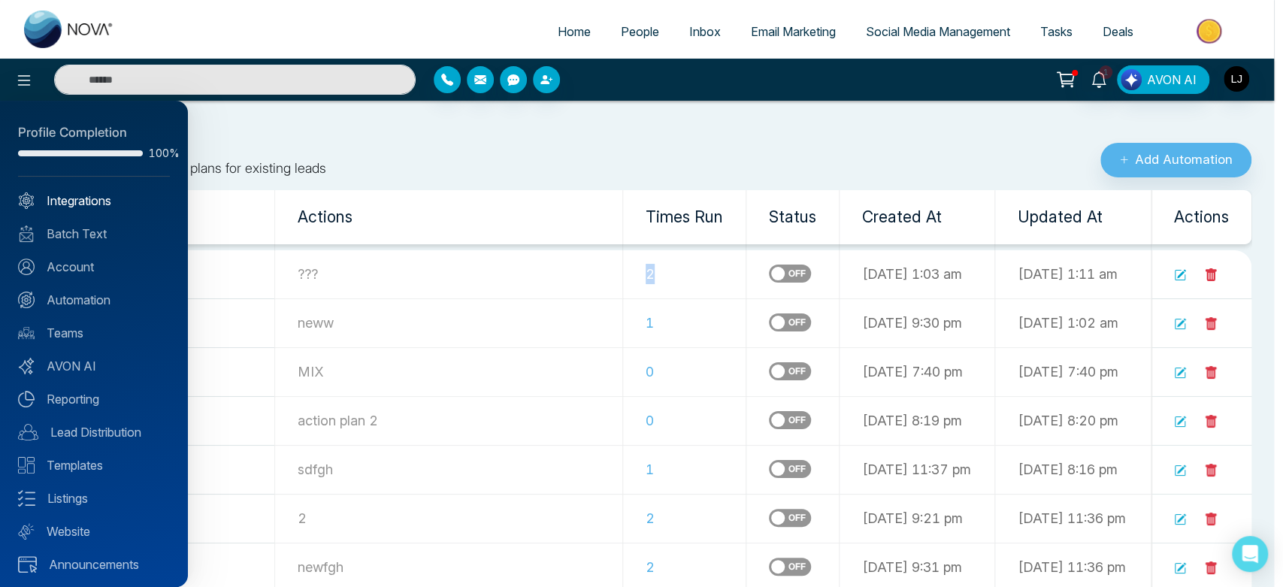
click at [101, 201] on link "Integrations" at bounding box center [94, 201] width 152 height 18
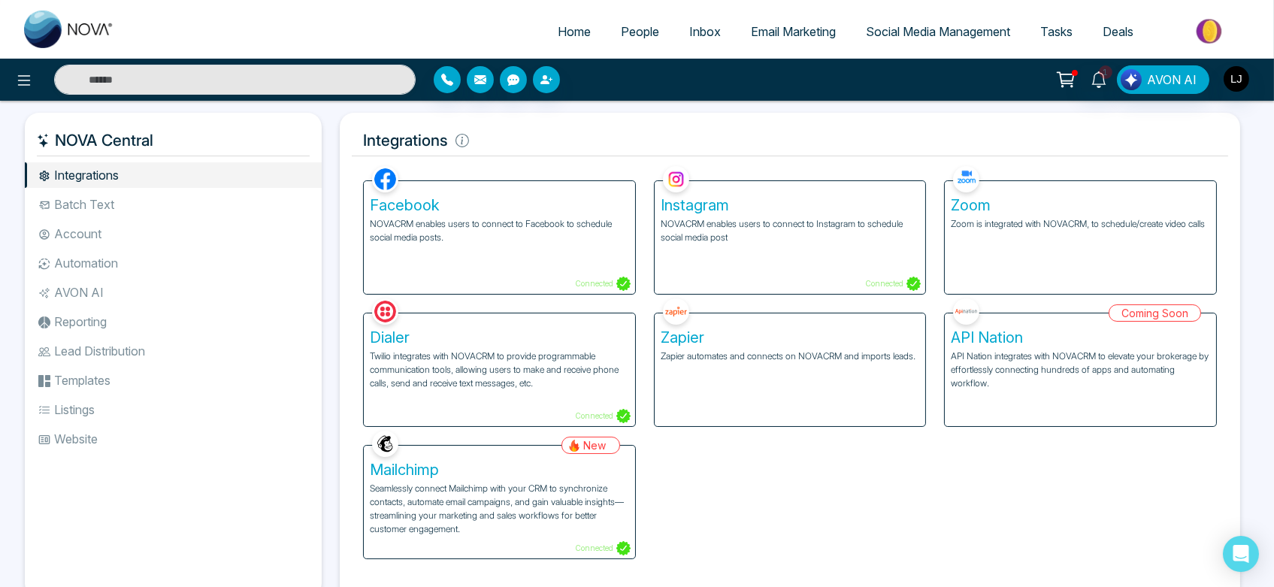
click at [150, 235] on li "Account" at bounding box center [173, 234] width 297 height 26
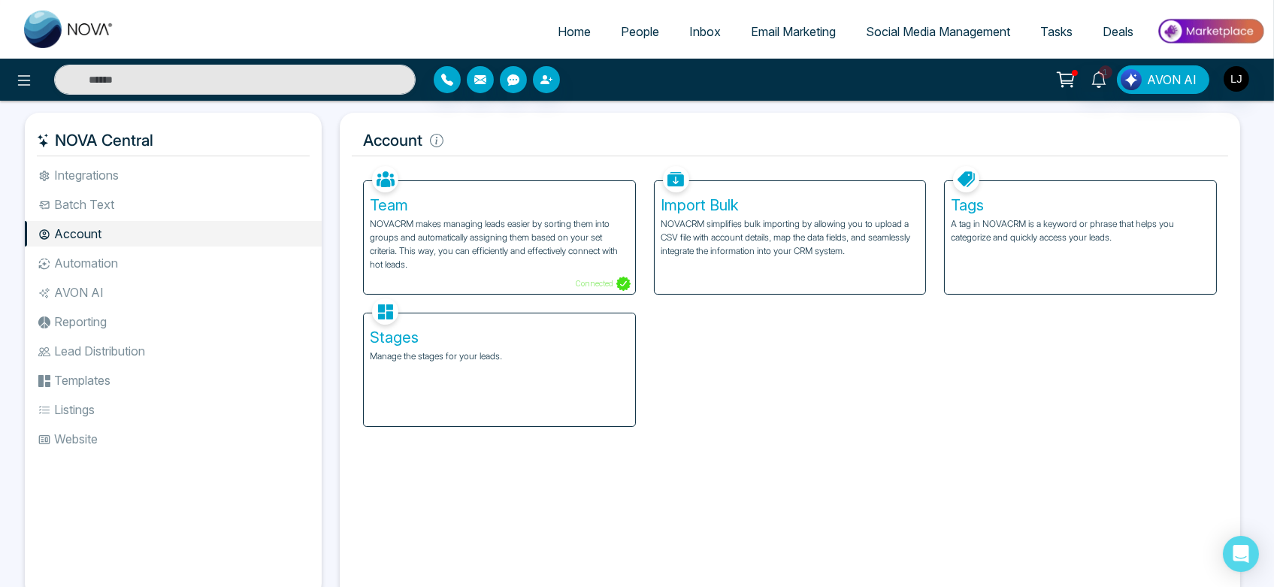
click at [153, 257] on li "Automation" at bounding box center [173, 263] width 297 height 26
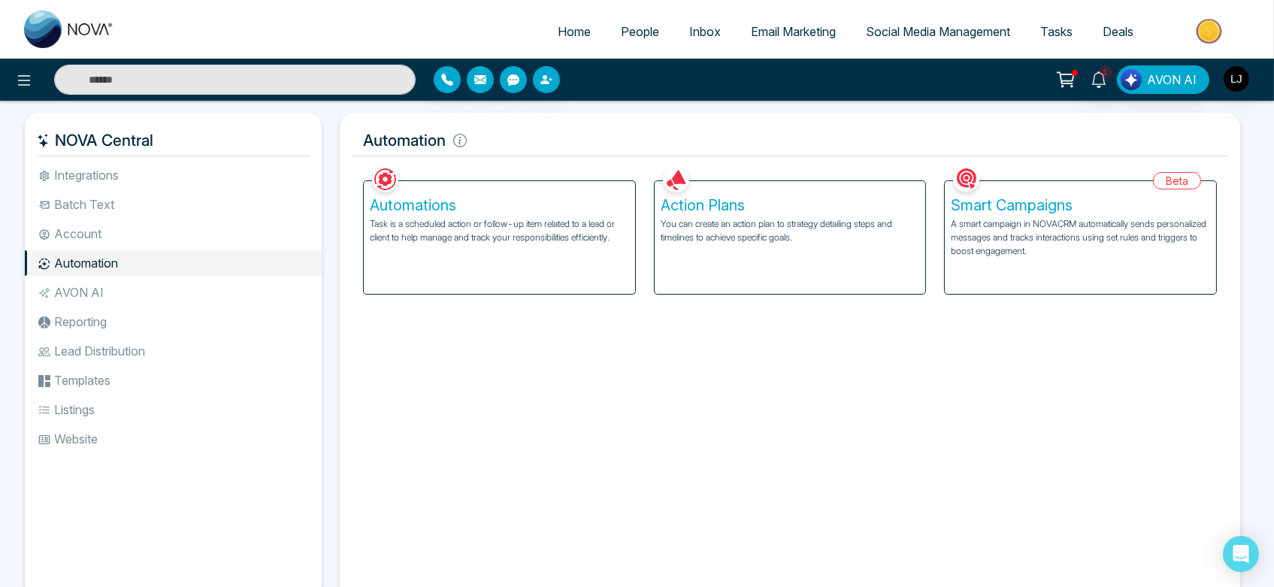
click at [116, 229] on li "Account" at bounding box center [173, 234] width 297 height 26
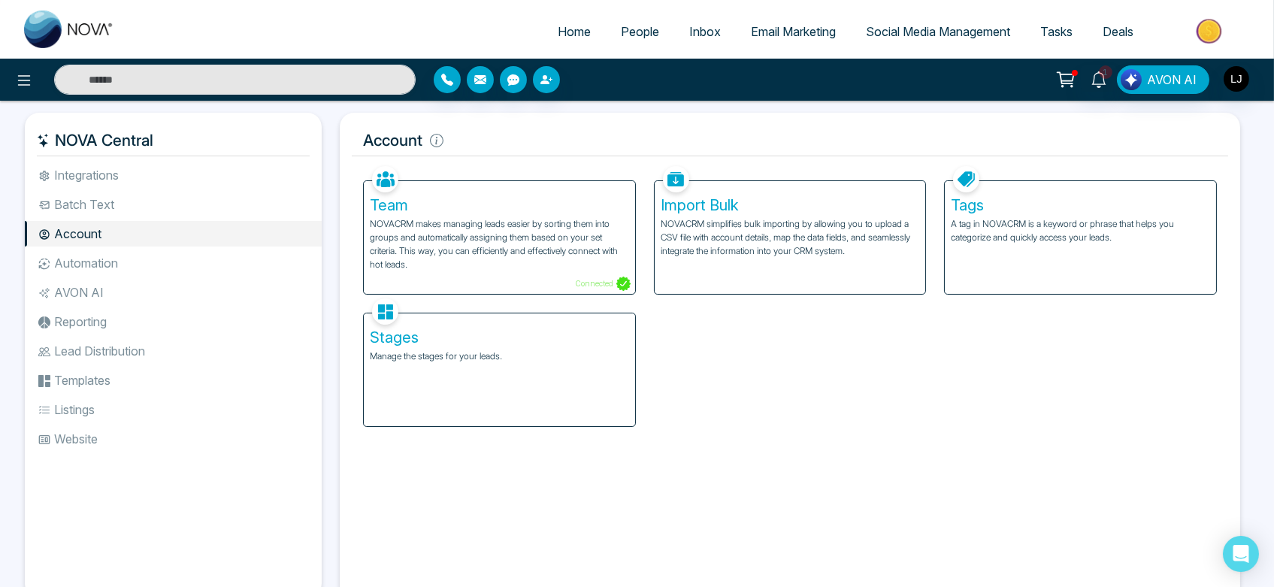
click at [1064, 191] on div "Tags A tag in NOVACRM is a keyword or phrase that helps you categorize and quic…" at bounding box center [1080, 237] width 271 height 113
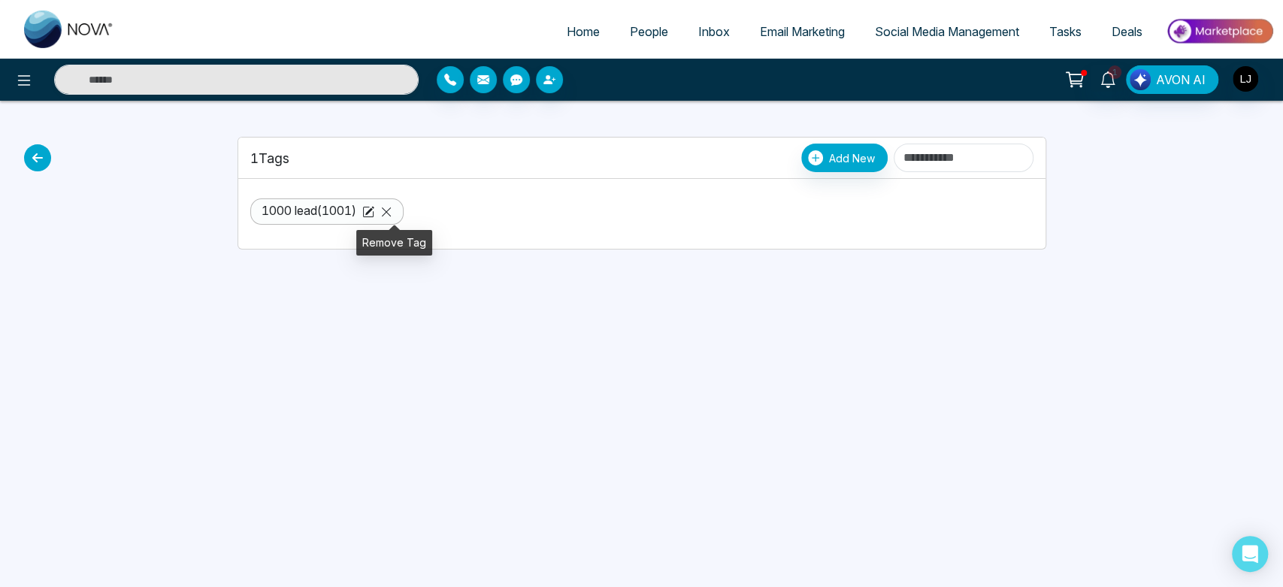
click at [390, 209] on icon at bounding box center [386, 212] width 12 height 12
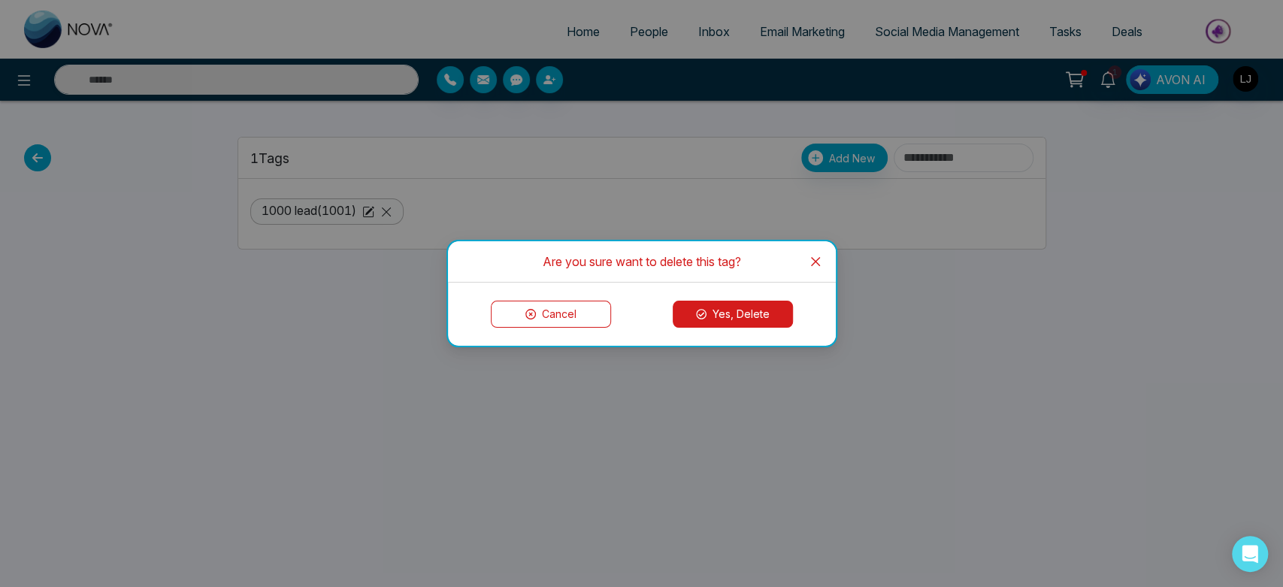
click at [740, 319] on button "Yes, Delete" at bounding box center [733, 314] width 120 height 27
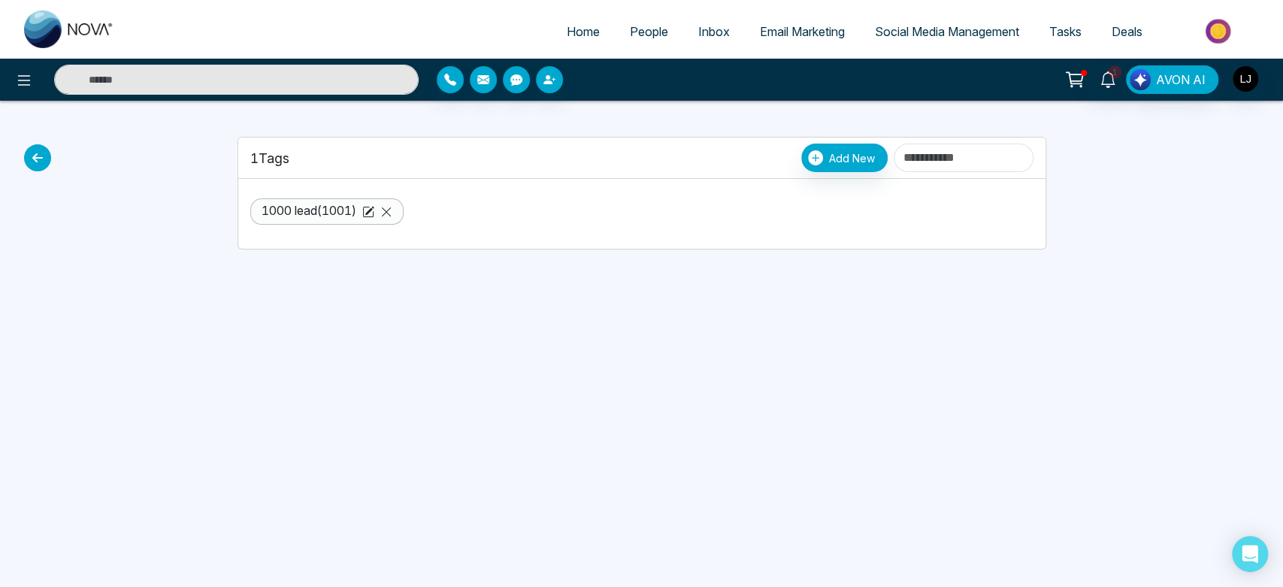
drag, startPoint x: 556, startPoint y: 320, endPoint x: 720, endPoint y: 307, distance: 164.4
click at [30, 161] on icon at bounding box center [37, 157] width 27 height 27
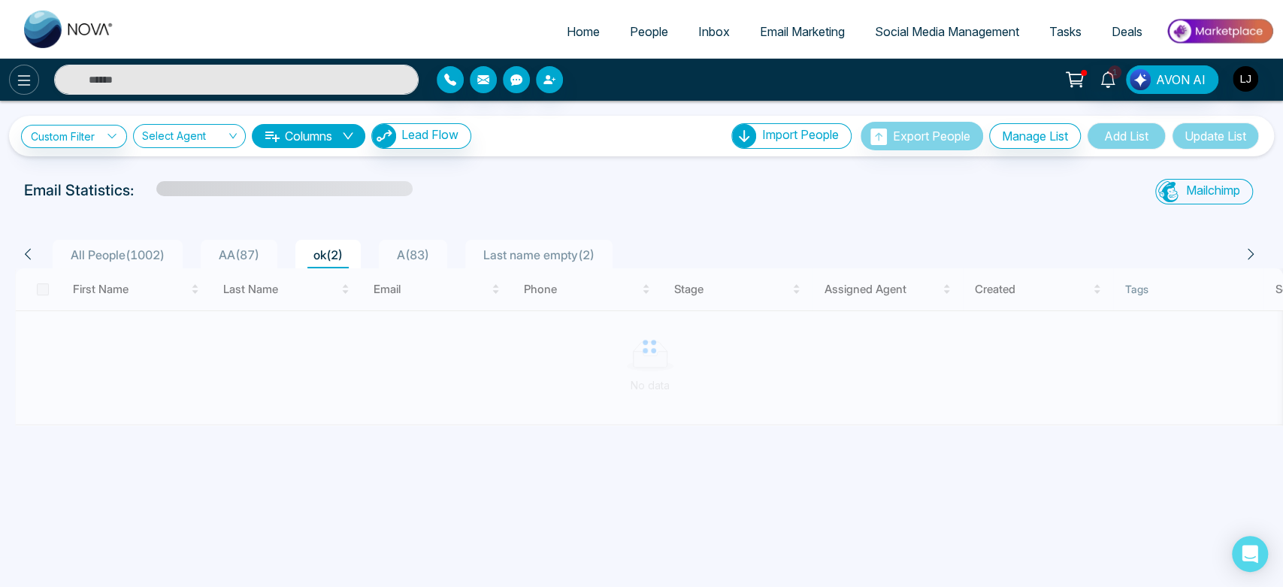
click at [9, 77] on button at bounding box center [24, 80] width 30 height 30
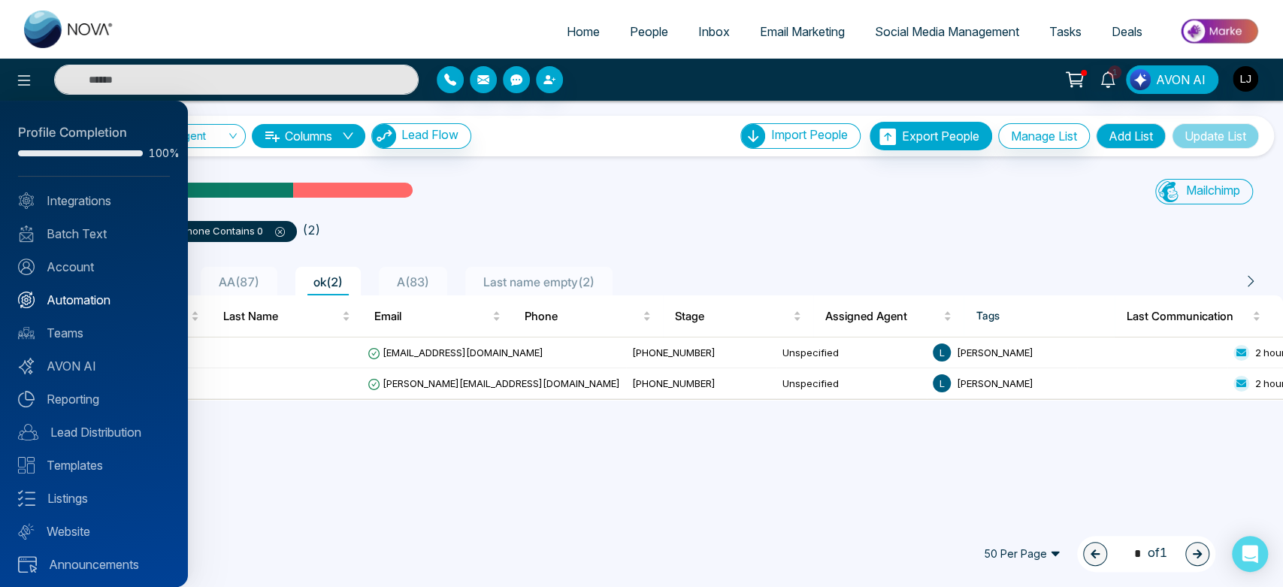
click at [97, 297] on link "Automation" at bounding box center [94, 300] width 152 height 18
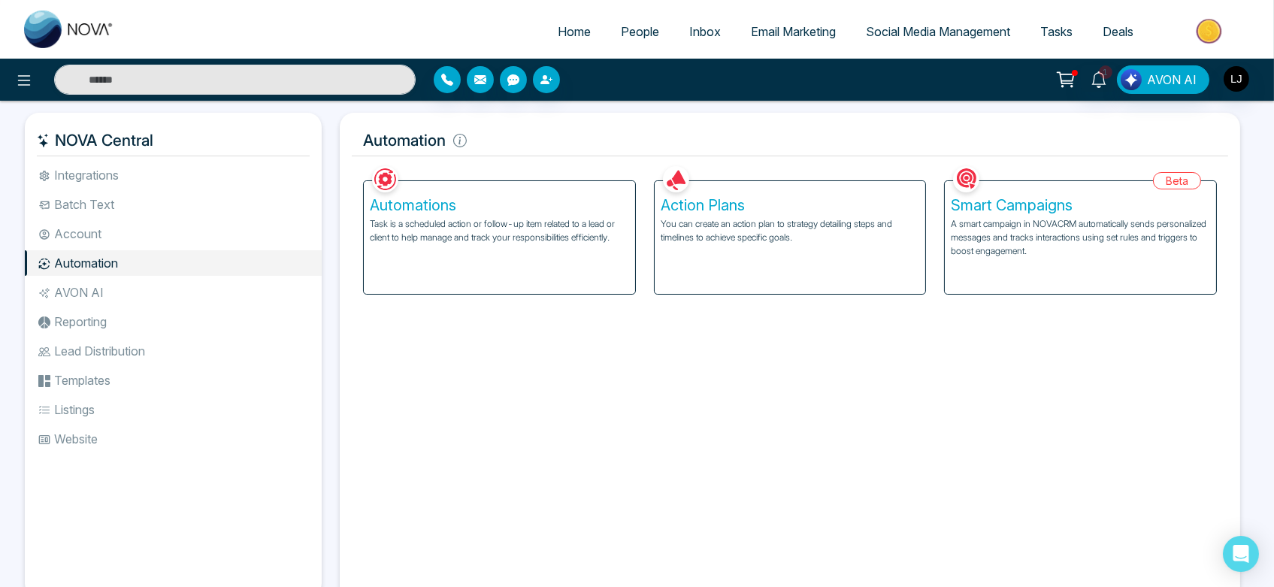
click at [528, 269] on div "Automations Task is a scheduled action or follow-up item related to a lead or c…" at bounding box center [499, 237] width 271 height 113
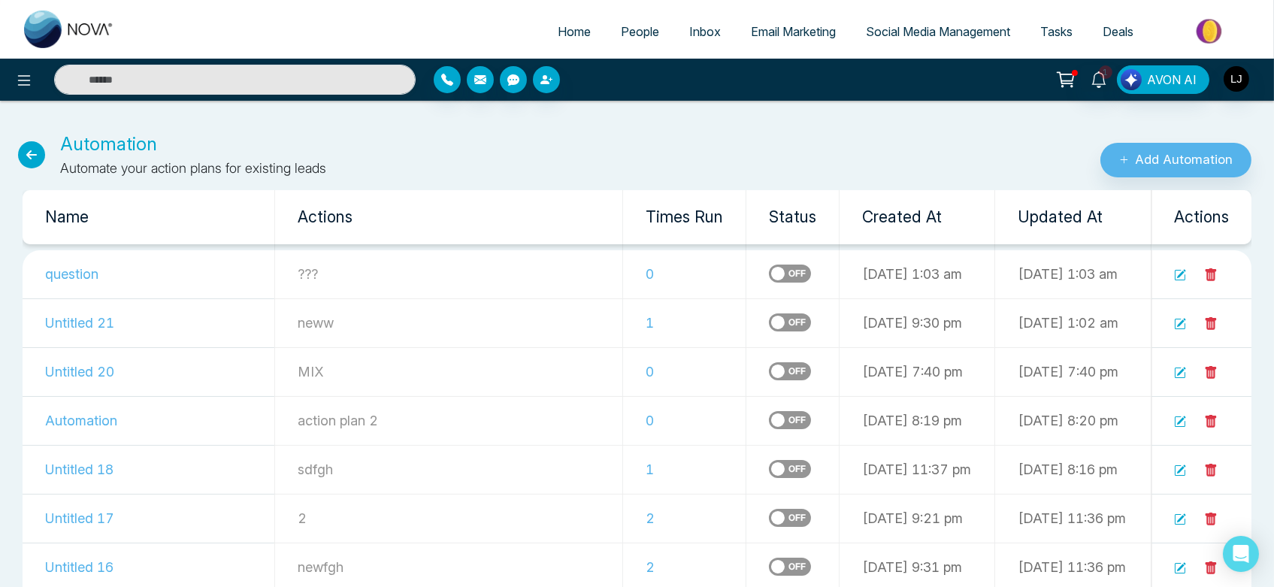
click at [1178, 277] on icon at bounding box center [1180, 275] width 12 height 12
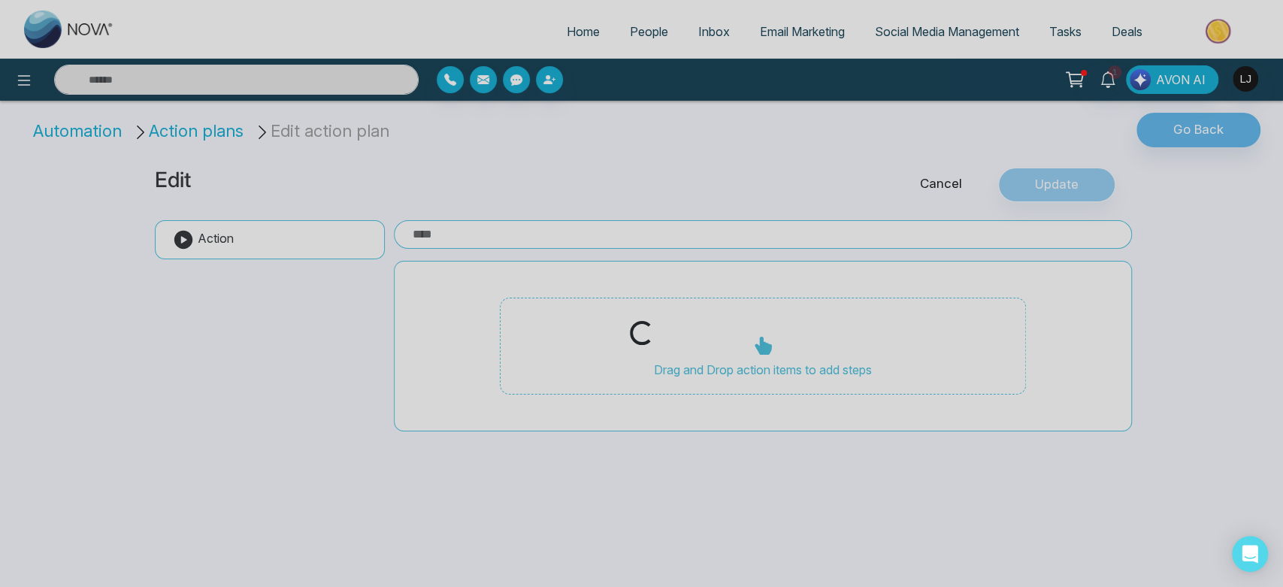
type input "***"
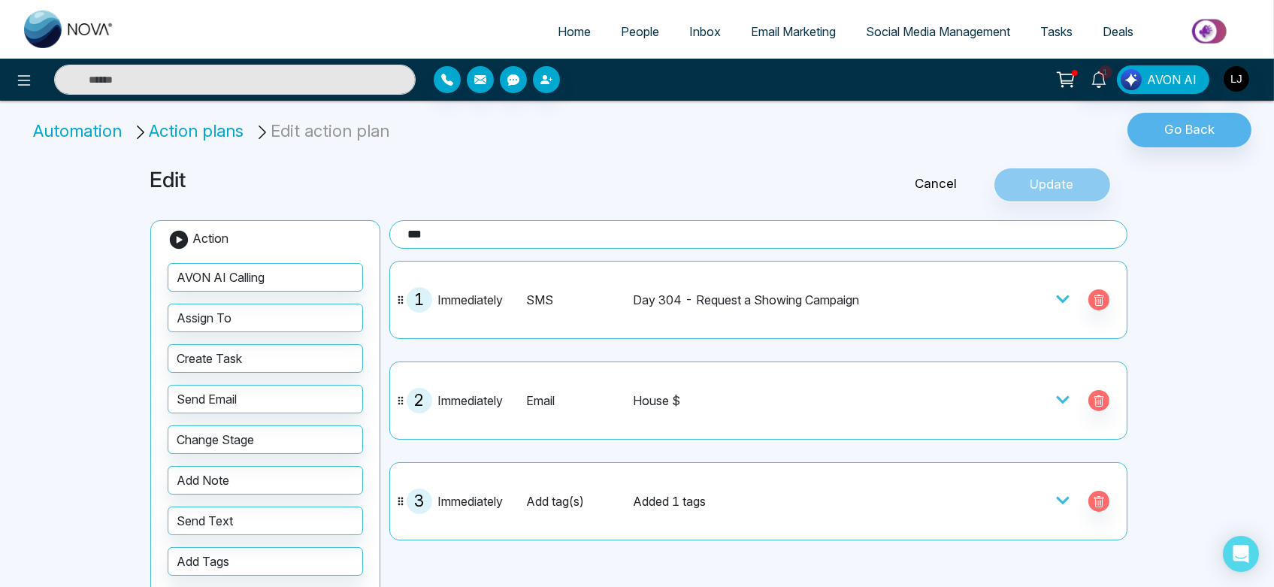
click at [639, 28] on span "People" at bounding box center [640, 31] width 38 height 15
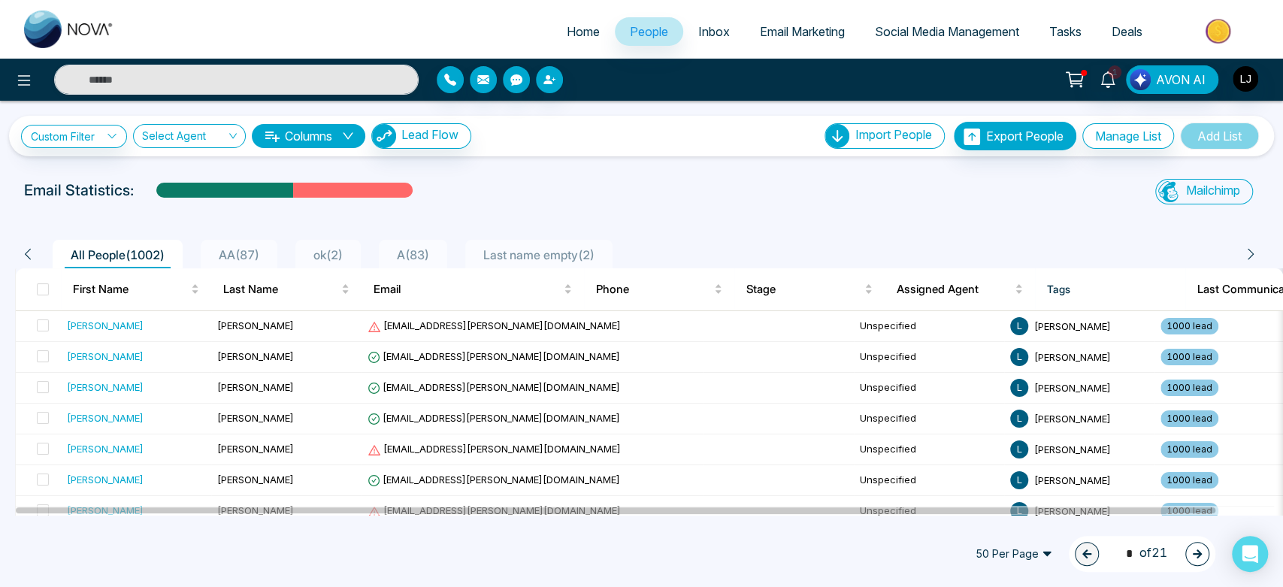
click at [336, 253] on span "ok ( 2 )" at bounding box center [327, 254] width 41 height 15
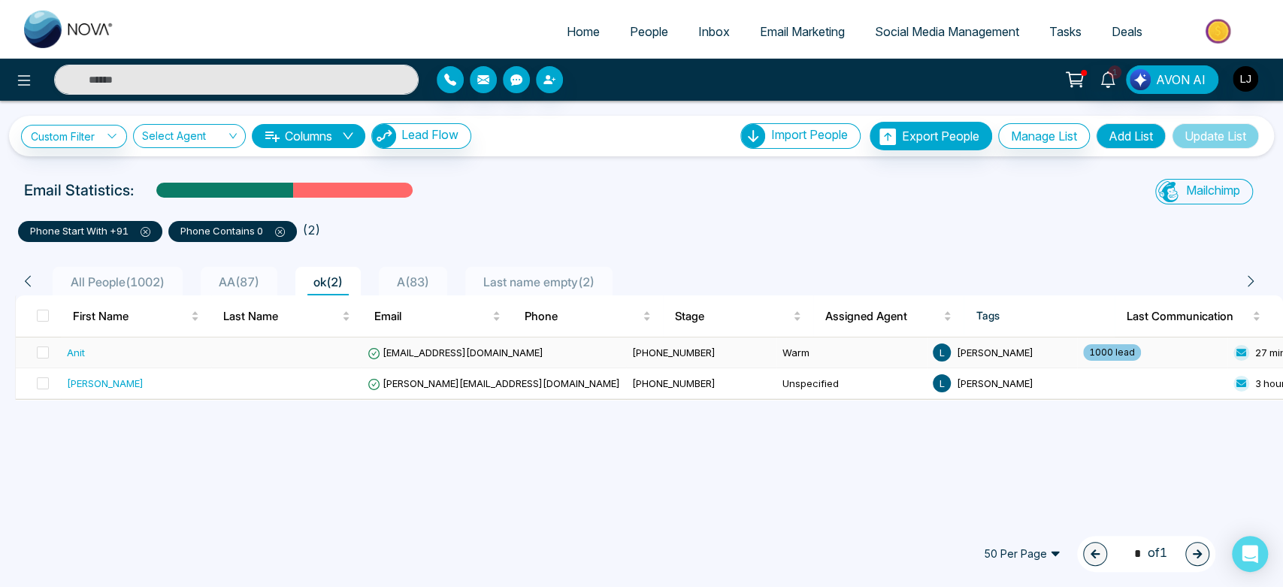
click at [178, 353] on div "Anit" at bounding box center [136, 352] width 138 height 15
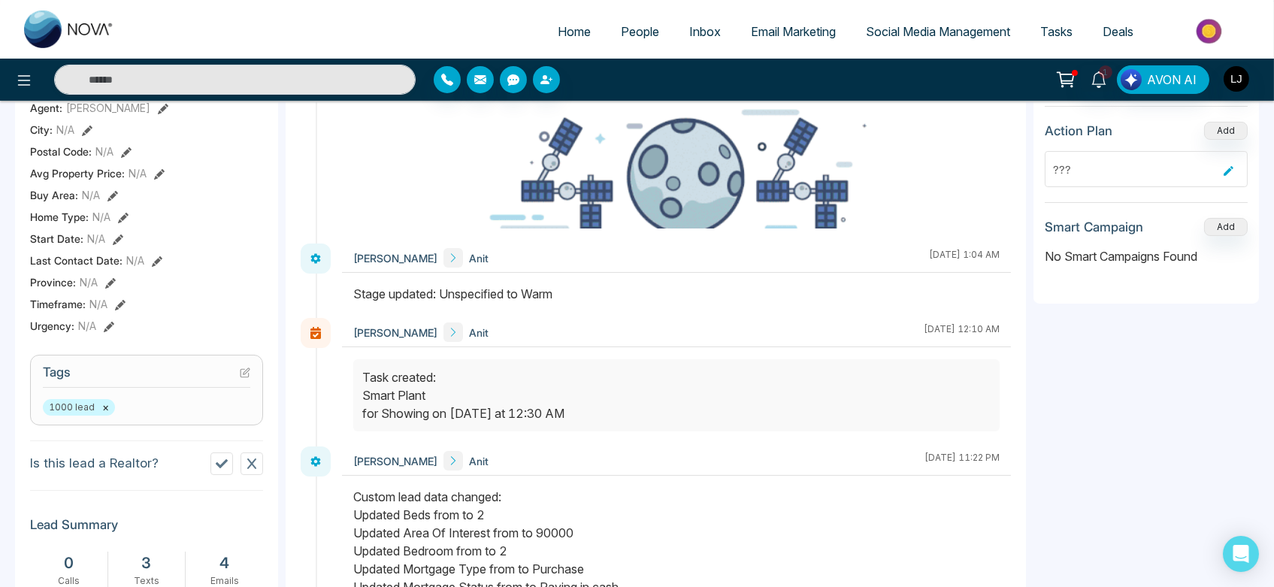
scroll to position [266, 0]
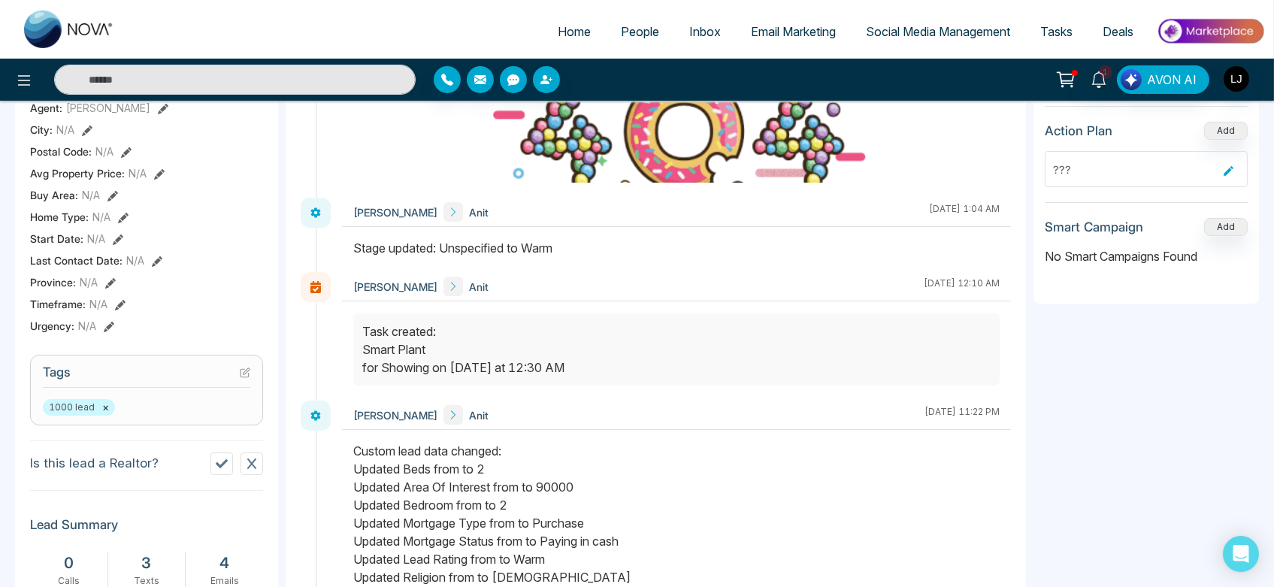
drag, startPoint x: 353, startPoint y: 243, endPoint x: 586, endPoint y: 246, distance: 233.0
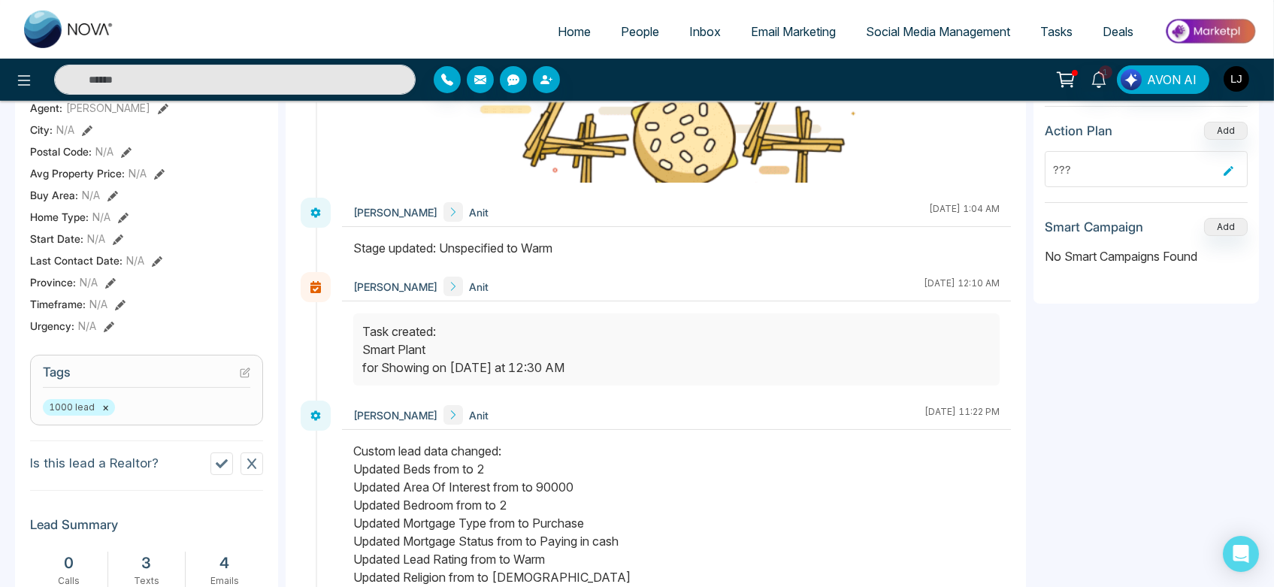
click at [586, 246] on div "Stage updated: Unspecified to Warm" at bounding box center [676, 248] width 646 height 18
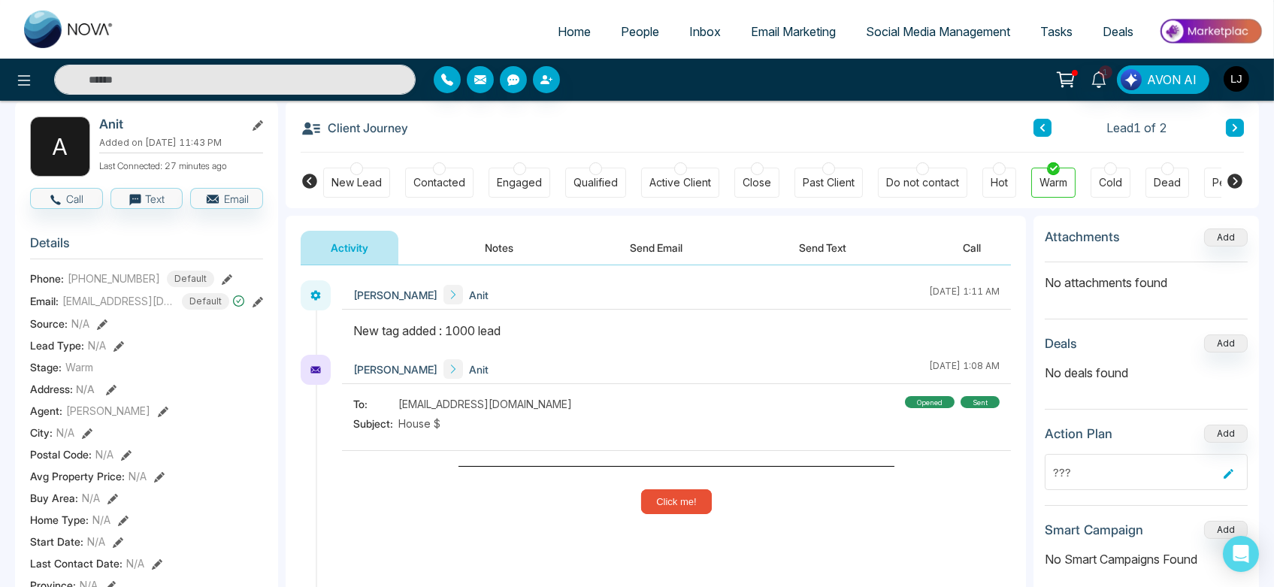
scroll to position [70, 0]
drag, startPoint x: 343, startPoint y: 325, endPoint x: 528, endPoint y: 321, distance: 185.0
click at [528, 321] on div "Lokesh Joshi Anit September 12 2025 | 1:11 AM" at bounding box center [676, 318] width 669 height 74
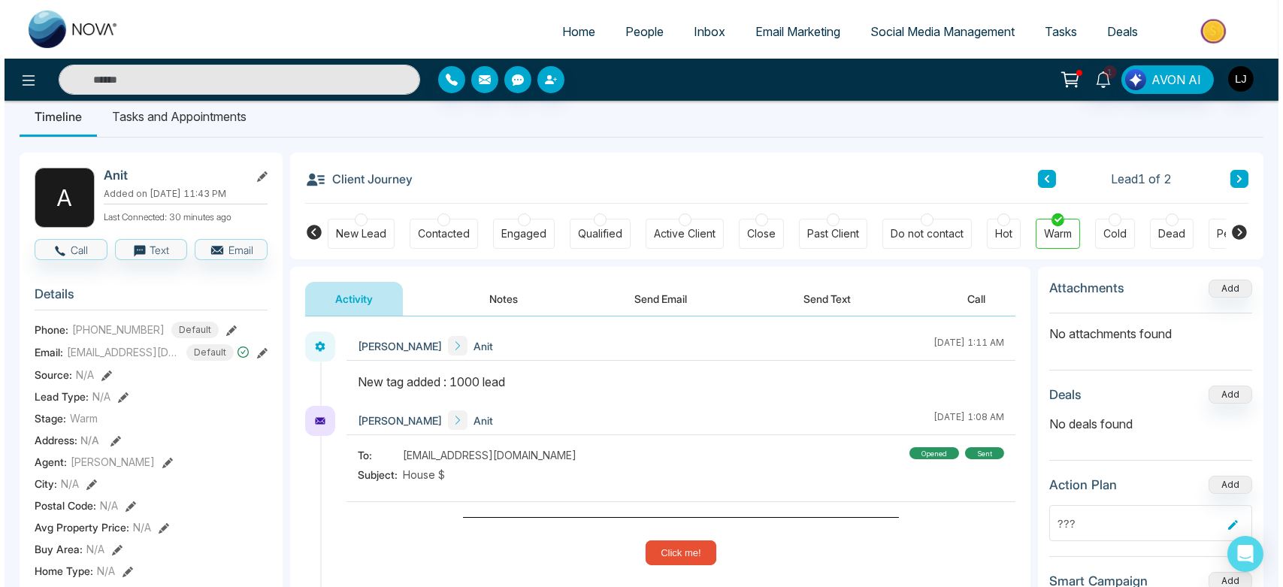
scroll to position [13, 0]
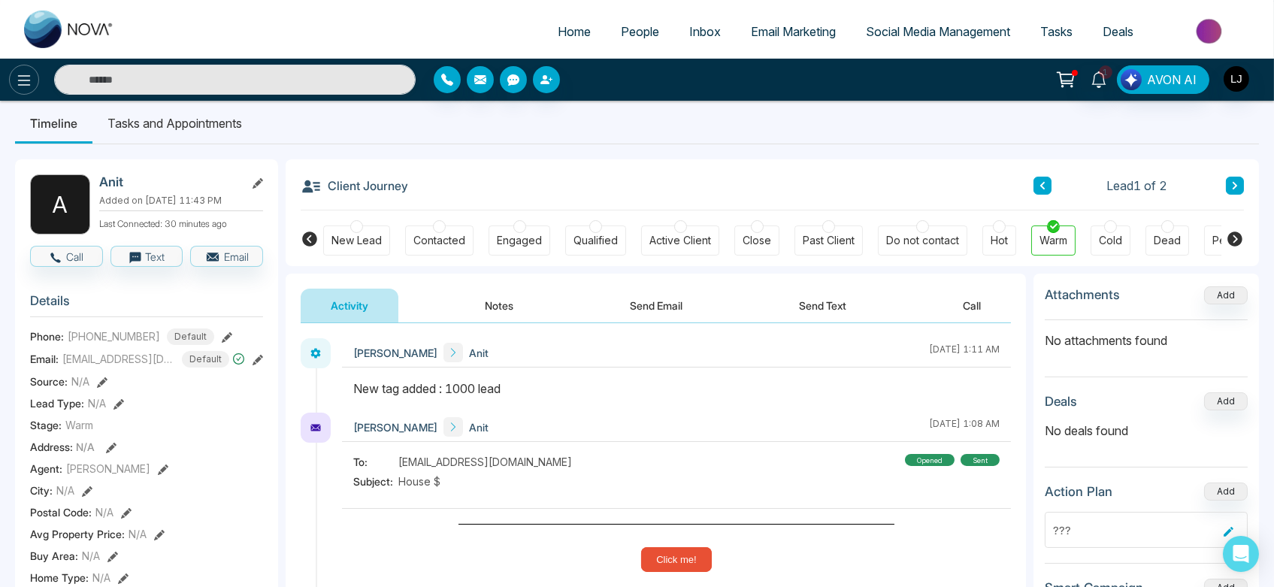
click at [35, 71] on button at bounding box center [24, 80] width 30 height 30
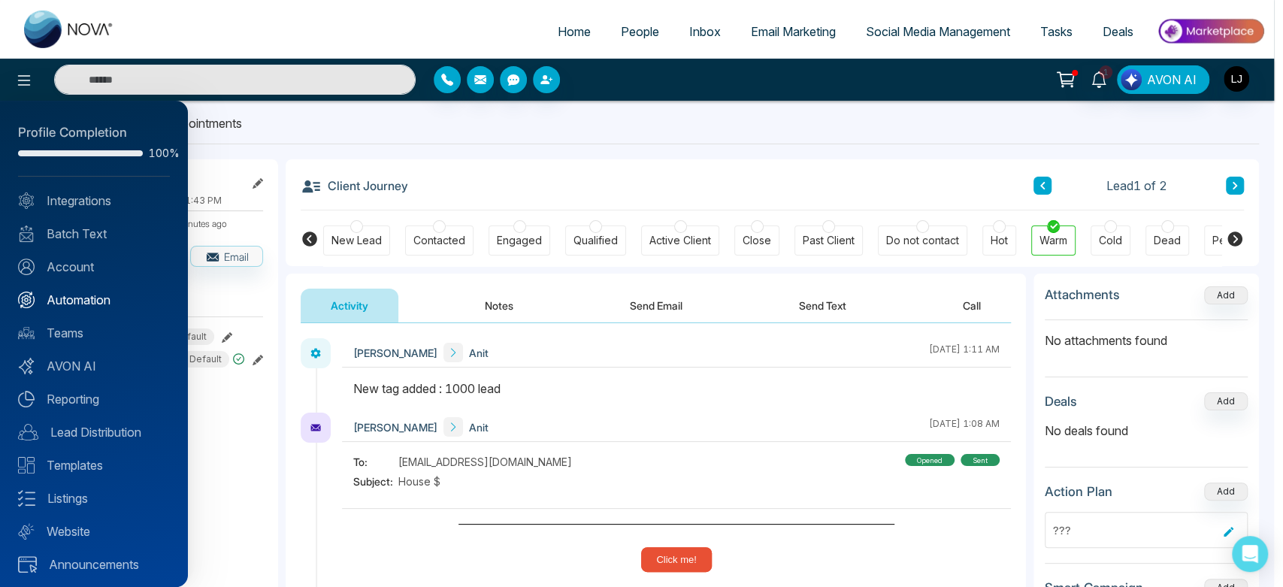
click at [82, 306] on link "Automation" at bounding box center [94, 300] width 152 height 18
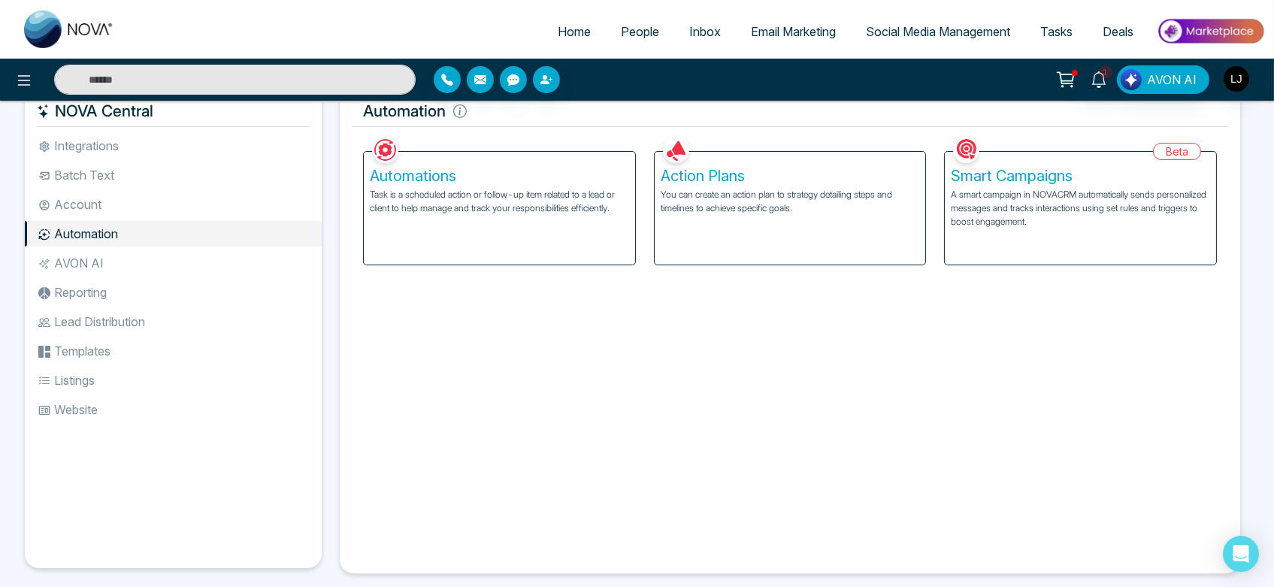
scroll to position [30, 0]
click at [452, 241] on div "Automations Task is a scheduled action or follow-up item related to a lead or c…" at bounding box center [499, 207] width 271 height 113
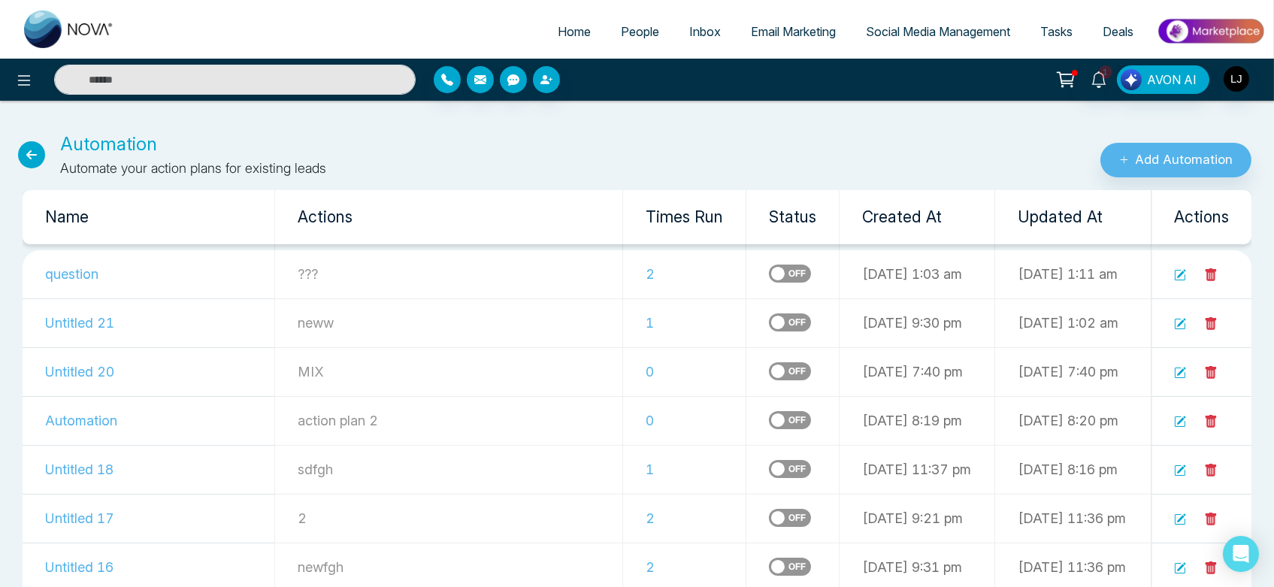
click at [30, 158] on icon at bounding box center [31, 154] width 27 height 27
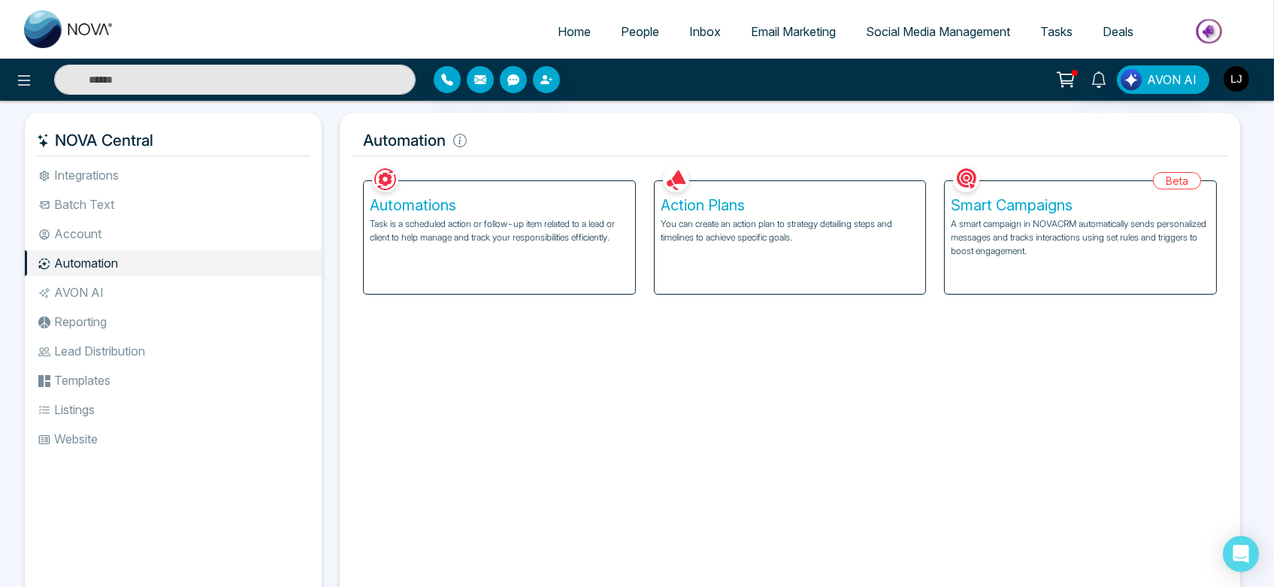
click at [1061, 262] on div "Smart Campaigns A smart campaign in NOVACRM automatically sends personalized me…" at bounding box center [1080, 237] width 271 height 113
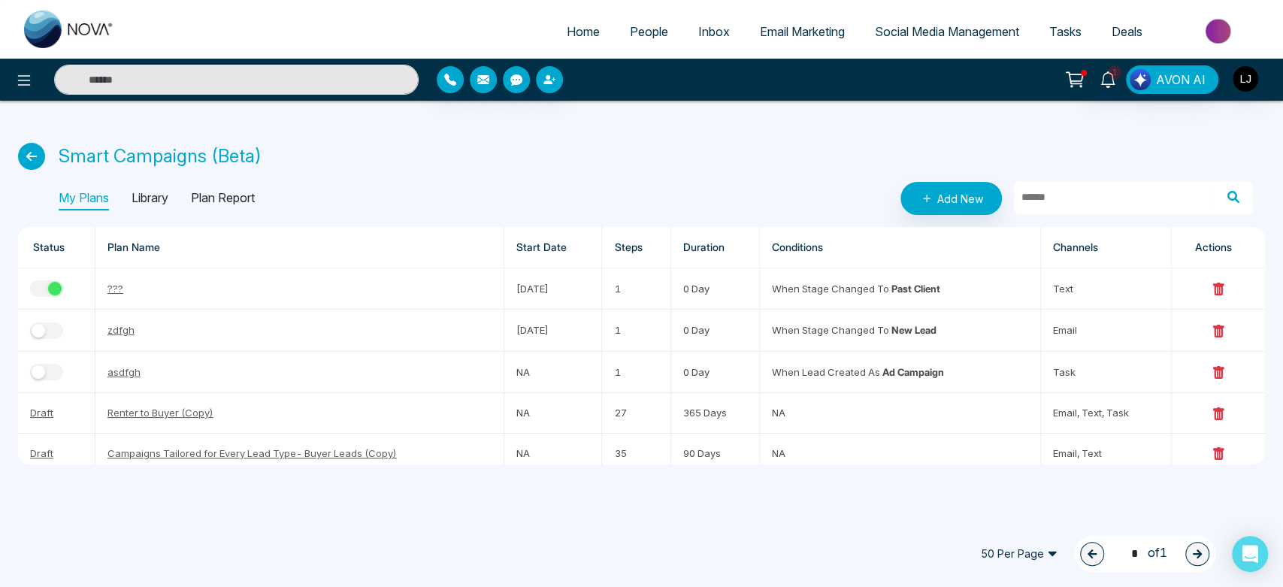
click at [633, 47] on li "People" at bounding box center [649, 32] width 68 height 31
click at [637, 33] on span "People" at bounding box center [649, 31] width 38 height 15
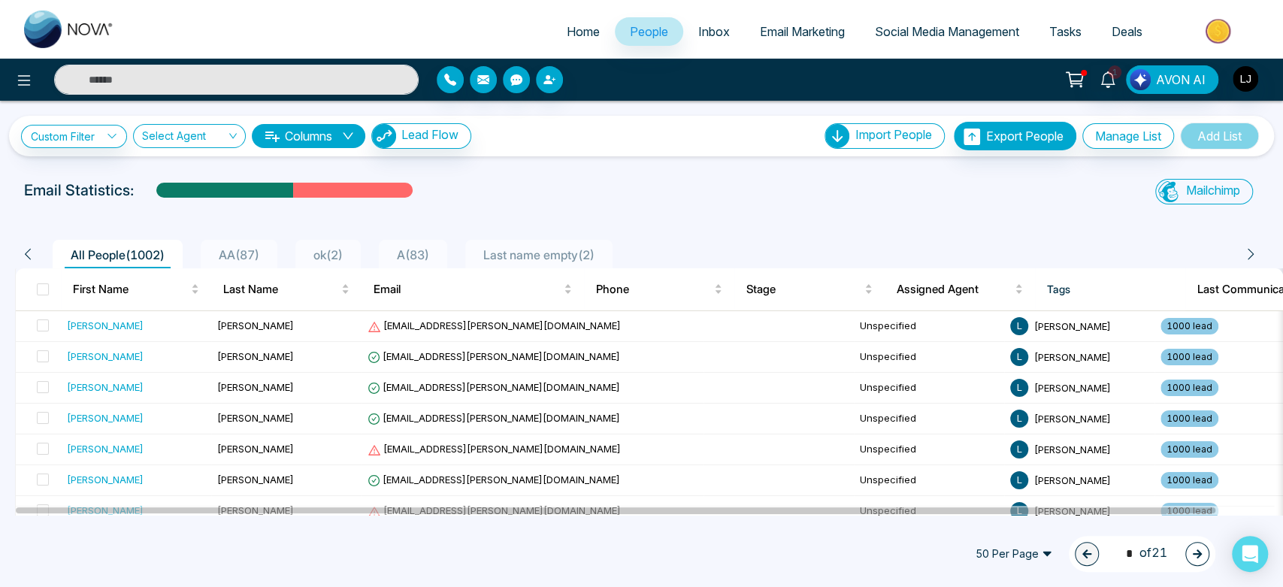
click at [344, 254] on span "ok ( 2 )" at bounding box center [327, 254] width 41 height 15
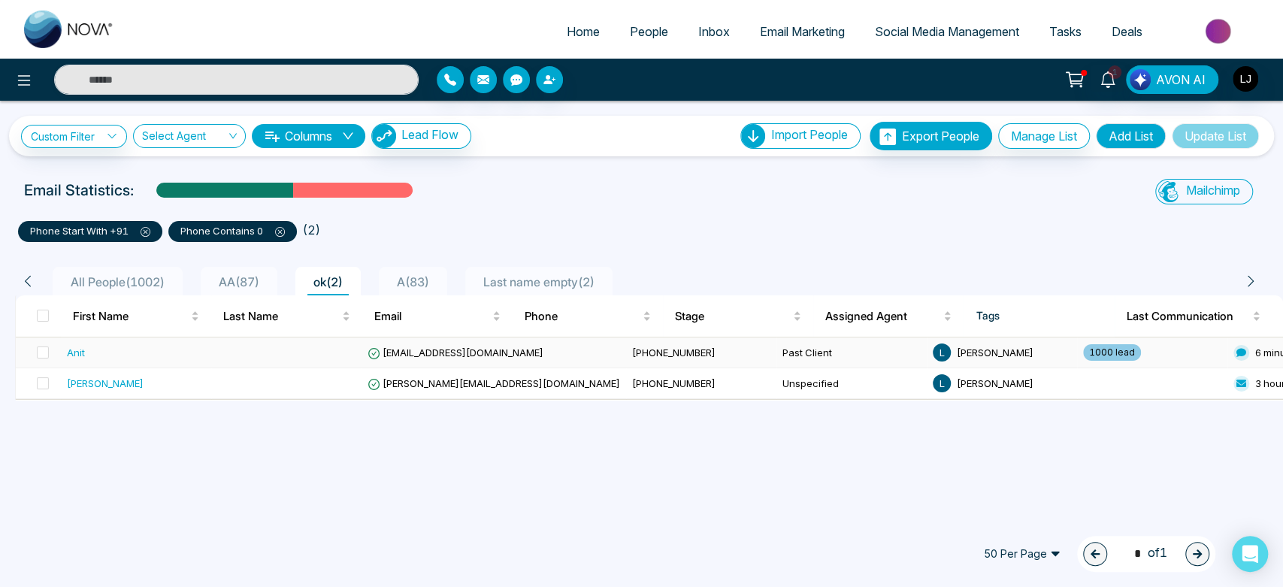
click at [367, 349] on td "Anit@mmnovatech.com" at bounding box center [494, 353] width 265 height 31
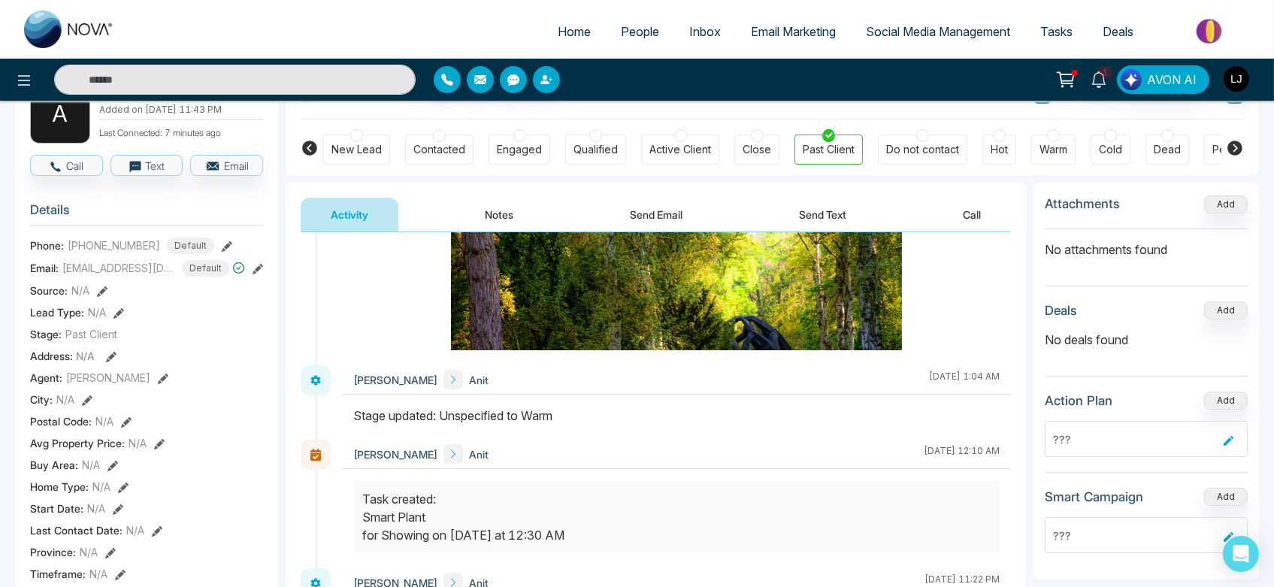
scroll to position [563, 0]
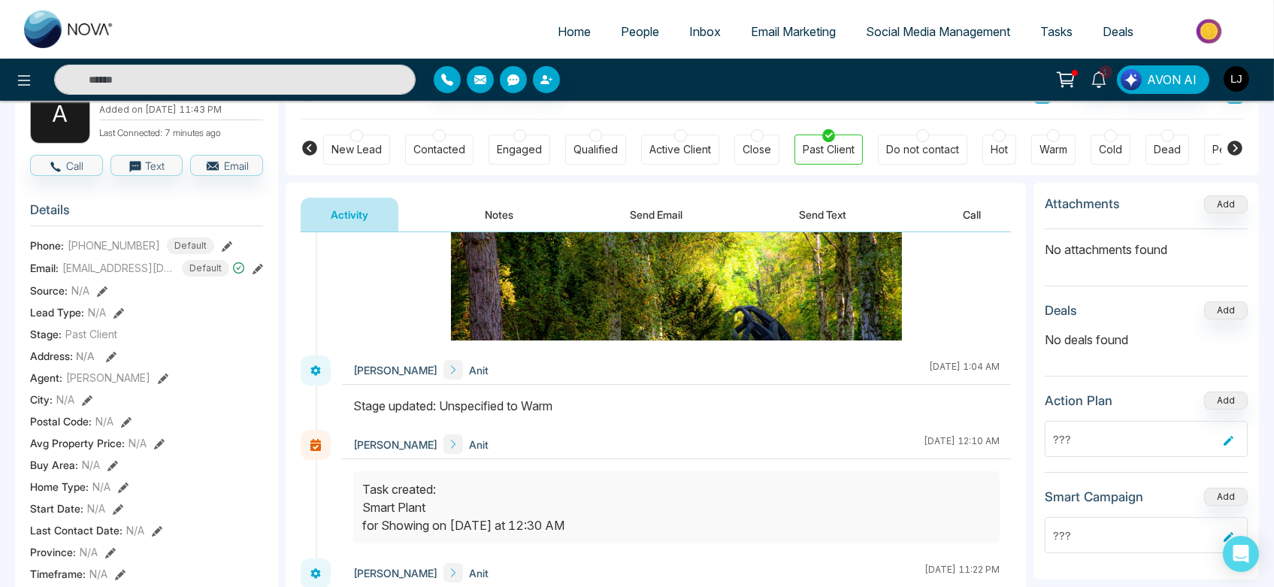
drag, startPoint x: 353, startPoint y: 417, endPoint x: 601, endPoint y: 405, distance: 247.6
click at [601, 405] on div at bounding box center [676, 413] width 669 height 33
click at [601, 405] on div "Stage updated: Unspecified to Warm" at bounding box center [676, 406] width 646 height 18
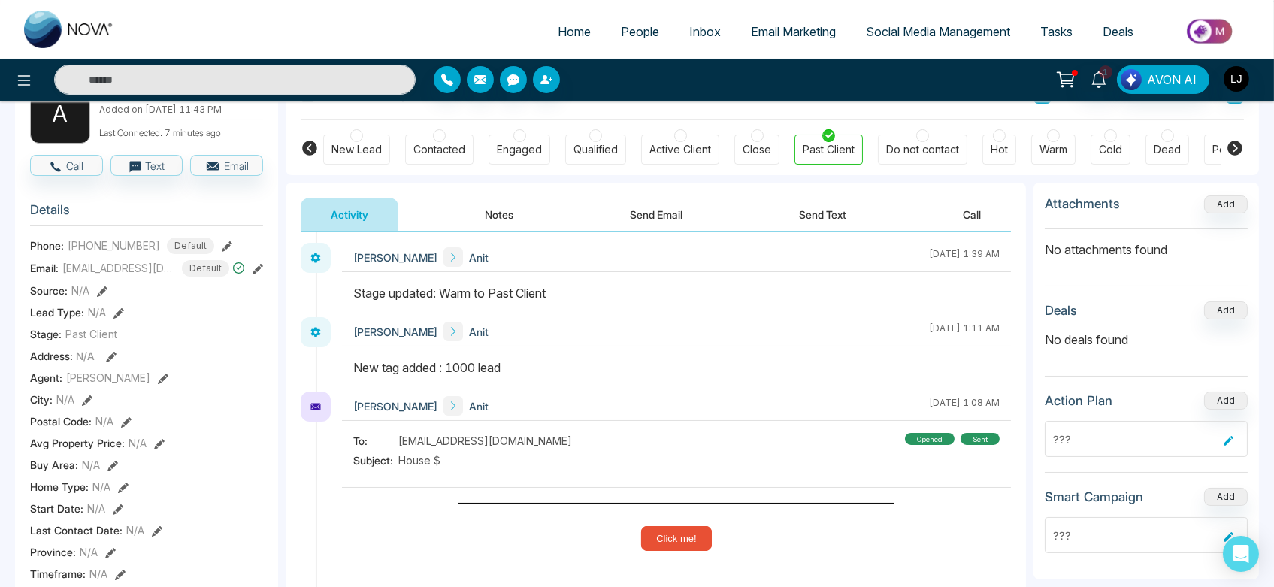
scroll to position [105, 0]
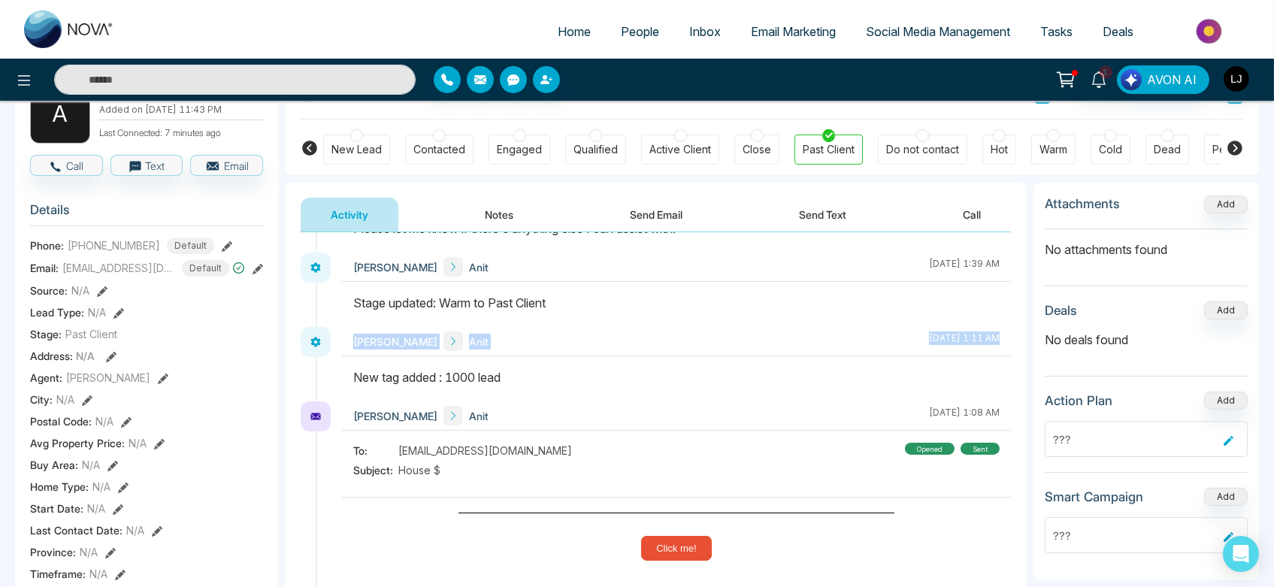
drag, startPoint x: 322, startPoint y: 365, endPoint x: 544, endPoint y: 366, distance: 221.8
click at [544, 366] on div "Lokesh Joshi Anit September 12 2025 | 1:11 AM" at bounding box center [656, 364] width 710 height 74
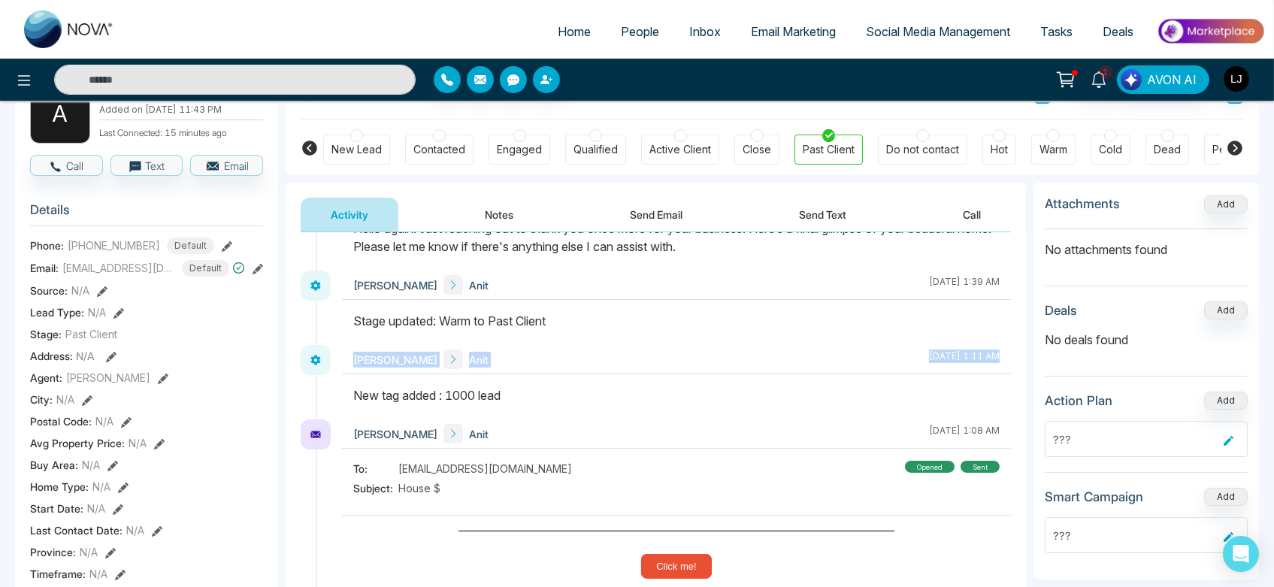
scroll to position [85, 0]
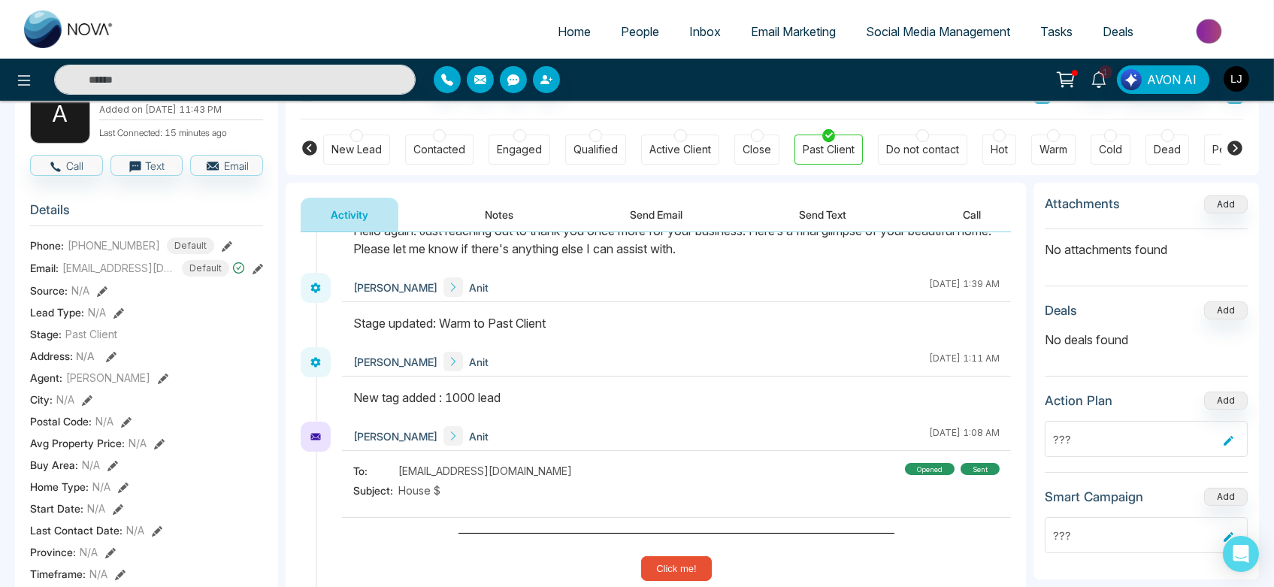
click at [504, 325] on div "Stage updated: Warm to Past Client" at bounding box center [676, 323] width 646 height 18
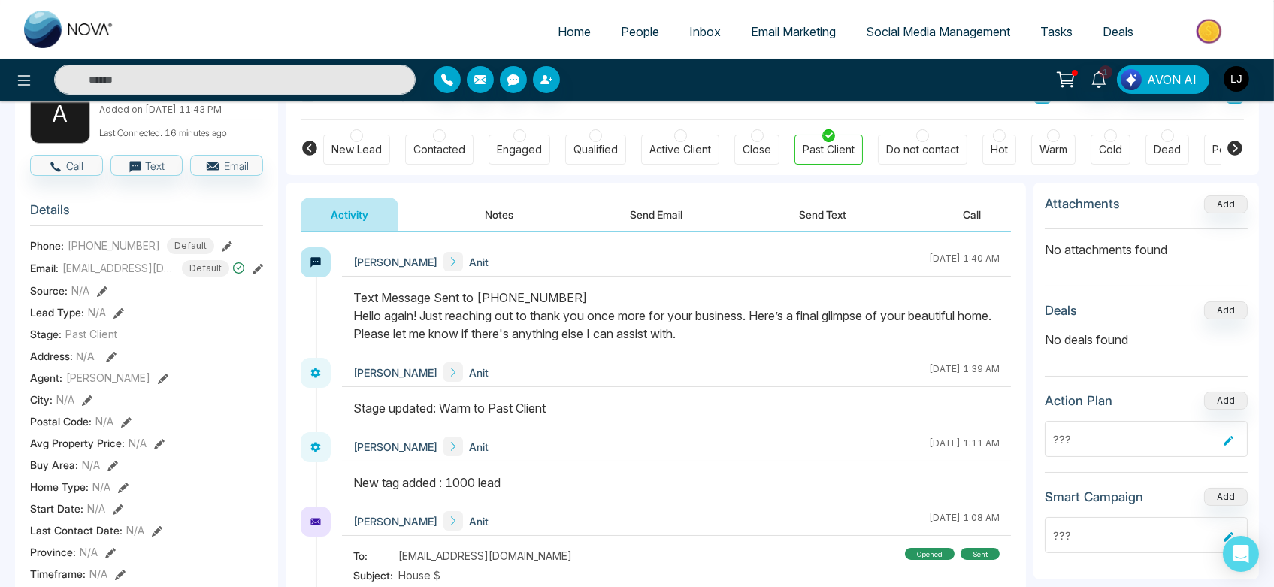
scroll to position [0, 0]
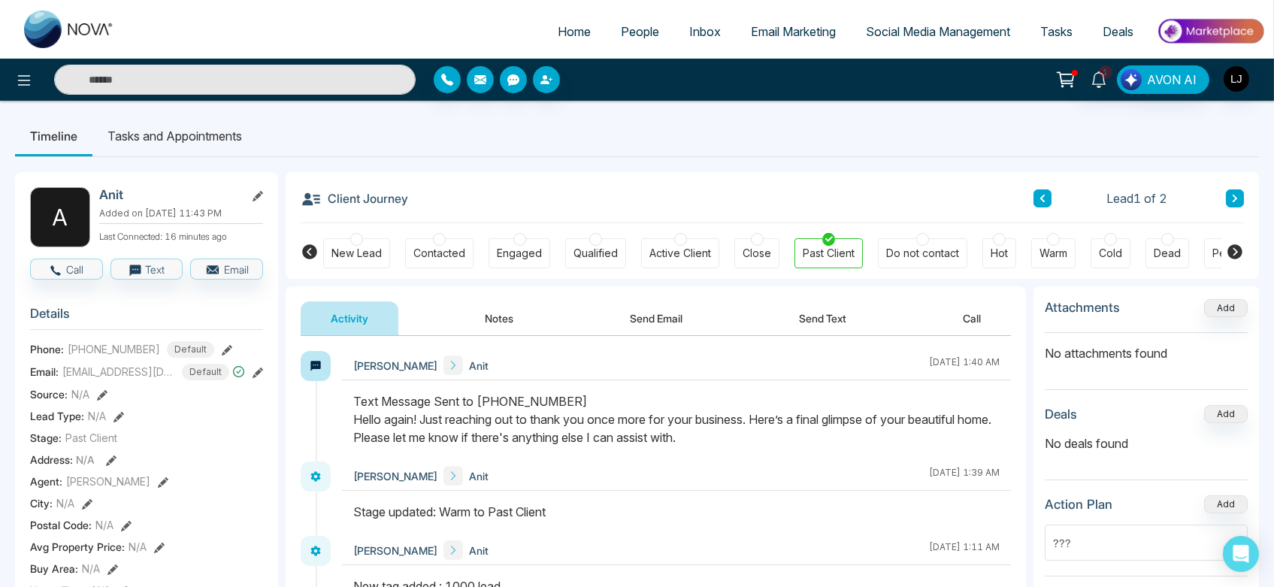
drag, startPoint x: 338, startPoint y: 393, endPoint x: 850, endPoint y: 480, distance: 519.9
click at [850, 480] on div "Lokesh Joshi Anit September 12 2025 | 1:39 AM" at bounding box center [676, 476] width 669 height 29
click at [1238, 77] on img "button" at bounding box center [1237, 79] width 26 height 26
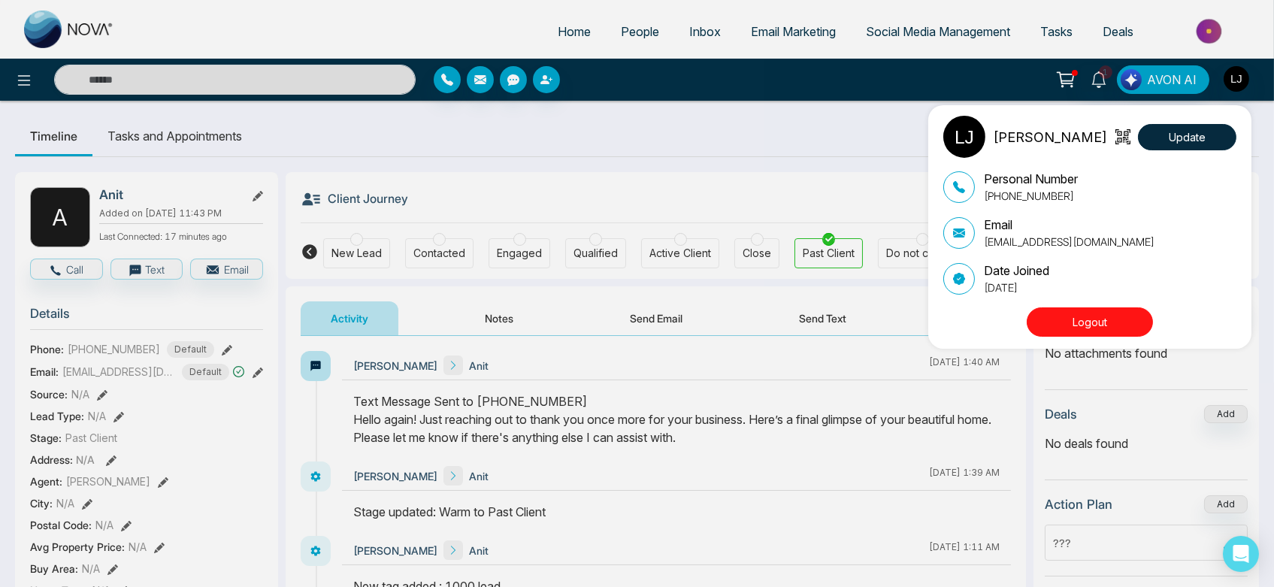
click at [1099, 322] on button "Logout" at bounding box center [1090, 321] width 126 height 29
